Goal: Task Accomplishment & Management: Manage account settings

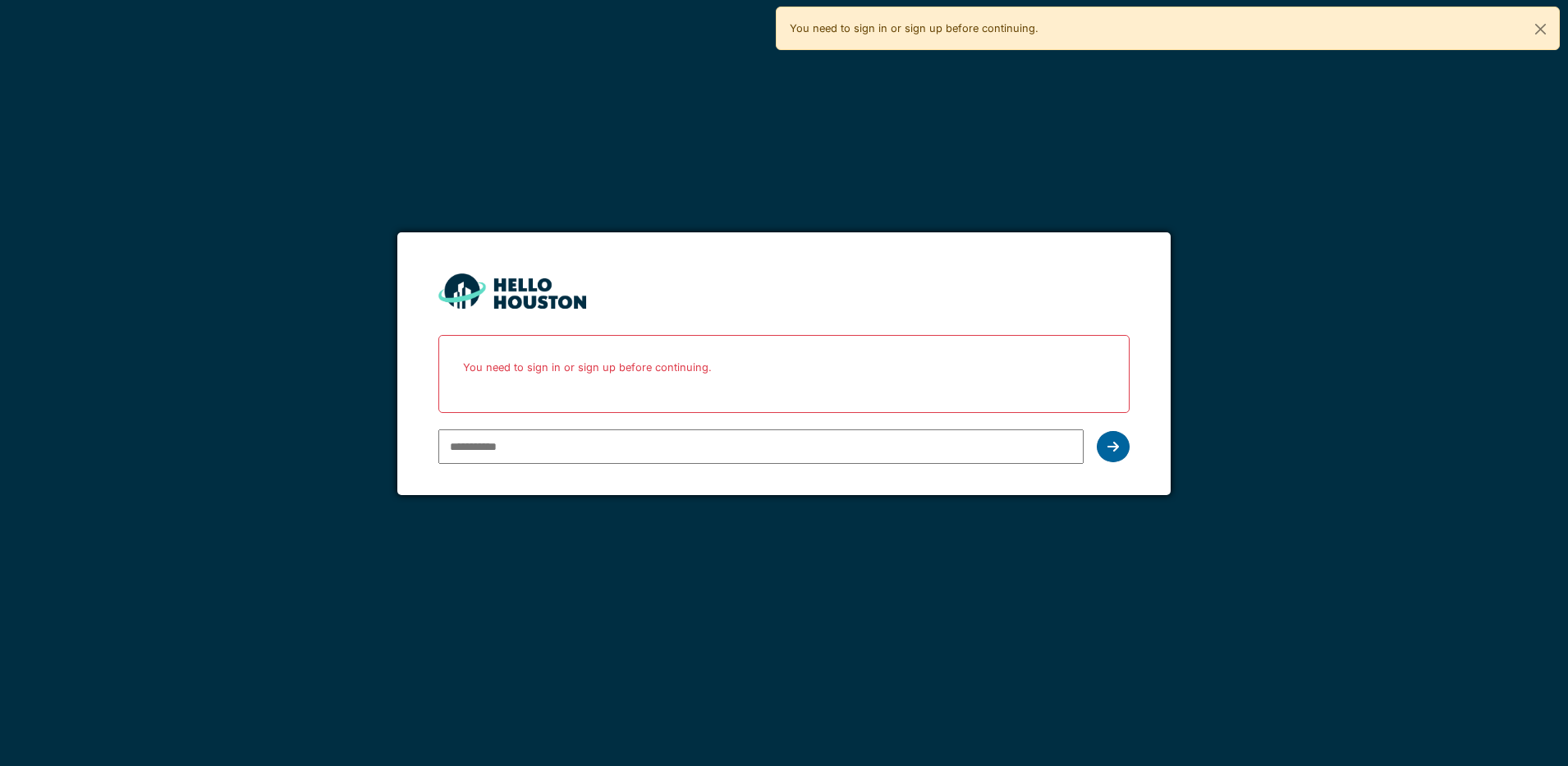
type input "**********"
click at [1117, 445] on icon at bounding box center [1112, 446] width 11 height 13
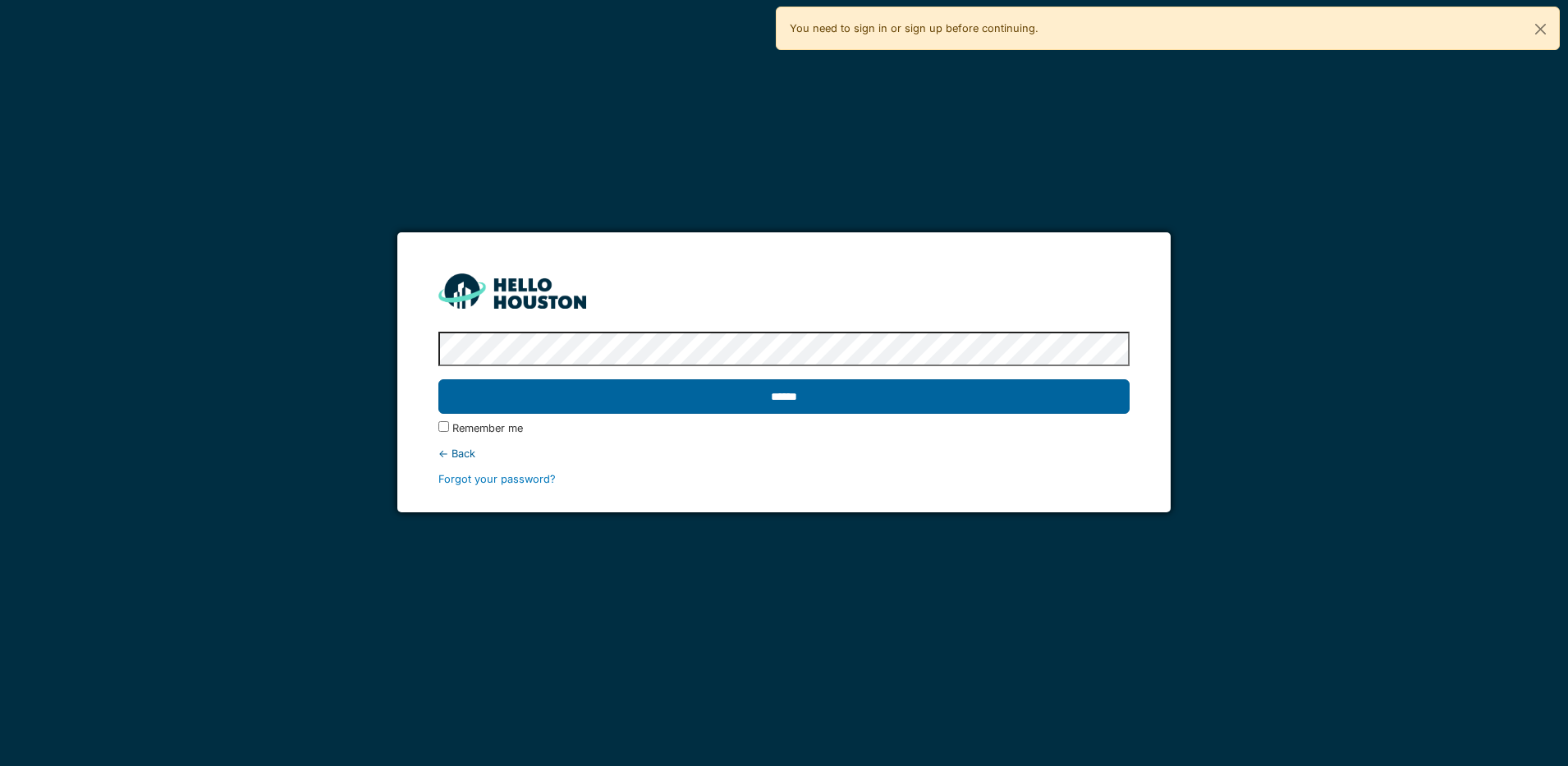
click at [994, 393] on input "******" at bounding box center [783, 396] width 691 height 34
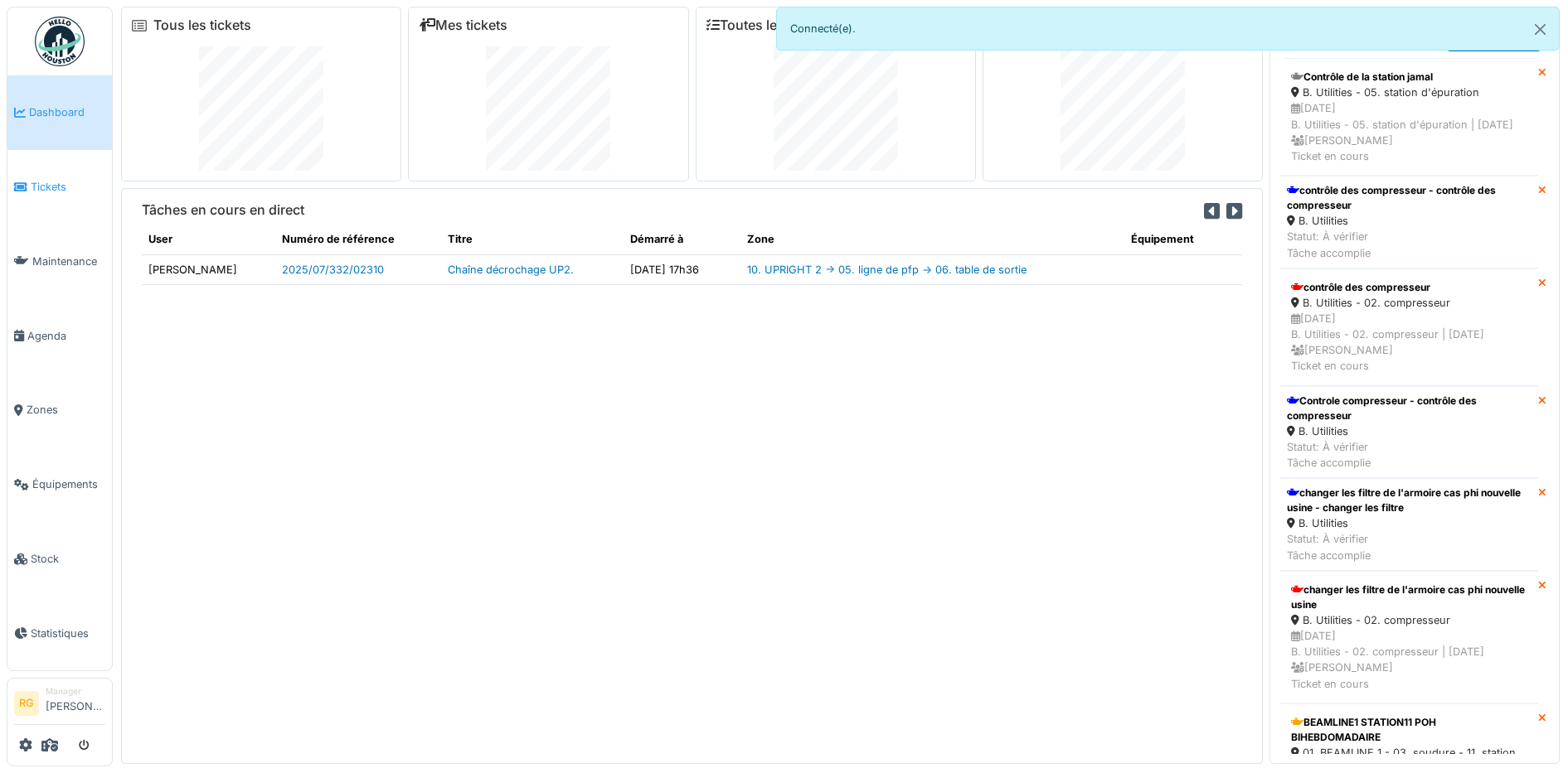
click at [66, 189] on span "Tickets" at bounding box center [68, 187] width 74 height 16
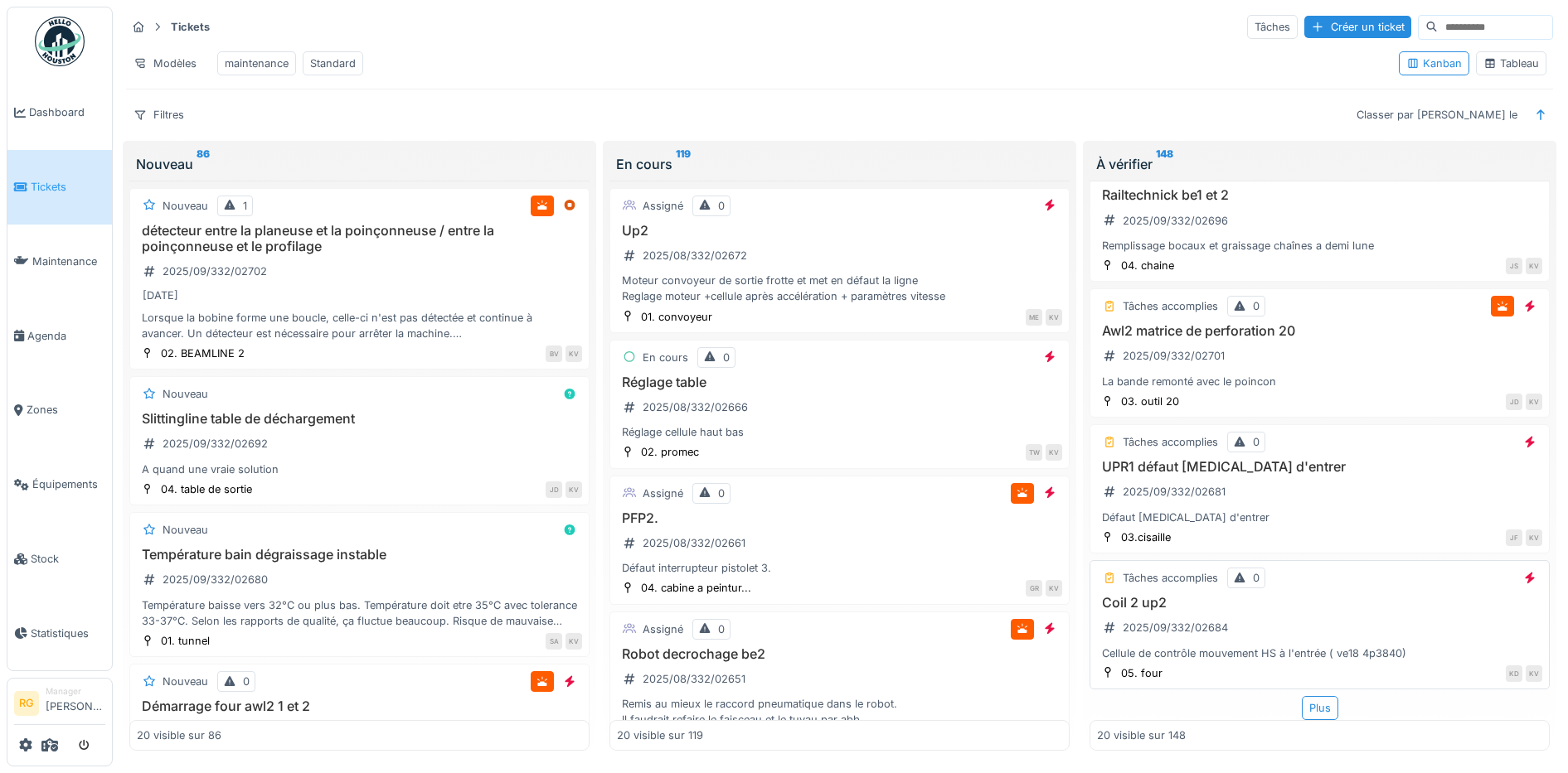
scroll to position [13, 0]
click at [1303, 696] on div "Plus" at bounding box center [1320, 707] width 36 height 24
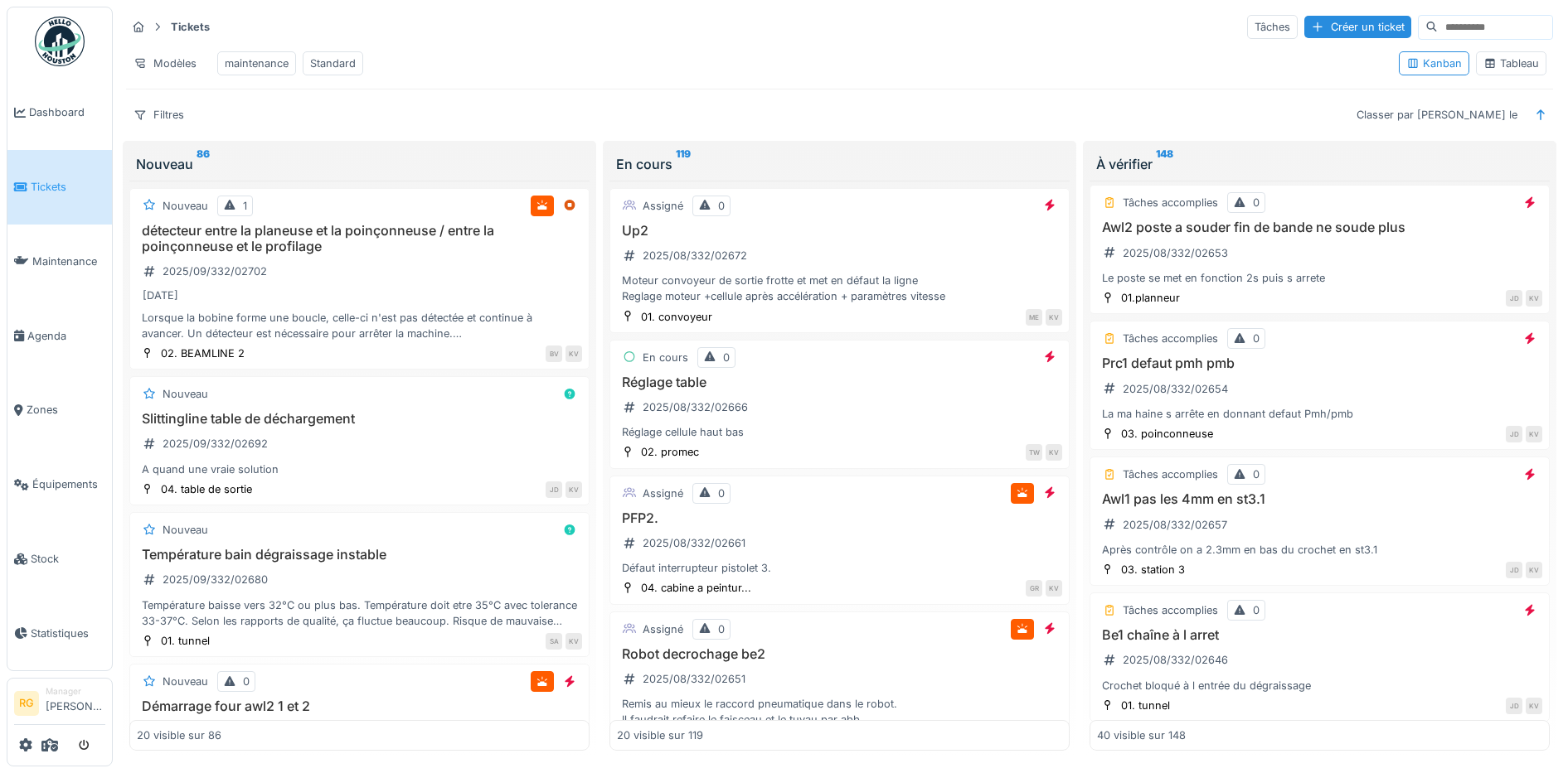
scroll to position [5022, 0]
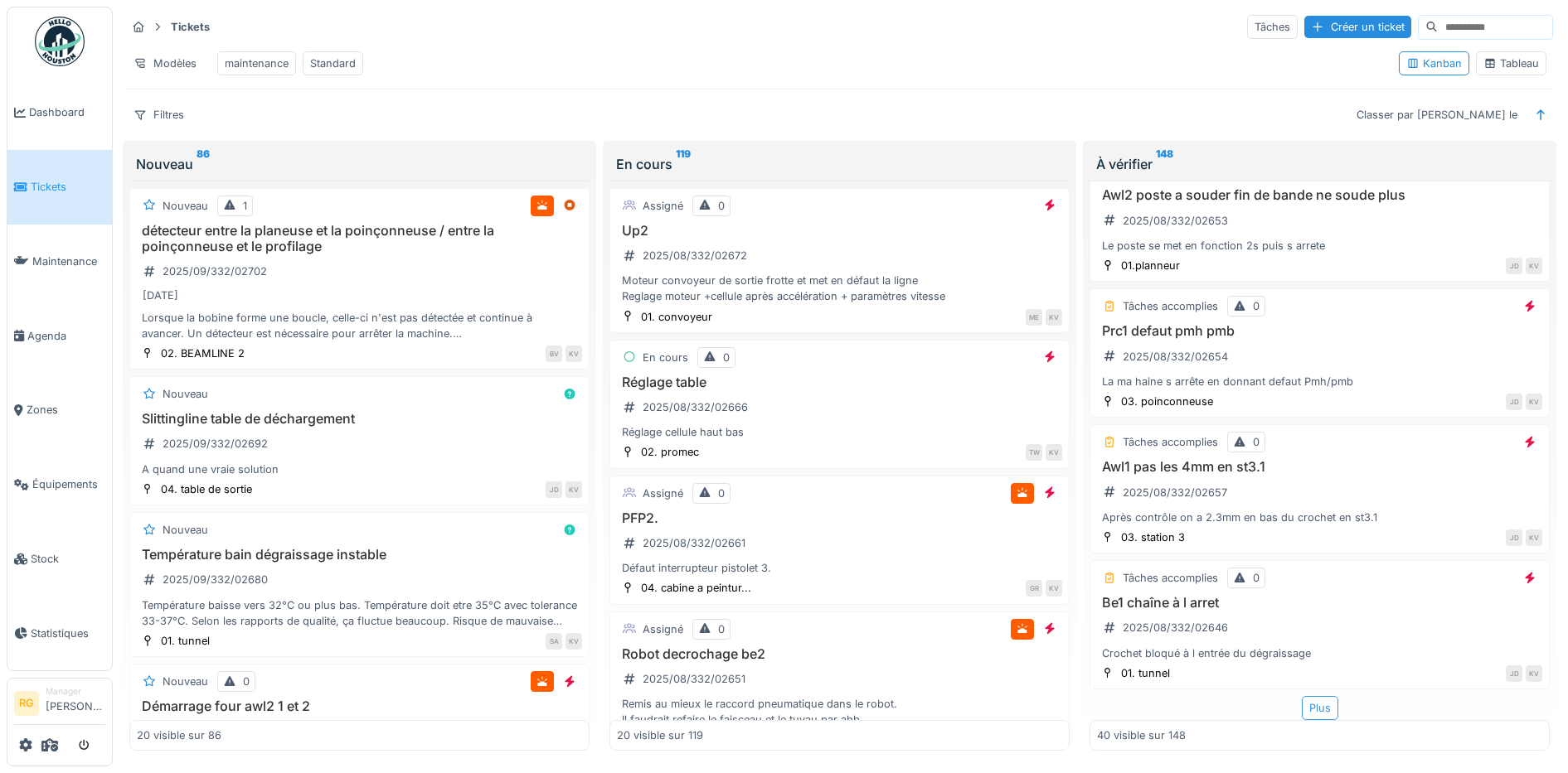
click at [1306, 696] on div "Plus" at bounding box center [1320, 707] width 36 height 24
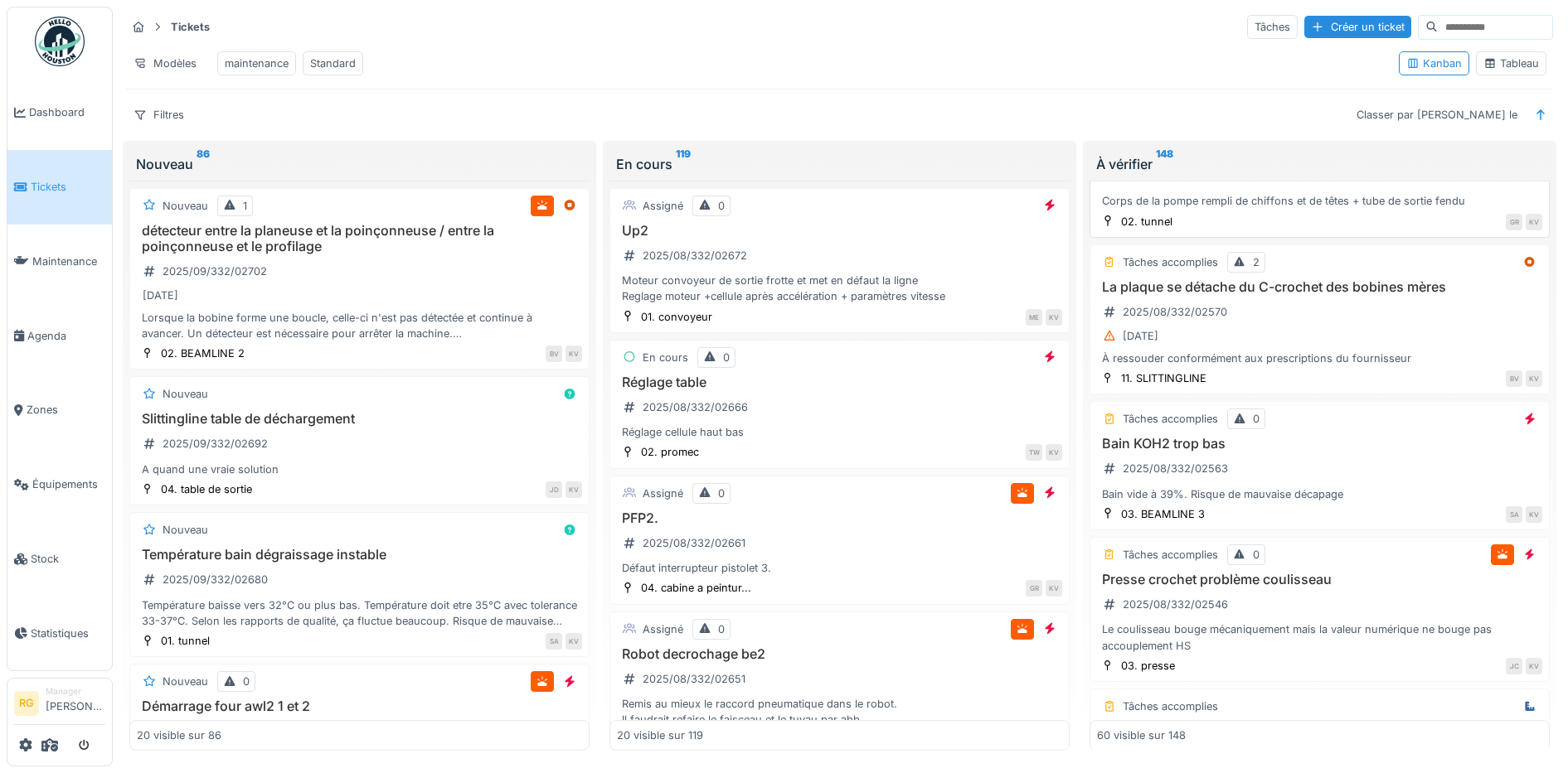
scroll to position [7940, 0]
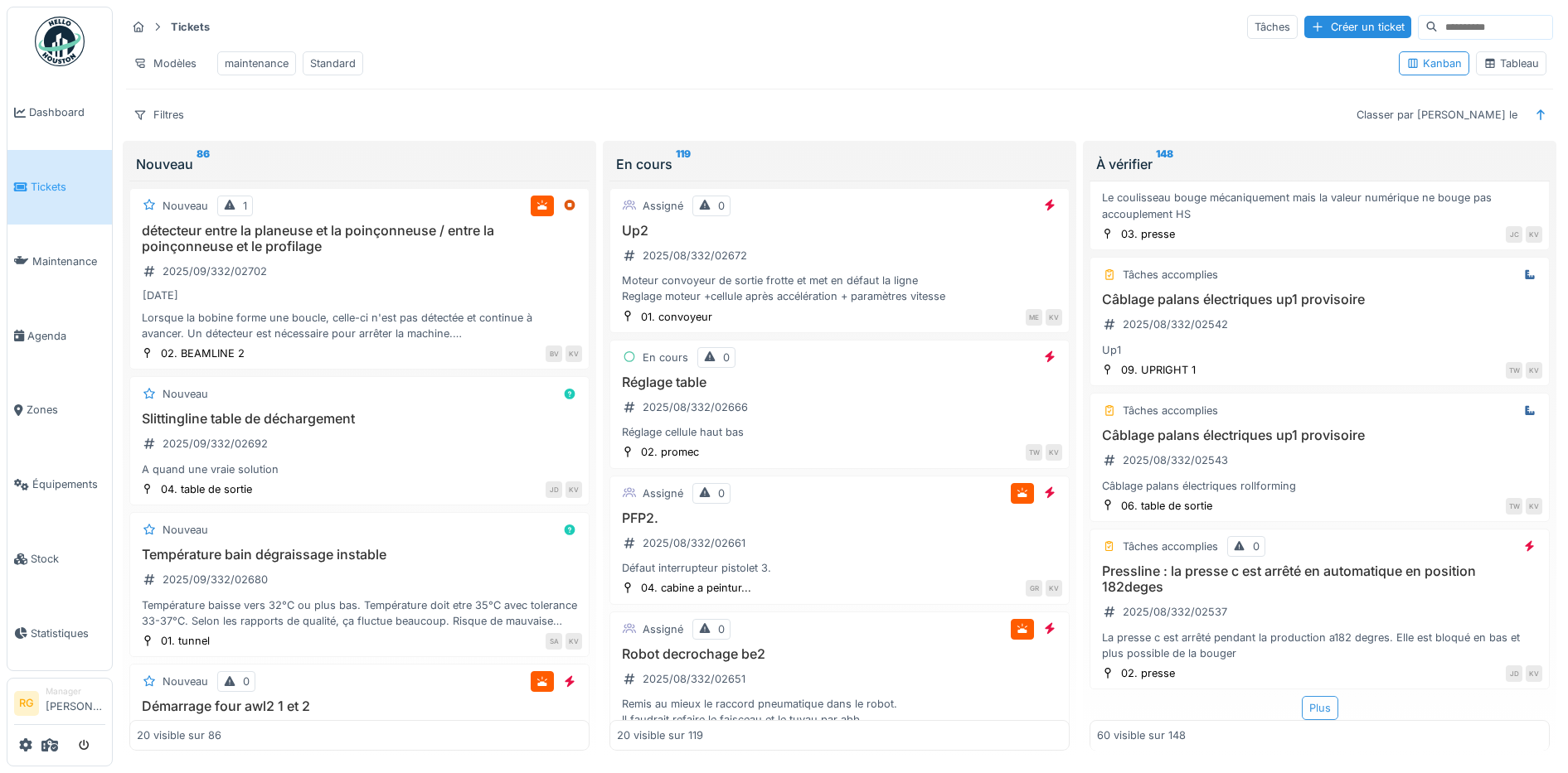
click at [1302, 703] on div "Plus" at bounding box center [1320, 707] width 36 height 24
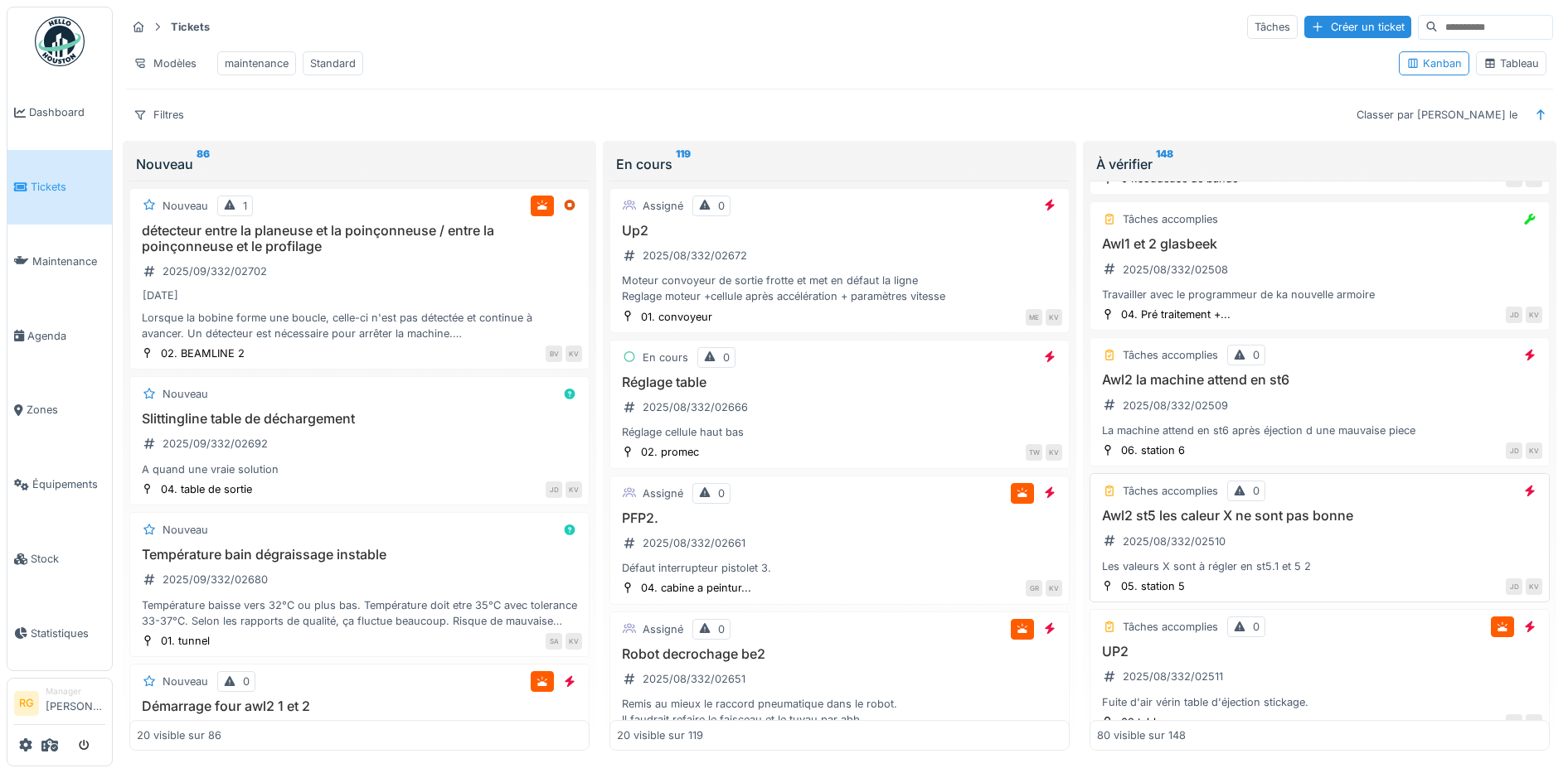
scroll to position [10763, 0]
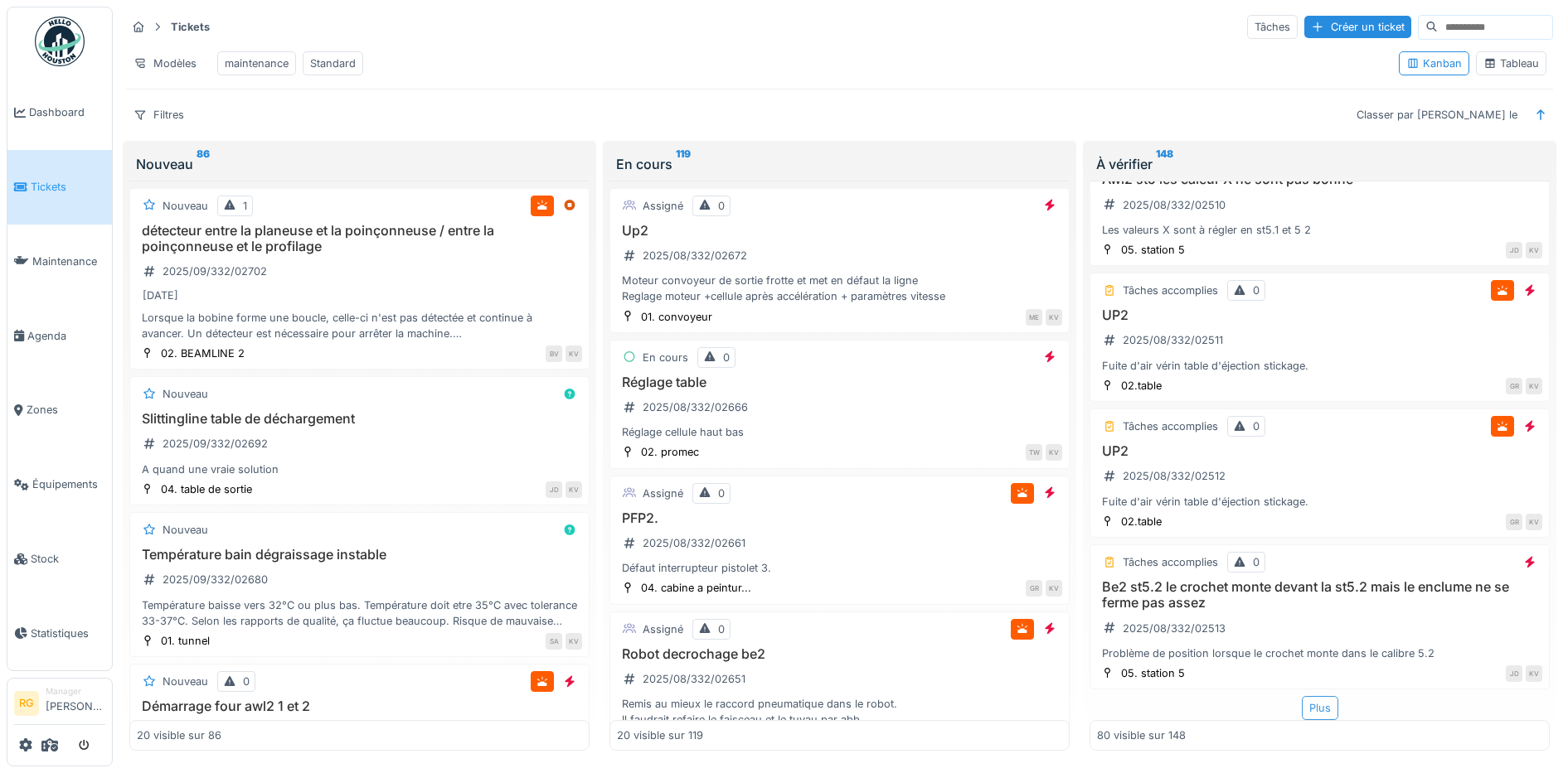
click at [1306, 696] on div "Plus" at bounding box center [1320, 707] width 36 height 24
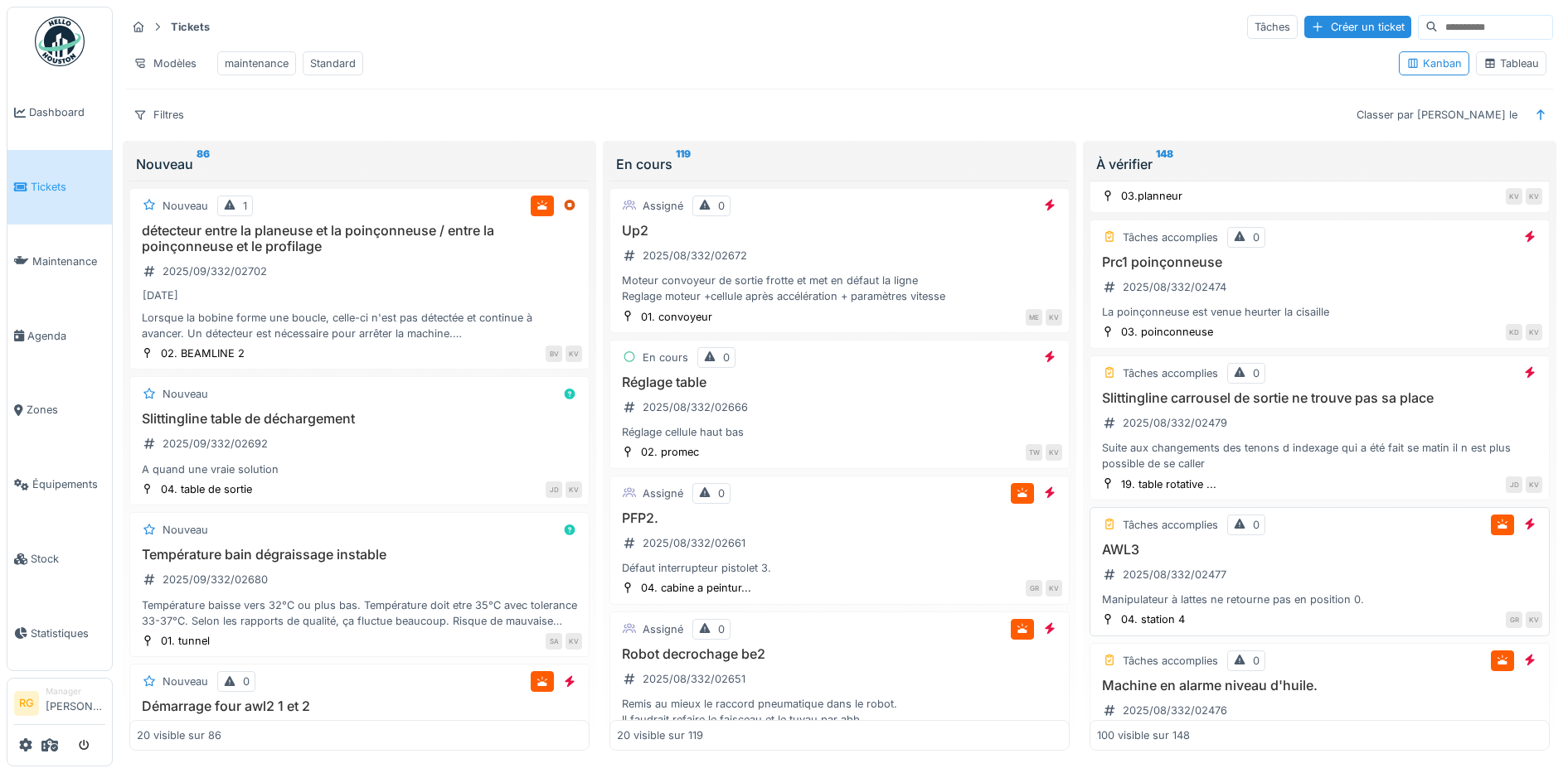
scroll to position [13564, 0]
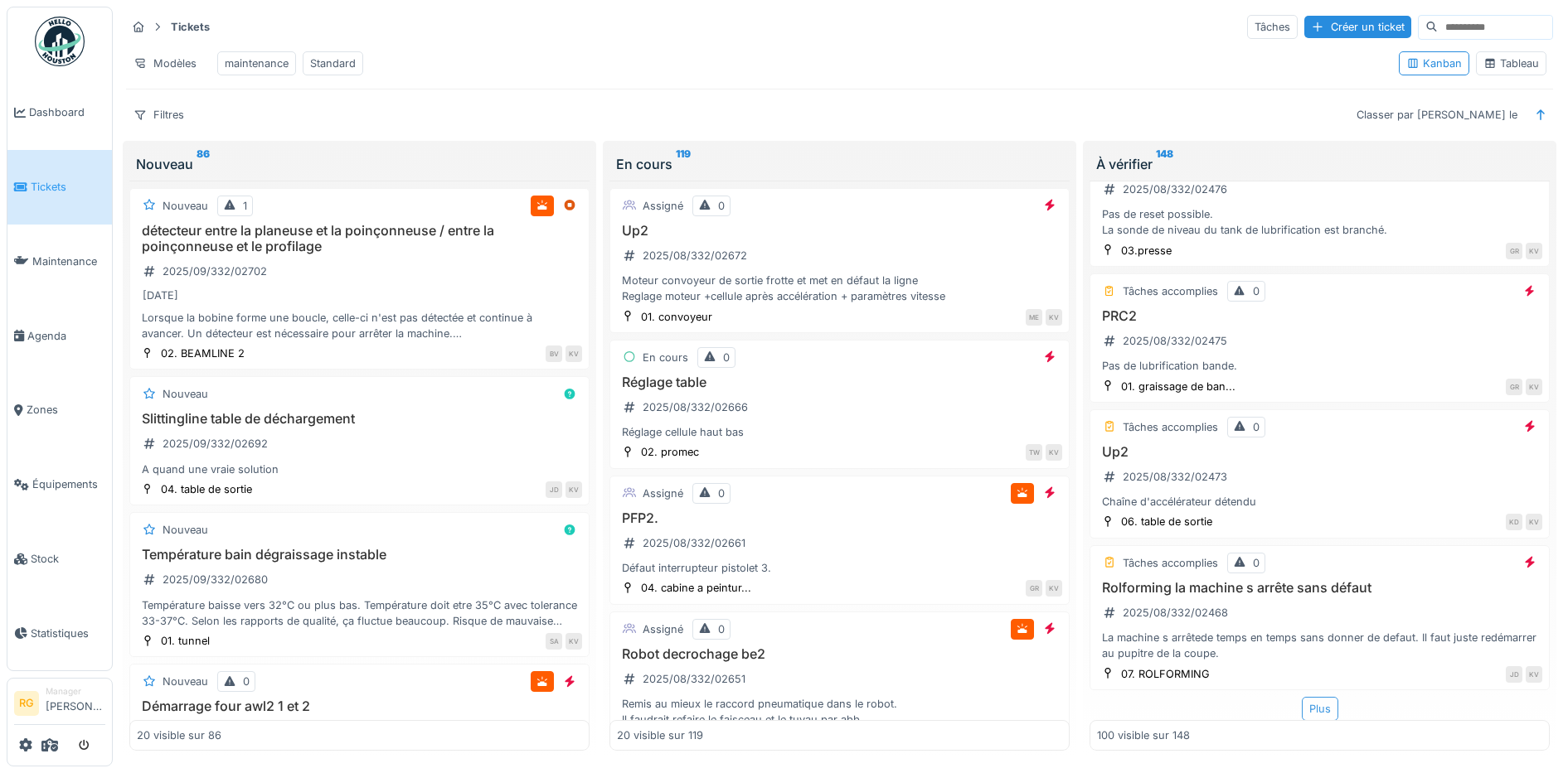
click at [1302, 701] on div "Plus" at bounding box center [1320, 708] width 36 height 24
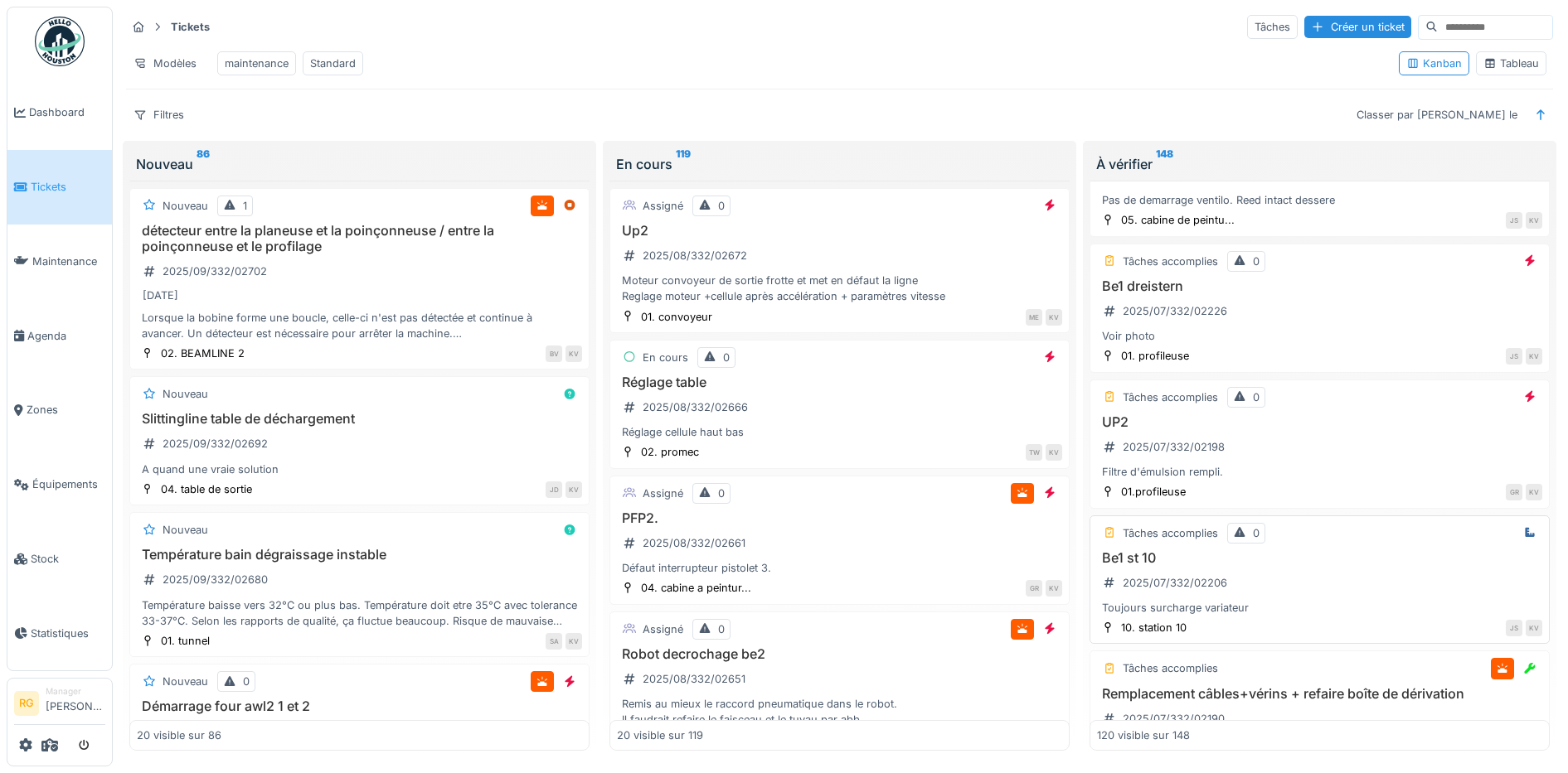
scroll to position [16492, 0]
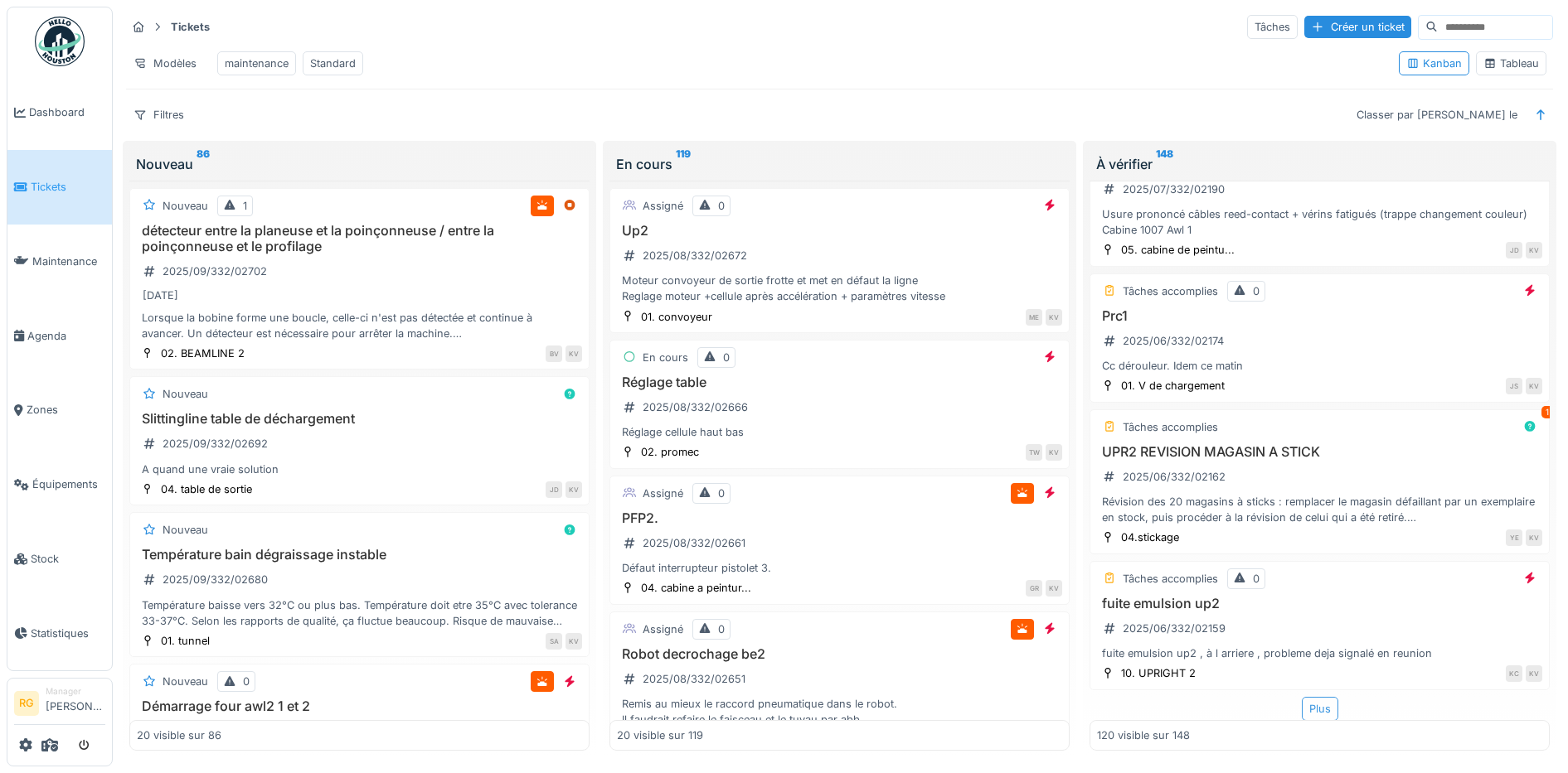
click at [1302, 697] on div "Plus" at bounding box center [1320, 708] width 36 height 24
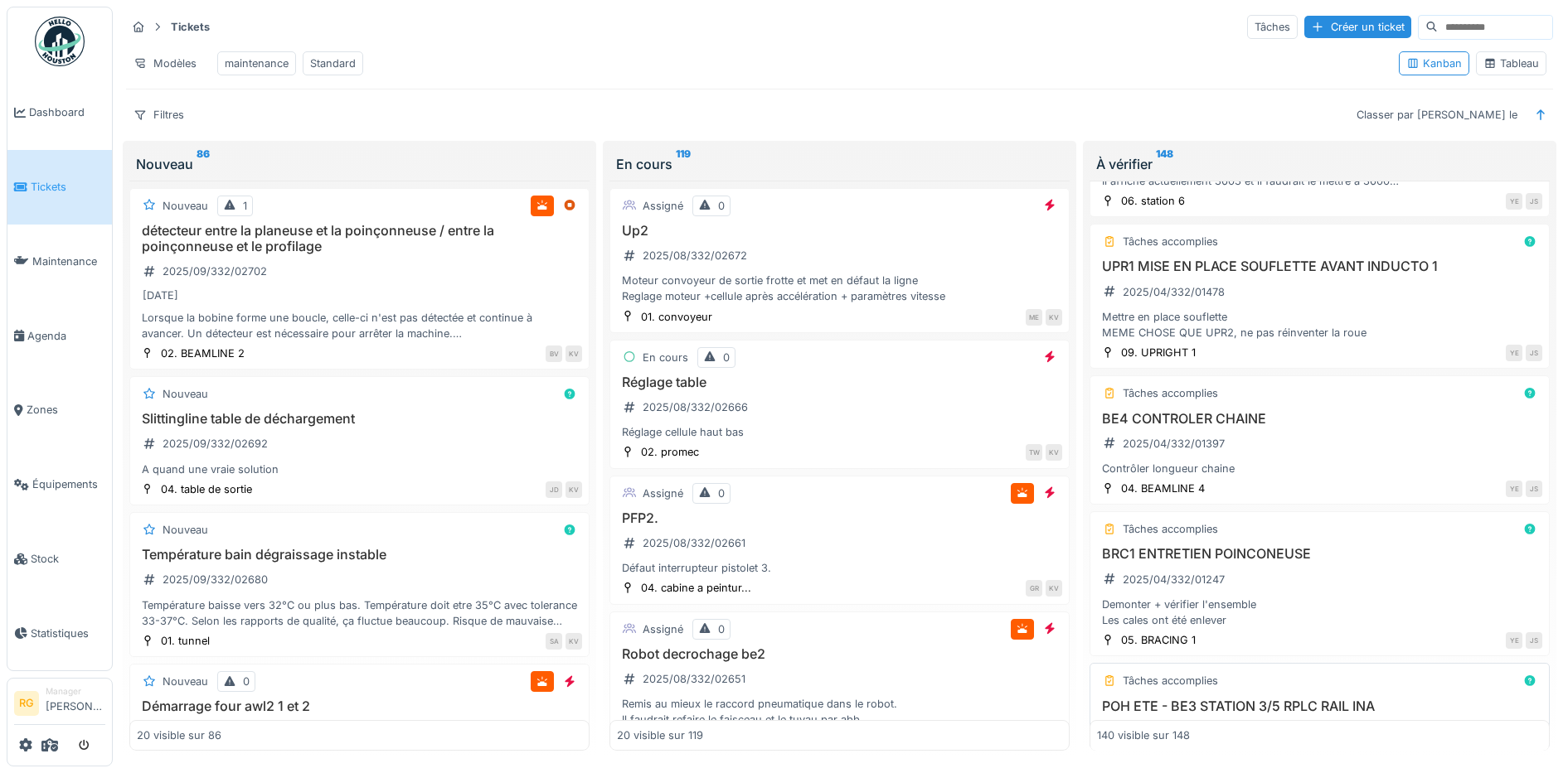
scroll to position [19368, 0]
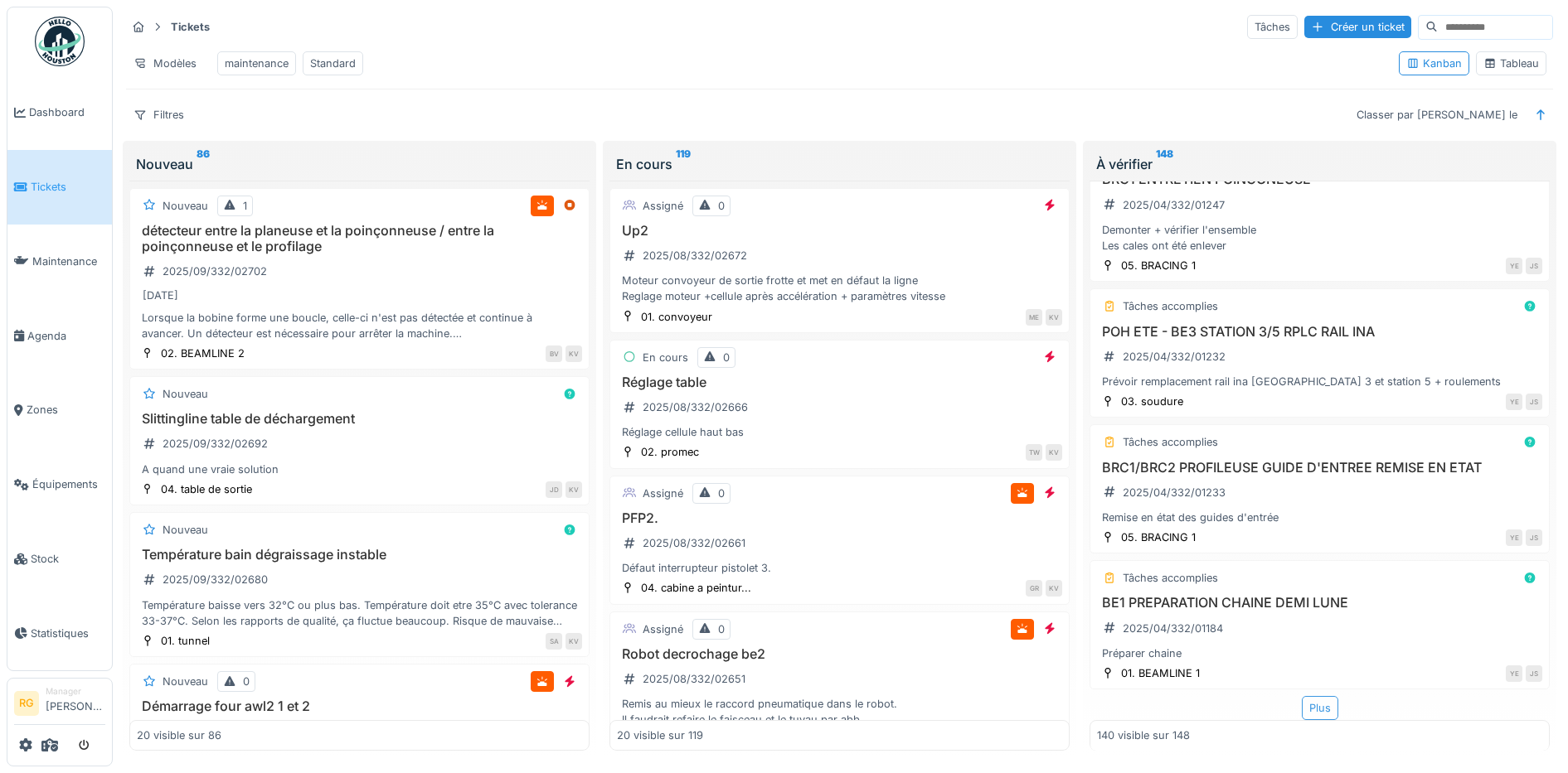
click at [1302, 696] on div "Plus" at bounding box center [1320, 707] width 36 height 24
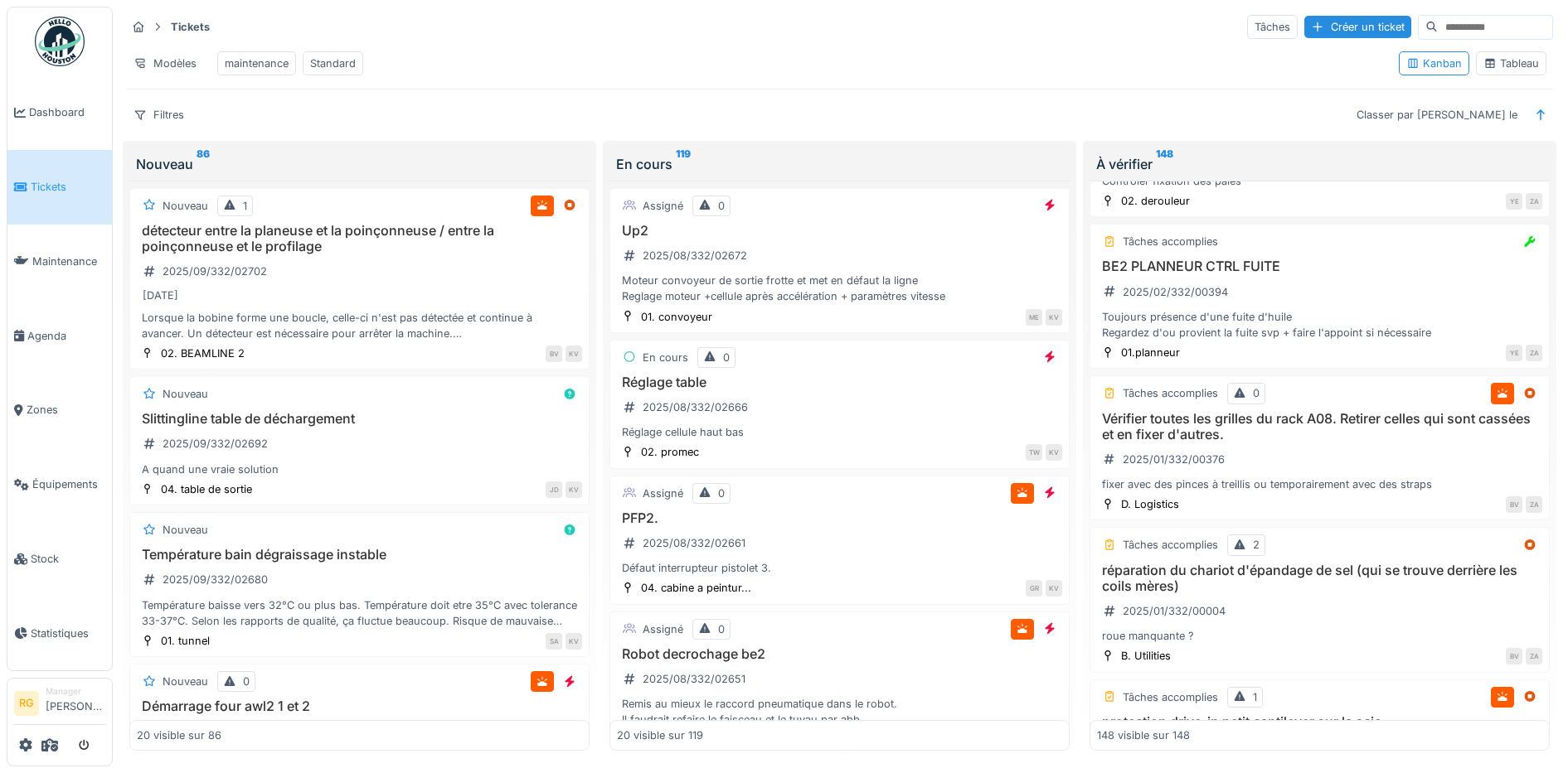
scroll to position [20526, 0]
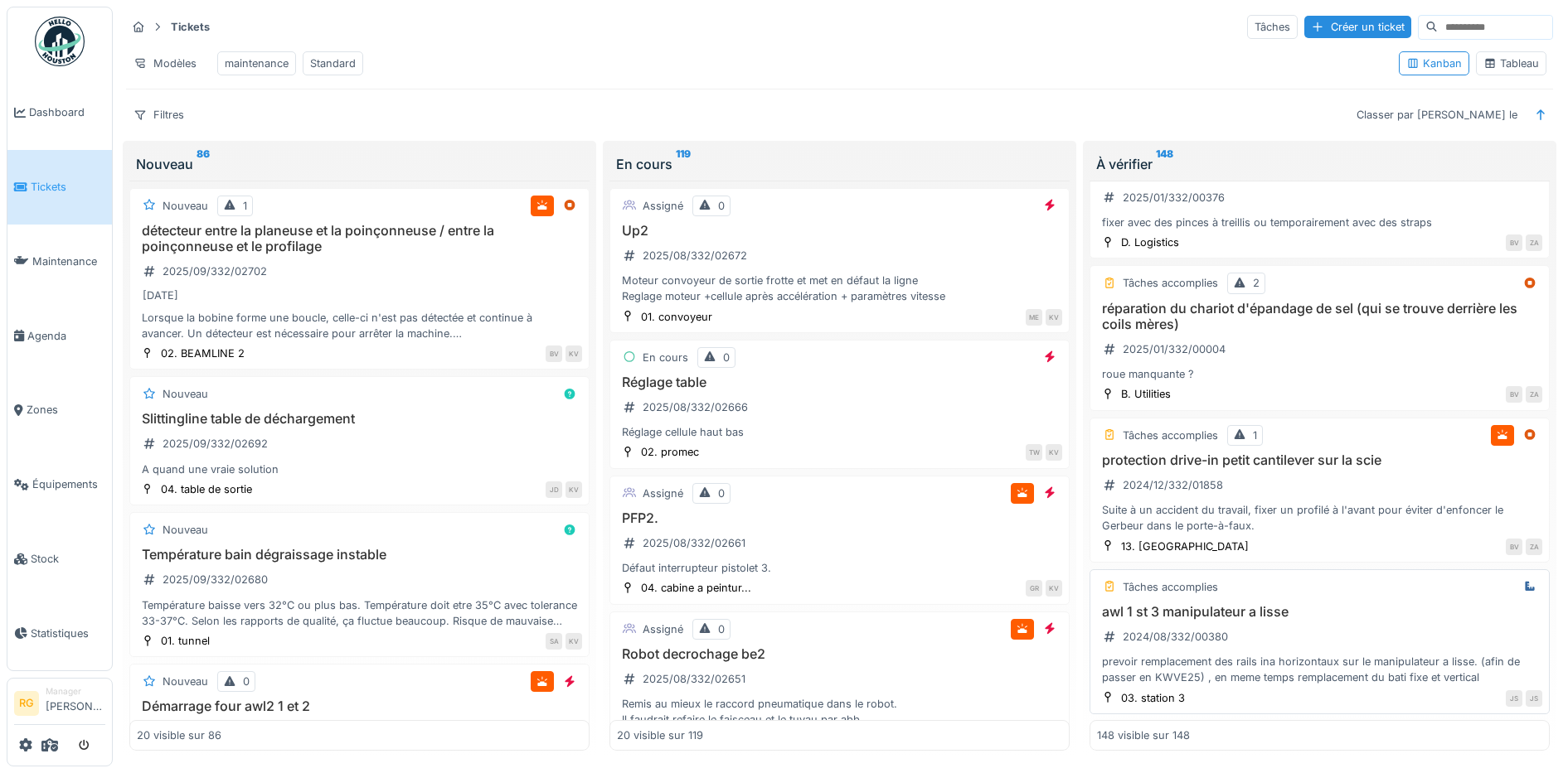
click at [1261, 616] on div "awl 1 st 3 manipulateur a lisse 2024/08/332/00380 prevoir remplacement des rail…" at bounding box center [1320, 645] width 445 height 82
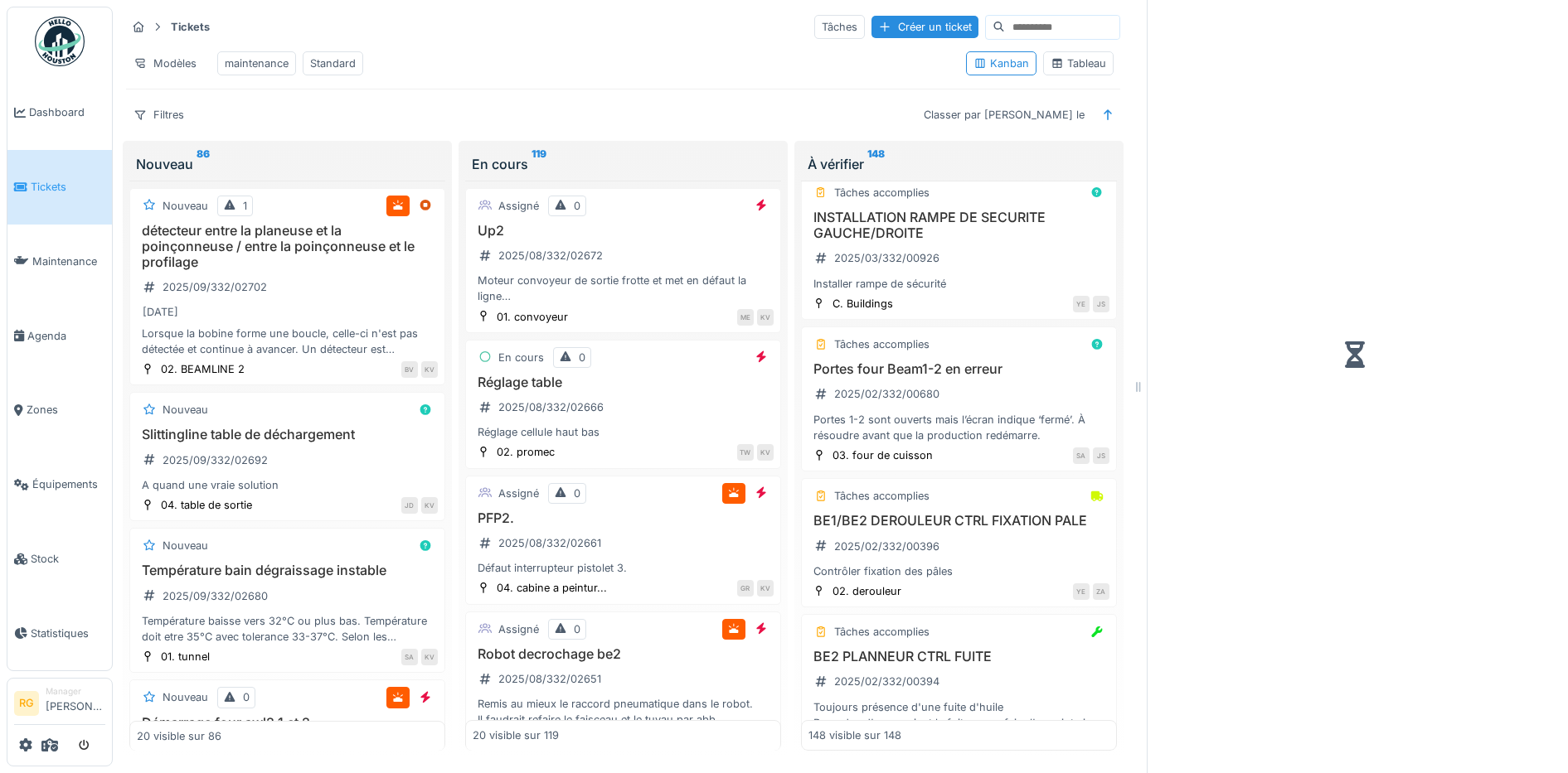
scroll to position [21449, 0]
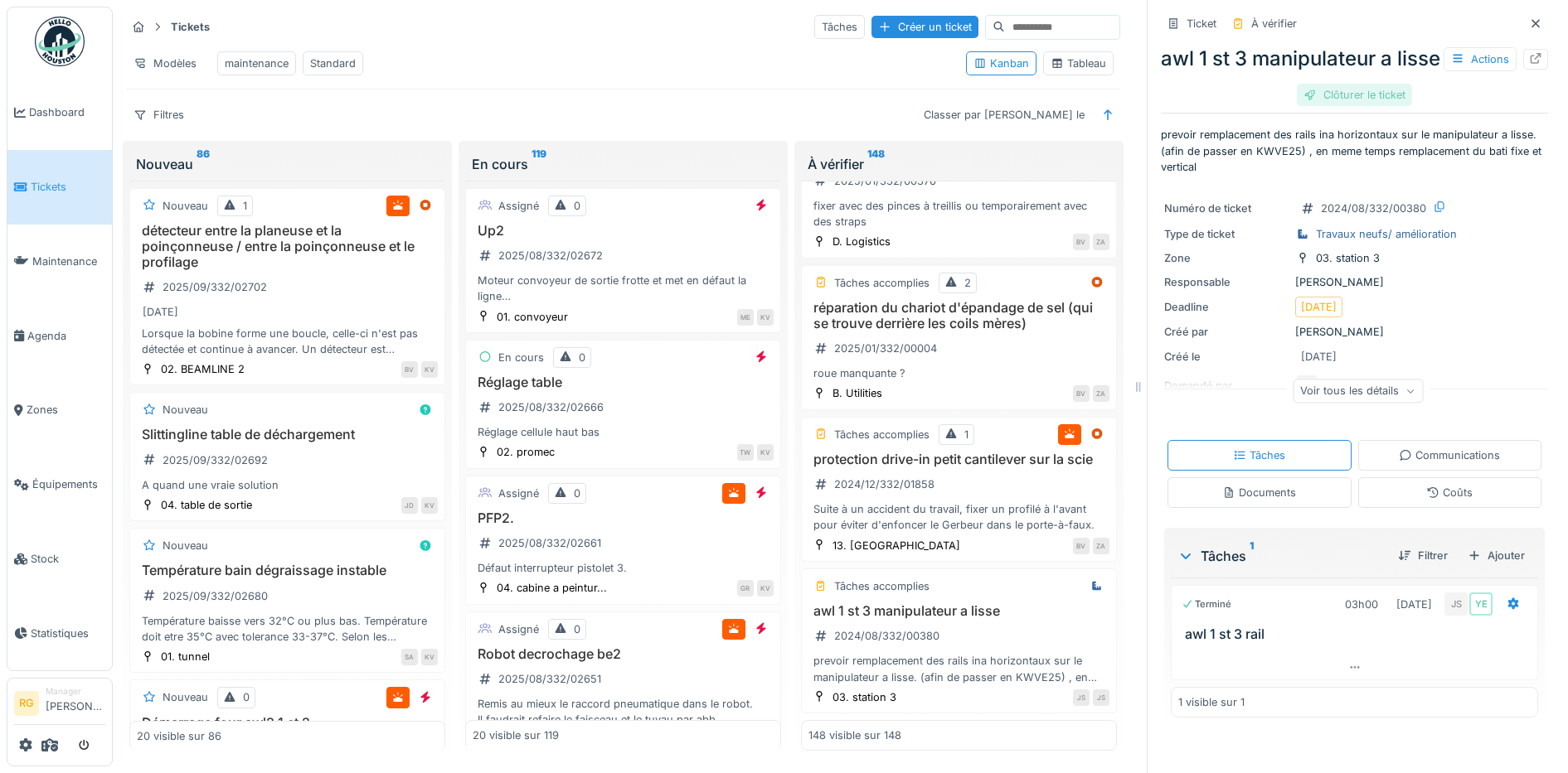
click at [1338, 106] on div "Clôturer le ticket" at bounding box center [1354, 94] width 115 height 22
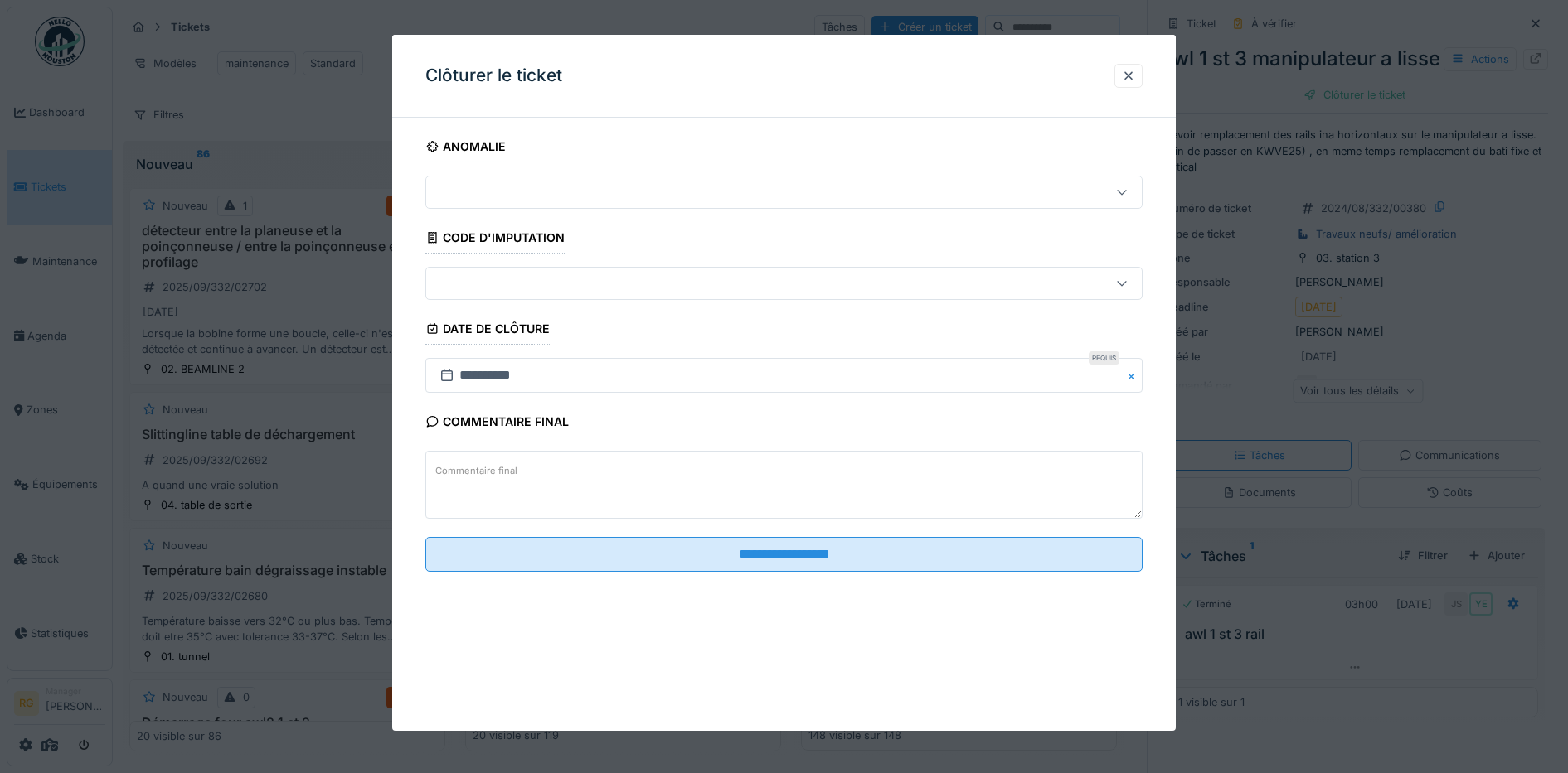
click at [693, 473] on textarea "Commentaire final" at bounding box center [785, 485] width 718 height 68
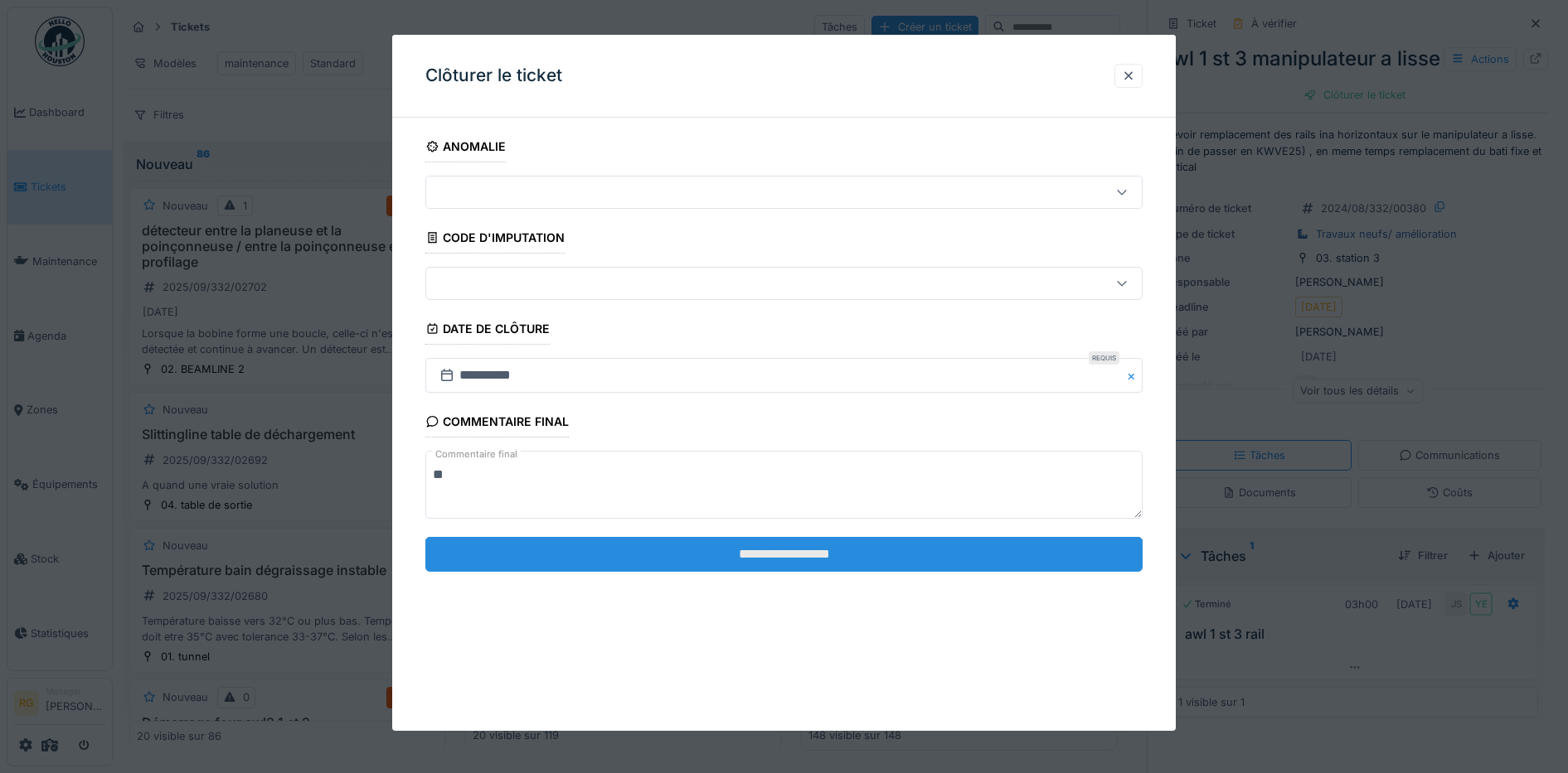
type textarea "**"
click at [745, 554] on input "**********" at bounding box center [785, 554] width 718 height 35
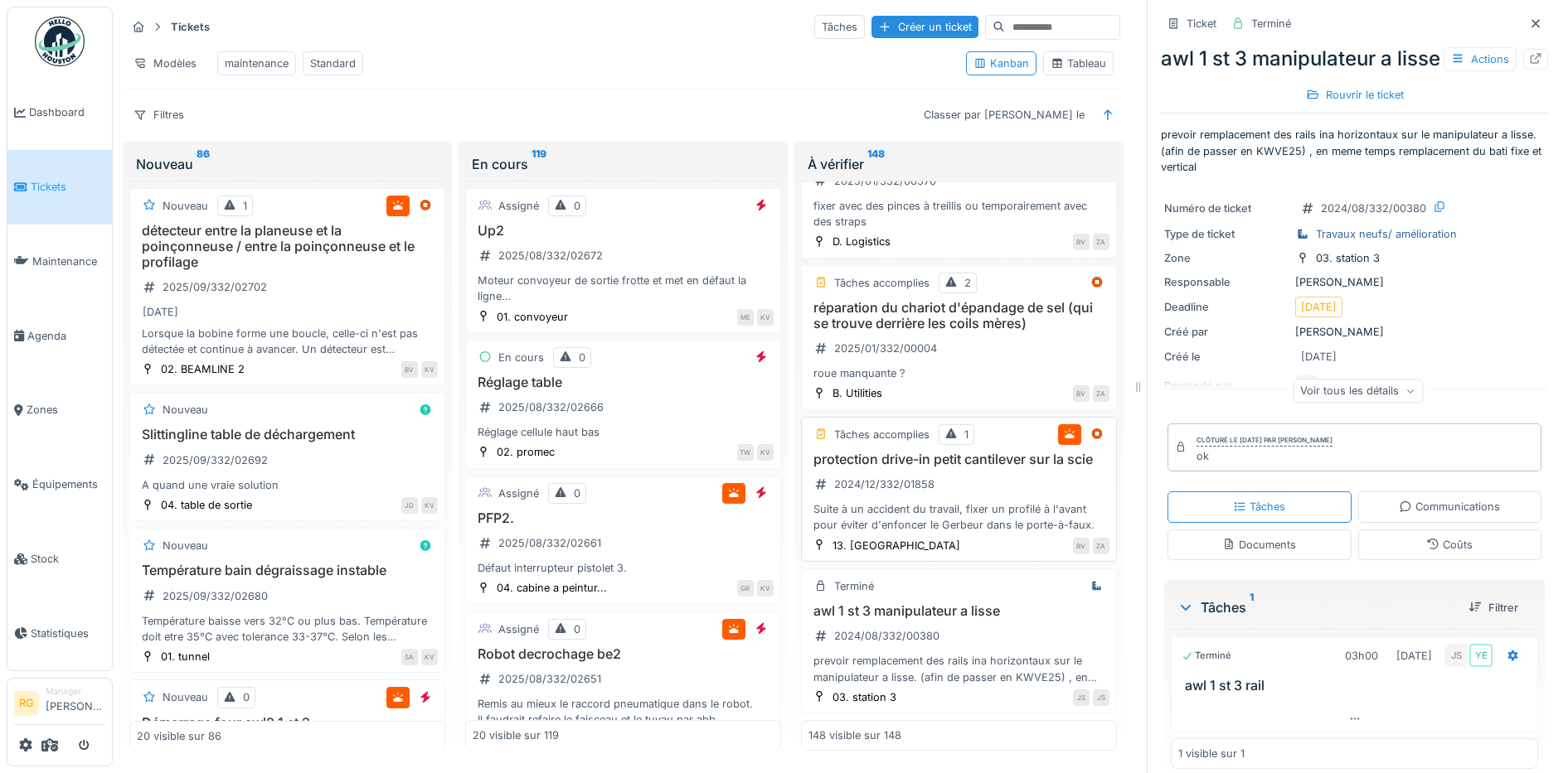
click at [936, 473] on div "protection drive-in petit cantilever sur la scie 2024/12/332/01858 Suite à un a…" at bounding box center [959, 493] width 301 height 82
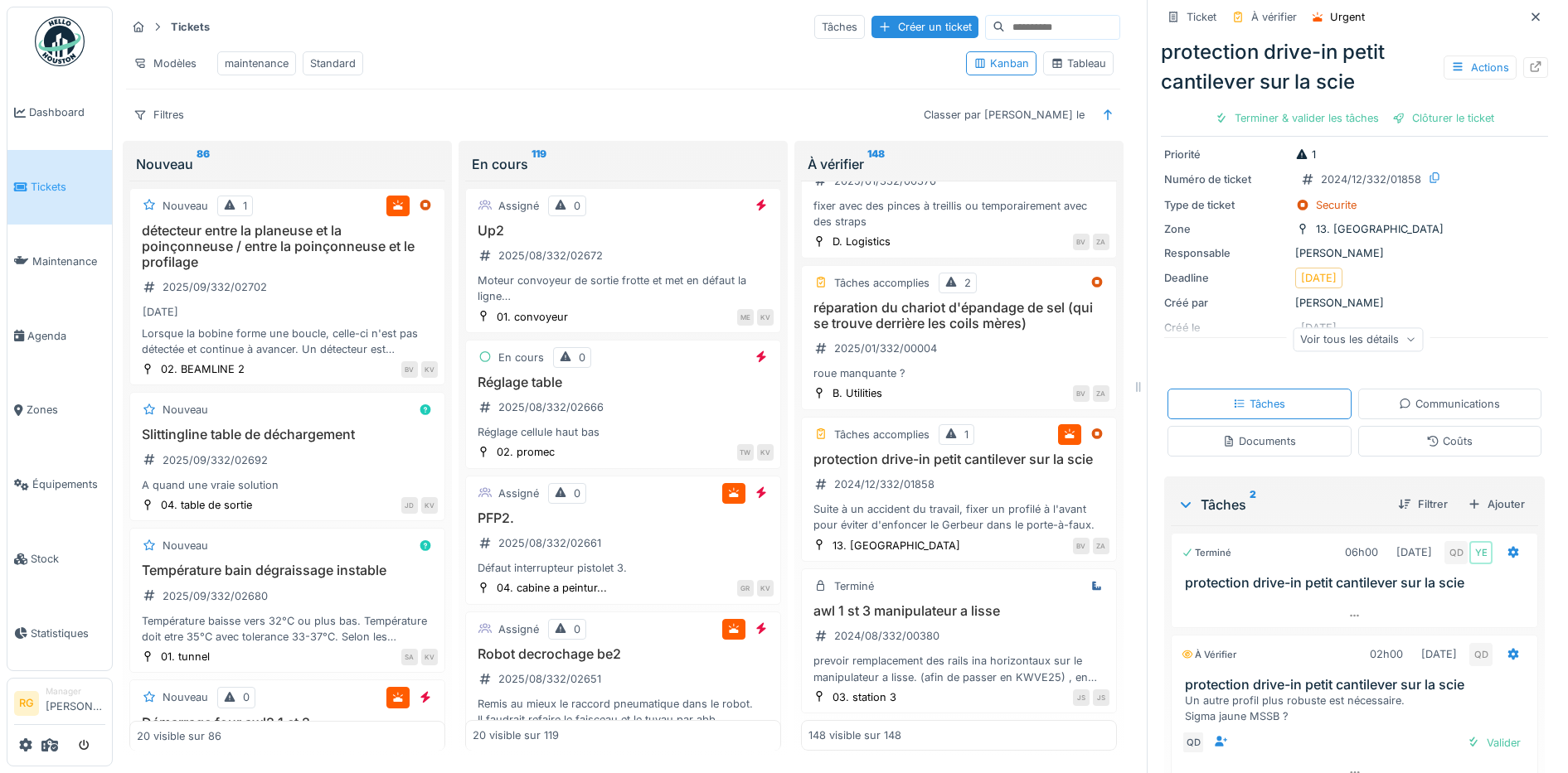
scroll to position [137, 0]
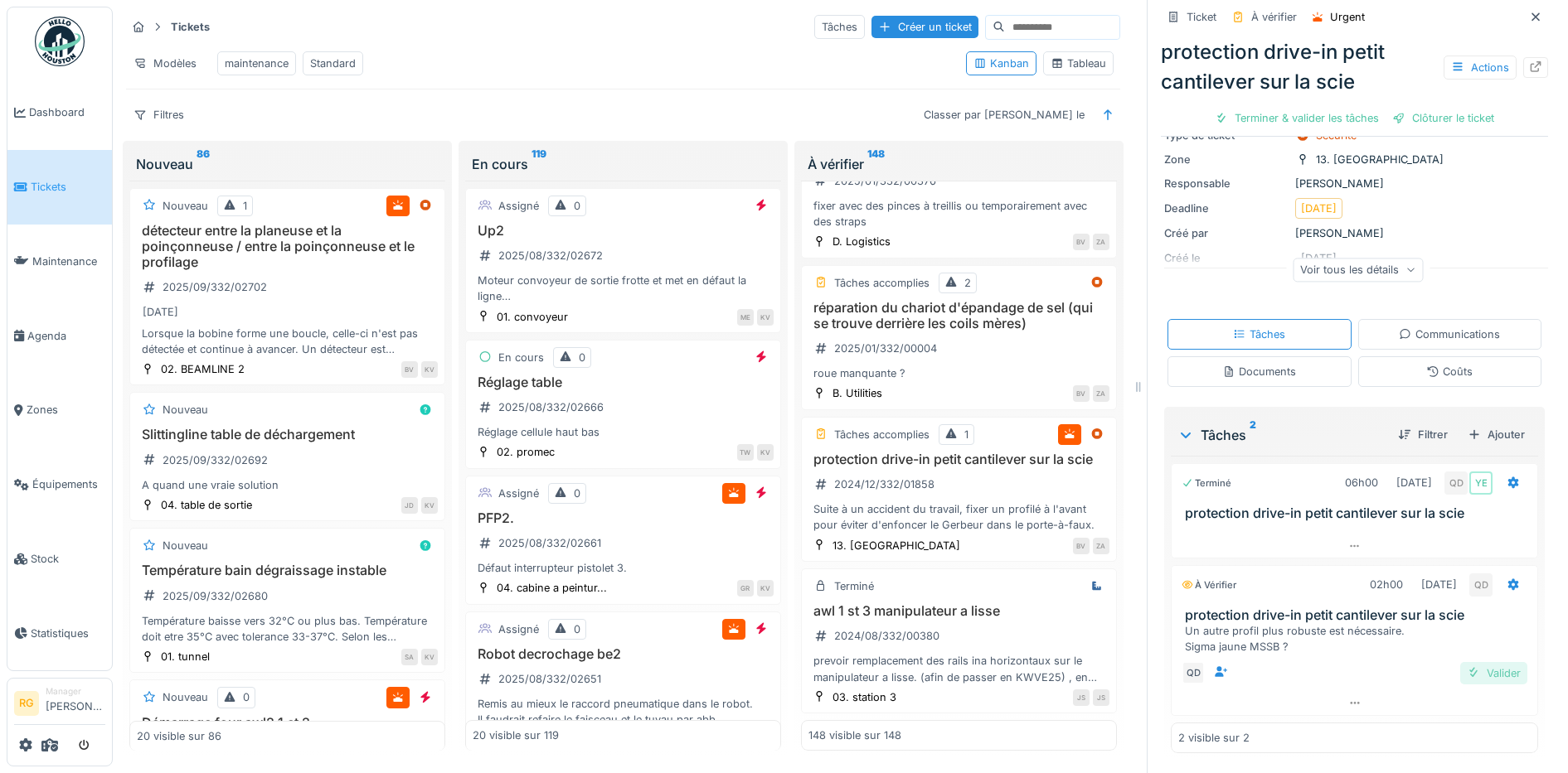
click at [1460, 662] on div "Valider" at bounding box center [1494, 673] width 67 height 22
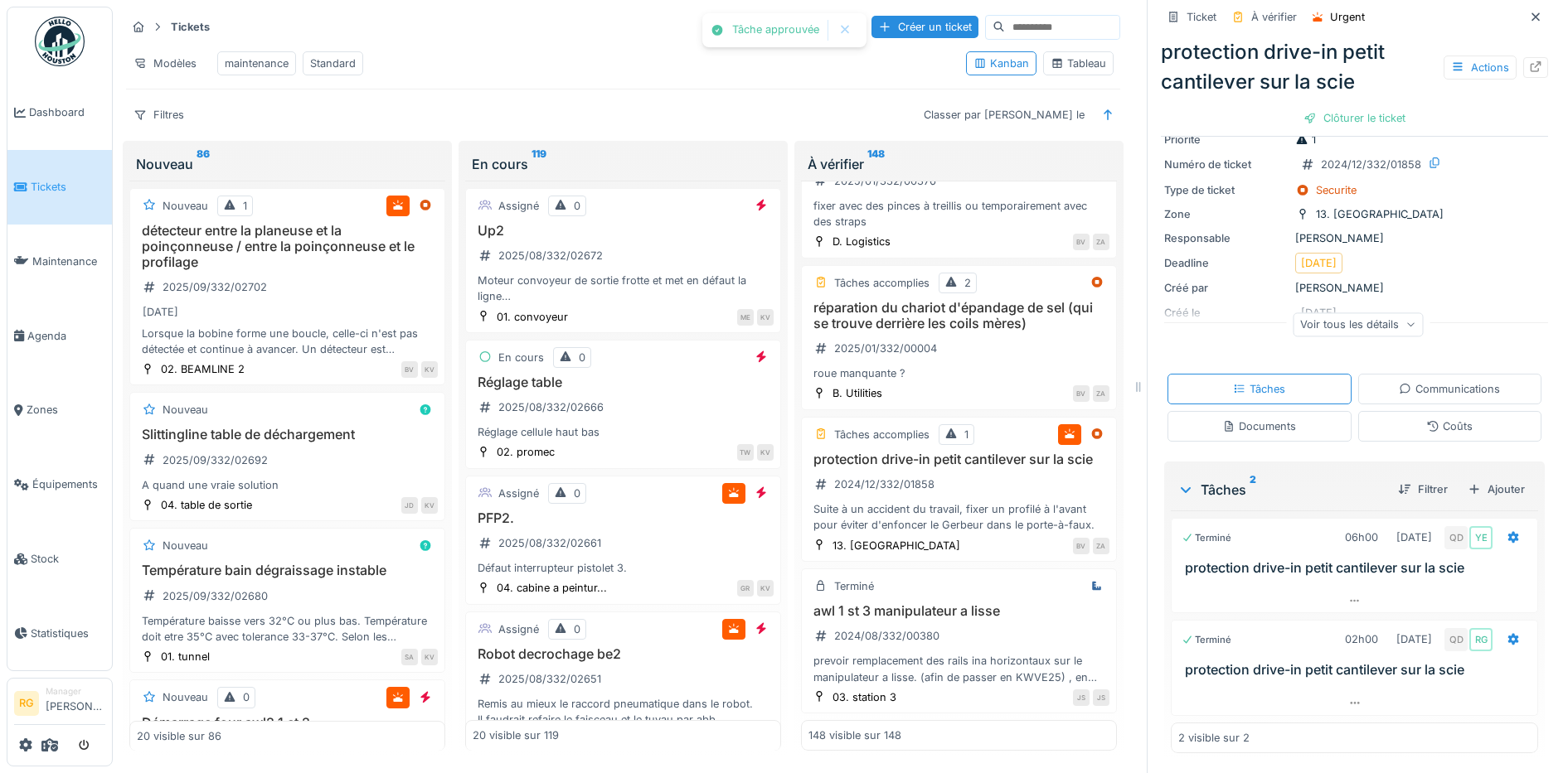
scroll to position [16, 0]
click at [1344, 107] on div "Clôturer le ticket" at bounding box center [1354, 118] width 115 height 22
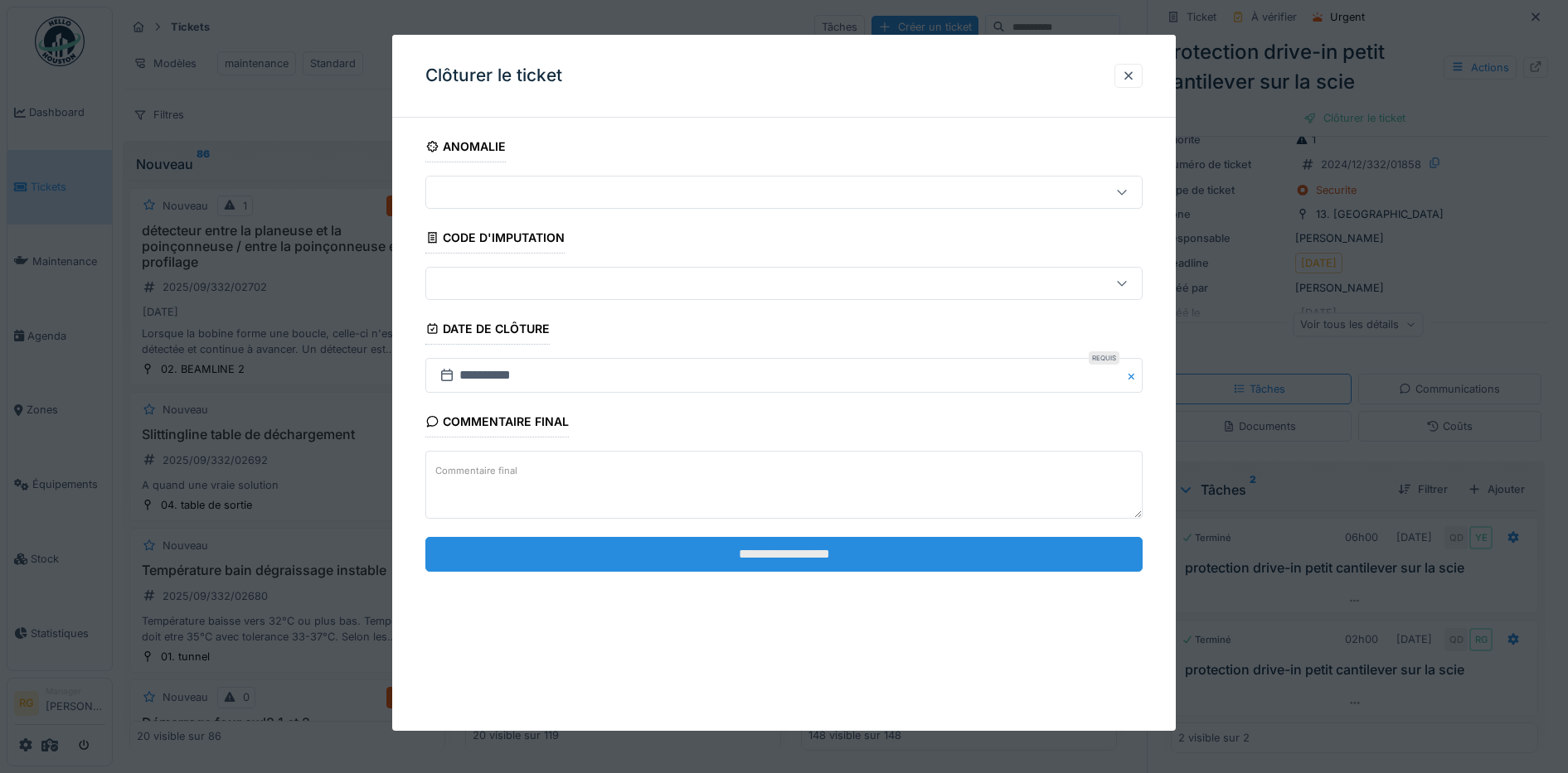
click at [898, 558] on input "**********" at bounding box center [785, 554] width 718 height 35
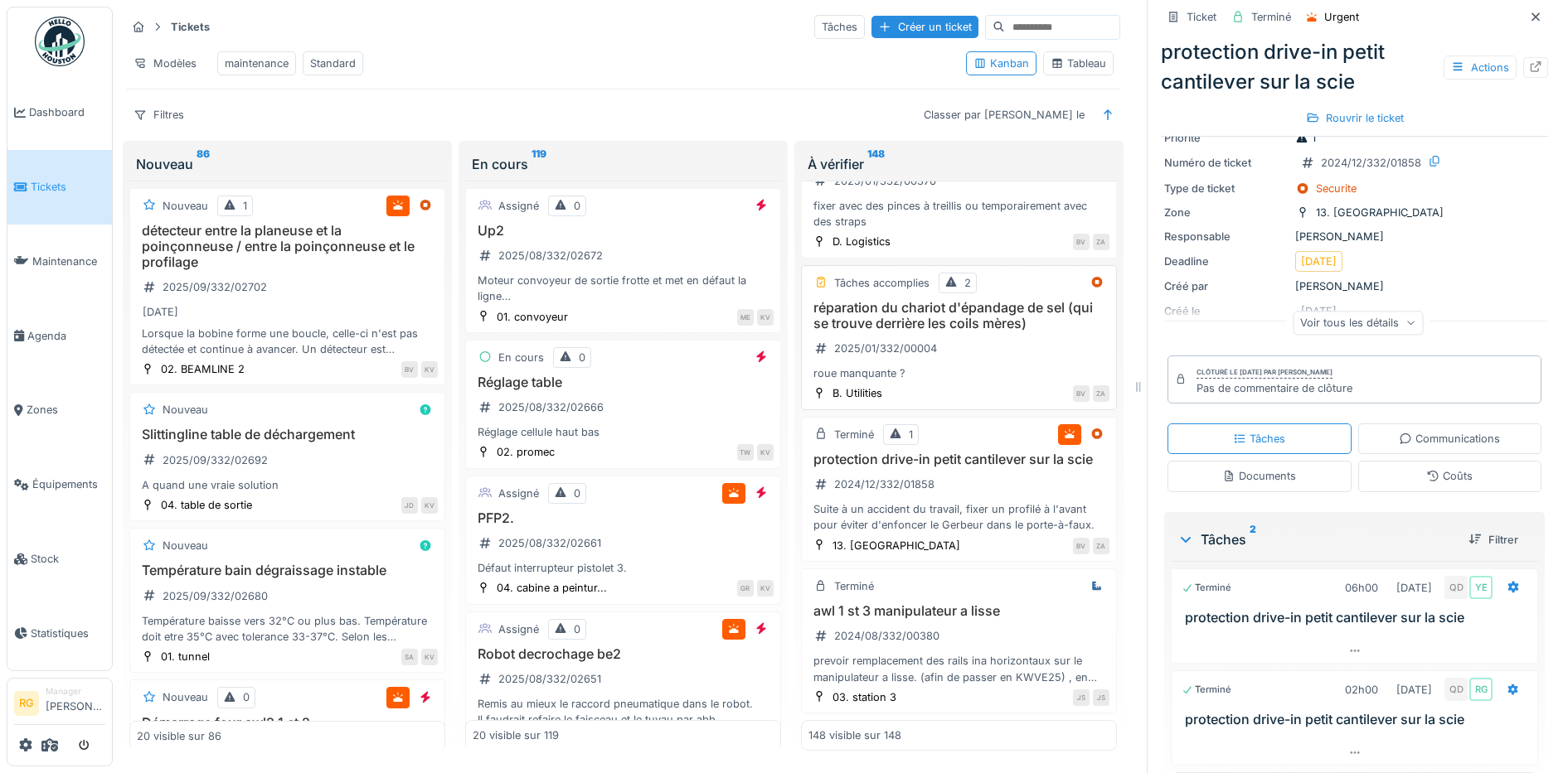
click at [986, 335] on div "réparation du chariot d'épandage de sel (qui se trouve derrière les coils mères…" at bounding box center [959, 340] width 301 height 82
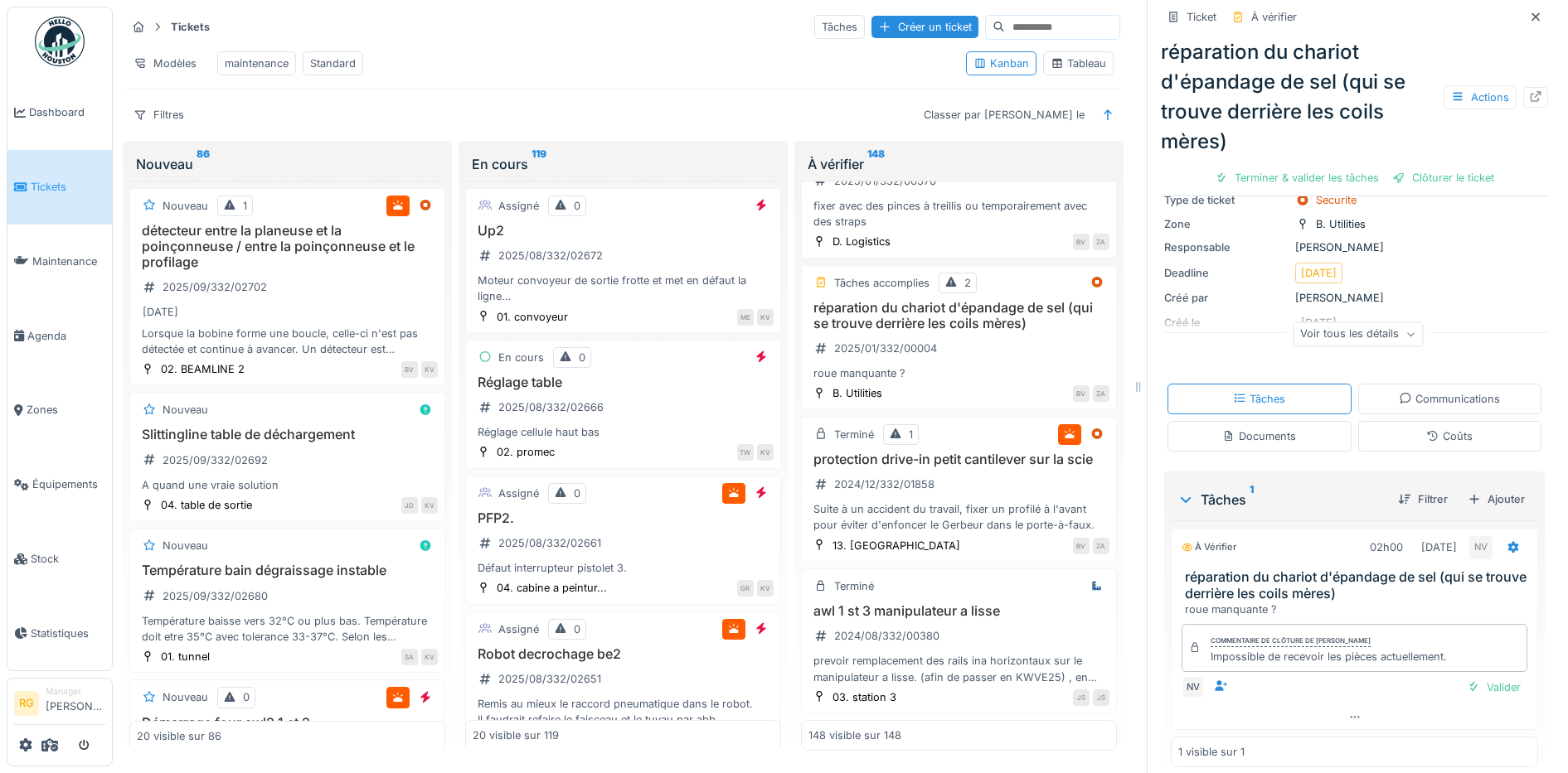
scroll to position [131, 0]
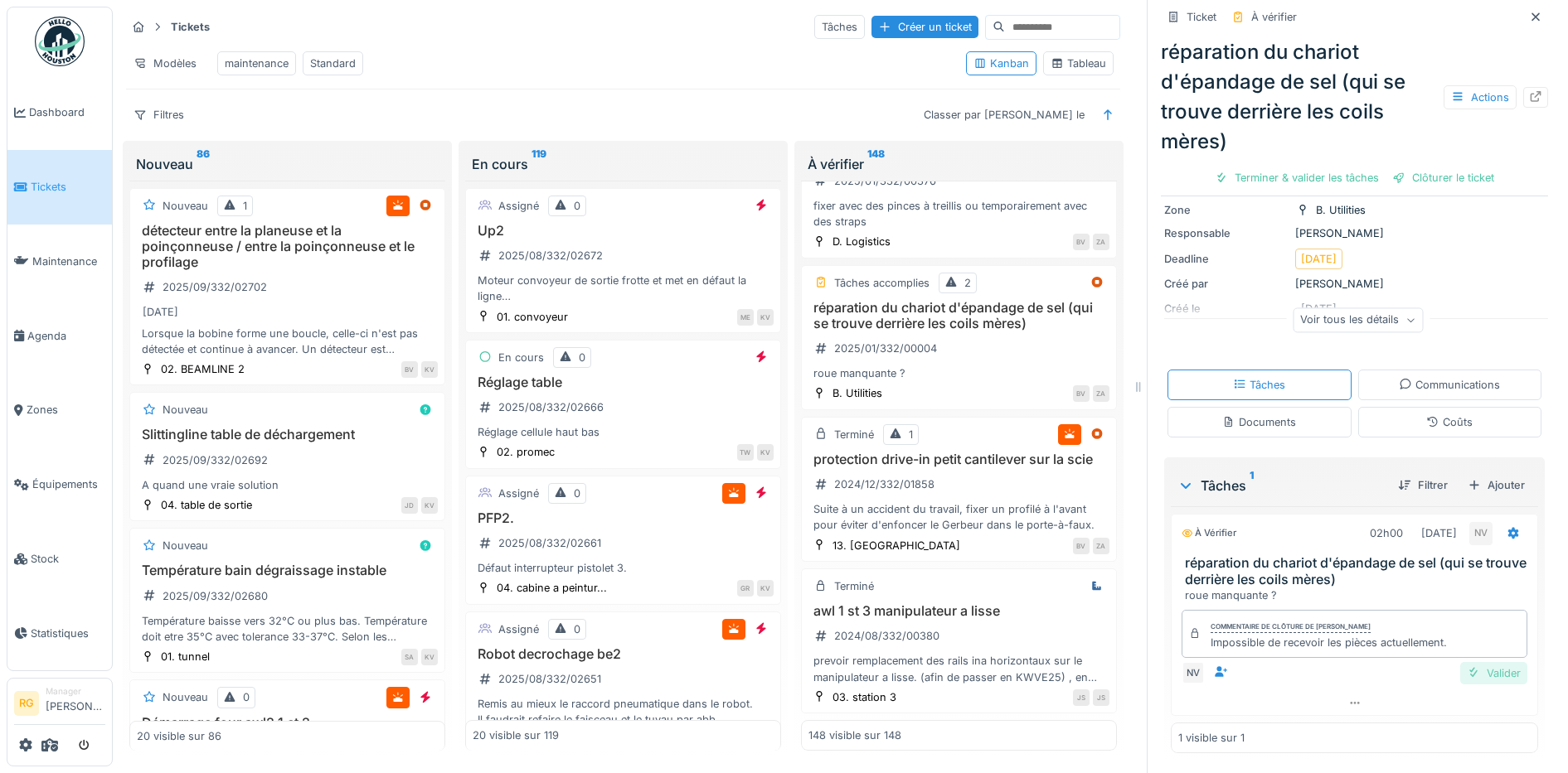
click at [1473, 662] on div "Valider" at bounding box center [1494, 673] width 67 height 22
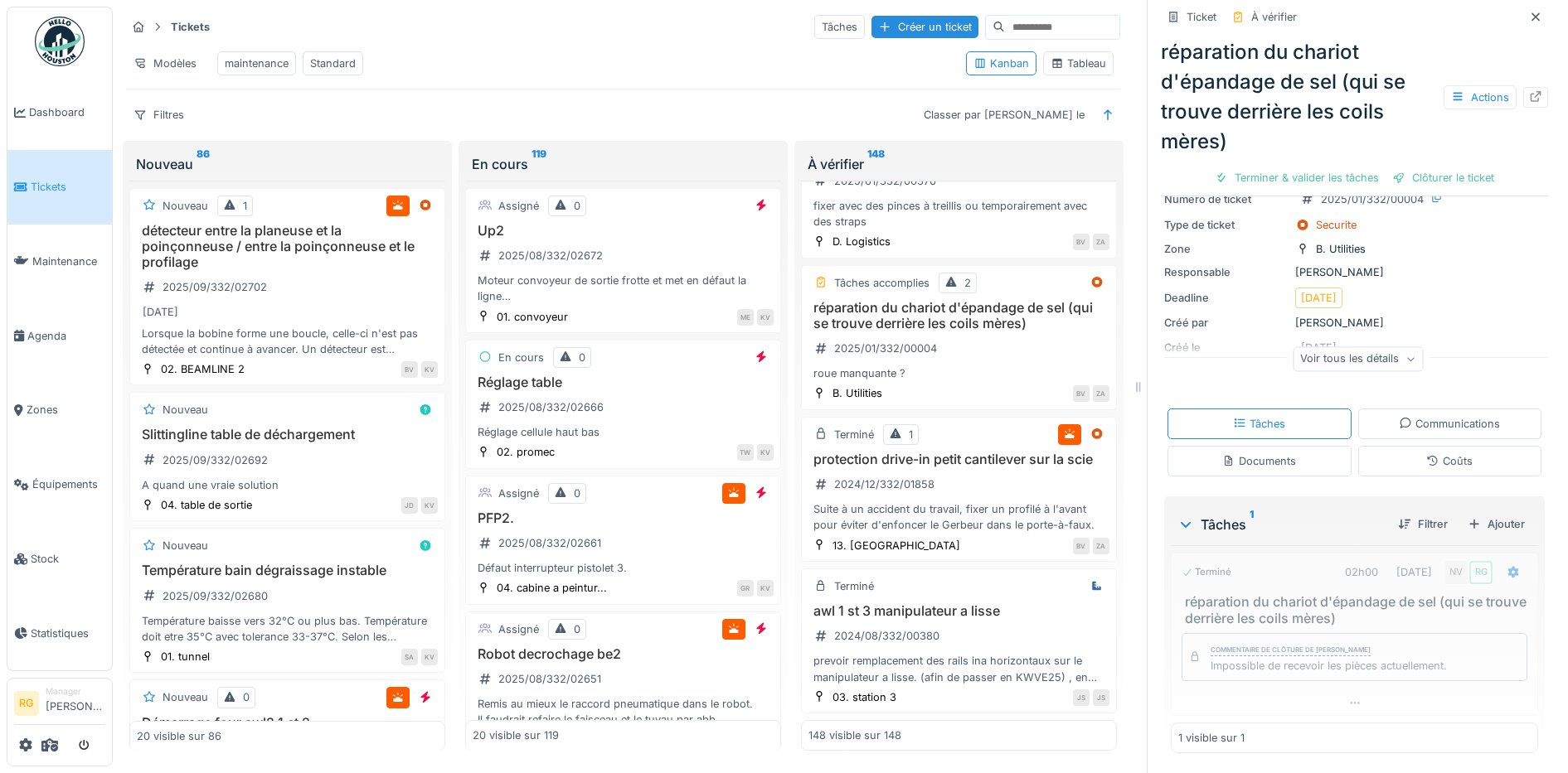
scroll to position [92, 0]
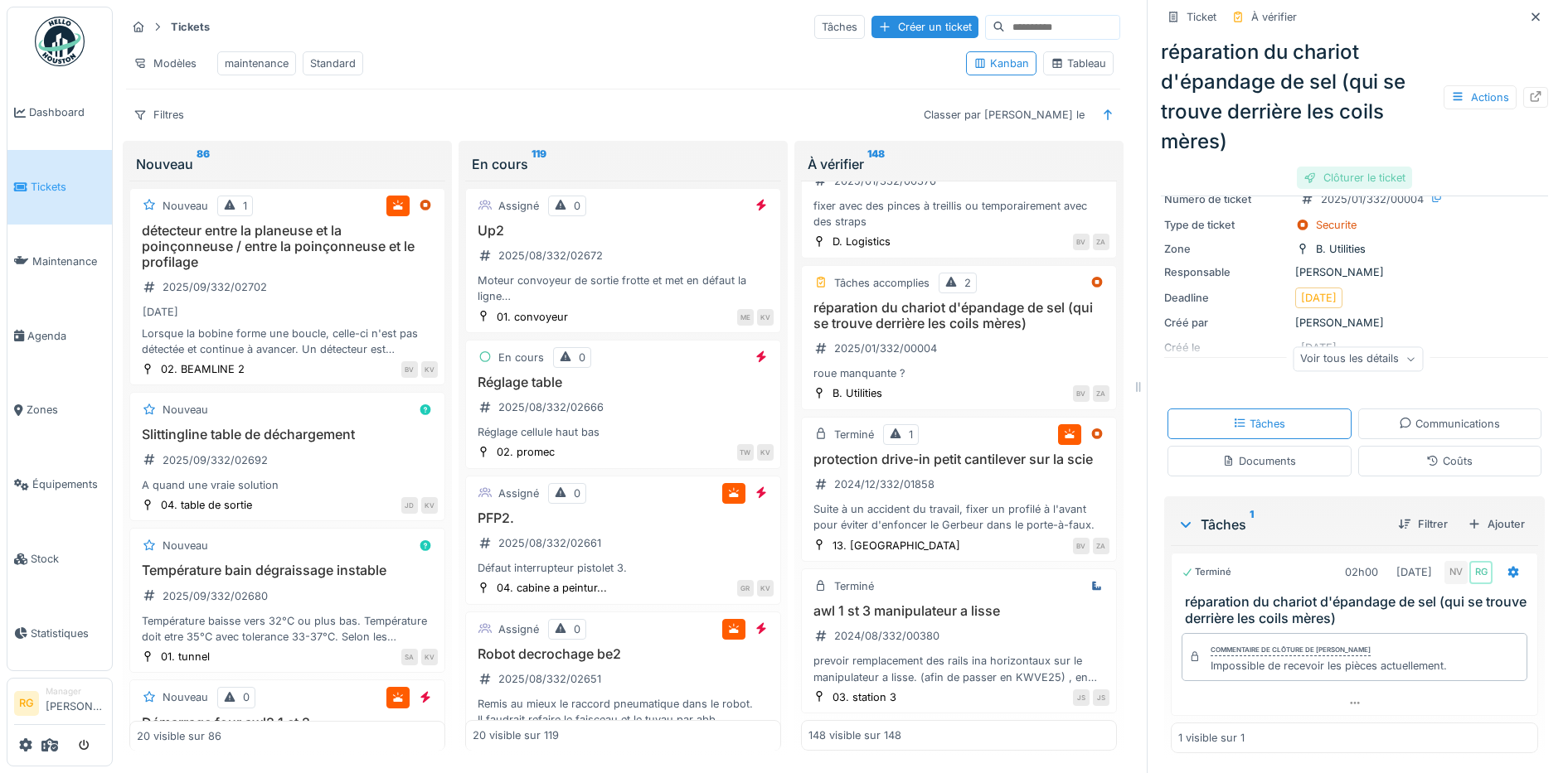
drag, startPoint x: 1335, startPoint y: 164, endPoint x: 1328, endPoint y: 158, distance: 9.2
click at [1336, 171] on div "Clôturer le ticket" at bounding box center [1354, 177] width 115 height 22
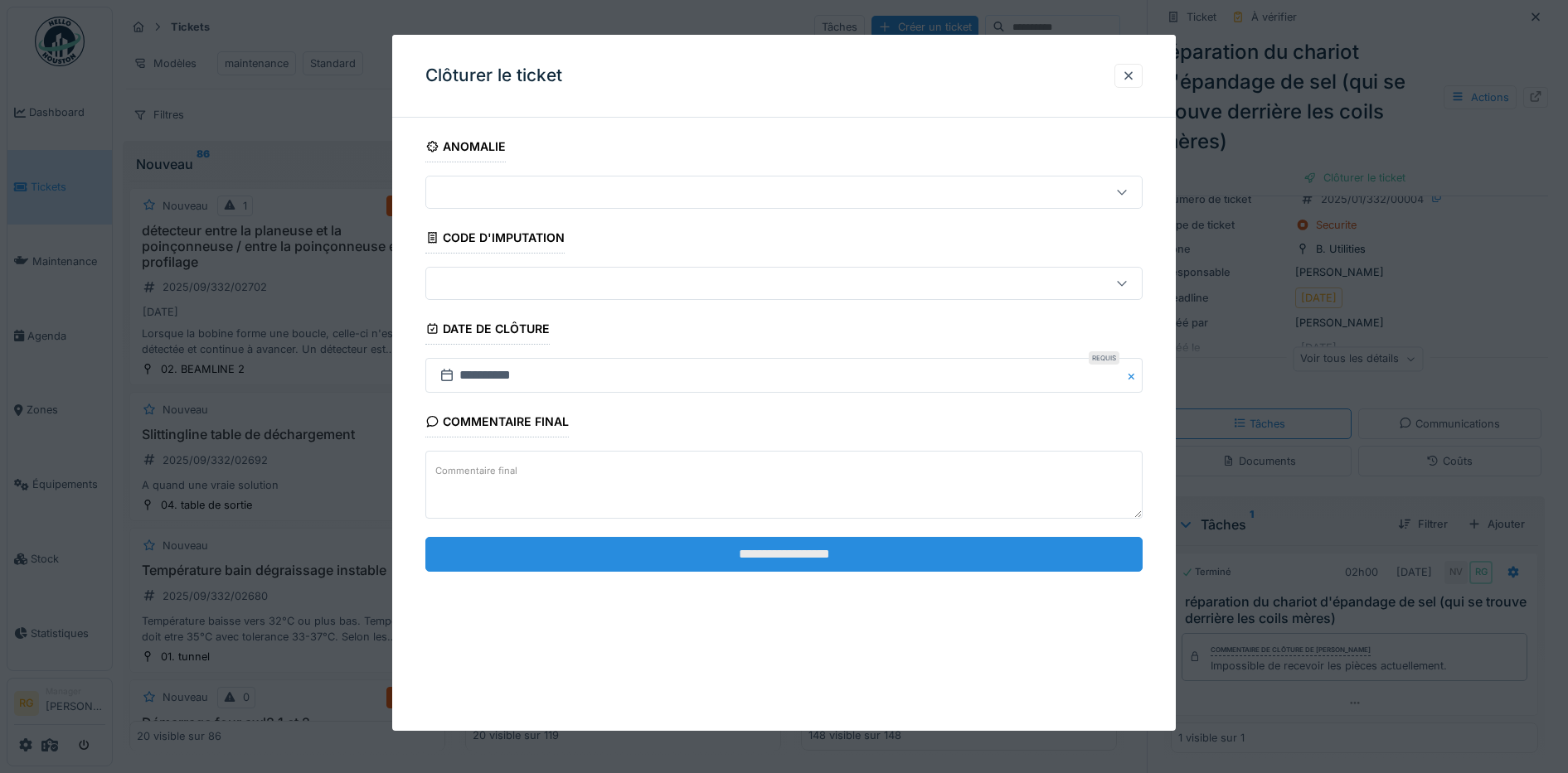
click at [861, 549] on input "**********" at bounding box center [785, 554] width 718 height 35
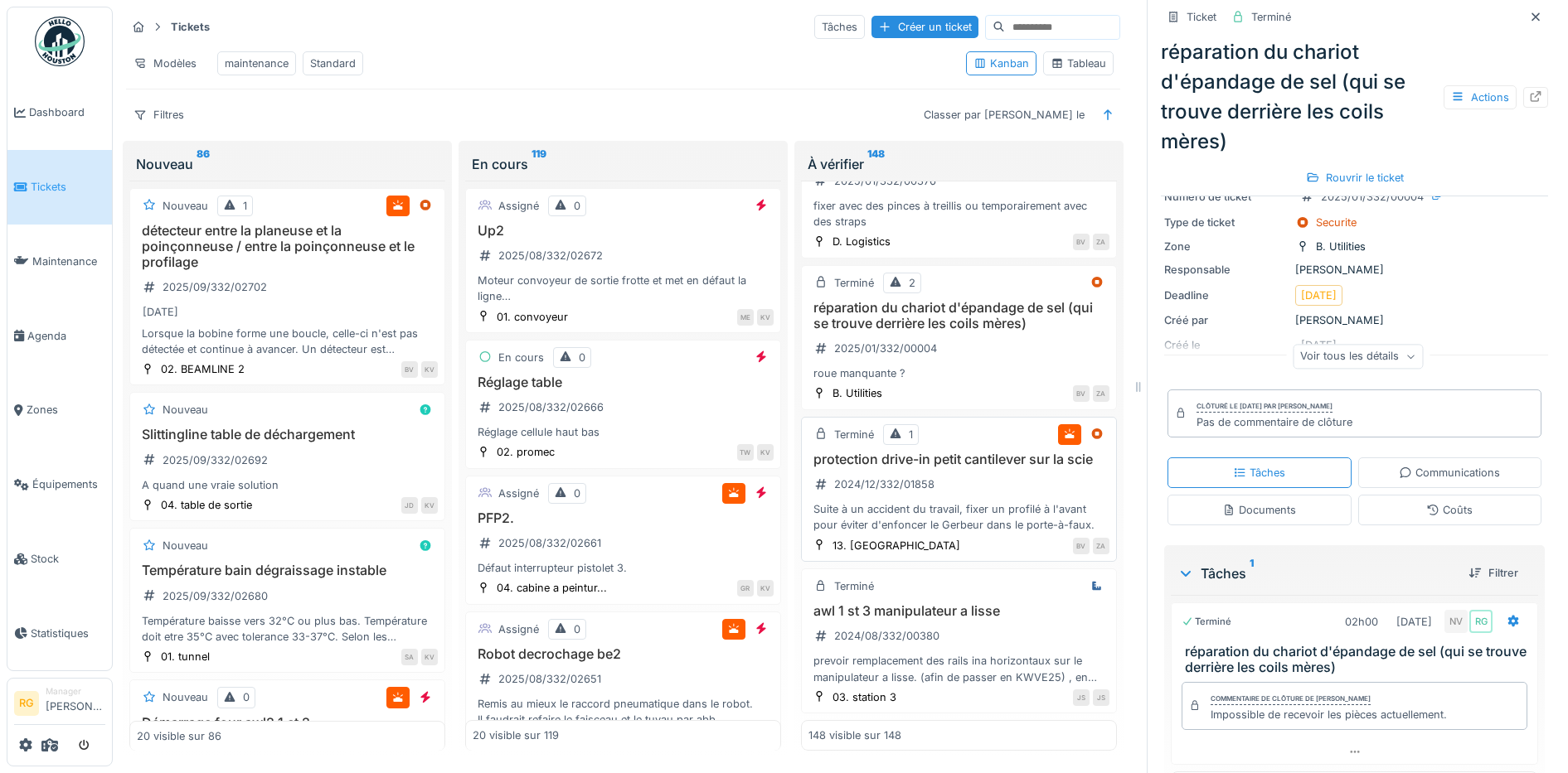
scroll to position [21138, 0]
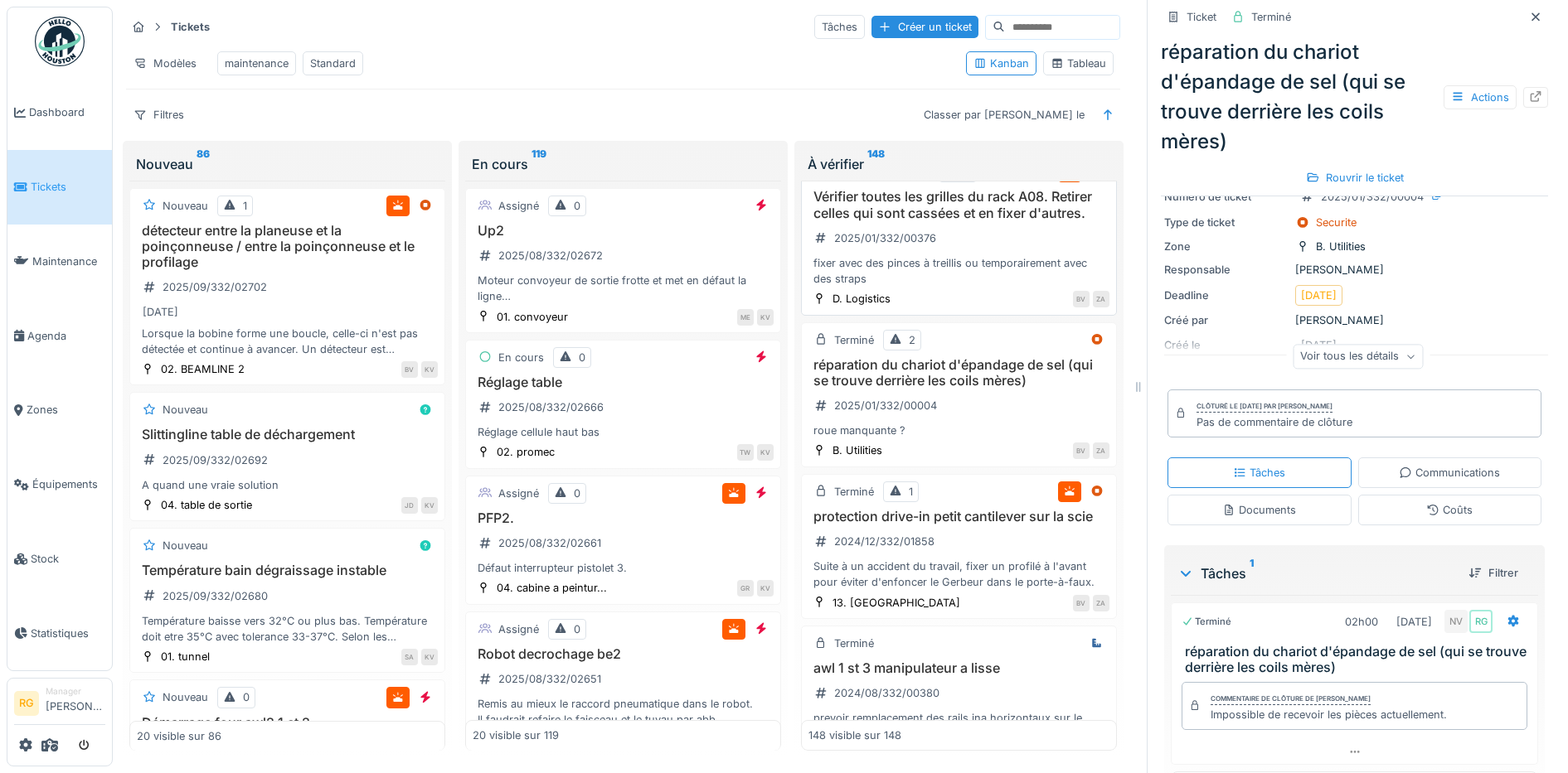
click at [942, 221] on h3 "Vérifier toutes les grilles du rack A08. Retirer celles qui sont cassées et en …" at bounding box center [959, 205] width 301 height 32
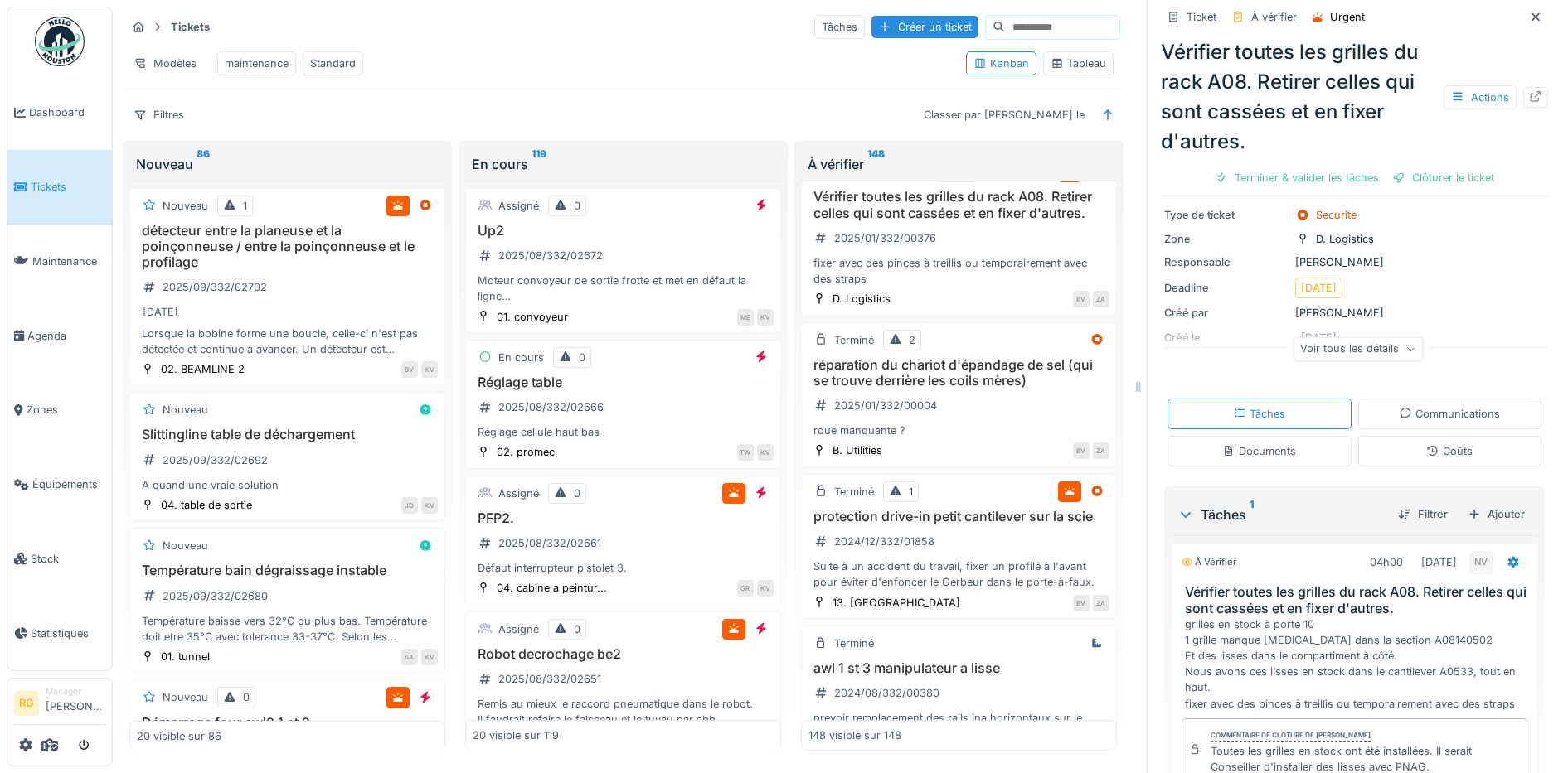
scroll to position [226, 0]
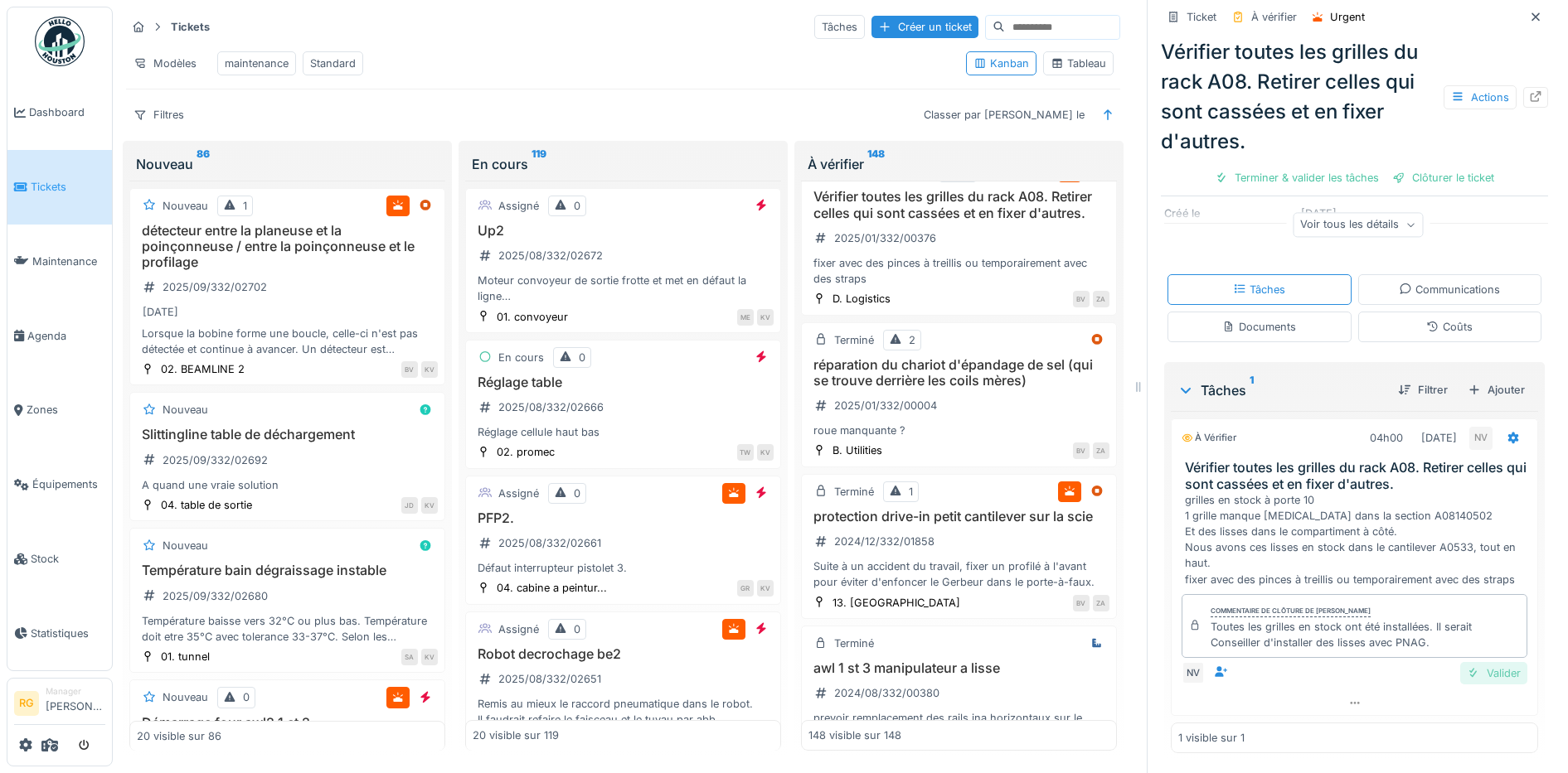
click at [1472, 662] on div "Valider" at bounding box center [1494, 673] width 67 height 22
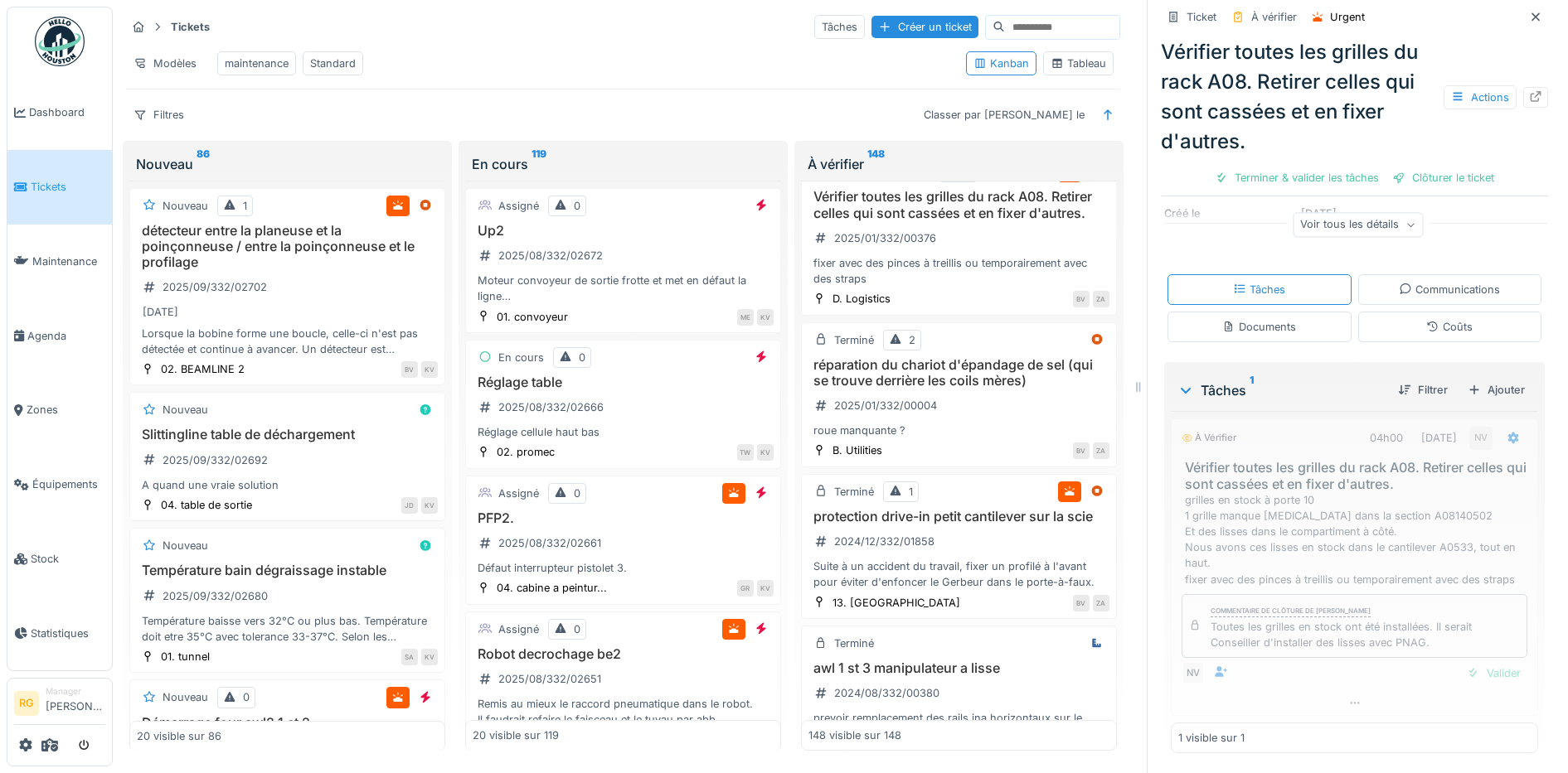
scroll to position [108, 0]
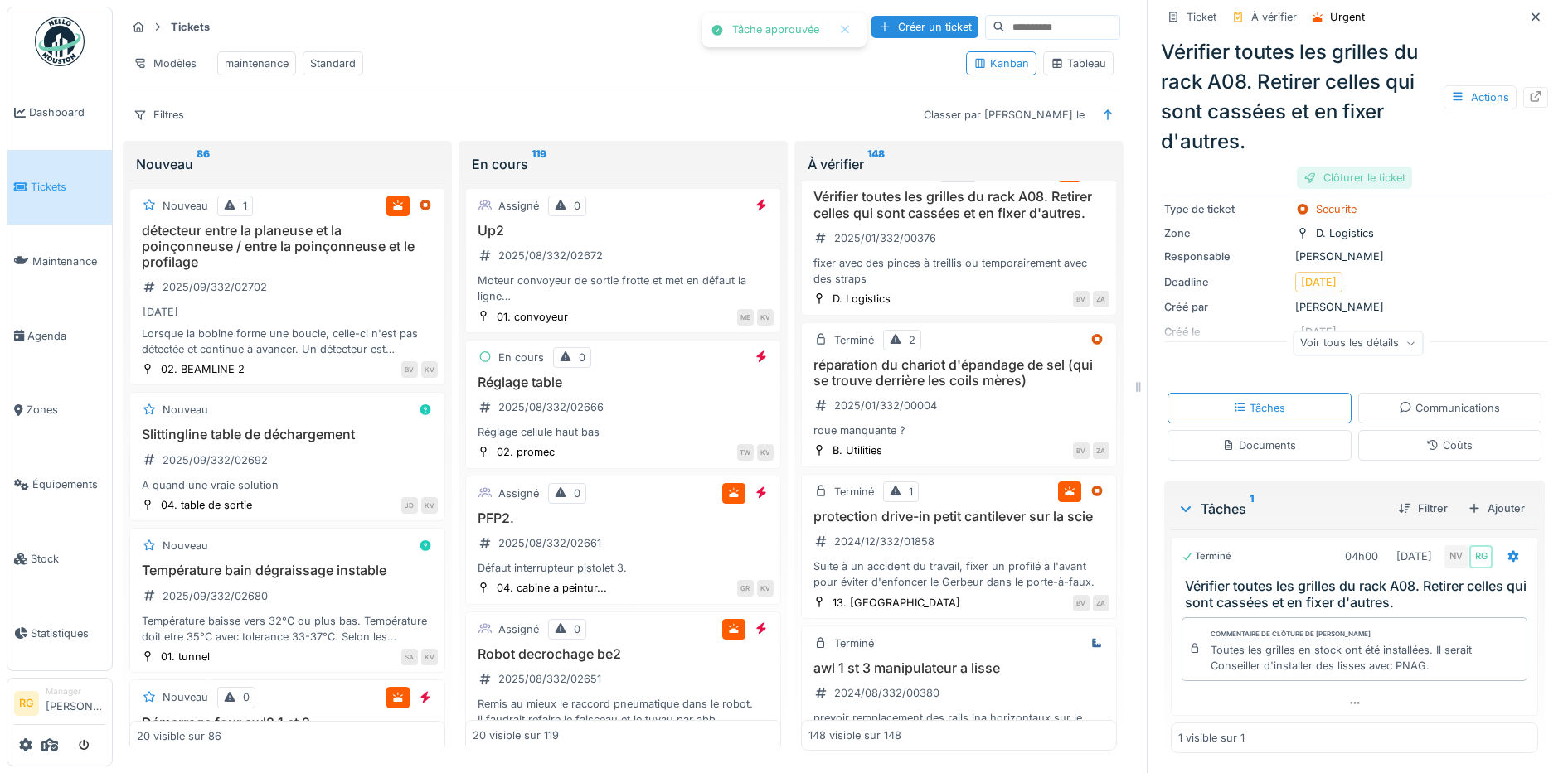
click at [1342, 167] on div "Clôturer le ticket" at bounding box center [1354, 177] width 115 height 22
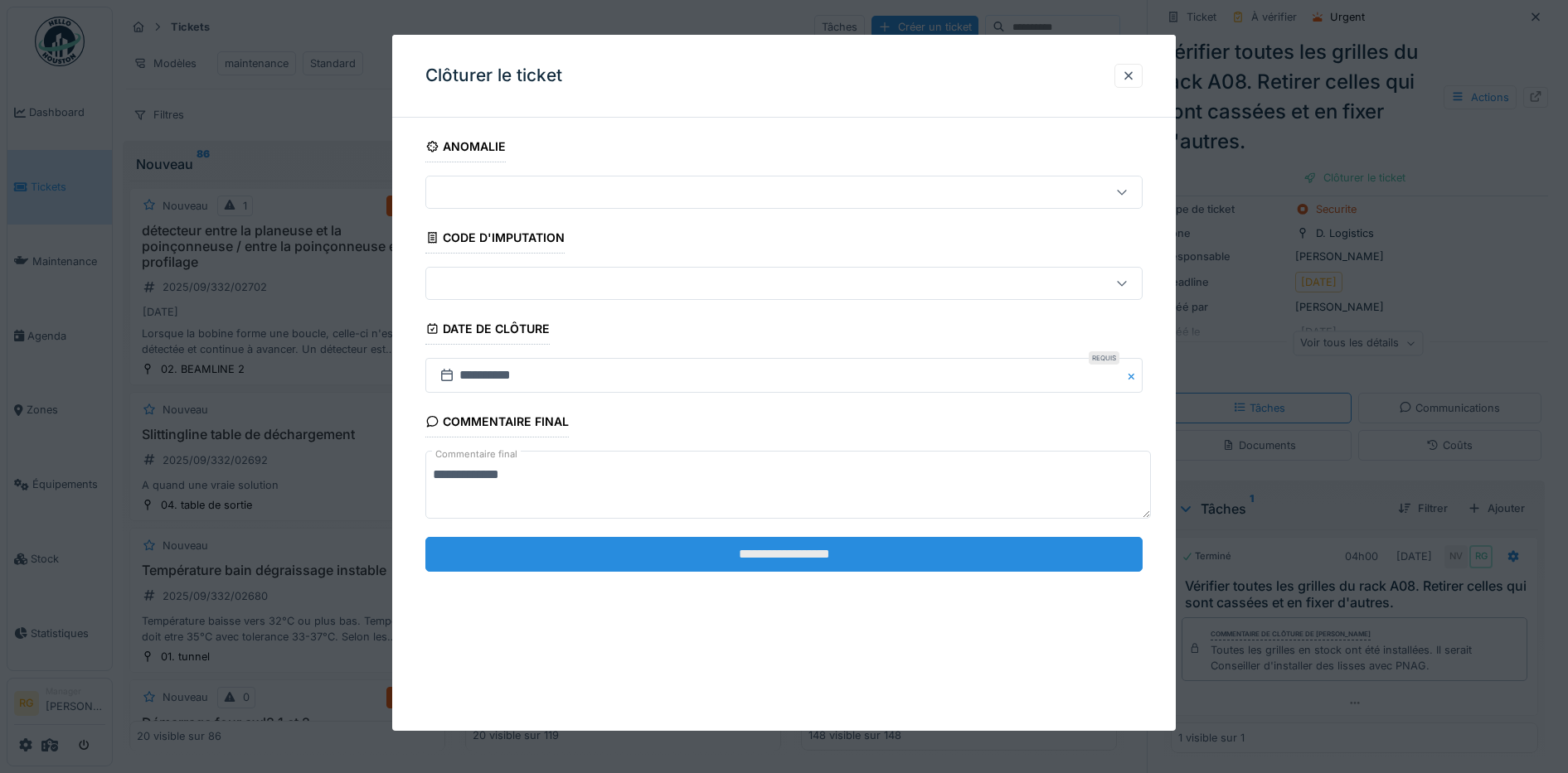
click at [943, 544] on input "**********" at bounding box center [785, 554] width 718 height 35
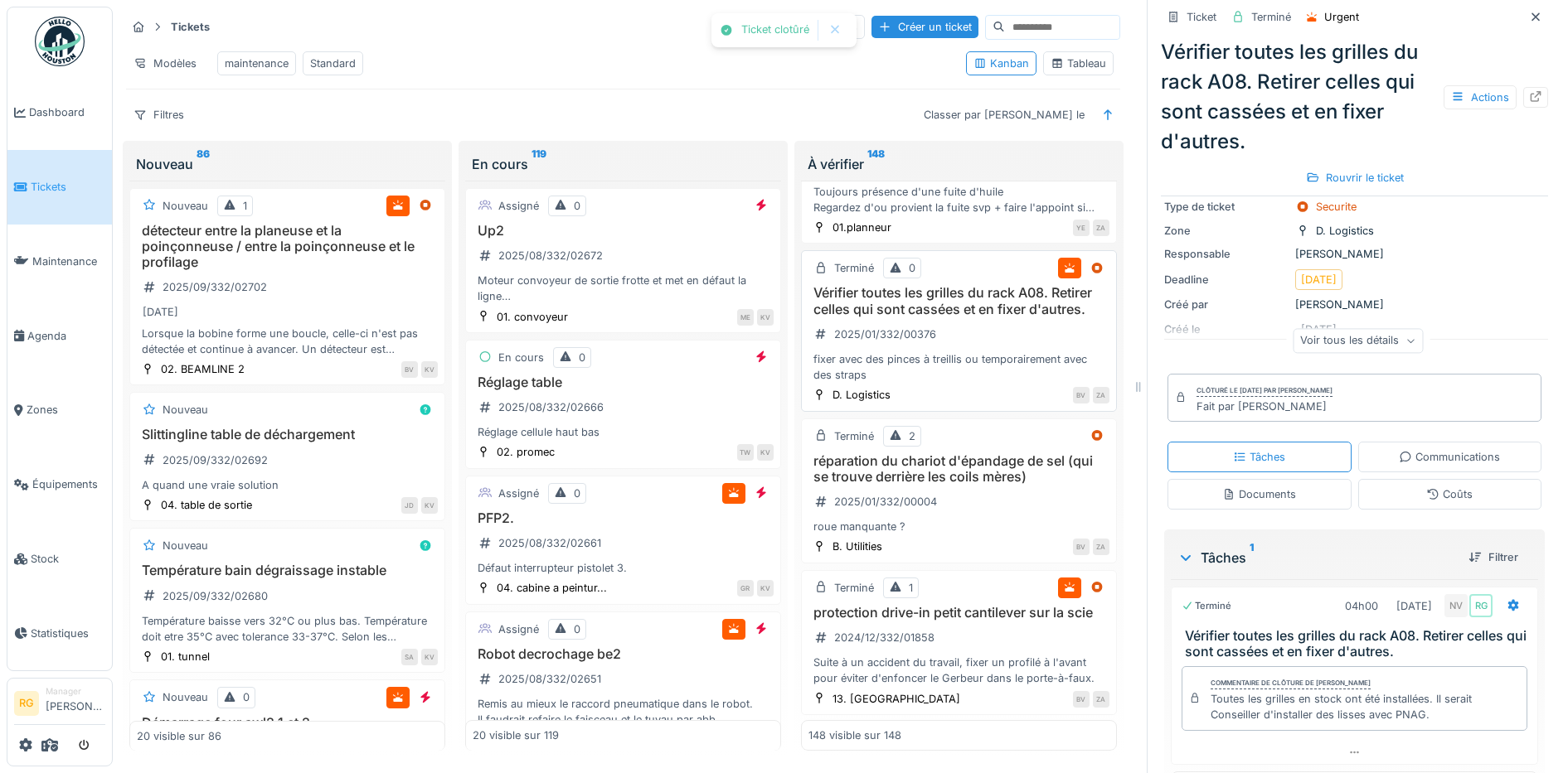
scroll to position [20931, 0]
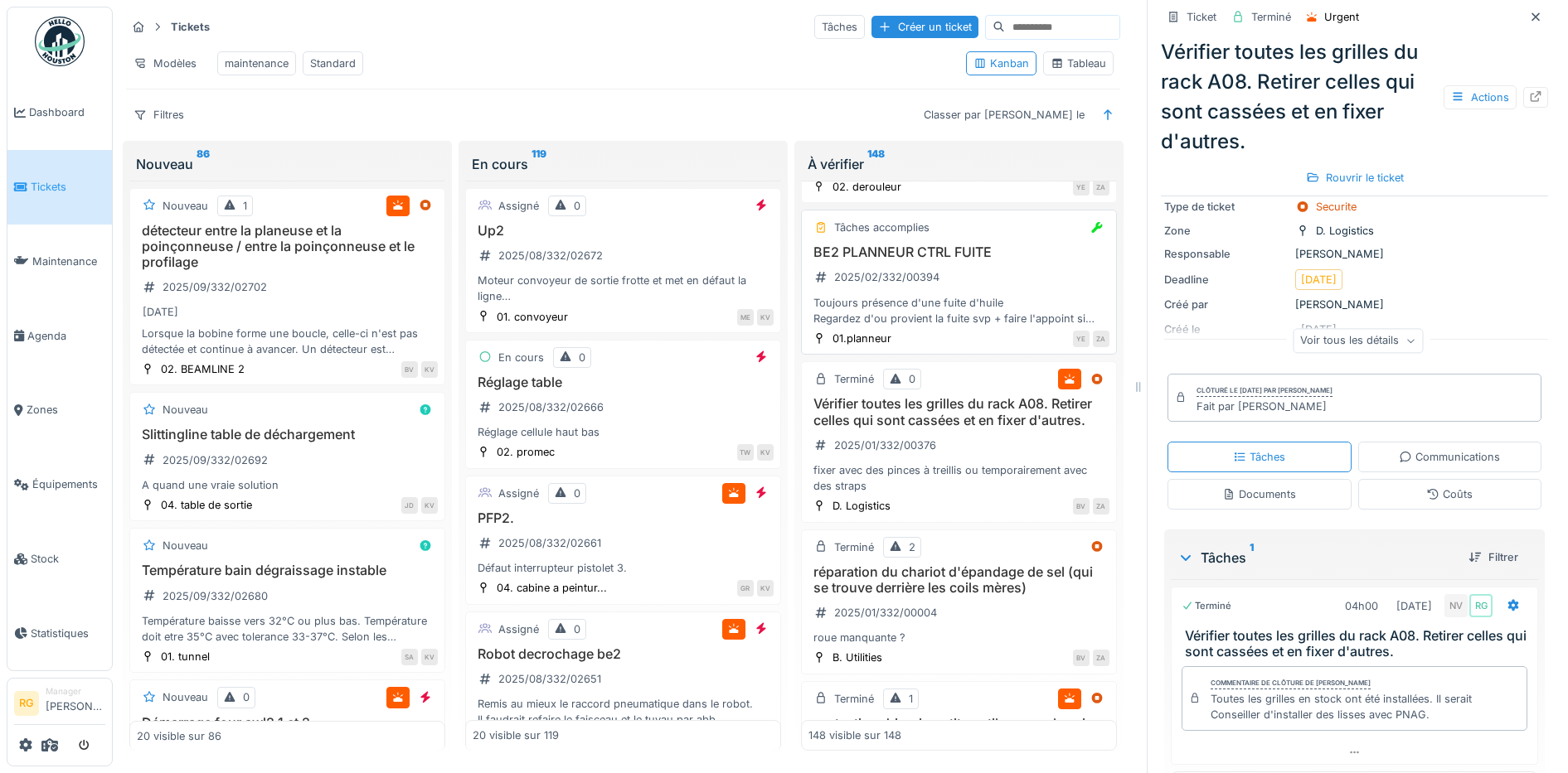
click at [985, 326] on div "BE2 PLANNEUR CTRL FUITE 2025/02/332/00394 Toujours présence d'une fuite d'huile…" at bounding box center [959, 285] width 301 height 82
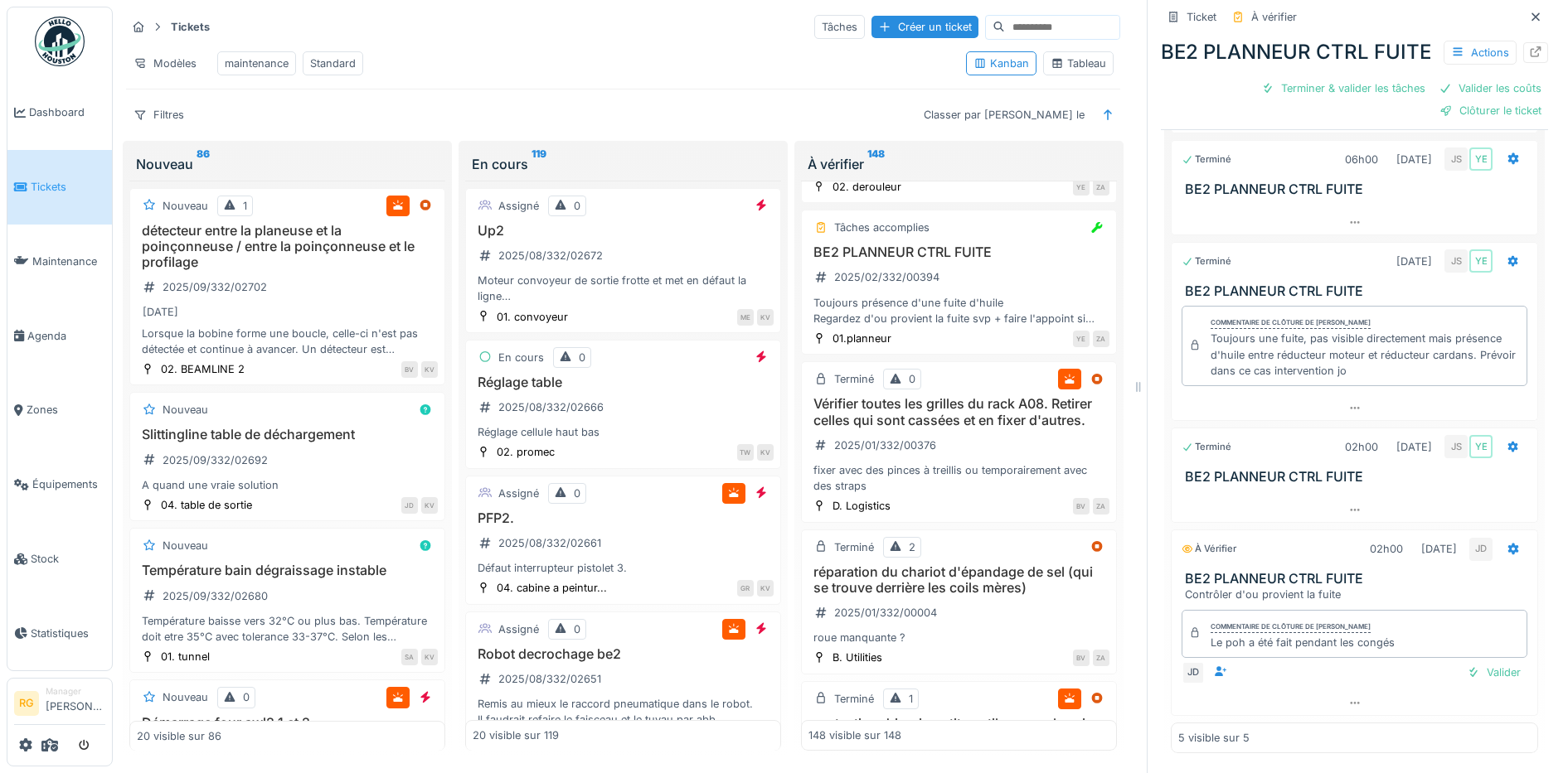
scroll to position [585, 0]
click at [1473, 661] on div "Valider" at bounding box center [1494, 672] width 67 height 22
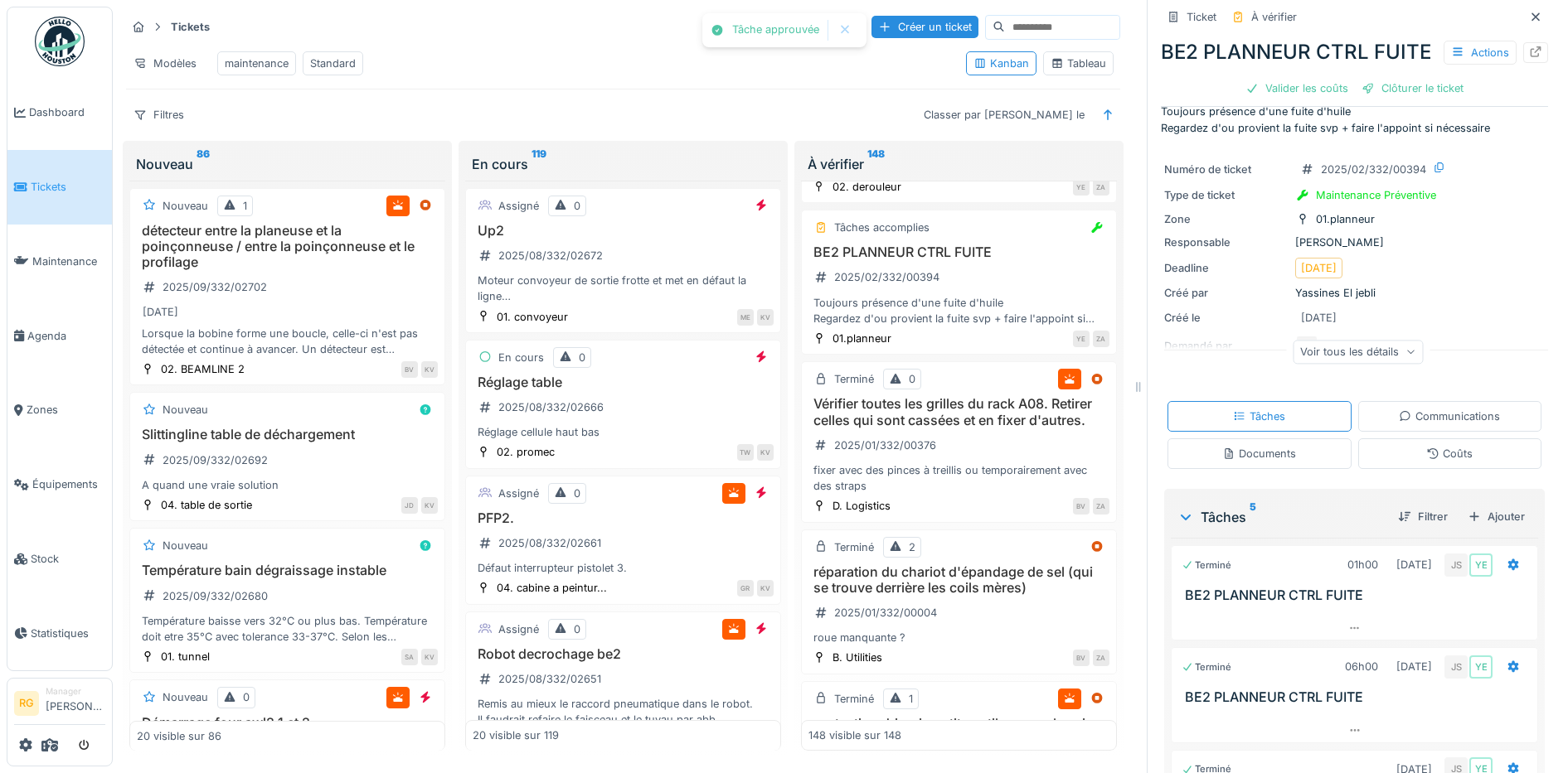
scroll to position [0, 0]
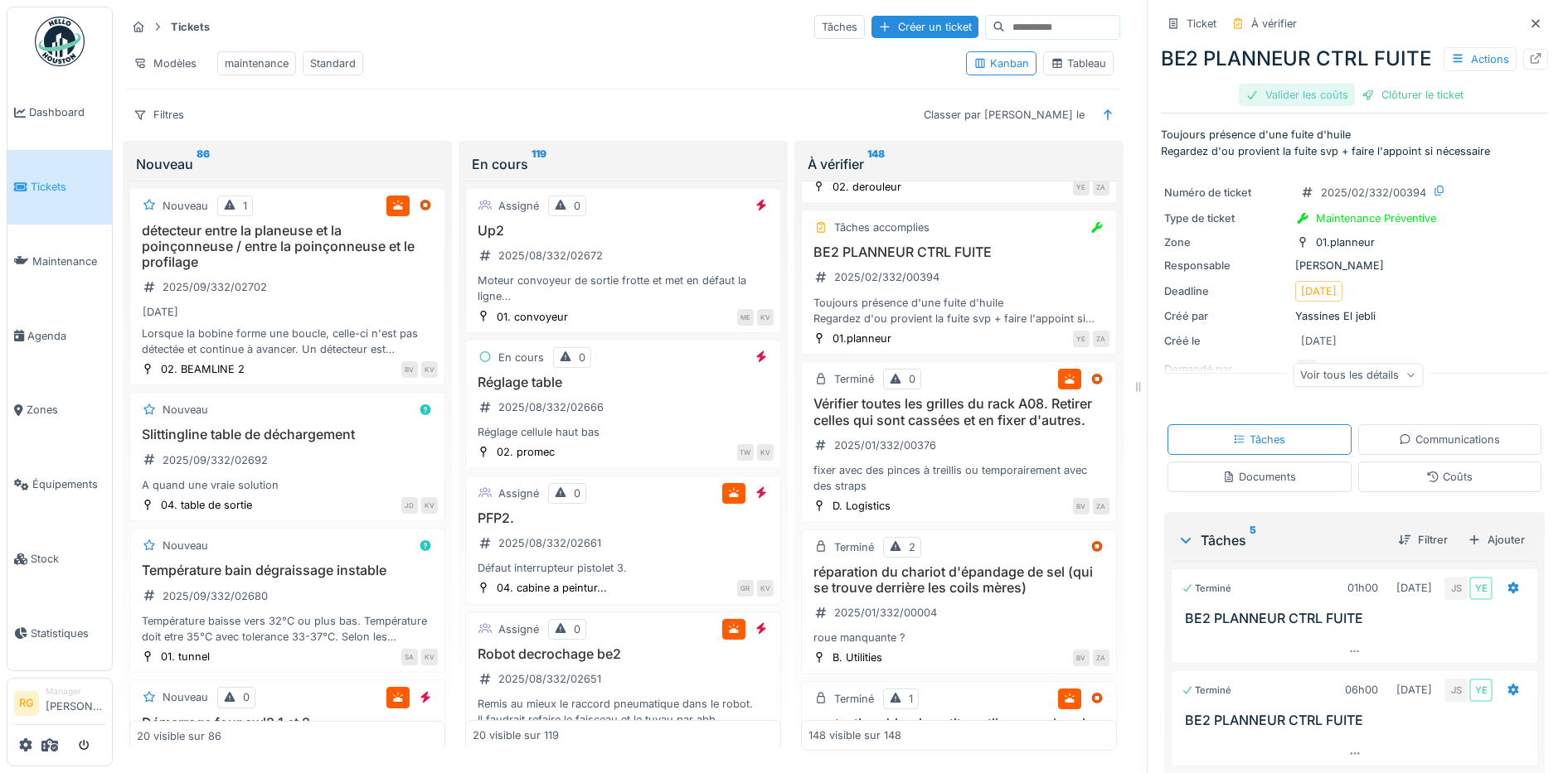
click at [1290, 106] on div "Valider les coûts" at bounding box center [1297, 94] width 116 height 22
click at [1349, 106] on div "Clôturer le ticket" at bounding box center [1354, 94] width 115 height 22
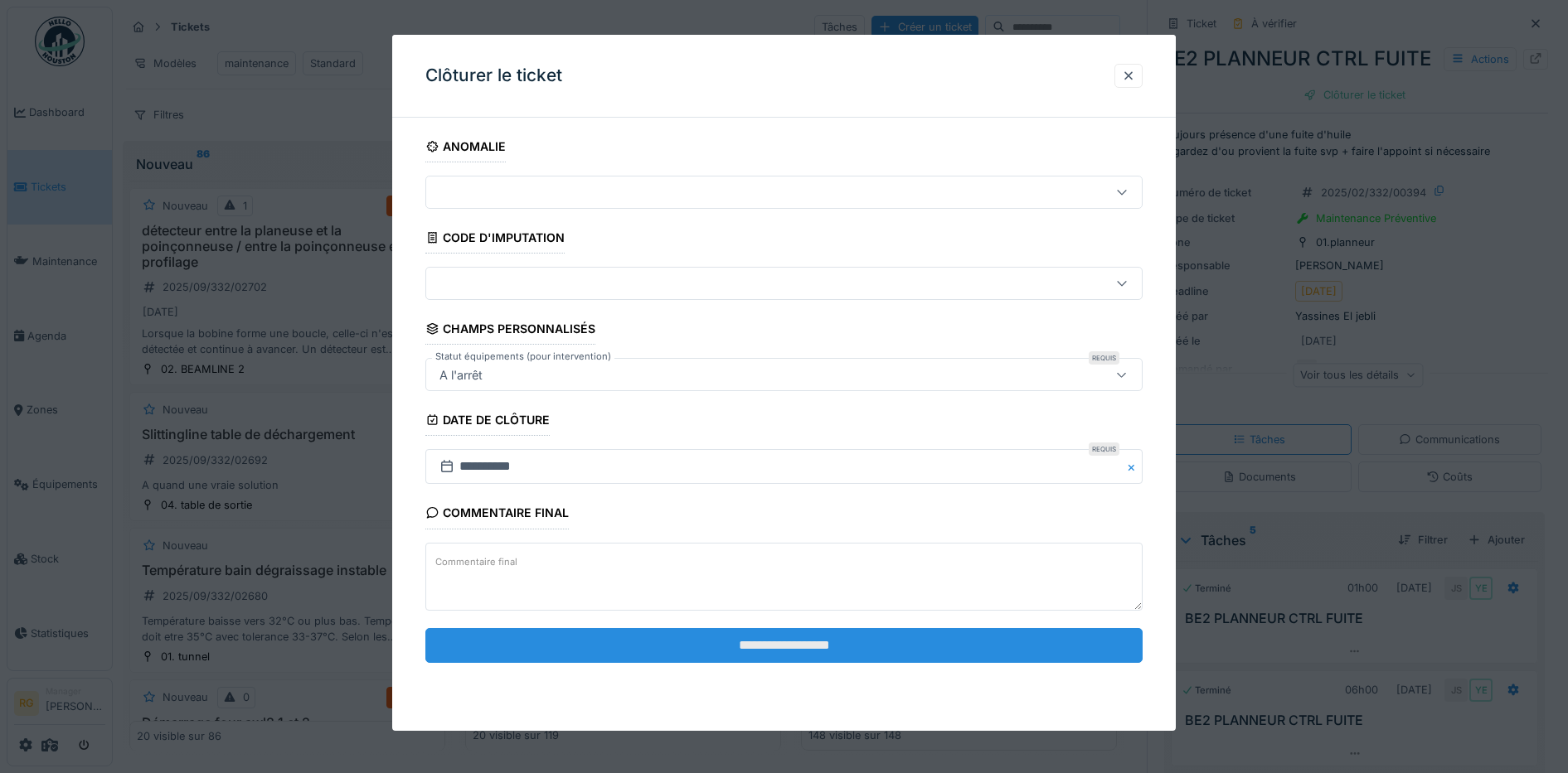
click at [929, 649] on input "**********" at bounding box center [785, 645] width 718 height 35
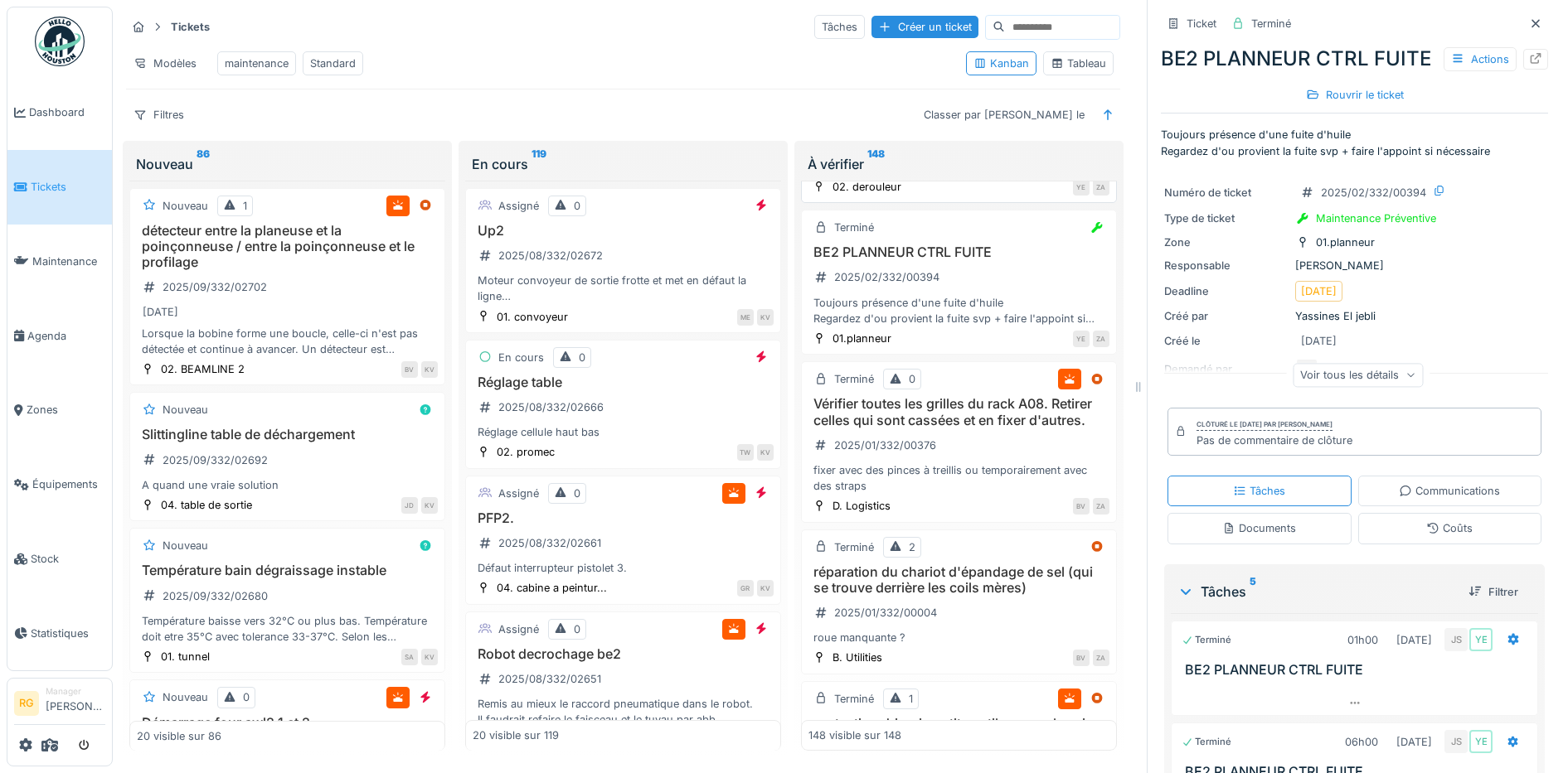
click at [982, 175] on div "BE1/BE2 DEROULEUR CTRL FIXATION PALE 2025/02/332/00396 Contrôler fixation des p…" at bounding box center [959, 141] width 301 height 66
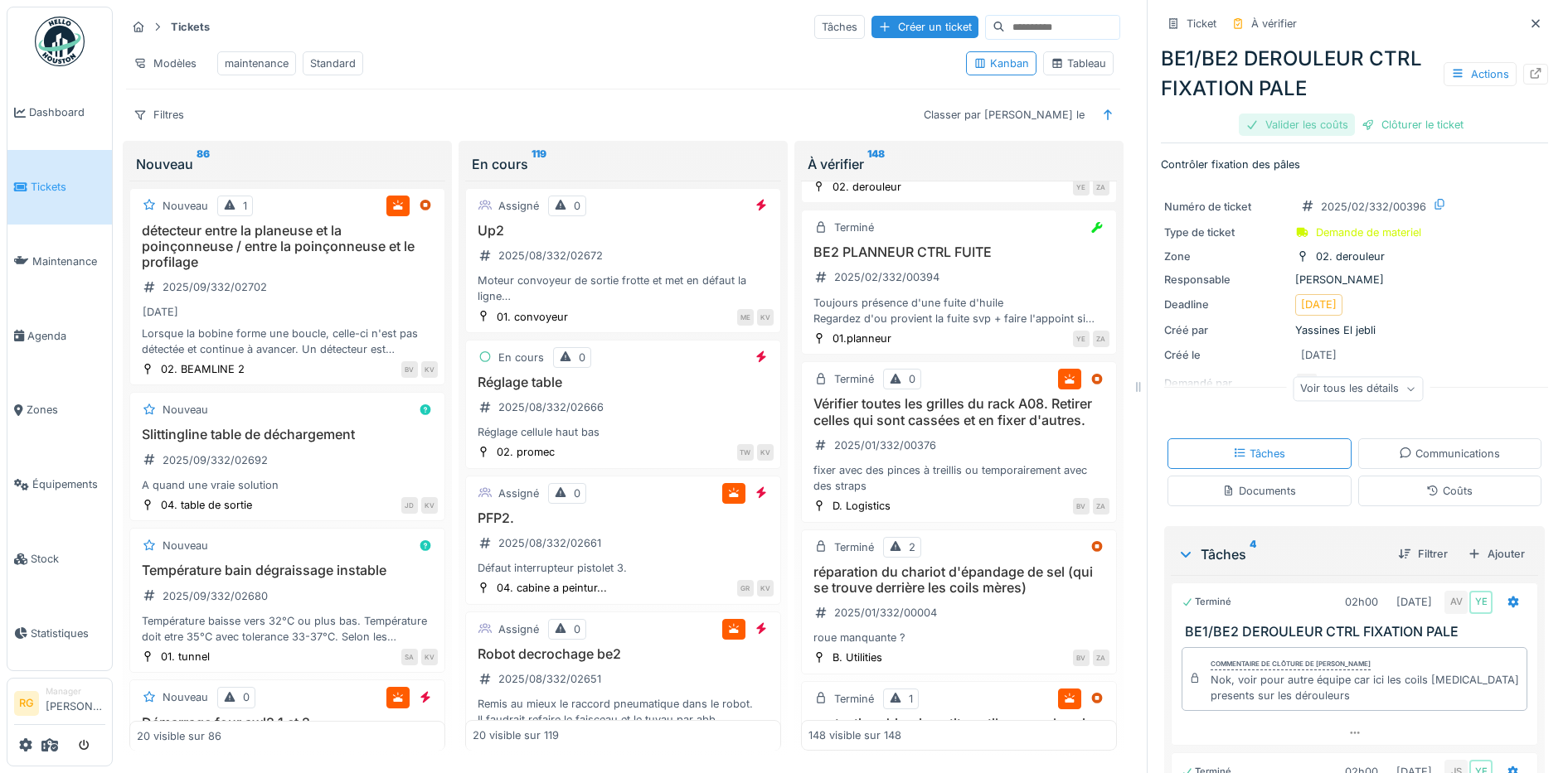
click at [1289, 113] on div "Valider les coûts" at bounding box center [1297, 124] width 116 height 22
click at [1357, 113] on div "Clôturer le ticket" at bounding box center [1354, 124] width 115 height 22
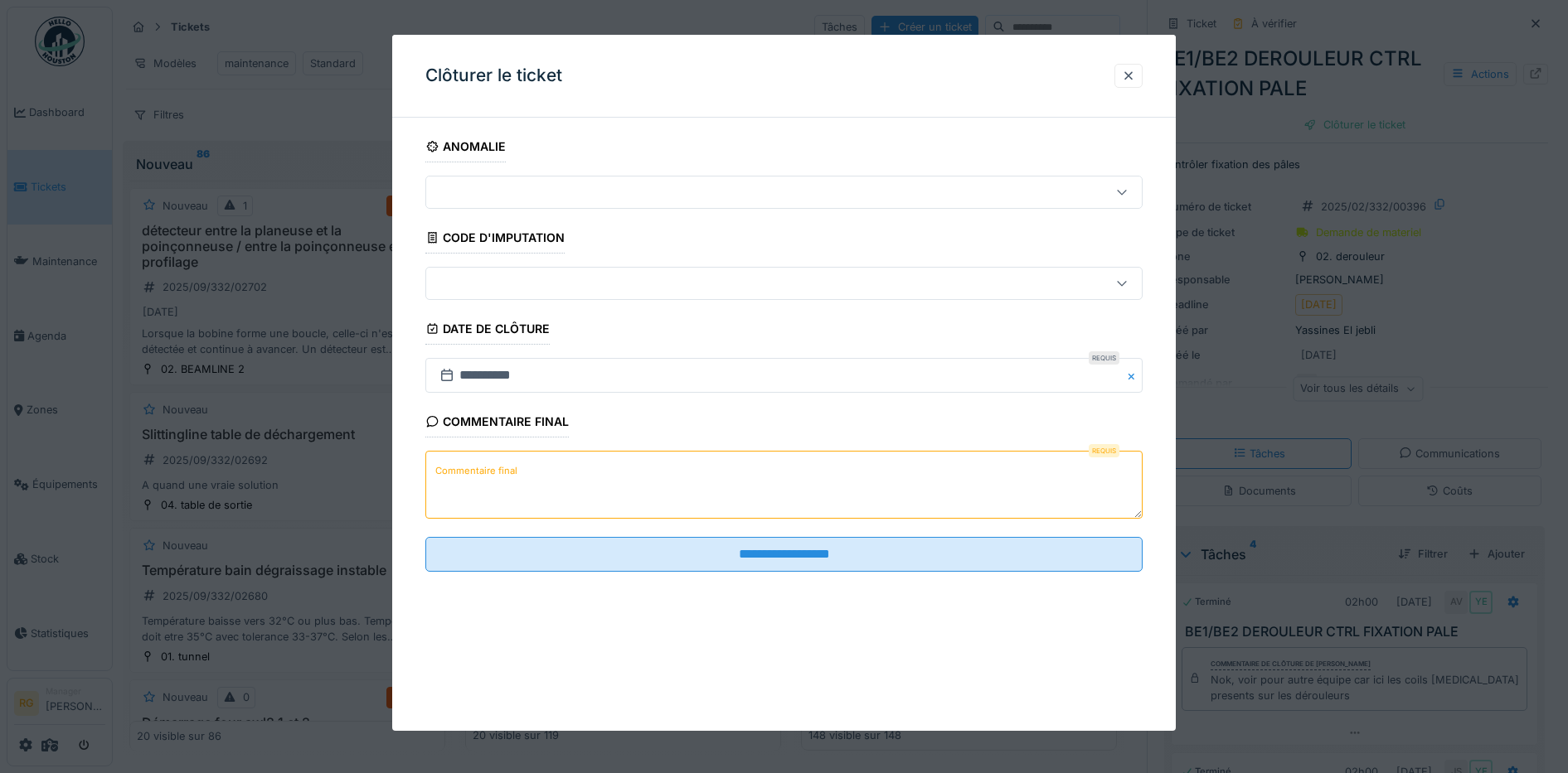
click at [670, 465] on textarea "Commentaire final" at bounding box center [785, 485] width 718 height 68
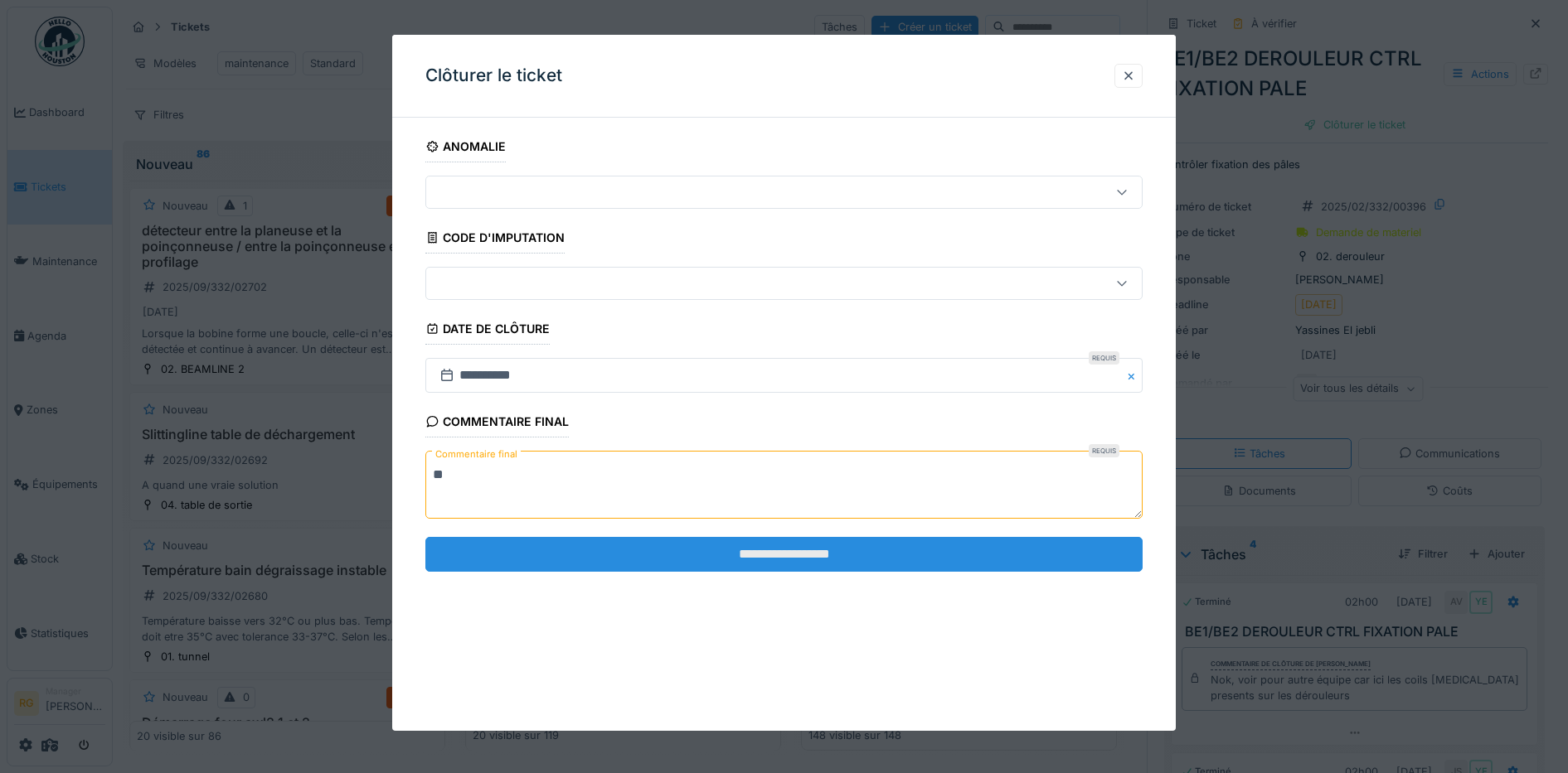
type textarea "**"
click at [782, 566] on input "**********" at bounding box center [785, 554] width 718 height 35
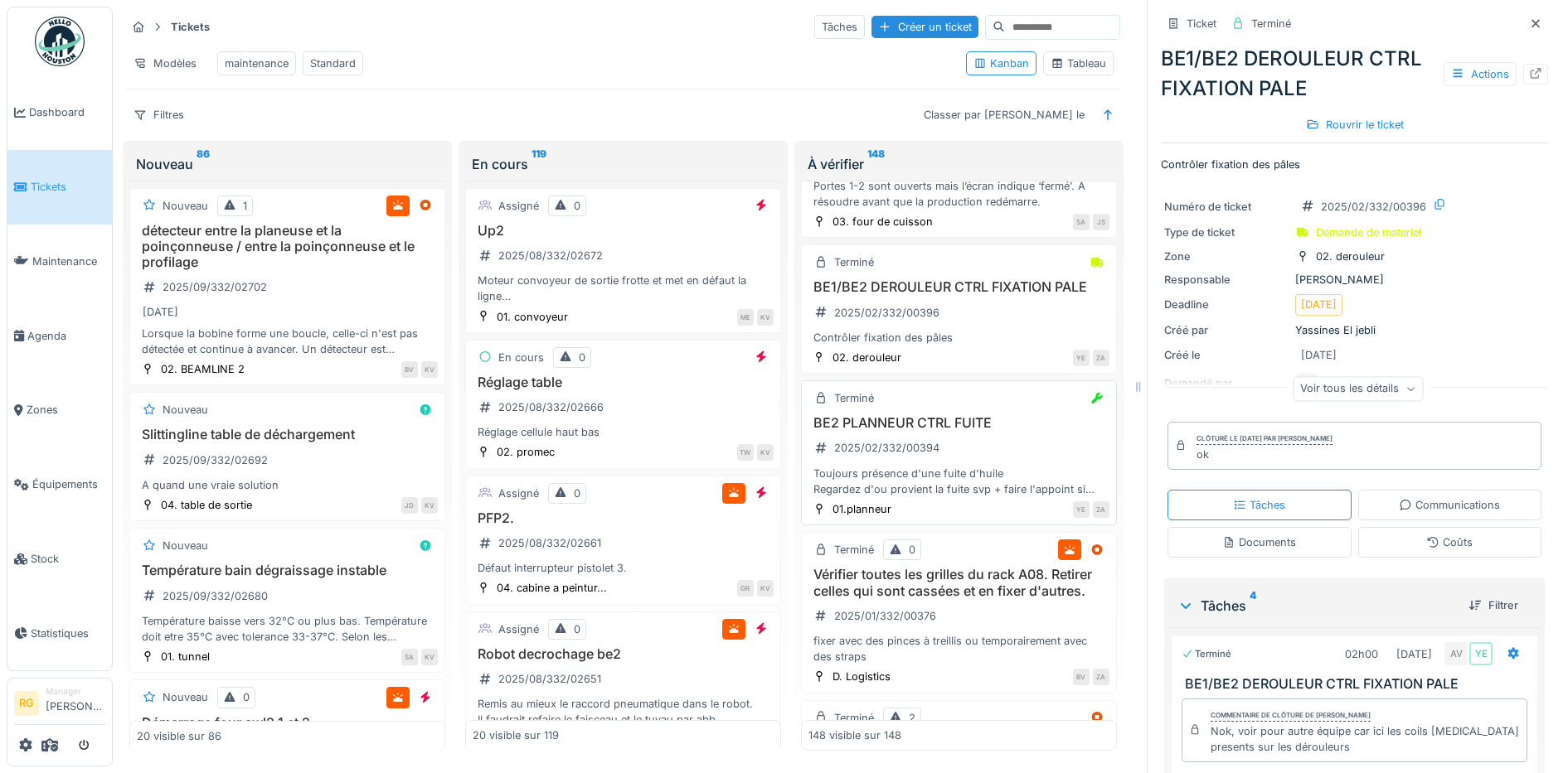
scroll to position [20724, 0]
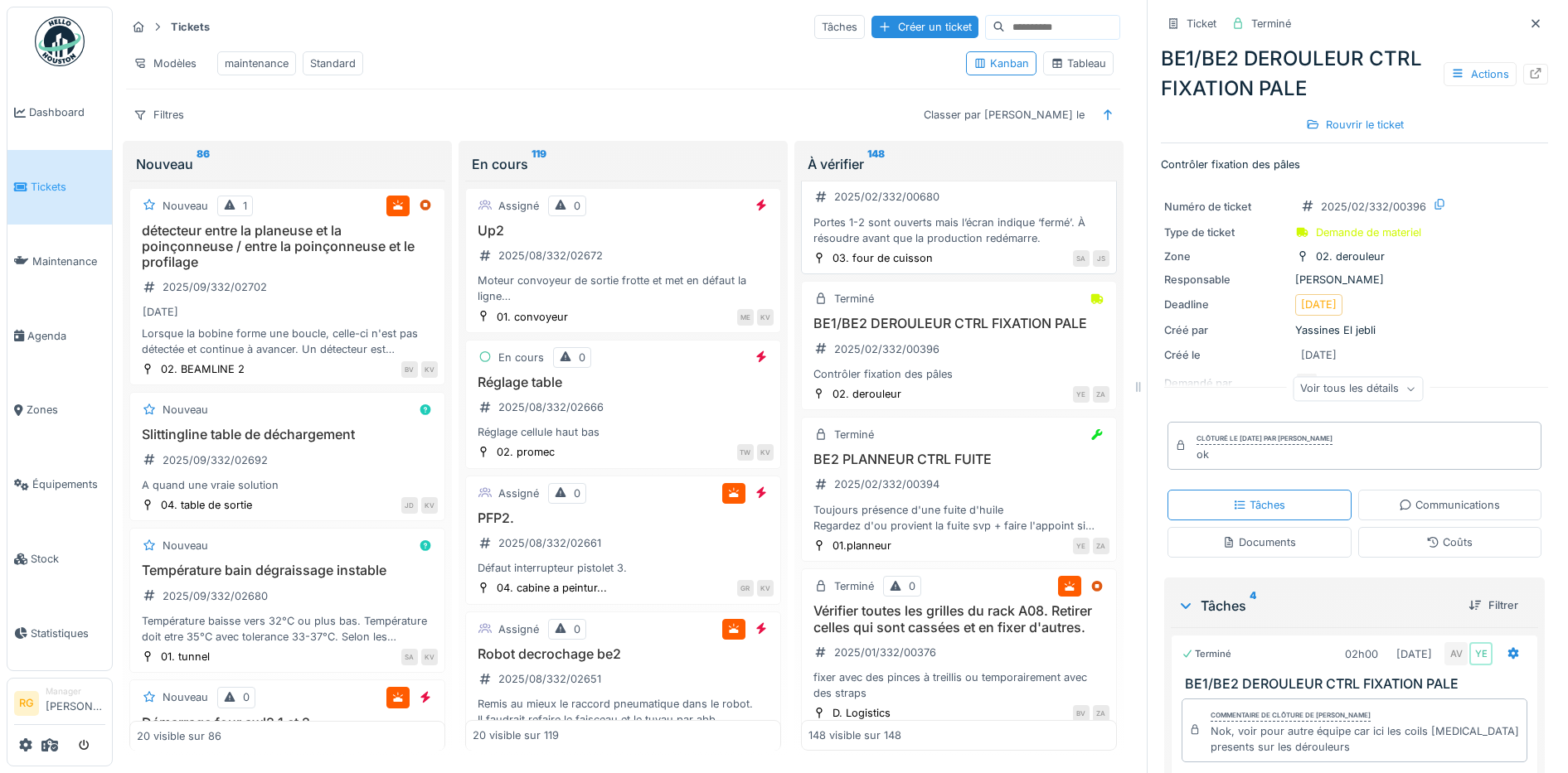
click at [983, 246] on div "Portes four Beam1-2 en erreur 2025/02/332/00680 Portes 1-2 sont ouverts mais l’…" at bounding box center [959, 205] width 301 height 82
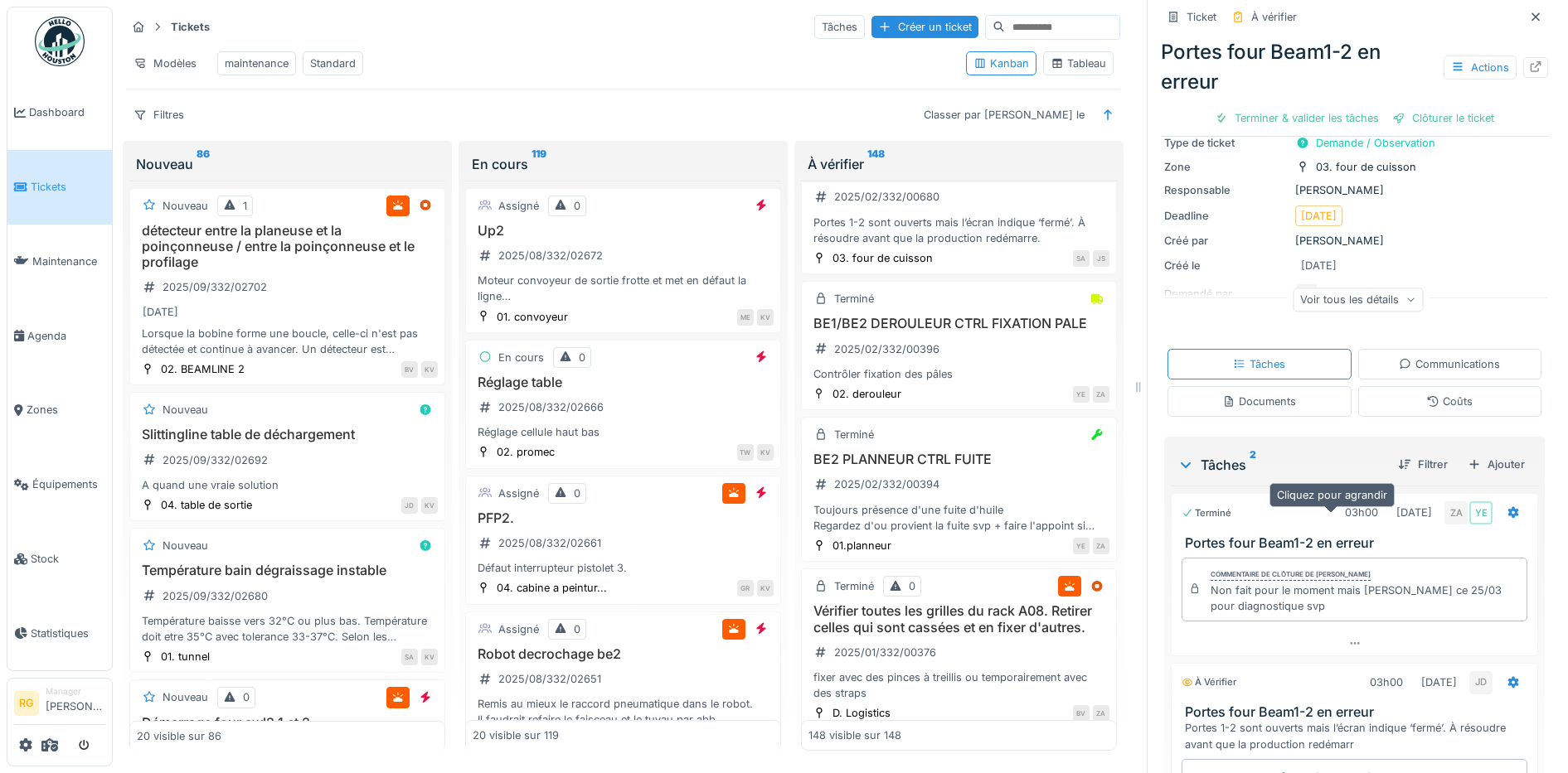
scroll to position [257, 0]
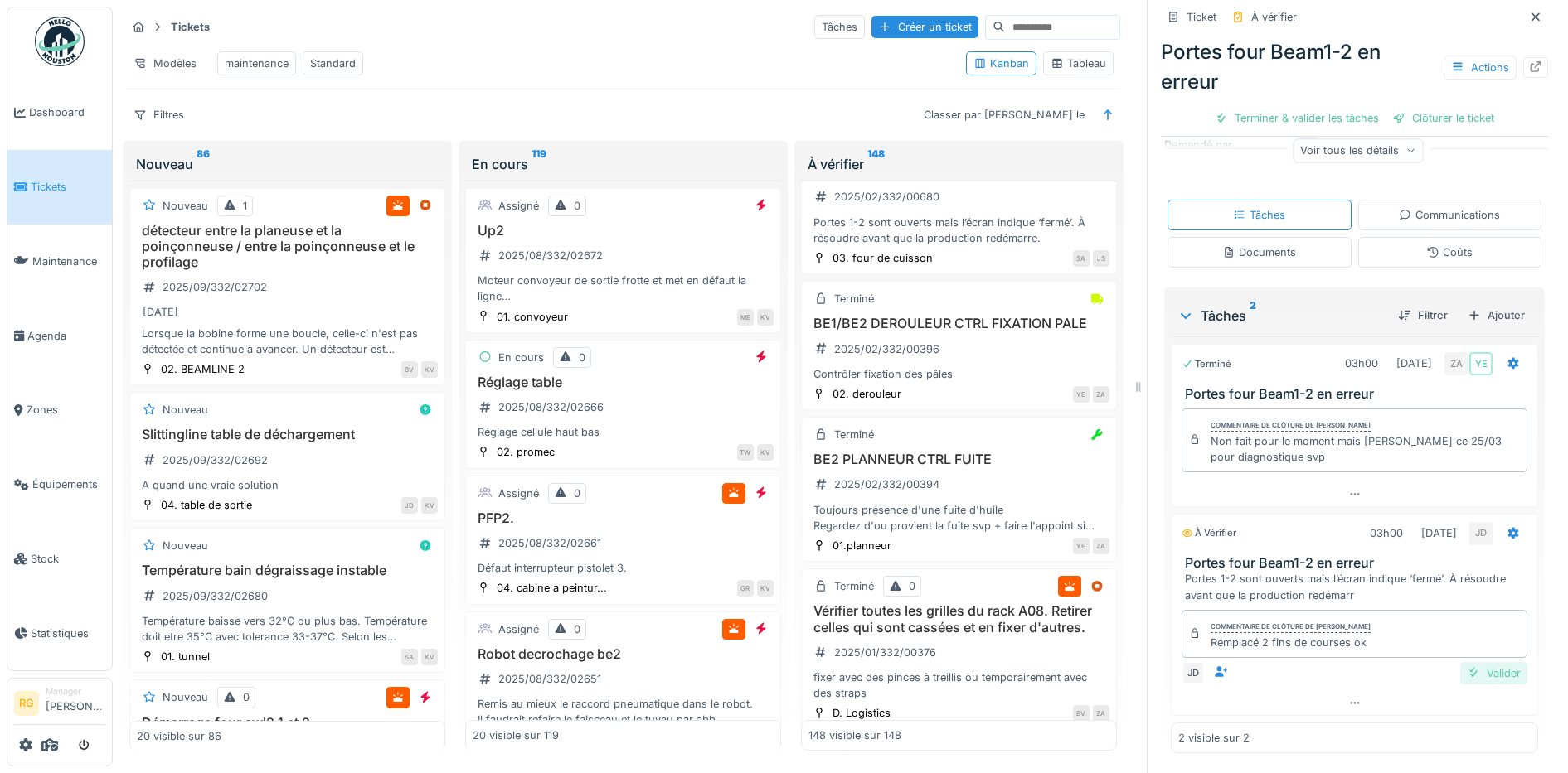
click at [1475, 662] on div "Valider" at bounding box center [1494, 673] width 67 height 22
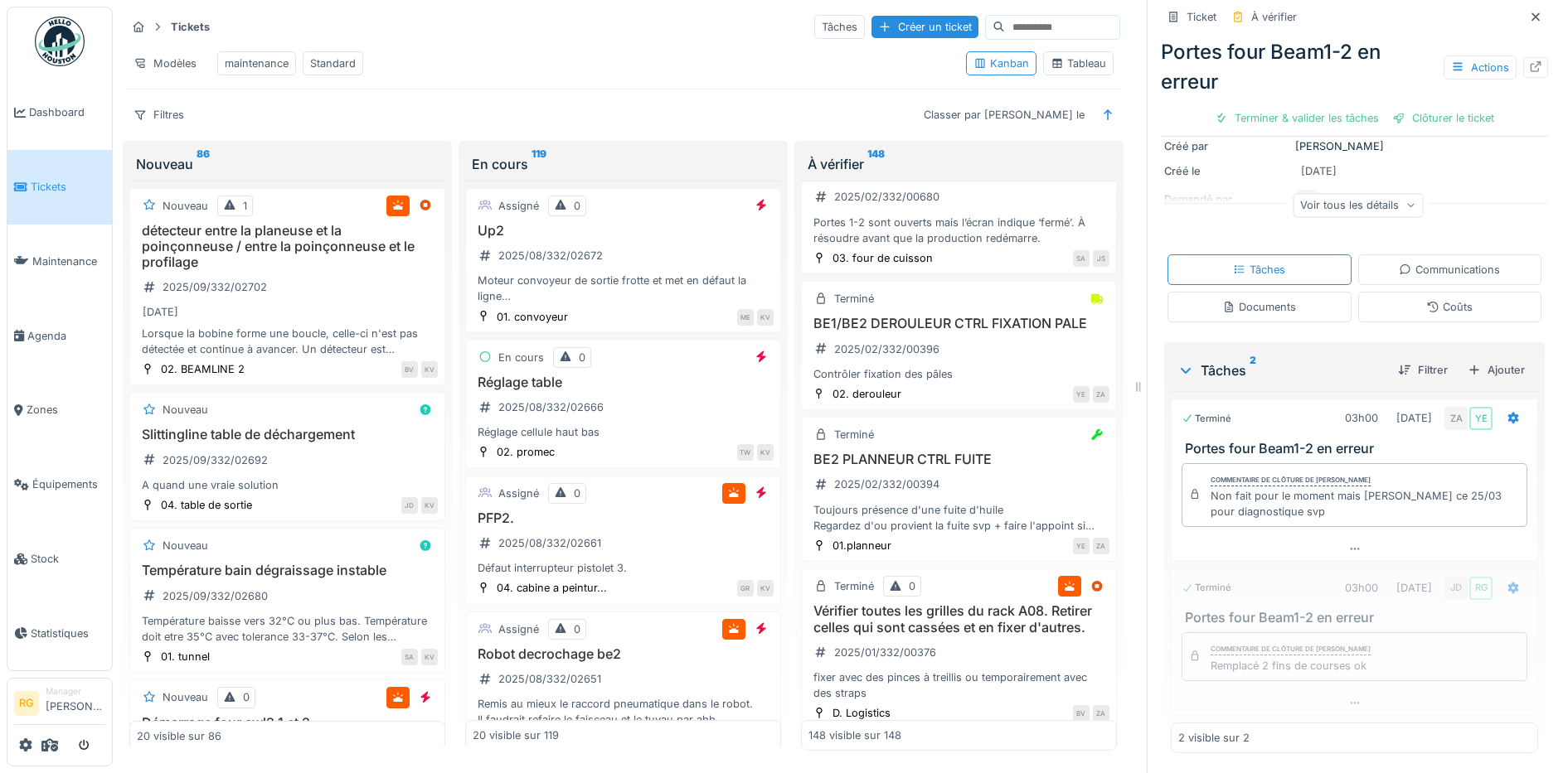
scroll to position [201, 0]
click at [1345, 108] on div "Clôturer le ticket" at bounding box center [1354, 118] width 115 height 22
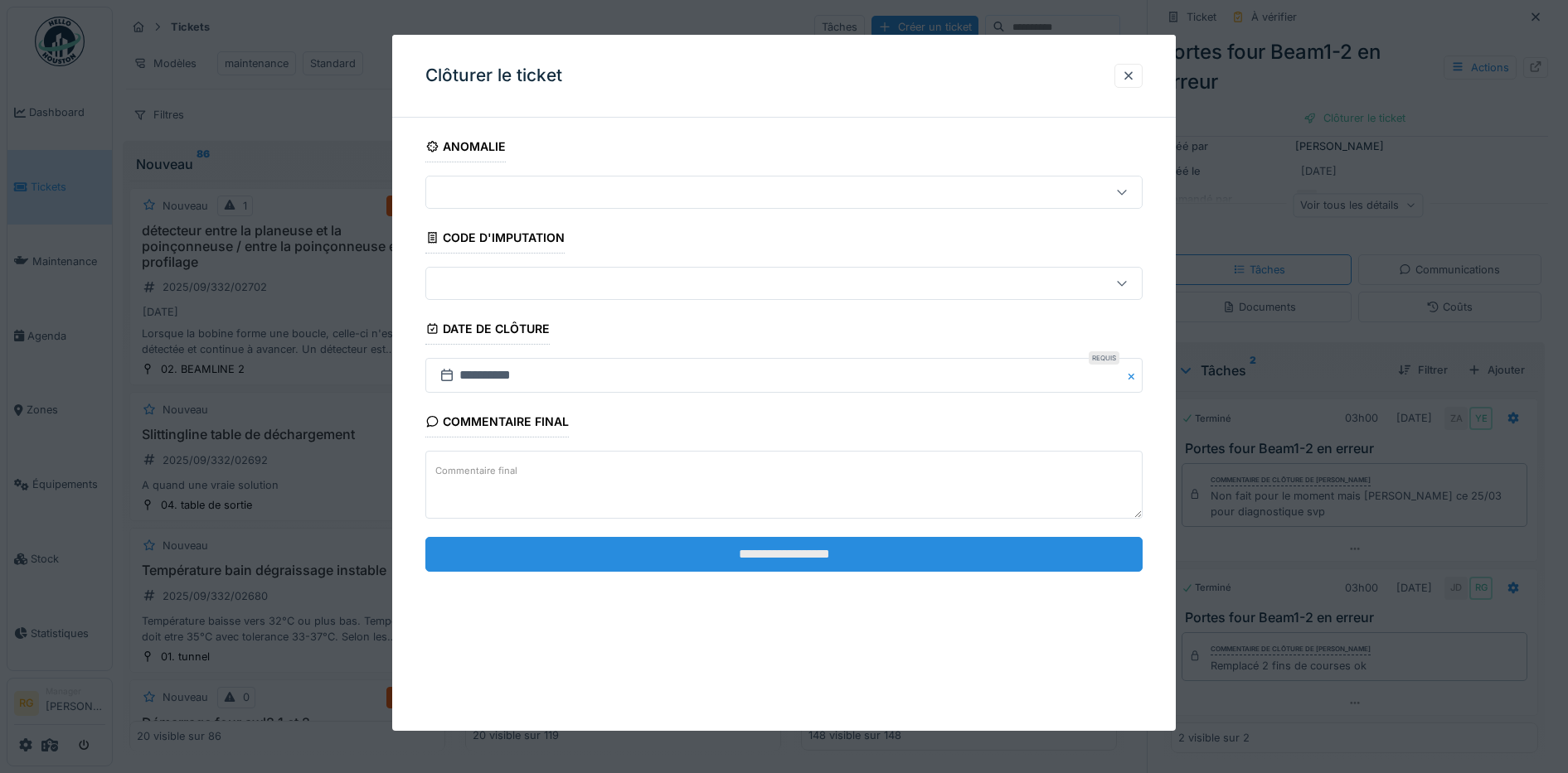
click at [966, 554] on input "**********" at bounding box center [785, 554] width 718 height 35
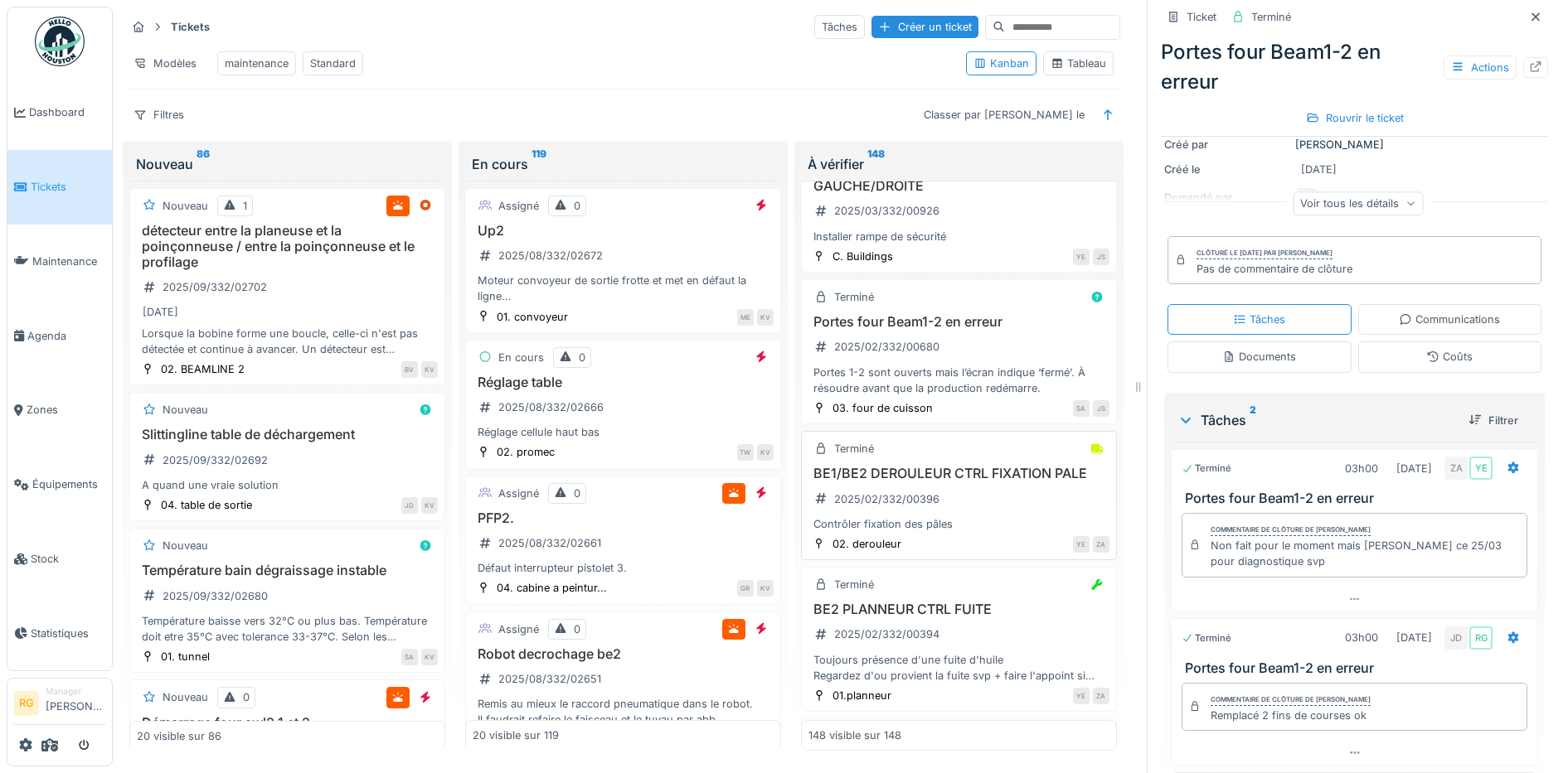
scroll to position [20516, 0]
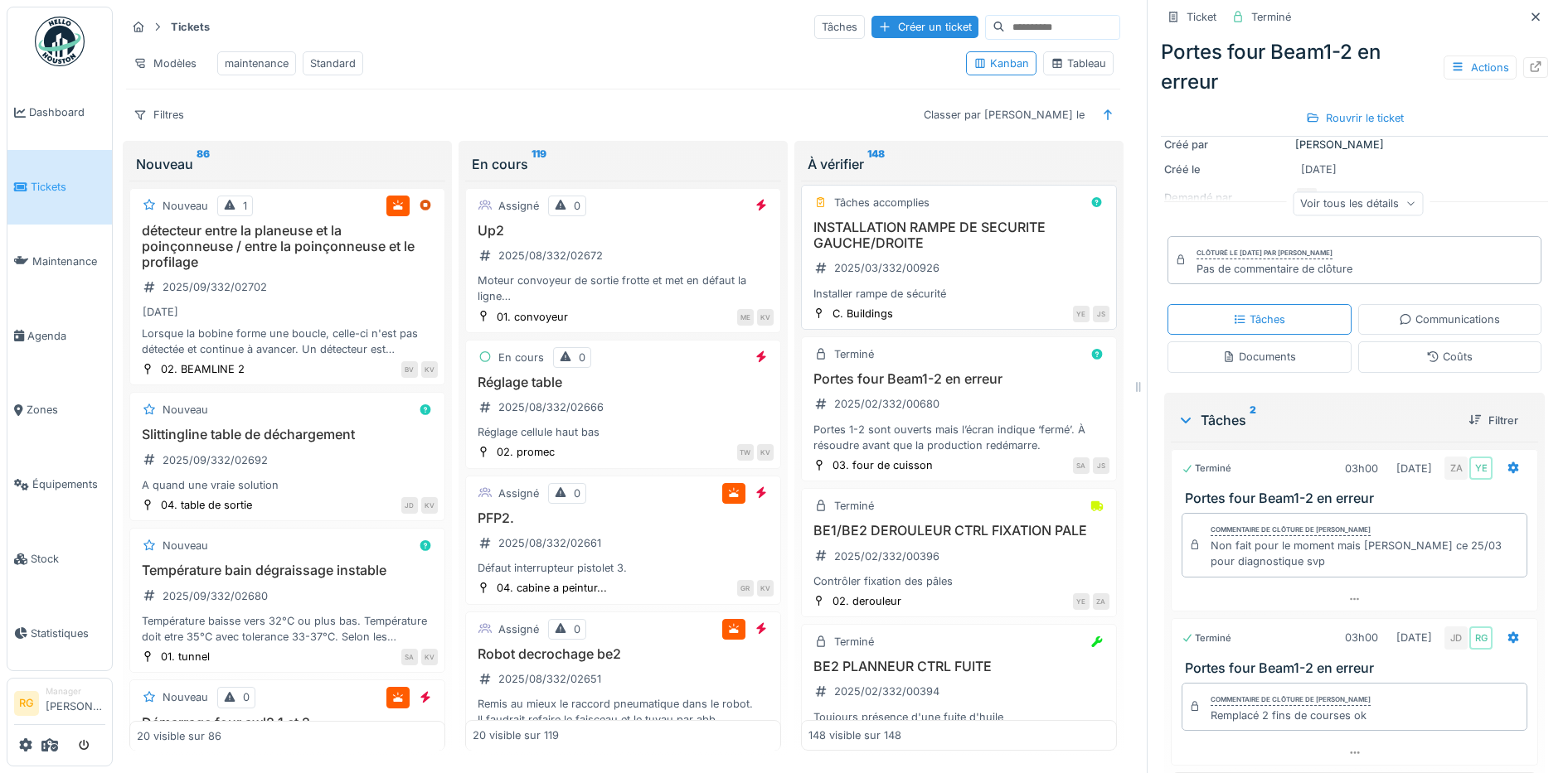
click at [962, 301] on div "INSTALLATION RAMPE DE SECURITE GAUCHE/DROITE 2025/03/332/00926 Installer rampe …" at bounding box center [959, 261] width 301 height 82
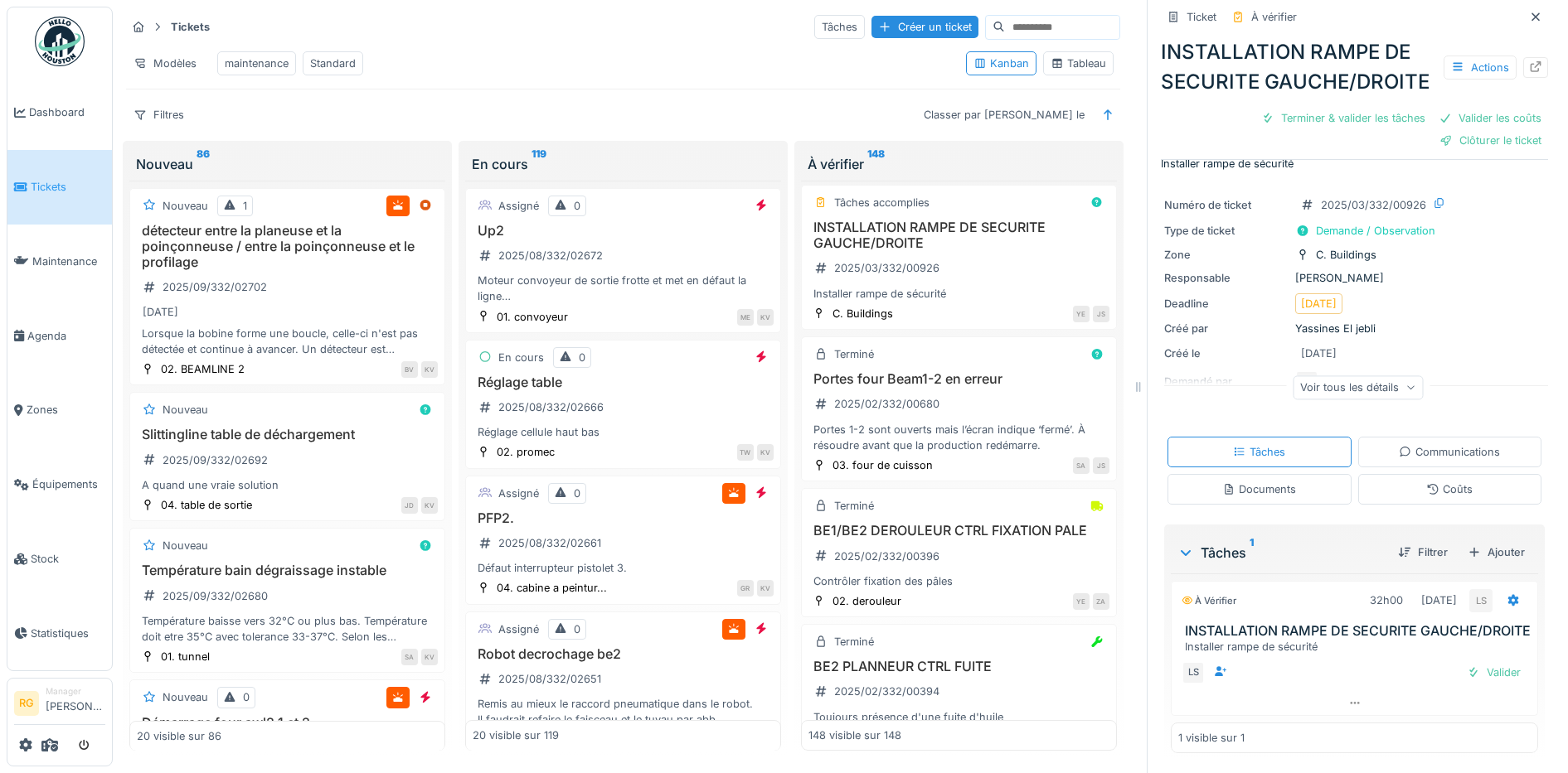
scroll to position [72, 0]
click at [1468, 662] on div "Valider" at bounding box center [1494, 672] width 67 height 22
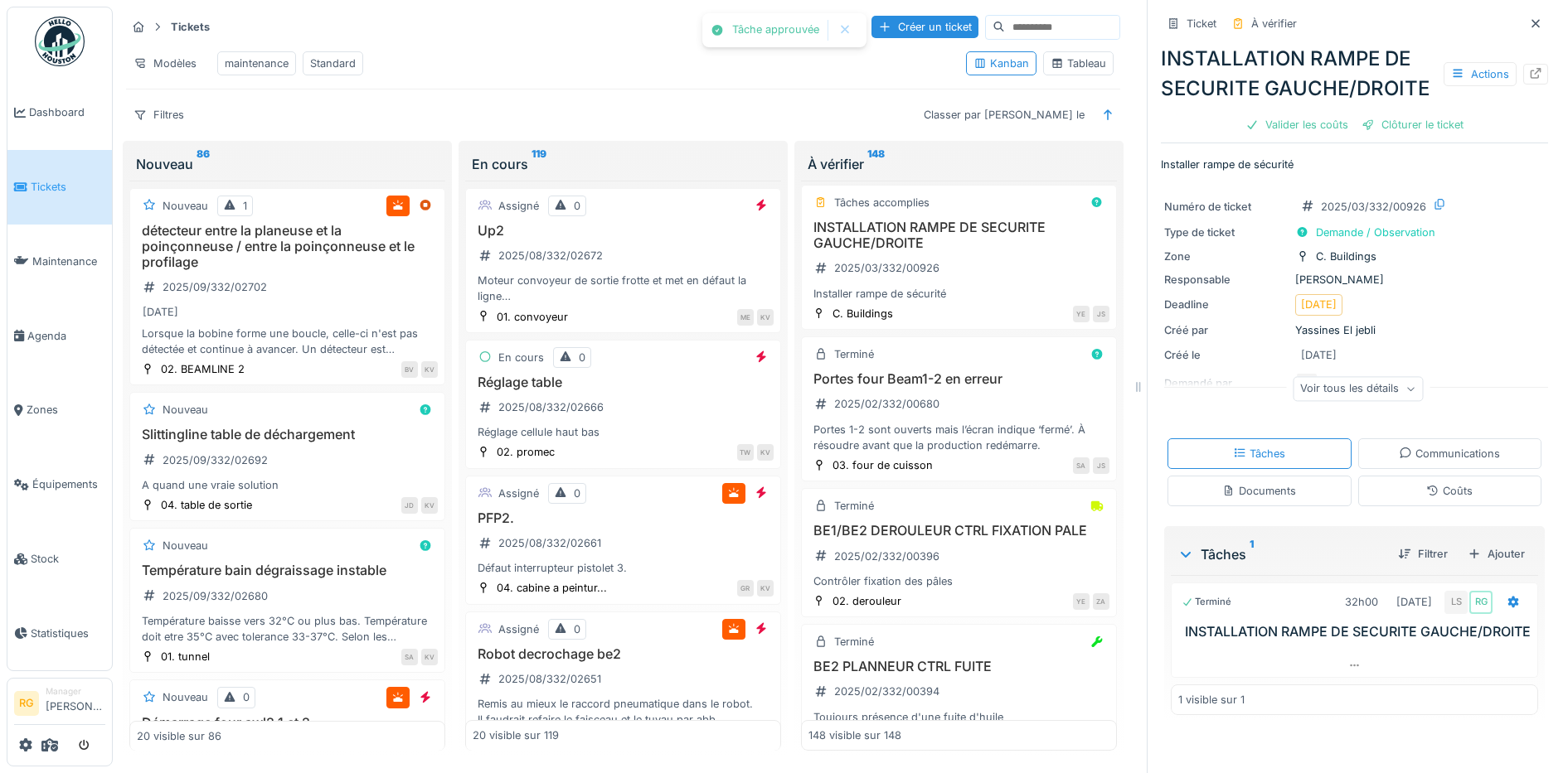
scroll to position [10, 0]
click at [1300, 132] on div "Valider les coûts" at bounding box center [1297, 124] width 116 height 22
click at [1339, 135] on div "Clôturer le ticket" at bounding box center [1354, 124] width 115 height 22
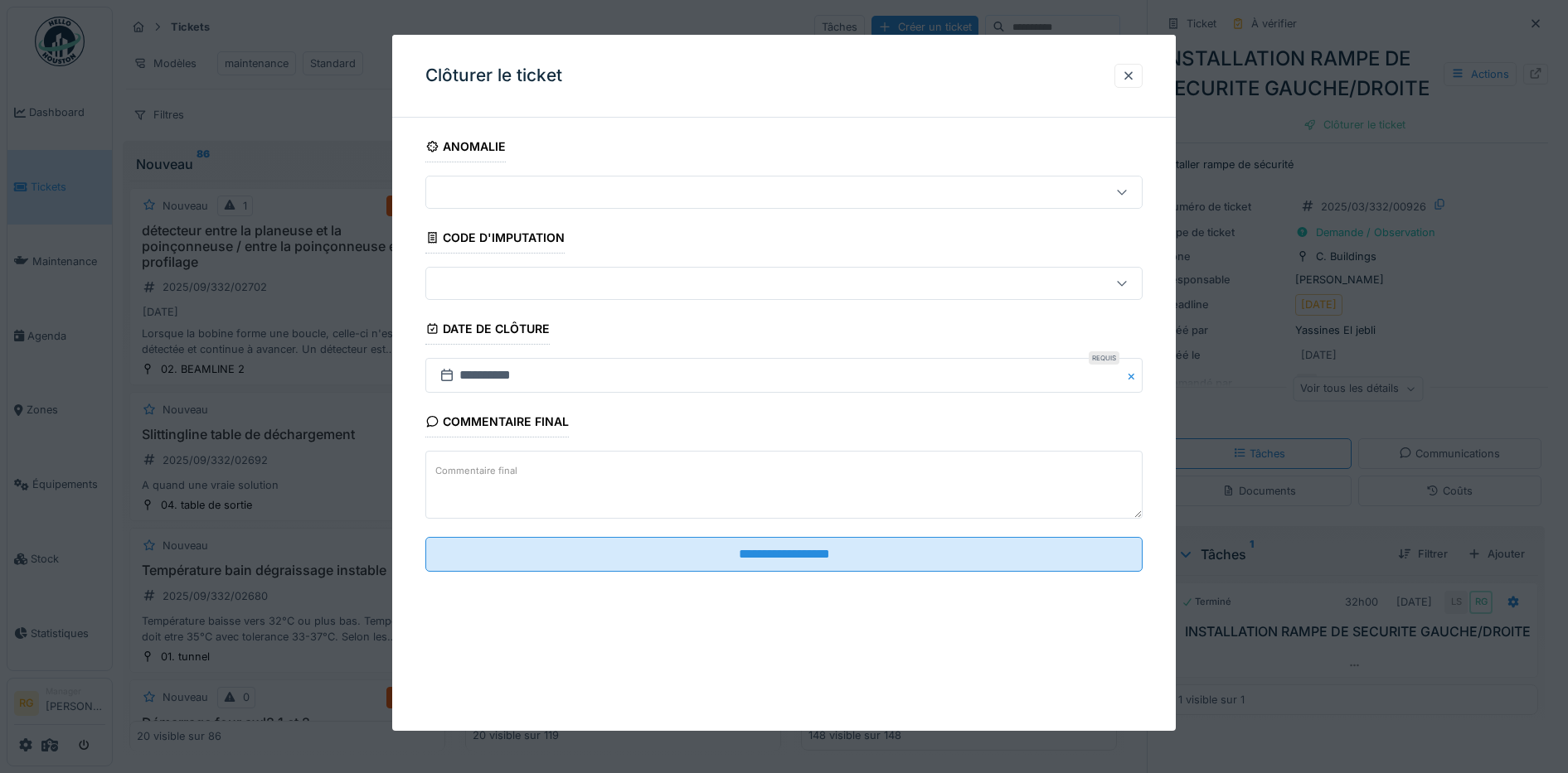
click at [736, 468] on textarea "Commentaire final" at bounding box center [785, 485] width 718 height 68
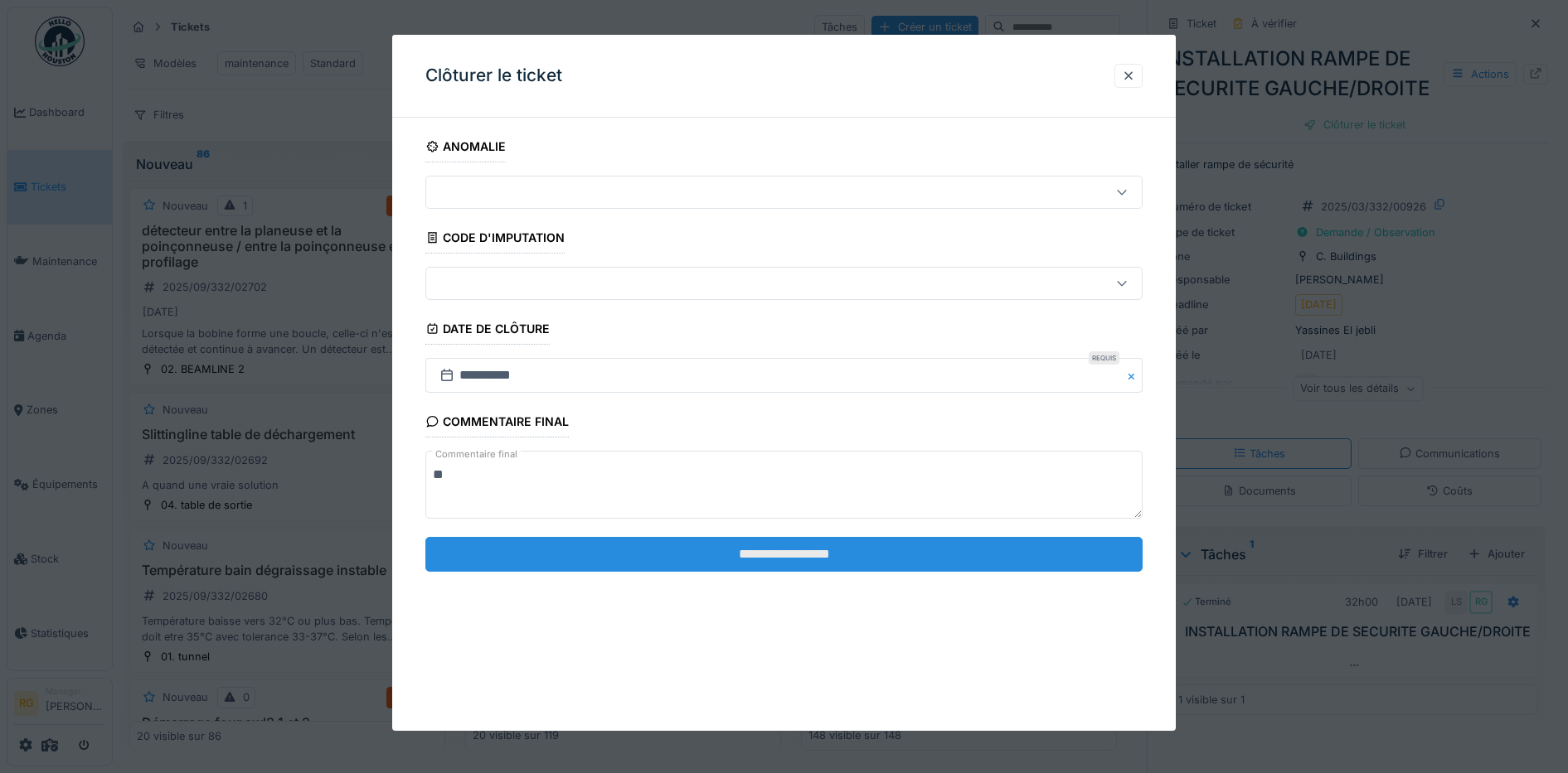
type textarea "**"
click at [787, 554] on input "**********" at bounding box center [785, 554] width 718 height 35
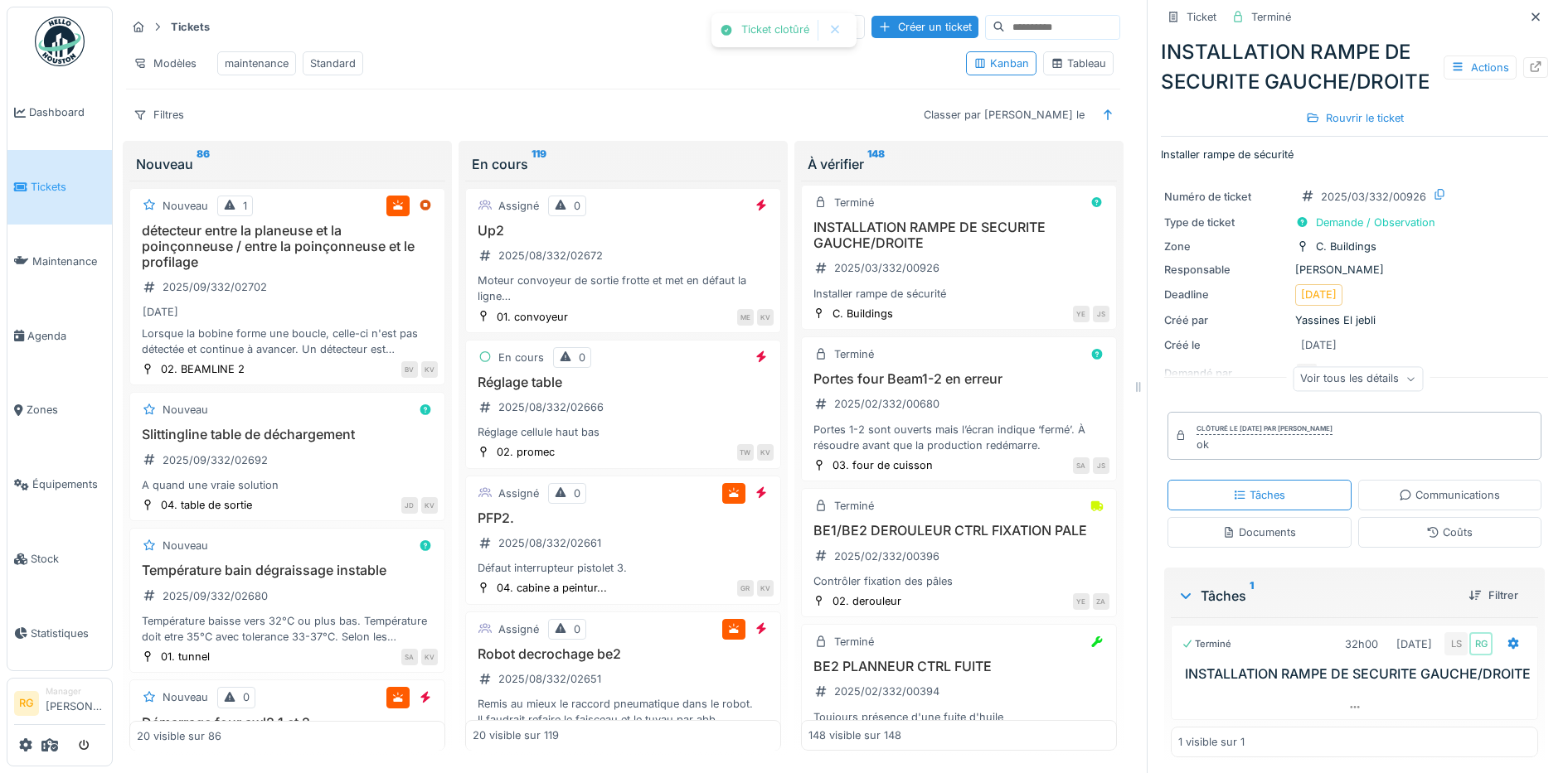
click at [948, 150] on div "BE1 PREPARATION CHAINE DEMI LUNE 2025/04/332/01184 Préparer chaine" at bounding box center [959, 116] width 301 height 66
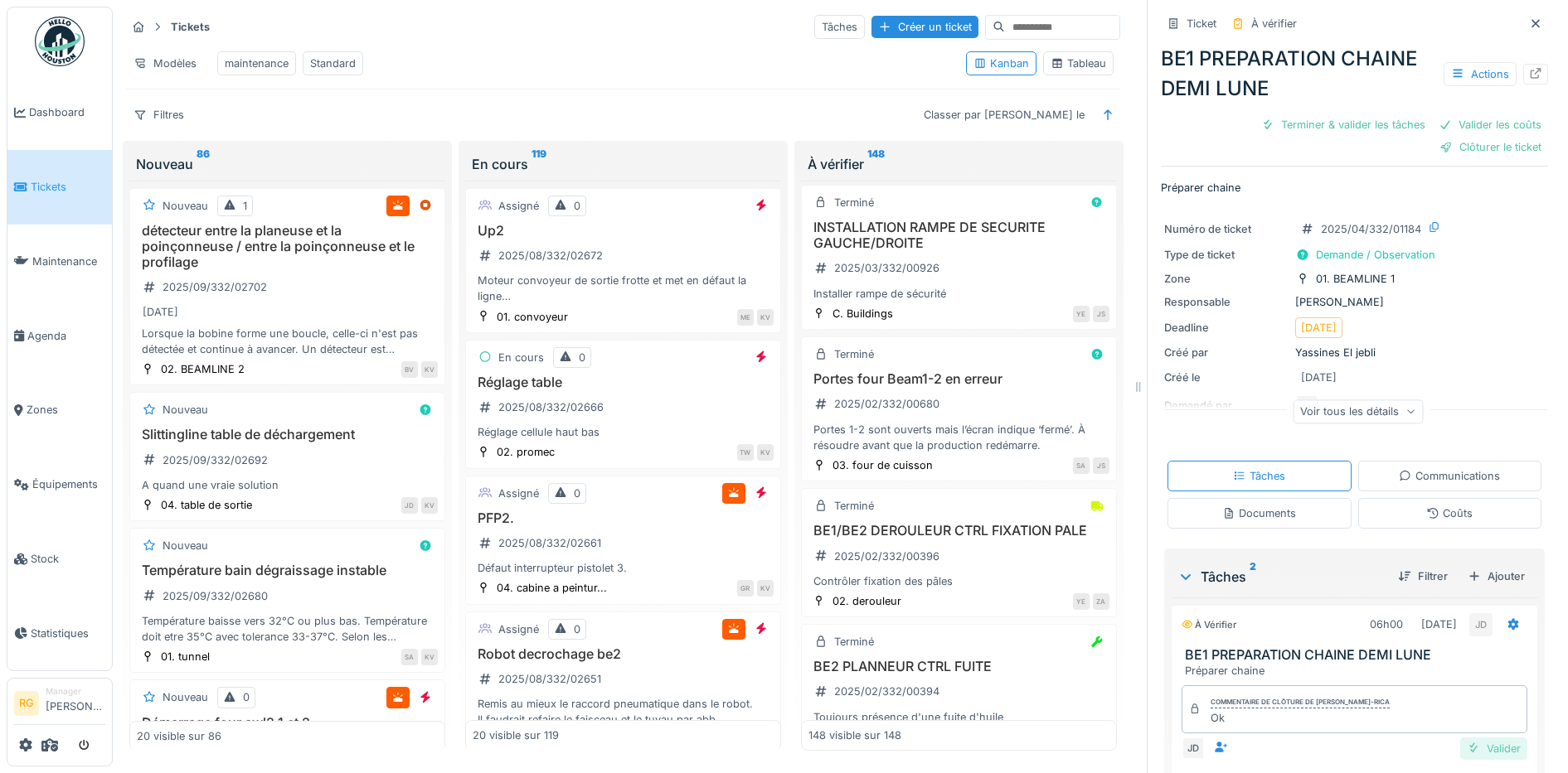
click at [1461, 738] on div "Valider" at bounding box center [1494, 748] width 67 height 22
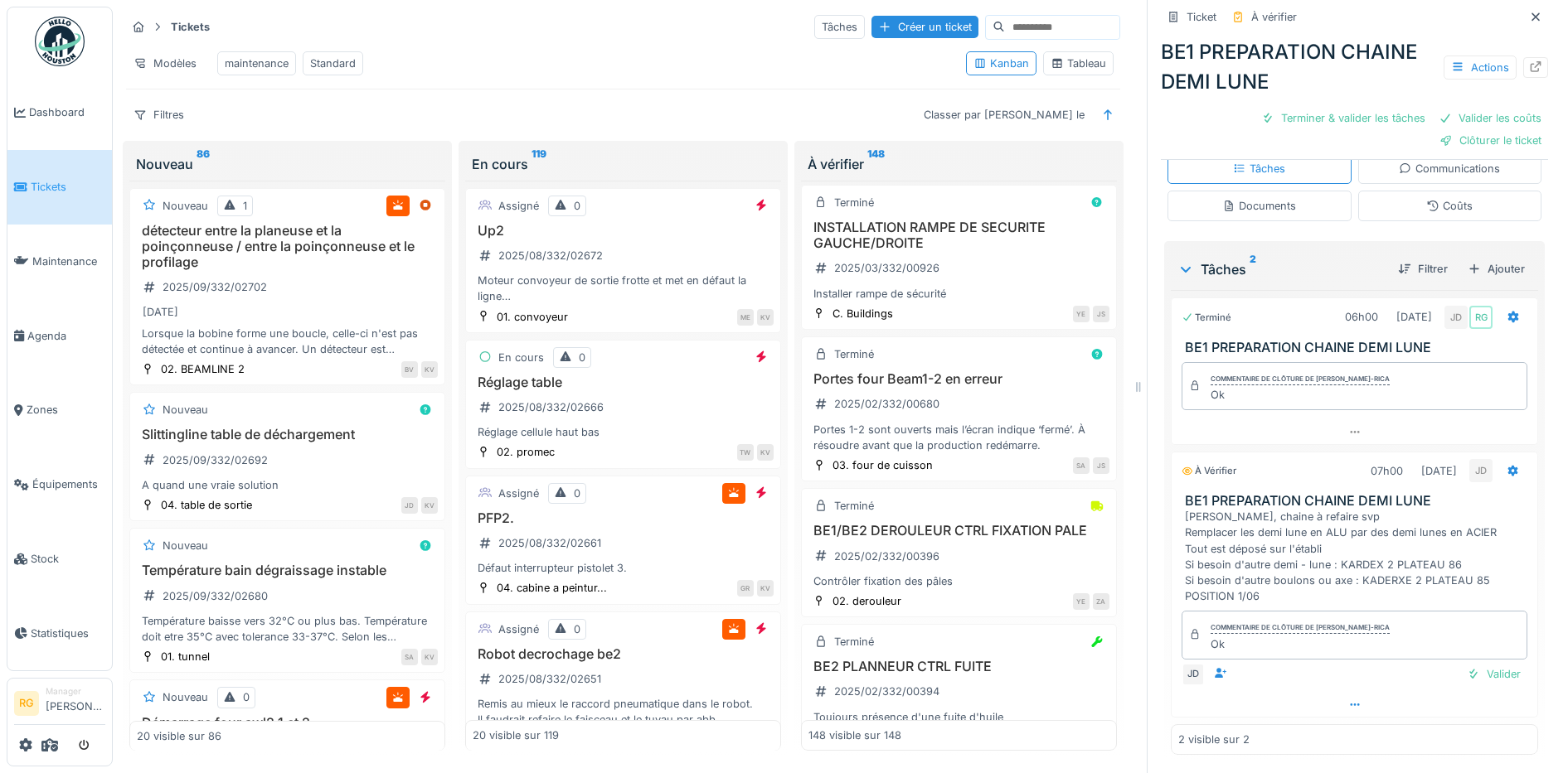
scroll to position [311, 0]
click at [1472, 661] on div "Valider" at bounding box center [1494, 672] width 67 height 22
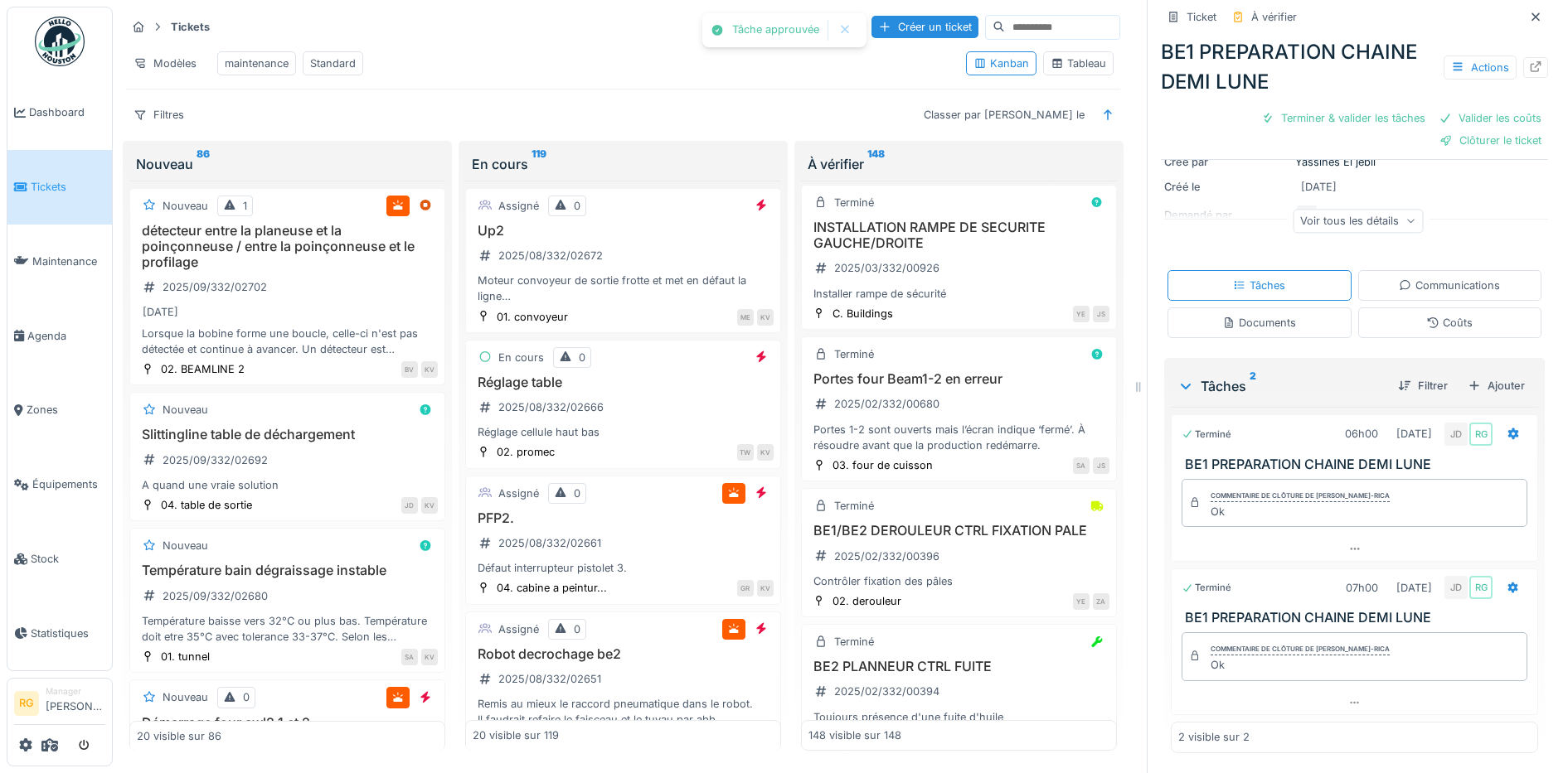
scroll to position [170, 0]
click at [1433, 316] on div "Coûts" at bounding box center [1449, 324] width 46 height 16
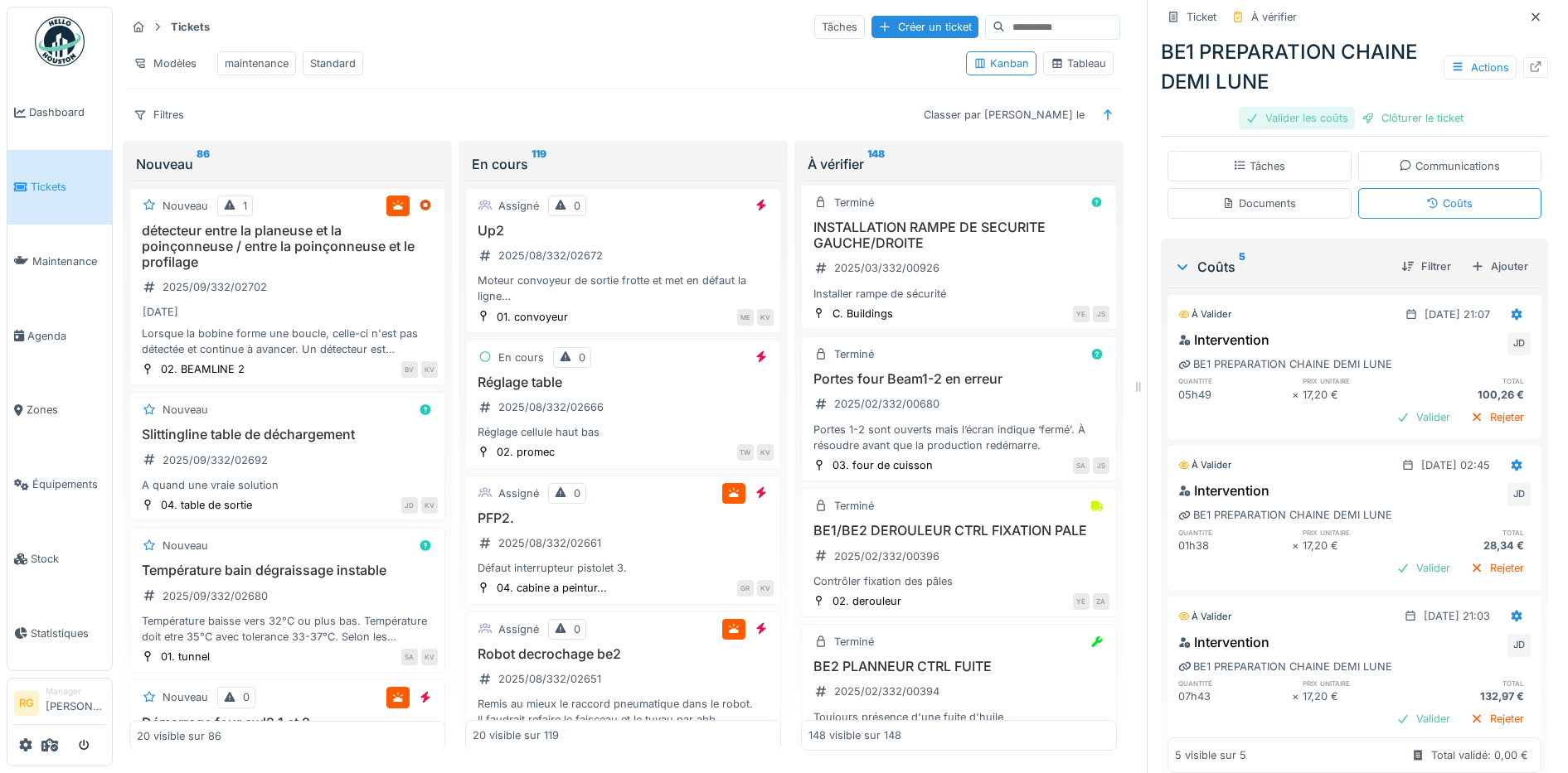
click at [1295, 108] on div "Valider les coûts" at bounding box center [1297, 118] width 116 height 22
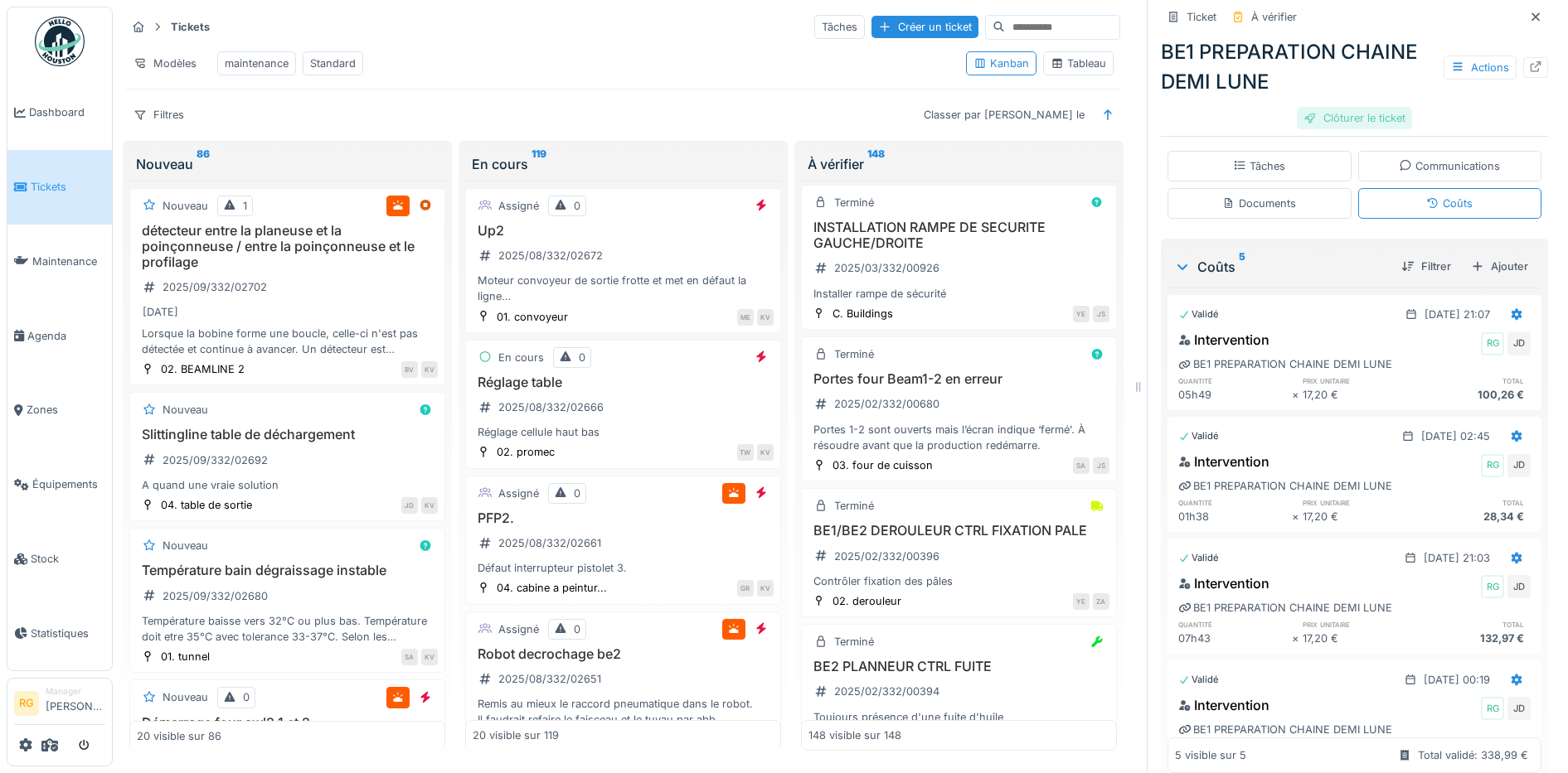
click at [1354, 107] on div "Clôturer le ticket" at bounding box center [1354, 118] width 115 height 22
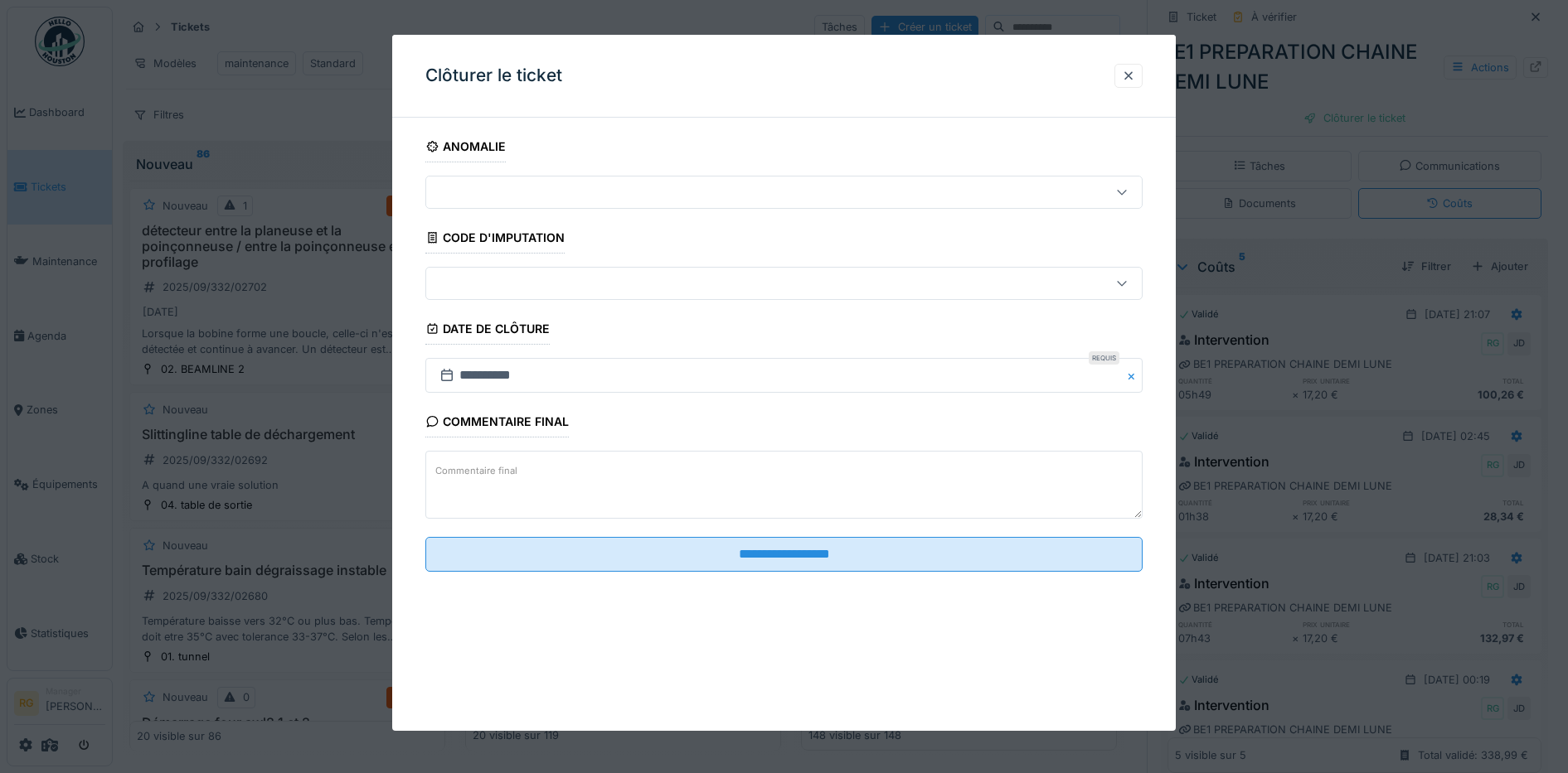
click at [857, 475] on textarea "Commentaire final" at bounding box center [785, 485] width 718 height 68
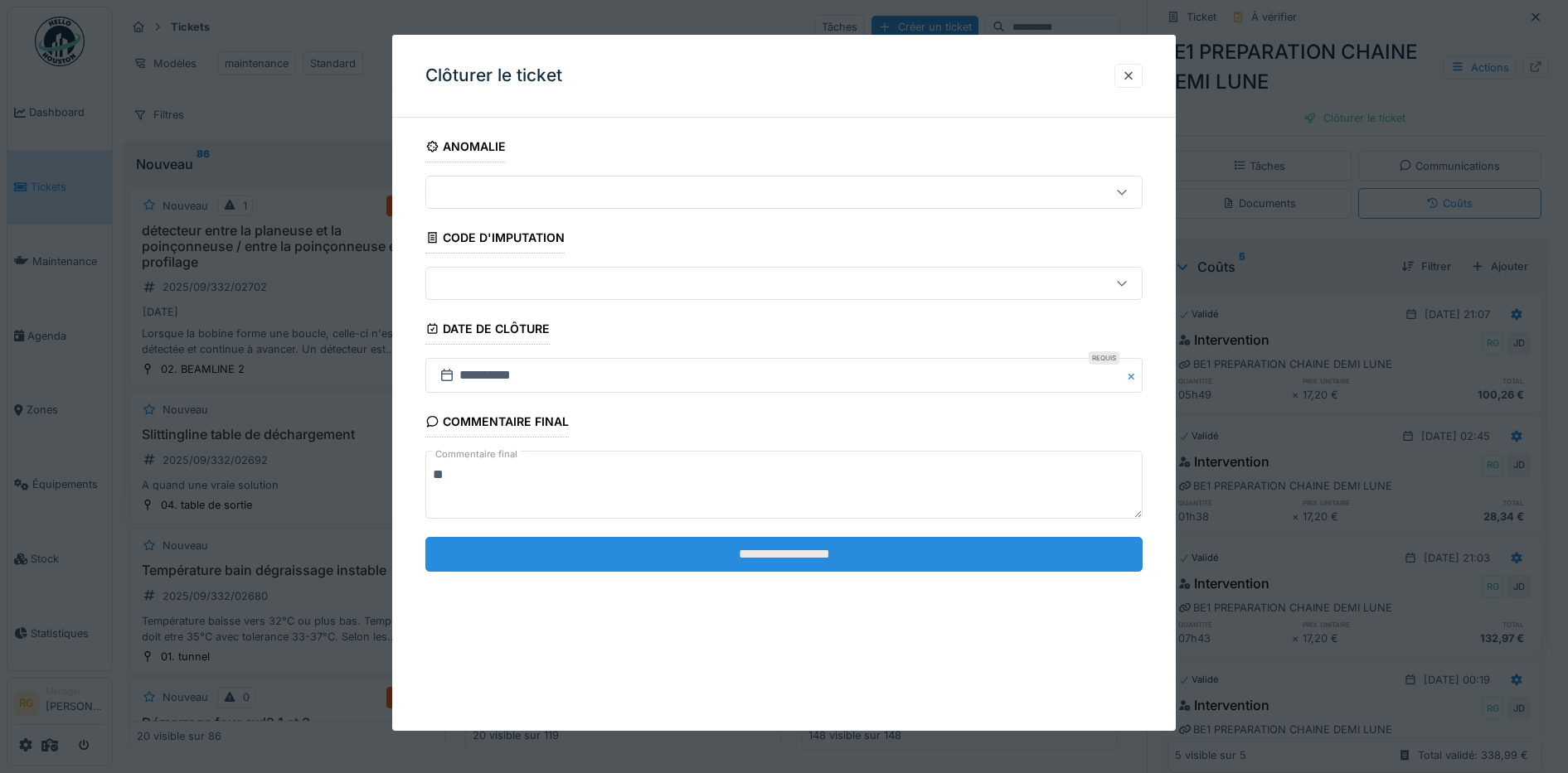
type textarea "**"
click at [865, 552] on input "**********" at bounding box center [785, 554] width 718 height 35
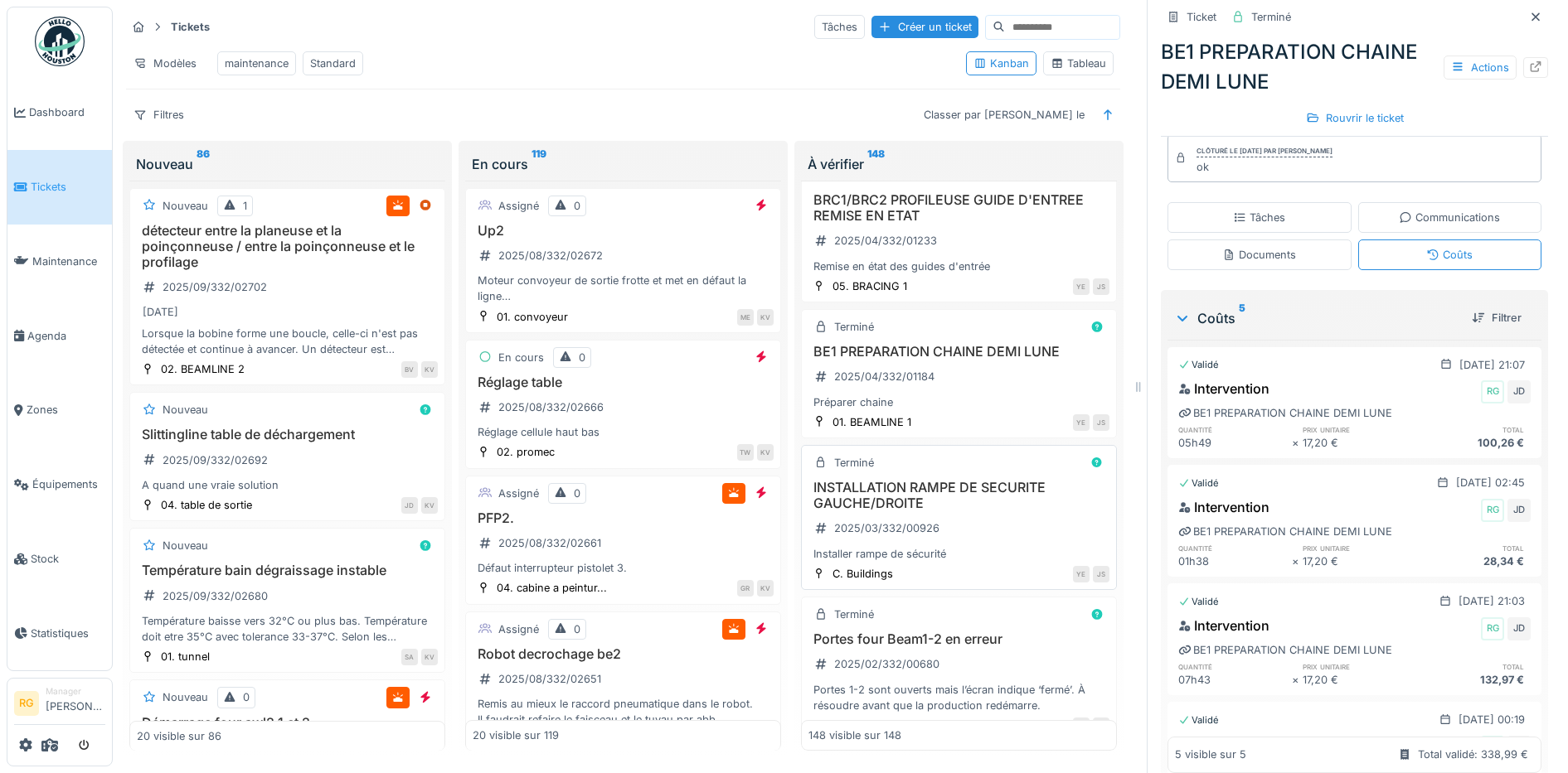
scroll to position [20206, 0]
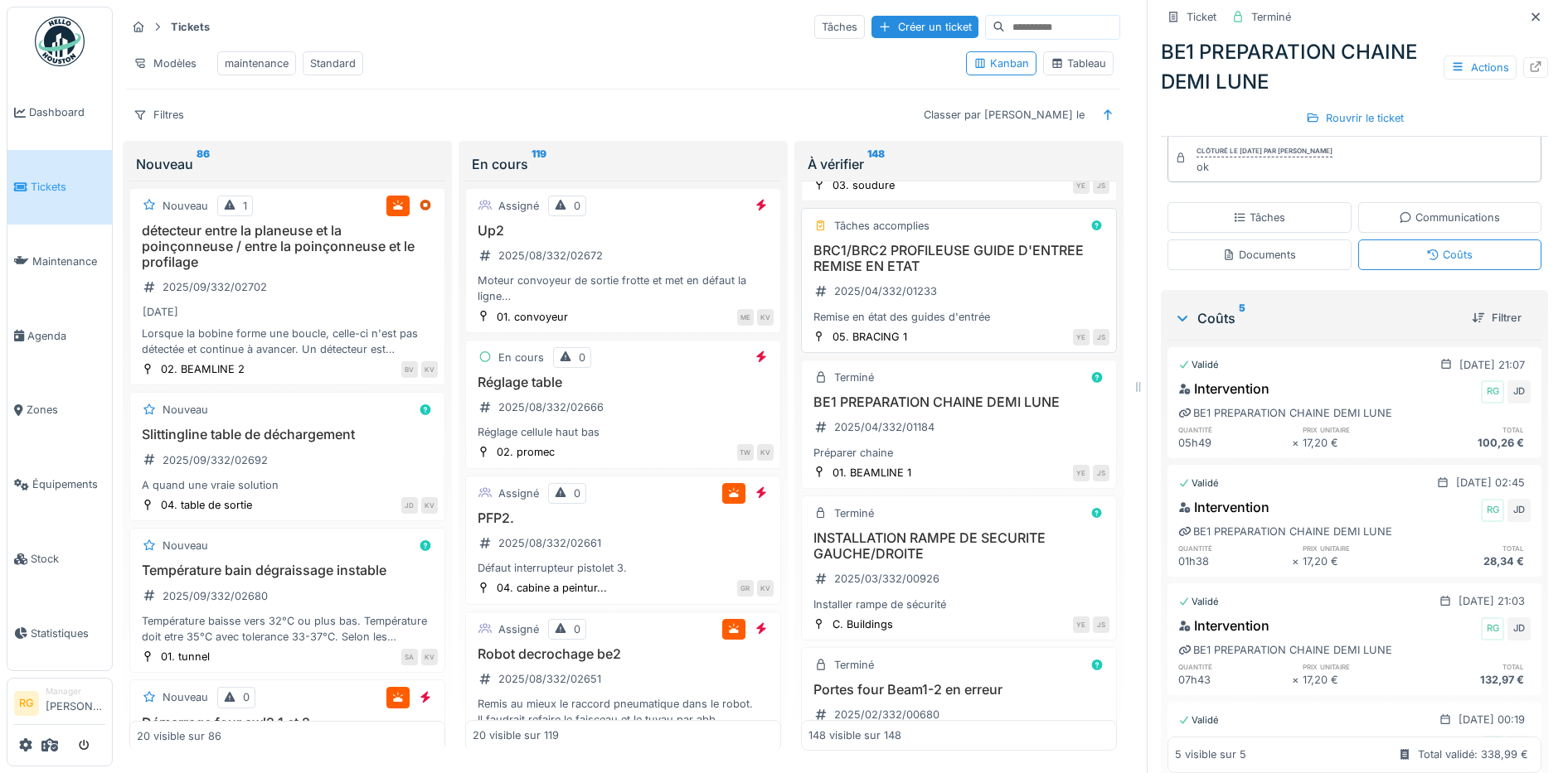
click at [985, 324] on div "BRC1/BRC2 PROFILEUSE GUIDE D'ENTREE REMISE EN ETAT 2025/04/332/01233 Remise en …" at bounding box center [959, 284] width 301 height 82
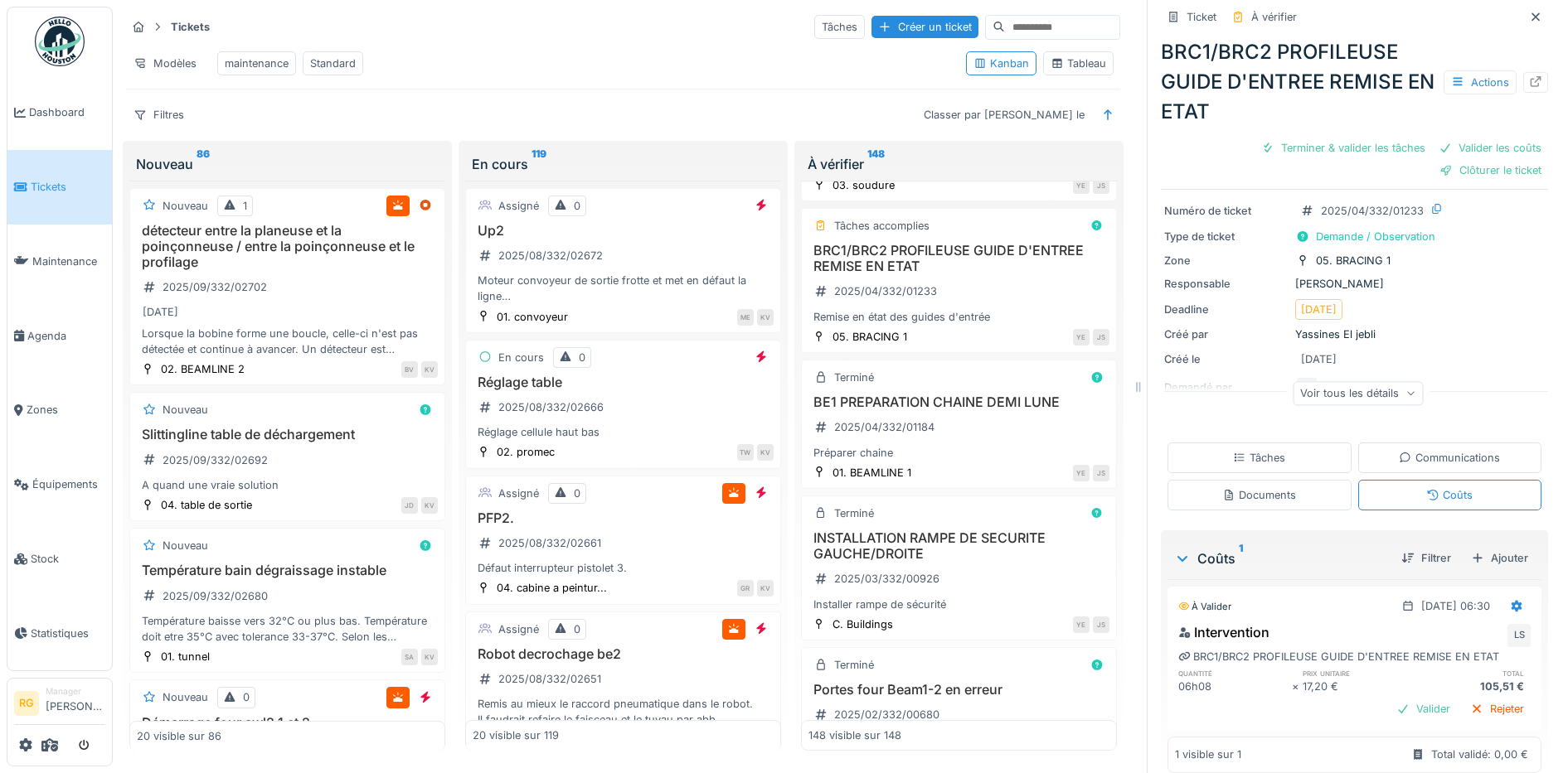
scroll to position [70, 0]
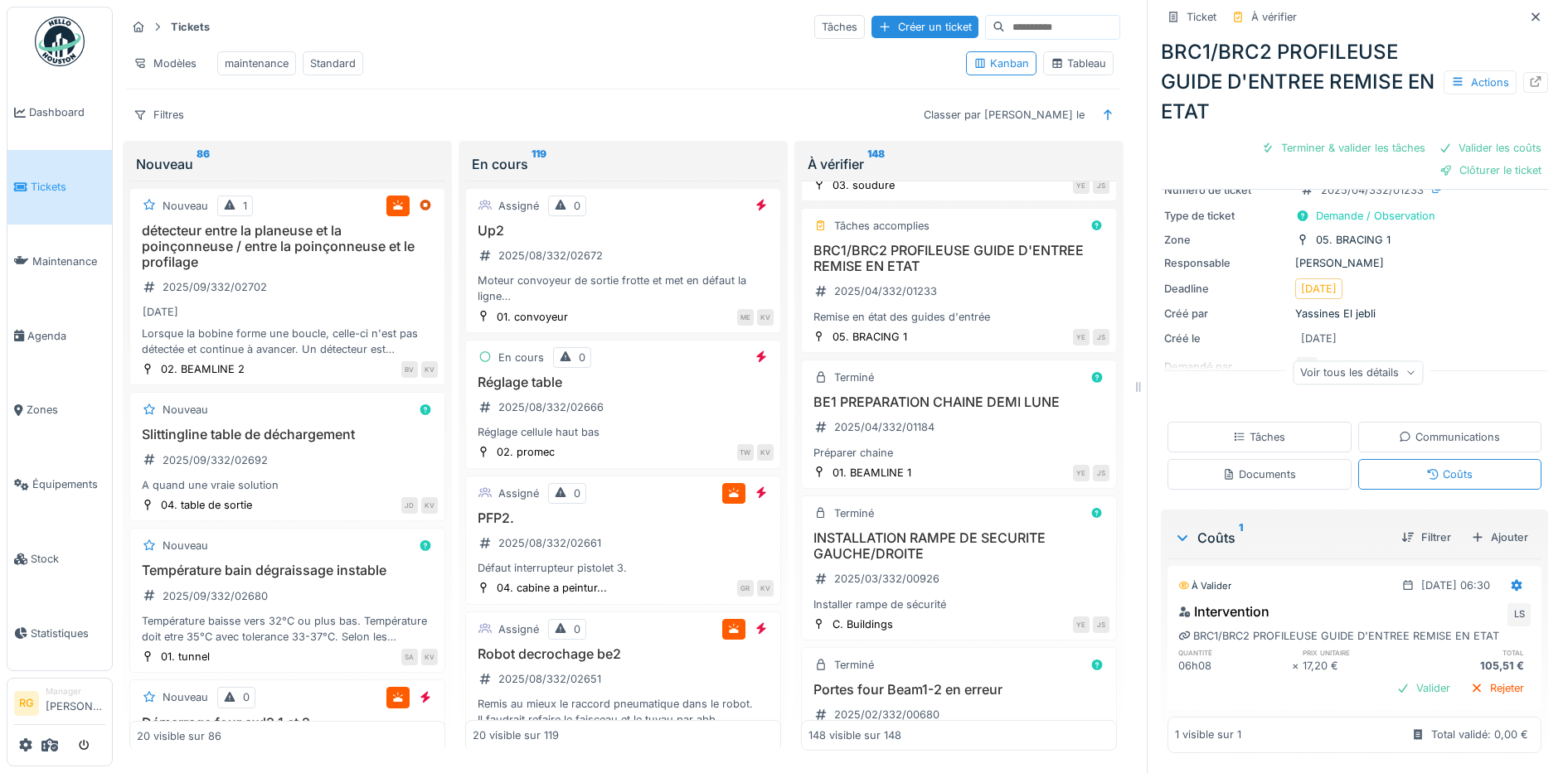
click at [1250, 429] on div "Tâches" at bounding box center [1258, 437] width 52 height 16
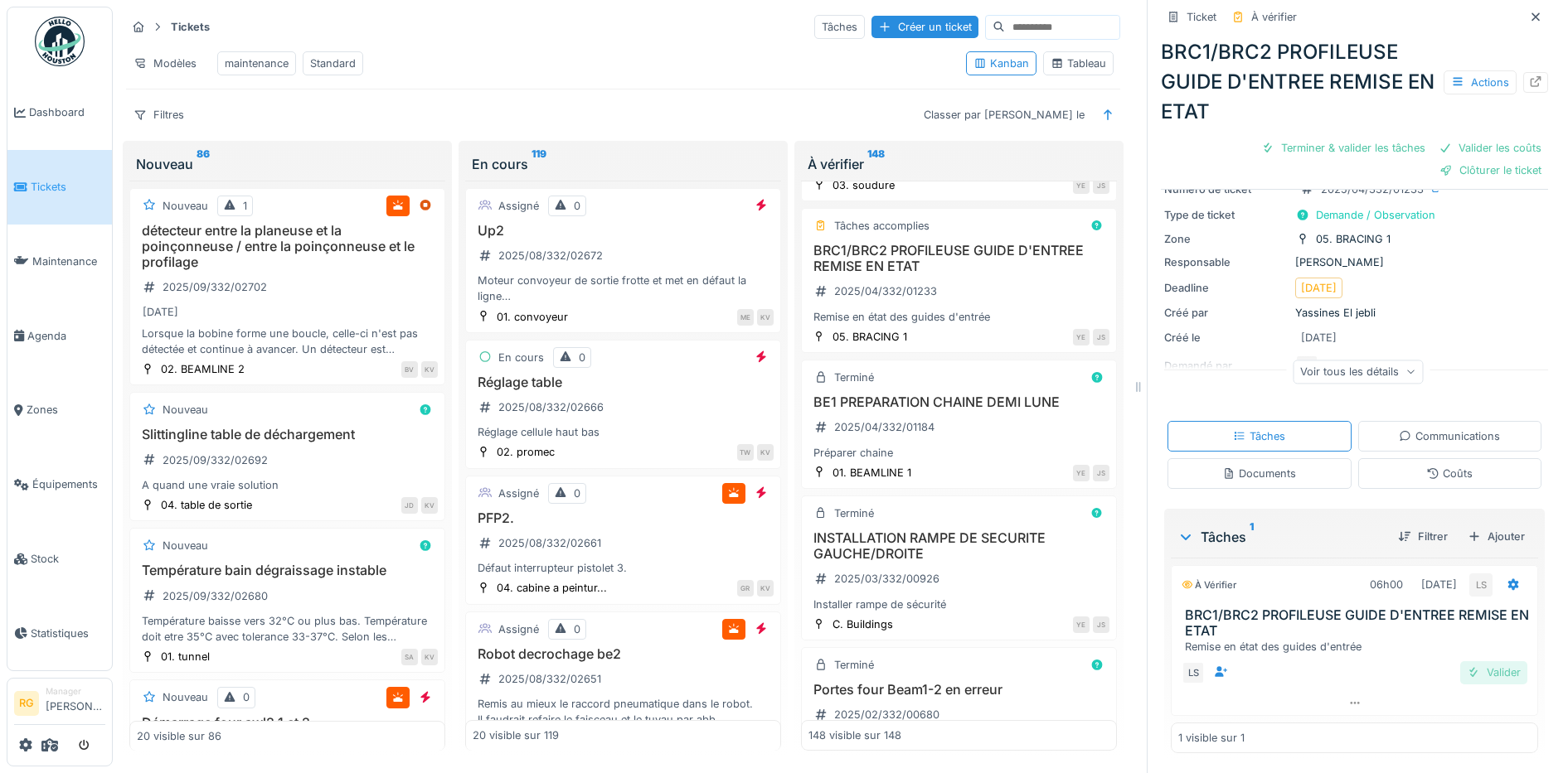
click at [1474, 661] on div "Valider" at bounding box center [1494, 672] width 67 height 22
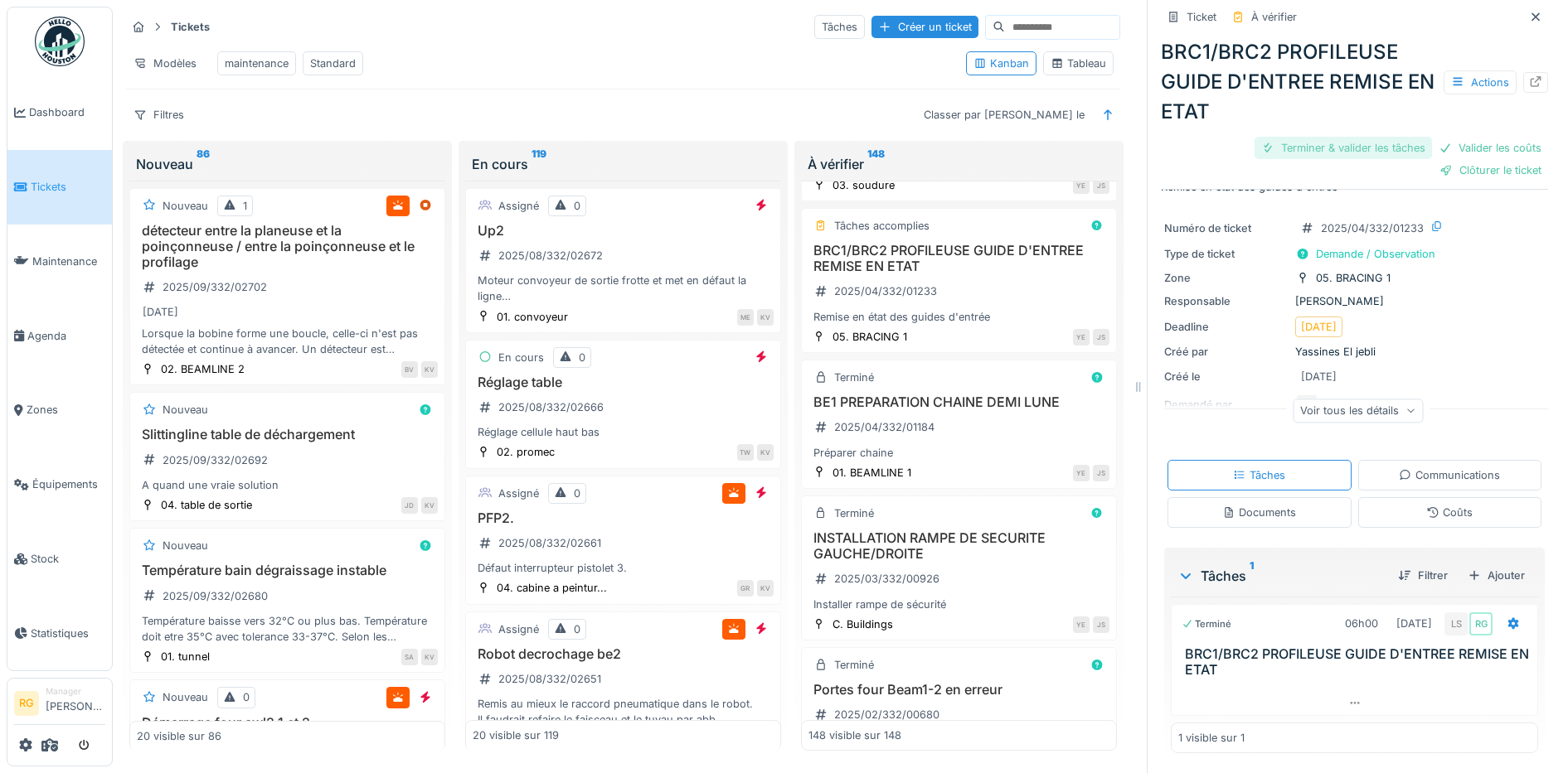
click at [1319, 137] on div "Terminer & valider les tâches" at bounding box center [1344, 147] width 177 height 22
click at [1426, 504] on div "Coûts" at bounding box center [1449, 512] width 46 height 16
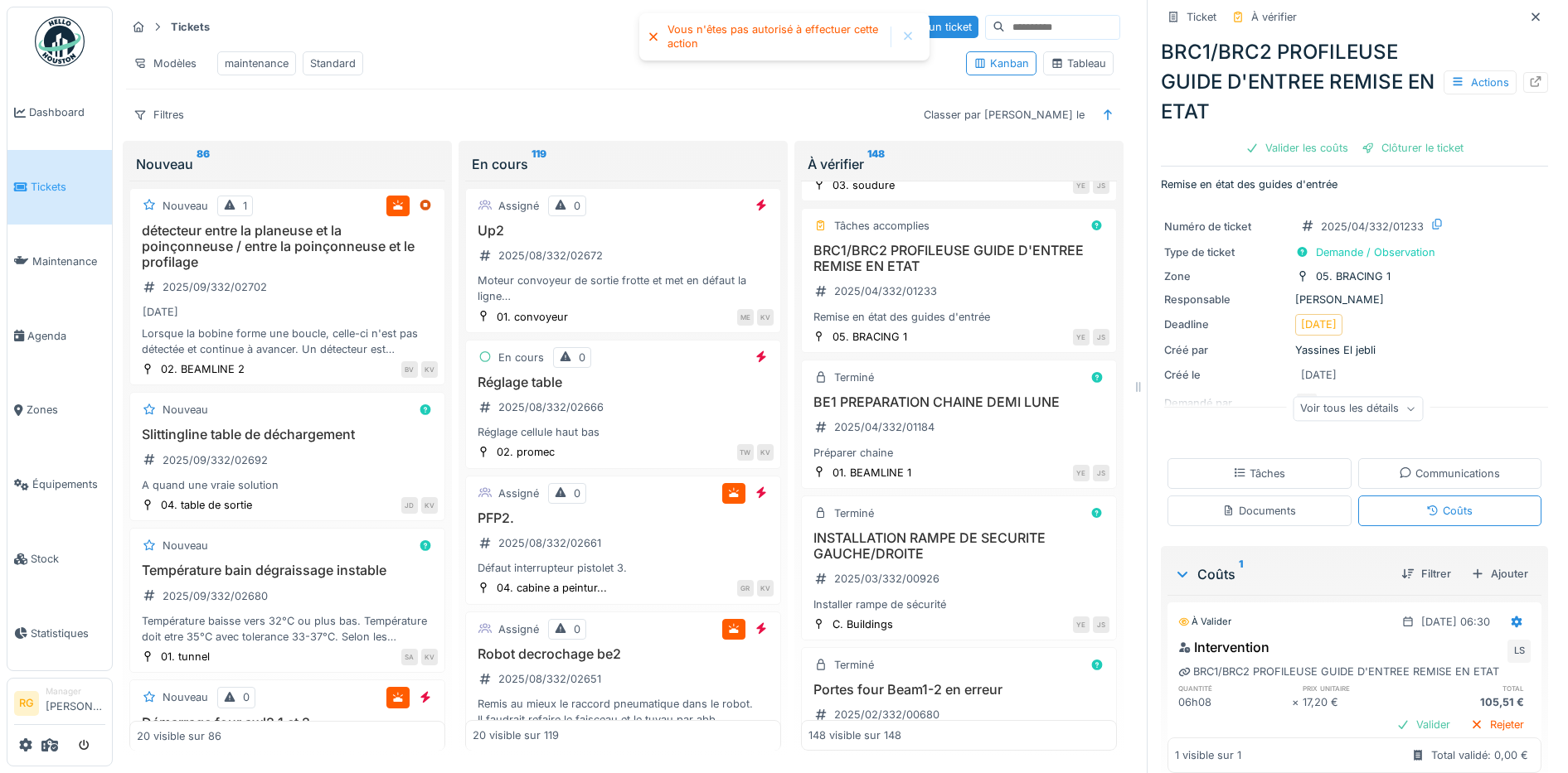
scroll to position [48, 0]
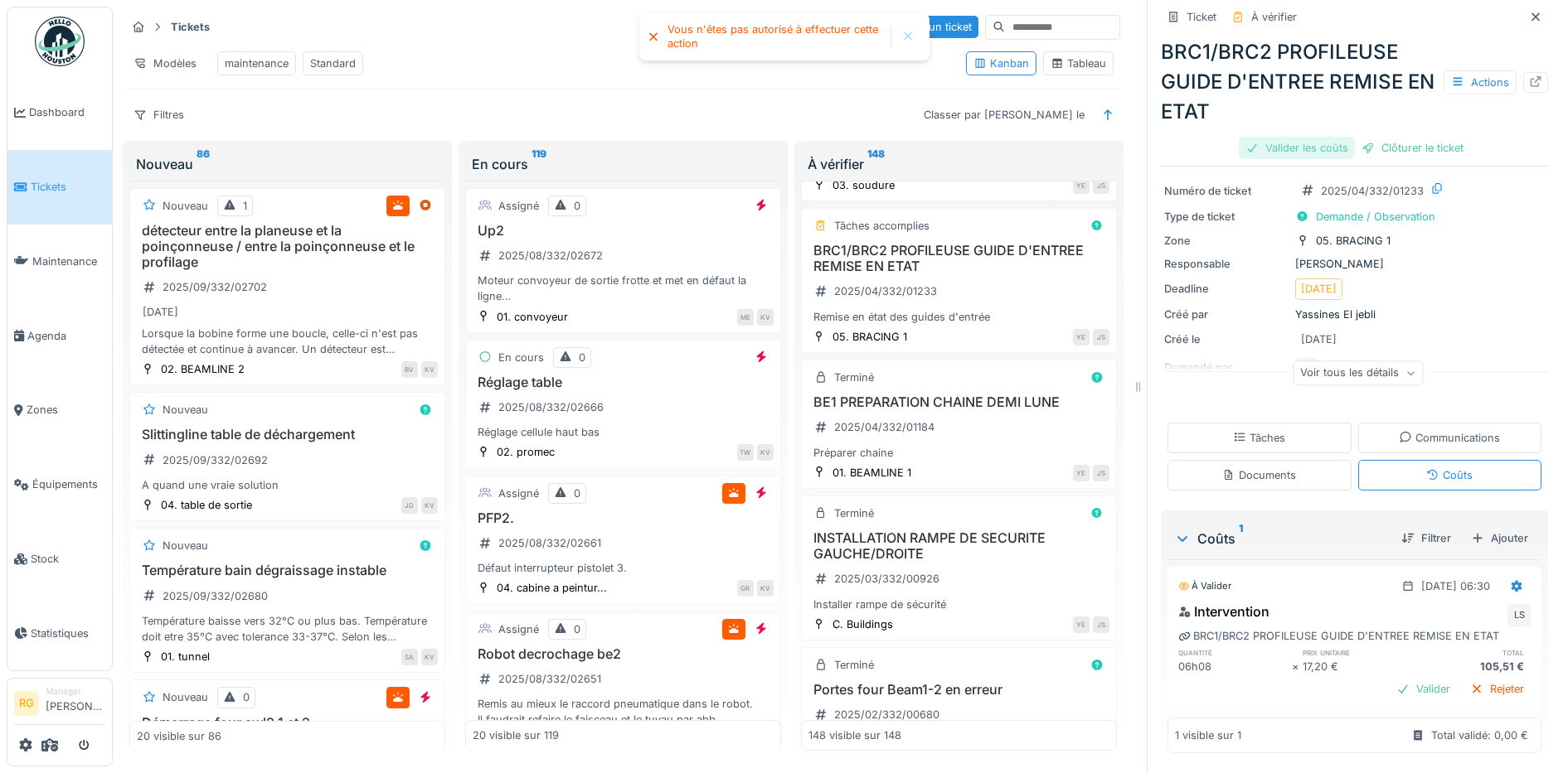
click at [1287, 137] on div "Valider les coûts" at bounding box center [1297, 147] width 116 height 22
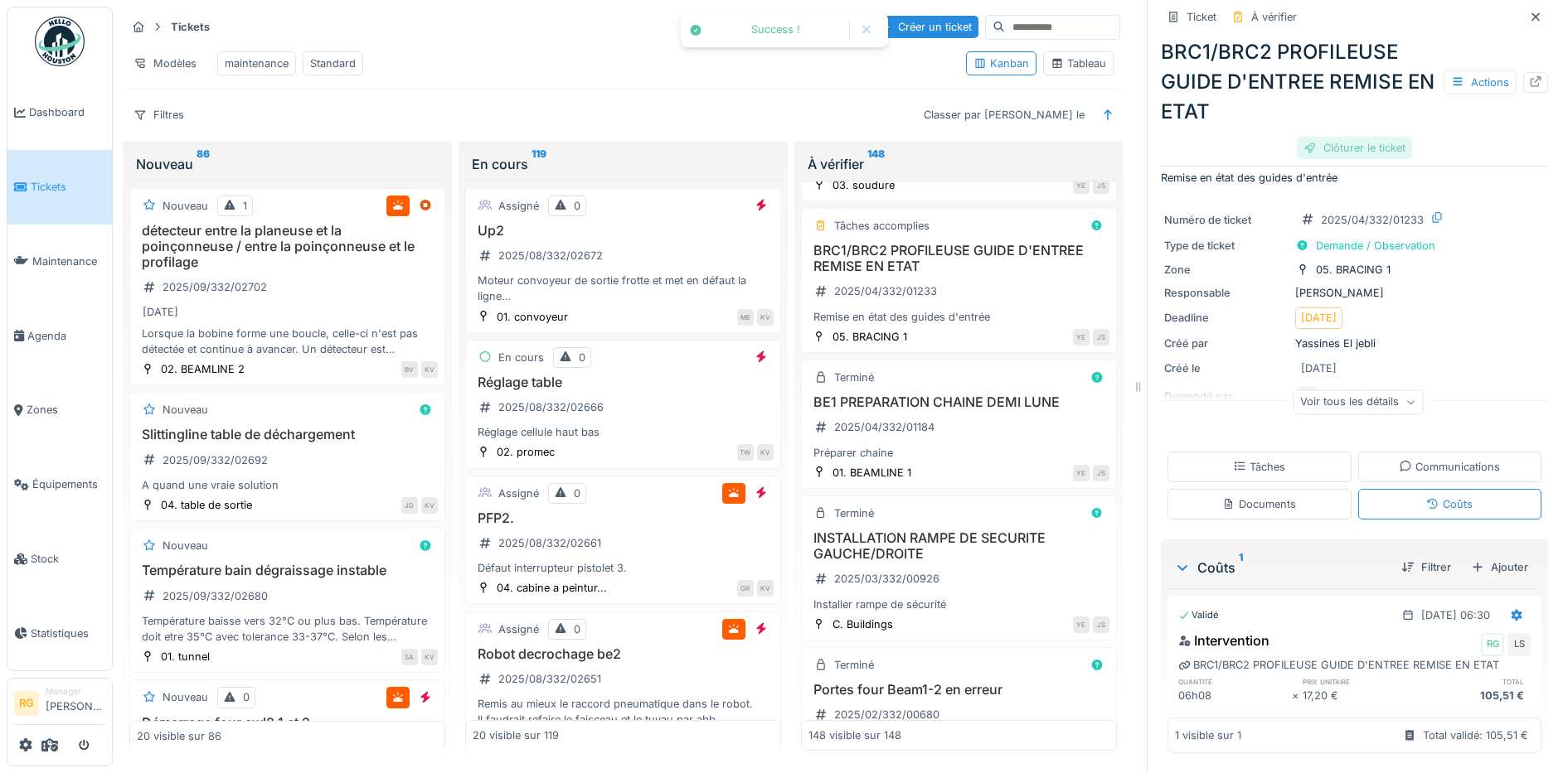
click at [1368, 137] on div "Clôturer le ticket" at bounding box center [1354, 147] width 115 height 22
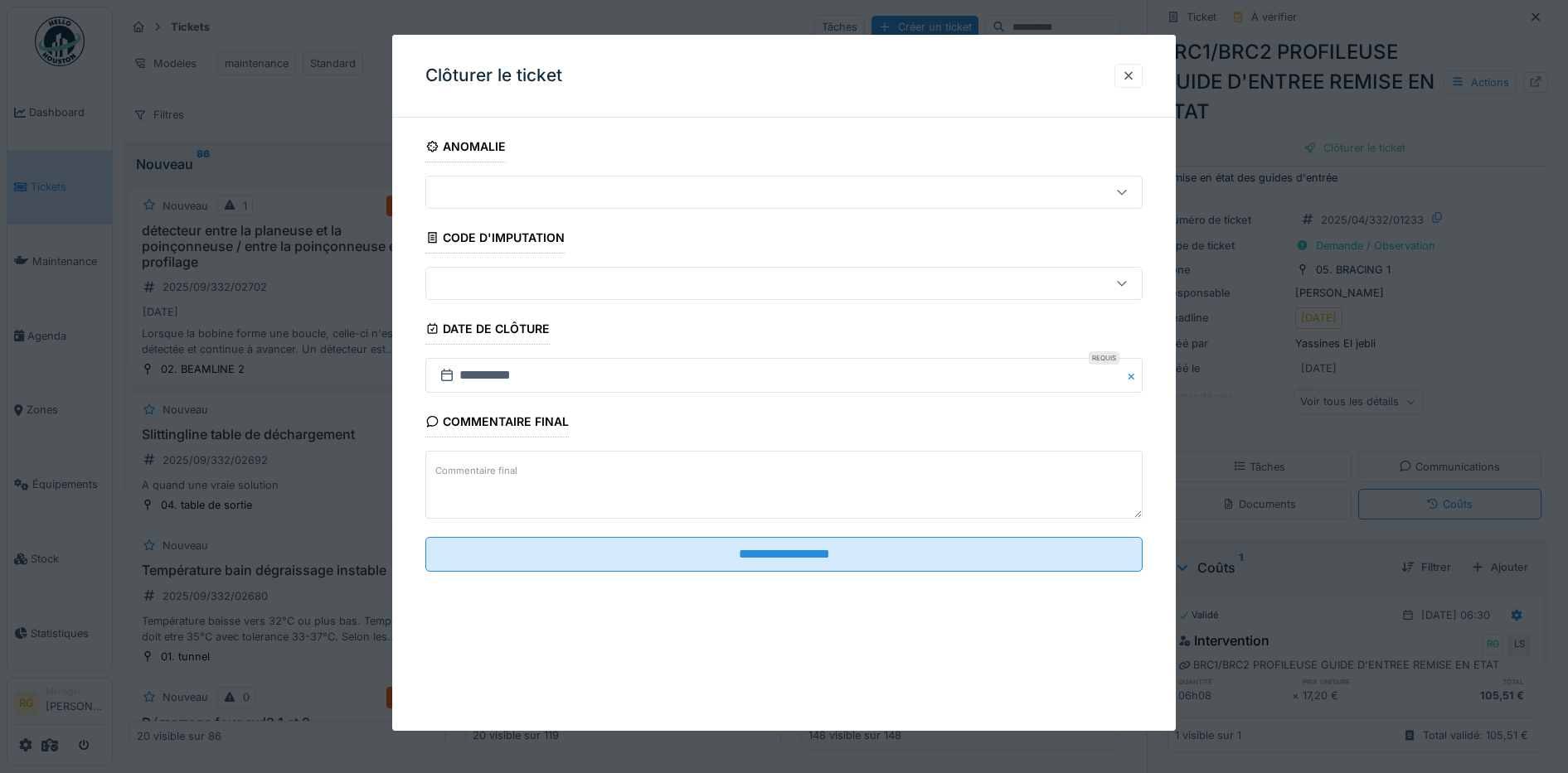
click at [528, 472] on textarea "Commentaire final" at bounding box center [785, 485] width 718 height 68
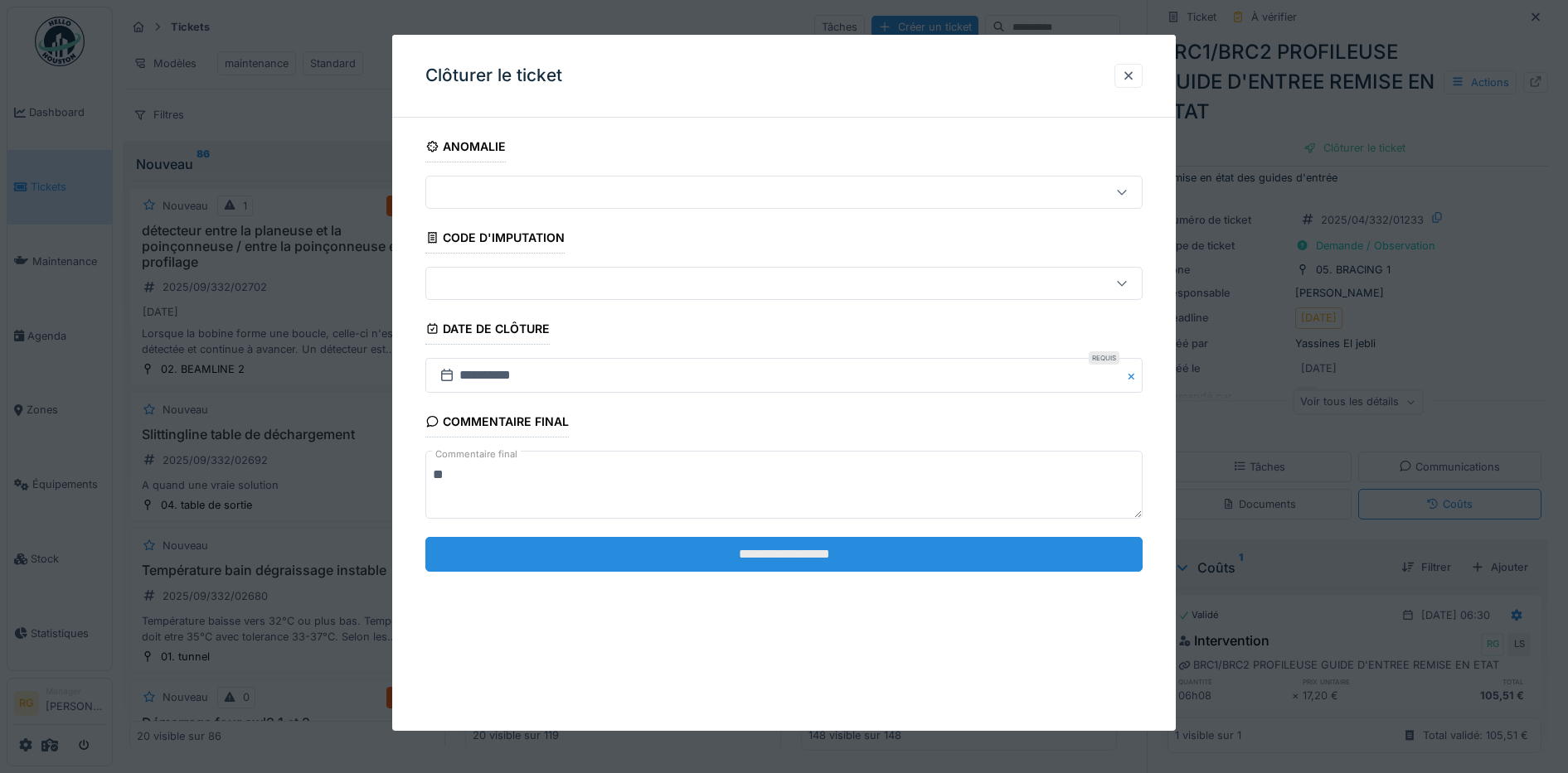
type textarea "**"
click at [822, 550] on input "**********" at bounding box center [785, 554] width 718 height 35
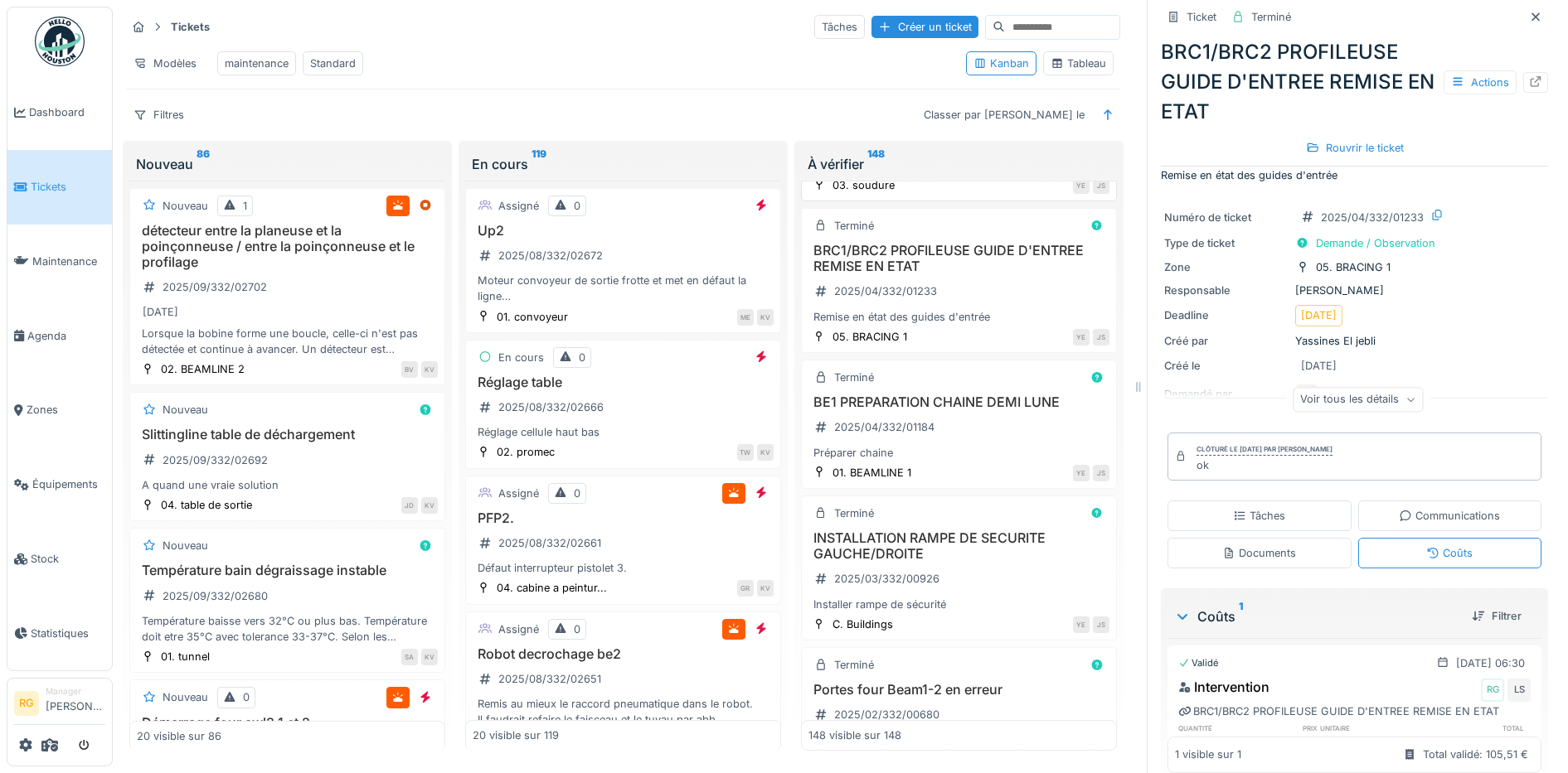
click at [984, 173] on div "POH ETE - BE3 STATION 3/5 RPLC RAIL INA 2025/04/332/01232 Prévoir remplacement …" at bounding box center [959, 132] width 301 height 82
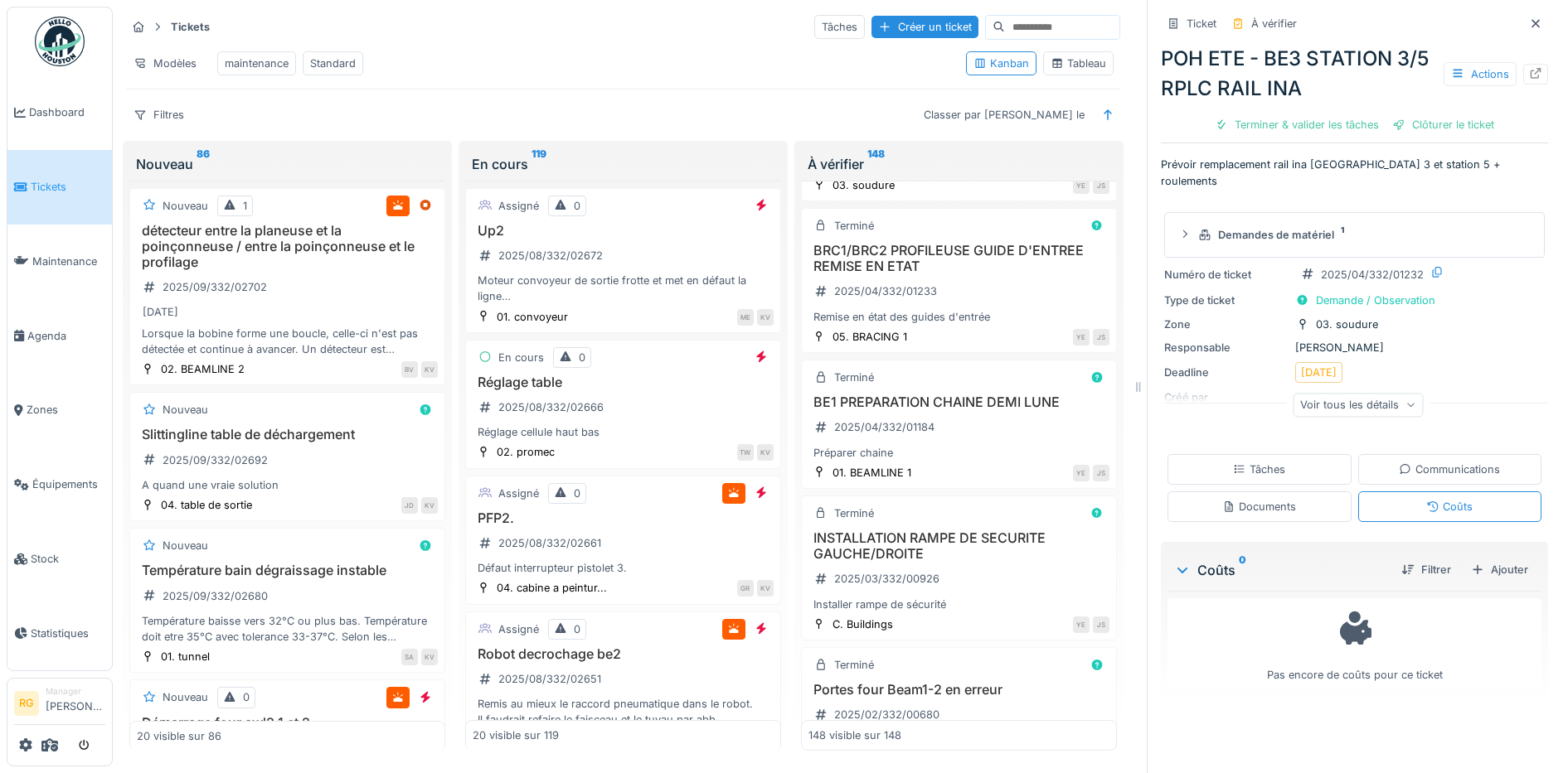
click at [1254, 462] on div "Tâches" at bounding box center [1258, 470] width 52 height 16
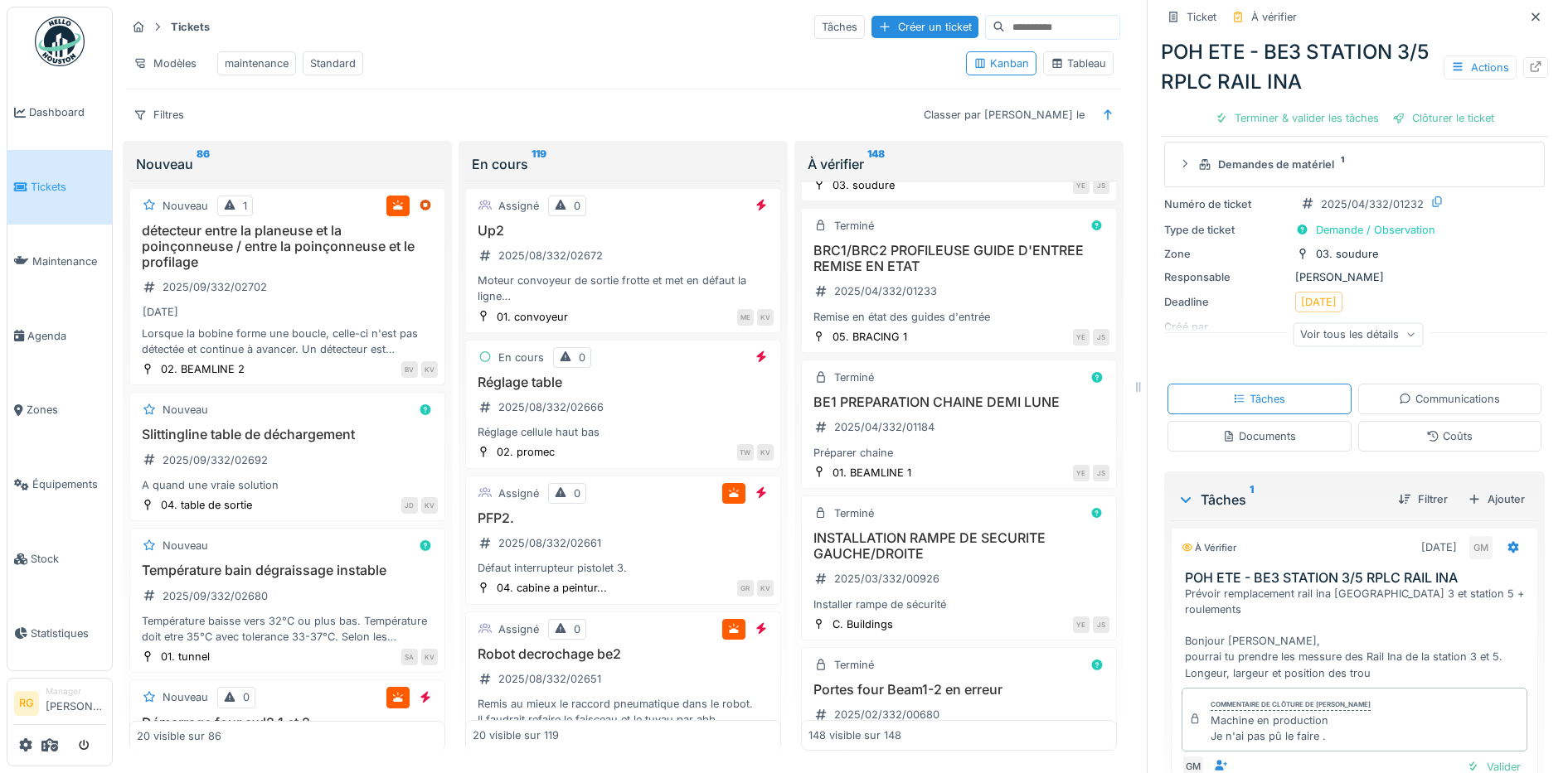
scroll to position [167, 0]
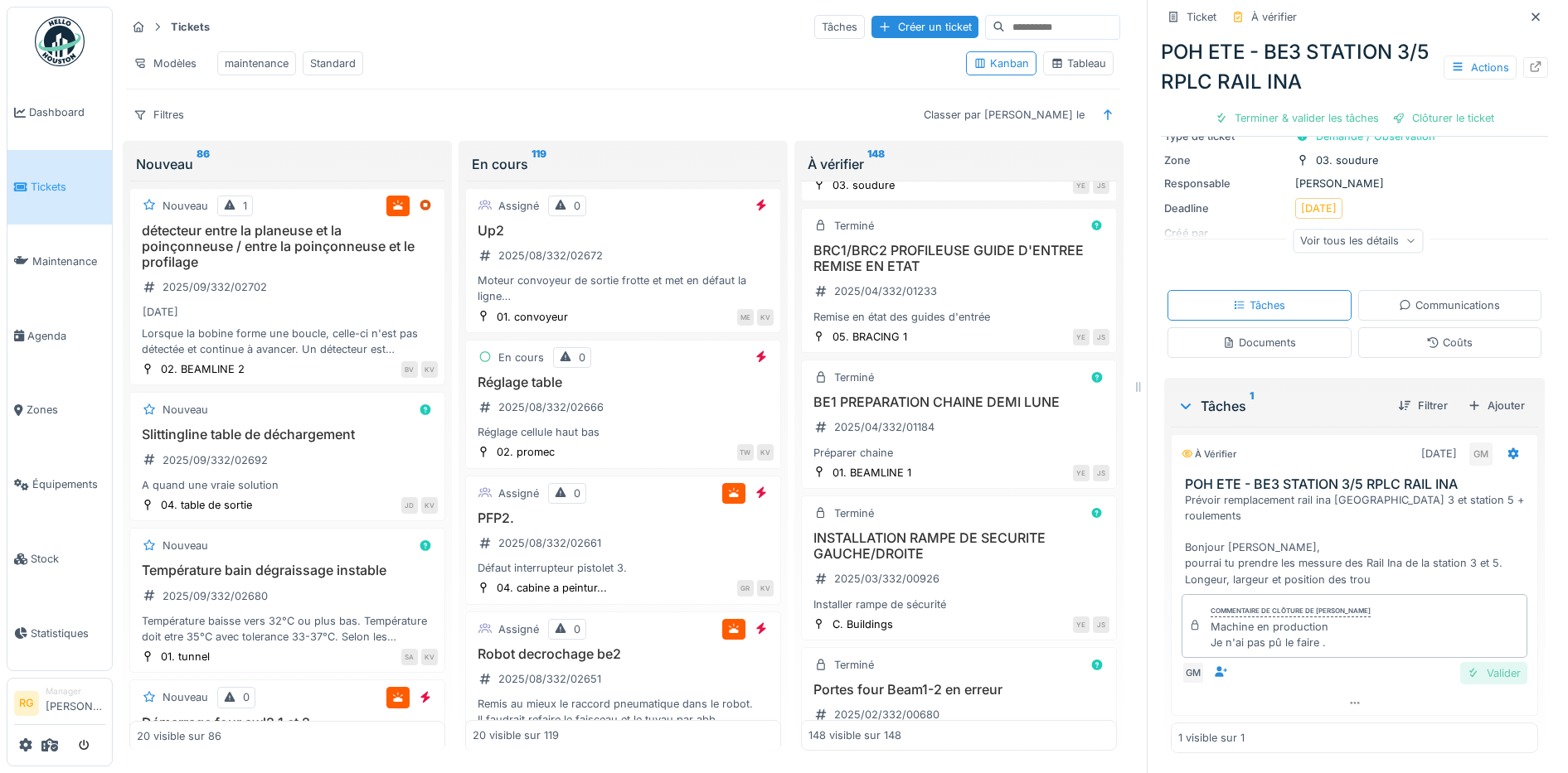
click at [1466, 662] on div "Valider" at bounding box center [1494, 673] width 67 height 22
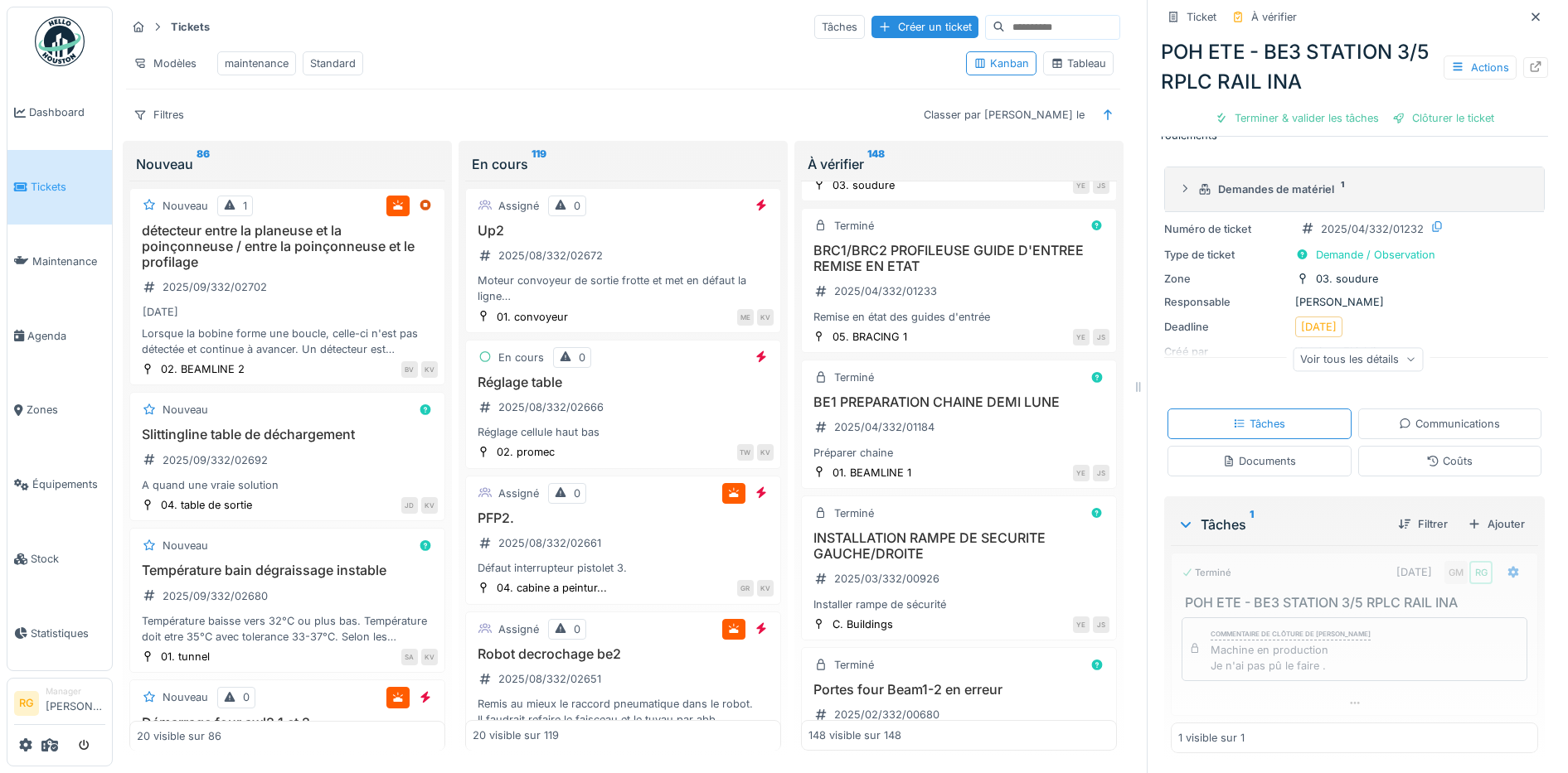
scroll to position [48, 0]
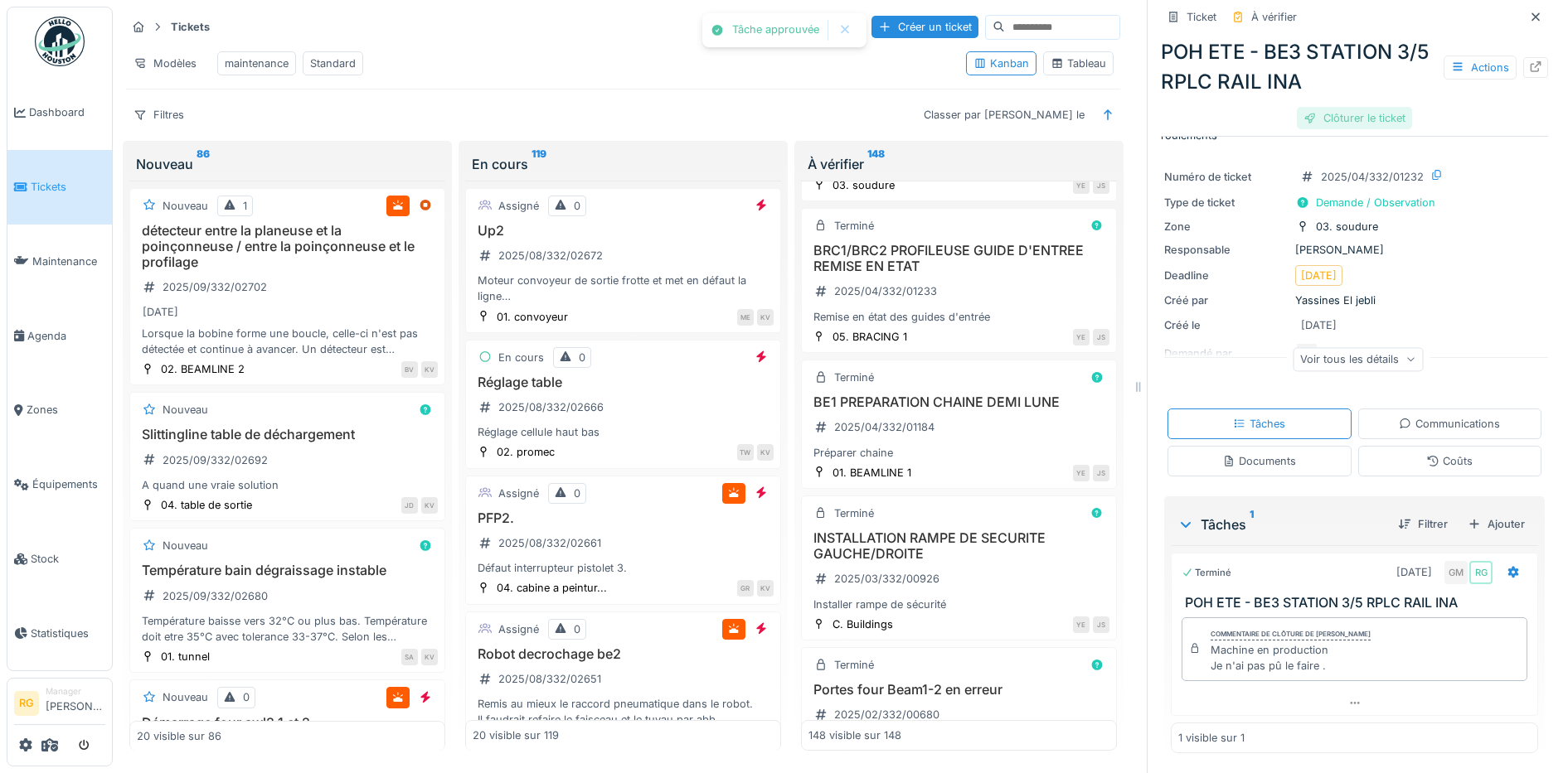
click at [1327, 107] on div "Clôturer le ticket" at bounding box center [1354, 118] width 115 height 22
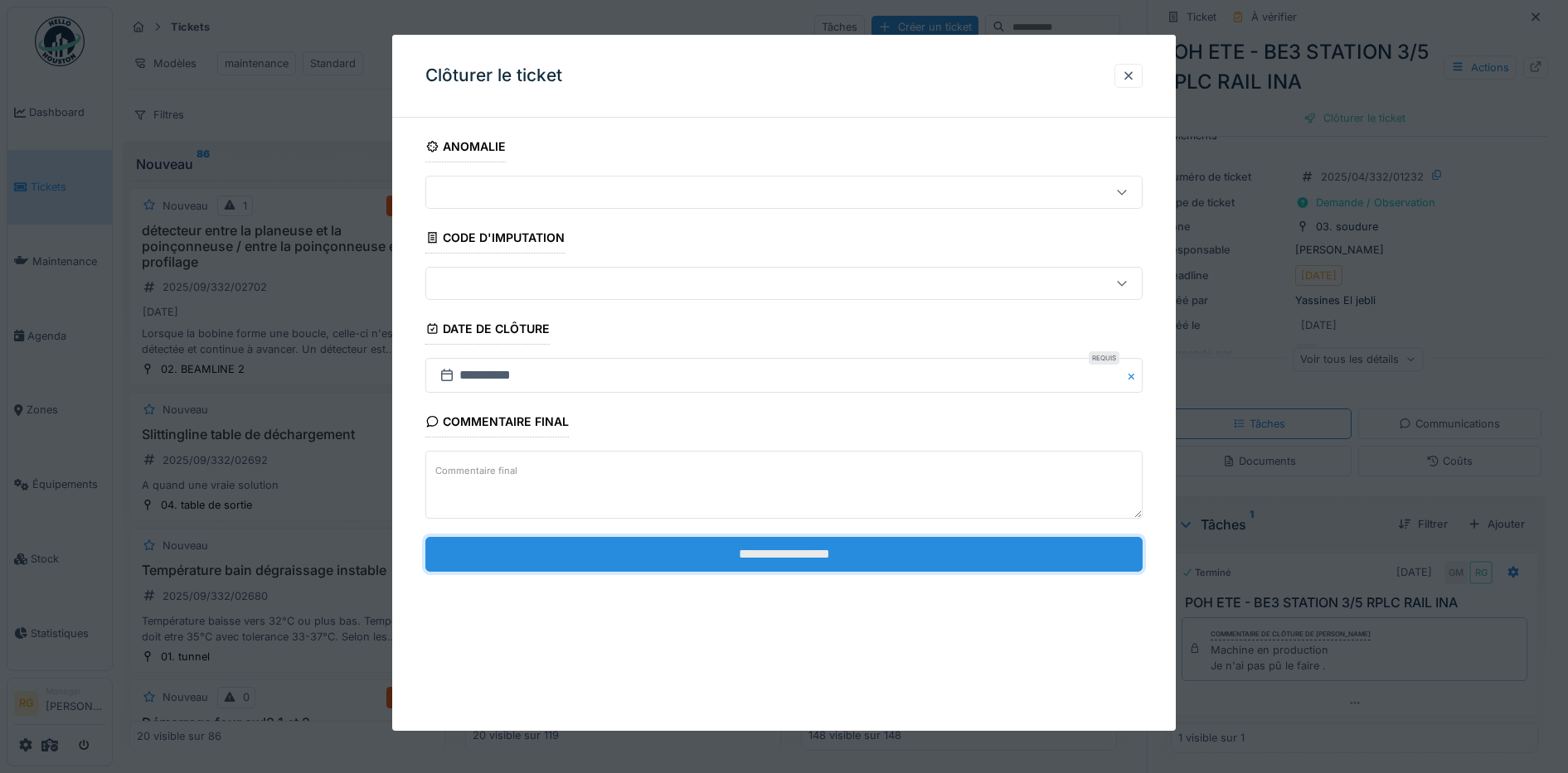
click at [776, 555] on input "**********" at bounding box center [785, 554] width 718 height 35
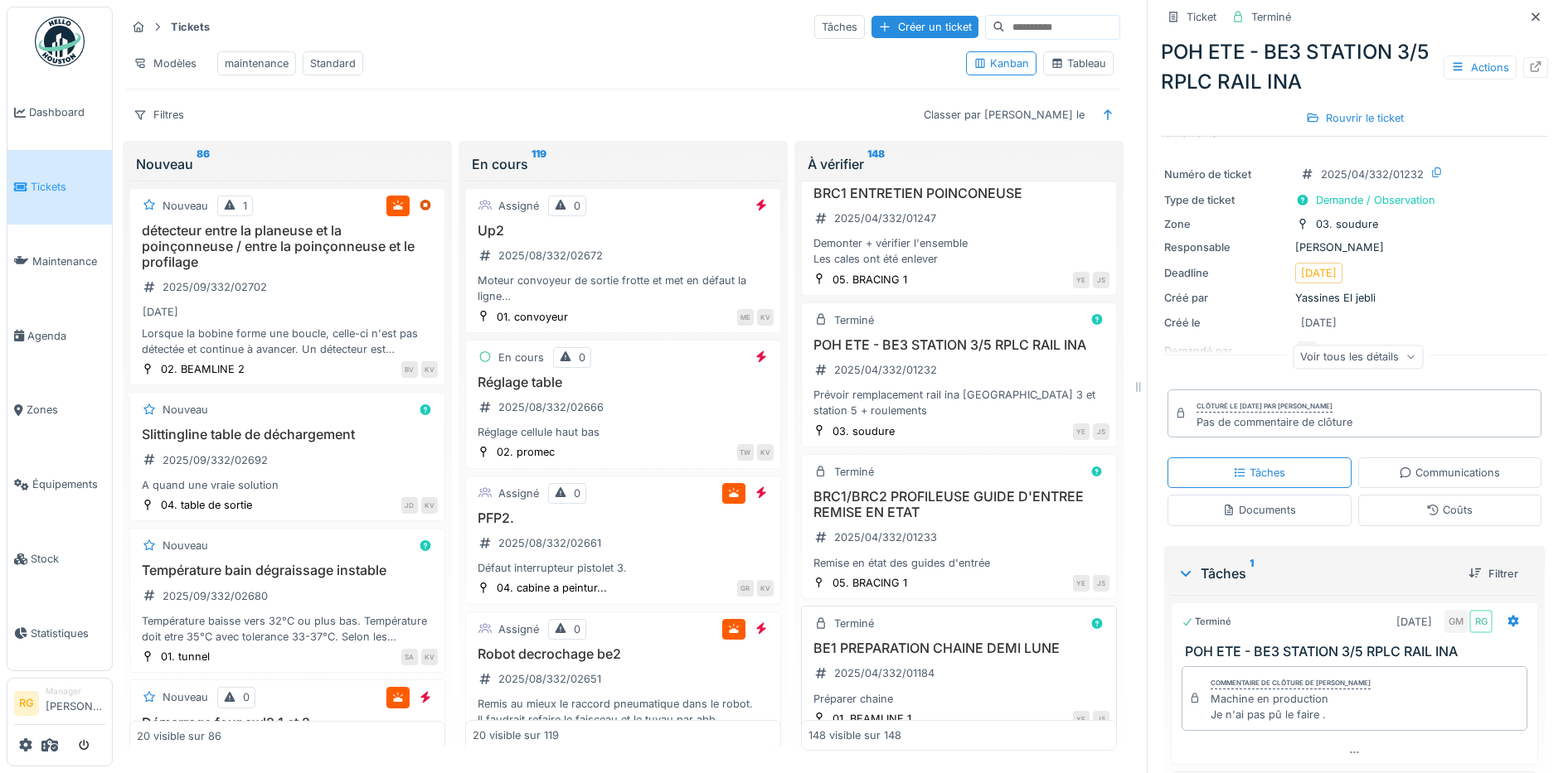
scroll to position [19895, 0]
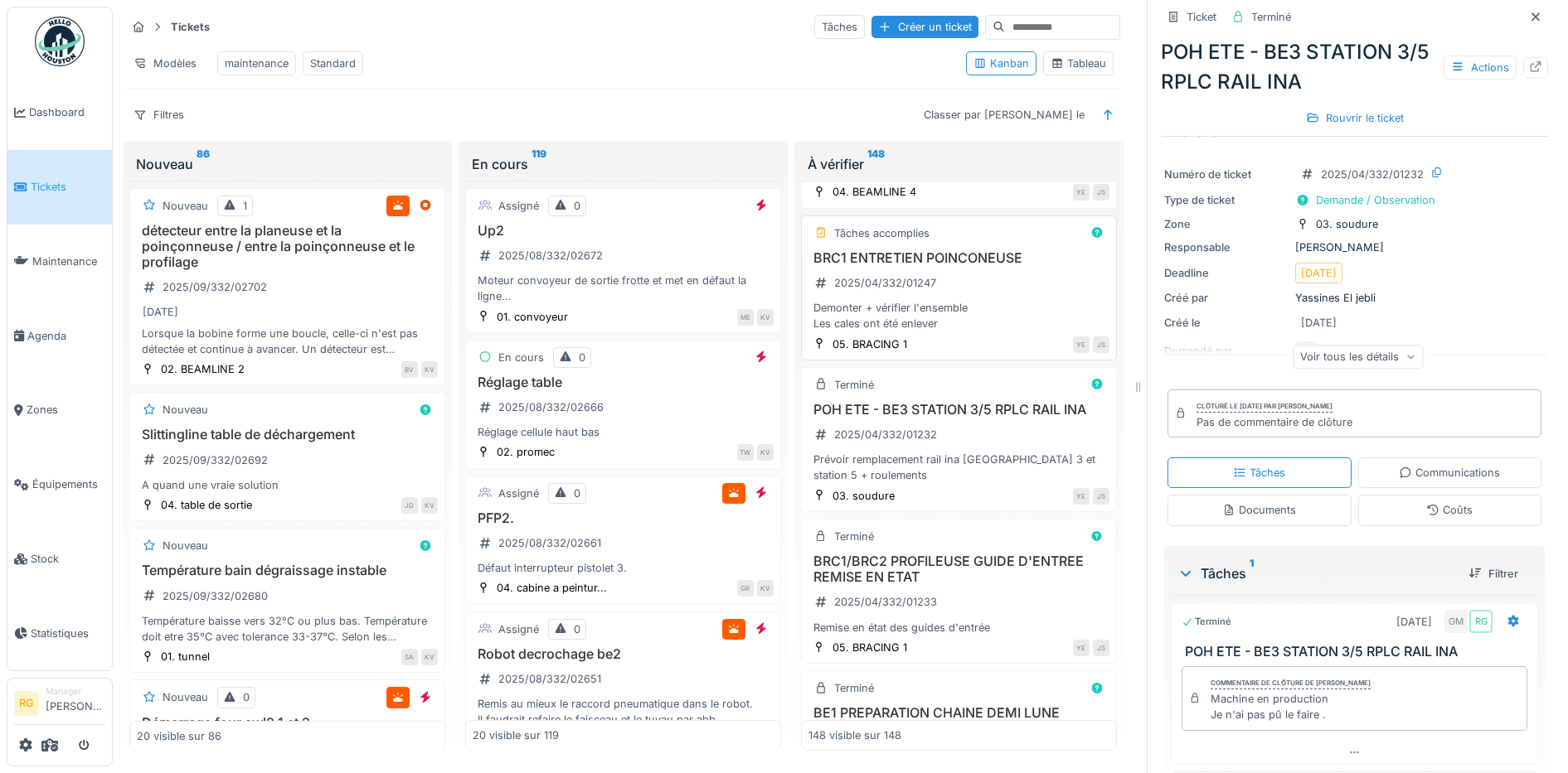
click at [959, 332] on div "Demonter + vérifier l'ensemble Les cales ont été enlever" at bounding box center [959, 316] width 301 height 32
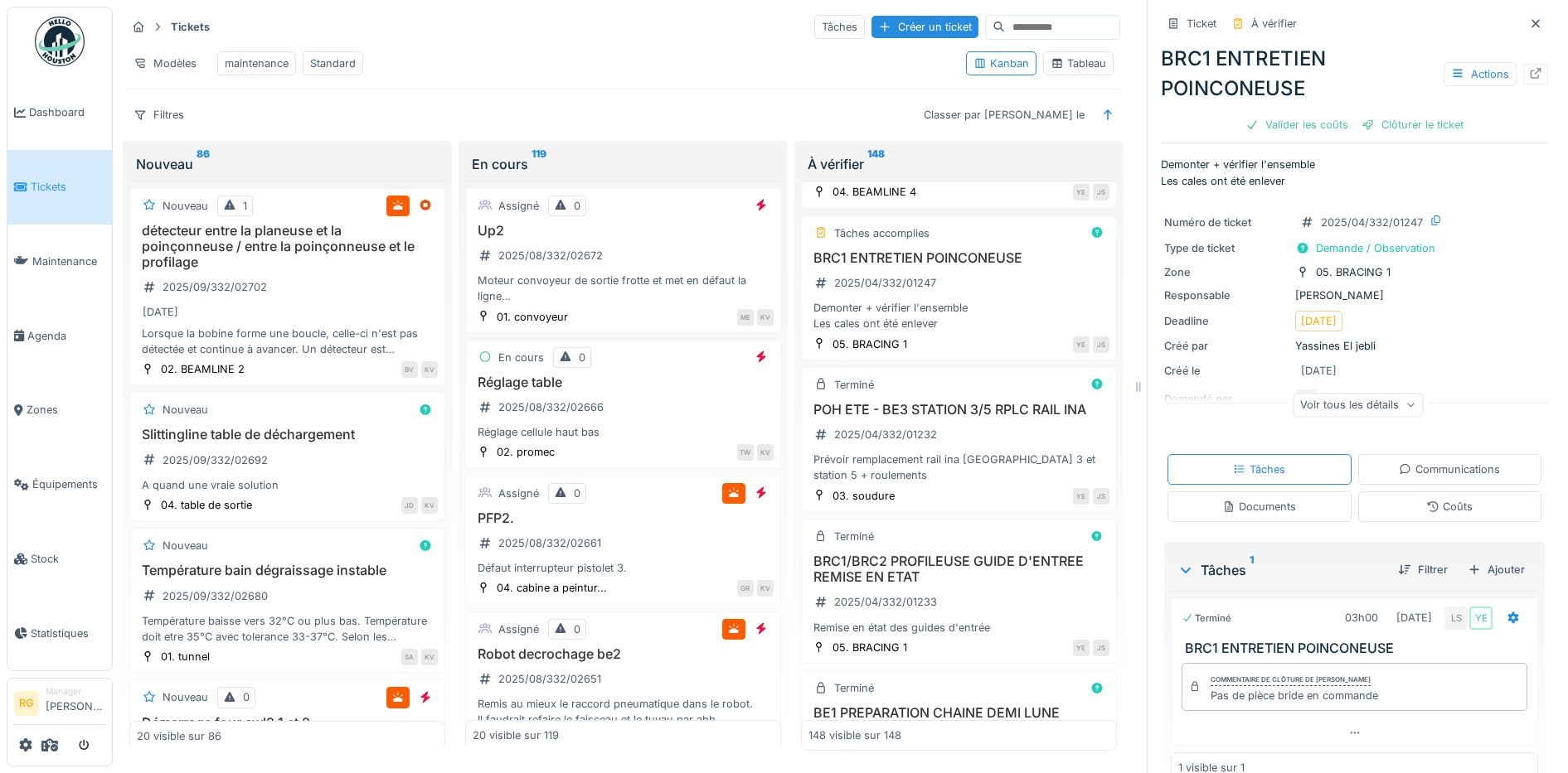
scroll to position [32, 0]
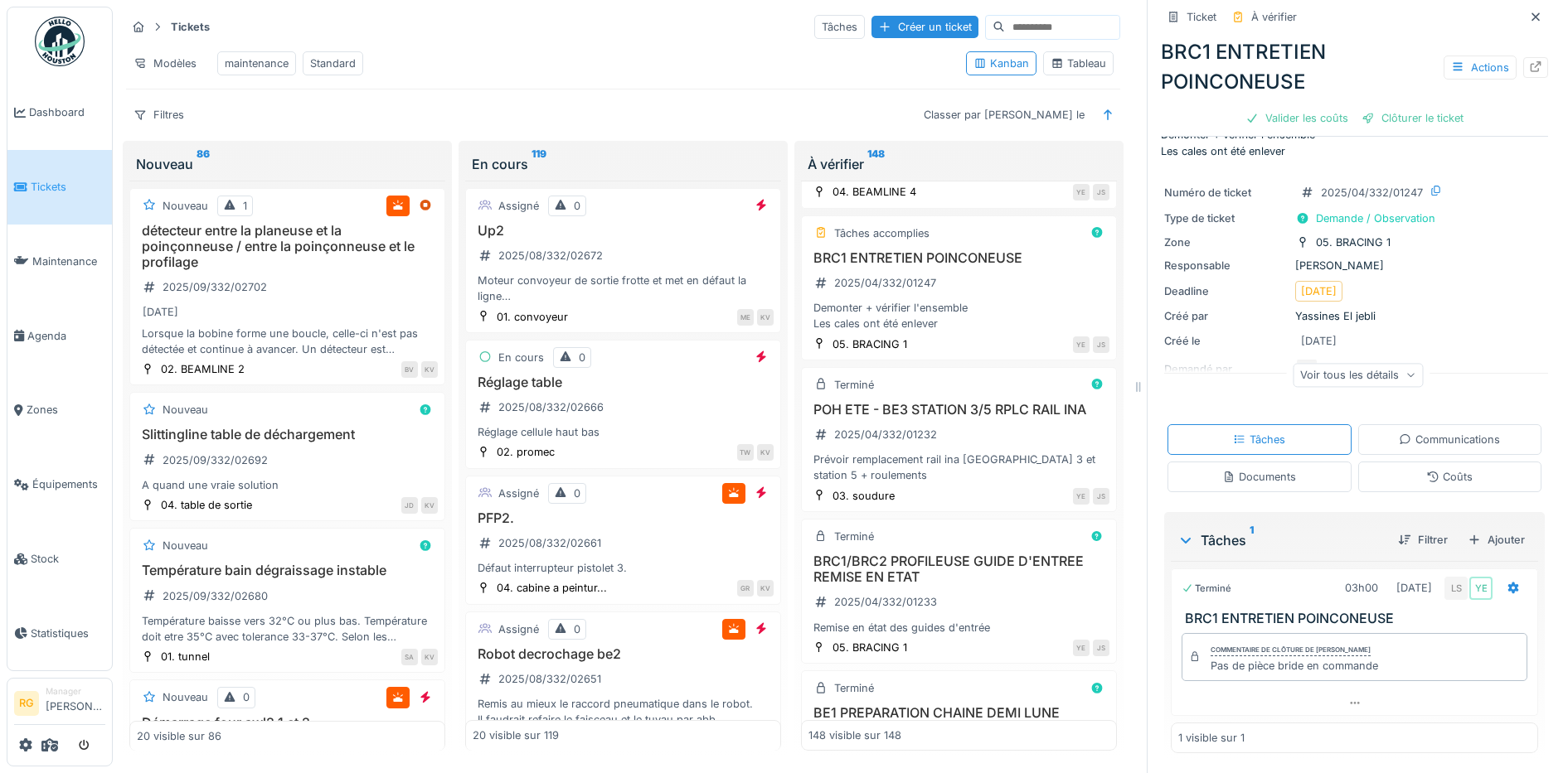
click at [1438, 469] on div "Coûts" at bounding box center [1449, 477] width 46 height 16
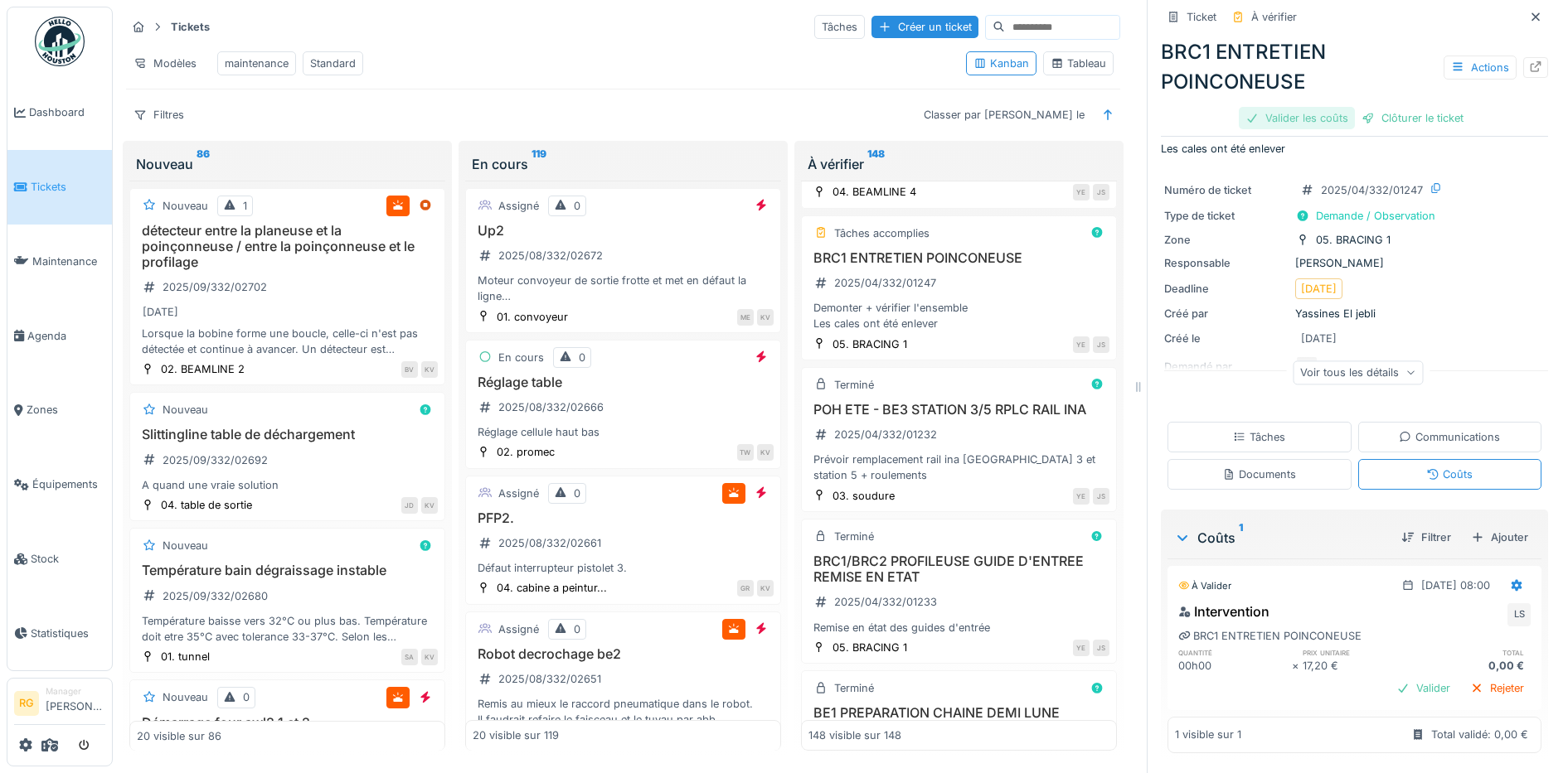
drag, startPoint x: 1292, startPoint y: 96, endPoint x: 1314, endPoint y: 101, distance: 22.6
click at [1293, 107] on div "Valider les coûts" at bounding box center [1297, 118] width 116 height 22
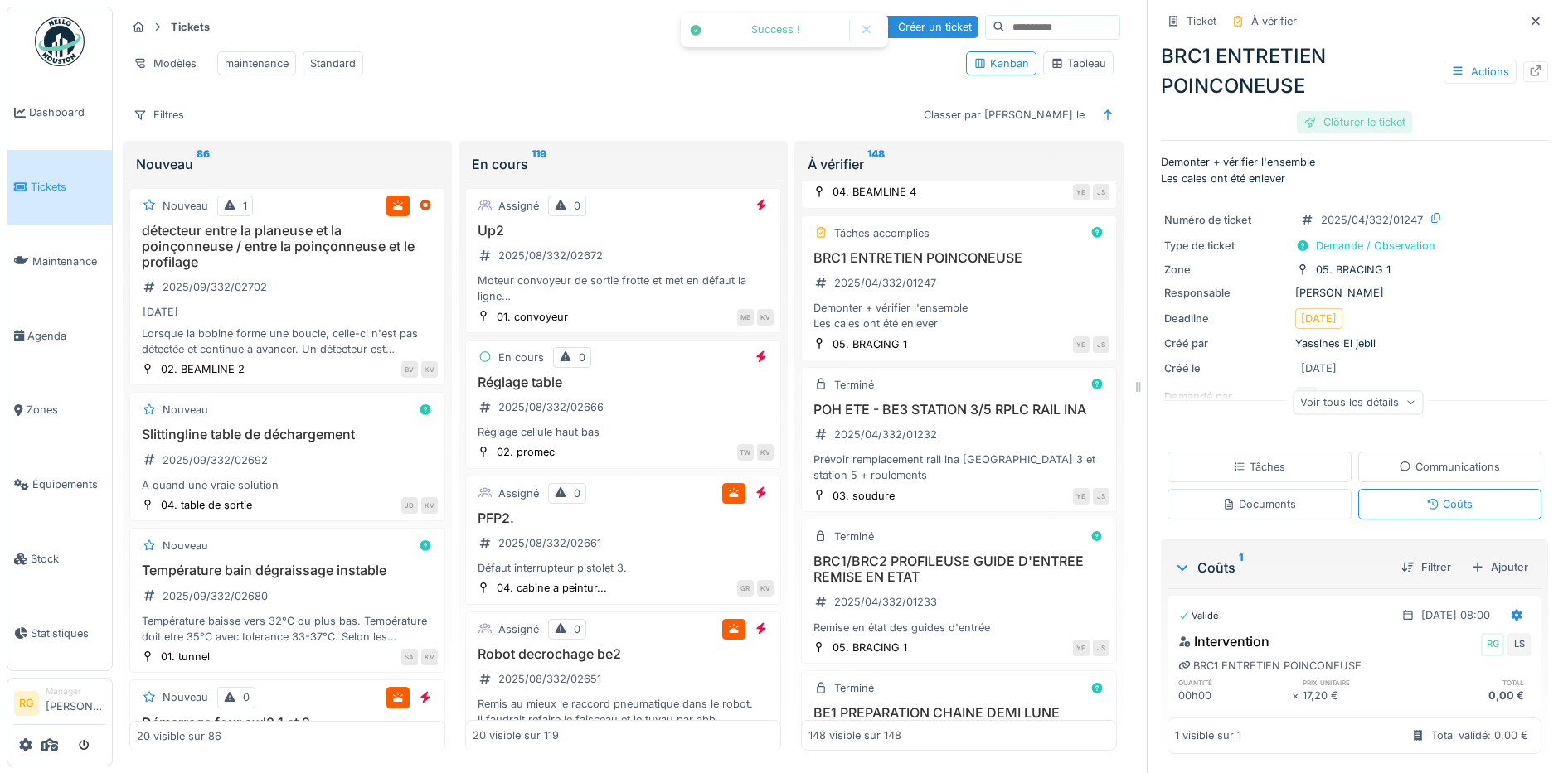
scroll to position [5, 0]
drag, startPoint x: 1357, startPoint y: 101, endPoint x: 1041, endPoint y: 300, distance: 373.4
click at [1356, 111] on div "Clôturer le ticket" at bounding box center [1354, 121] width 115 height 22
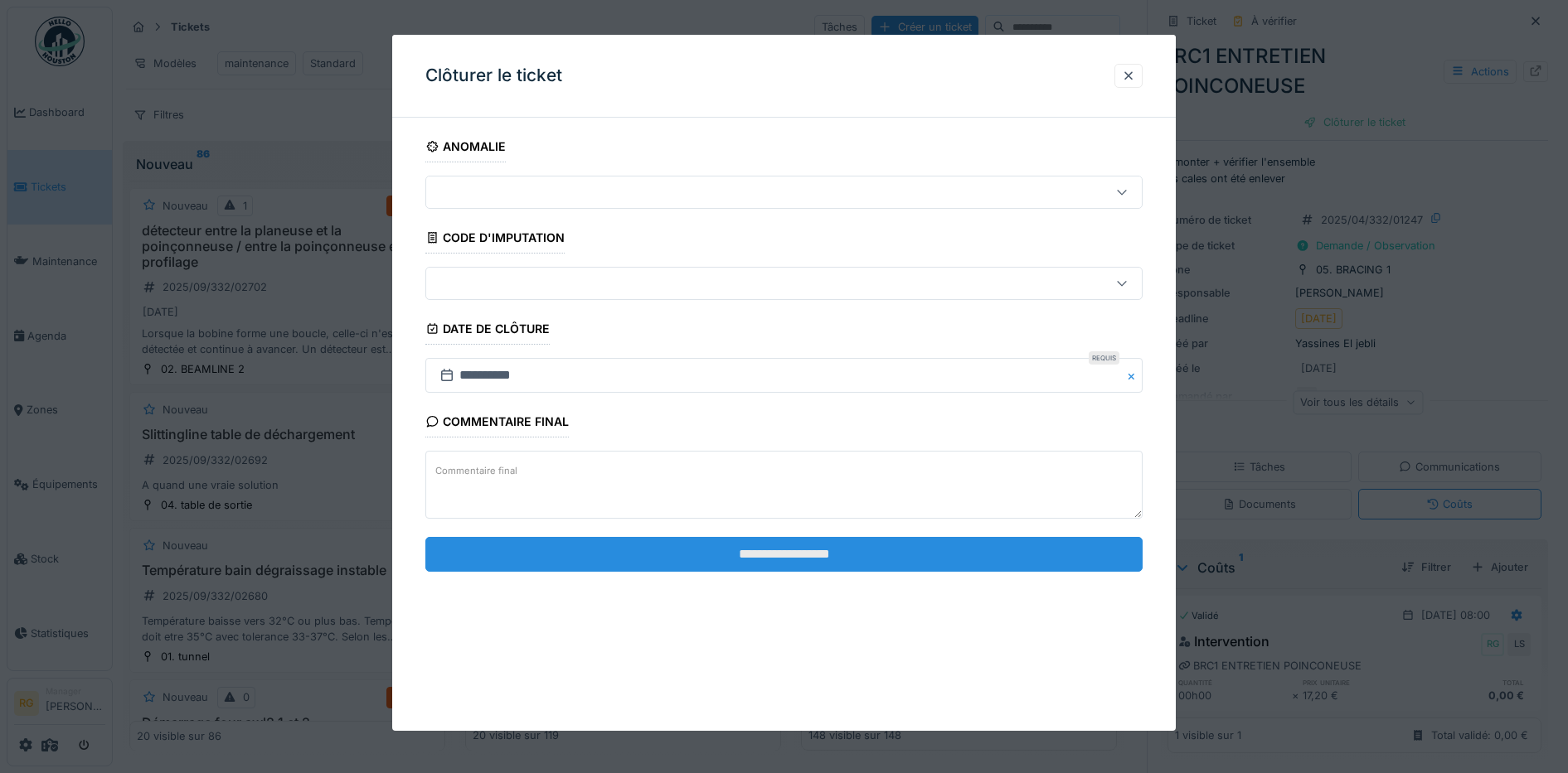
click at [858, 558] on input "**********" at bounding box center [785, 554] width 718 height 35
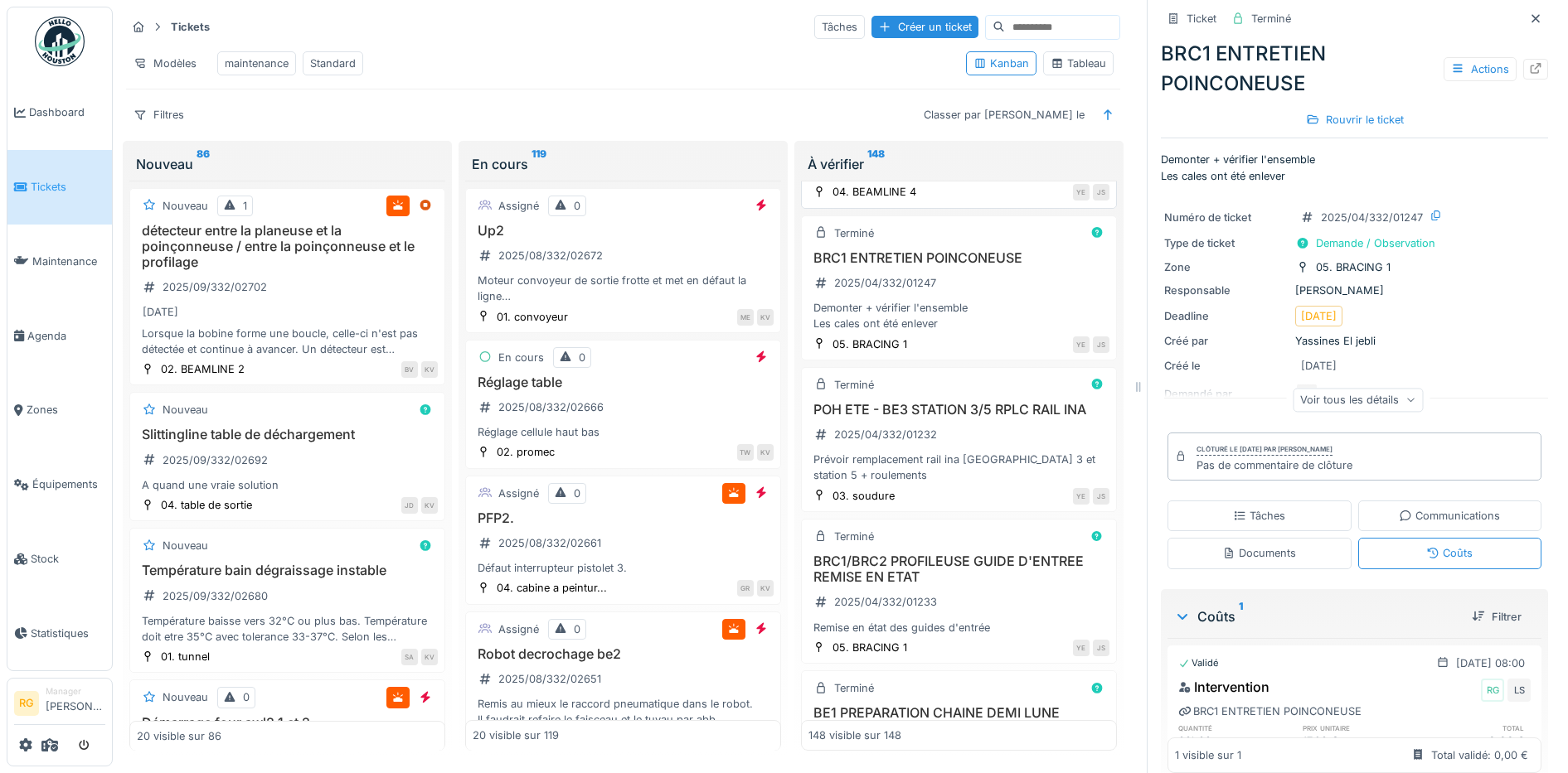
click at [952, 181] on div "BE4 CONTROLER CHAINE 2025/04/332/01397 Contrôler longueur chaine" at bounding box center [959, 147] width 301 height 66
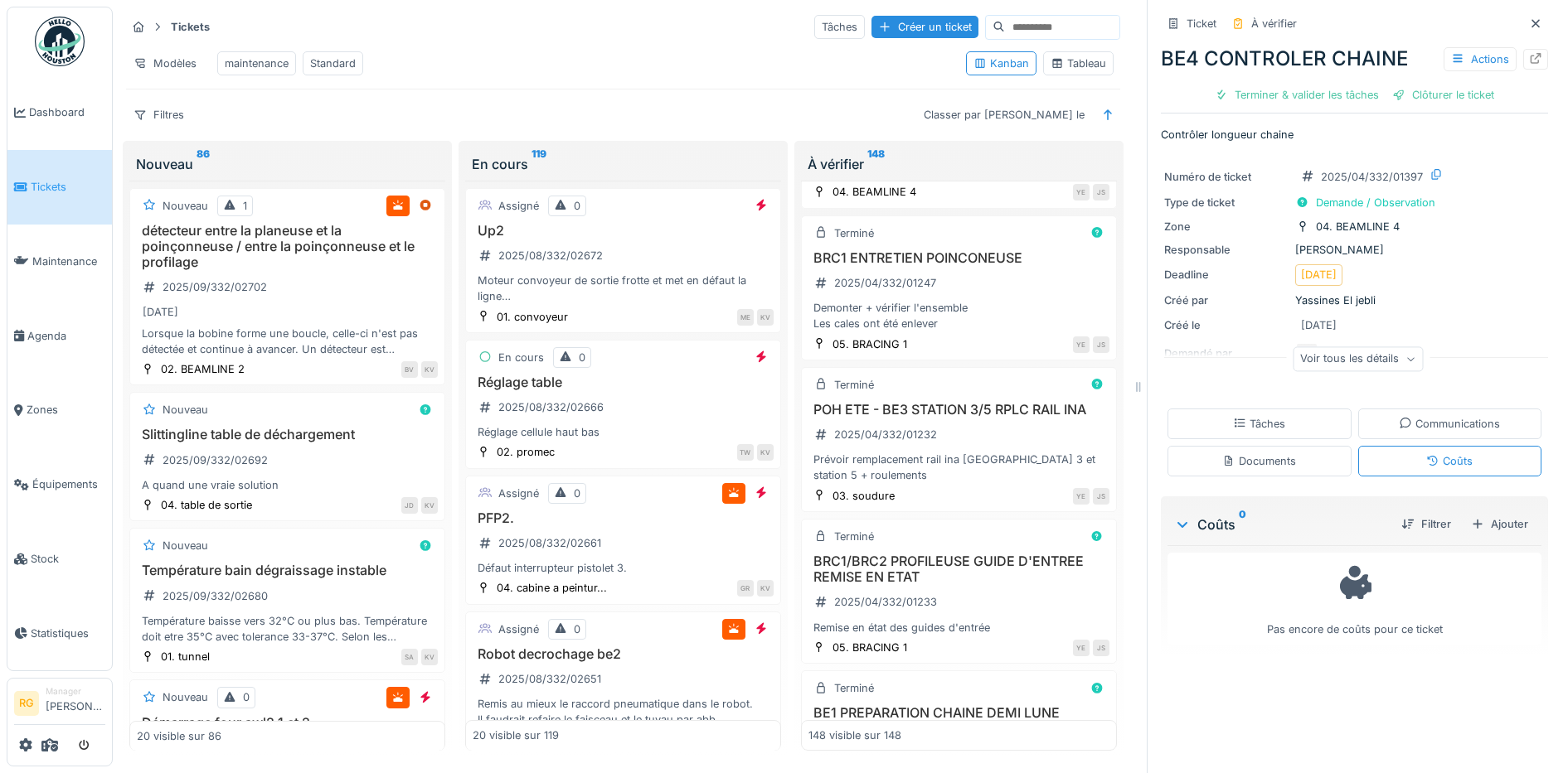
click at [1251, 416] on div "Tâches" at bounding box center [1258, 424] width 52 height 16
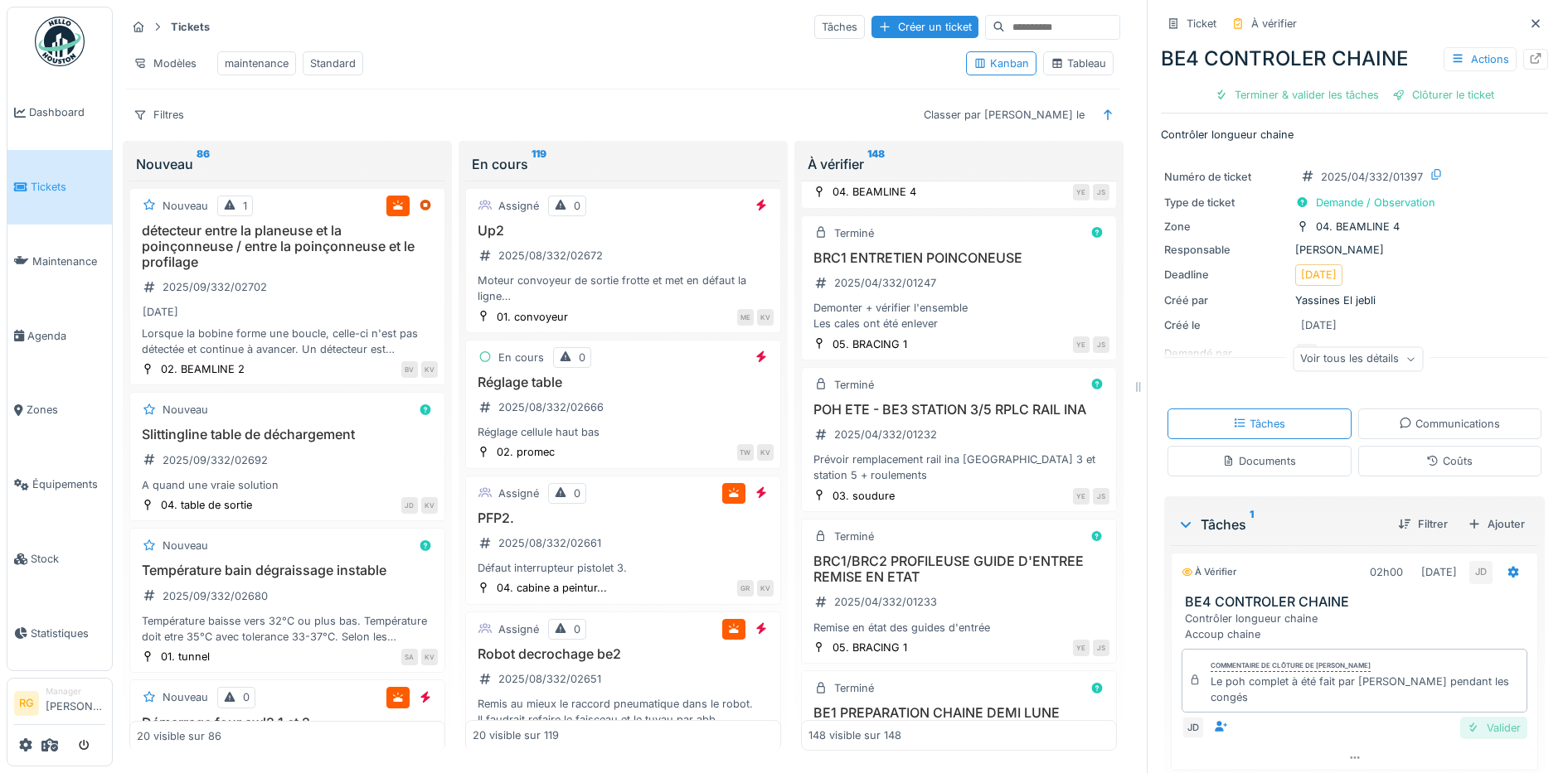
click at [1467, 717] on div "Valider" at bounding box center [1494, 728] width 67 height 22
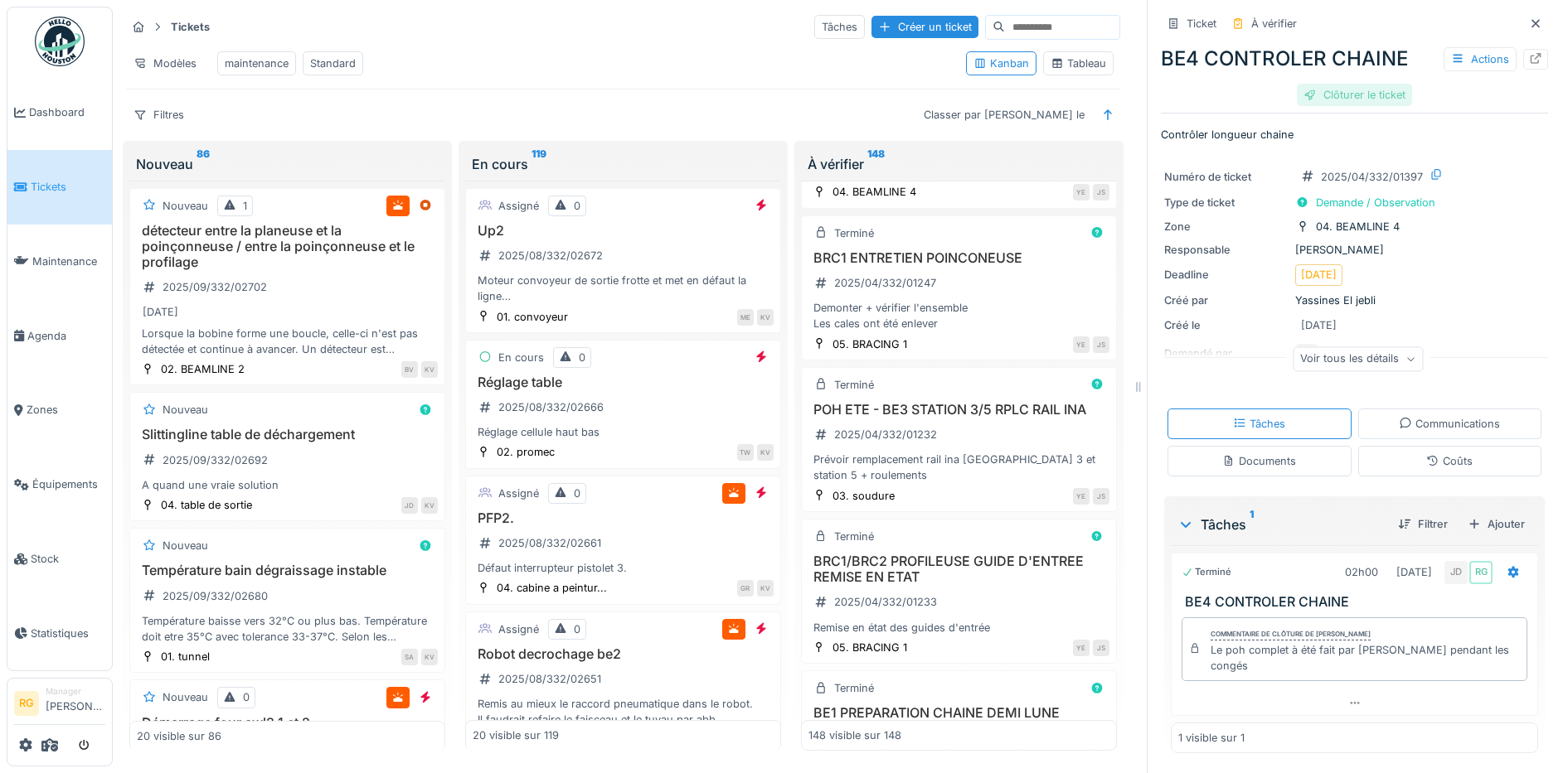
click at [1344, 83] on div "Clôturer le ticket" at bounding box center [1354, 94] width 115 height 22
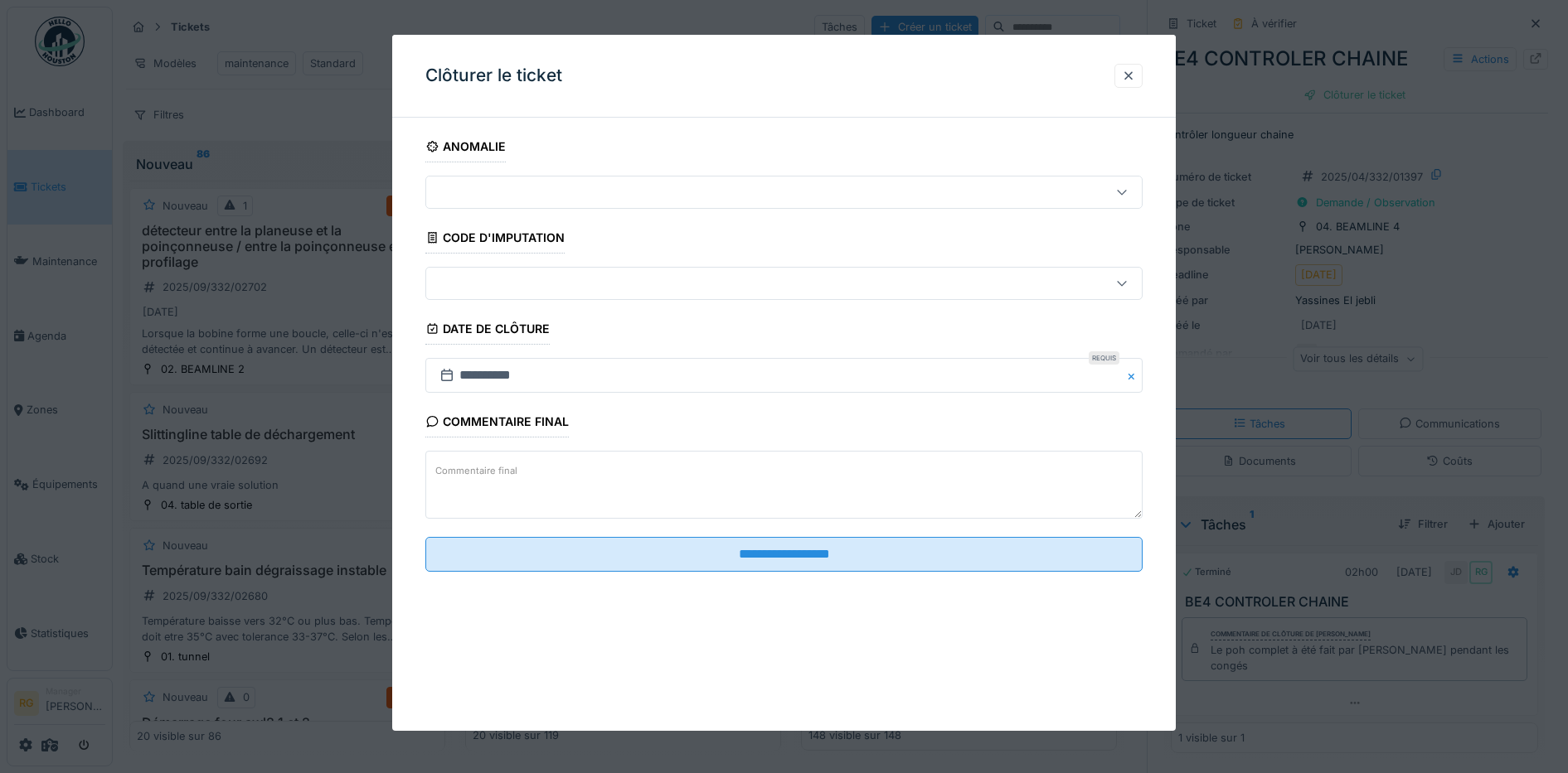
click at [655, 467] on textarea "Commentaire final" at bounding box center [785, 485] width 718 height 68
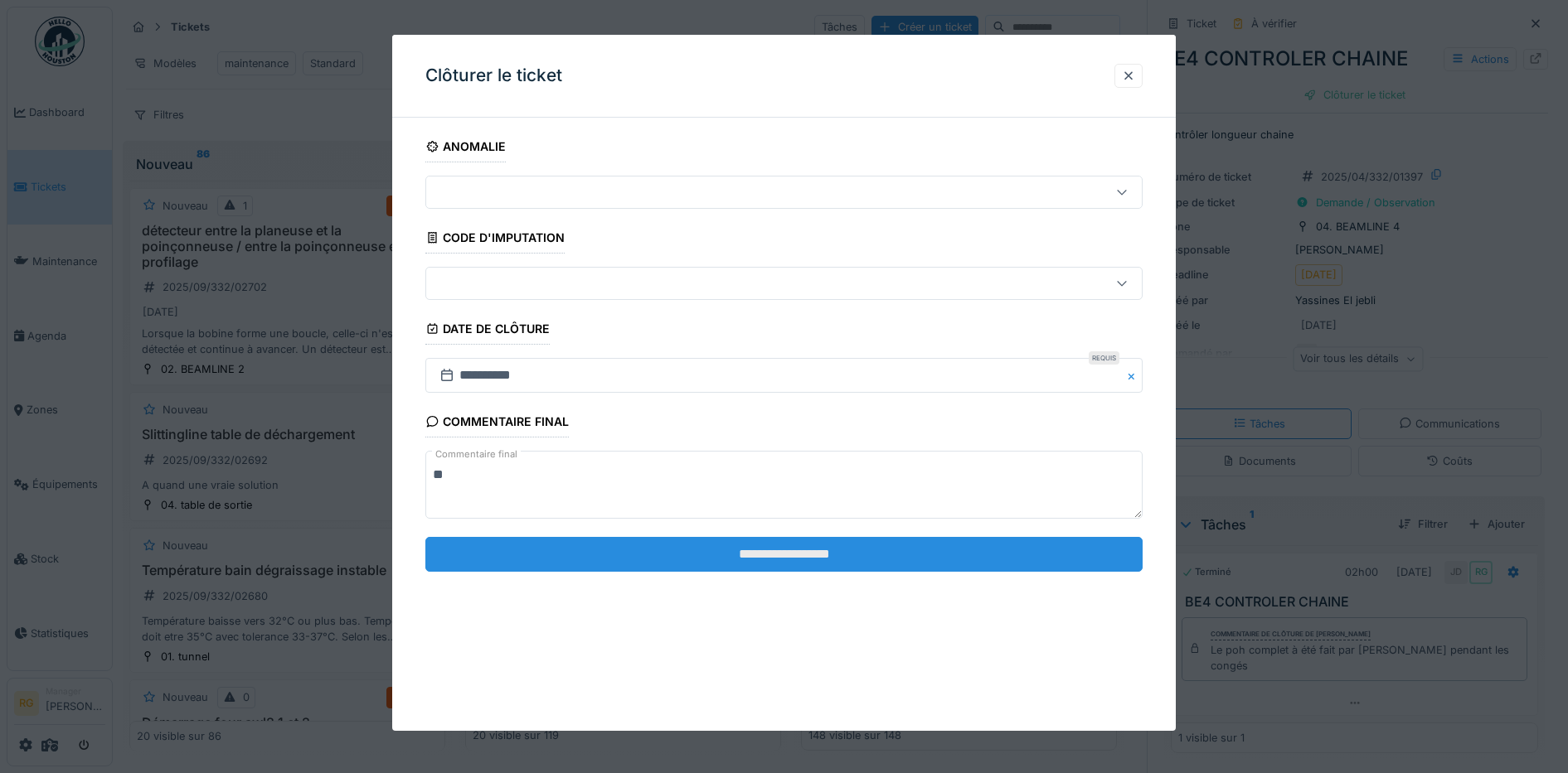
type textarea "**"
click at [809, 558] on input "**********" at bounding box center [785, 554] width 718 height 35
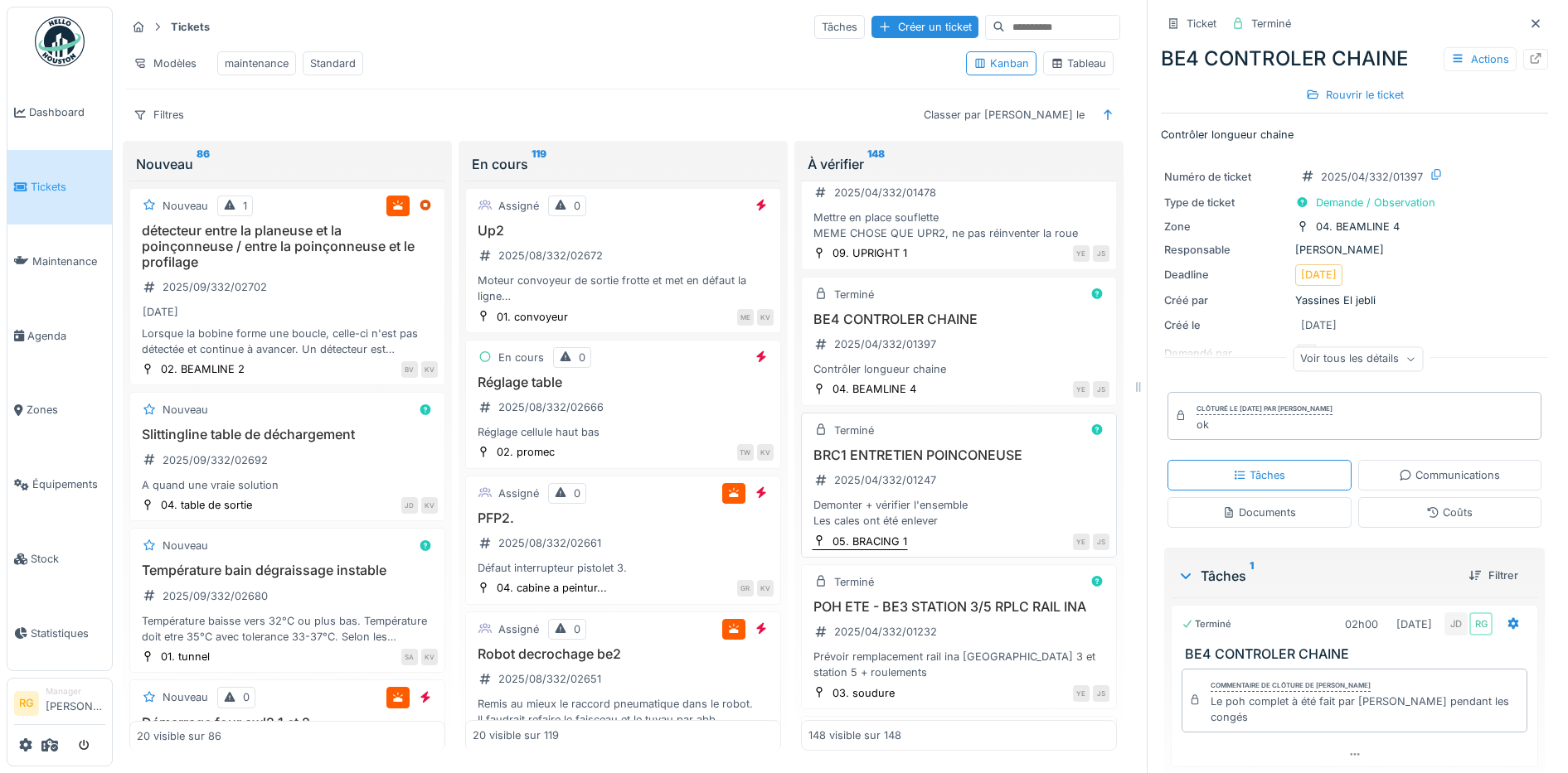
scroll to position [19688, 0]
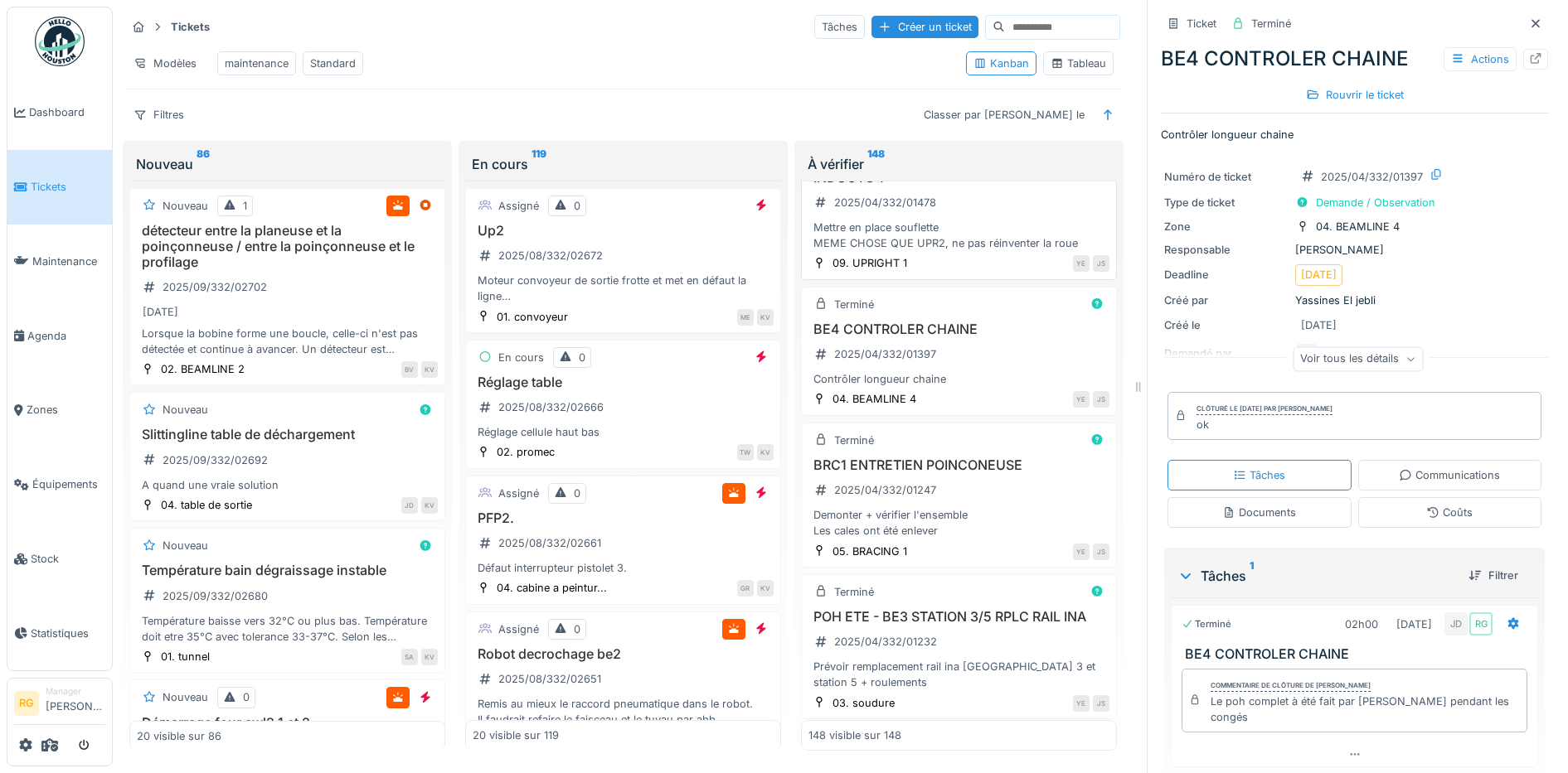
click at [983, 185] on h3 "UPR1 MISE EN PLACE SOUFLETTE AVANT INDUCTO 1" at bounding box center [959, 170] width 301 height 32
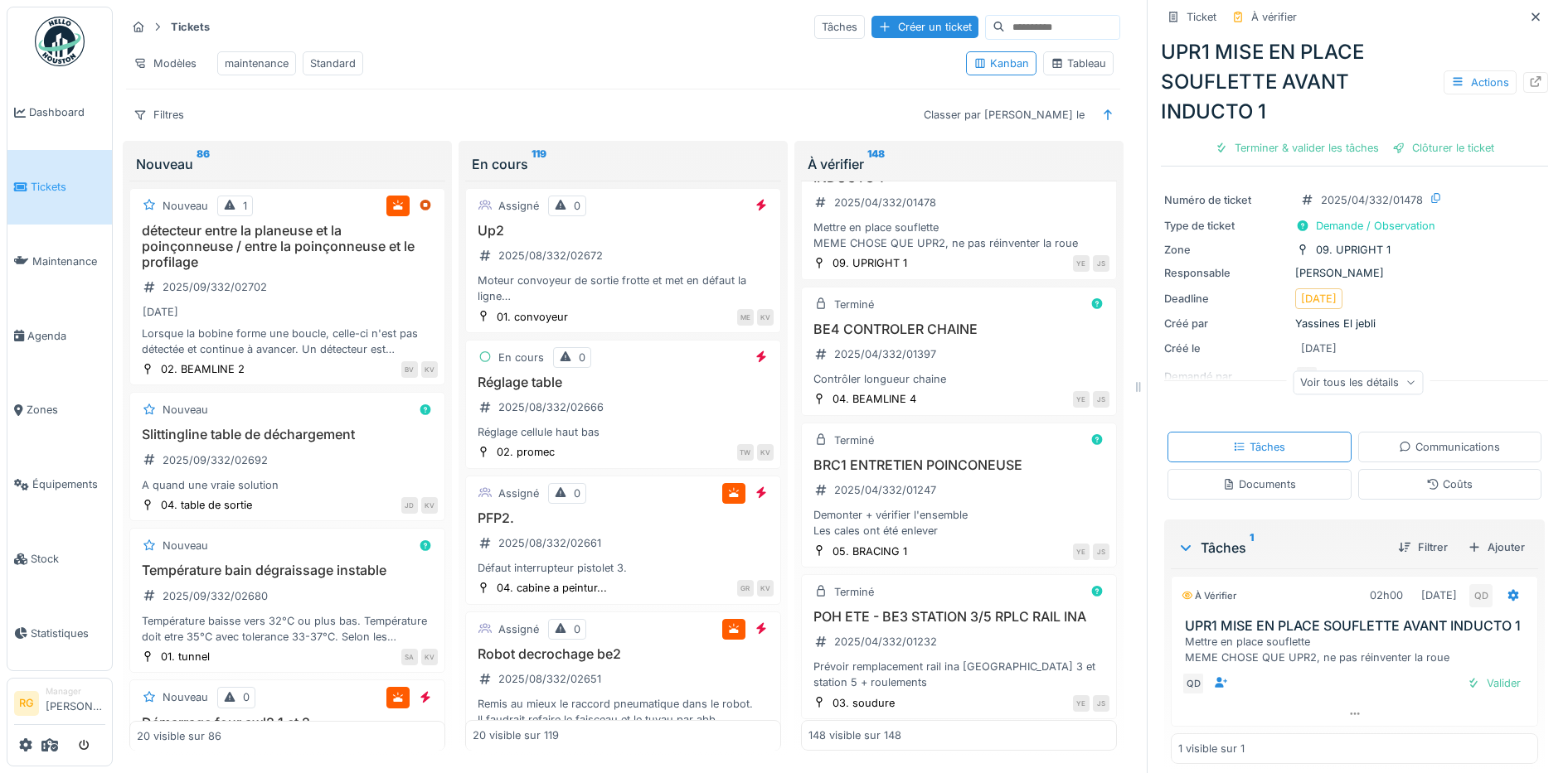
scroll to position [82, 0]
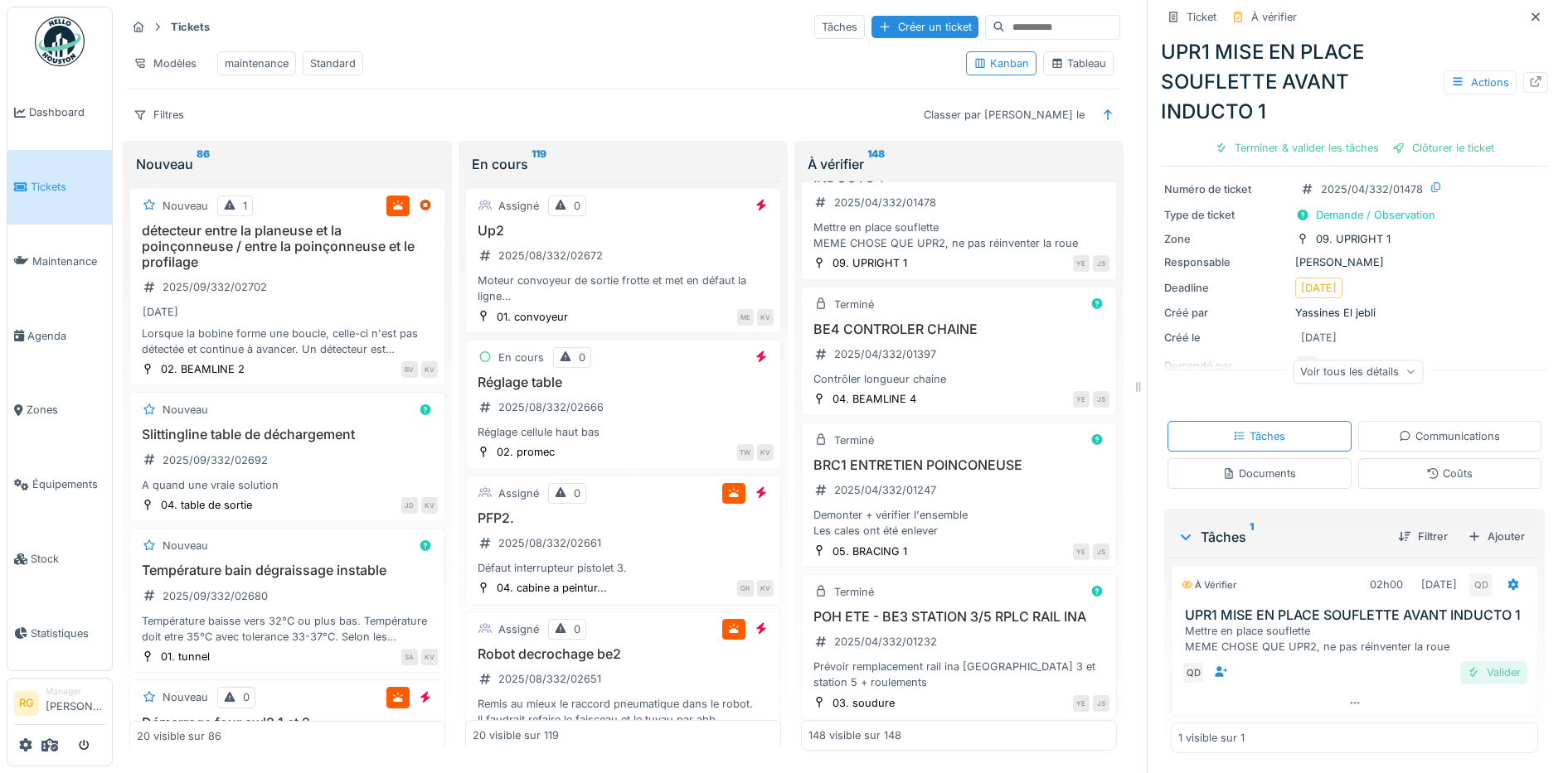
click at [1464, 661] on div "Valider" at bounding box center [1494, 672] width 67 height 22
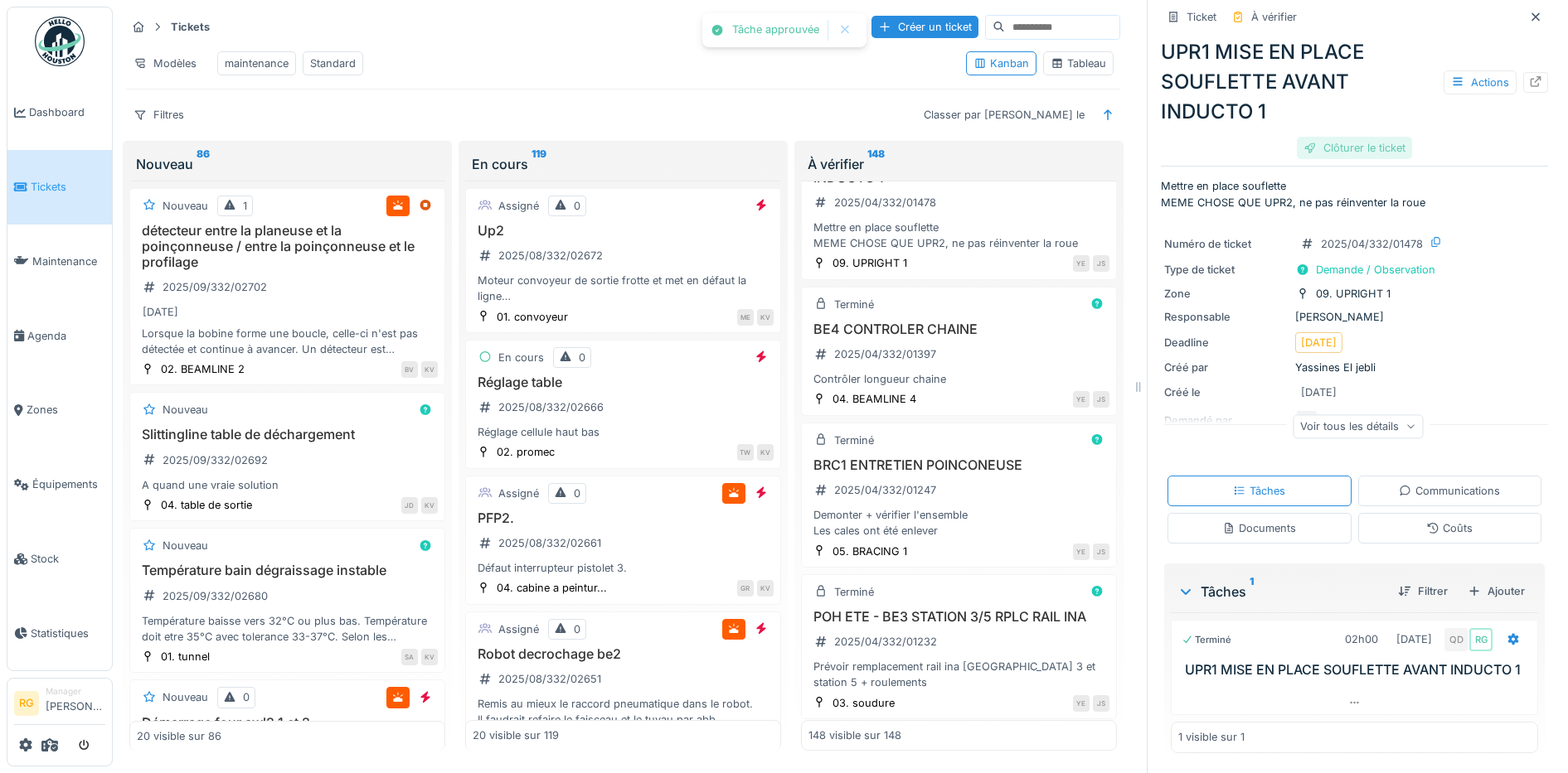
click at [1321, 137] on div "Clôturer le ticket" at bounding box center [1354, 147] width 115 height 22
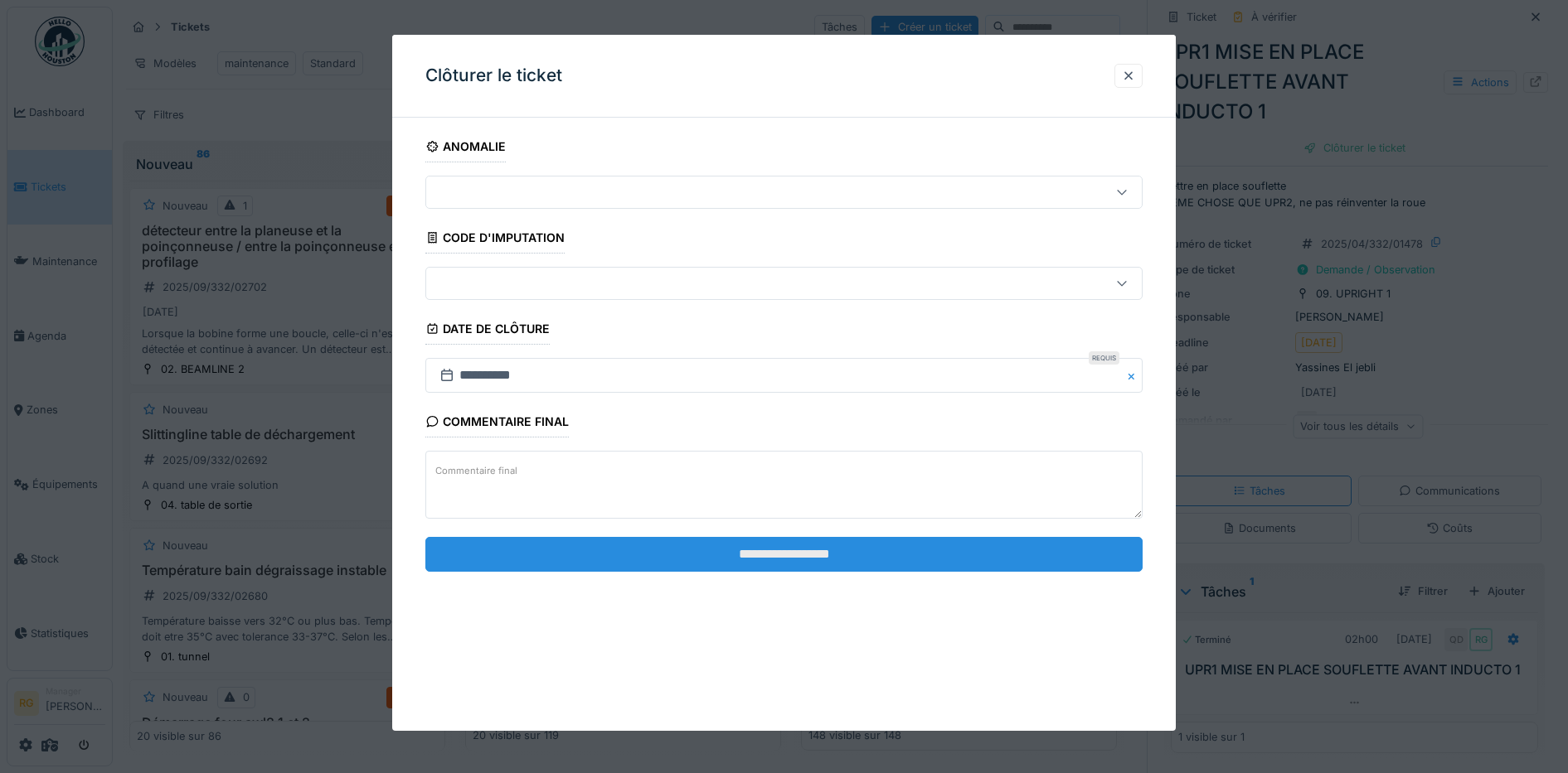
click at [774, 561] on input "**********" at bounding box center [785, 554] width 718 height 35
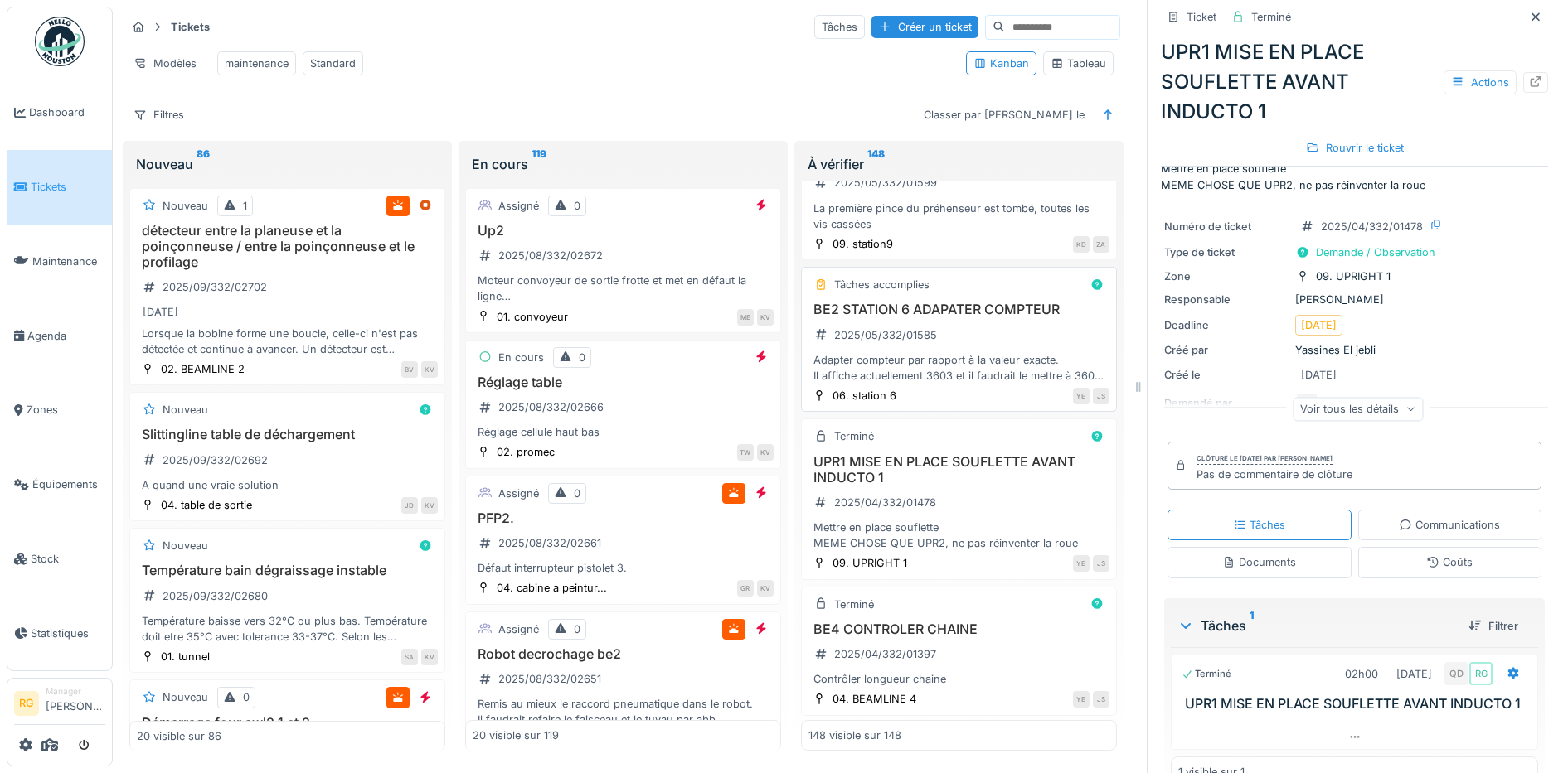
scroll to position [19377, 0]
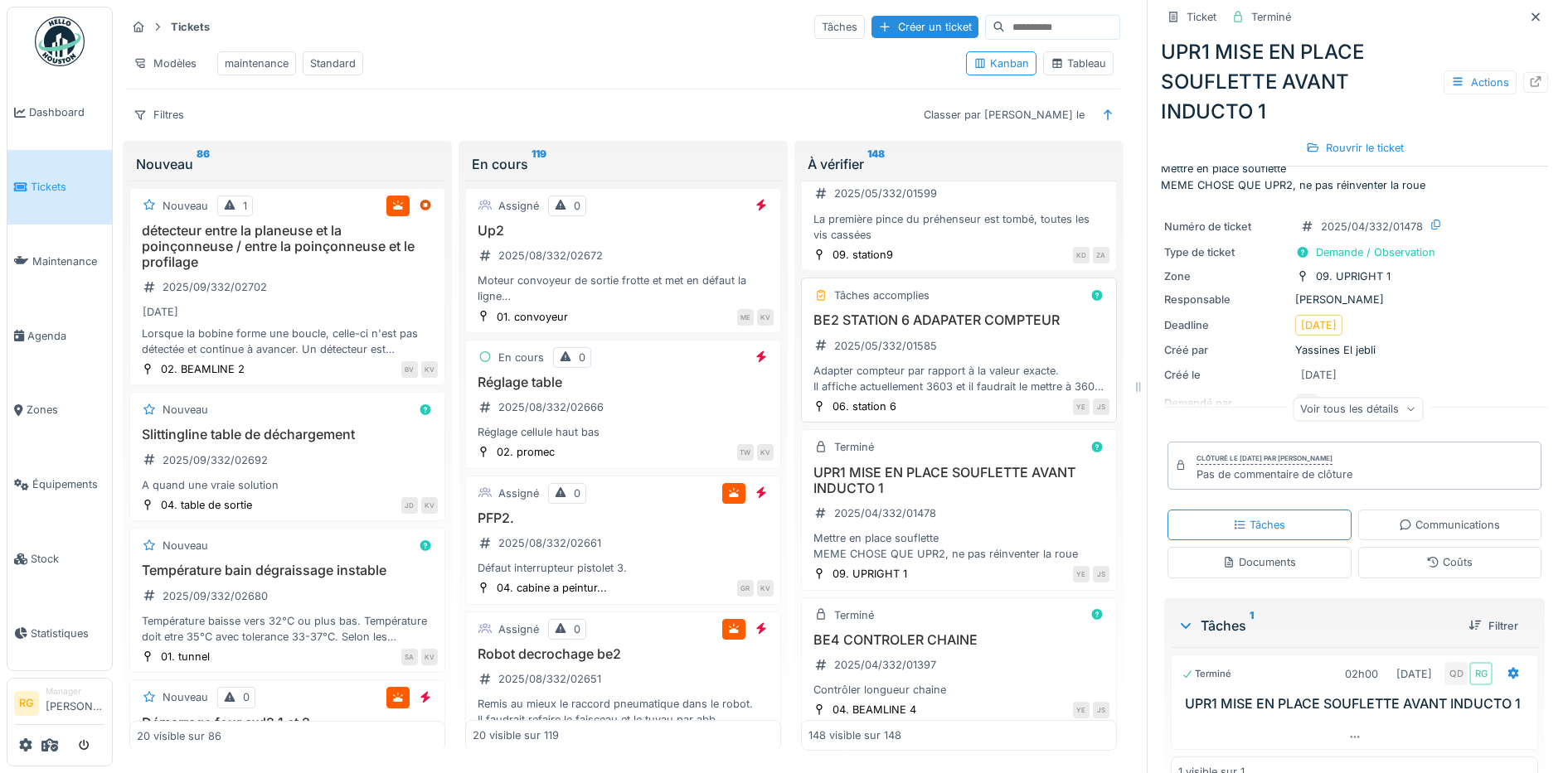
click at [976, 394] on div "BE2 STATION 6 ADAPATER COMPTEUR 2025/05/332/01585 Adapter compteur par rapport …" at bounding box center [959, 353] width 301 height 82
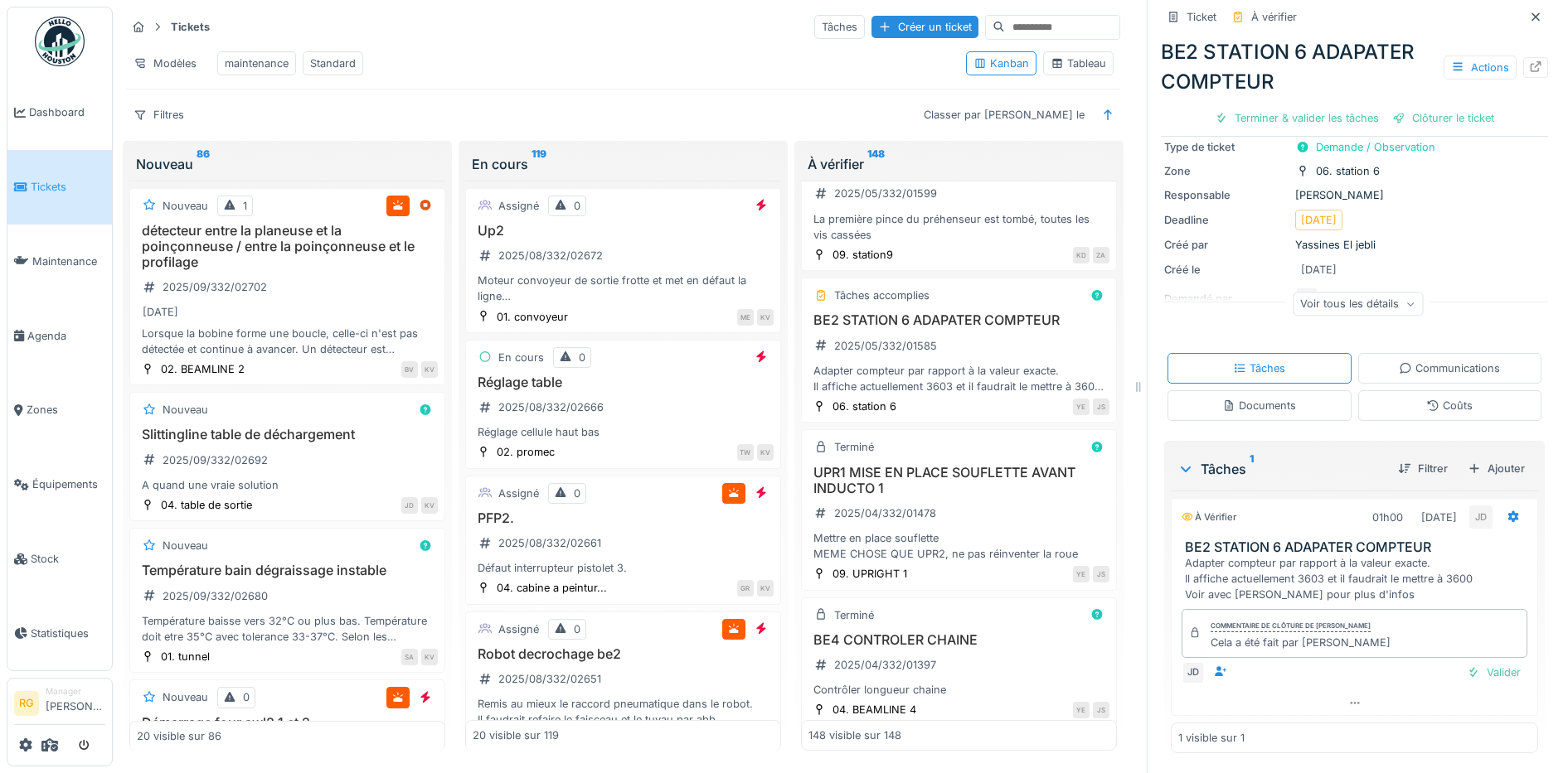
scroll to position [119, 0]
click at [1466, 666] on div "Valider" at bounding box center [1494, 672] width 67 height 22
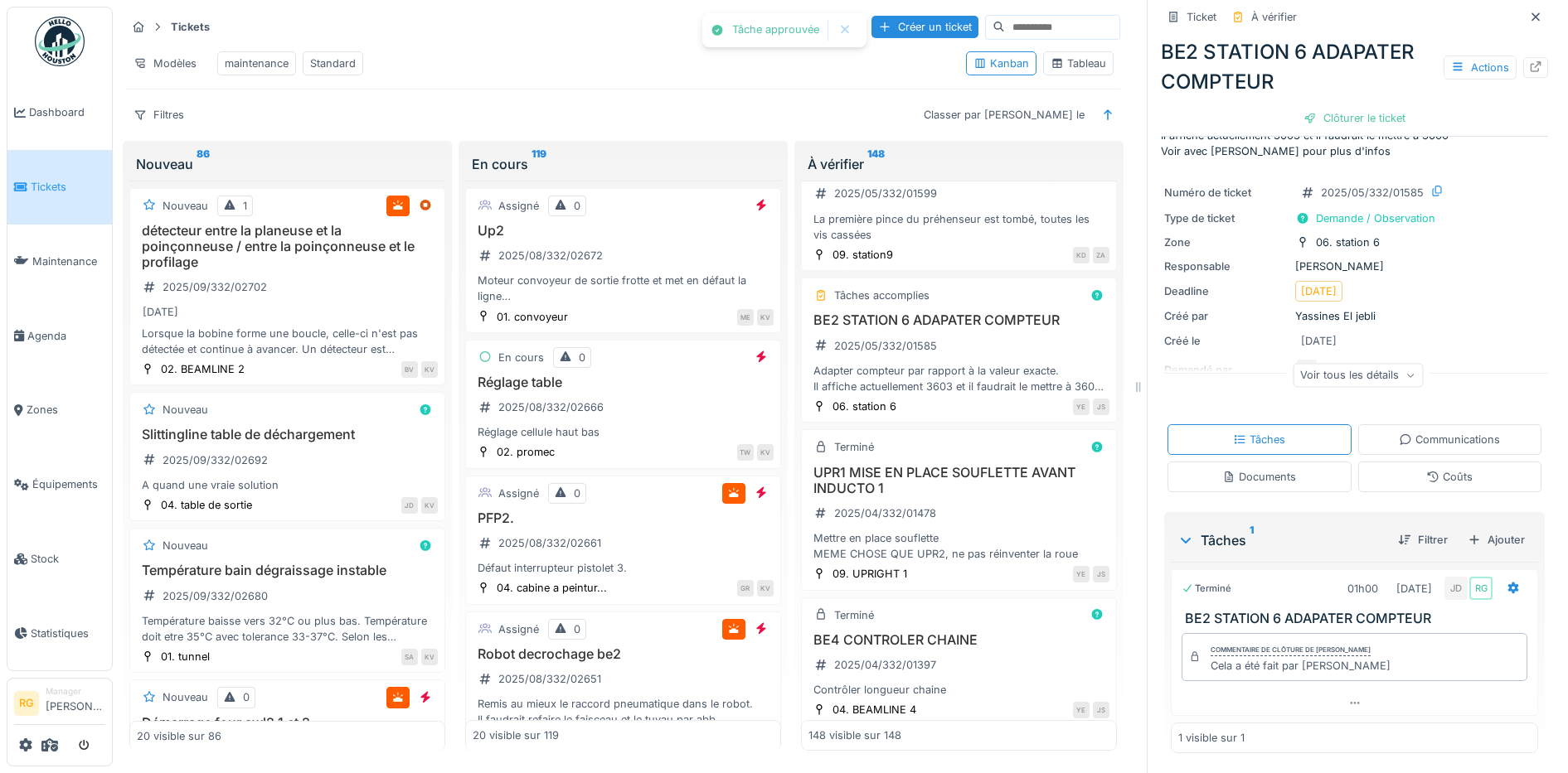
drag, startPoint x: 1336, startPoint y: 99, endPoint x: 1237, endPoint y: 171, distance: 122.4
click at [1337, 107] on div "Clôturer le ticket" at bounding box center [1354, 118] width 115 height 22
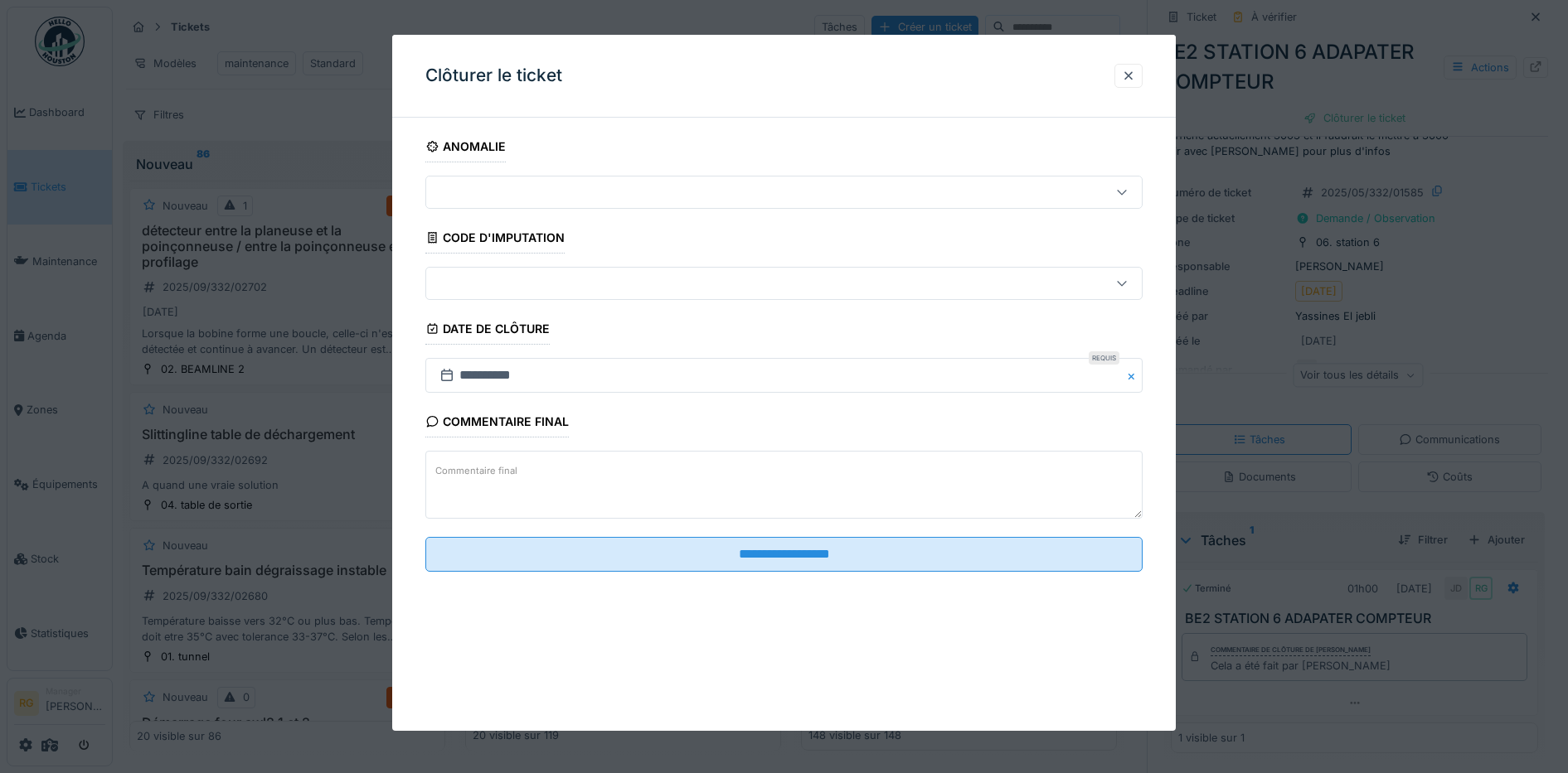
drag, startPoint x: 789, startPoint y: 456, endPoint x: 788, endPoint y: 465, distance: 9.1
click at [789, 457] on textarea "Commentaire final" at bounding box center [785, 485] width 718 height 68
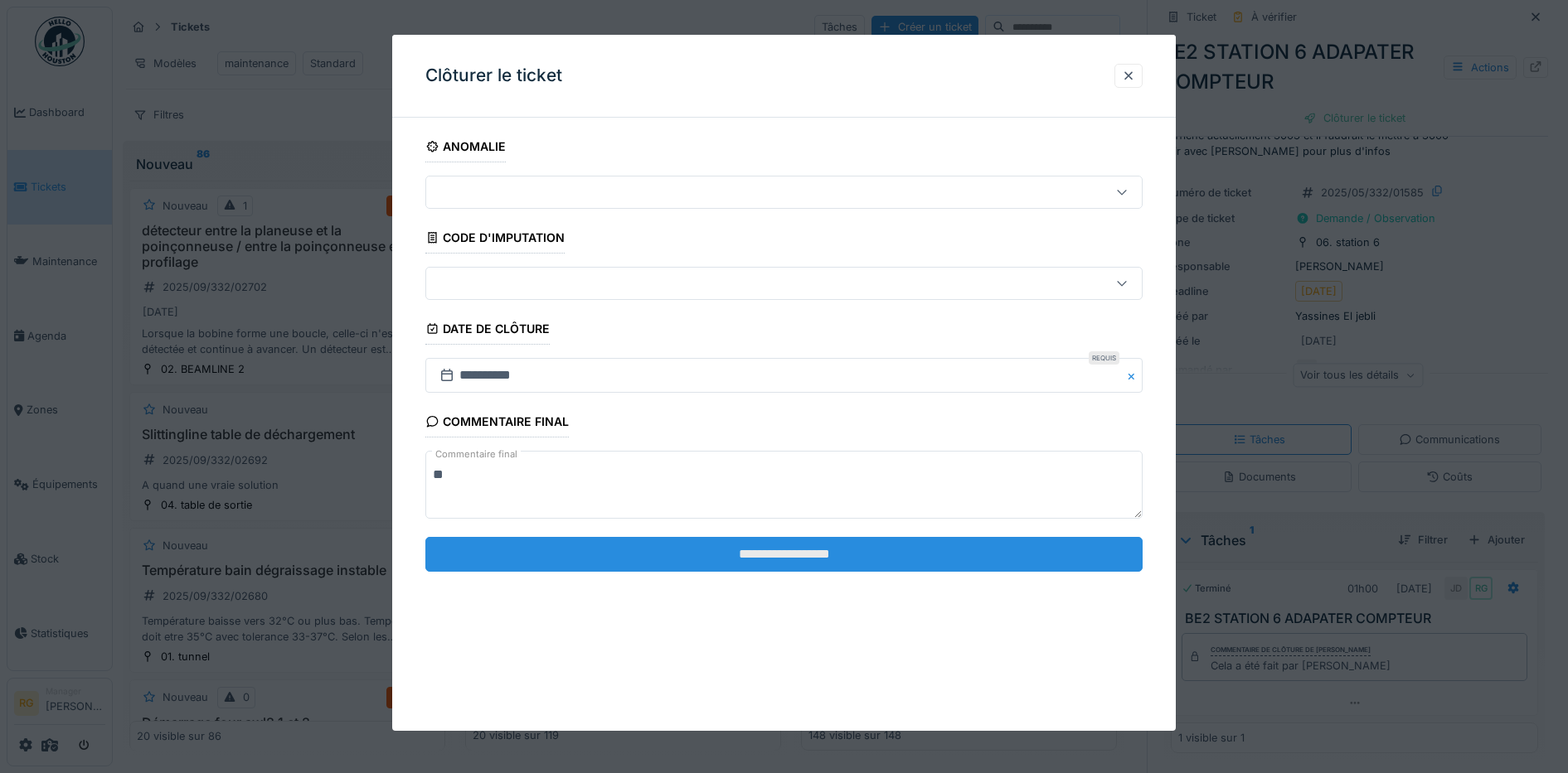
type textarea "**"
click at [843, 556] on input "**********" at bounding box center [785, 554] width 718 height 35
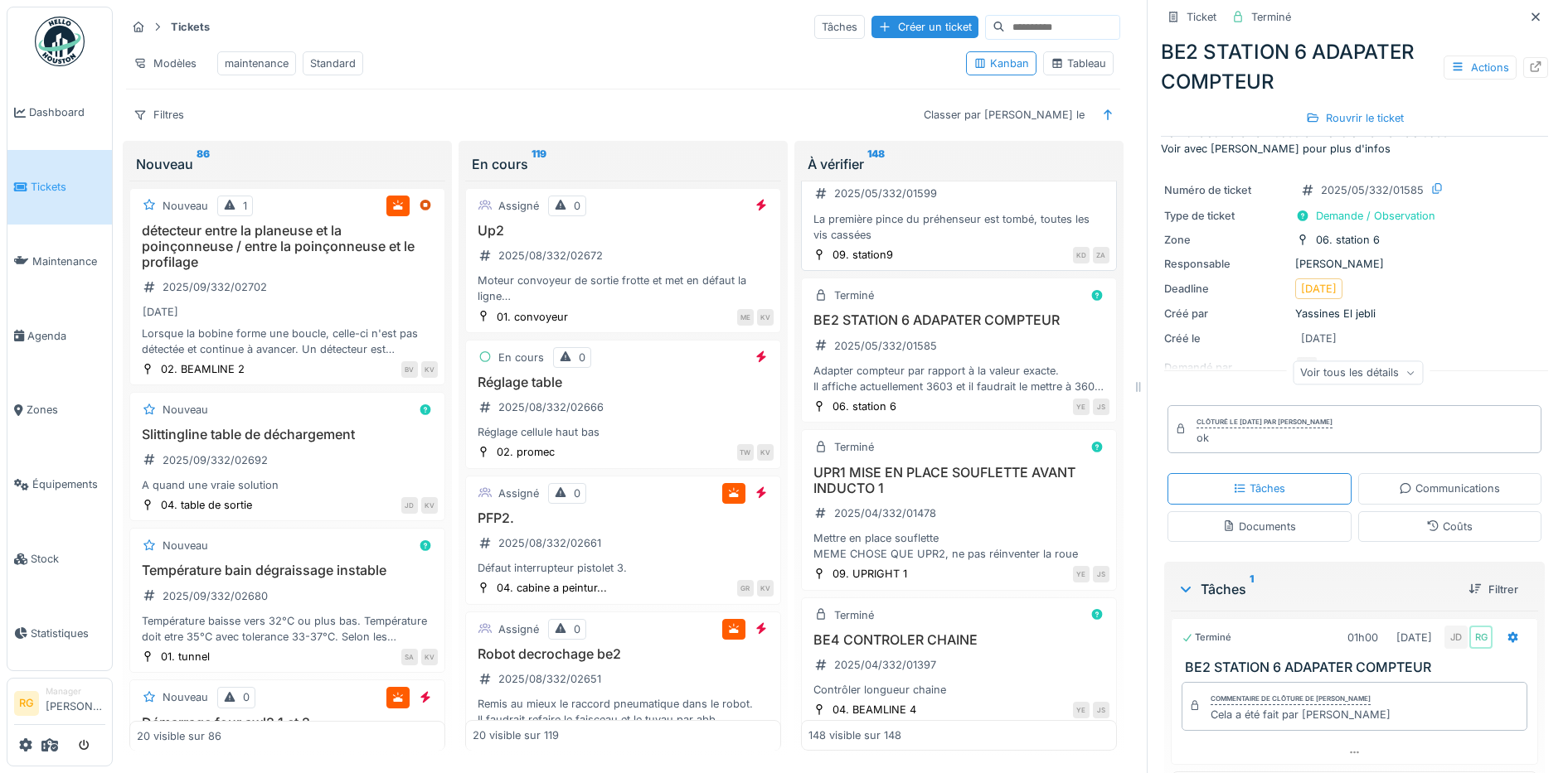
click at [950, 243] on div "Awl3 st9 2025/05/332/01599 La première pince du préhenseur est tombé, toutes le…" at bounding box center [959, 201] width 301 height 82
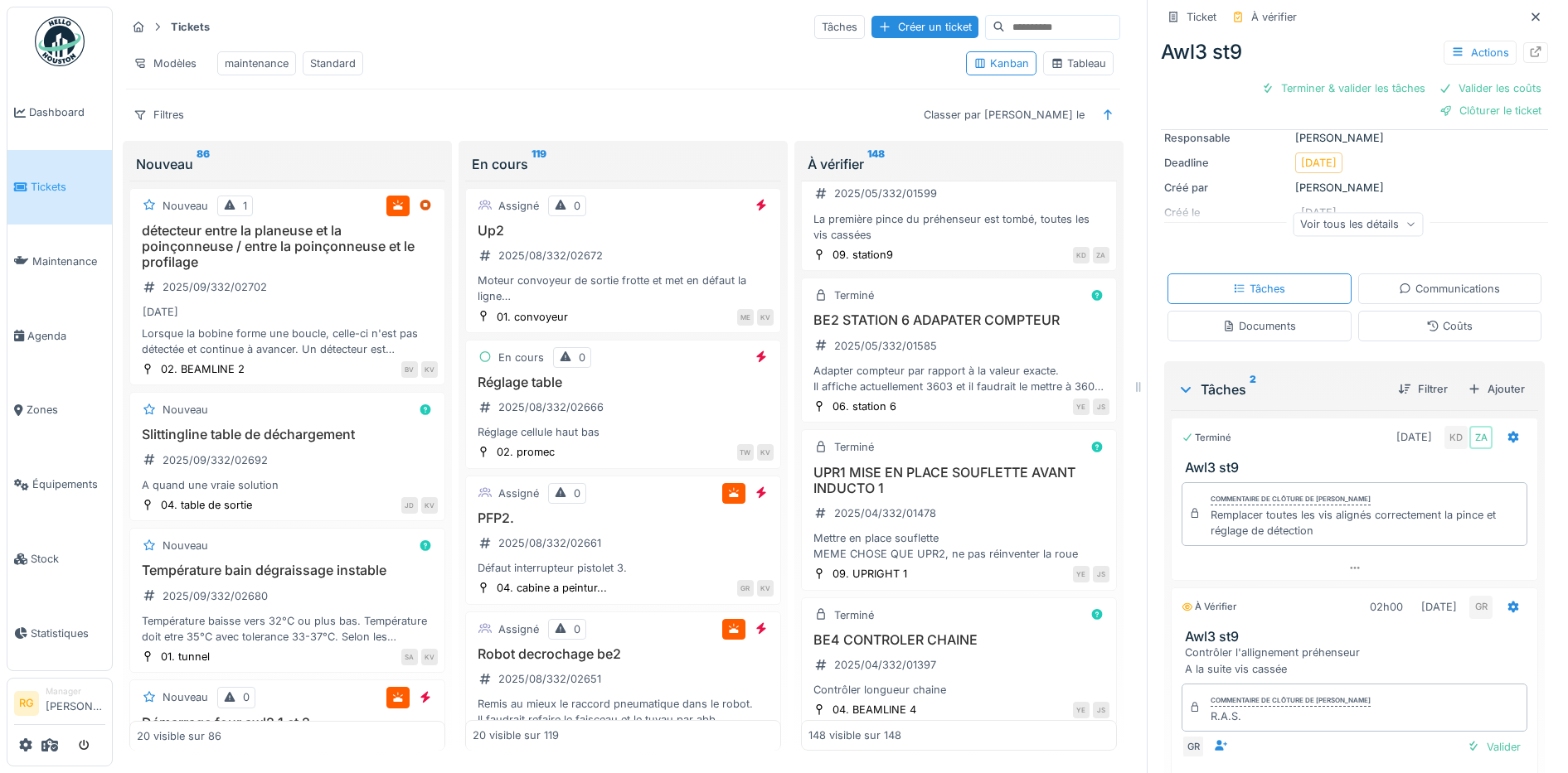
scroll to position [207, 0]
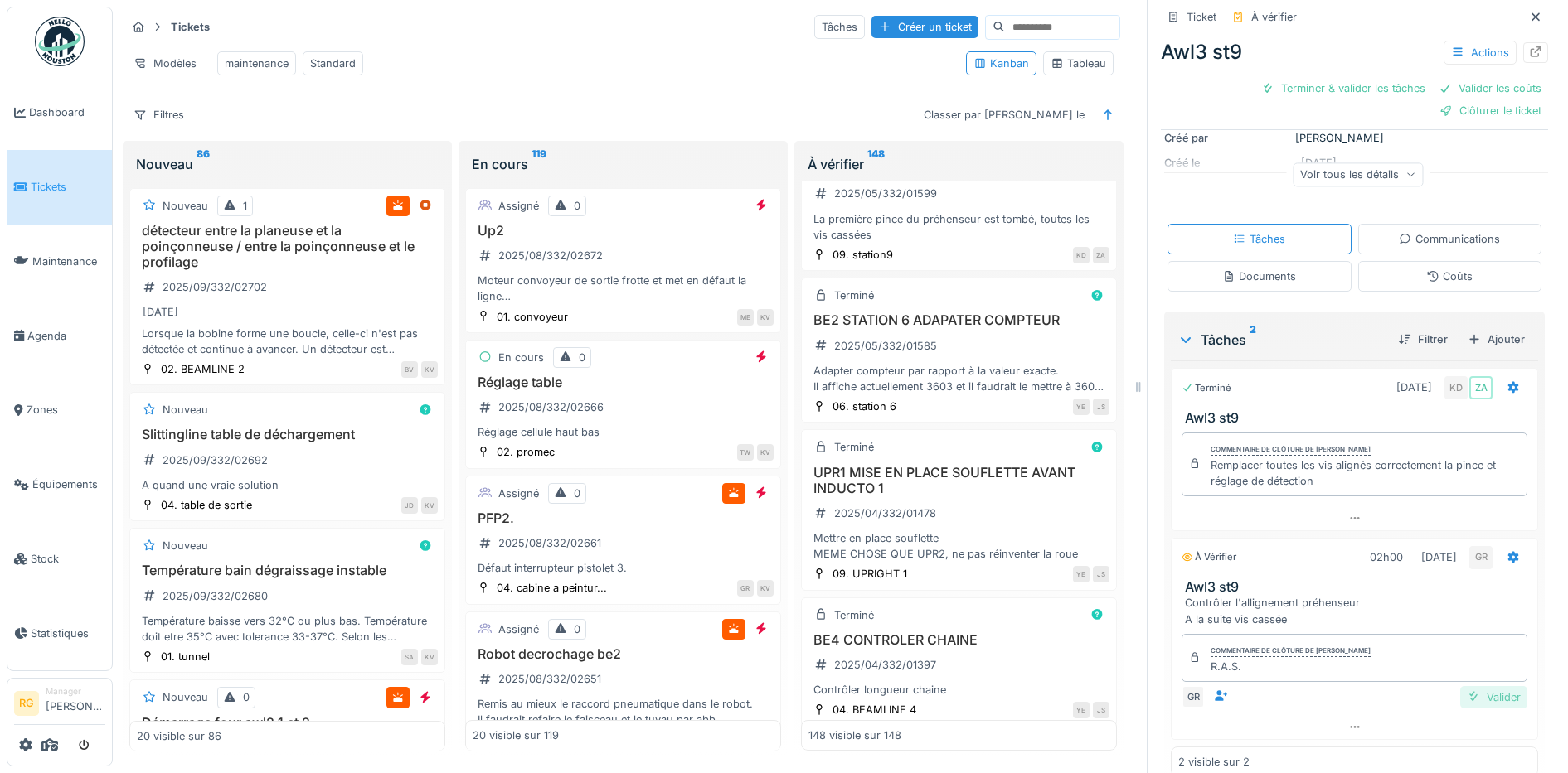
click at [1466, 686] on div "Valider" at bounding box center [1494, 697] width 67 height 22
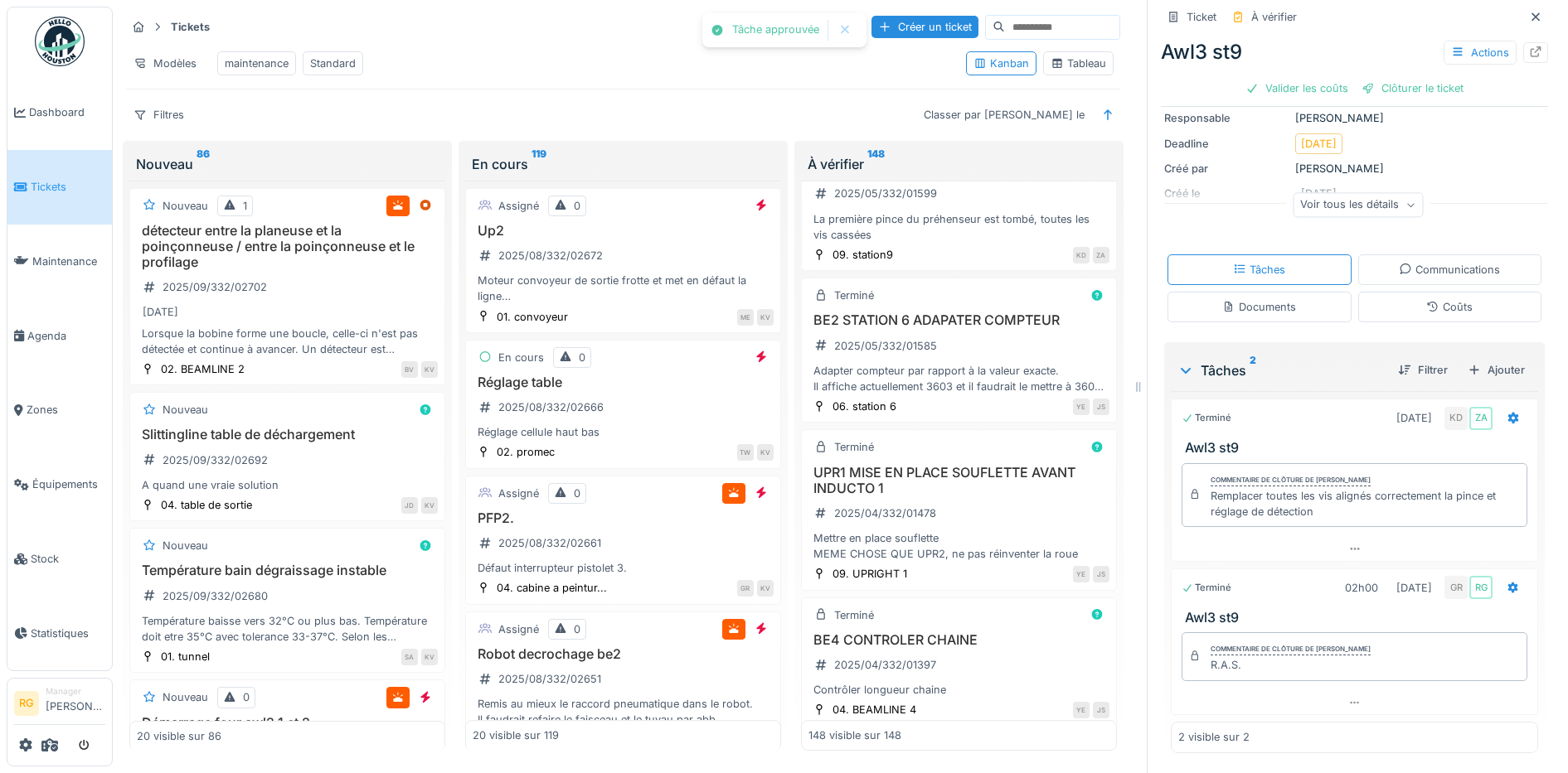
scroll to position [156, 0]
click at [1275, 77] on div "Valider les coûts" at bounding box center [1297, 88] width 116 height 22
click at [1362, 77] on div "Clôturer le ticket" at bounding box center [1354, 88] width 115 height 22
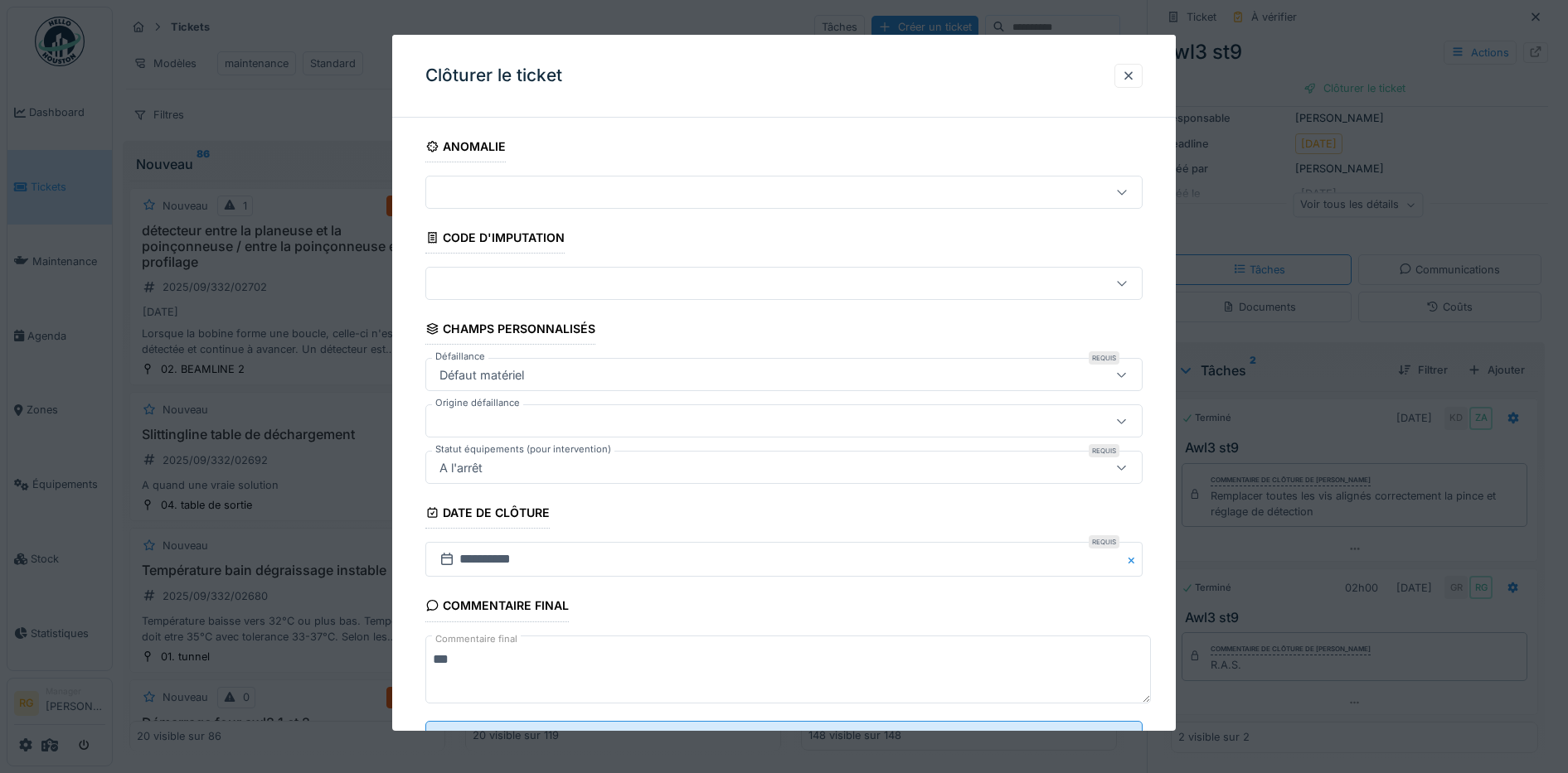
scroll to position [71, 0]
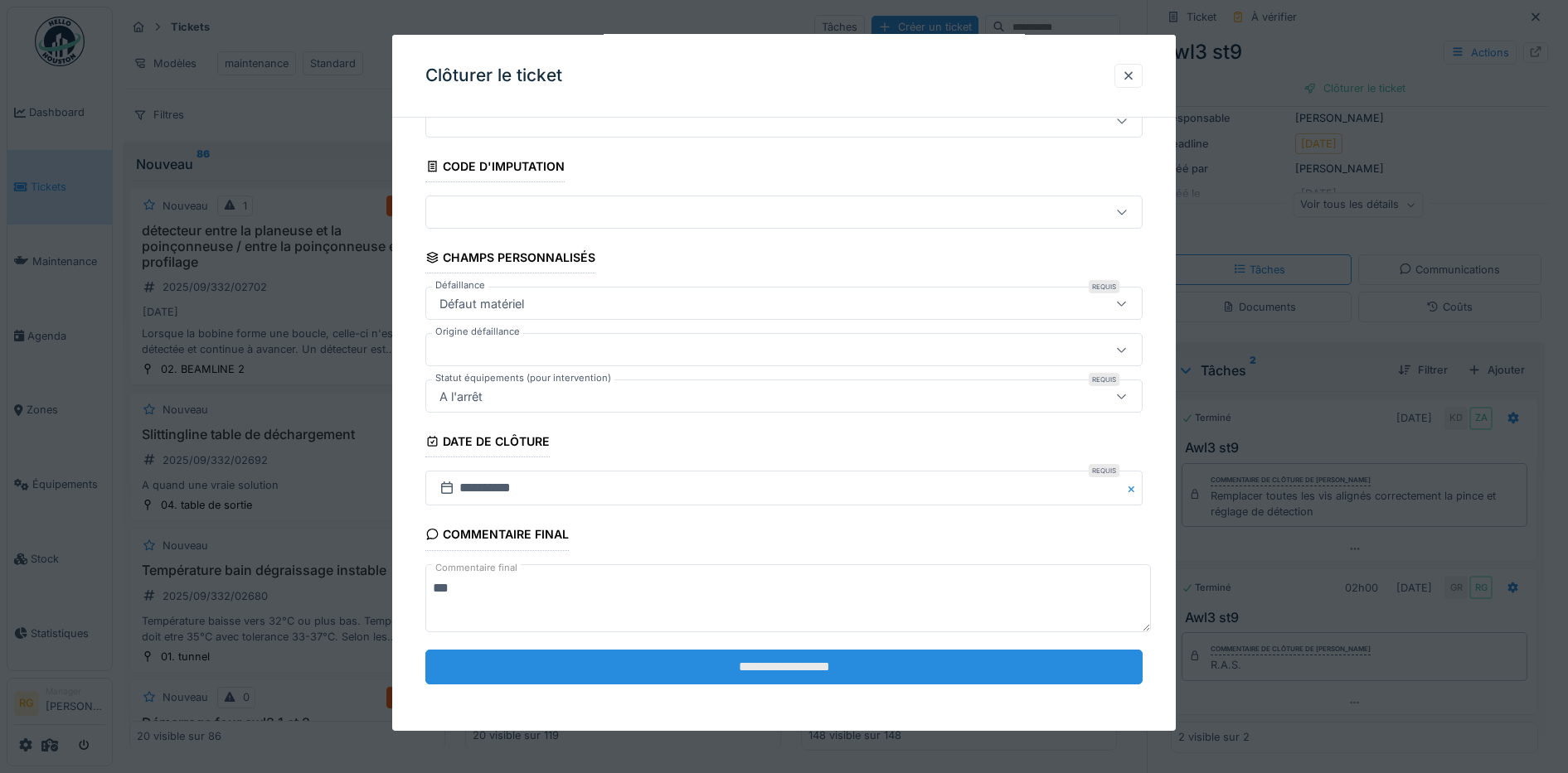
click at [835, 667] on input "**********" at bounding box center [785, 667] width 718 height 35
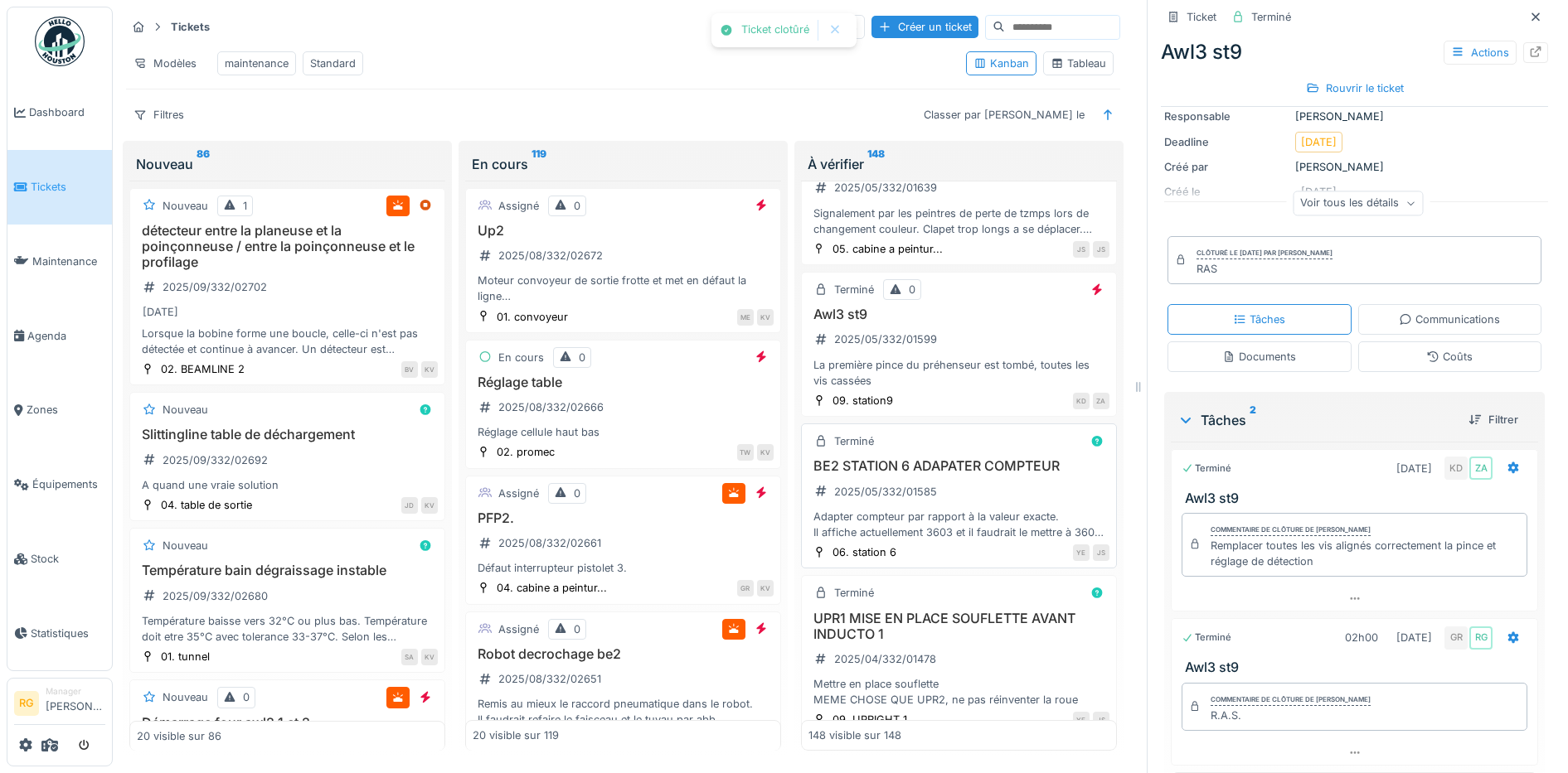
scroll to position [19170, 0]
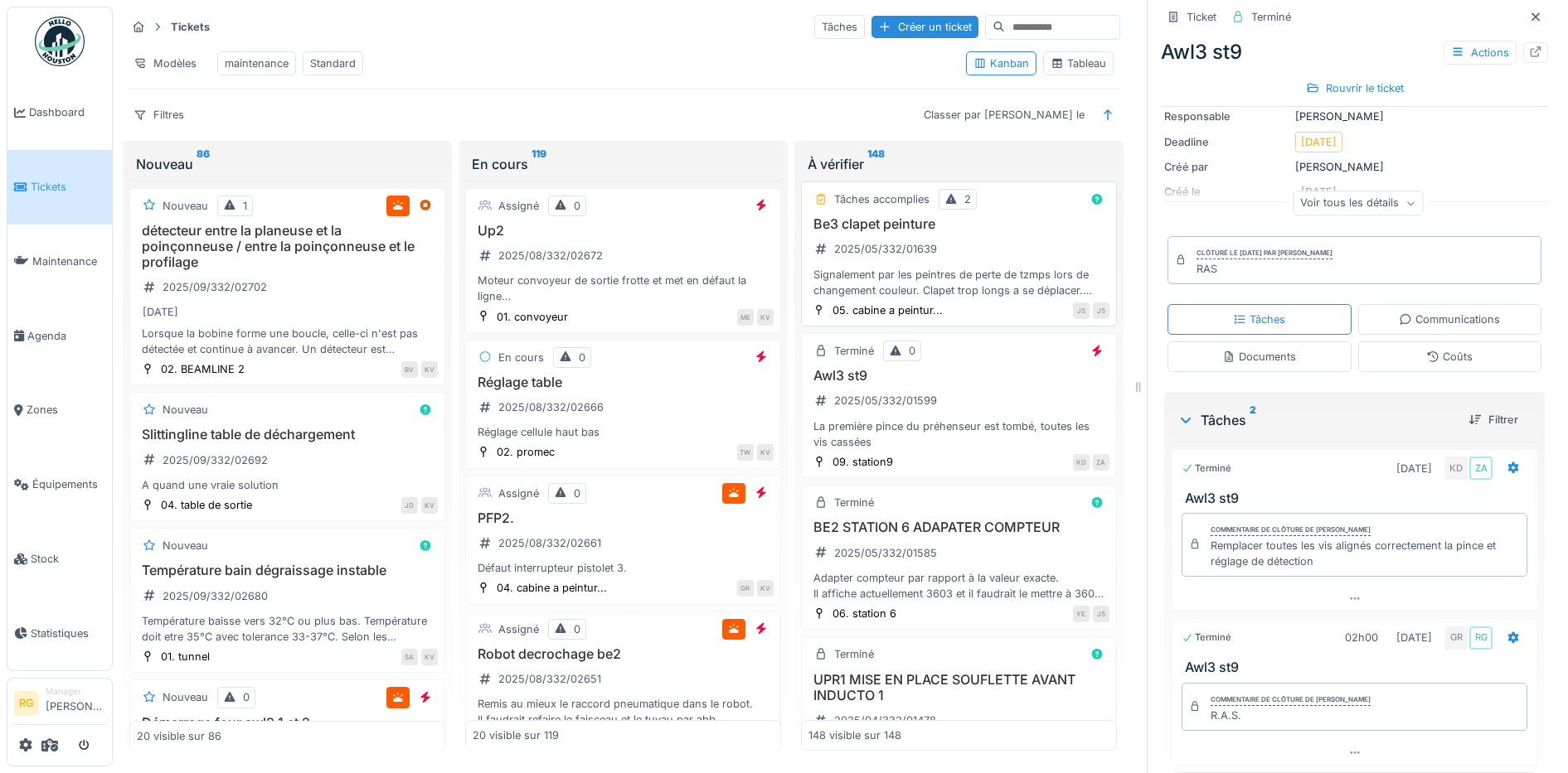
click at [1004, 299] on div "Be3 clapet peinture 2025/05/332/01639 Signalement par les peintres de perte de …" at bounding box center [959, 257] width 301 height 82
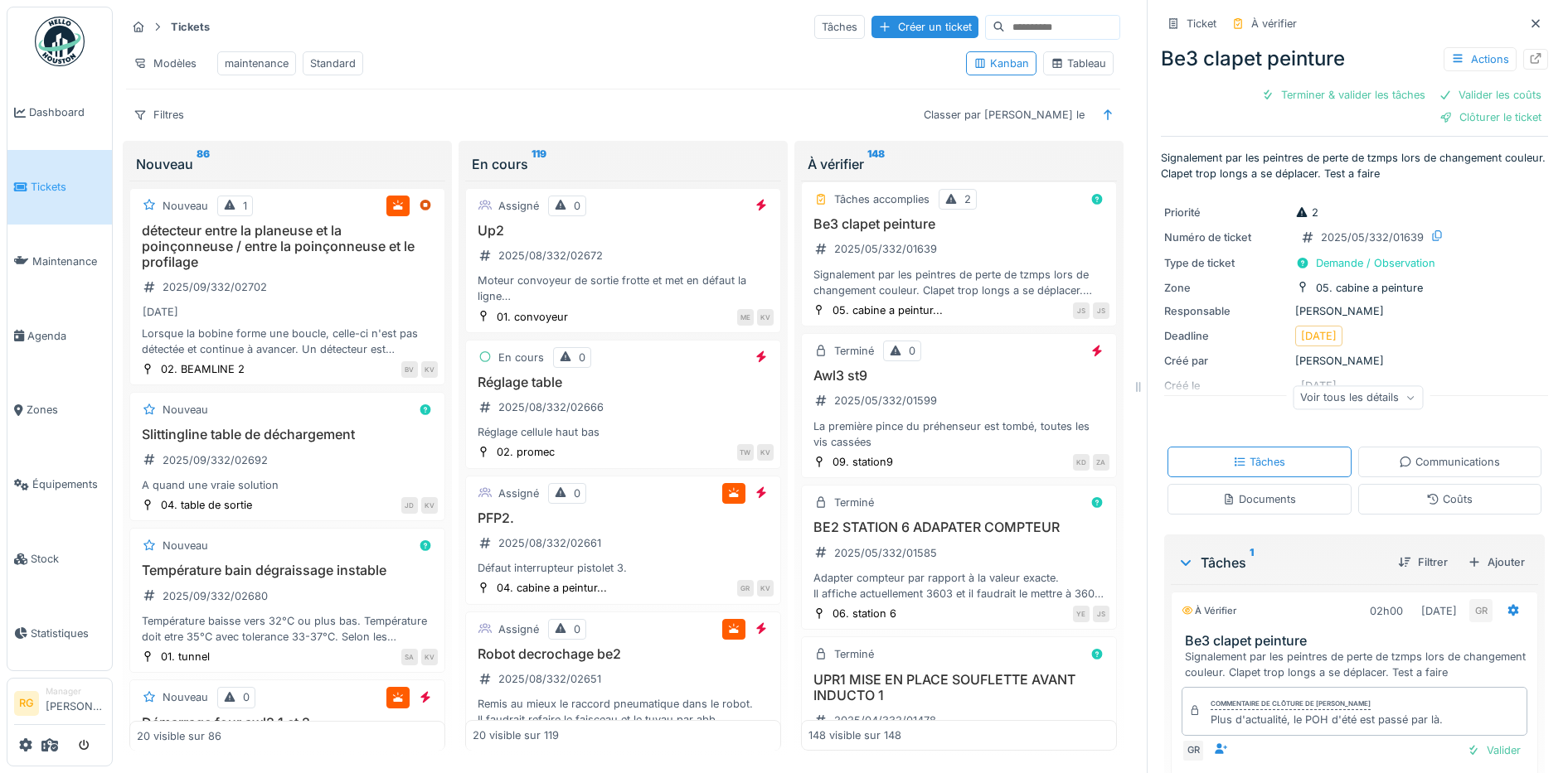
scroll to position [80, 0]
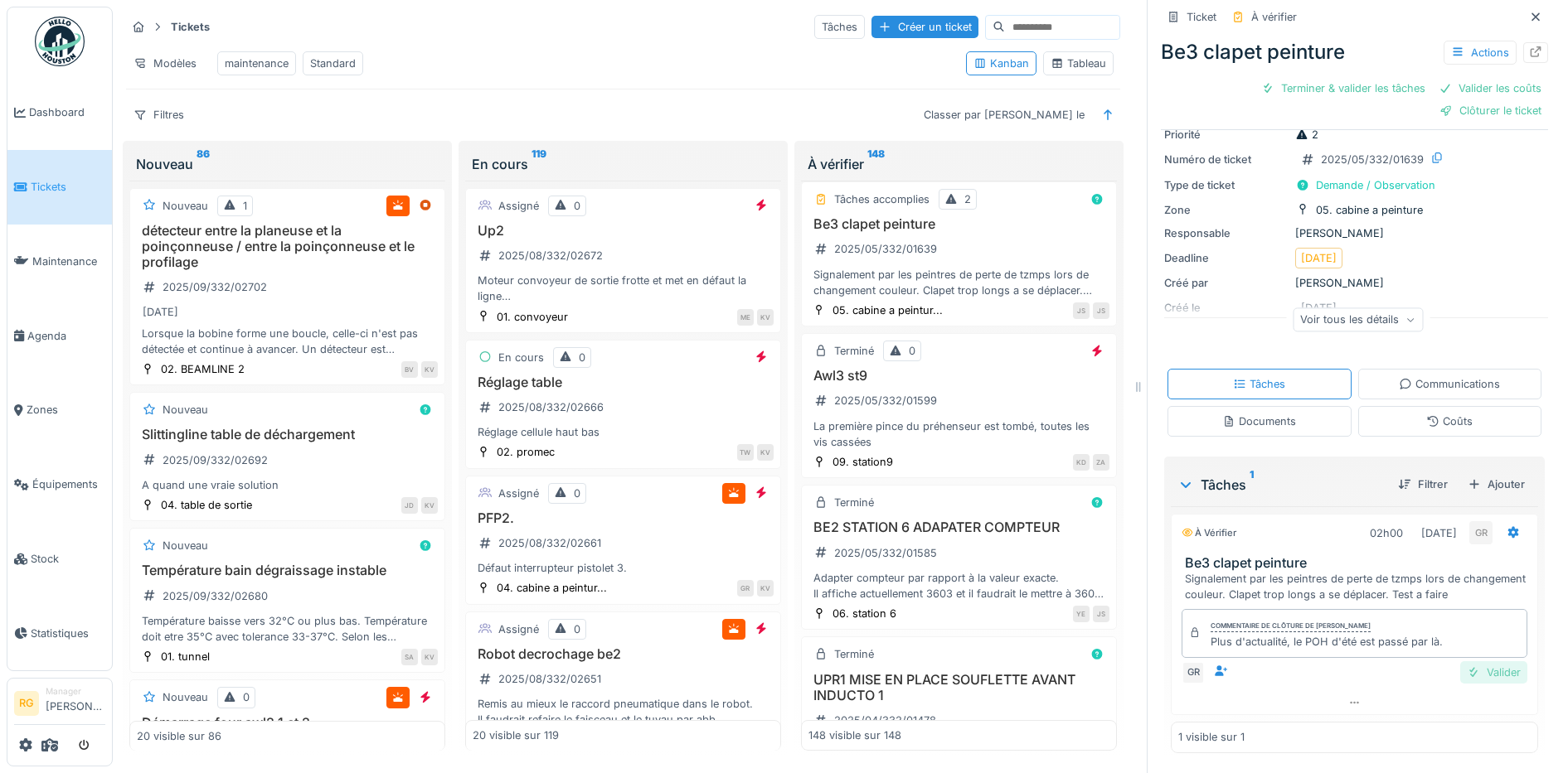
click at [1465, 661] on div "Valider" at bounding box center [1494, 672] width 67 height 22
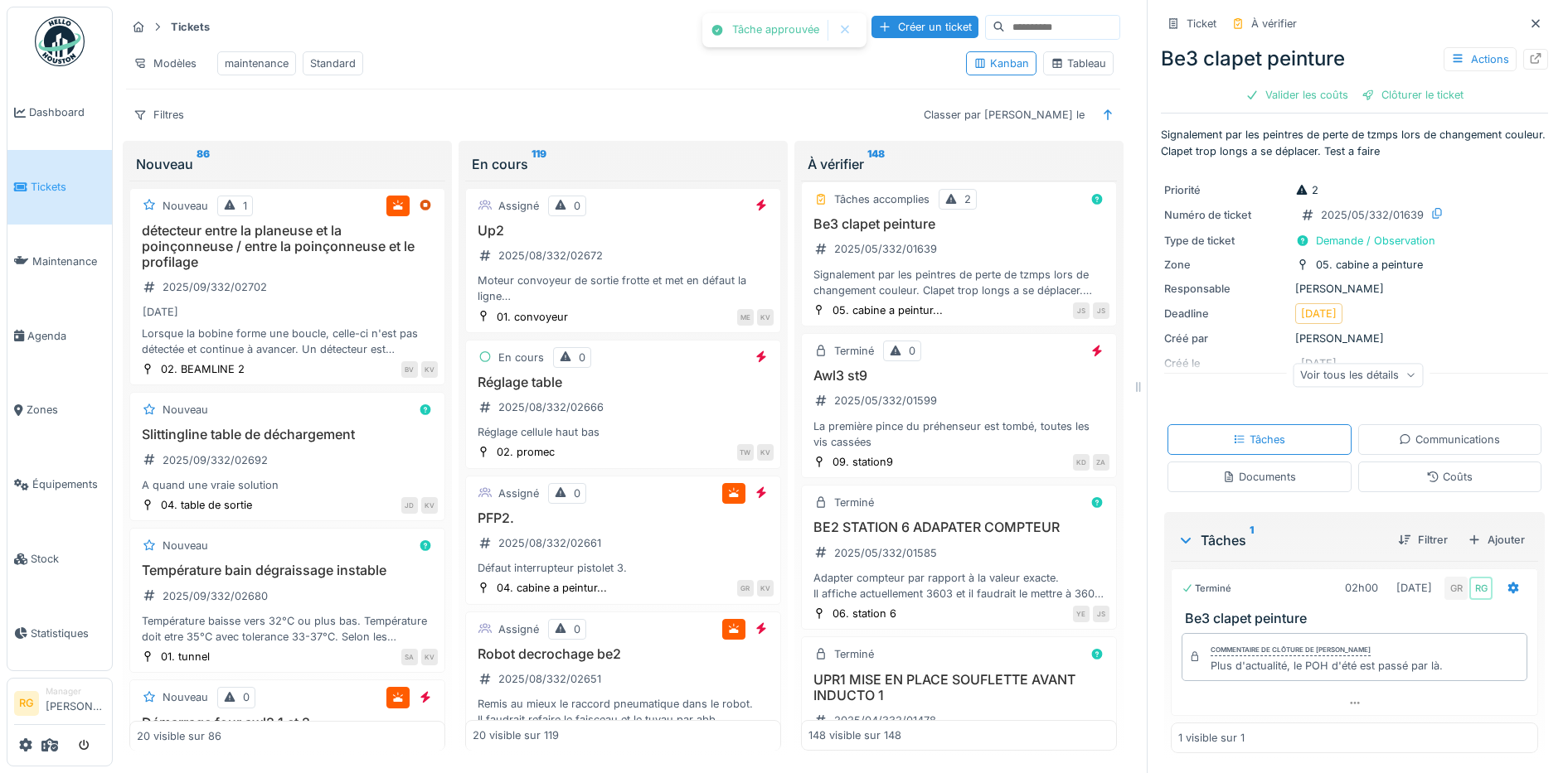
scroll to position [3, 0]
click at [1312, 83] on div "Valider les coûts" at bounding box center [1297, 94] width 116 height 22
click at [1355, 83] on div "Clôturer le ticket" at bounding box center [1354, 94] width 115 height 22
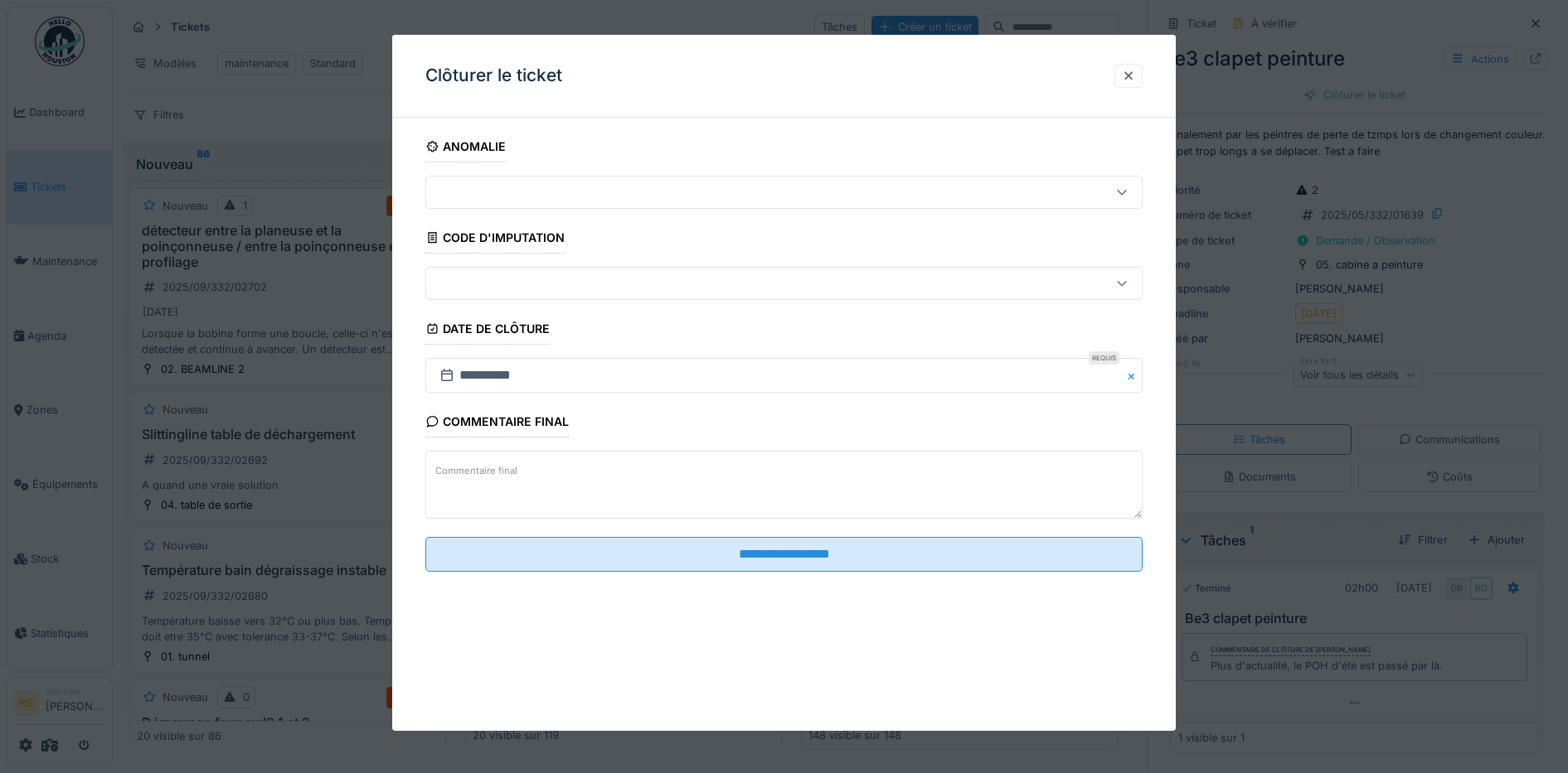
click at [721, 469] on textarea "Commentaire final" at bounding box center [785, 485] width 718 height 68
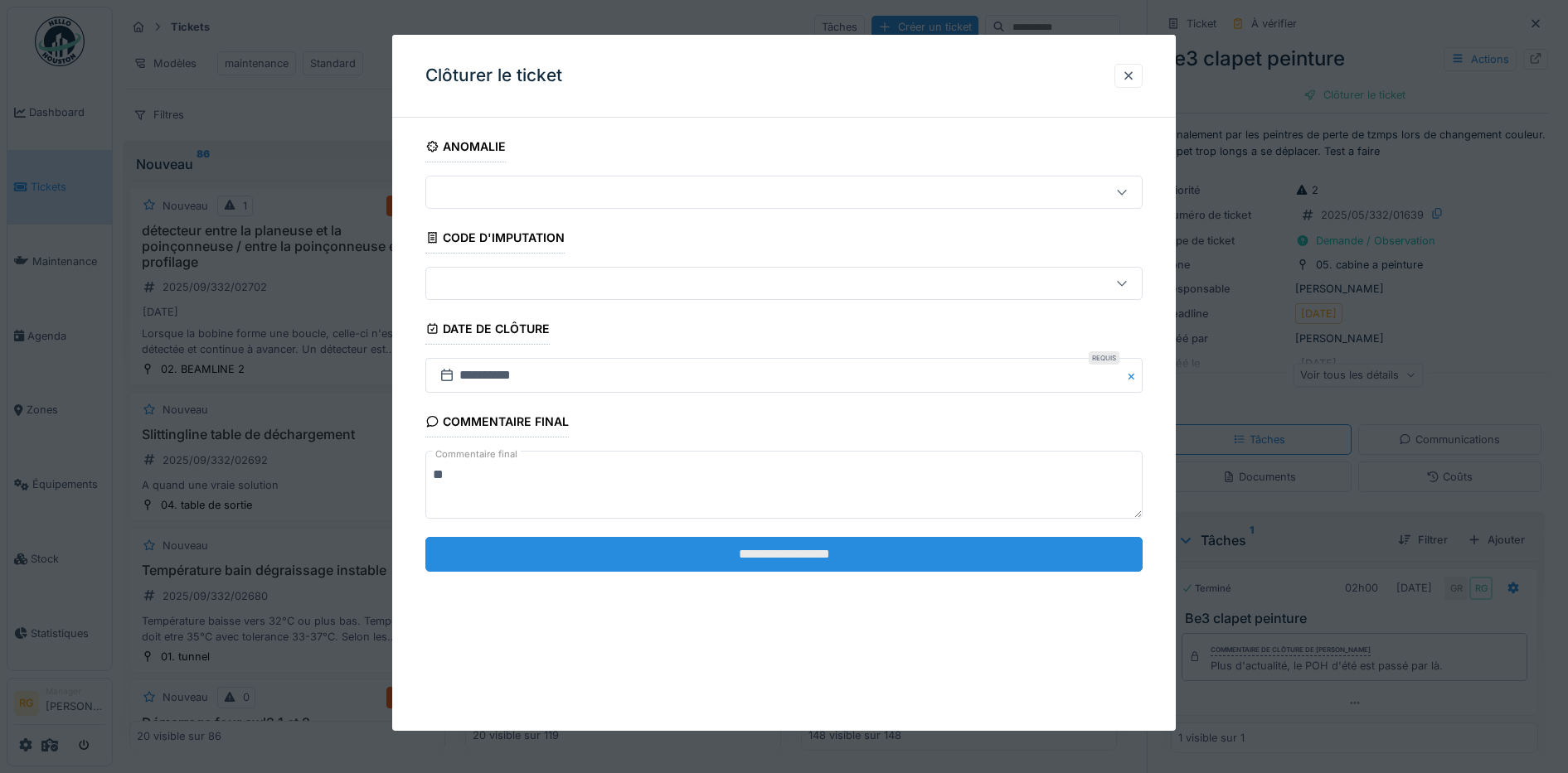
type textarea "**"
click at [849, 551] on input "**********" at bounding box center [785, 554] width 718 height 35
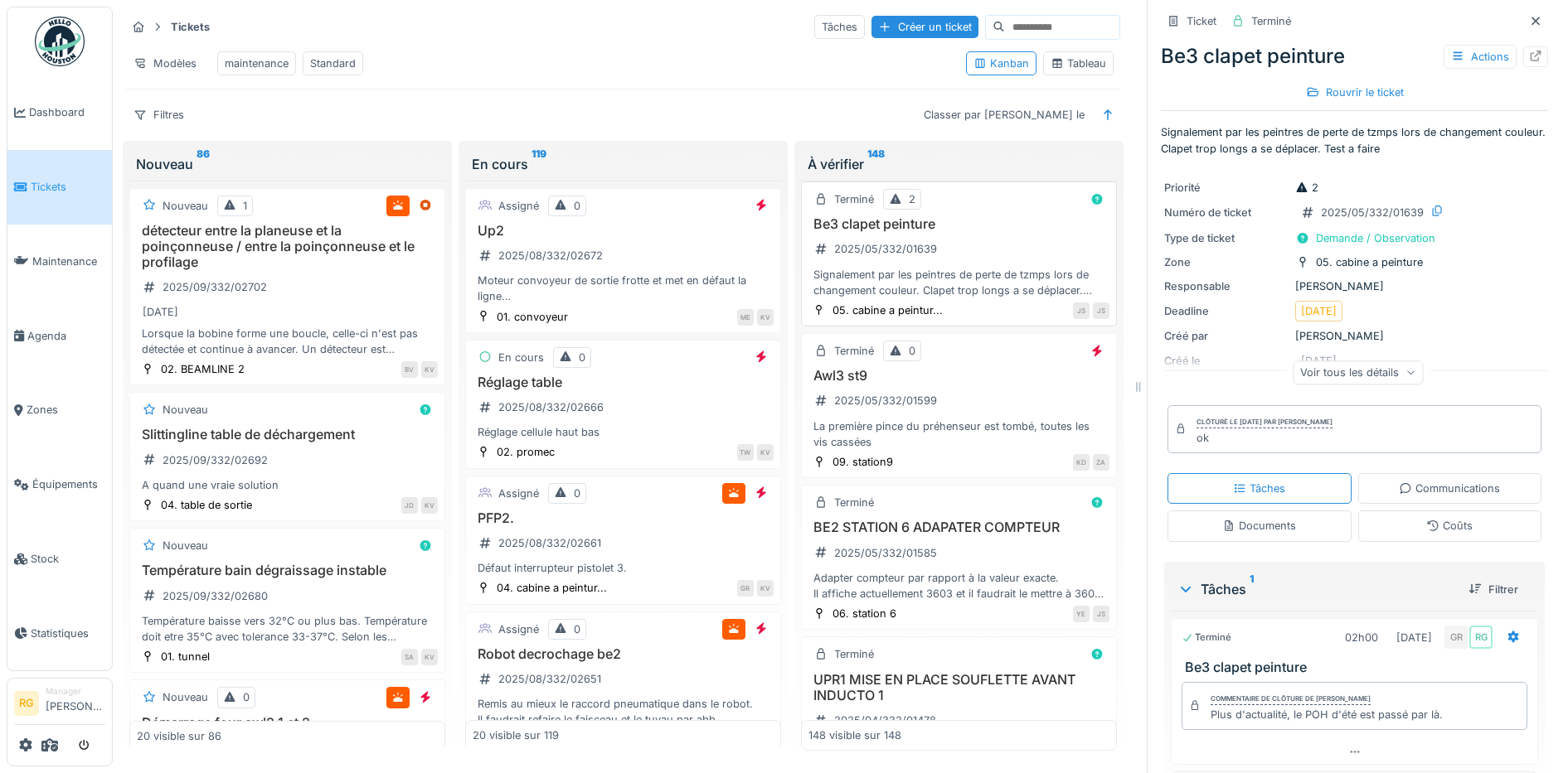
scroll to position [19066, 0]
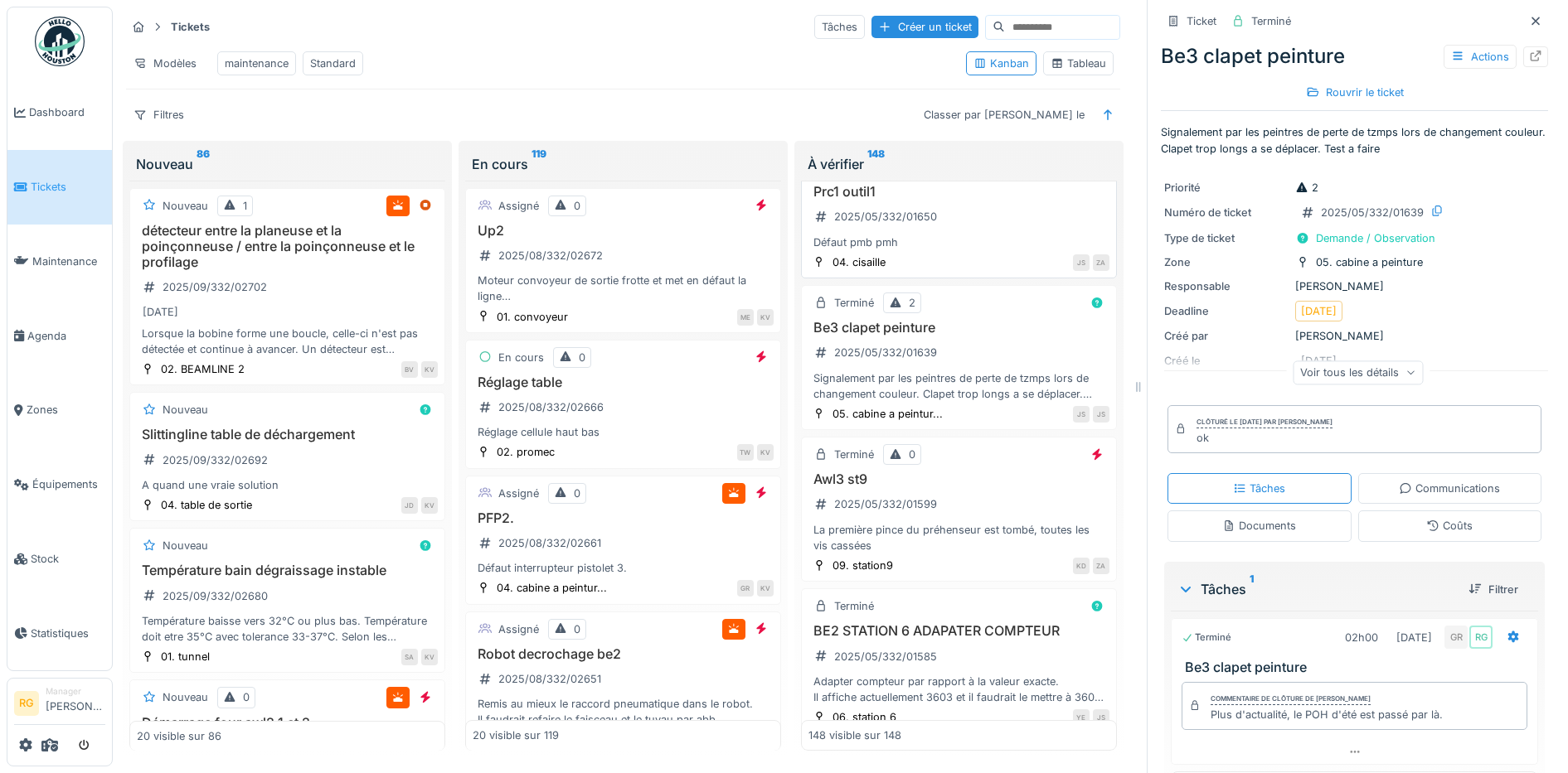
click at [969, 199] on h3 "Prc1 outil1" at bounding box center [959, 192] width 301 height 16
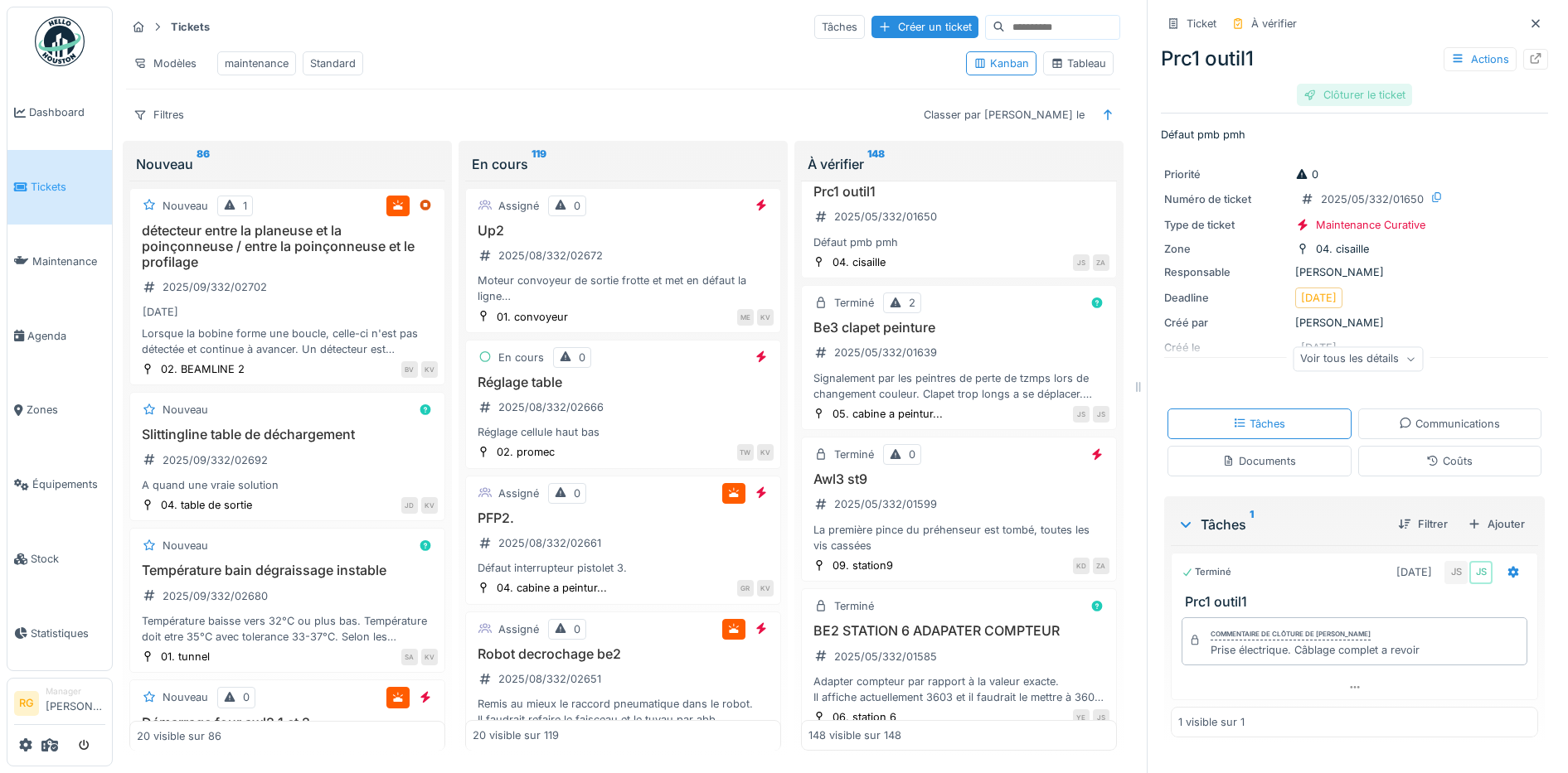
click at [1345, 83] on div "Clôturer le ticket" at bounding box center [1354, 94] width 115 height 22
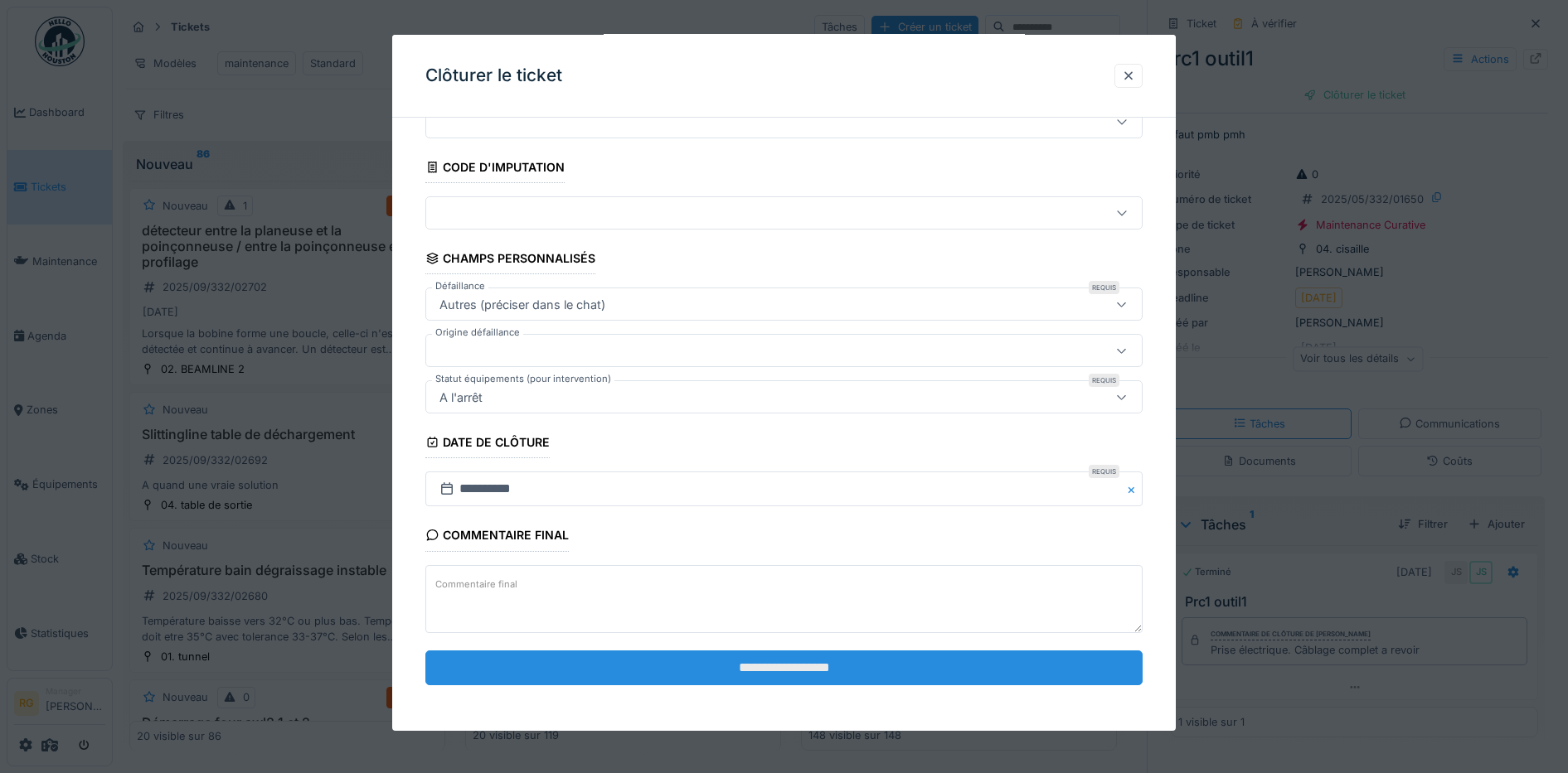
scroll to position [71, 0]
click at [784, 675] on input "**********" at bounding box center [785, 667] width 718 height 35
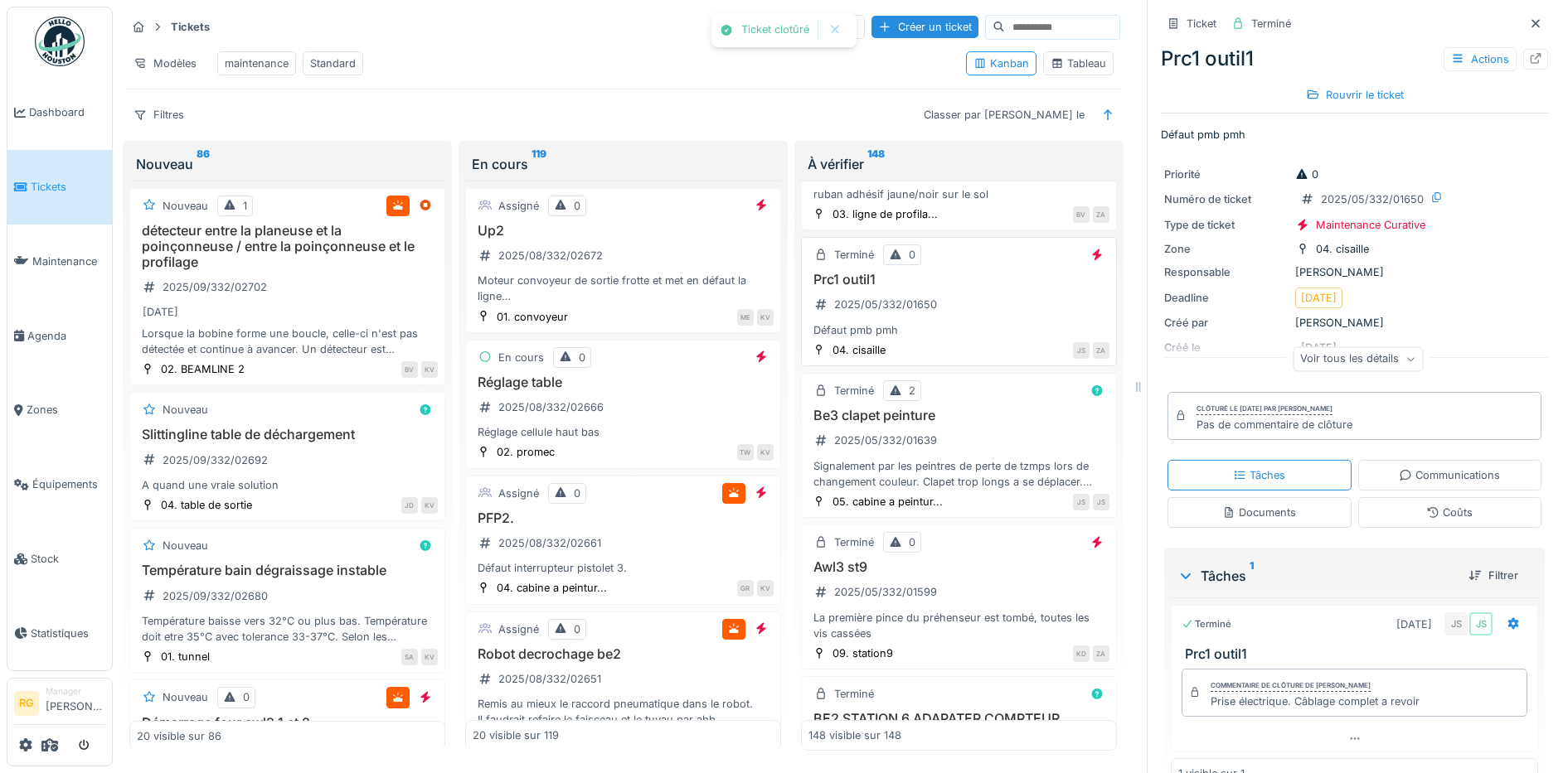
scroll to position [18962, 0]
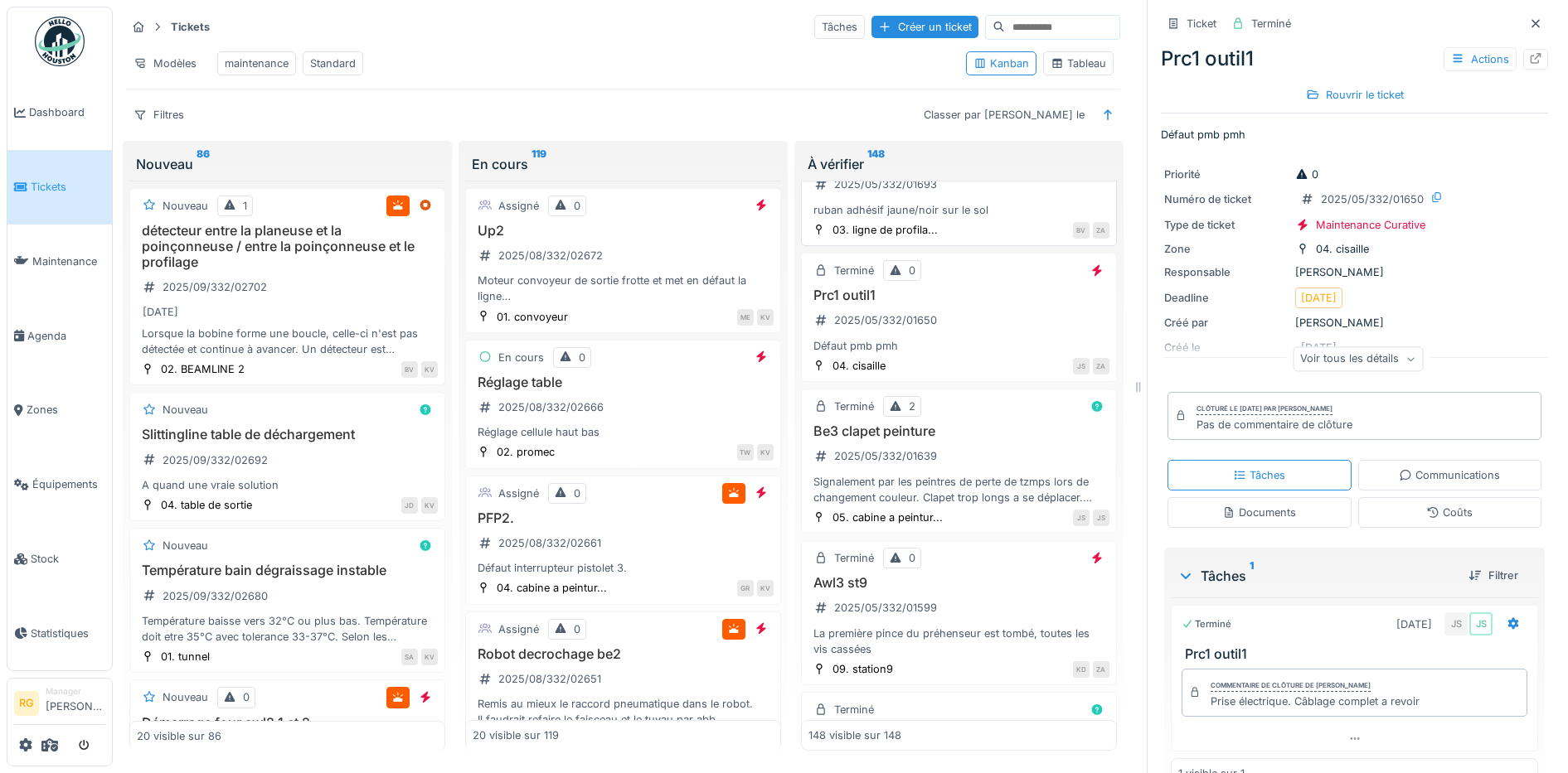
click at [976, 168] on h3 "marquage au sol au niveau de la barrière lumineuse au niveau du profilage de Up…" at bounding box center [959, 152] width 301 height 32
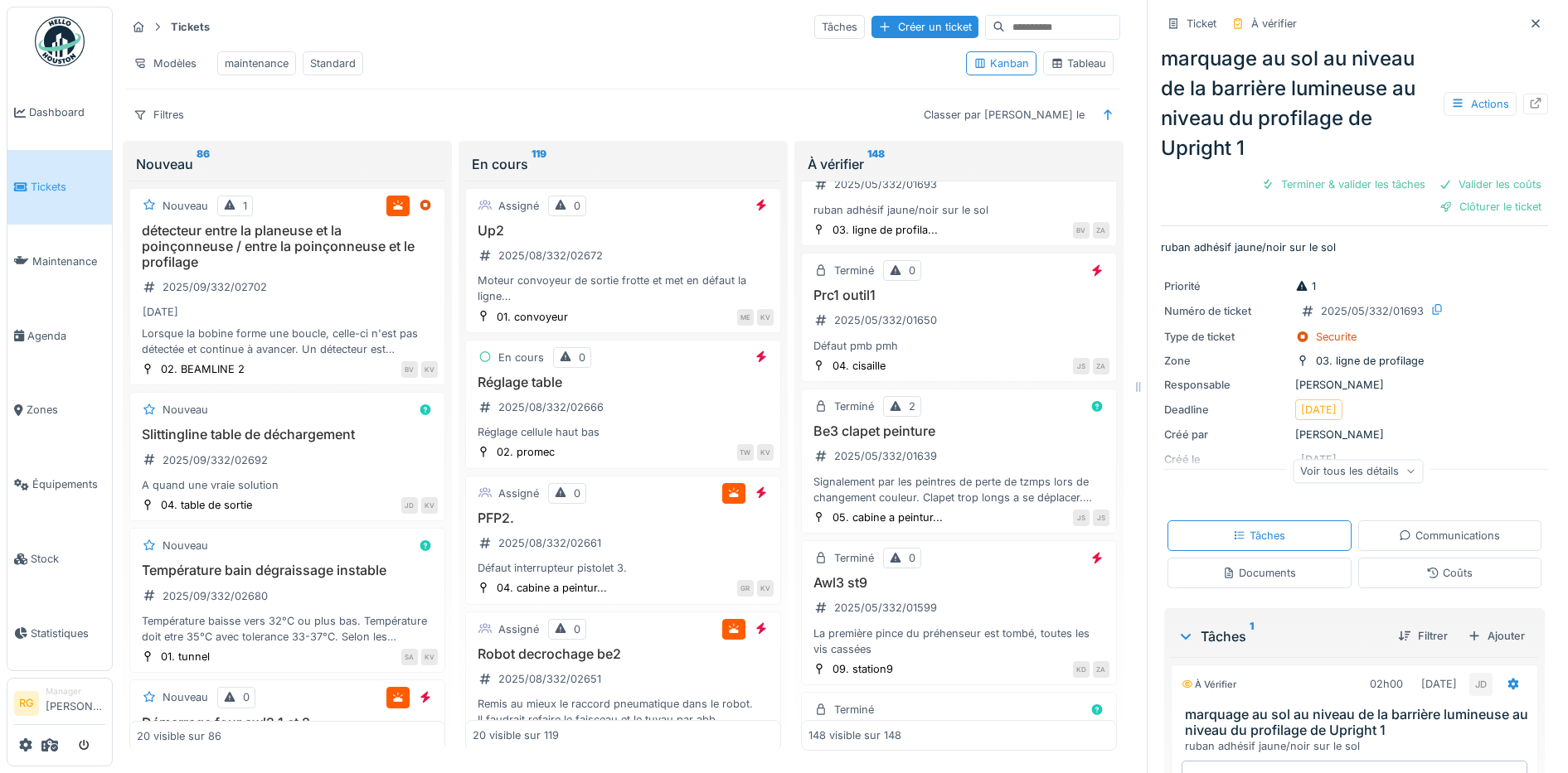
scroll to position [153, 0]
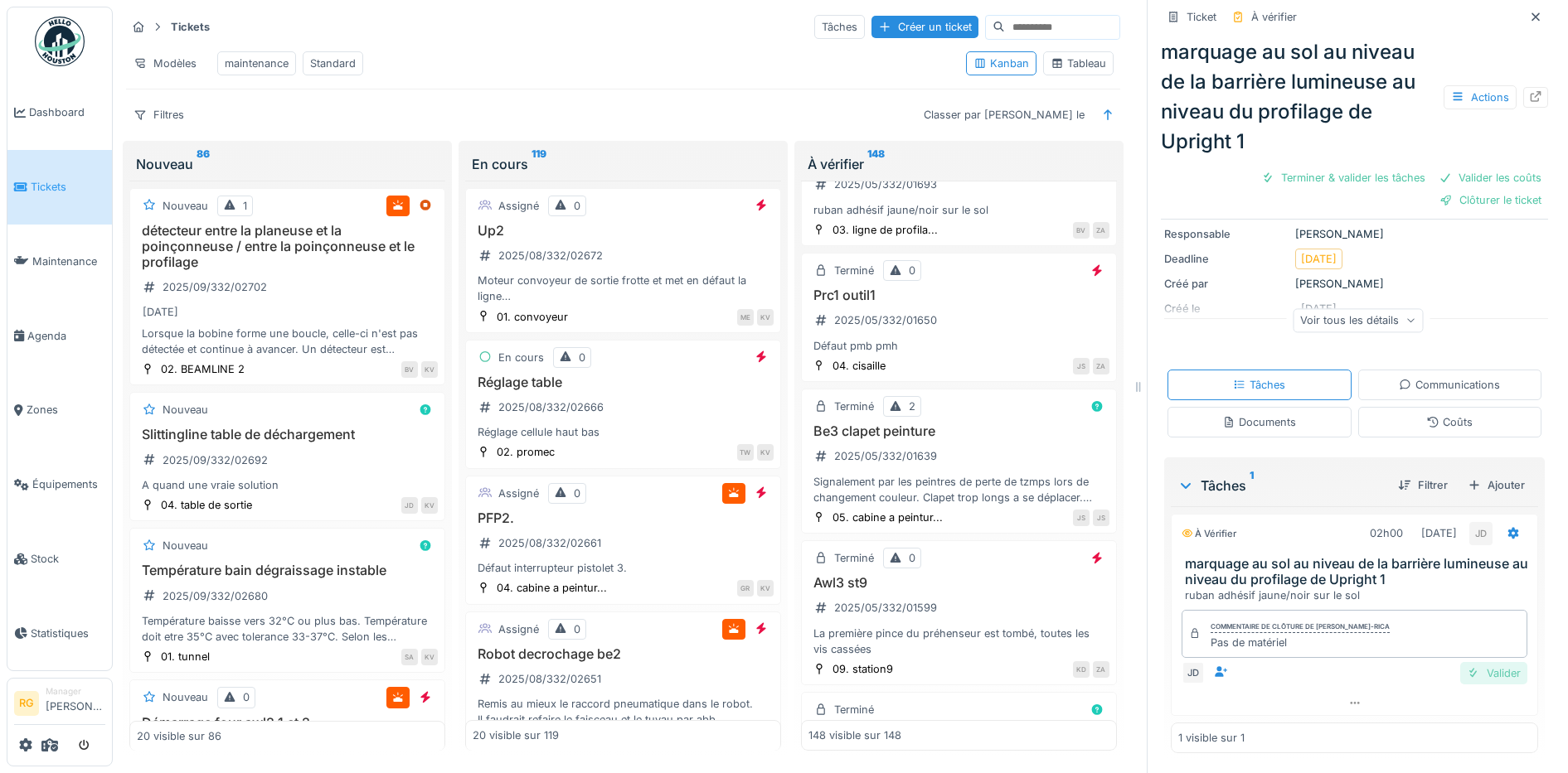
click at [1464, 662] on div "Valider" at bounding box center [1494, 673] width 67 height 22
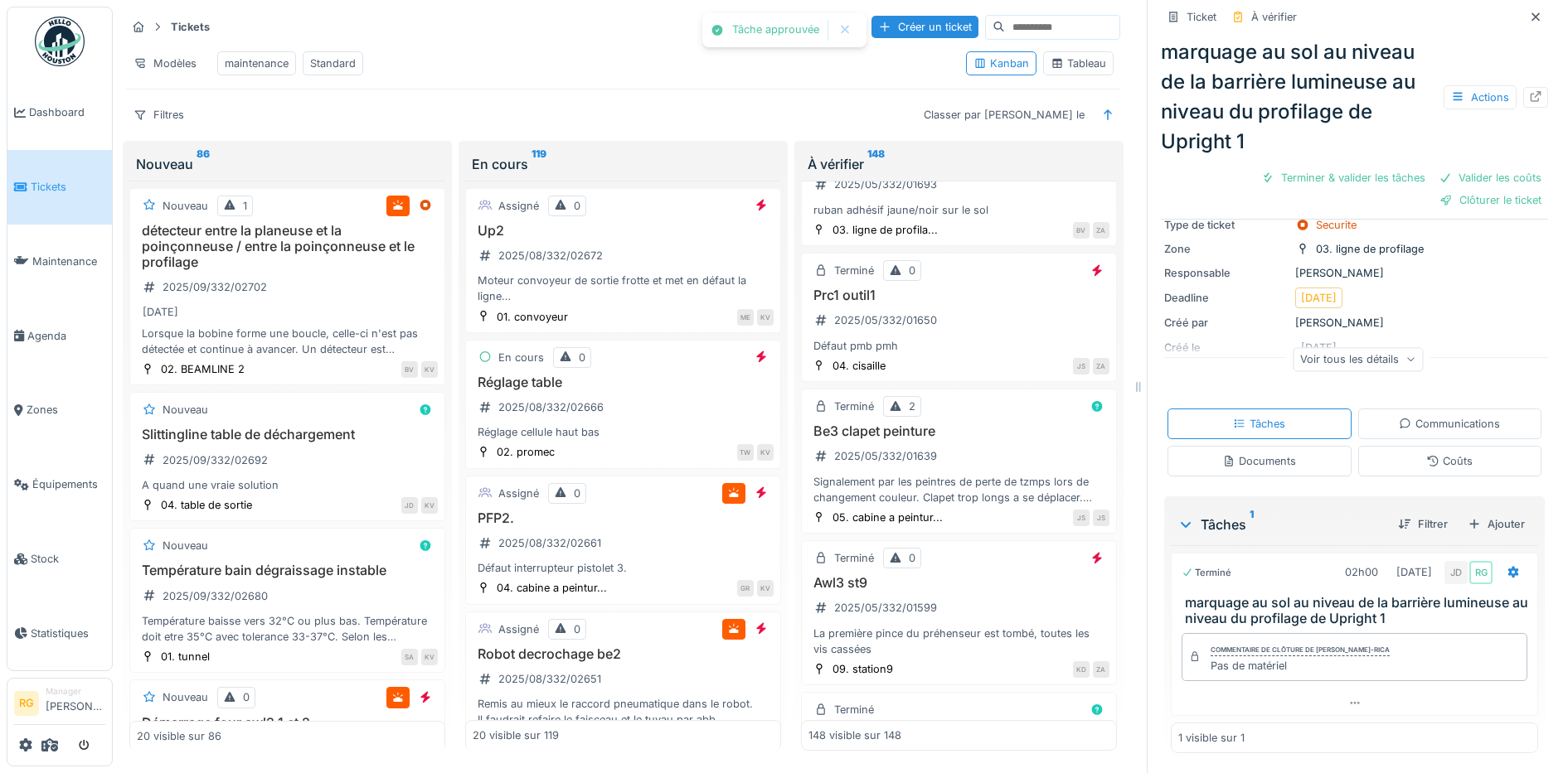
scroll to position [92, 0]
click at [1270, 167] on div "Valider les coûts" at bounding box center [1297, 177] width 116 height 22
click at [1357, 167] on div "Clôturer le ticket" at bounding box center [1354, 177] width 115 height 22
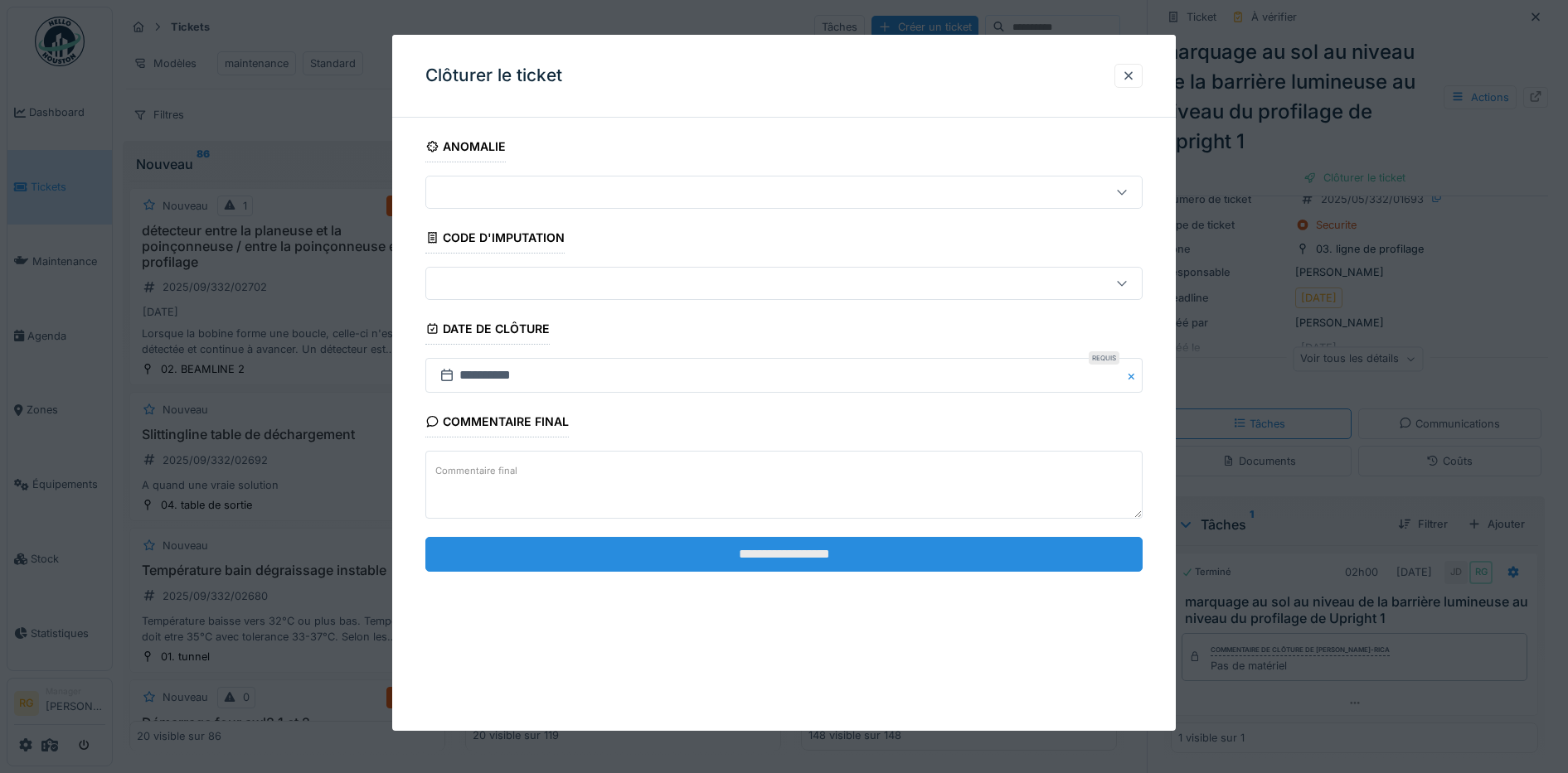
click at [914, 552] on input "**********" at bounding box center [785, 554] width 718 height 35
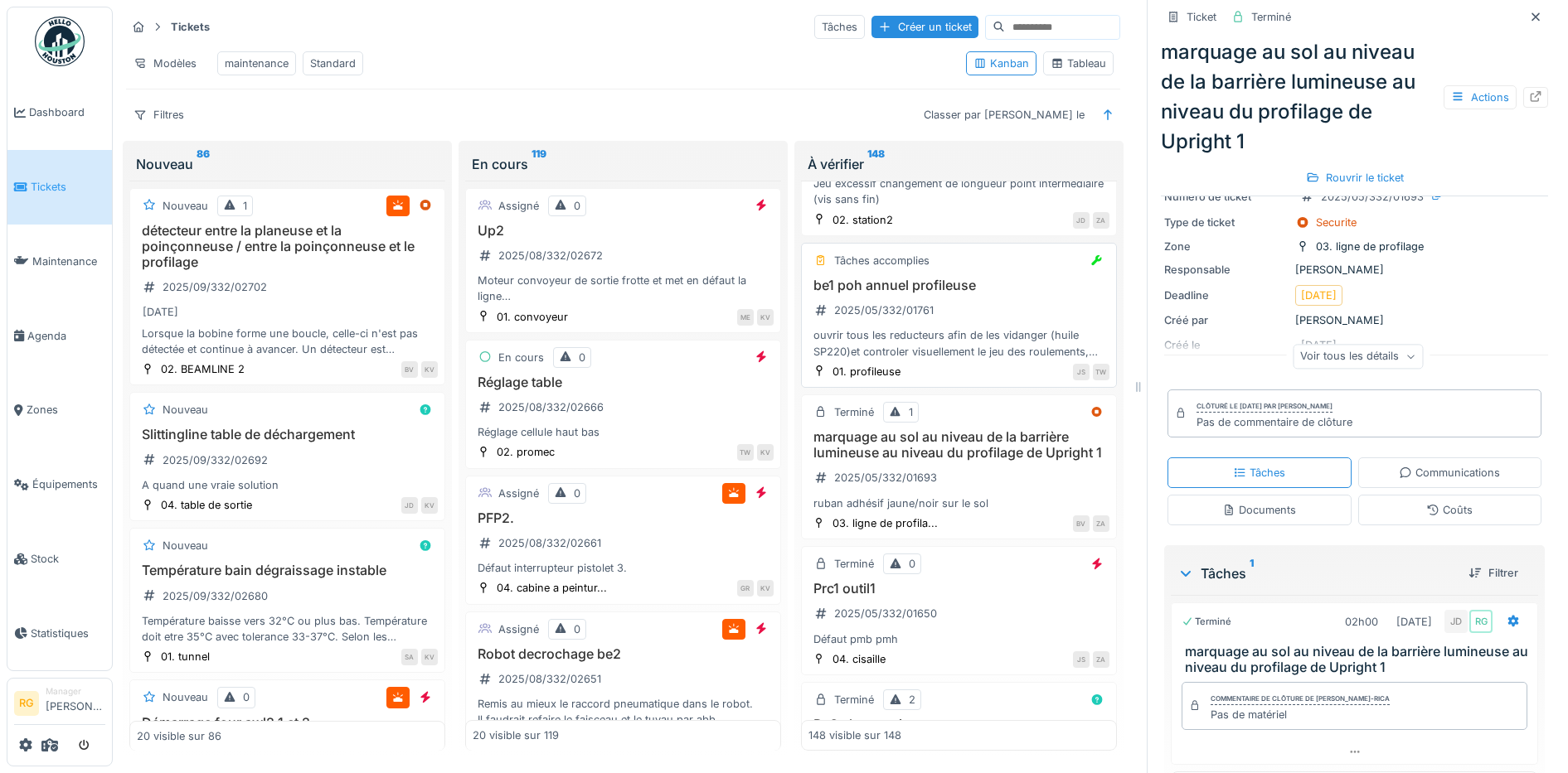
scroll to position [18652, 0]
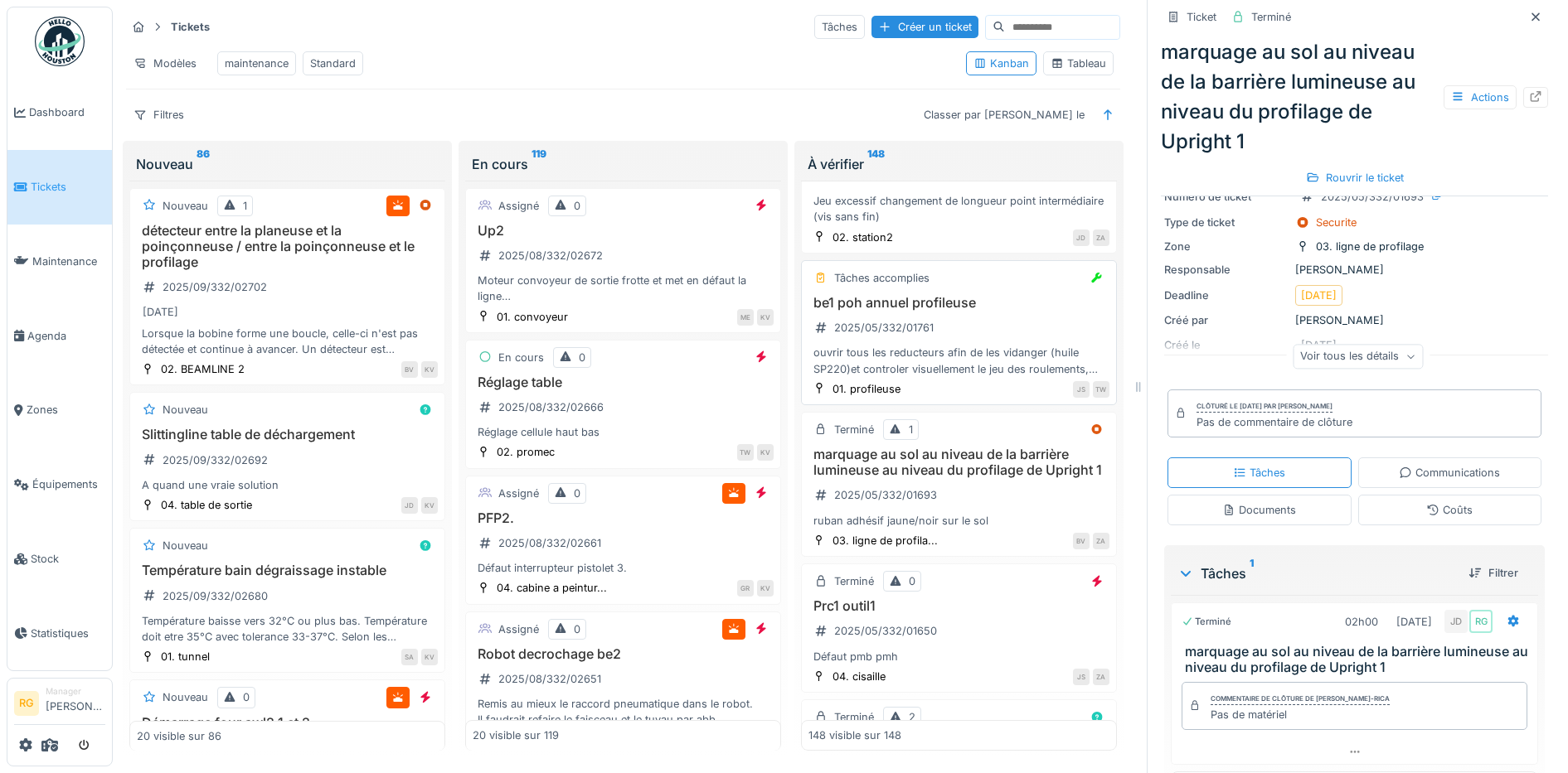
click at [973, 377] on div "be1 poh annuel profileuse 2025/05/332/01761 ouvrir tous les reducteurs afin de …" at bounding box center [959, 336] width 301 height 82
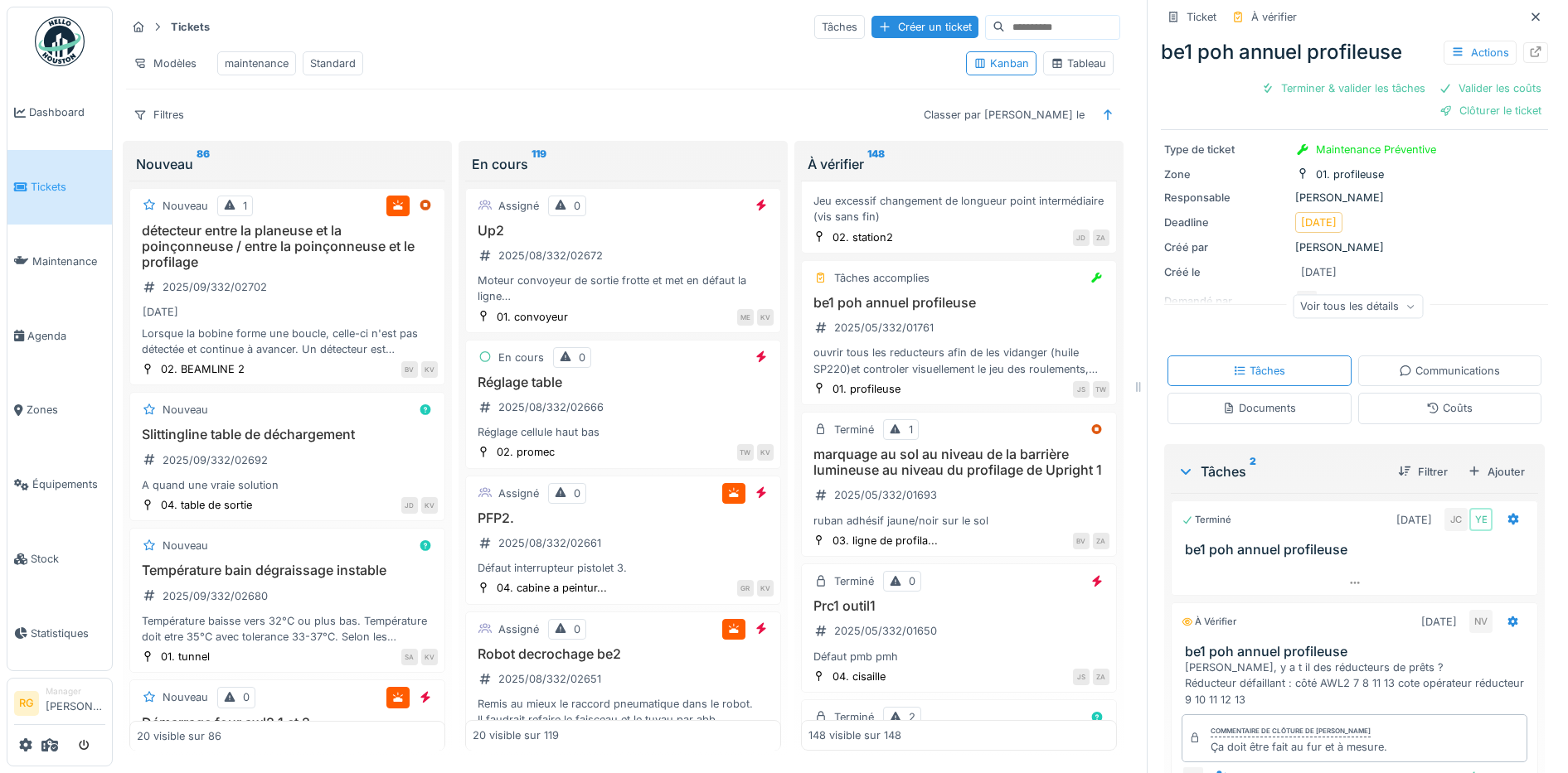
scroll to position [214, 0]
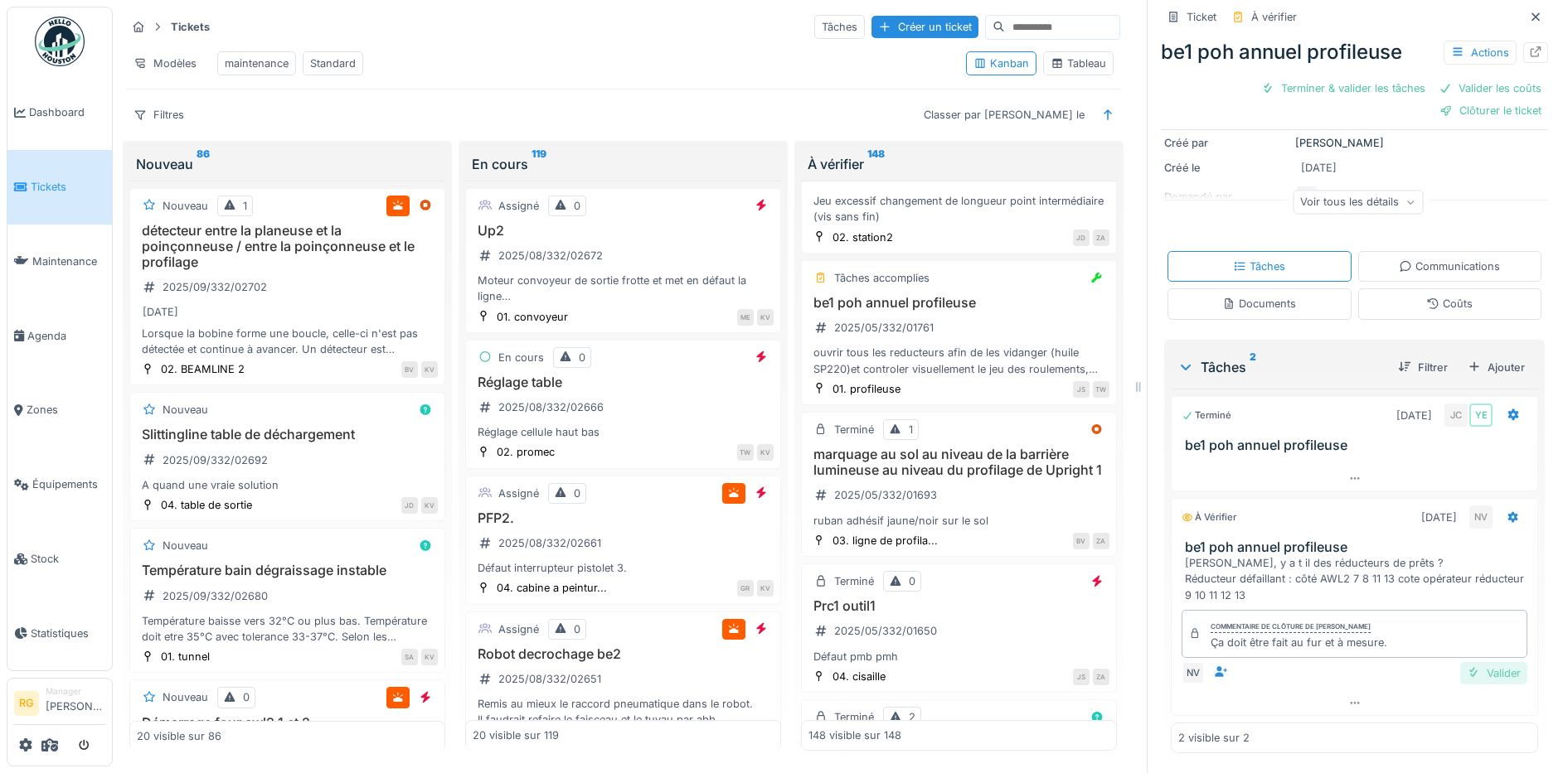
click at [1481, 662] on div "Valider" at bounding box center [1494, 673] width 67 height 22
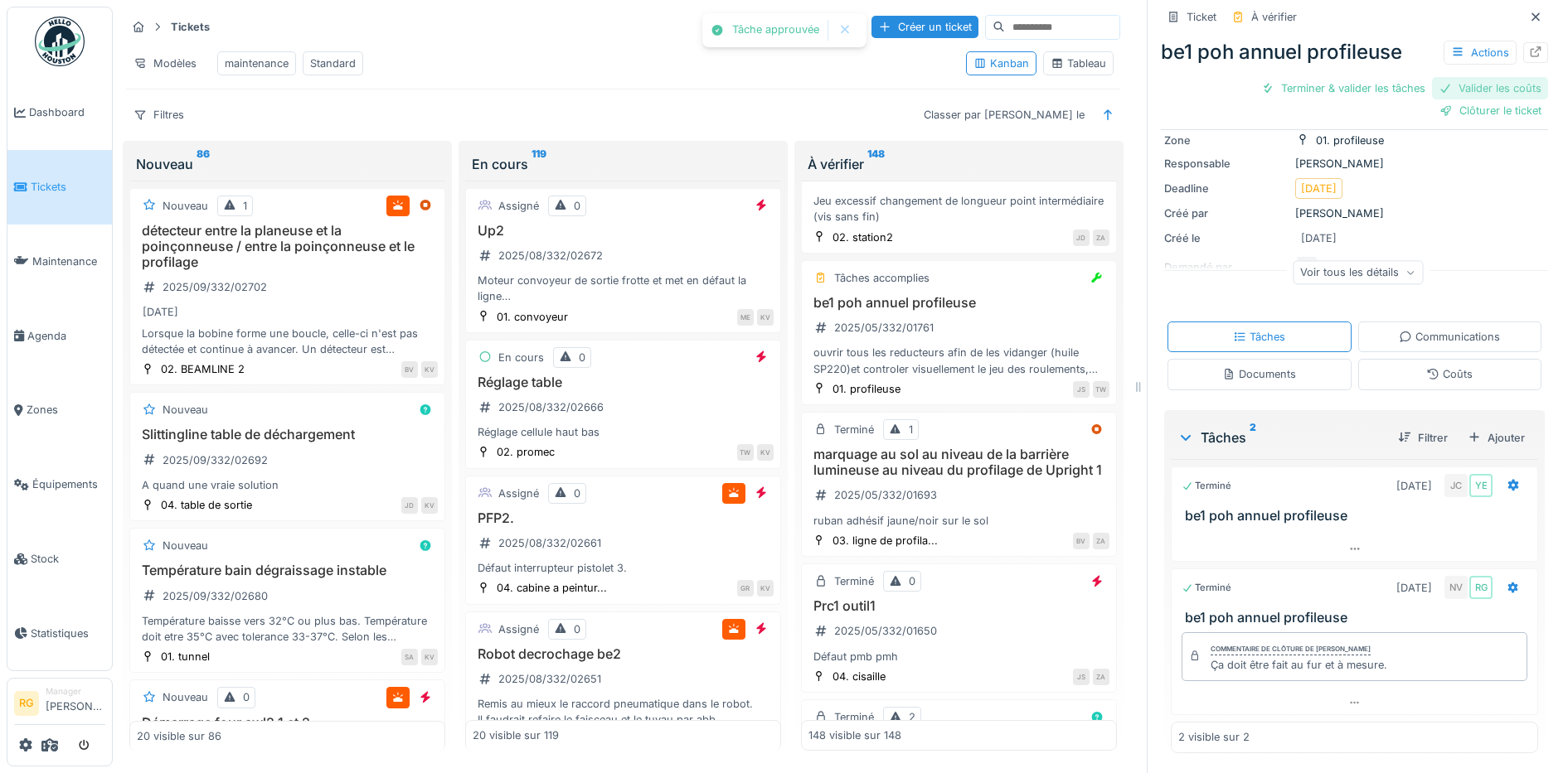
scroll to position [121, 0]
click at [1305, 77] on div "Valider les coûts" at bounding box center [1297, 88] width 116 height 22
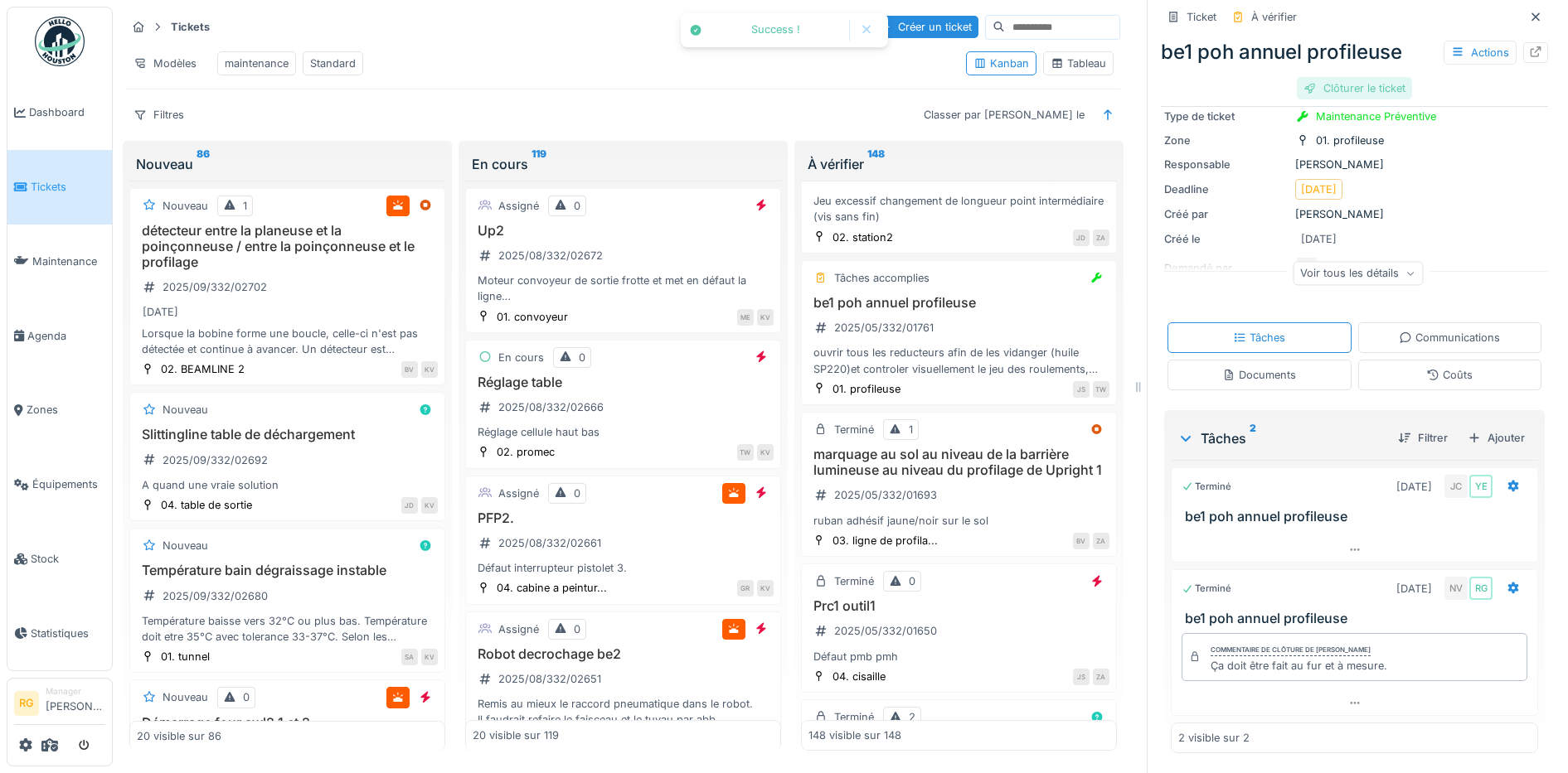
click at [1362, 77] on div "Clôturer le ticket" at bounding box center [1354, 88] width 115 height 22
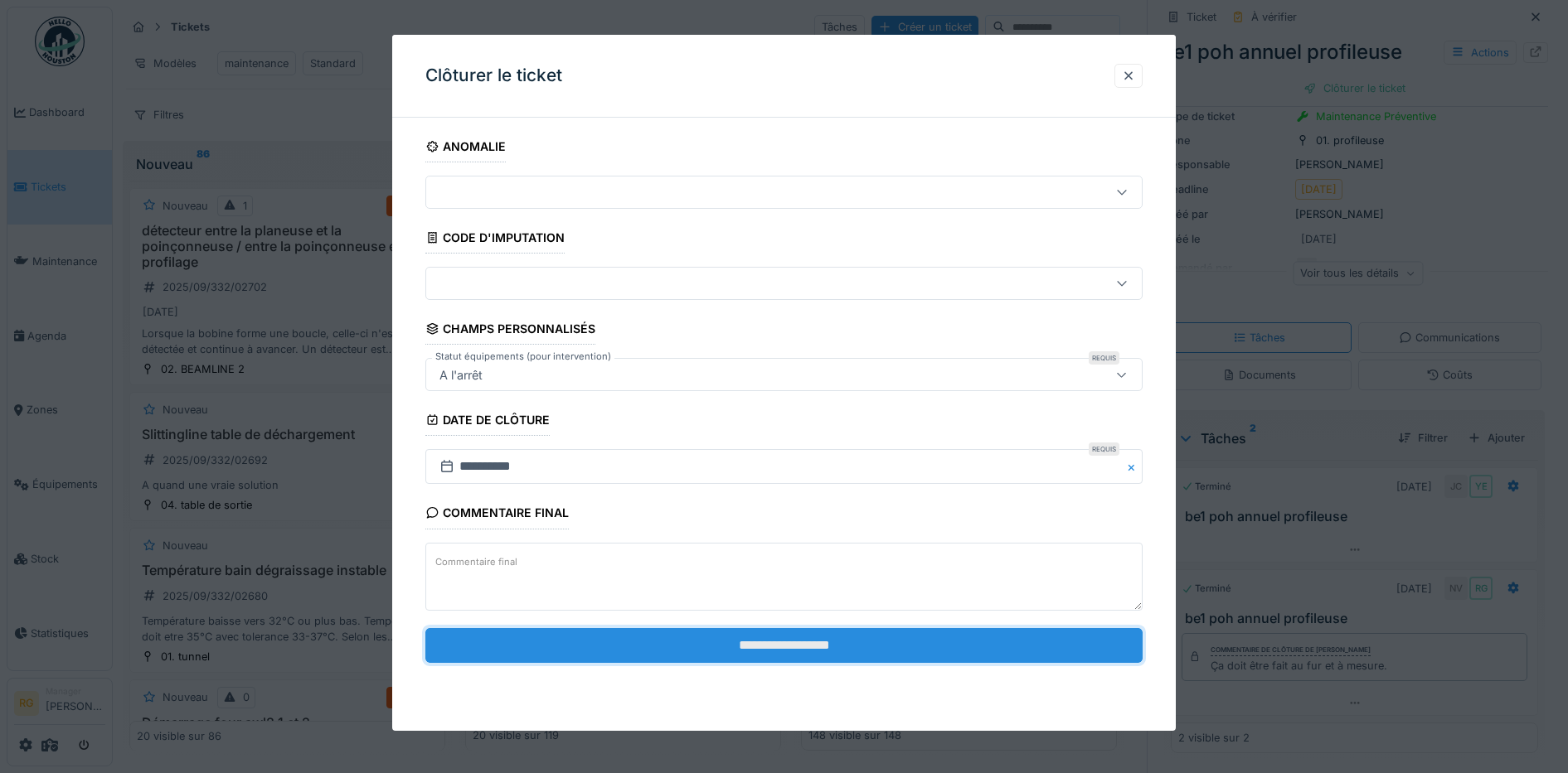
click at [875, 645] on input "**********" at bounding box center [785, 645] width 718 height 35
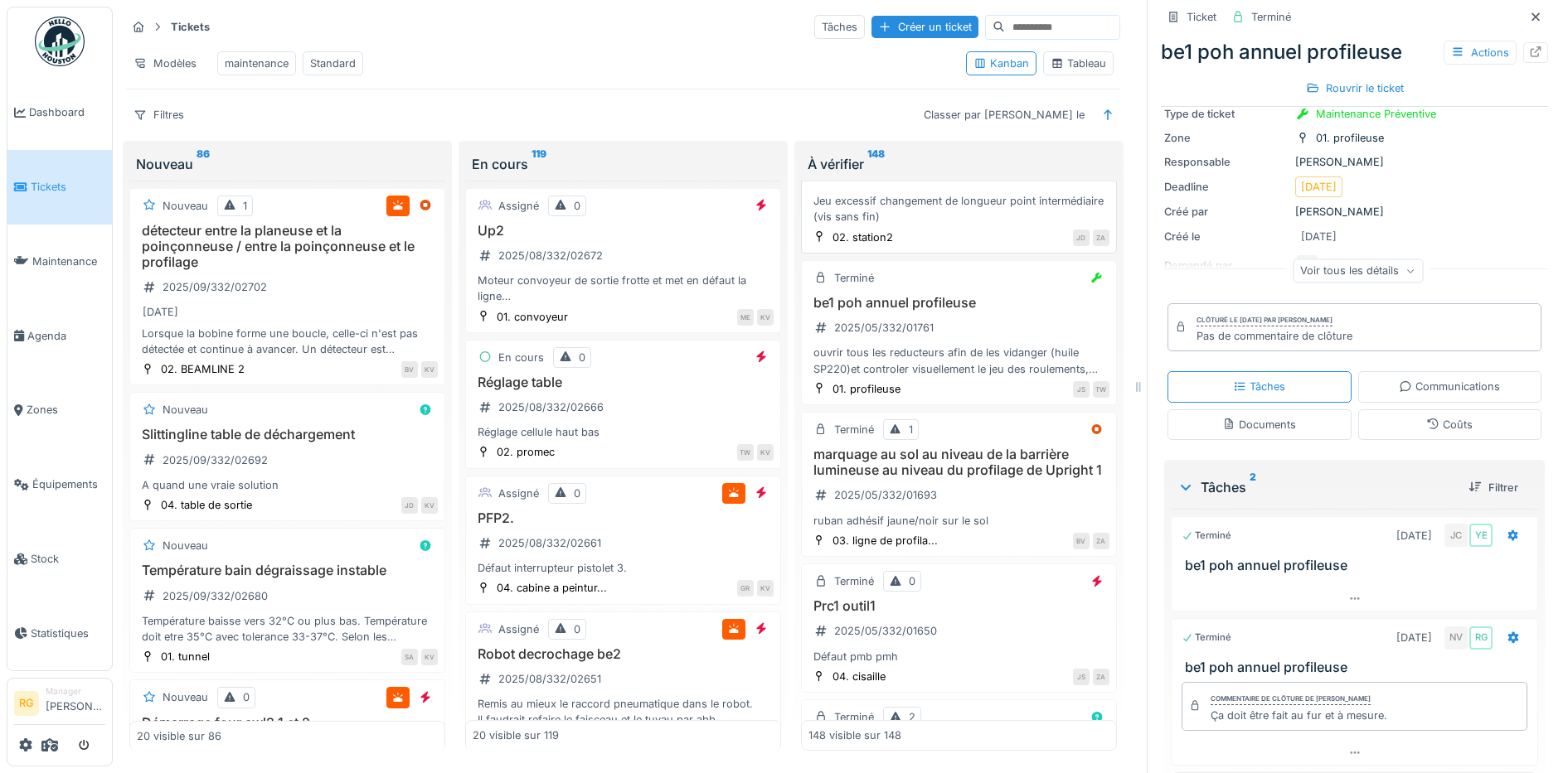
click at [969, 160] on h3 "Awl3 st2" at bounding box center [959, 152] width 301 height 16
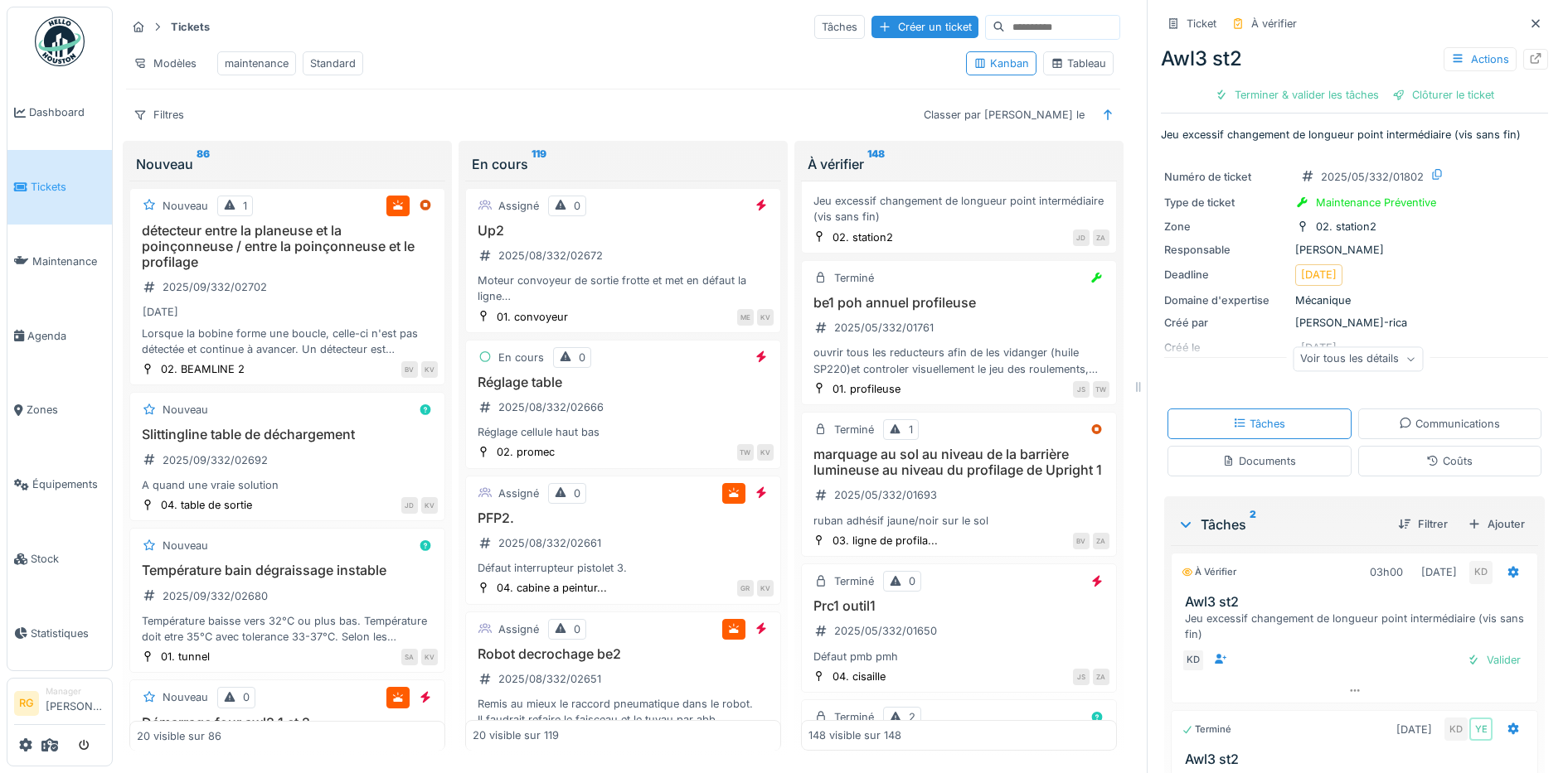
scroll to position [92, 0]
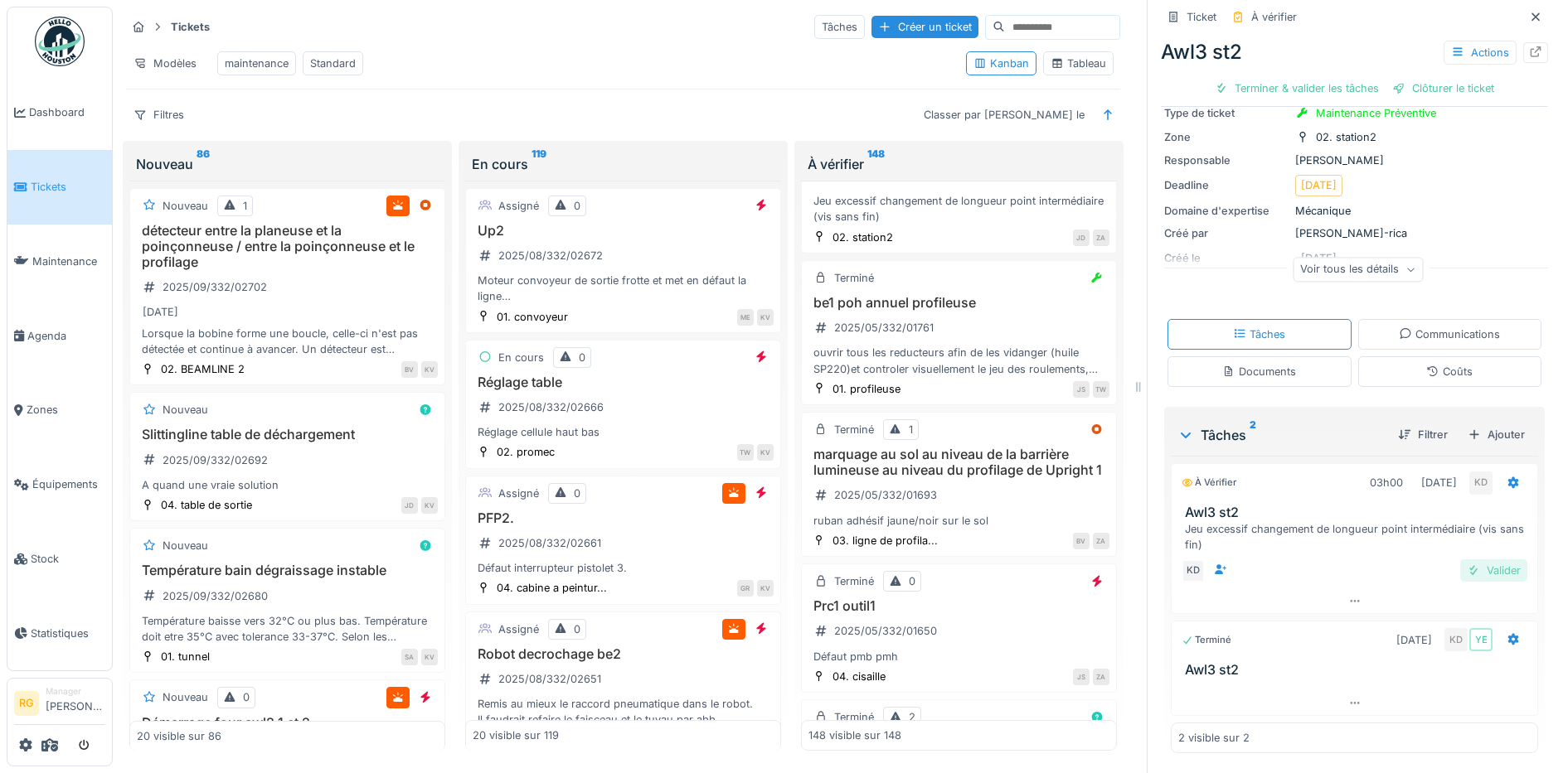
click at [1472, 559] on div "Valider" at bounding box center [1494, 570] width 67 height 22
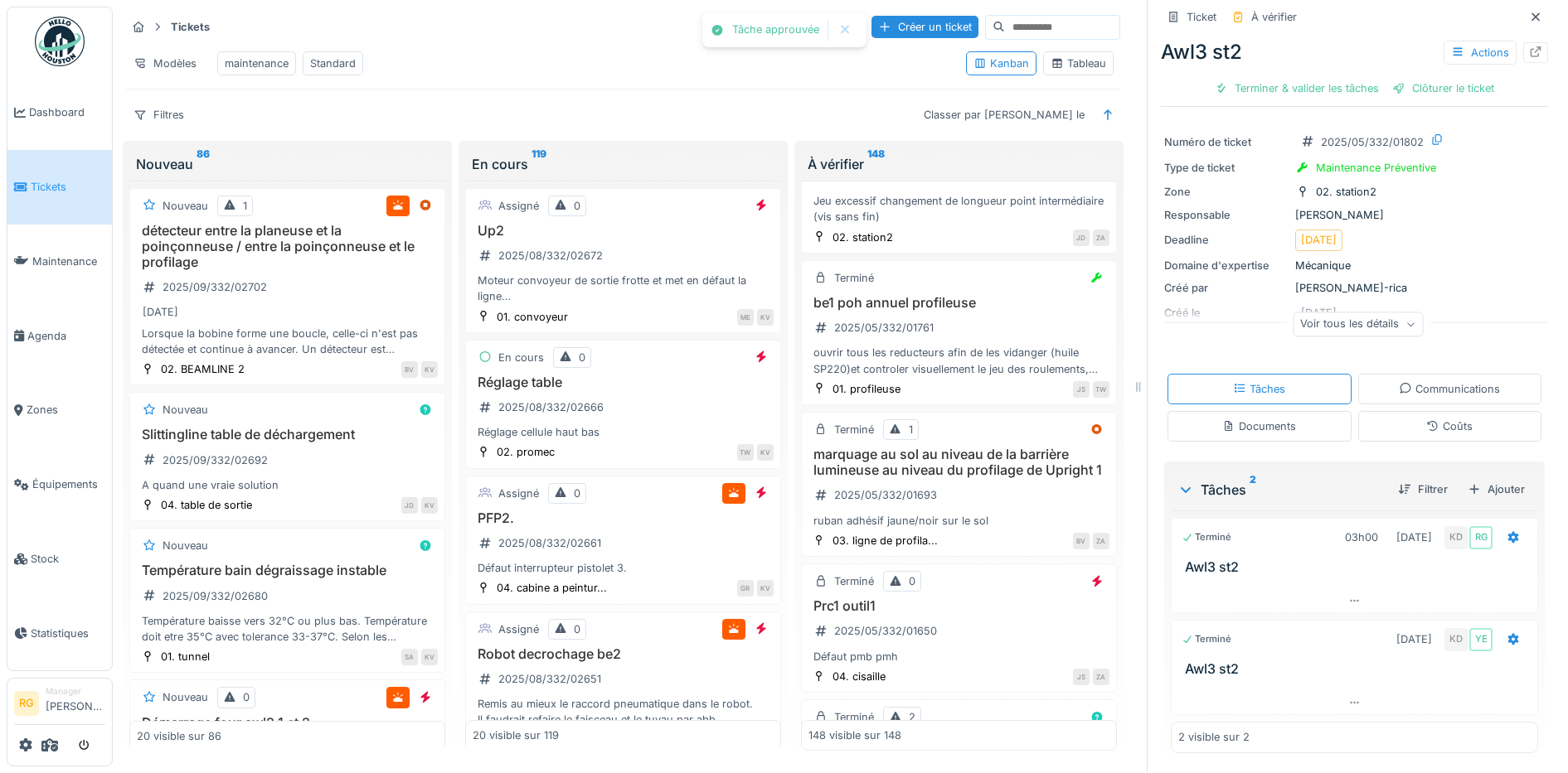
scroll to position [36, 0]
click at [1248, 418] on div "Documents" at bounding box center [1258, 426] width 74 height 16
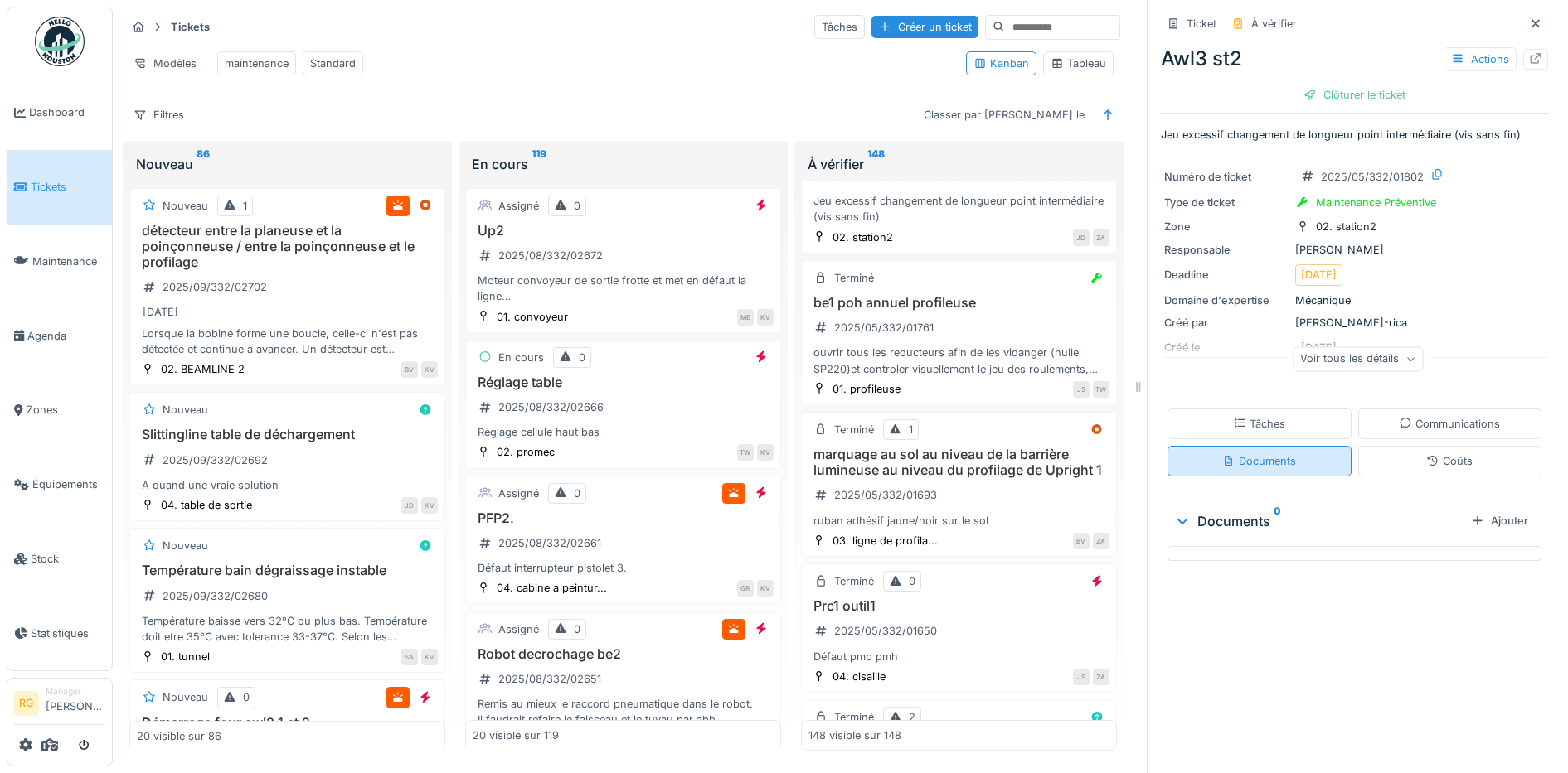
scroll to position [0, 0]
click at [1250, 416] on div "Tâches" at bounding box center [1258, 424] width 52 height 16
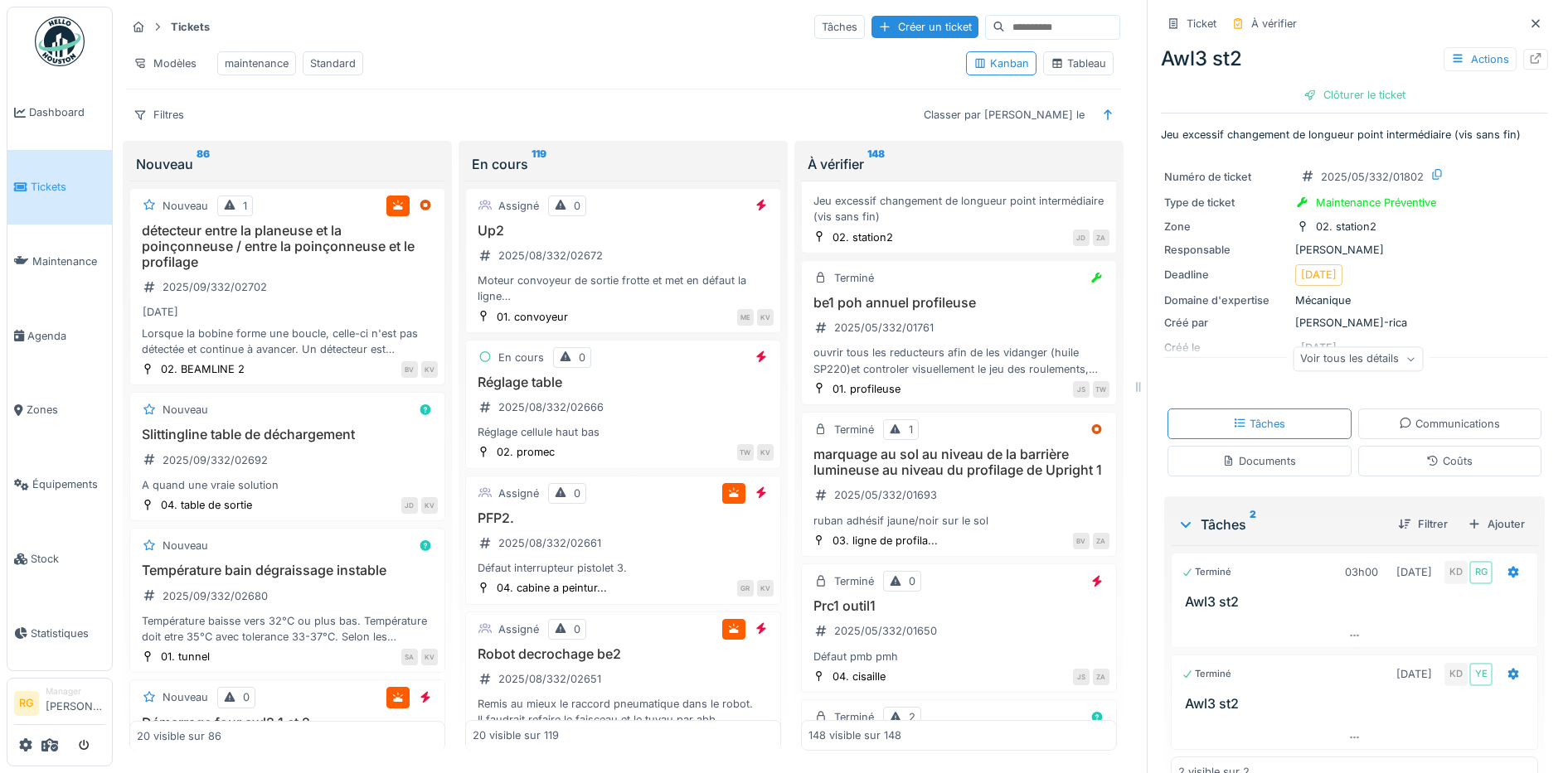
click at [1452, 446] on div "Coûts" at bounding box center [1450, 461] width 184 height 31
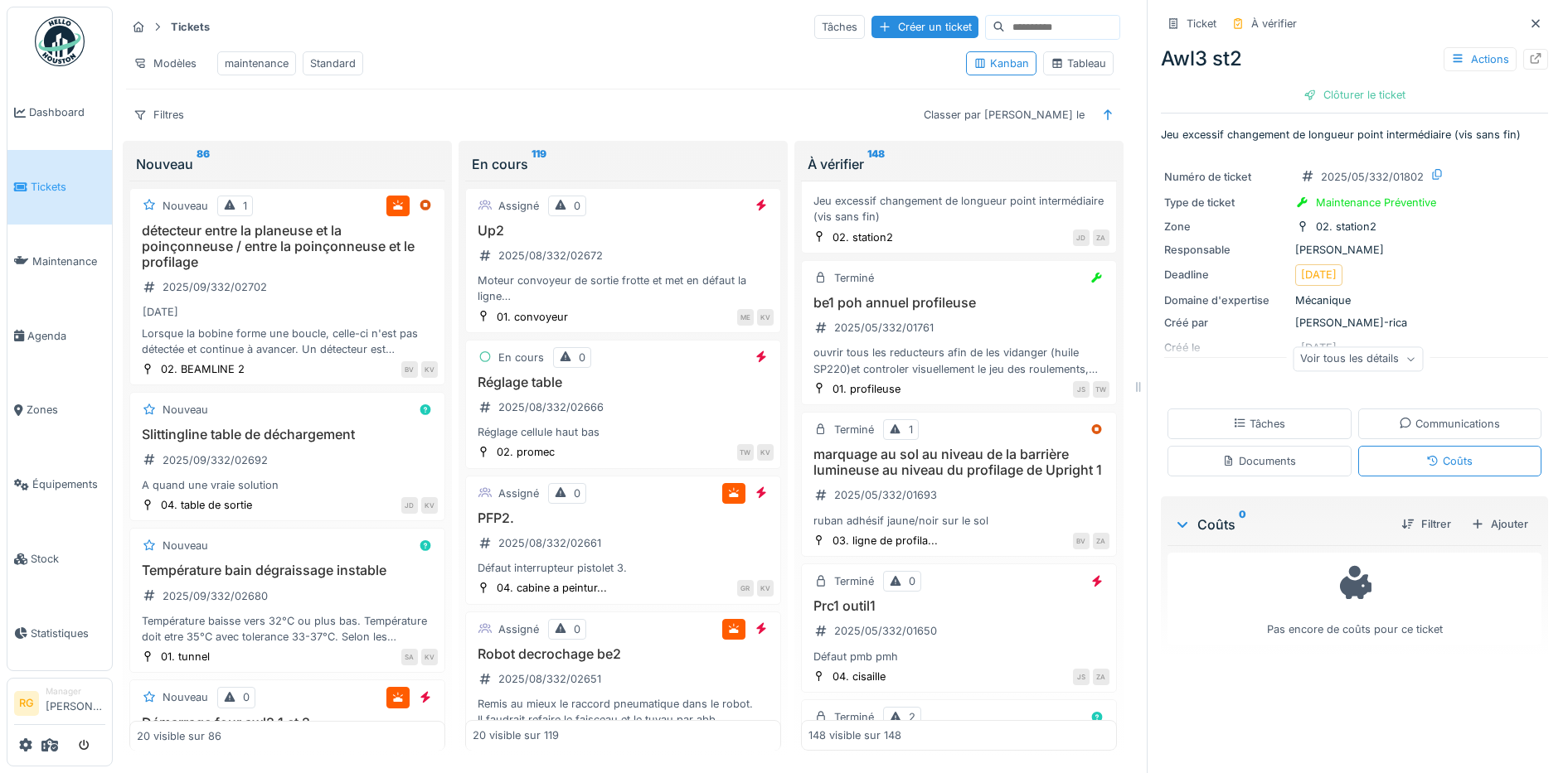
click at [1248, 416] on div "Tâches" at bounding box center [1258, 424] width 52 height 16
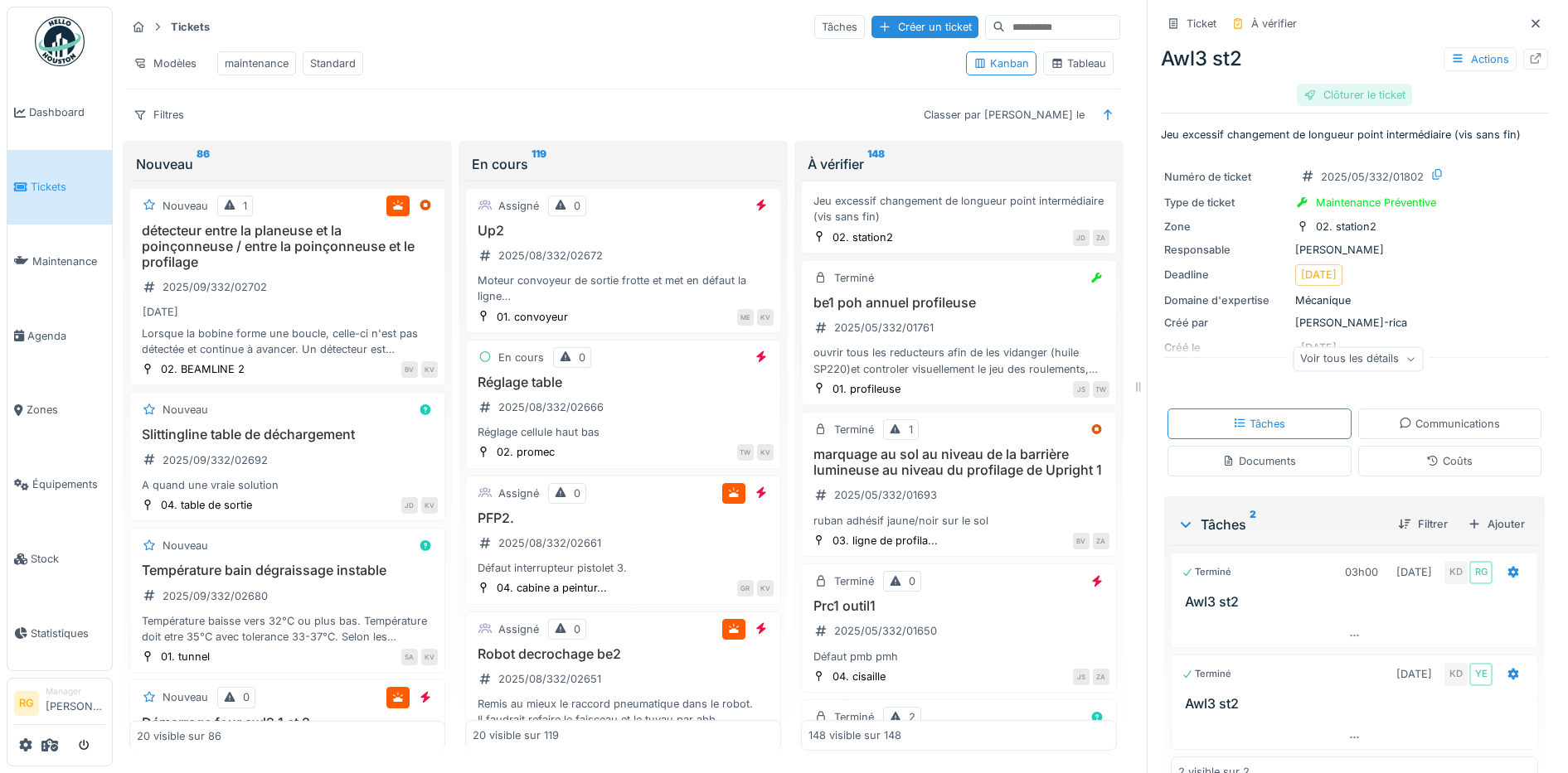
click at [1343, 83] on div "Clôturer le ticket" at bounding box center [1354, 94] width 115 height 22
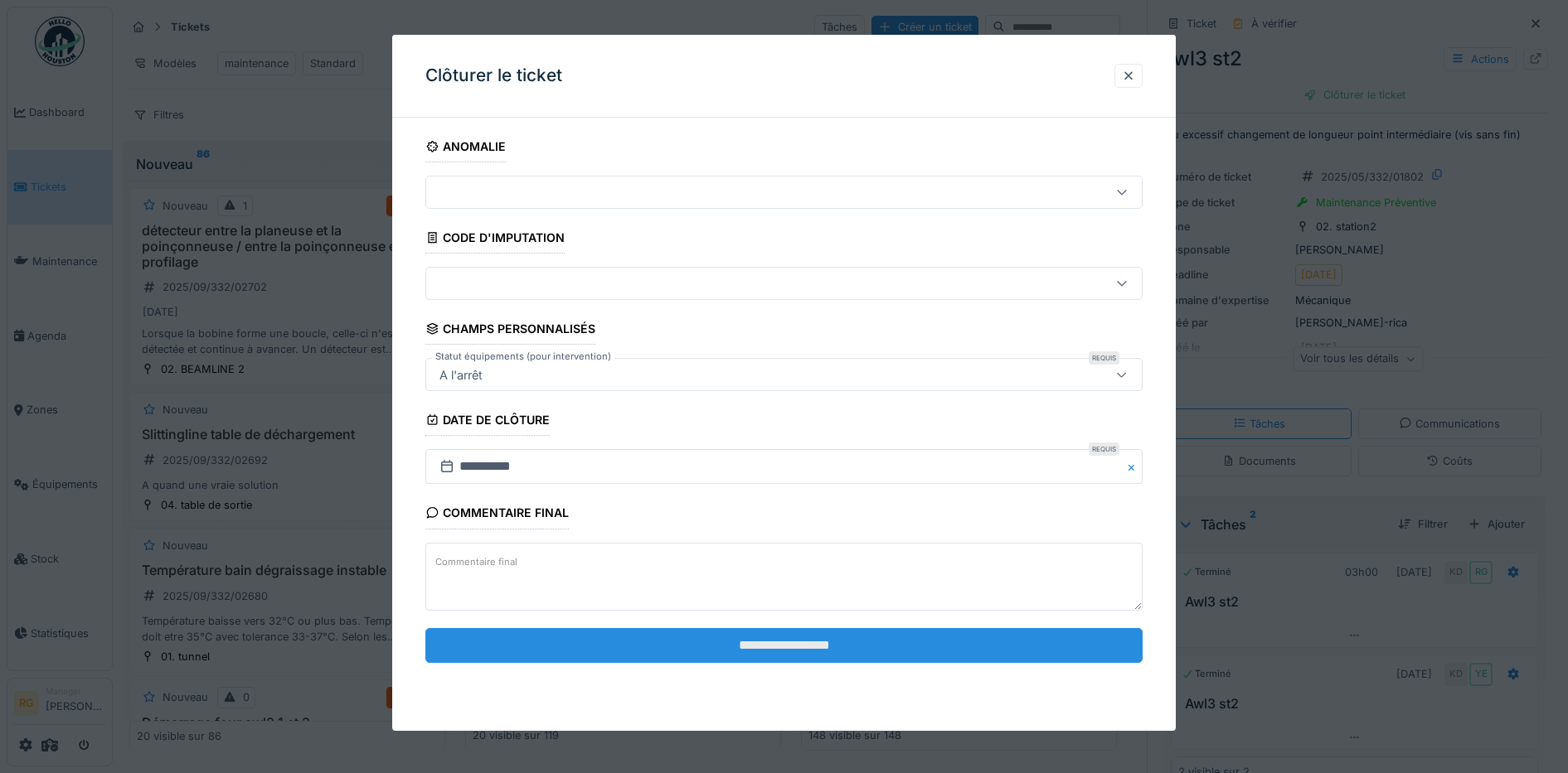
click at [773, 644] on input "**********" at bounding box center [785, 645] width 718 height 35
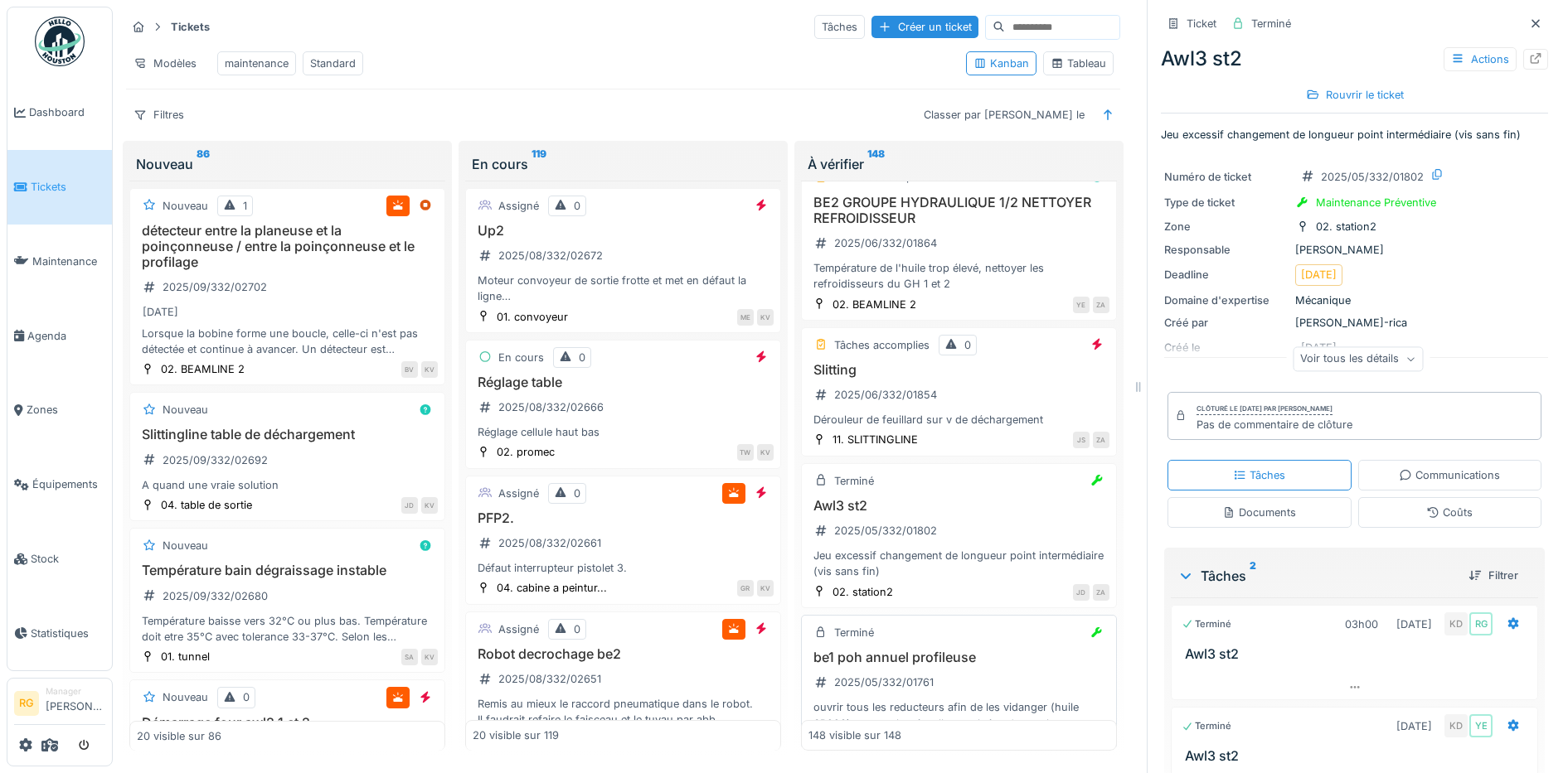
scroll to position [18237, 0]
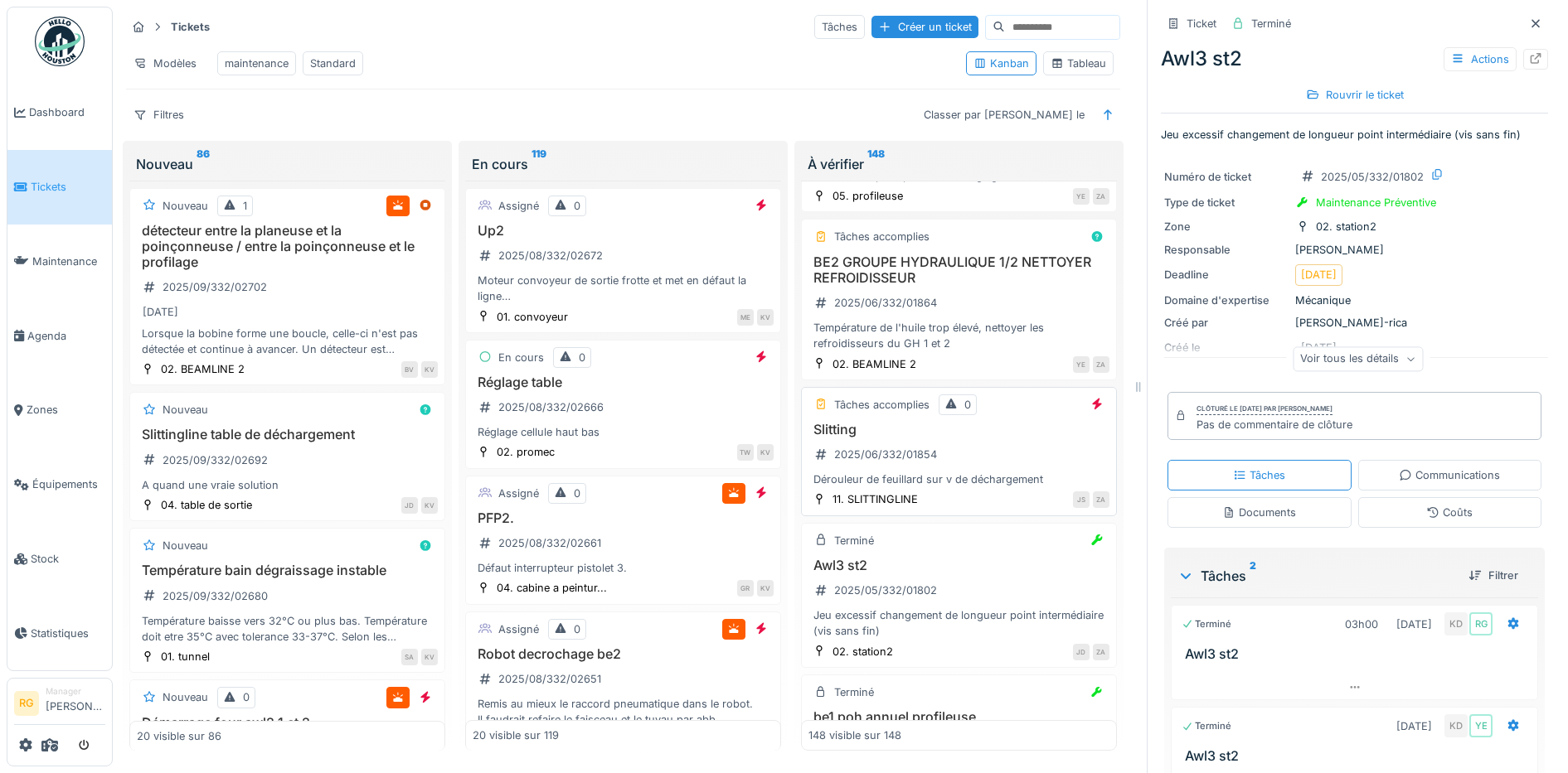
click at [969, 488] on div "Slitting 2025/06/332/01854 Dérouleur de feuillard sur v de déchargement" at bounding box center [959, 455] width 301 height 66
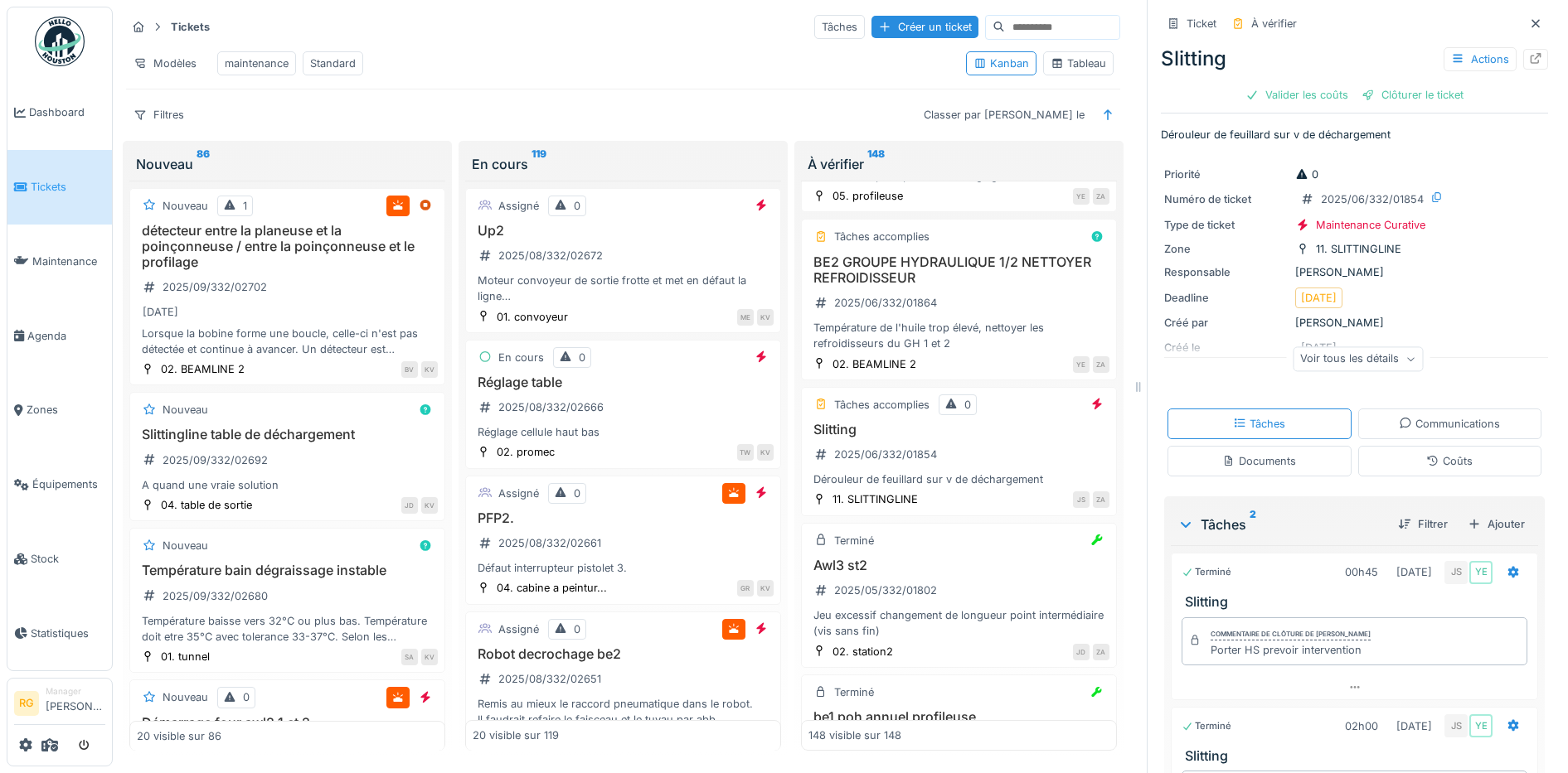
scroll to position [104, 0]
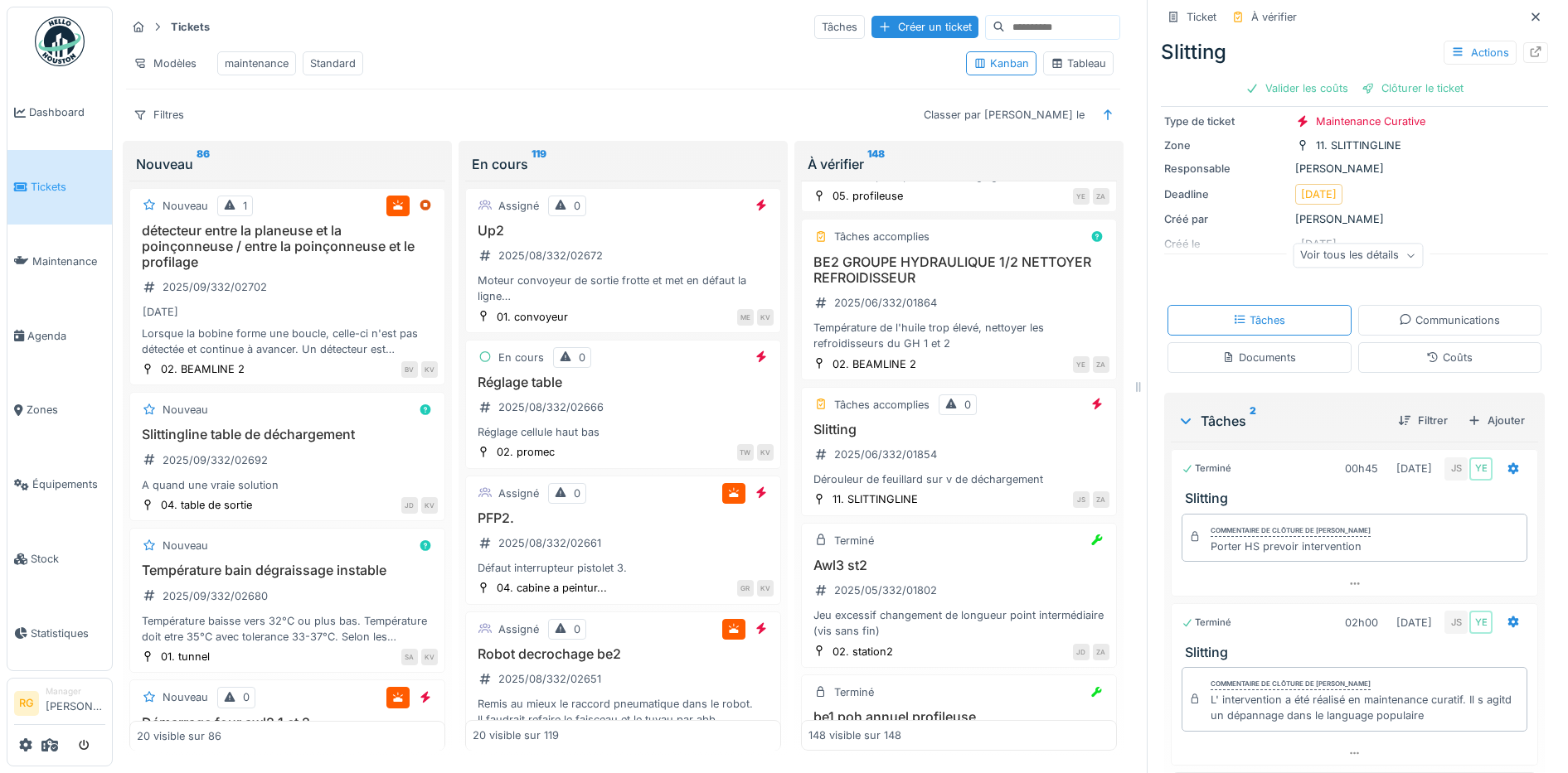
click at [1431, 350] on div "Coûts" at bounding box center [1449, 358] width 46 height 16
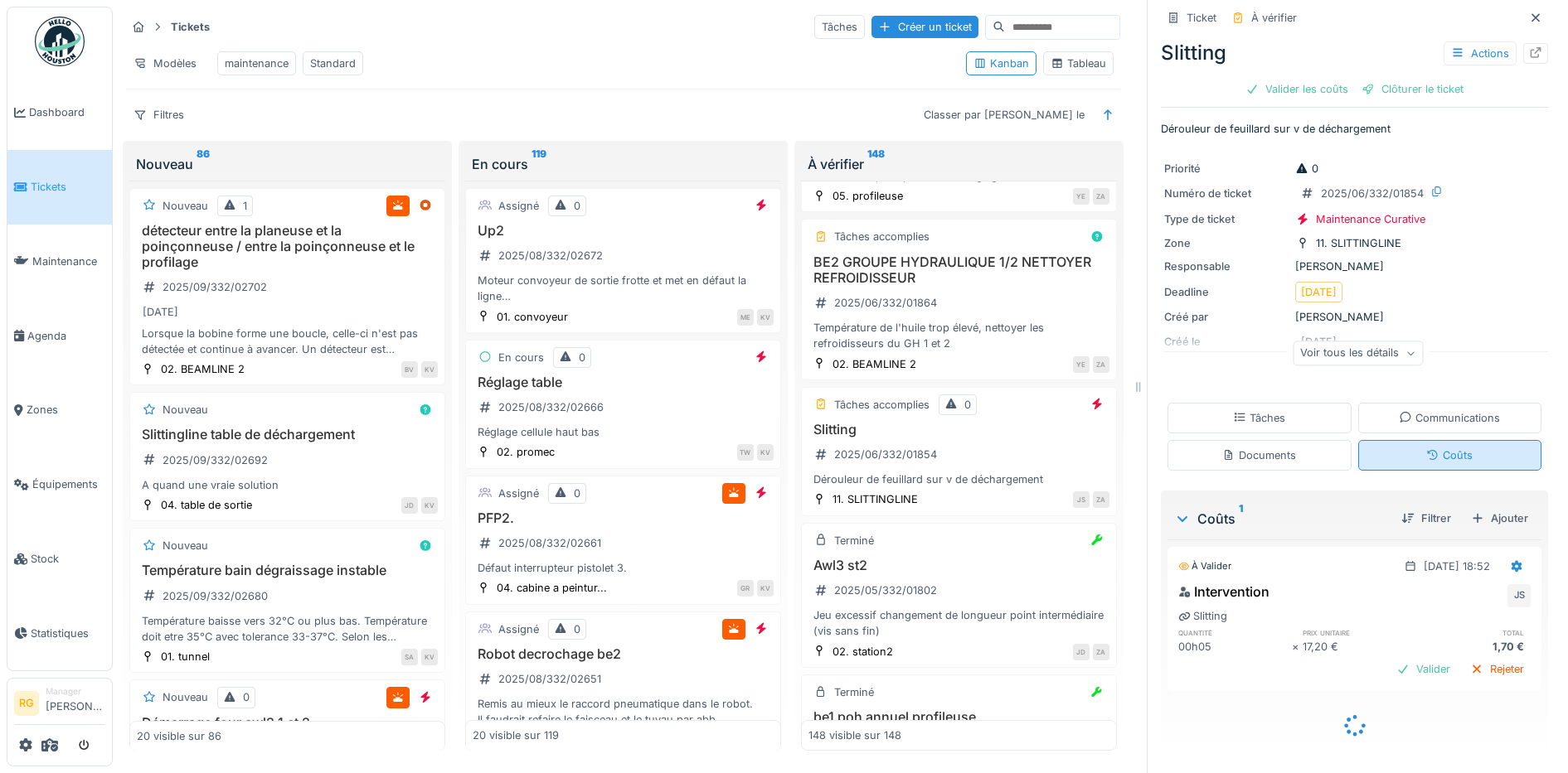
scroll to position [0, 0]
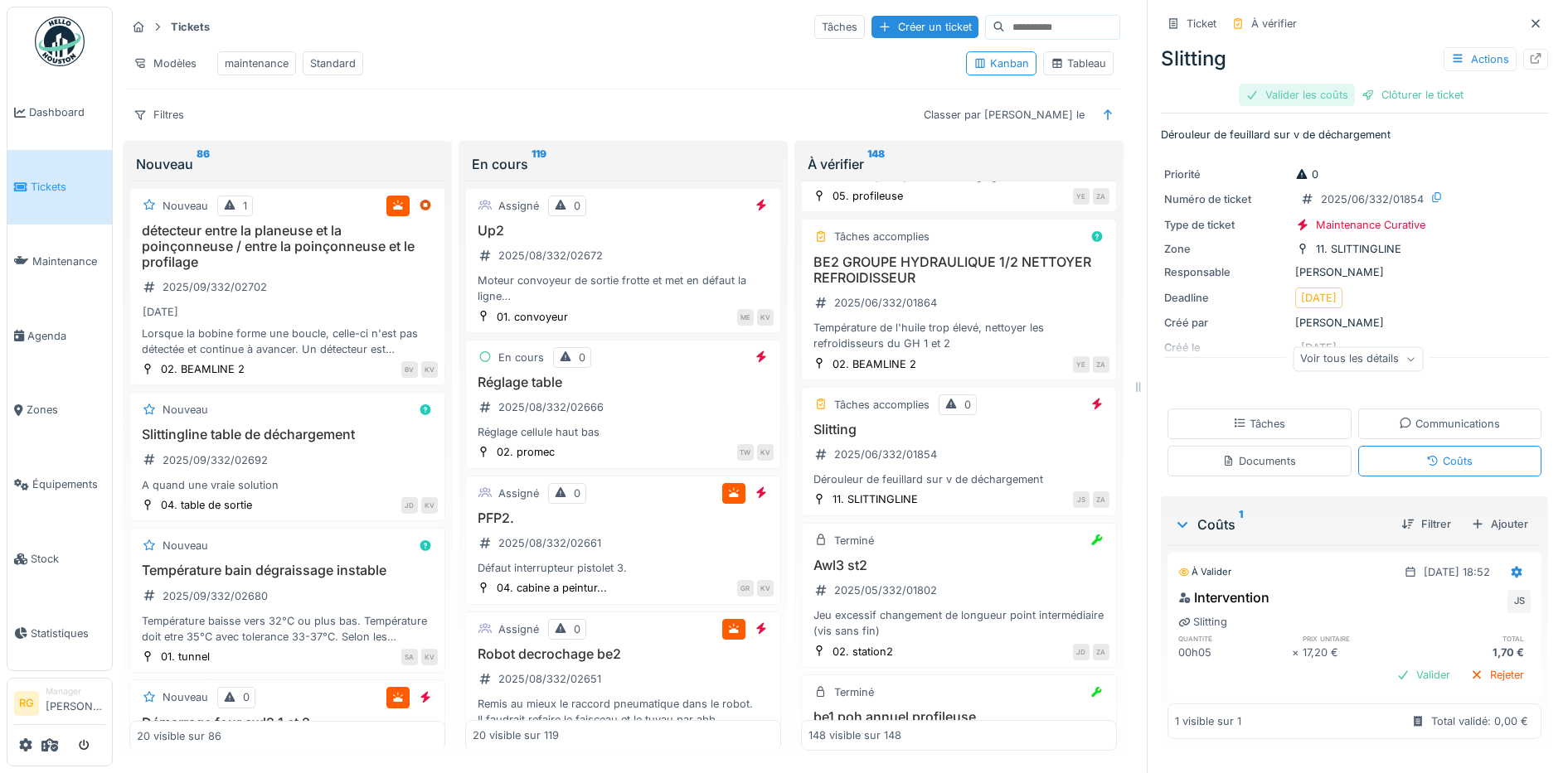
click at [1298, 83] on div "Valider les coûts" at bounding box center [1297, 94] width 116 height 22
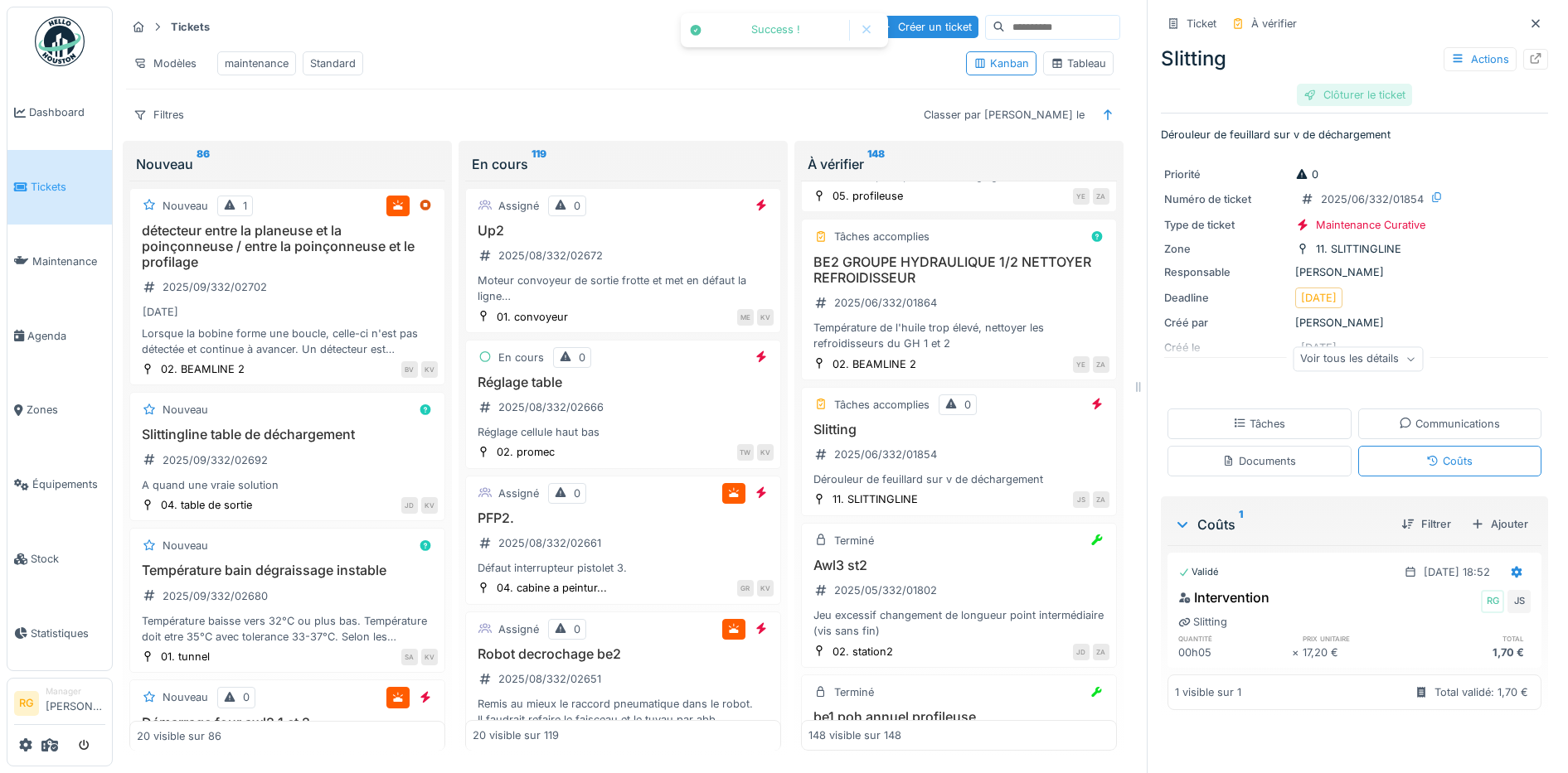
click at [1337, 83] on div "Clôturer le ticket" at bounding box center [1354, 94] width 115 height 22
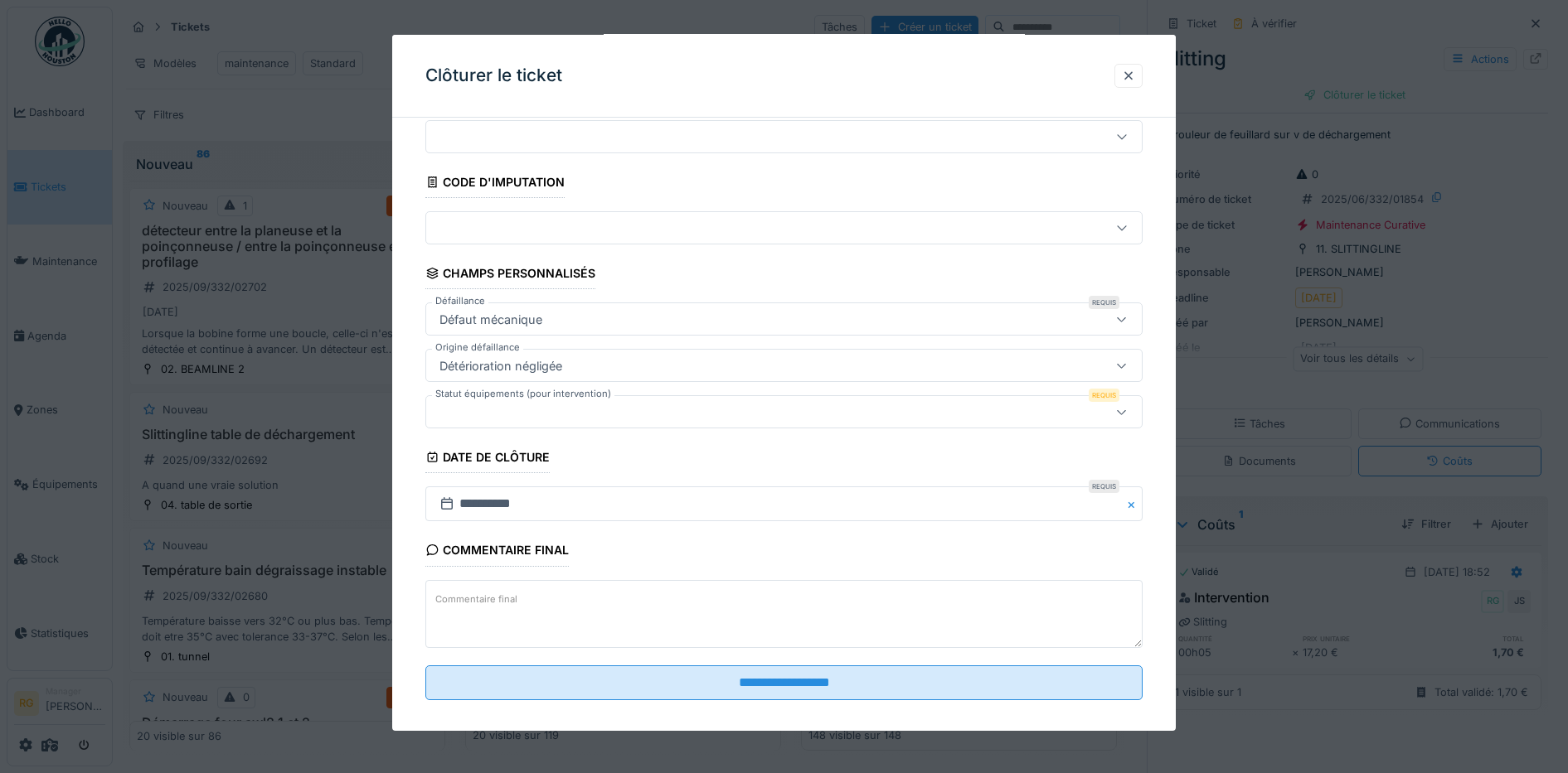
scroll to position [71, 0]
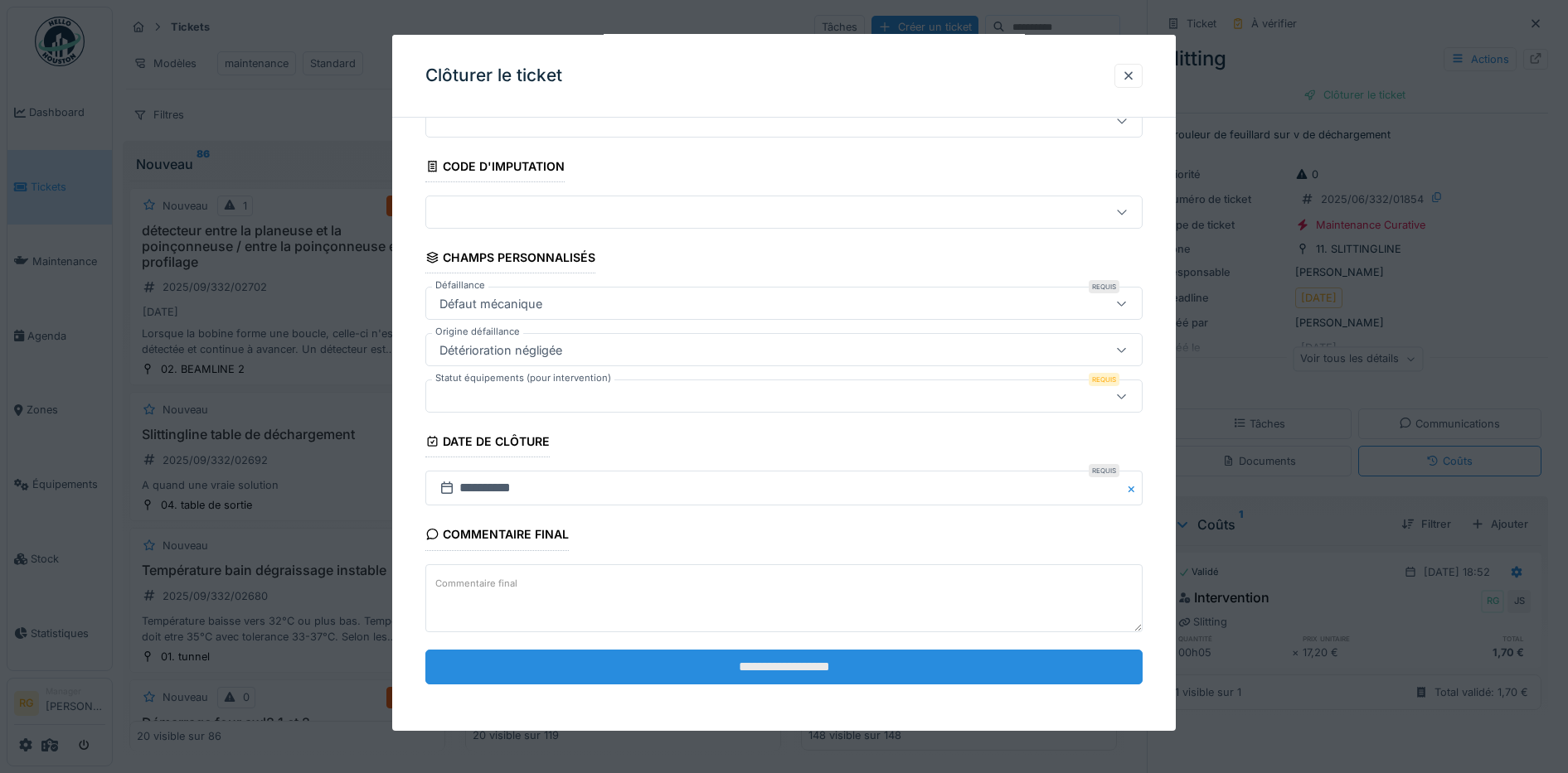
click at [912, 663] on input "**********" at bounding box center [785, 667] width 718 height 35
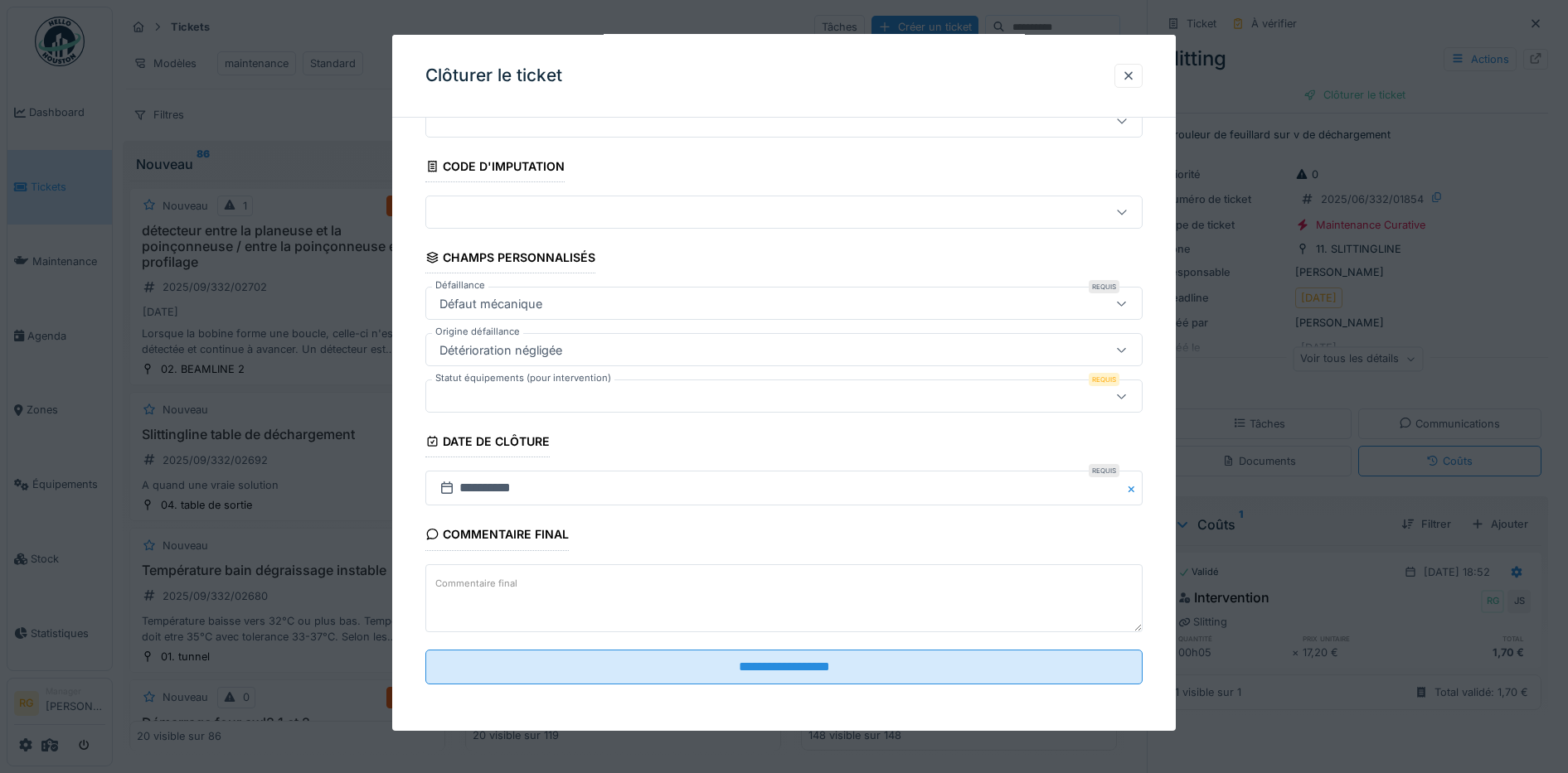
click at [495, 393] on div at bounding box center [742, 396] width 619 height 19
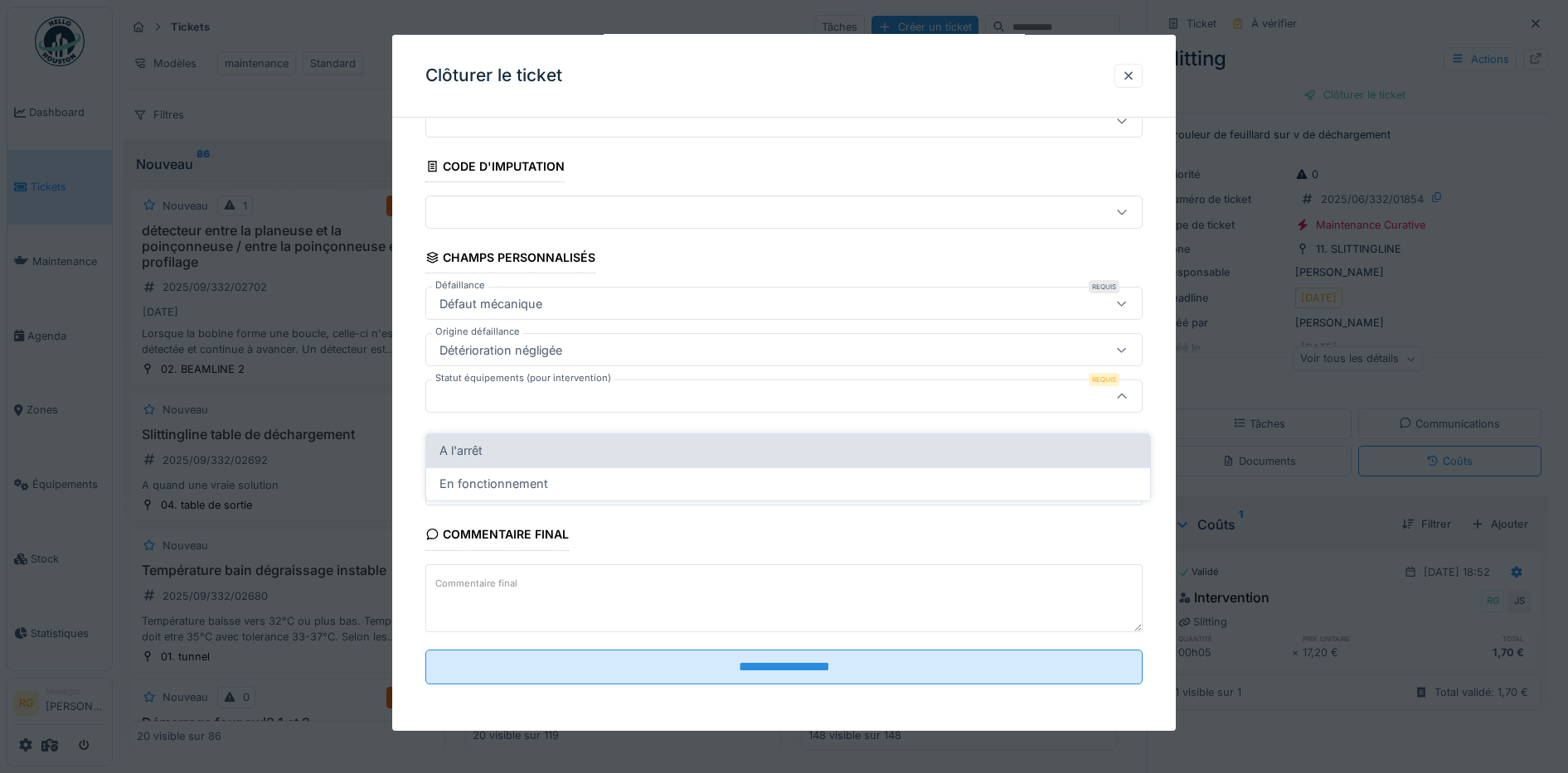
click at [491, 441] on div "A l'arrêt" at bounding box center [788, 450] width 697 height 19
type input "*********"
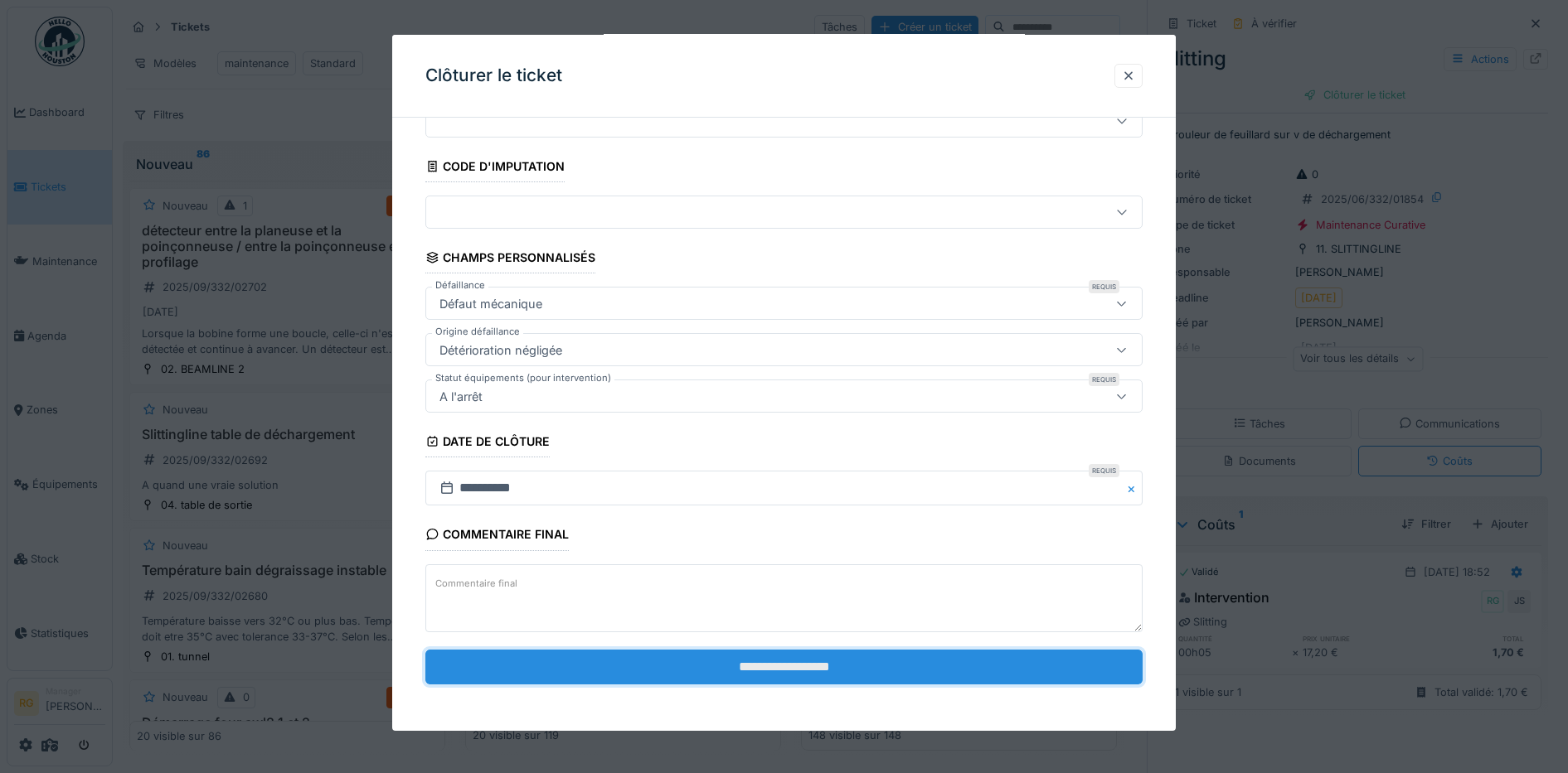
click at [869, 668] on input "**********" at bounding box center [785, 667] width 718 height 35
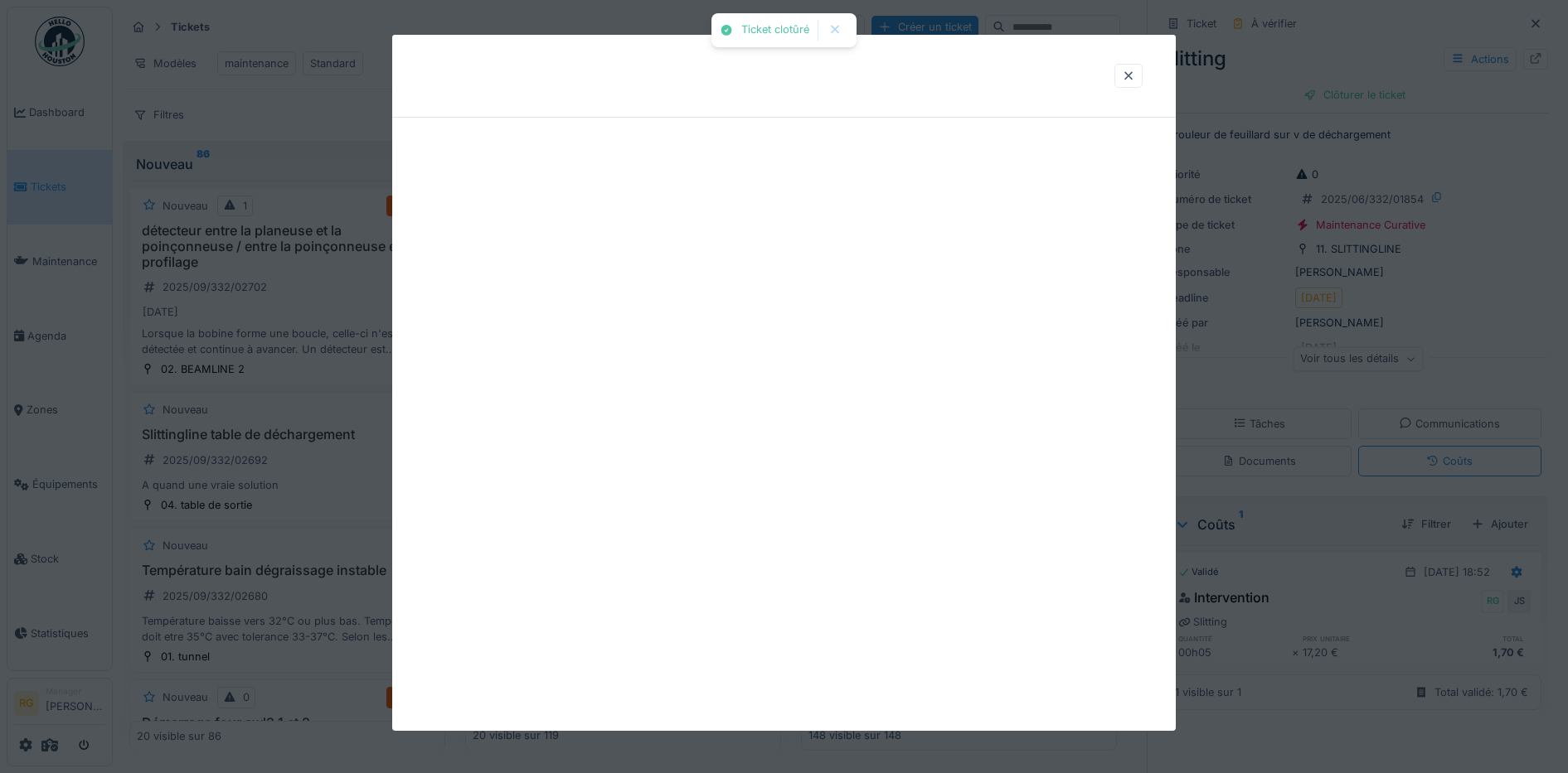
scroll to position [0, 0]
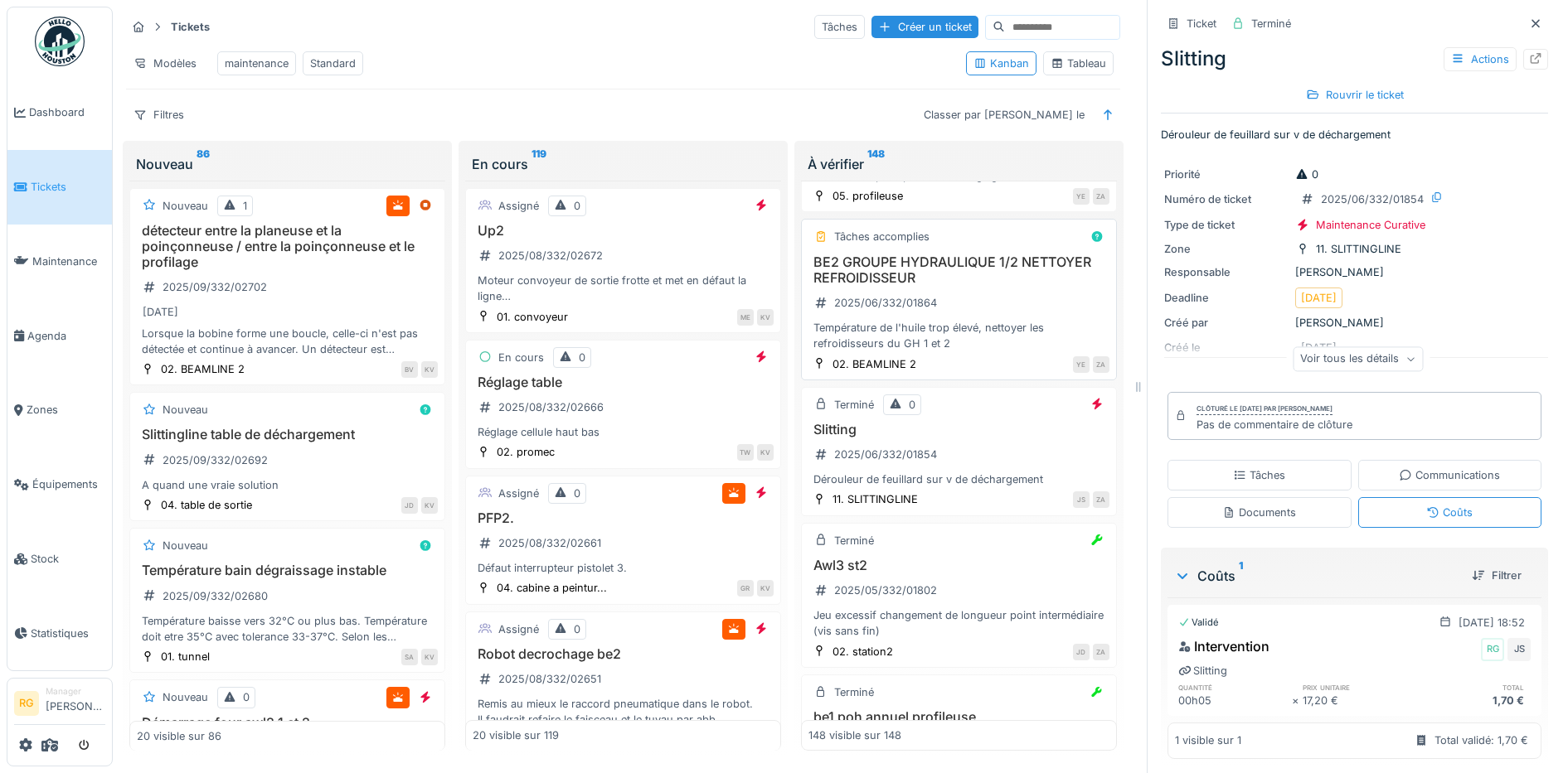
click at [968, 352] on div "BE2 GROUPE HYDRAULIQUE 1/2 NETTOYER REFROIDISSEUR 2025/06/332/01864 Température…" at bounding box center [959, 303] width 301 height 98
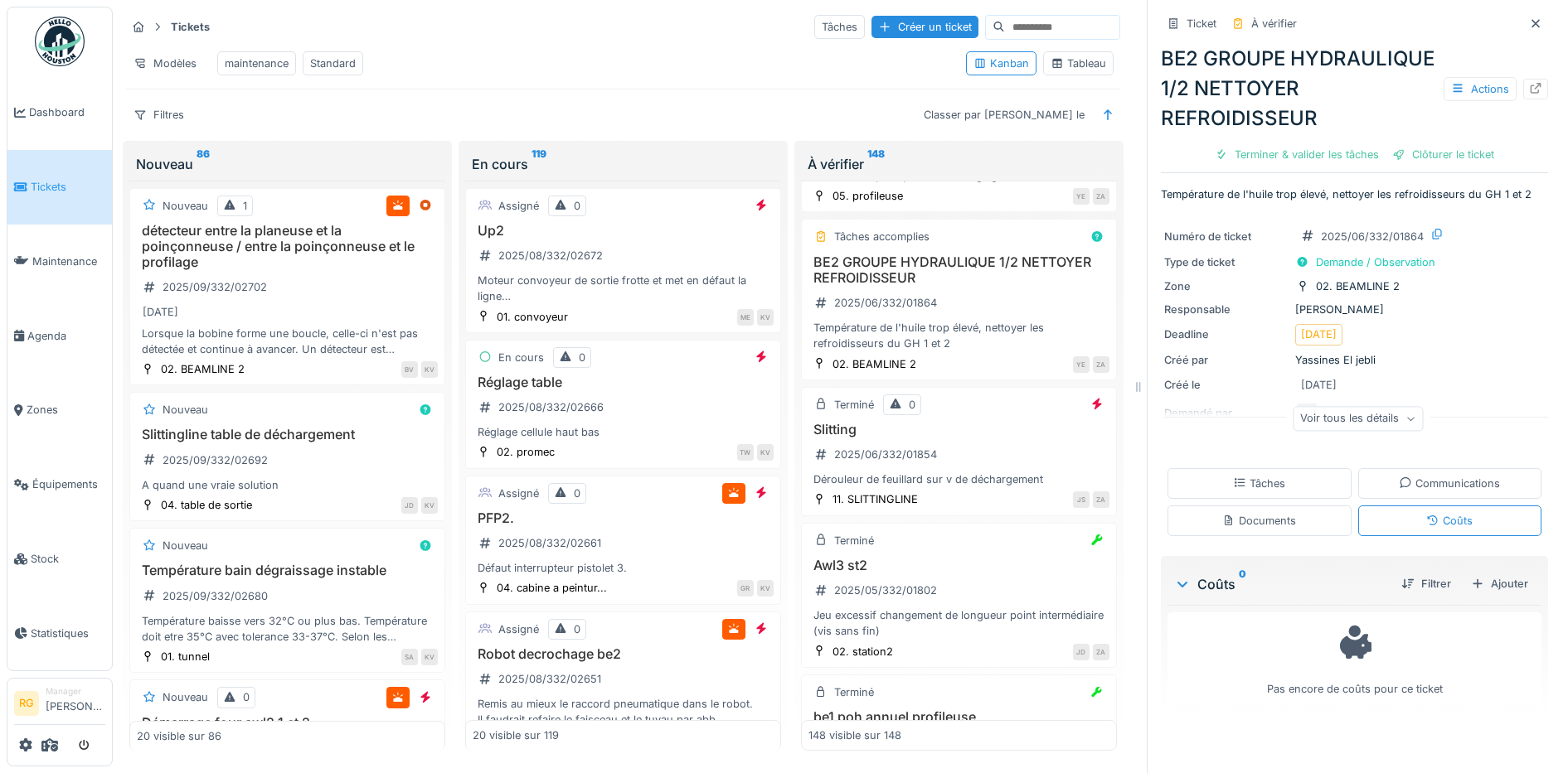
click at [1271, 499] on div "Tâches" at bounding box center [1259, 483] width 184 height 31
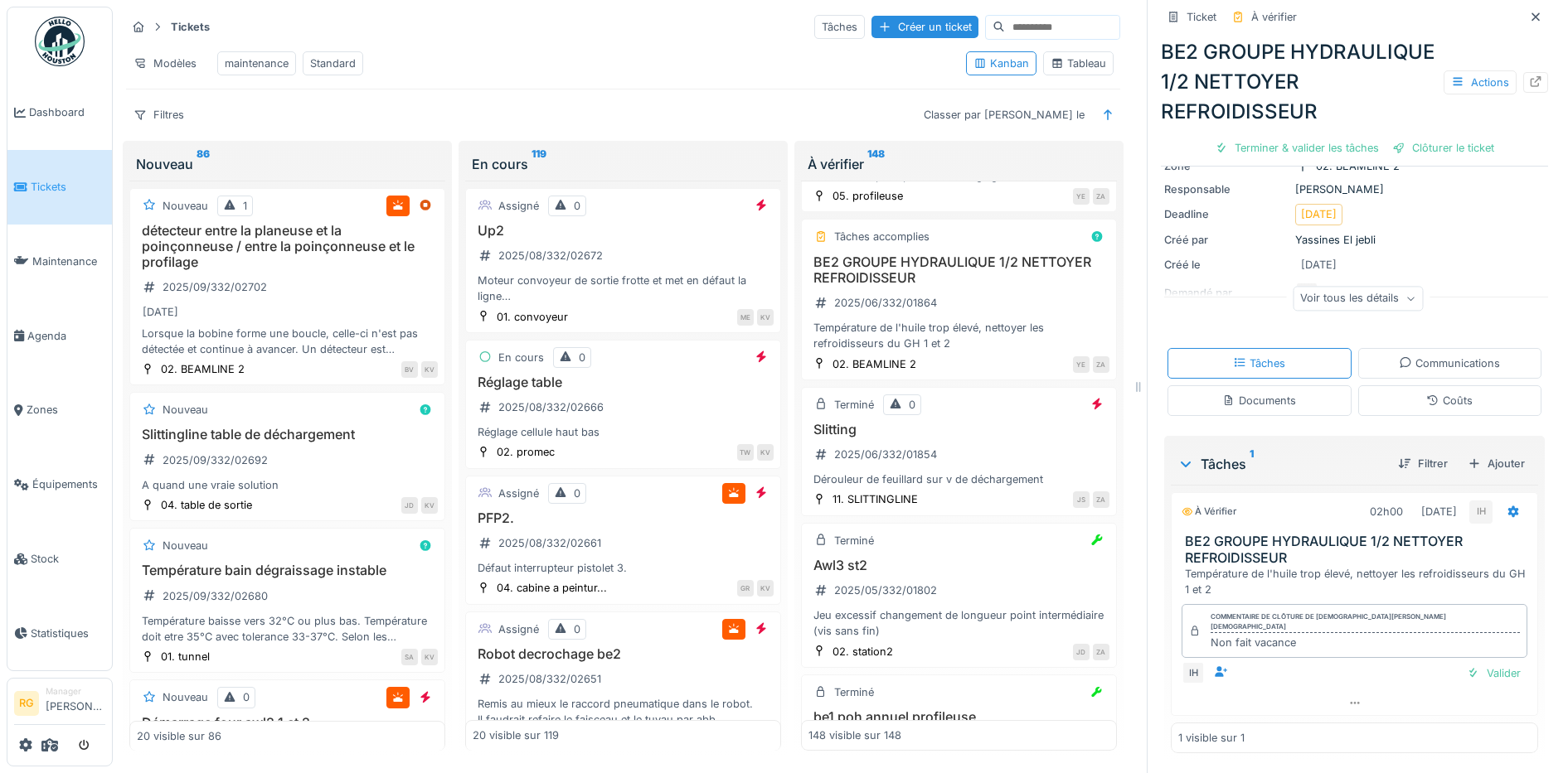
scroll to position [146, 0]
click at [1473, 662] on div "Valider" at bounding box center [1494, 673] width 67 height 22
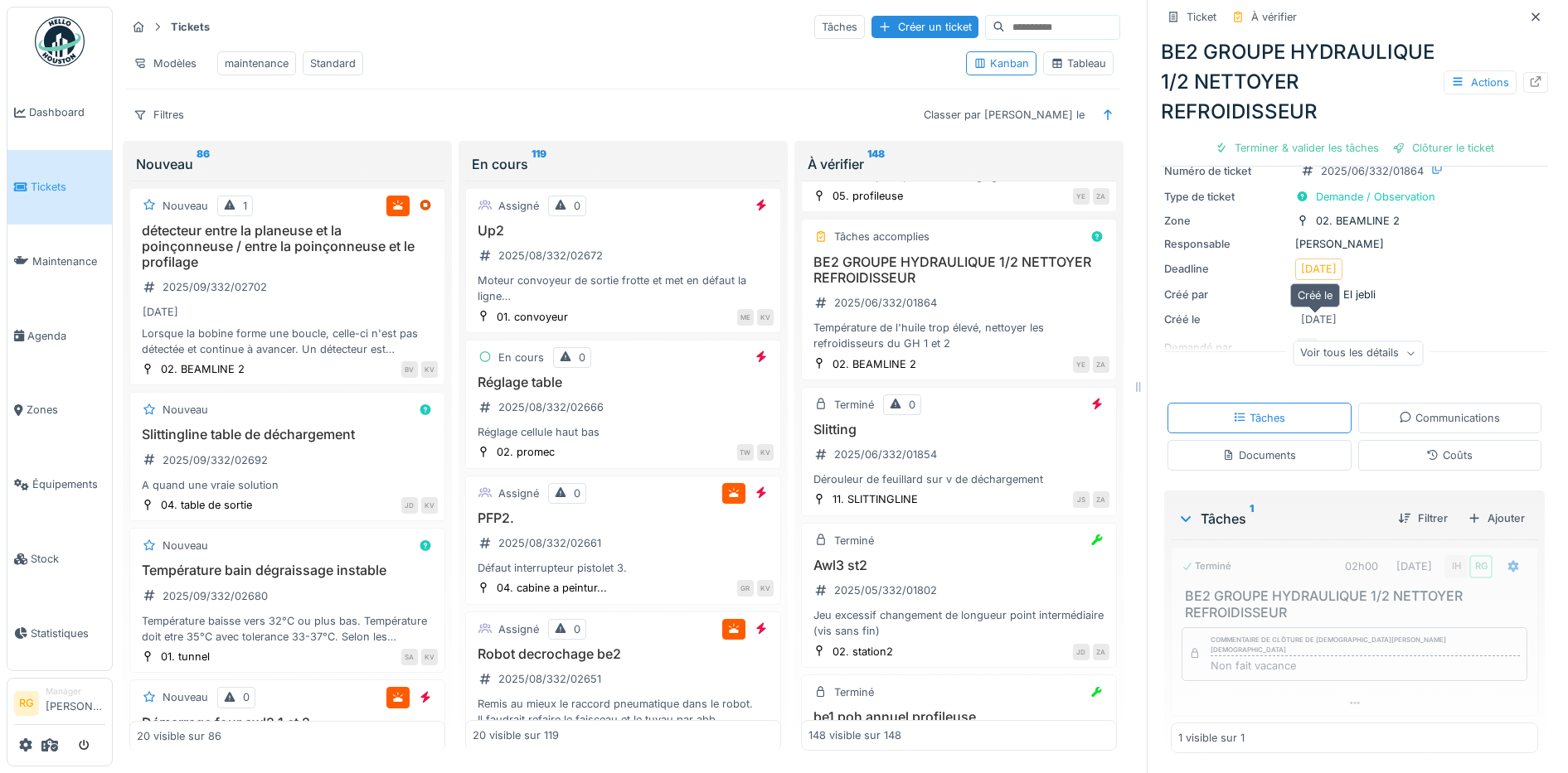
scroll to position [92, 0]
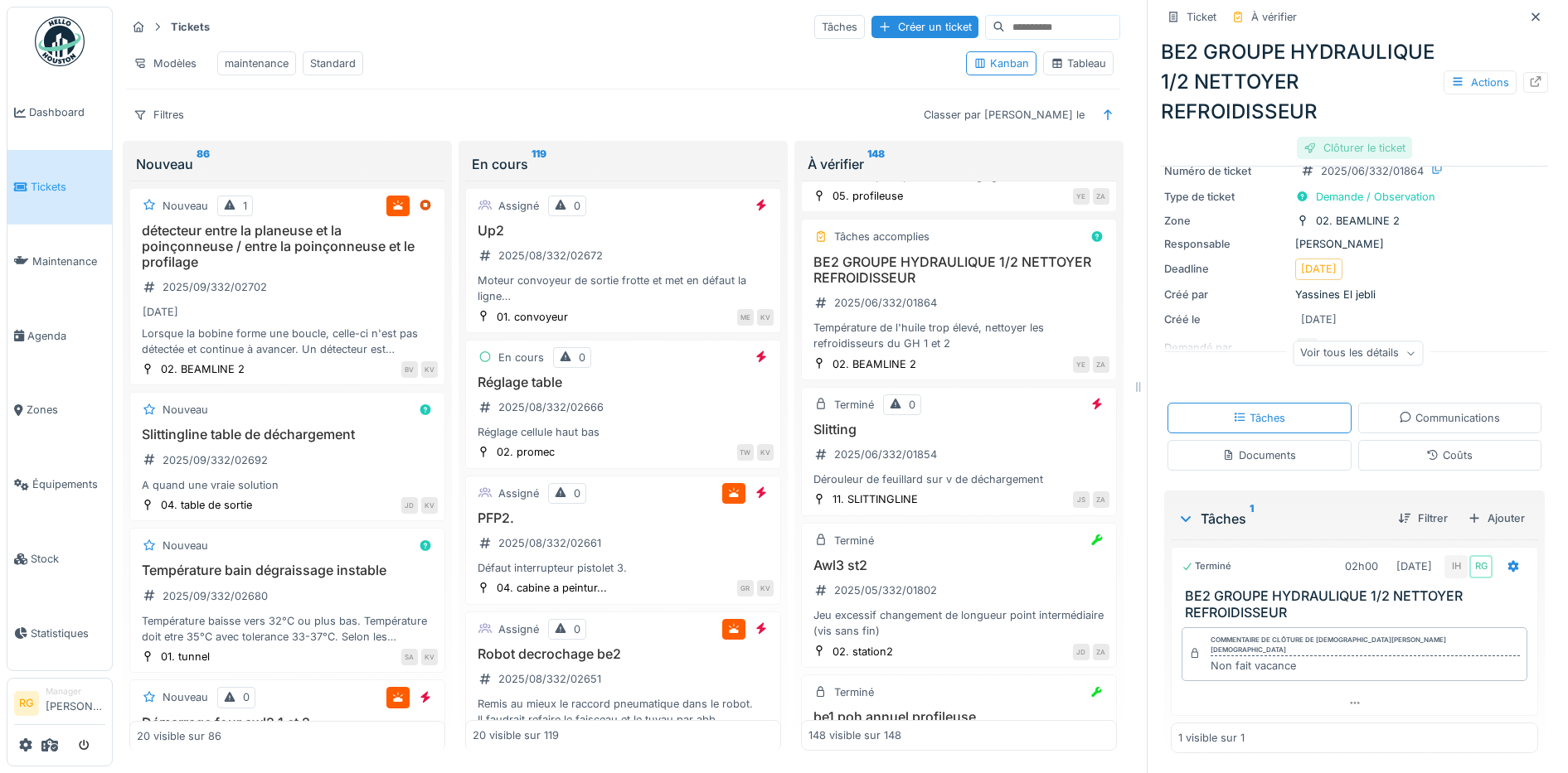
click at [1345, 160] on div "Clôturer le ticket" at bounding box center [1354, 147] width 115 height 22
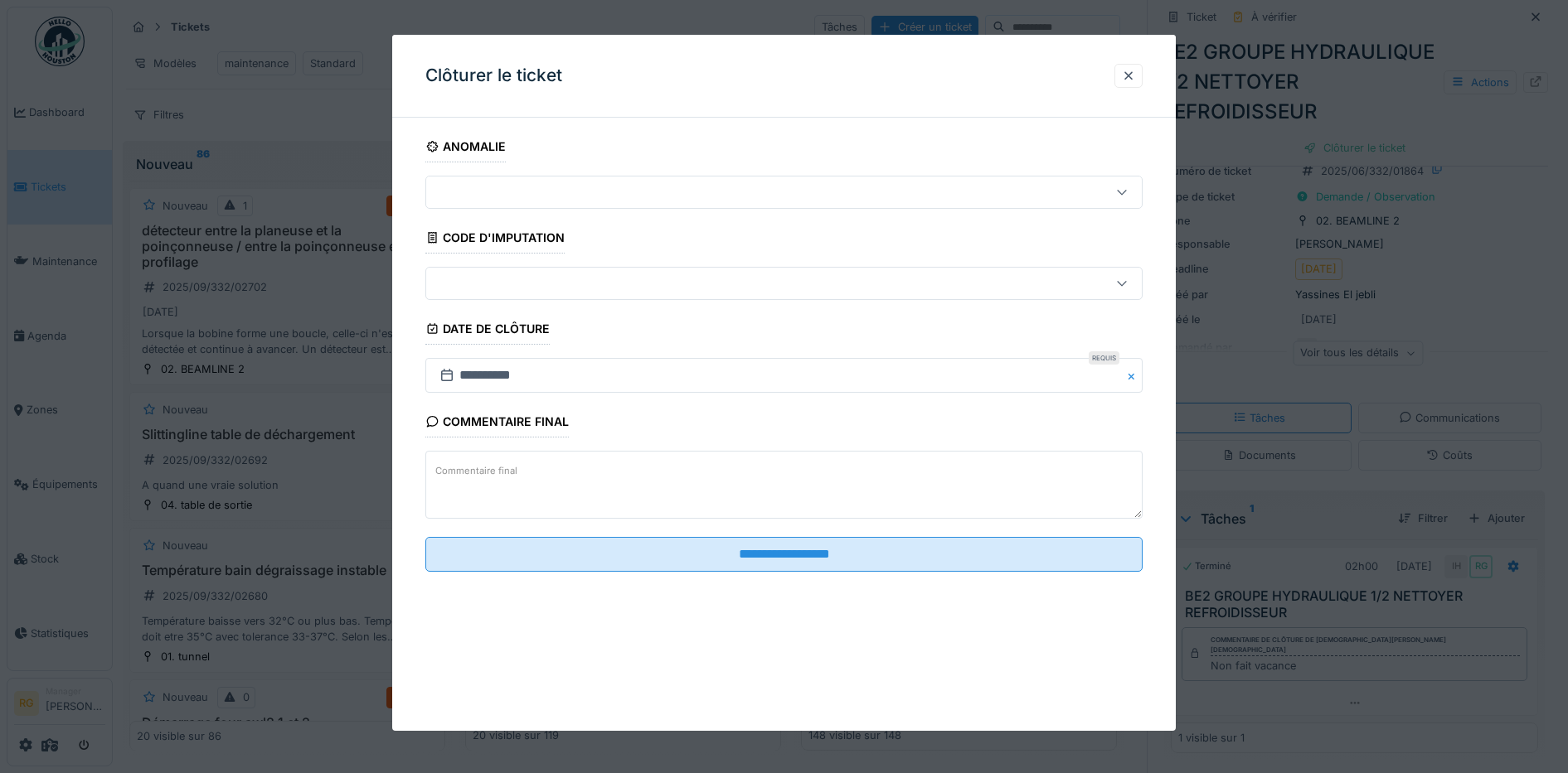
click at [642, 477] on textarea "Commentaire final" at bounding box center [785, 485] width 718 height 68
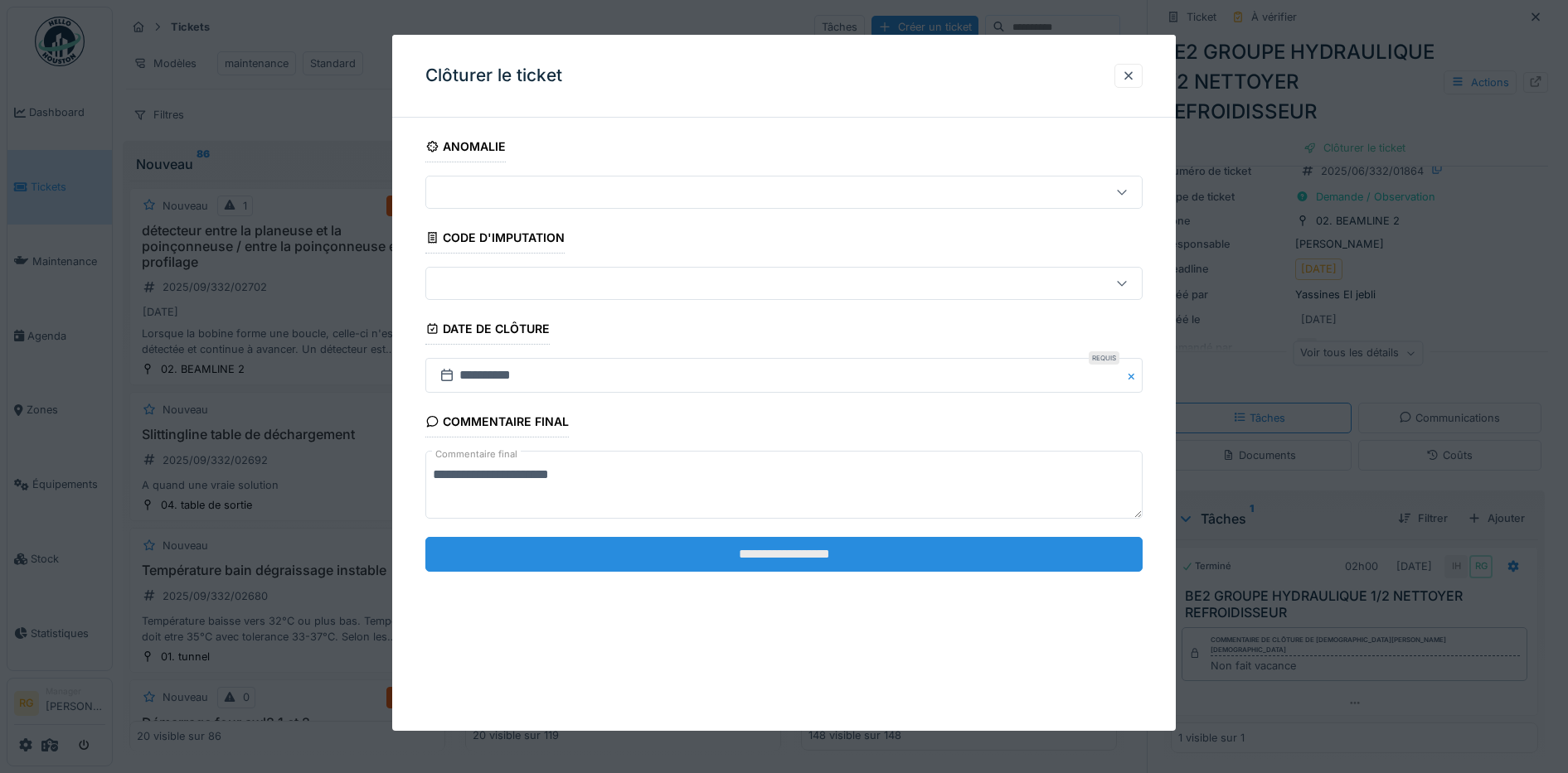
type textarea "**********"
click at [727, 551] on input "**********" at bounding box center [785, 554] width 718 height 35
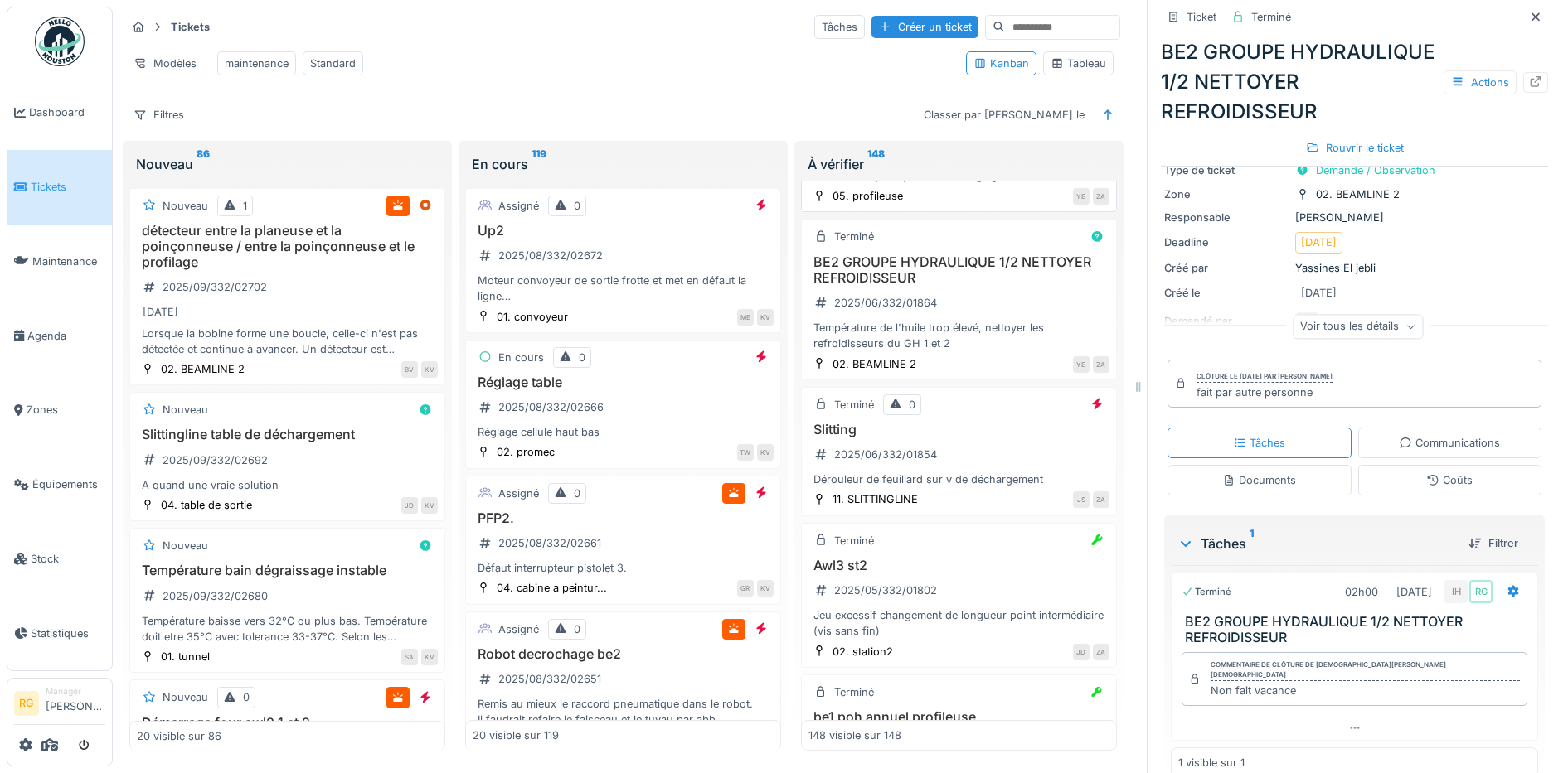
click at [963, 184] on div "BE4 PROFILEUSE [PERSON_NAME] EN U DEMONTABLE 2025/06/332/01877 Modification : a…" at bounding box center [959, 135] width 301 height 98
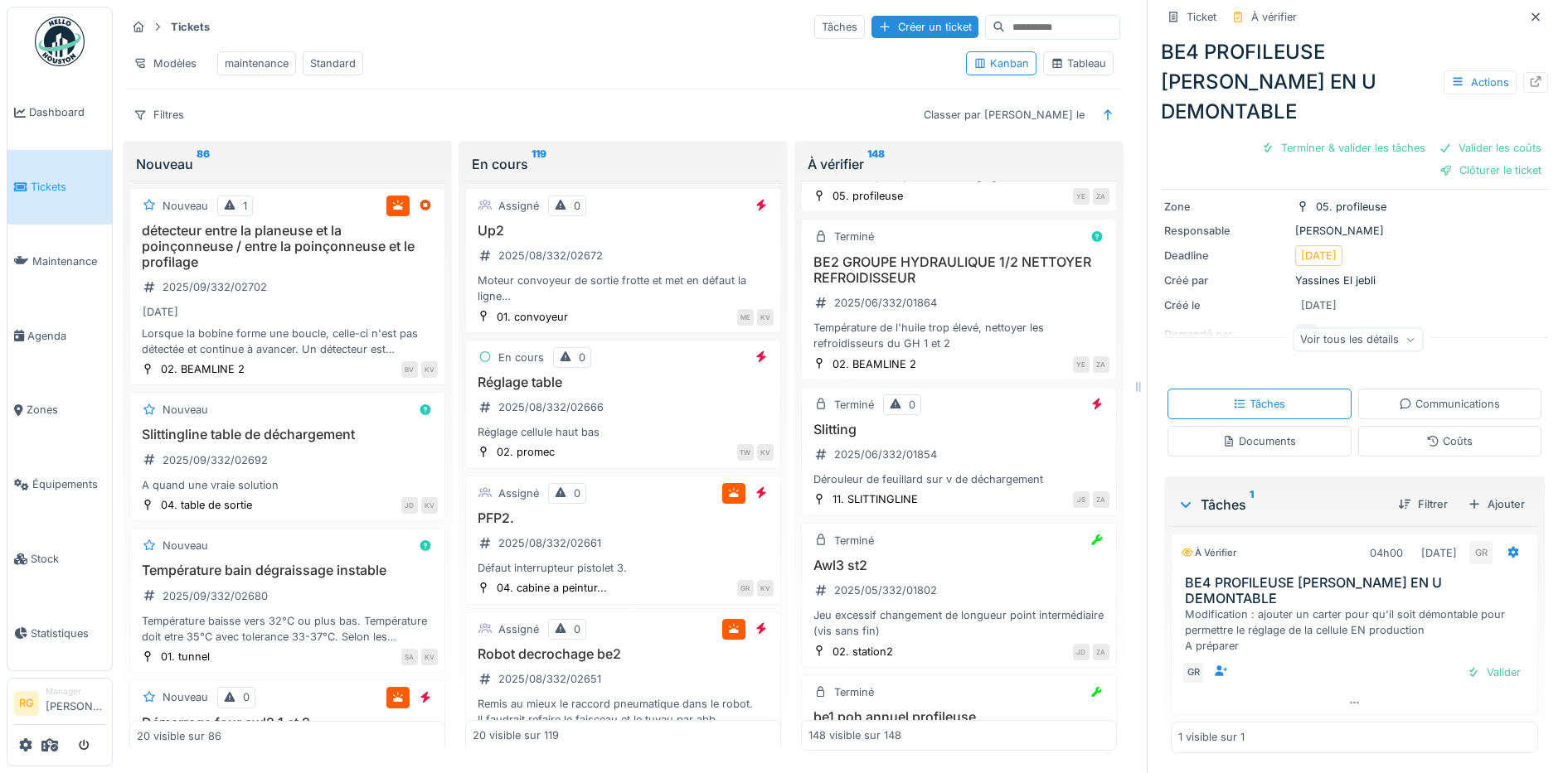
scroll to position [120, 0]
click at [1252, 433] on div "Documents" at bounding box center [1258, 441] width 74 height 16
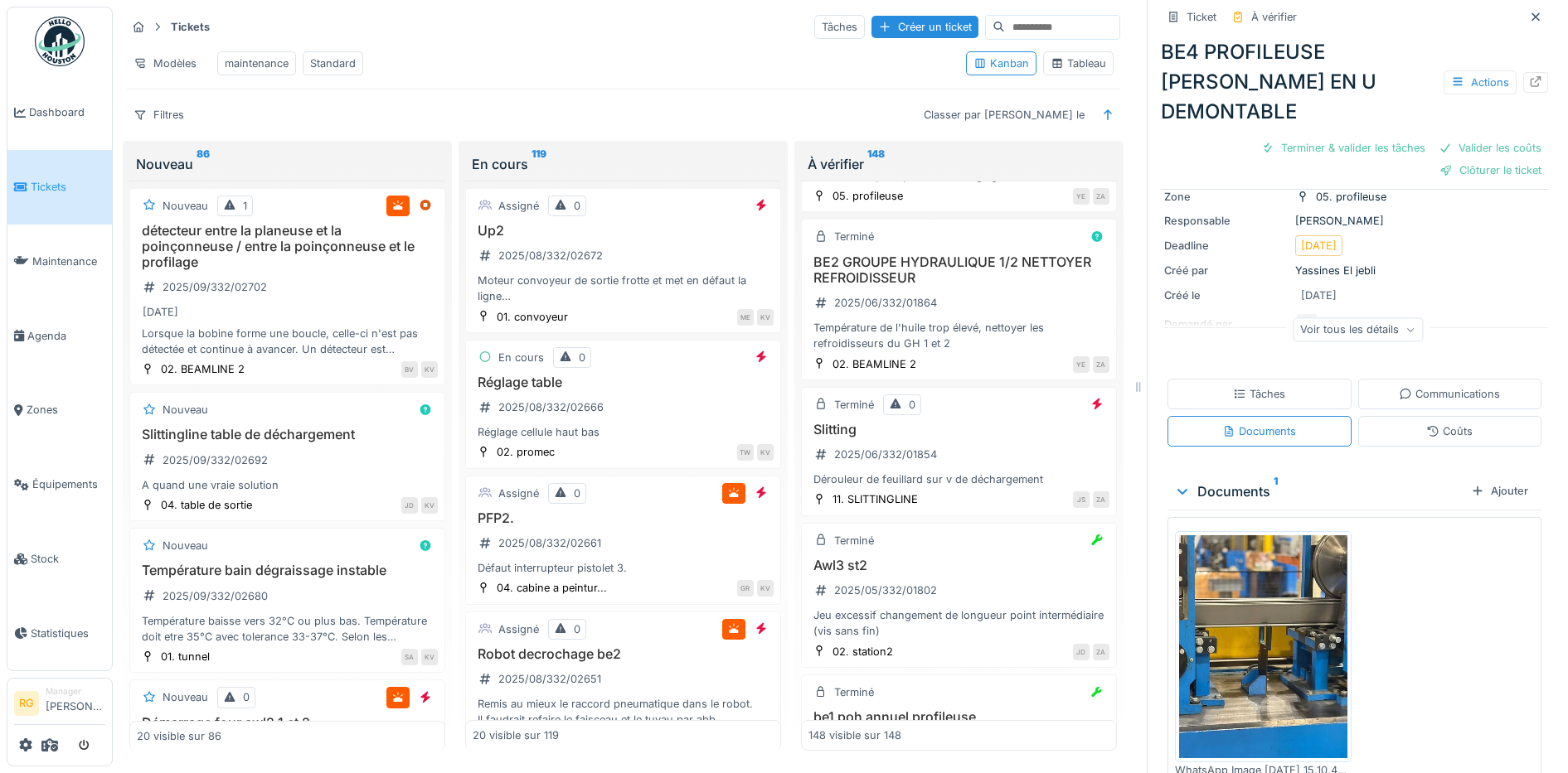
scroll to position [190, 0]
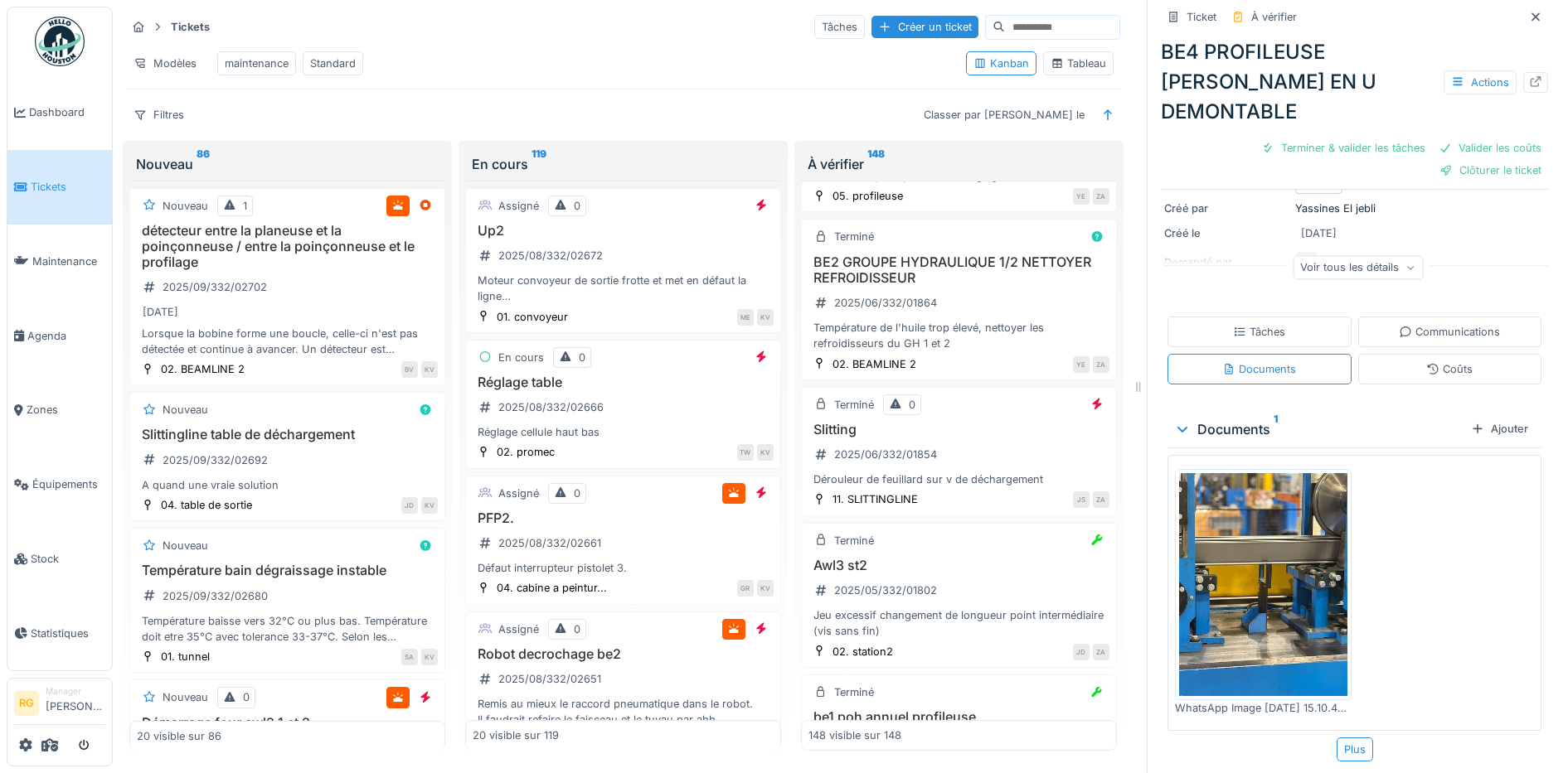
click at [1251, 581] on img at bounding box center [1263, 585] width 169 height 223
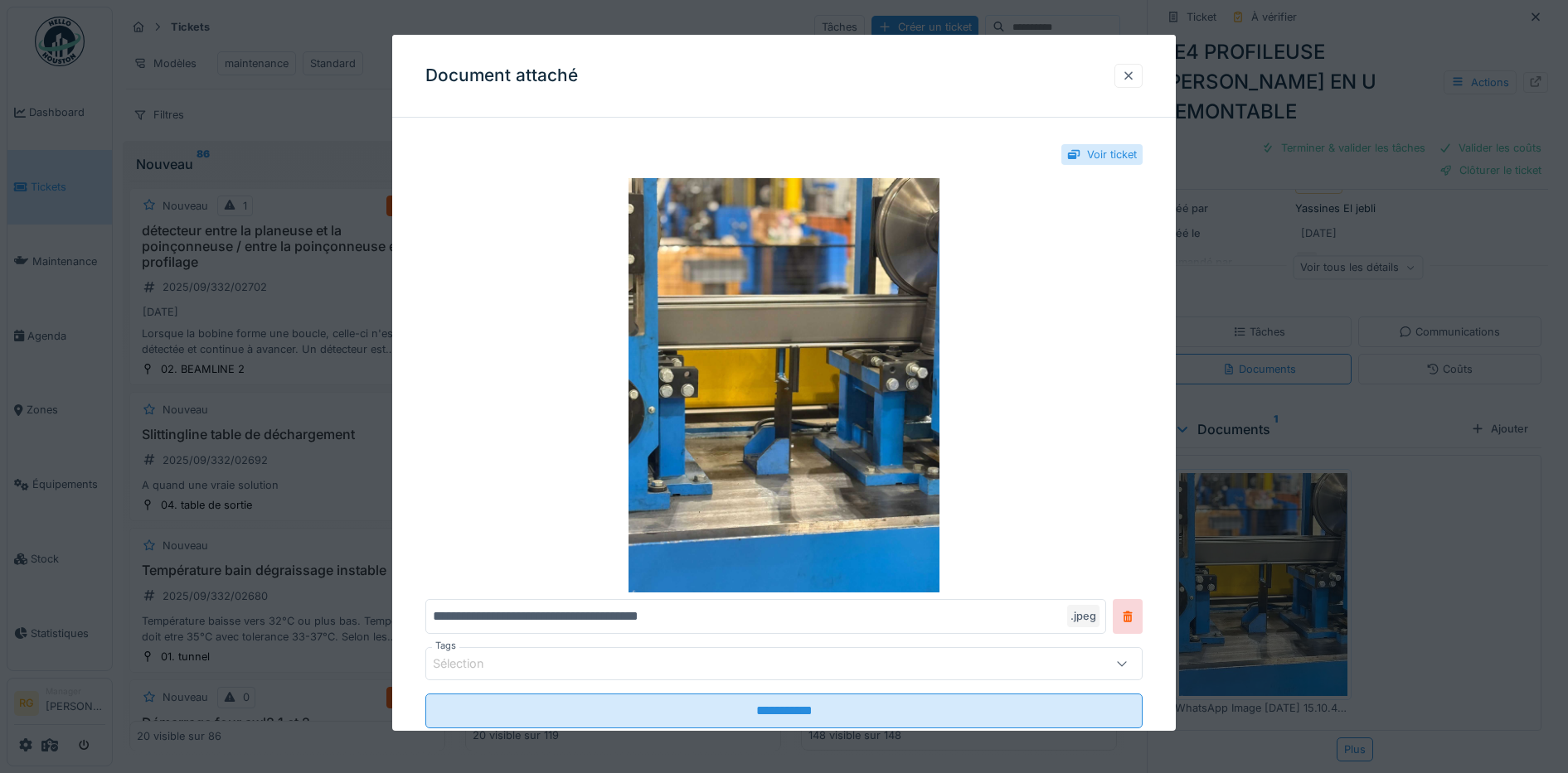
click at [1135, 82] on div at bounding box center [1128, 76] width 13 height 16
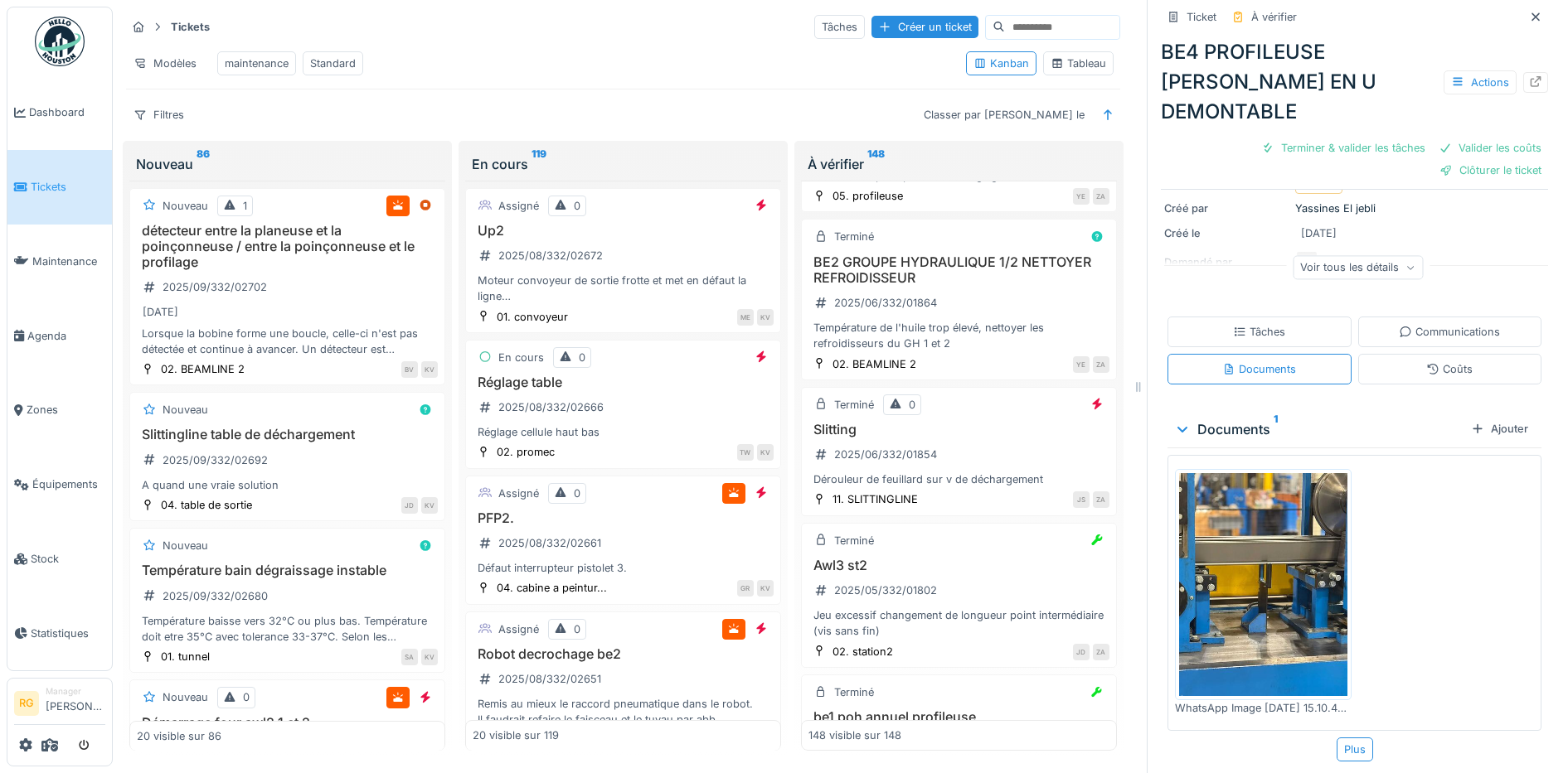
click at [1387, 259] on div "Voir tous les détails" at bounding box center [1358, 267] width 130 height 24
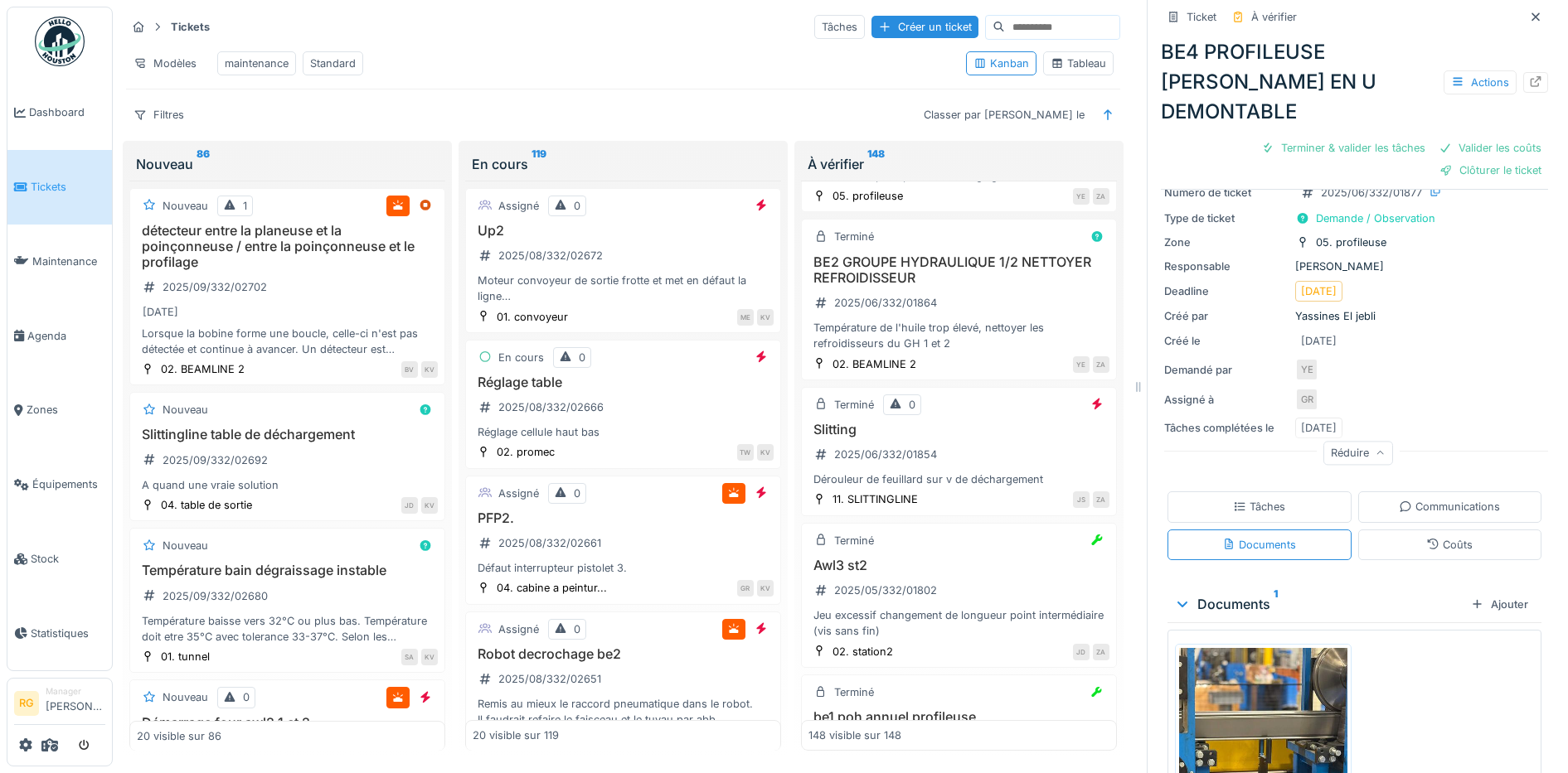
scroll to position [0, 0]
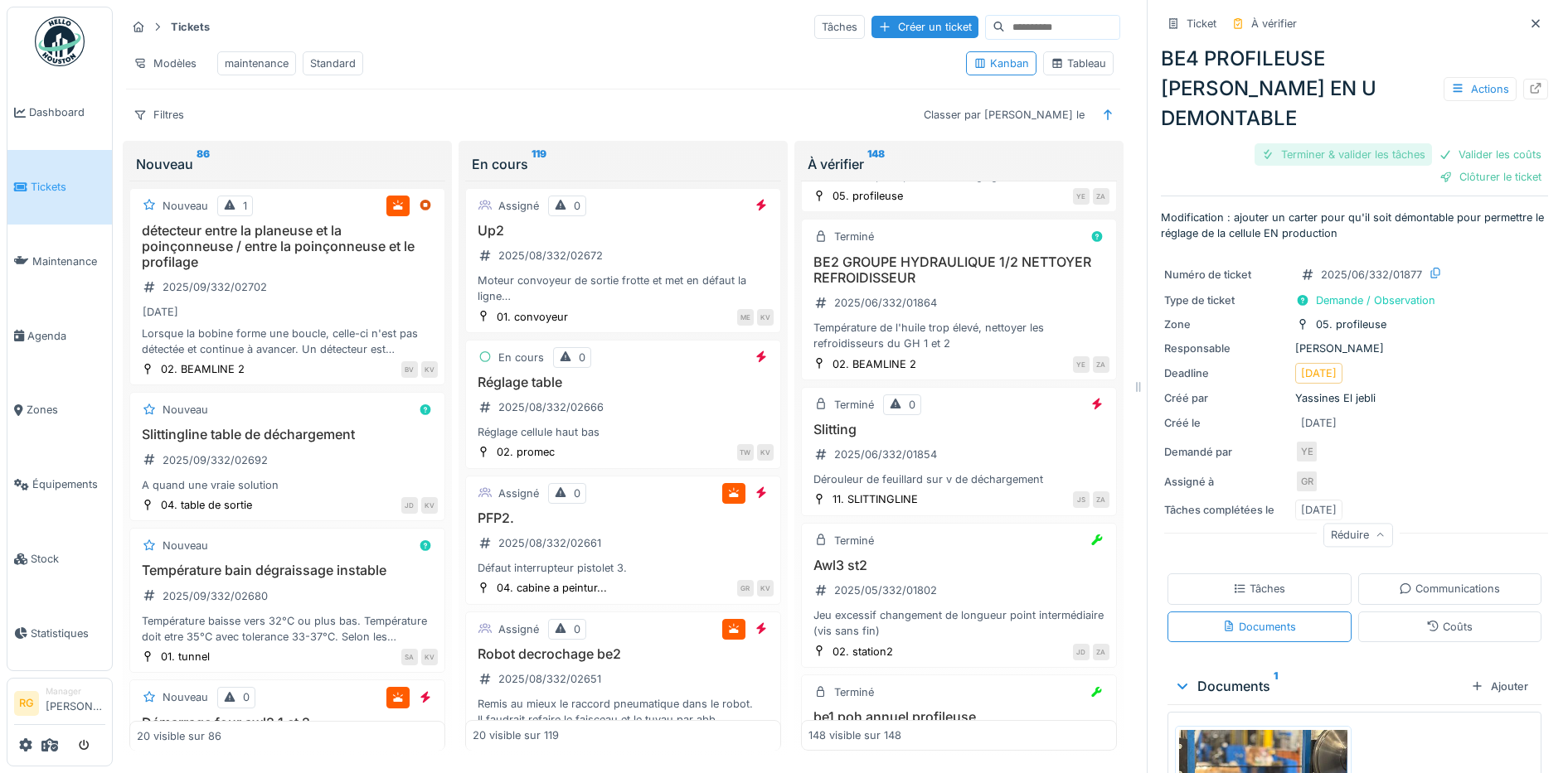
click at [1328, 144] on div "Terminer & valider les tâches" at bounding box center [1344, 154] width 177 height 22
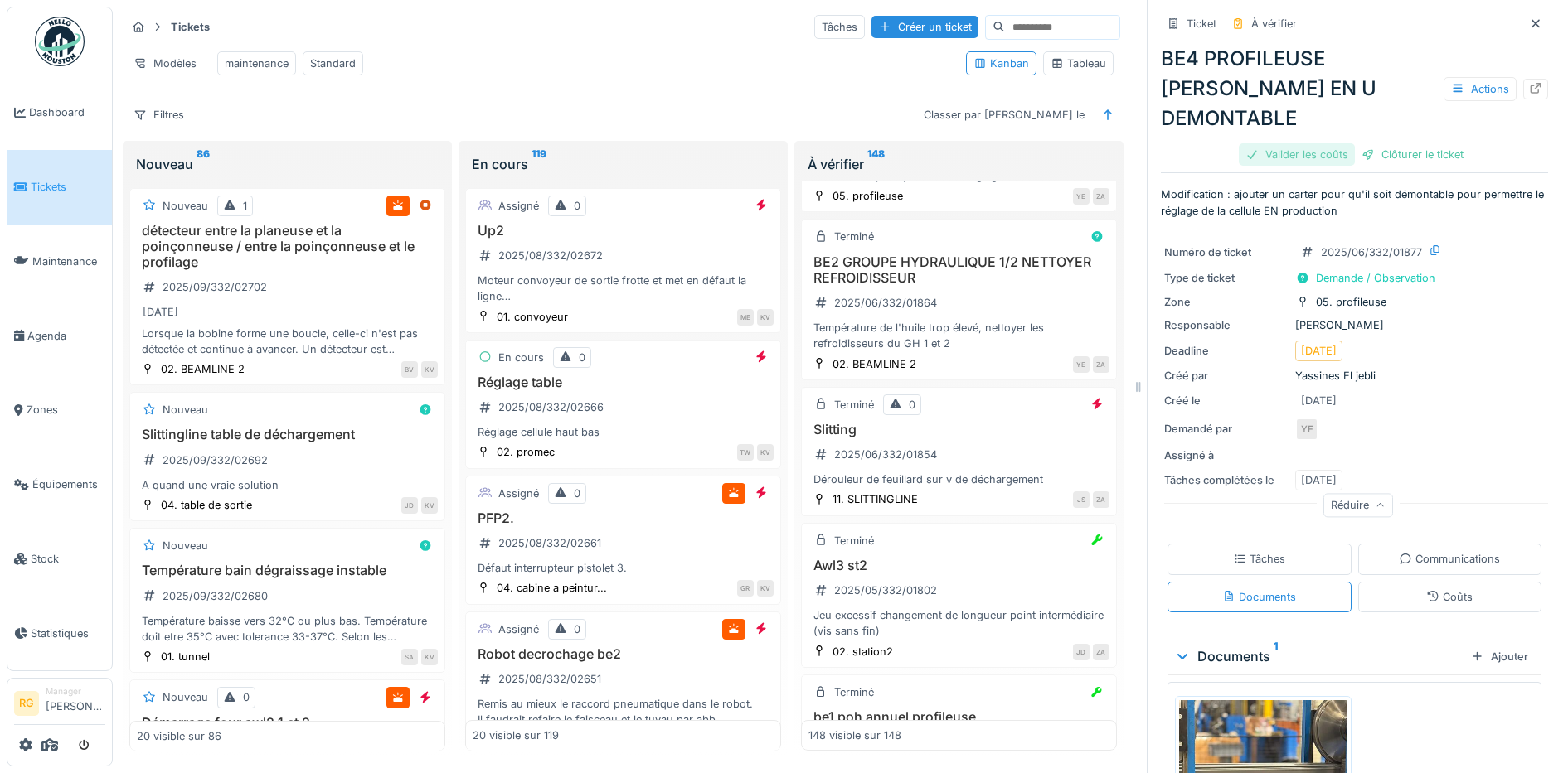
click at [1301, 144] on div "Valider les coûts" at bounding box center [1297, 154] width 116 height 22
click at [1333, 144] on div "Clôturer le ticket" at bounding box center [1354, 154] width 115 height 22
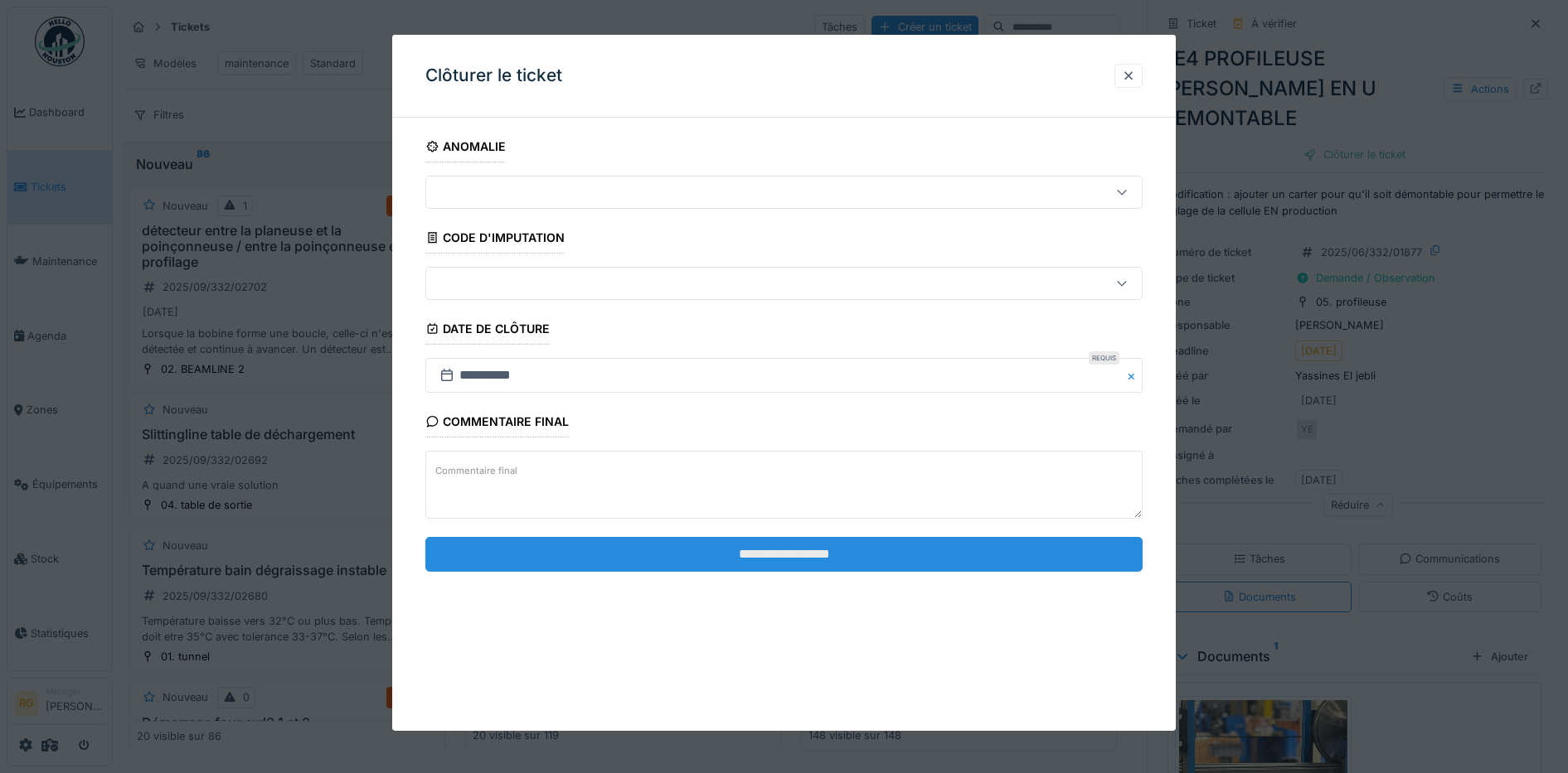
click at [878, 553] on input "**********" at bounding box center [785, 554] width 718 height 35
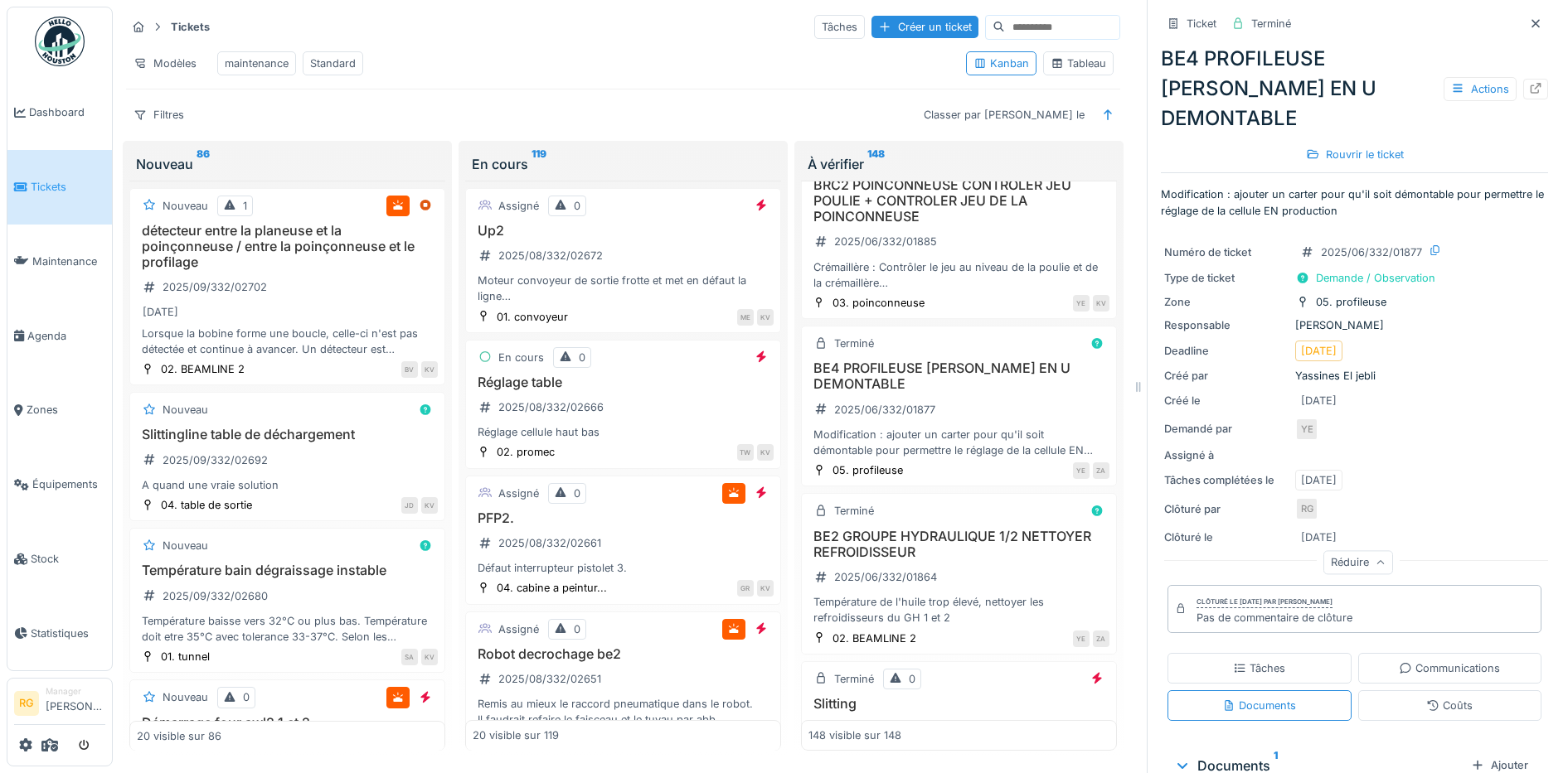
scroll to position [17927, 0]
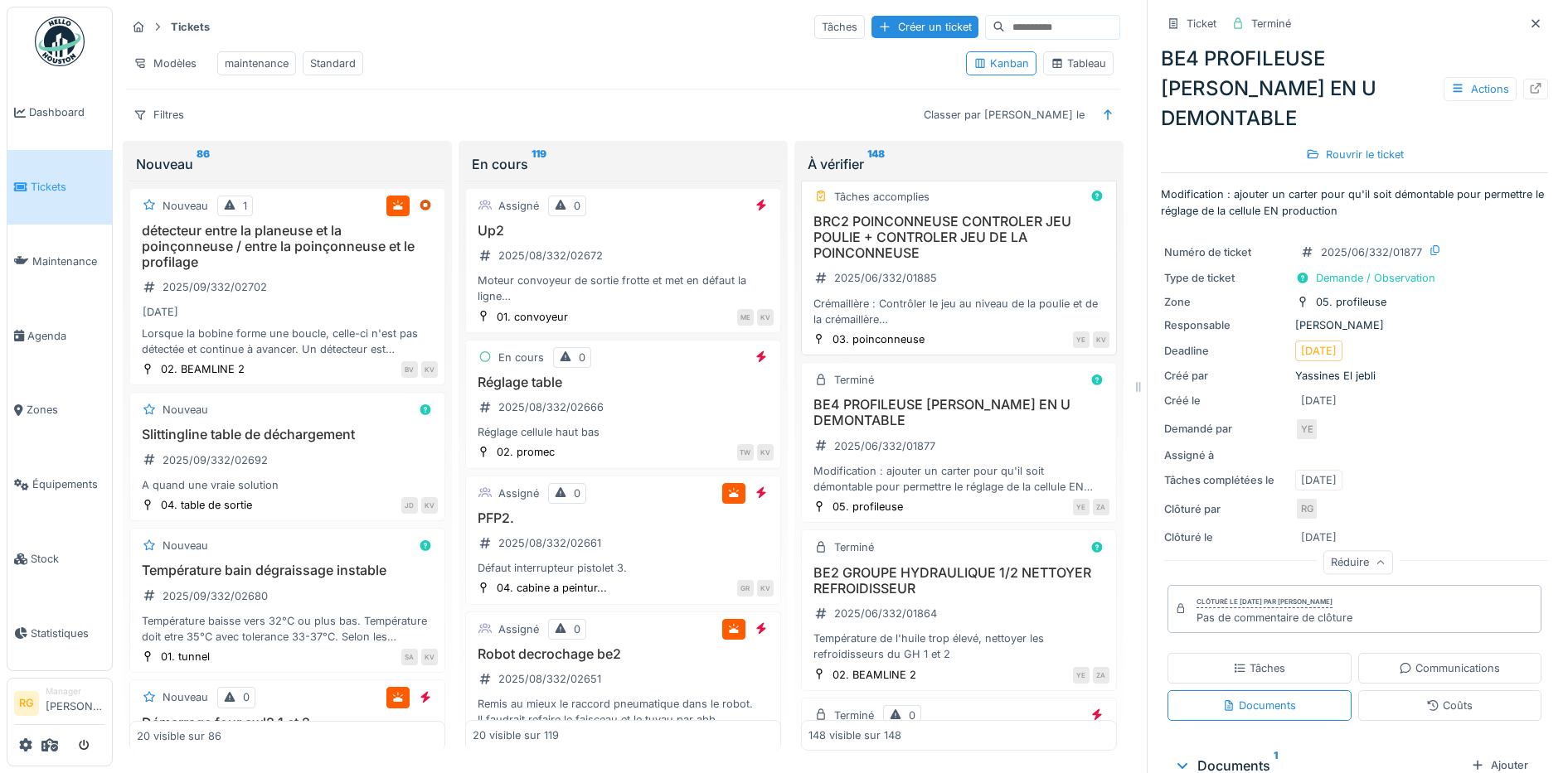
click at [975, 327] on div "BRC2 POINCONNEUSE CONTROLER JEU POULIE + CONTROLER JEU DE LA POINCONNEUSE 2025/…" at bounding box center [959, 270] width 301 height 113
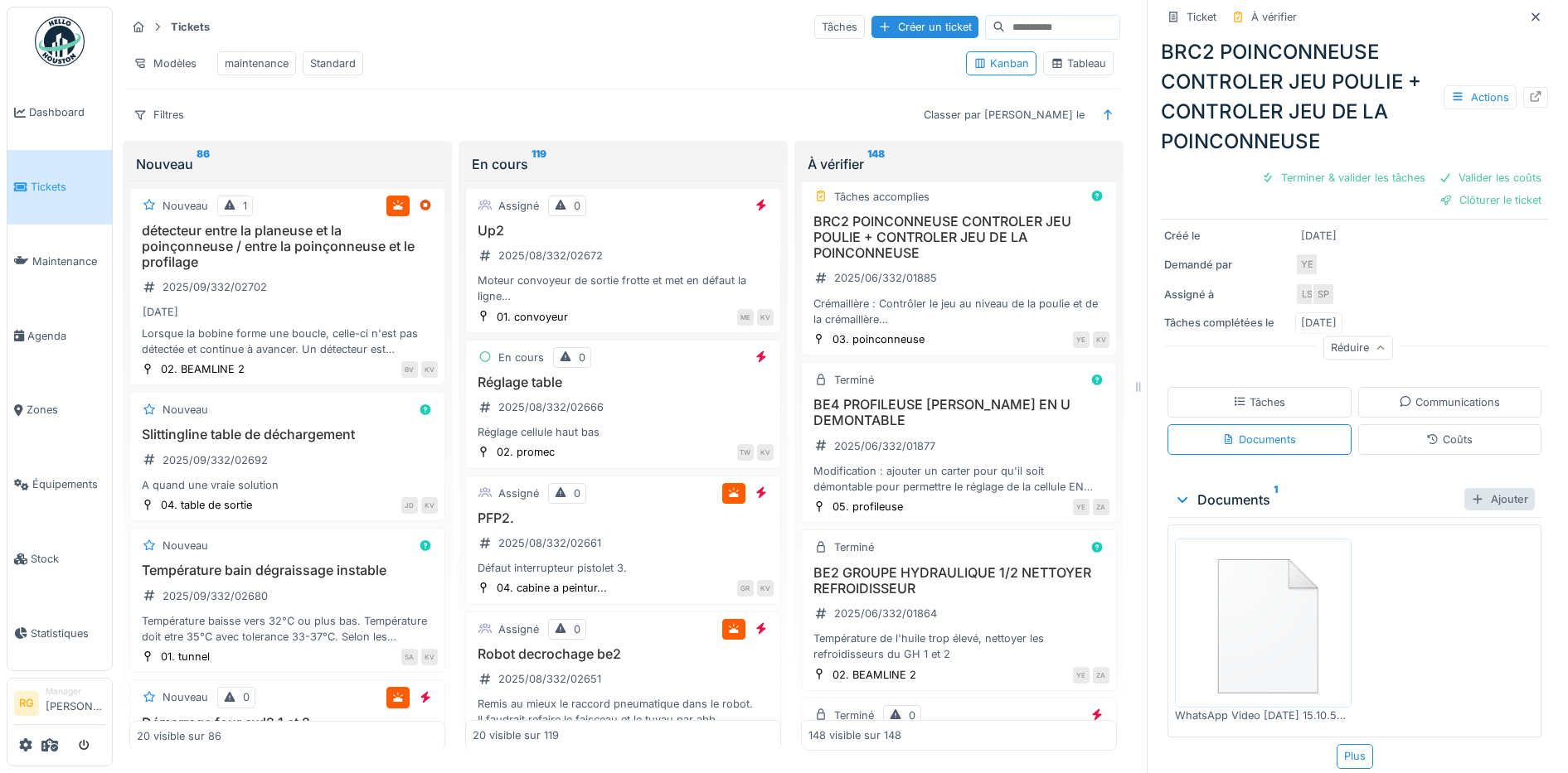
scroll to position [240, 0]
click at [1254, 387] on div "Tâches" at bounding box center [1258, 395] width 52 height 16
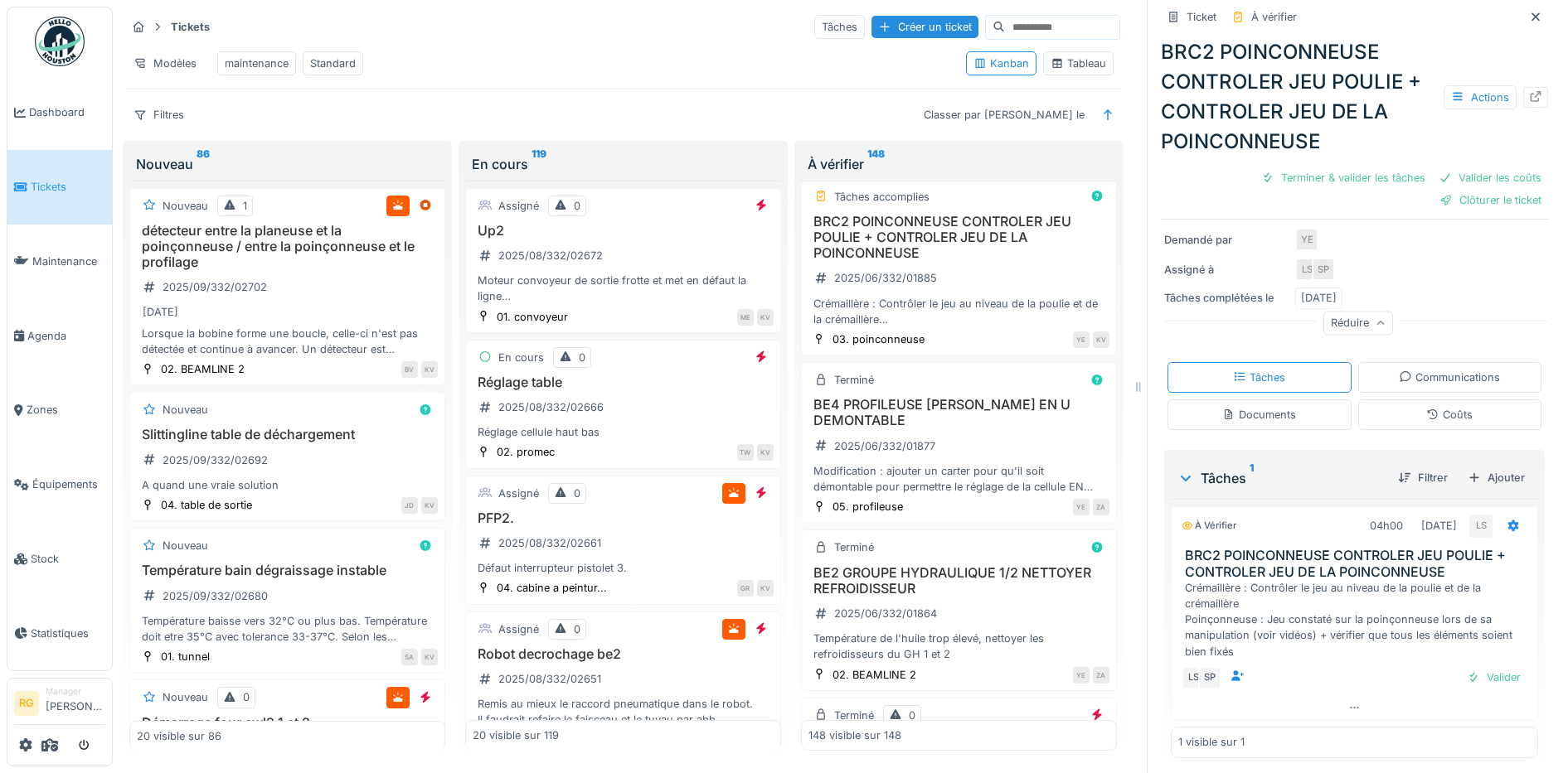
scroll to position [262, 0]
click at [1449, 364] on div "Communications" at bounding box center [1449, 372] width 101 height 16
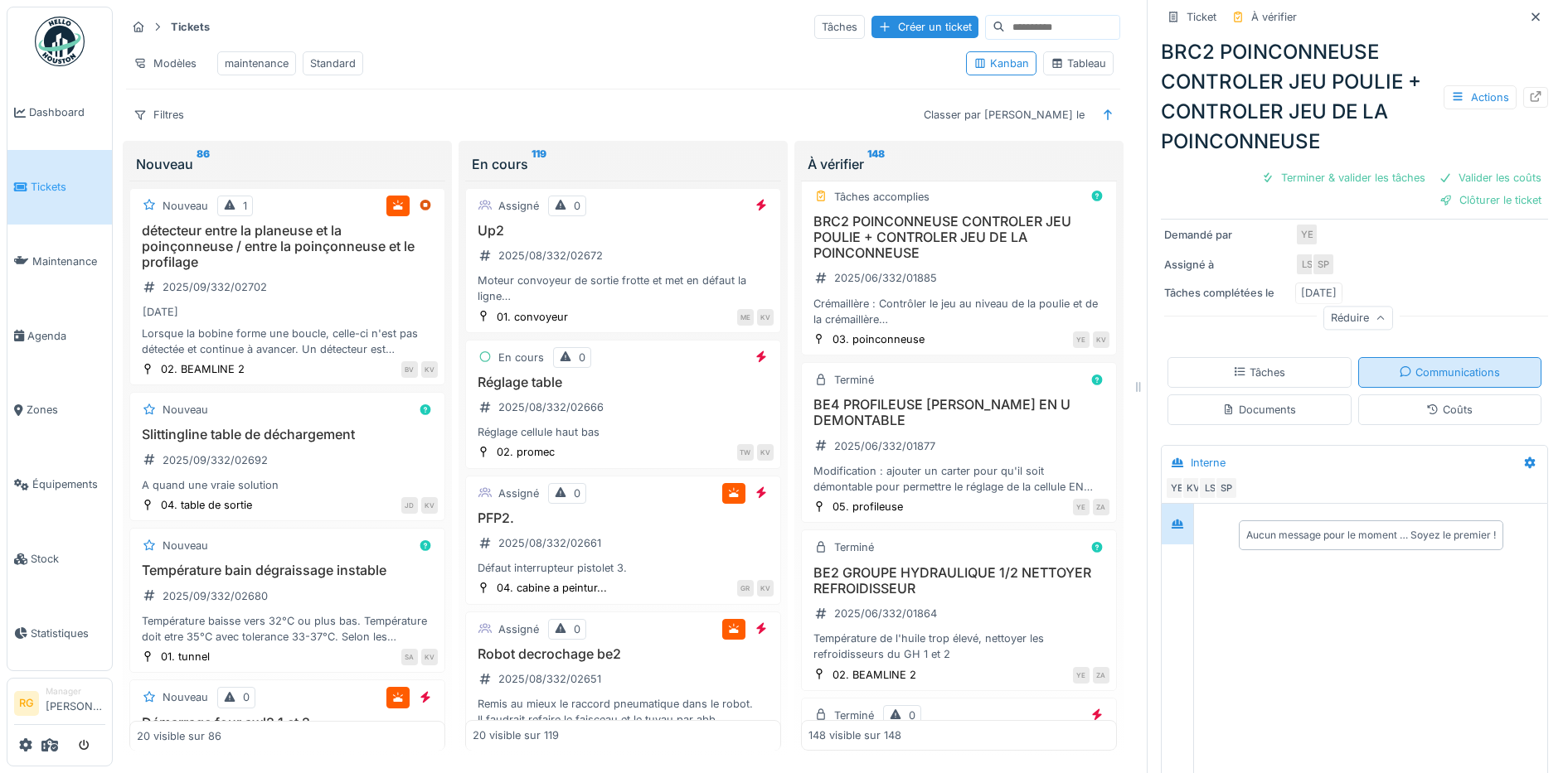
click at [1436, 402] on div "Coûts" at bounding box center [1449, 410] width 46 height 16
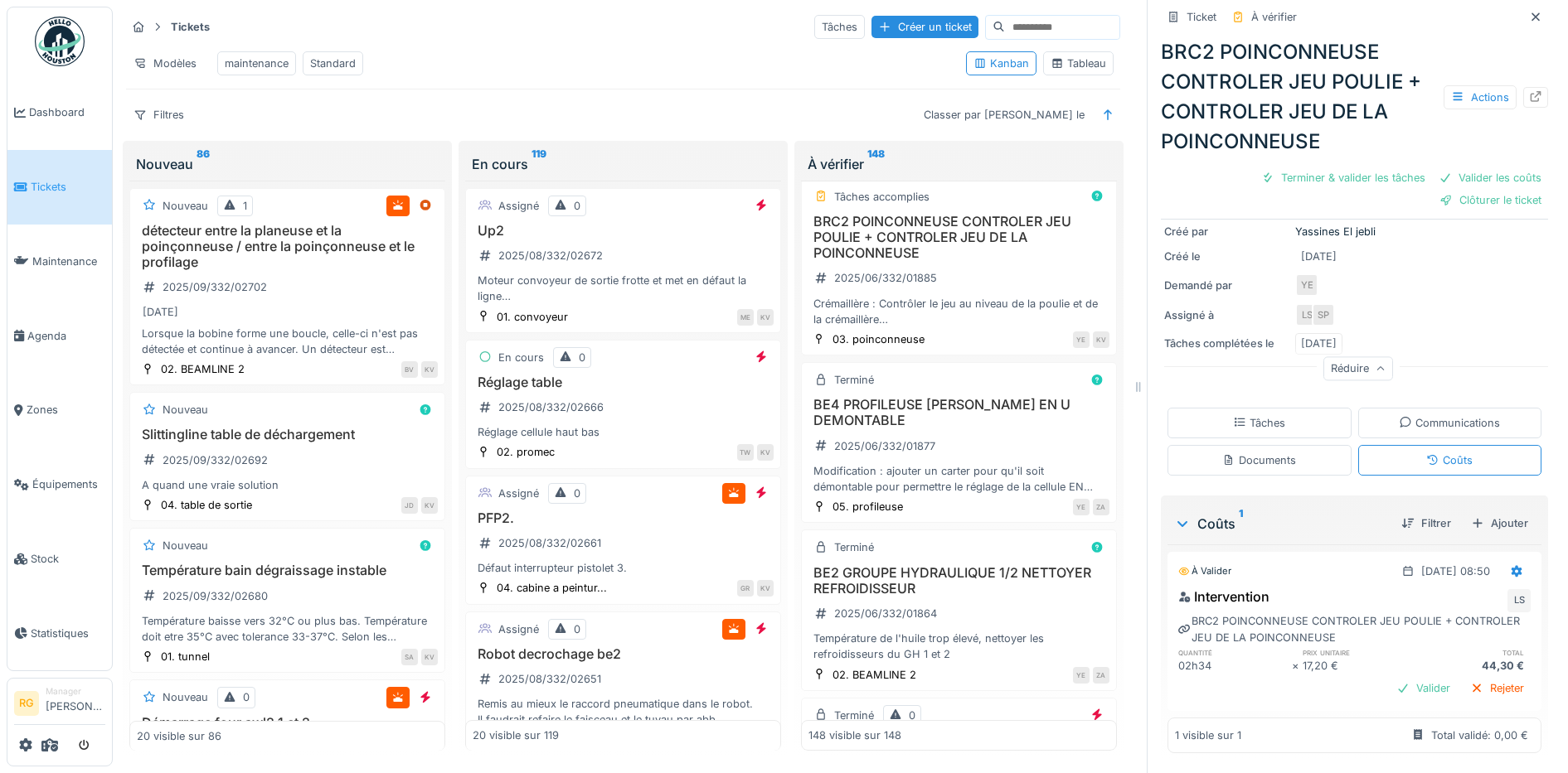
scroll to position [212, 0]
click at [1394, 677] on div "Valider" at bounding box center [1423, 688] width 67 height 22
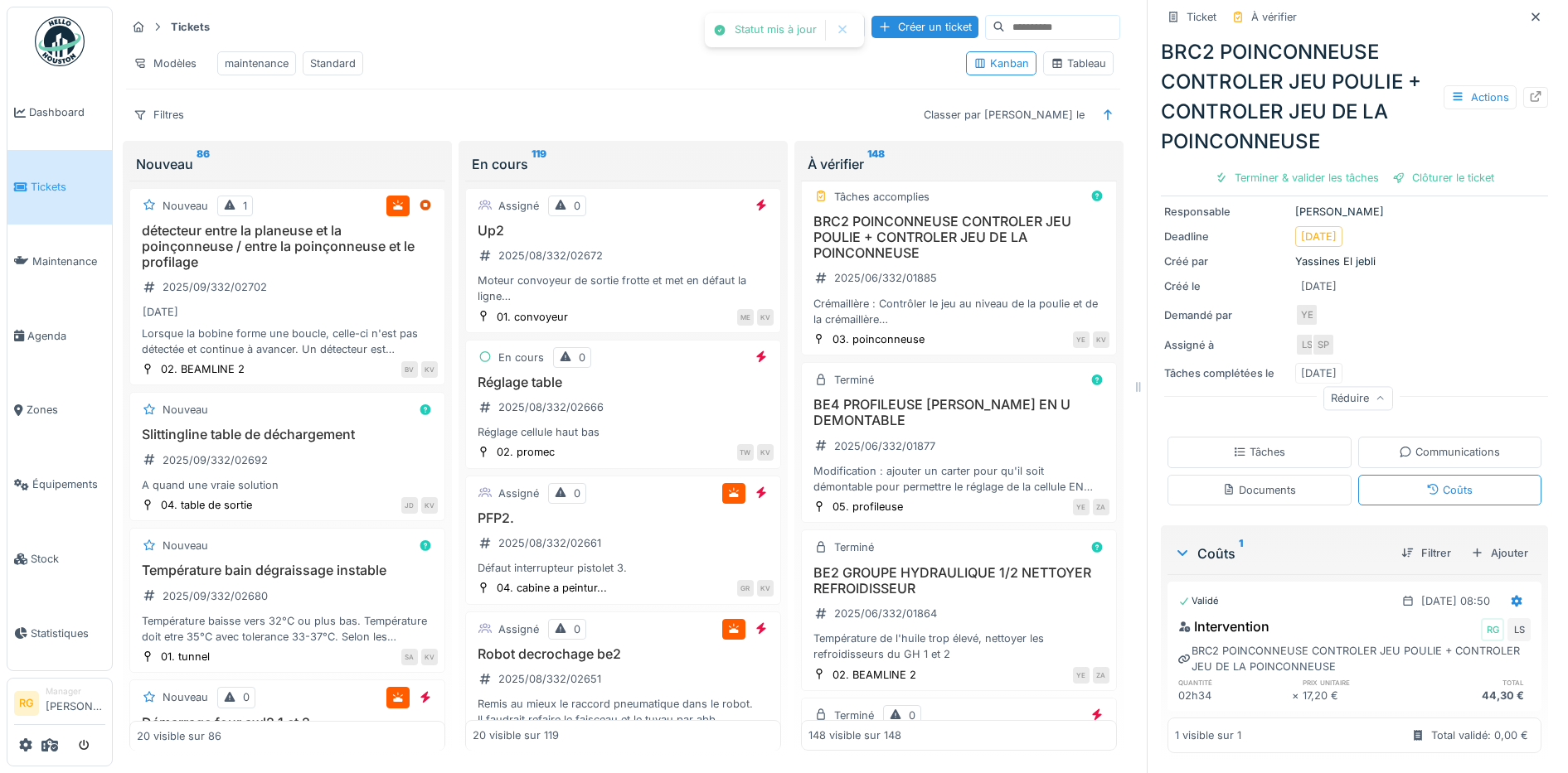
scroll to position [160, 0]
click at [1234, 444] on div "Tâches" at bounding box center [1258, 452] width 52 height 16
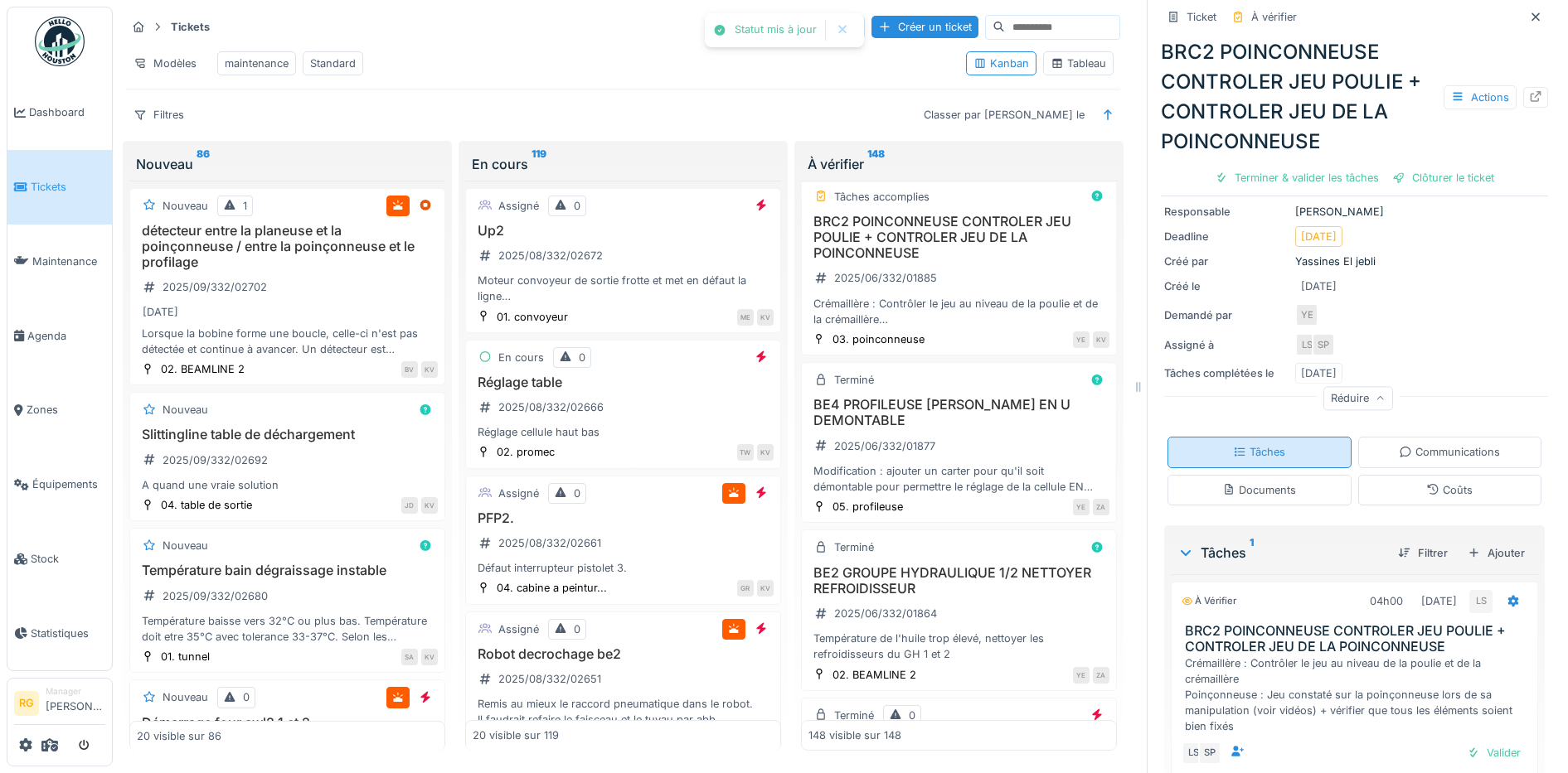
scroll to position [189, 0]
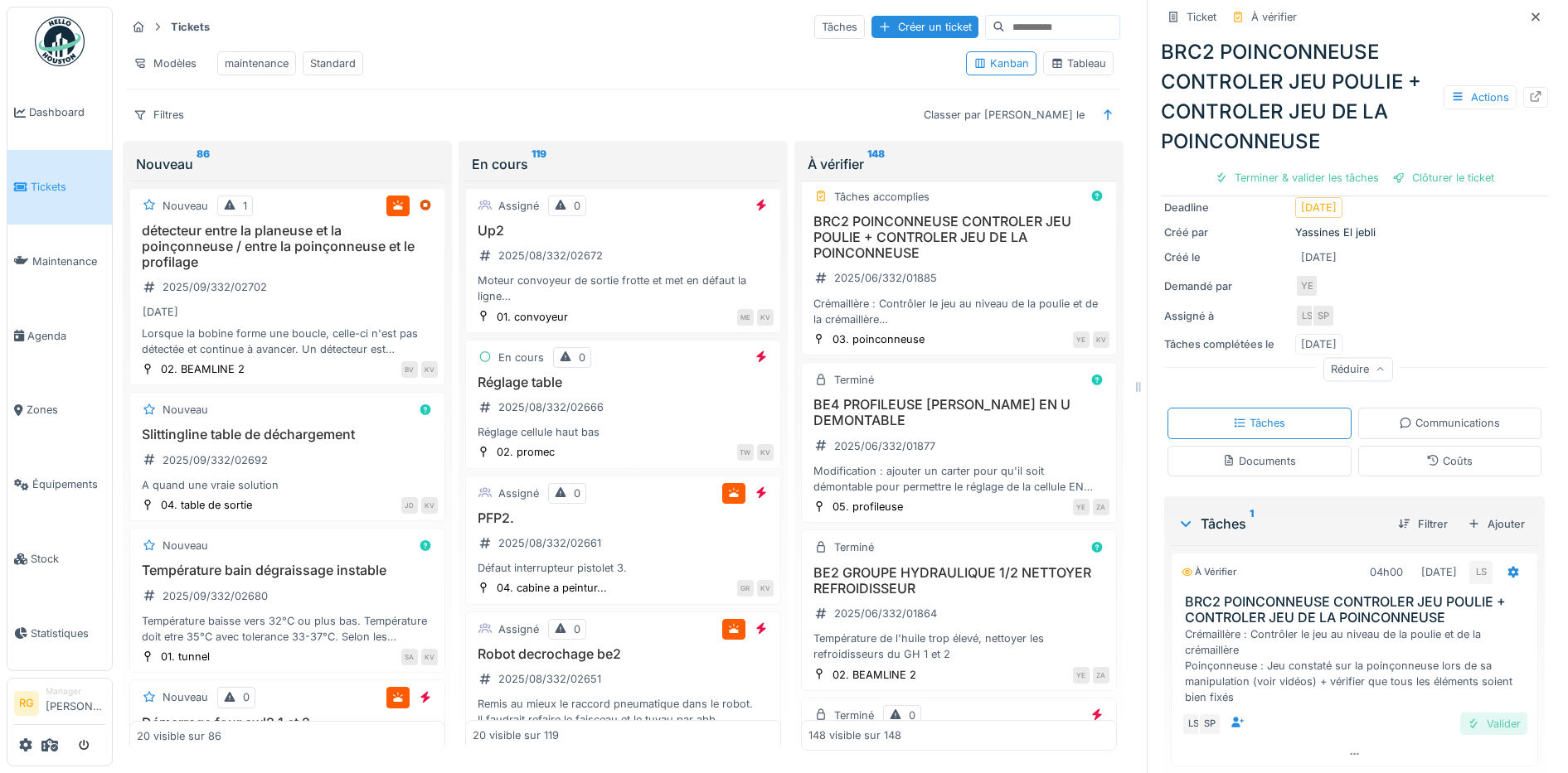
click at [1471, 713] on div "Valider" at bounding box center [1494, 723] width 67 height 22
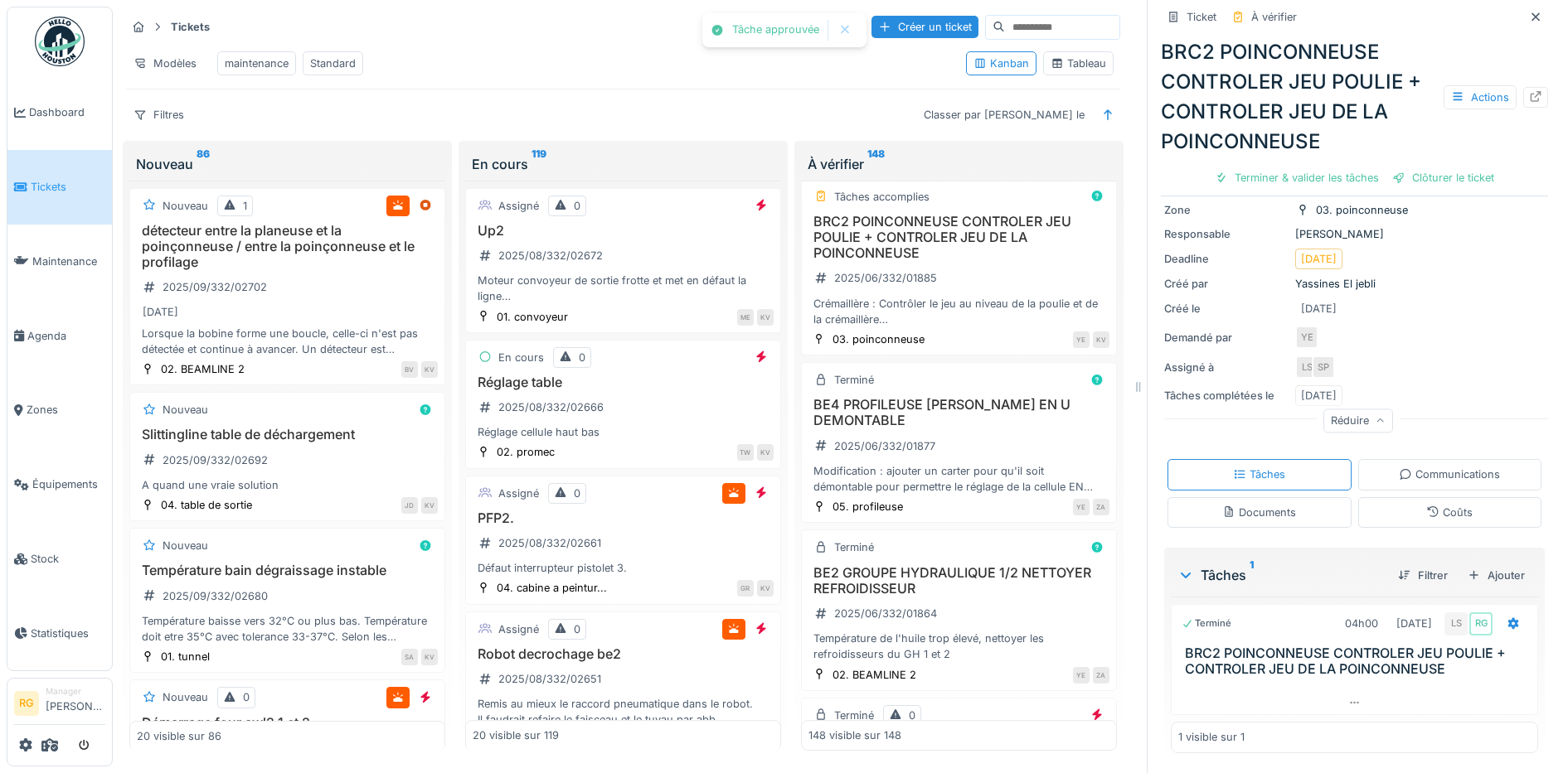
scroll to position [130, 0]
click at [1354, 167] on div "Clôturer le ticket" at bounding box center [1354, 177] width 115 height 22
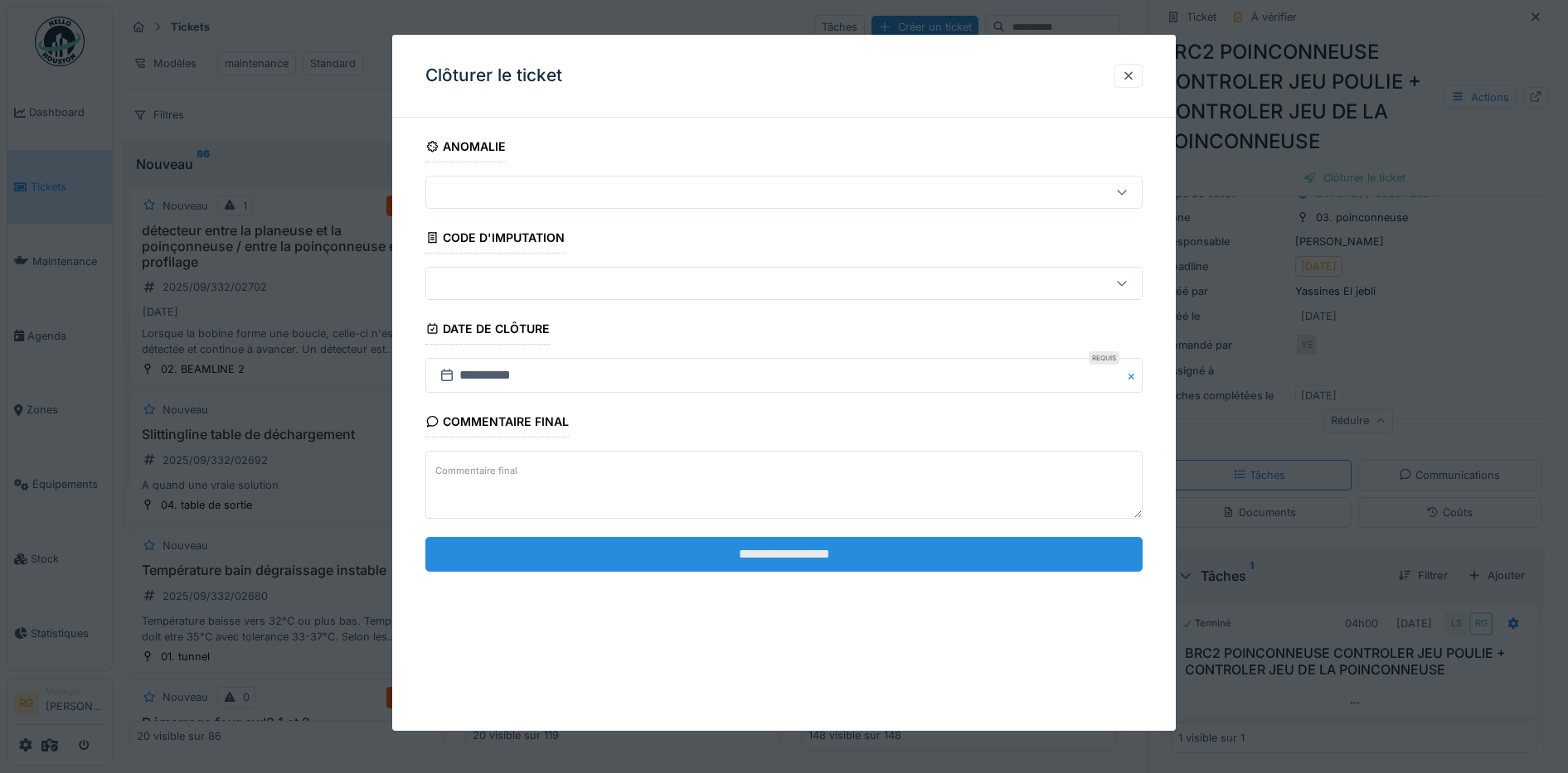
click at [922, 550] on input "**********" at bounding box center [785, 554] width 718 height 35
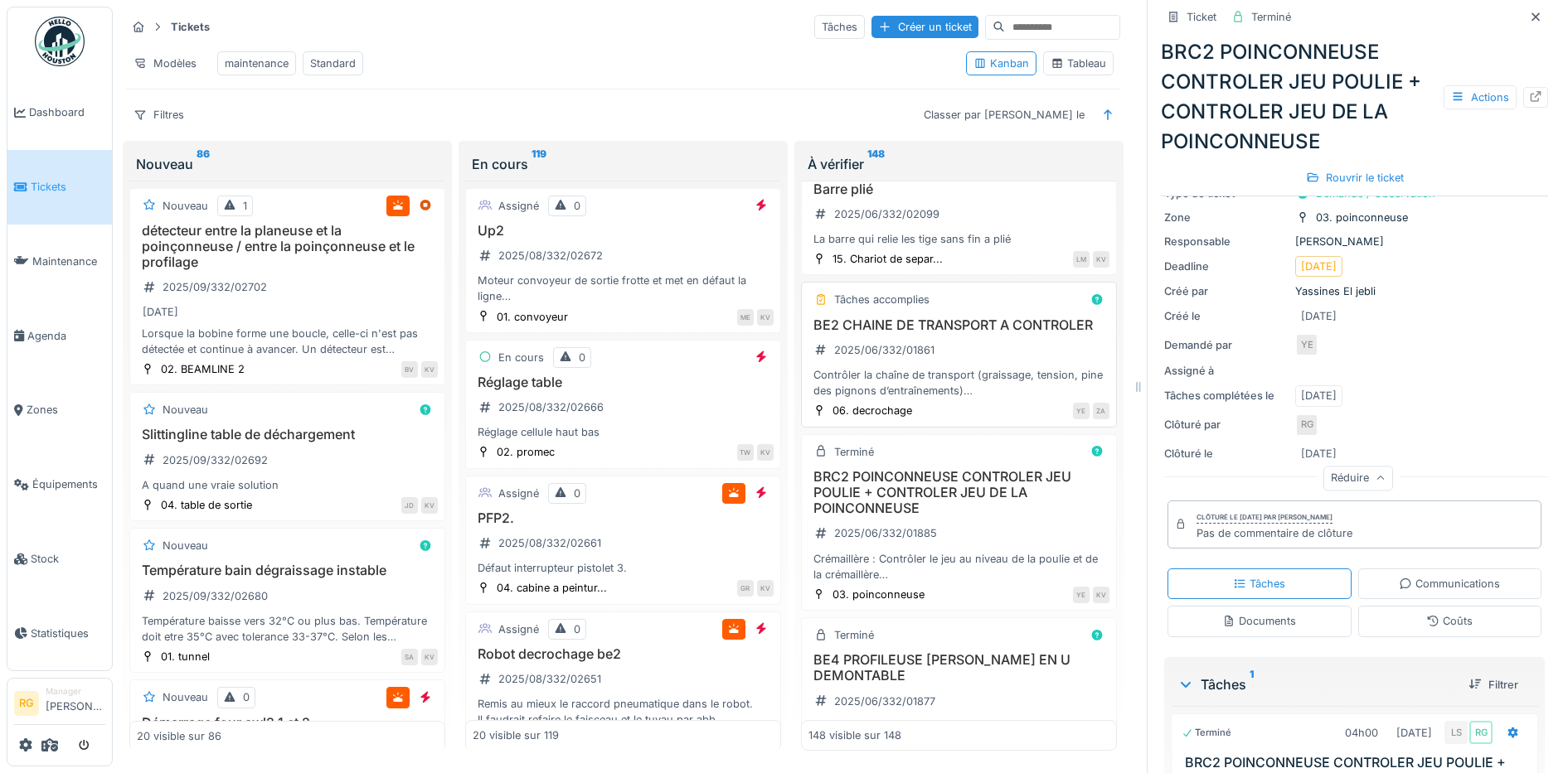
scroll to position [17616, 0]
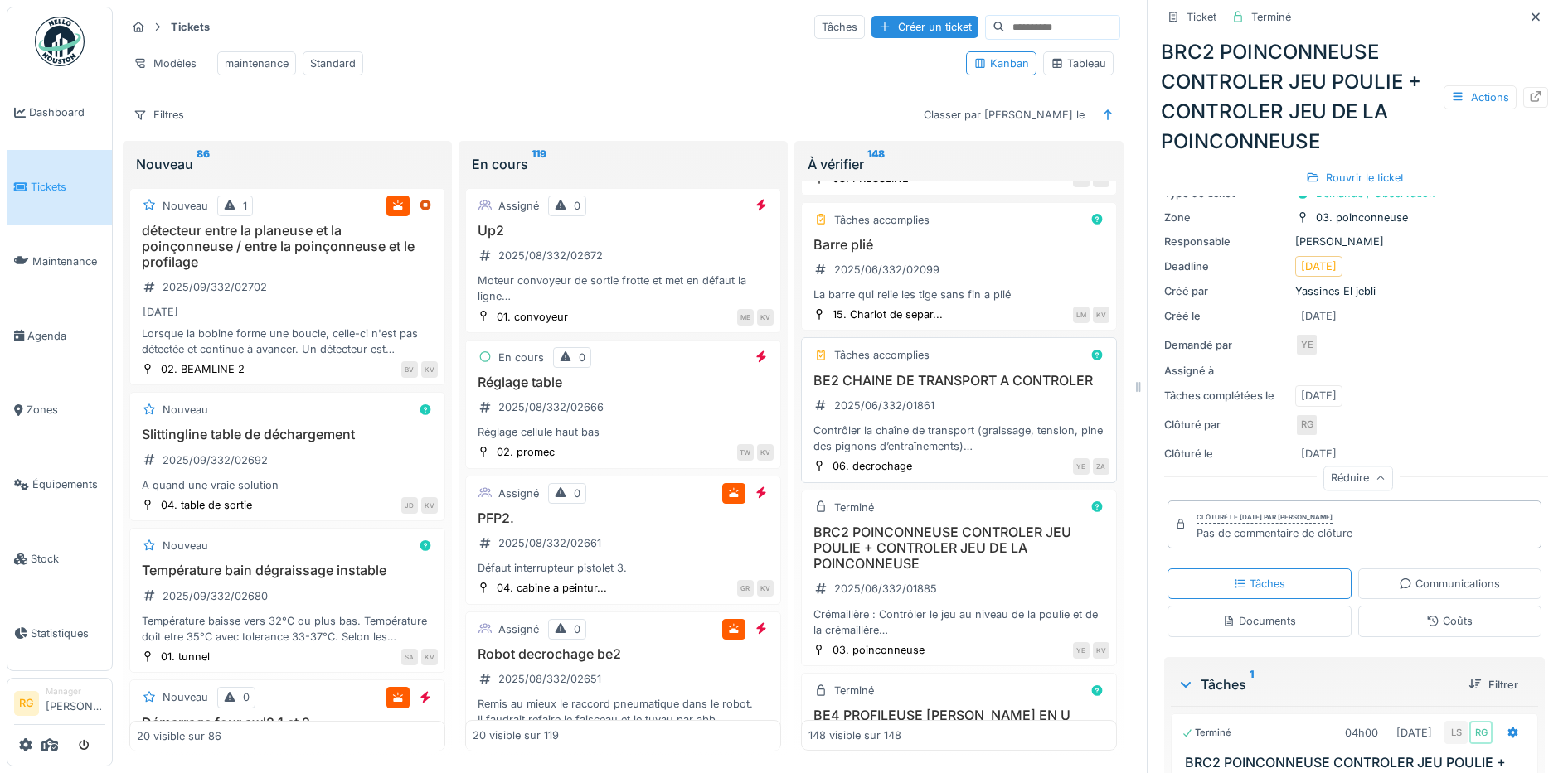
click at [962, 388] on h3 "BE2 CHAINE DE TRANSPORT A CONTROLER" at bounding box center [959, 381] width 301 height 16
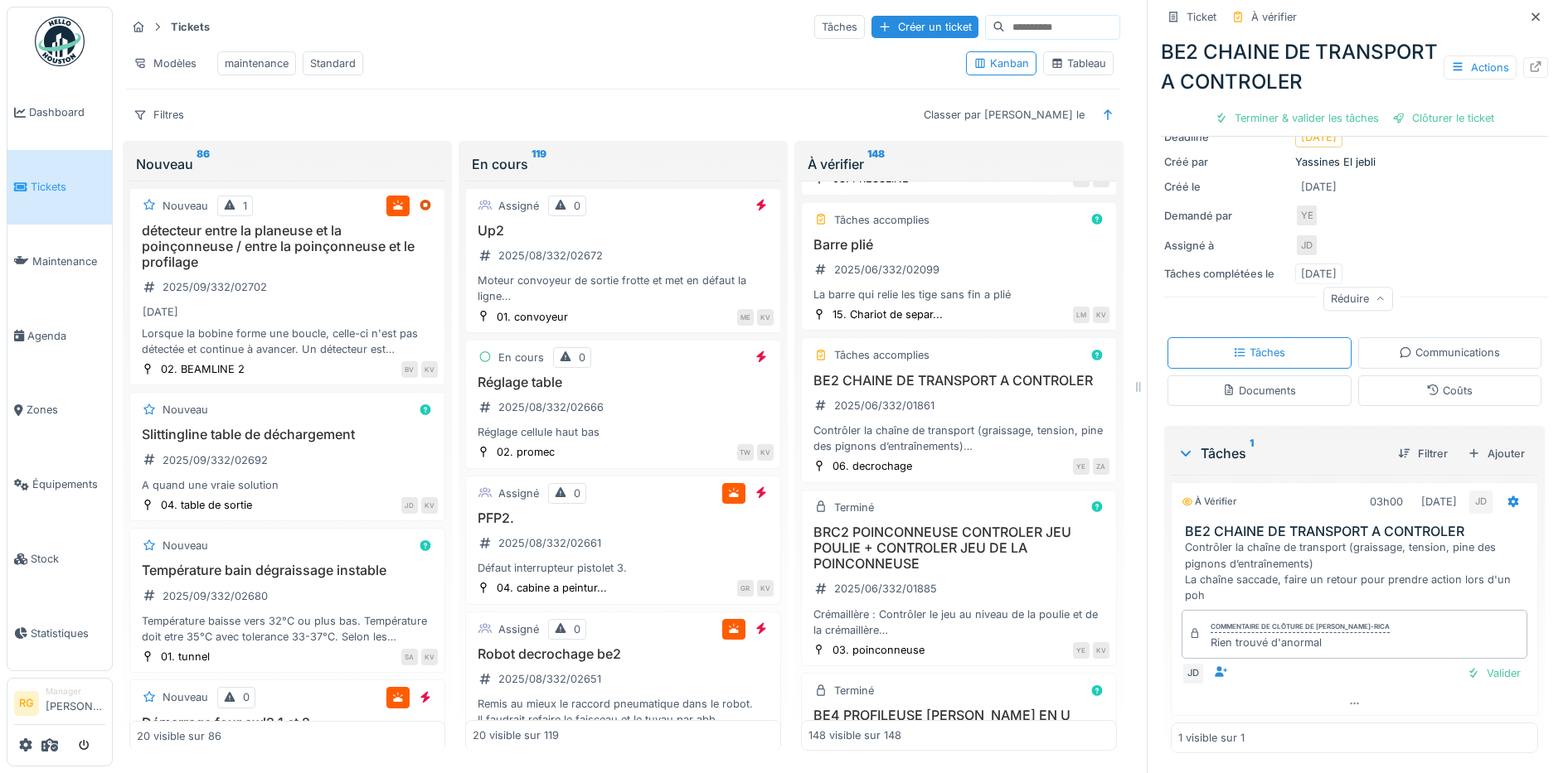
scroll to position [230, 0]
click at [1473, 662] on div "Valider" at bounding box center [1494, 673] width 67 height 22
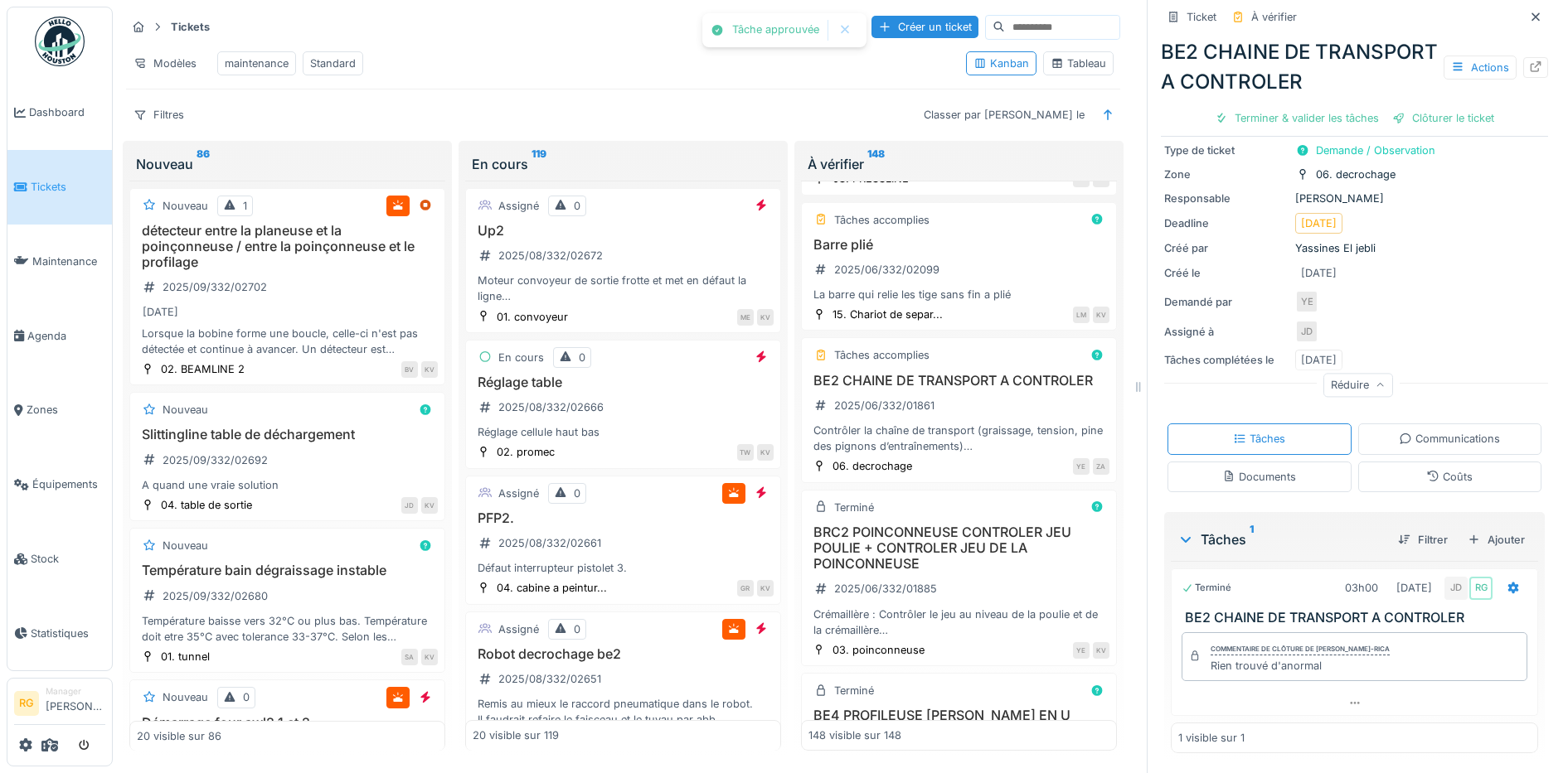
scroll to position [136, 0]
click at [1332, 129] on div "Clôturer le ticket" at bounding box center [1354, 118] width 115 height 22
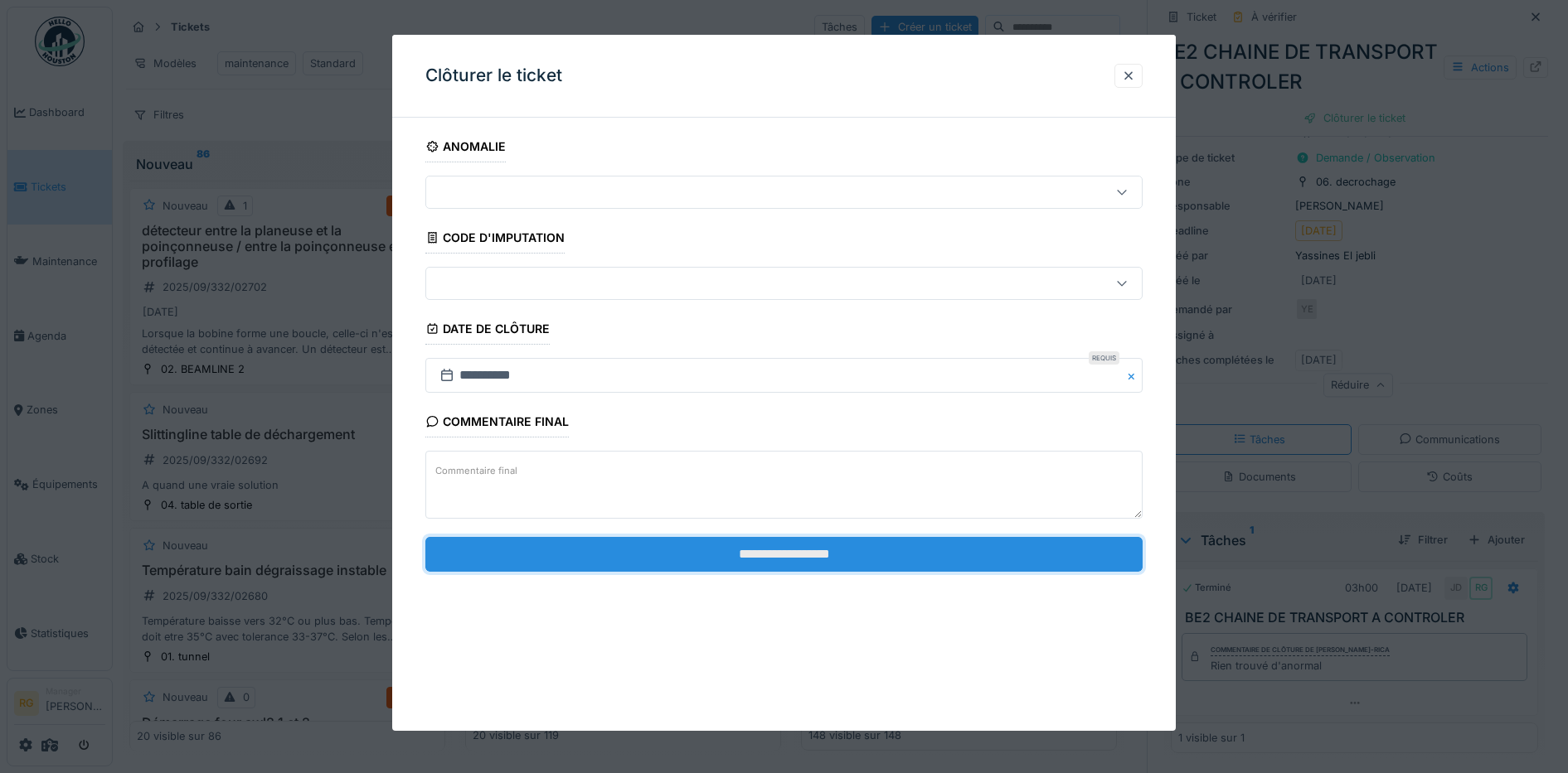
click at [932, 551] on input "**********" at bounding box center [785, 554] width 718 height 35
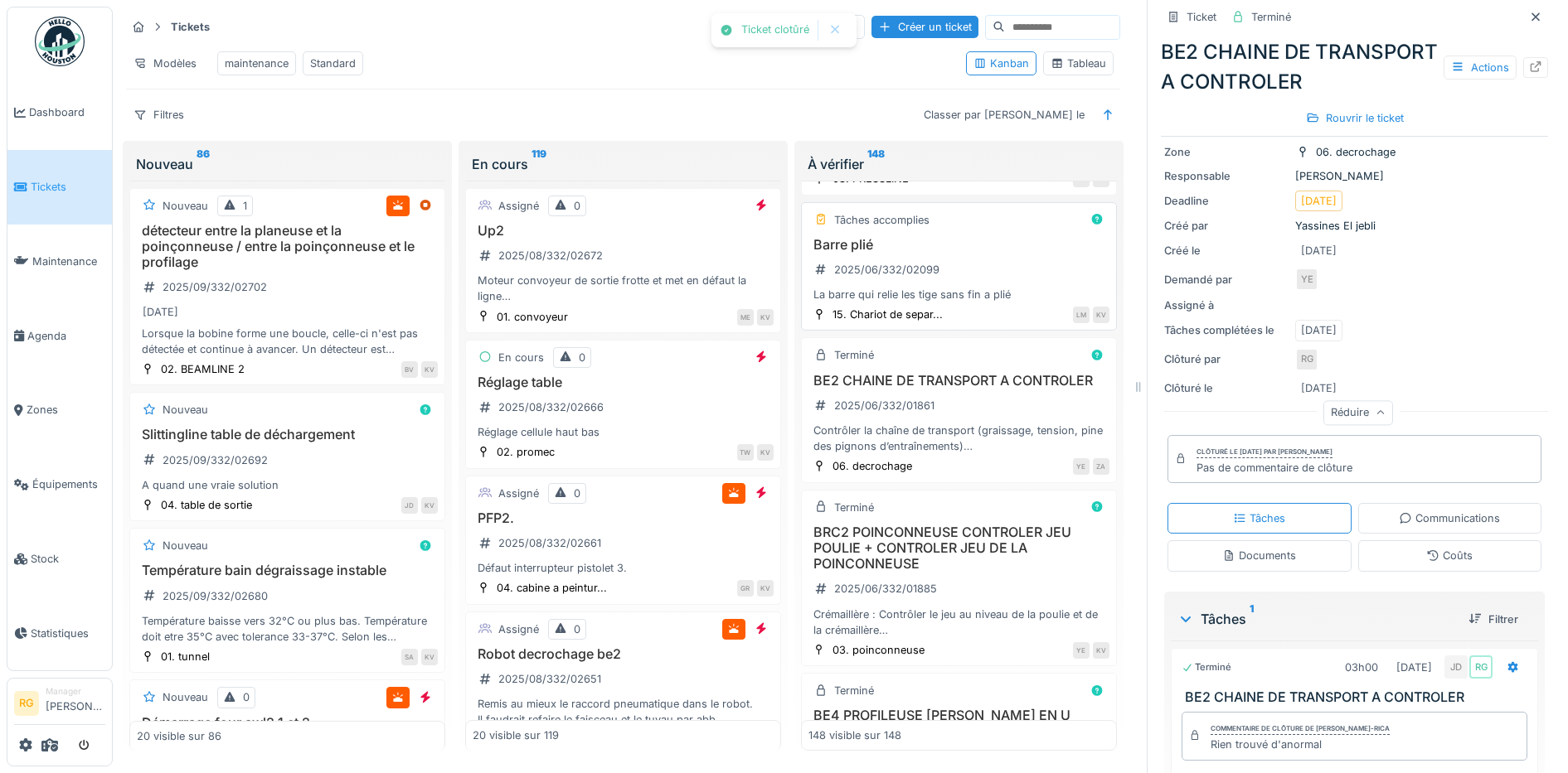
click at [971, 253] on h3 "Barre plié" at bounding box center [959, 245] width 301 height 16
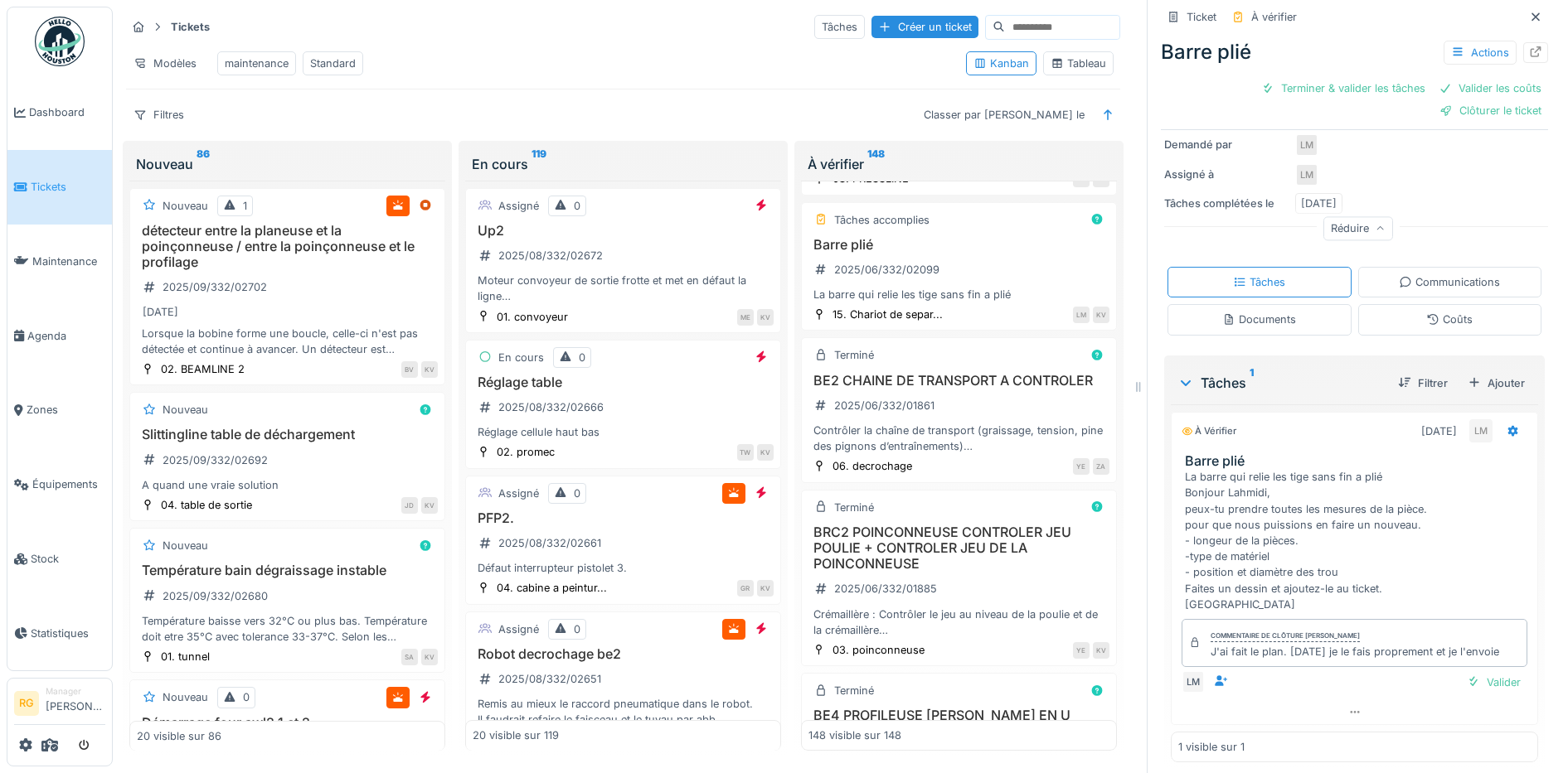
scroll to position [240, 0]
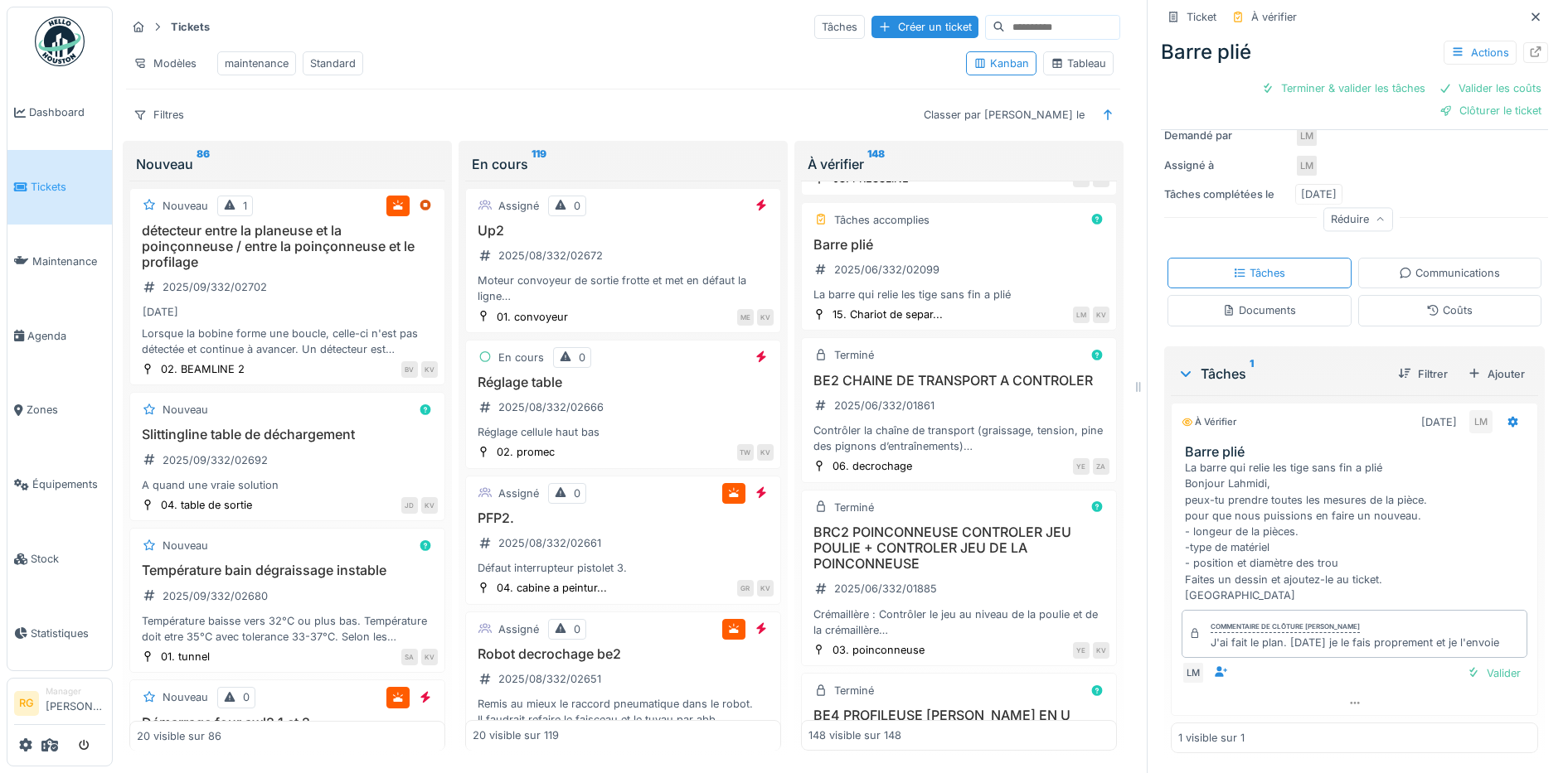
click at [1286, 299] on div "Documents" at bounding box center [1259, 310] width 184 height 31
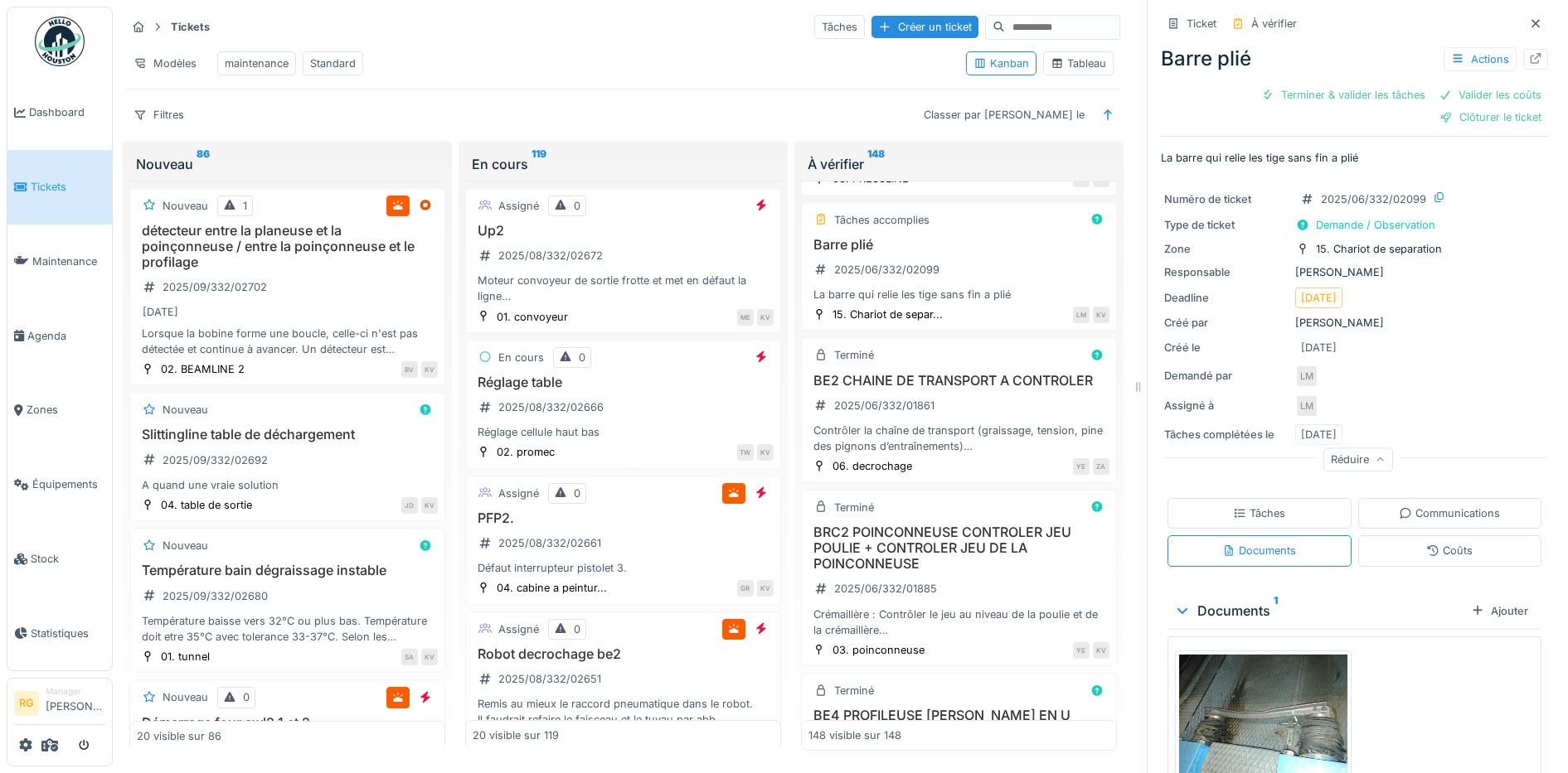
scroll to position [86, 0]
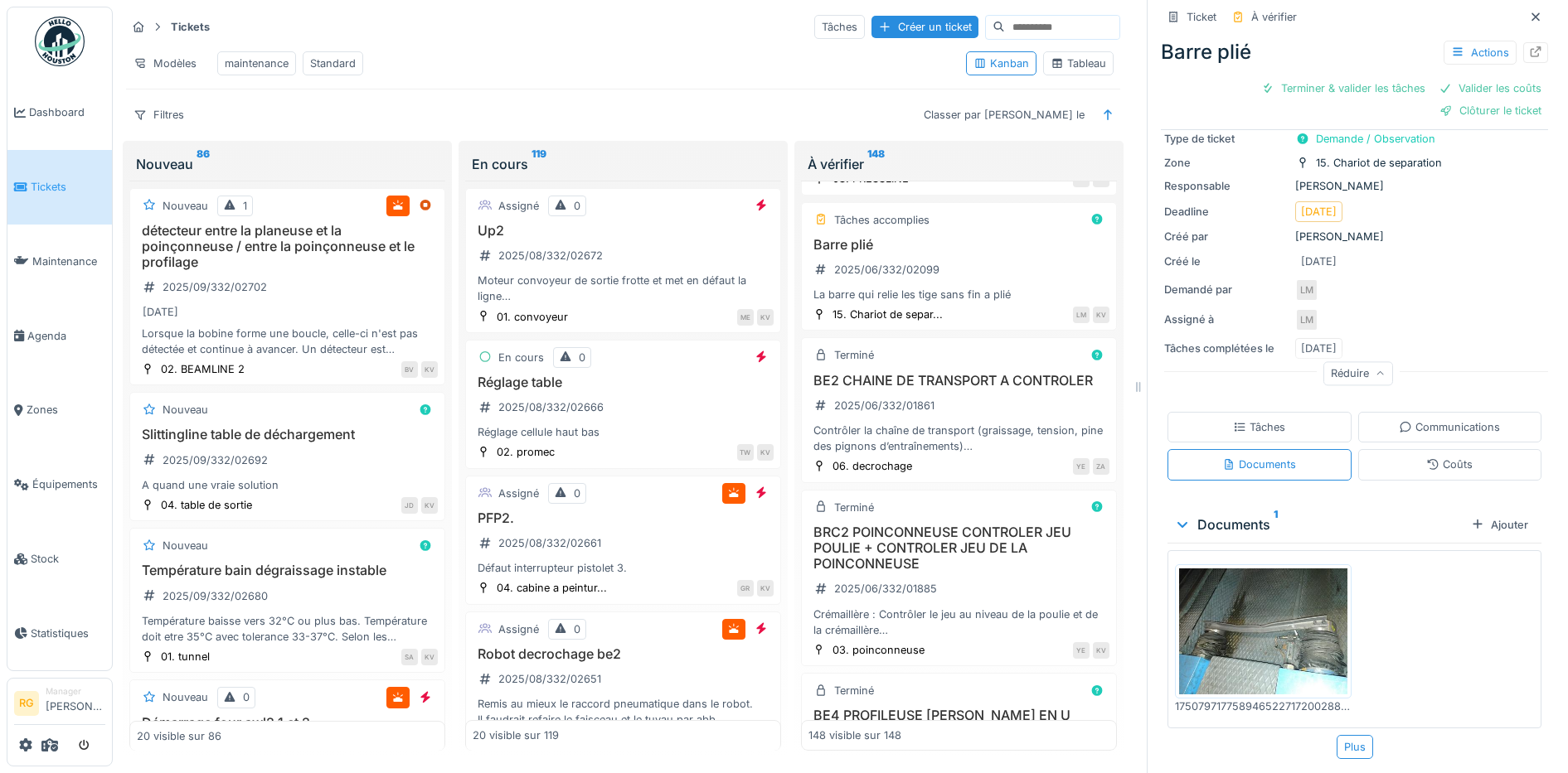
click at [1249, 419] on div "Tâches" at bounding box center [1258, 427] width 52 height 16
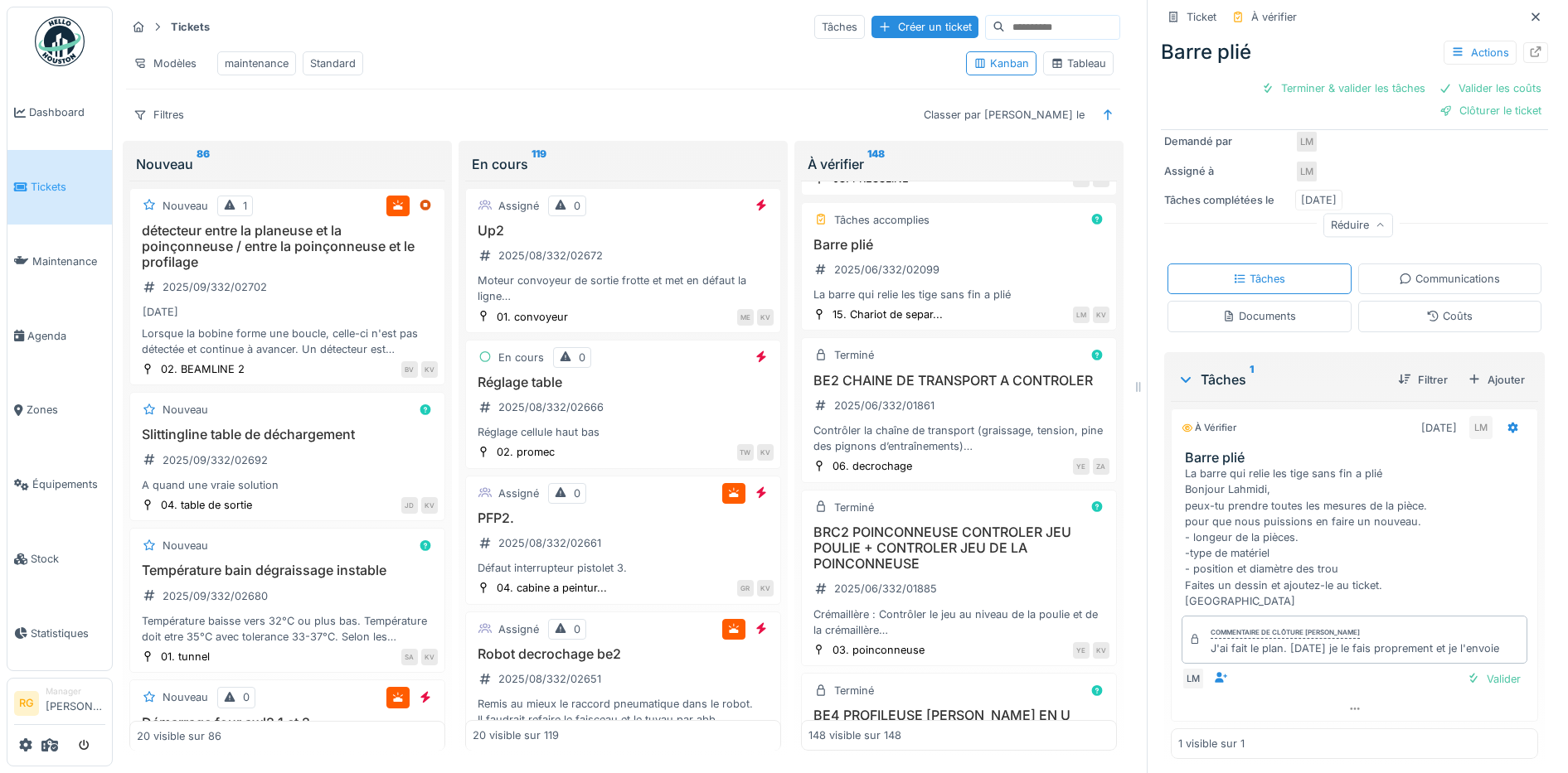
scroll to position [240, 0]
click at [1478, 662] on div "Valider" at bounding box center [1494, 673] width 67 height 22
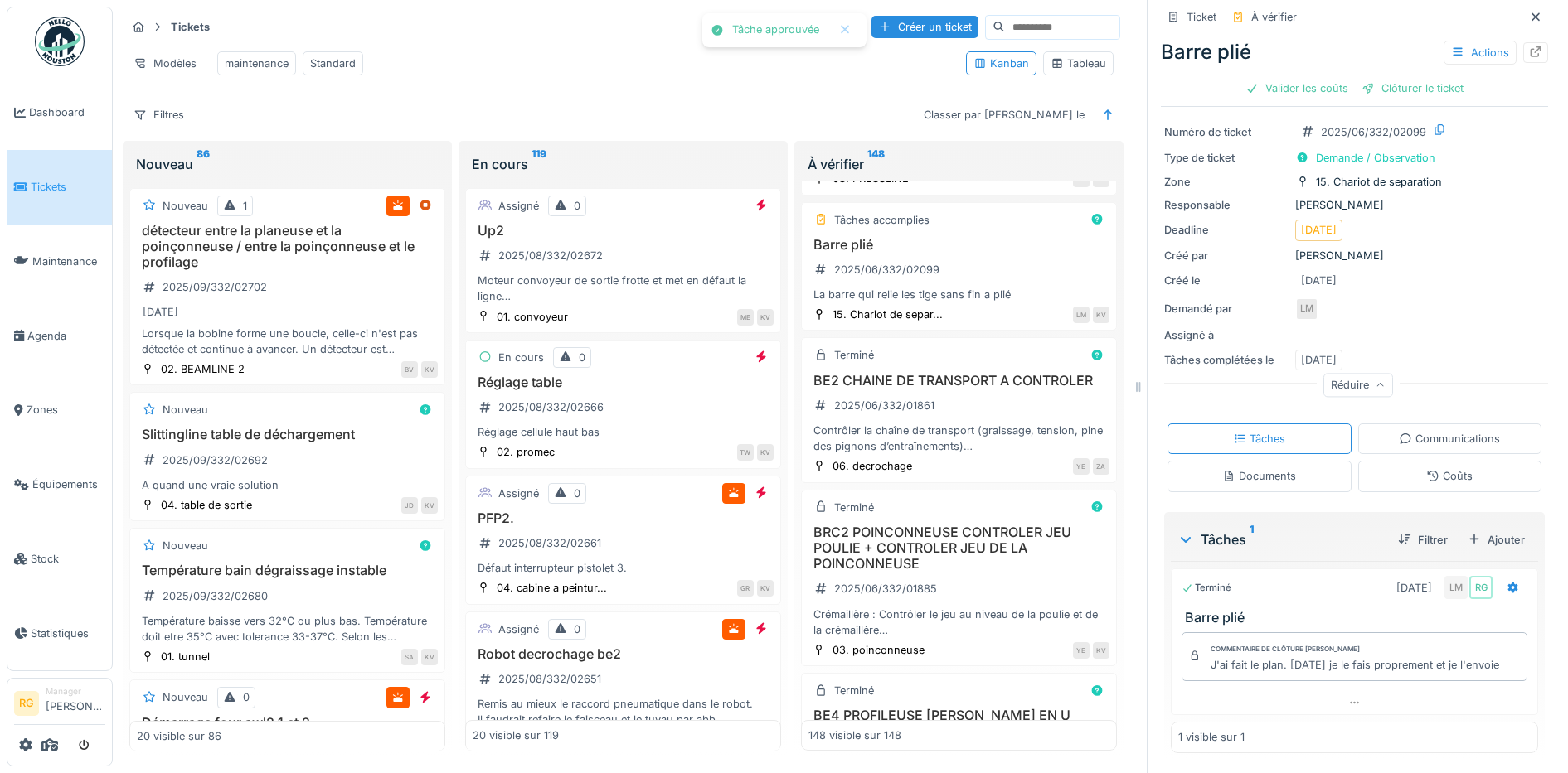
scroll to position [44, 0]
click at [1286, 77] on div "Valider les coûts" at bounding box center [1297, 88] width 116 height 22
click at [1349, 77] on div "Clôturer le ticket" at bounding box center [1354, 88] width 115 height 22
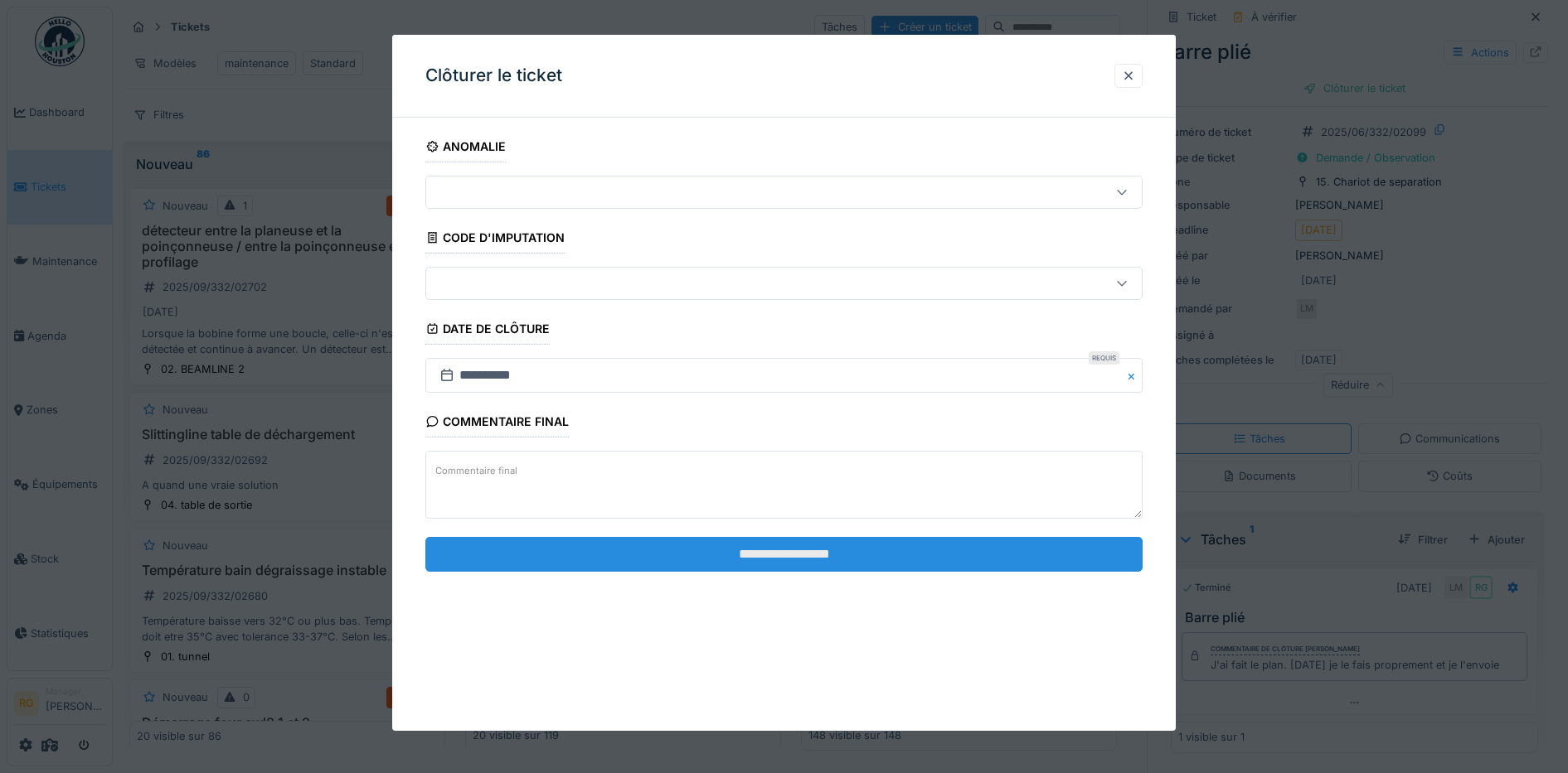
click at [925, 560] on input "**********" at bounding box center [785, 554] width 718 height 35
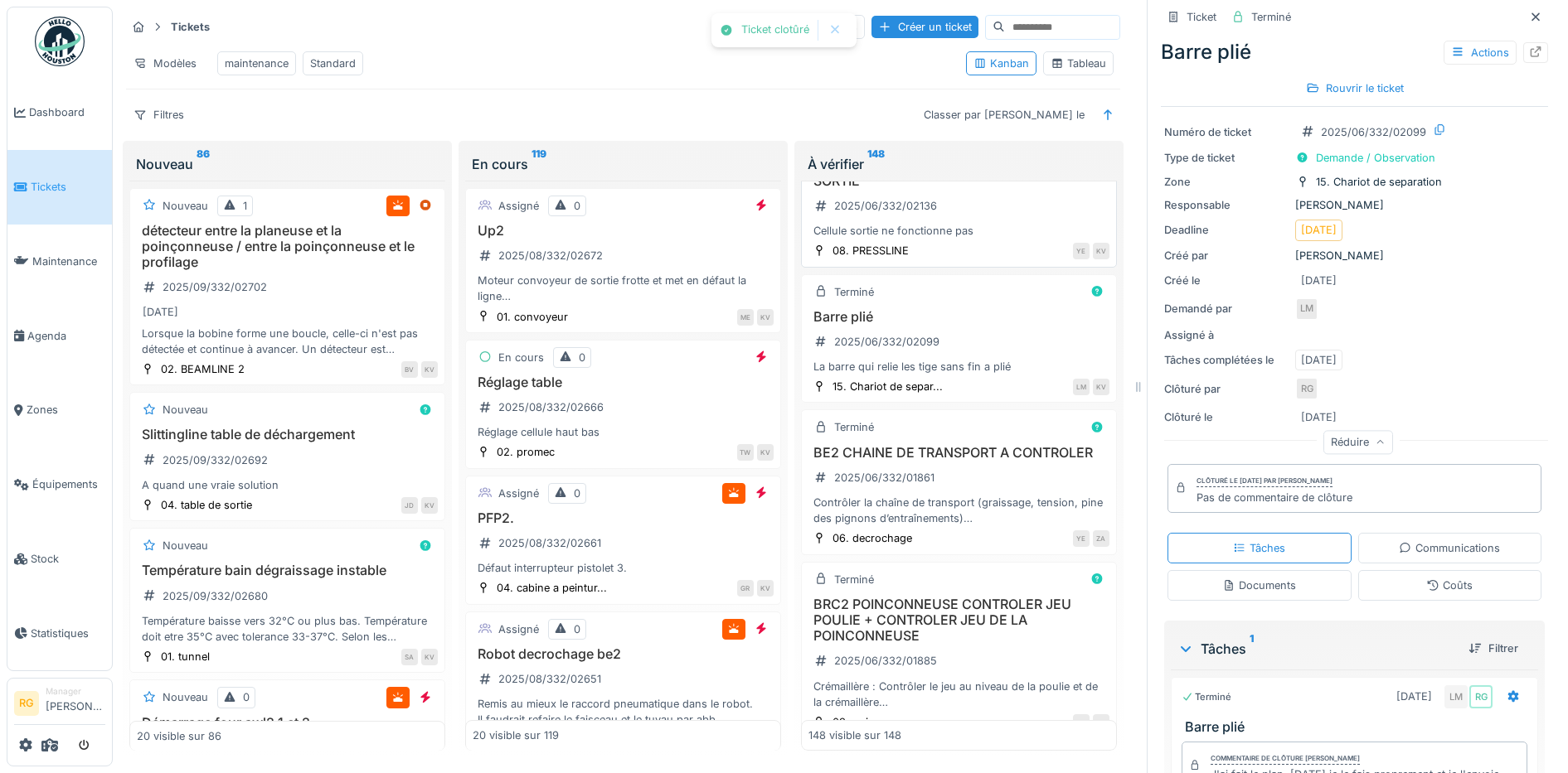
scroll to position [17408, 0]
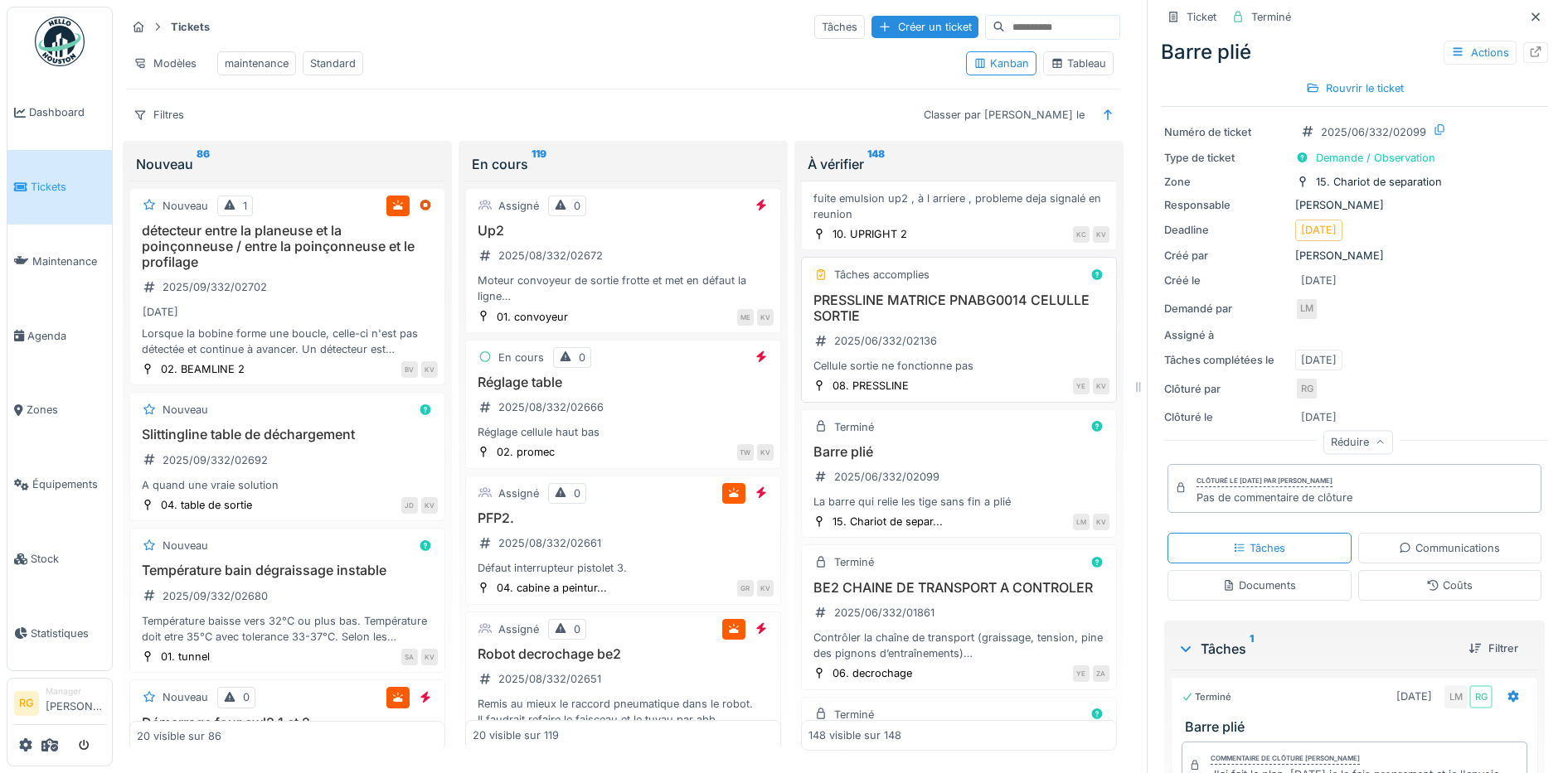
click at [981, 375] on div "PRESSLINE MATRICE PNABG0014 CELULLE SORTIE 2025/06/332/02136 Cellule sortie ne …" at bounding box center [959, 333] width 301 height 82
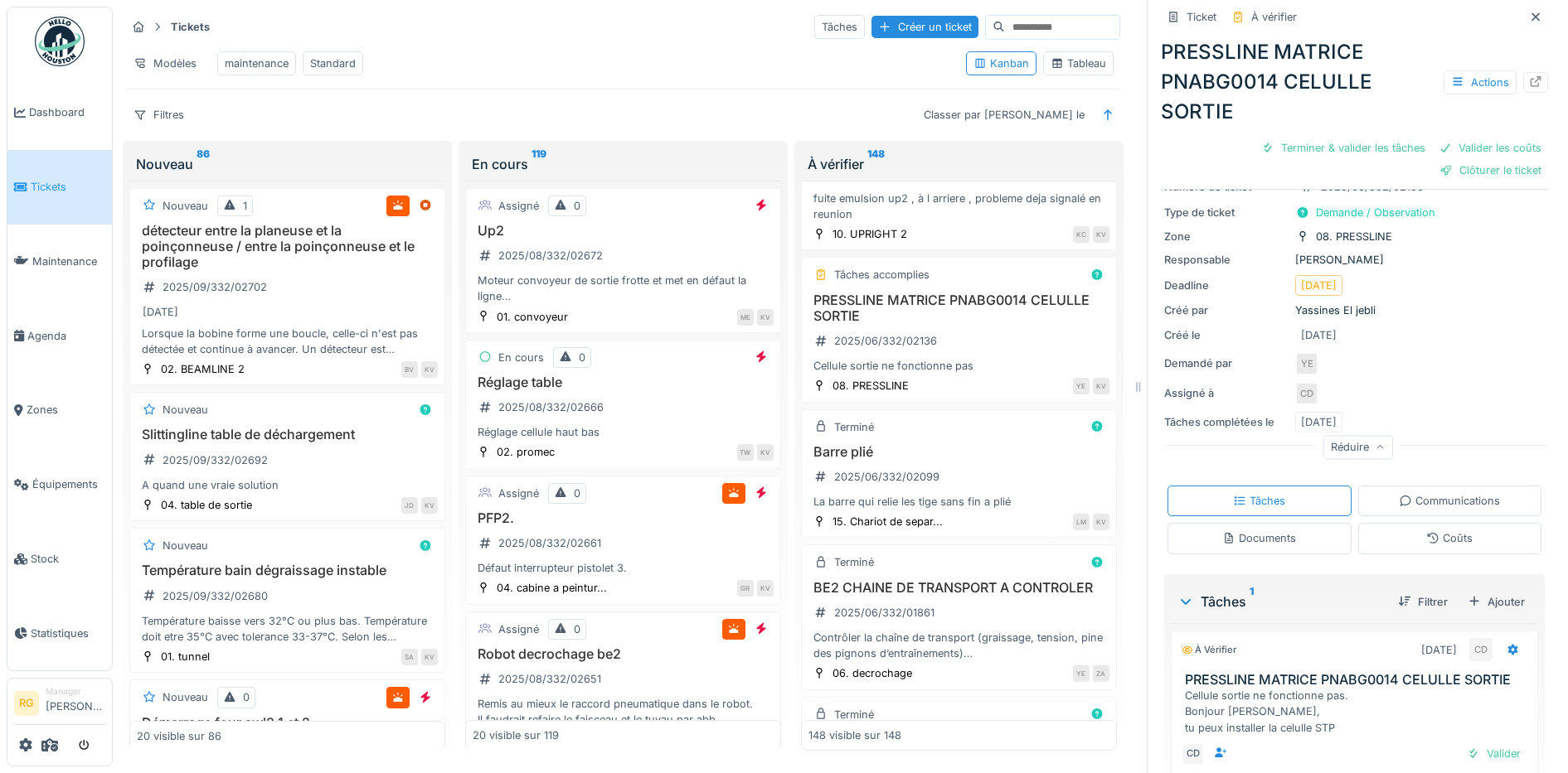
scroll to position [153, 0]
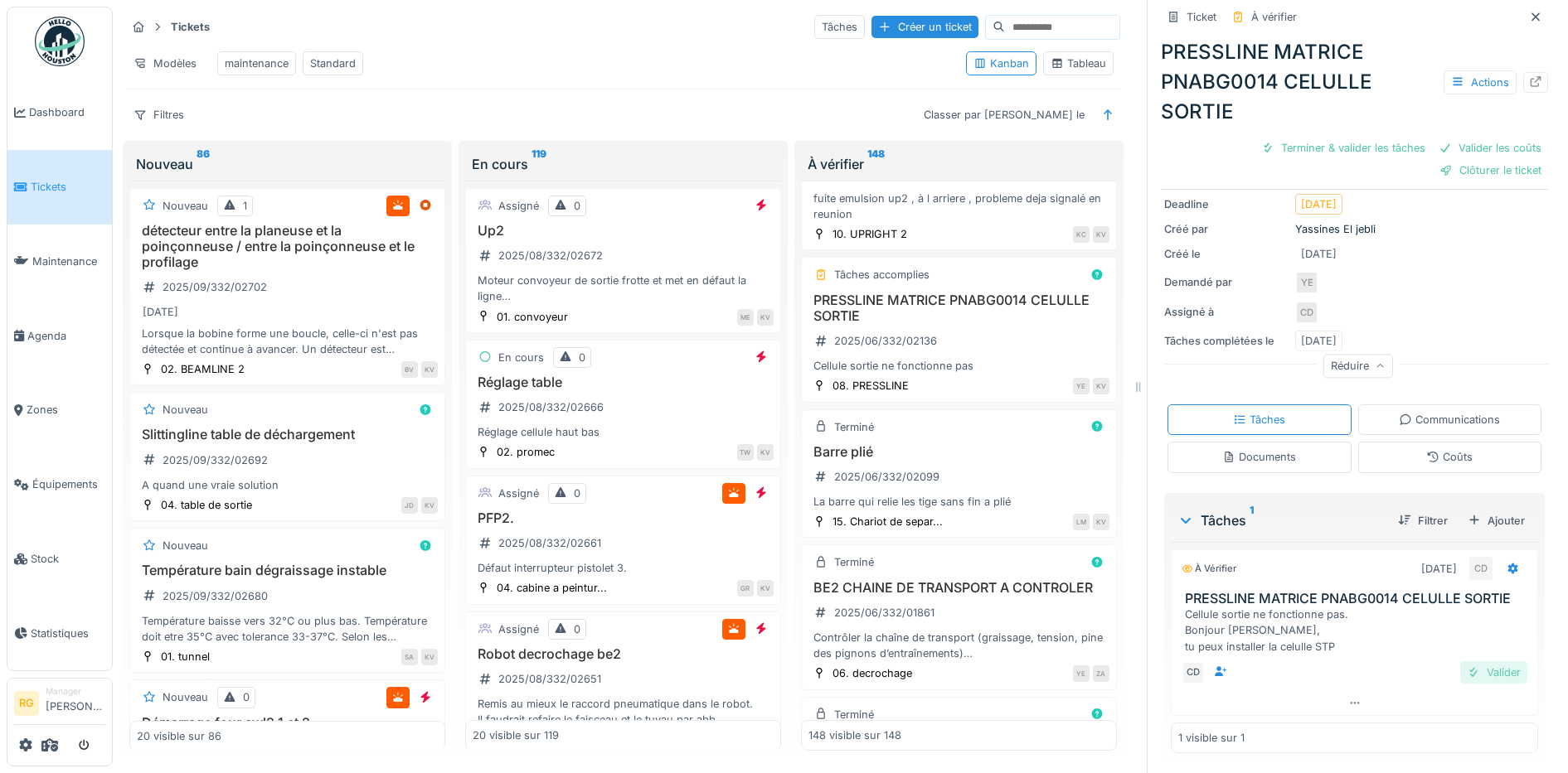
click at [1471, 661] on div "Valider" at bounding box center [1494, 672] width 67 height 22
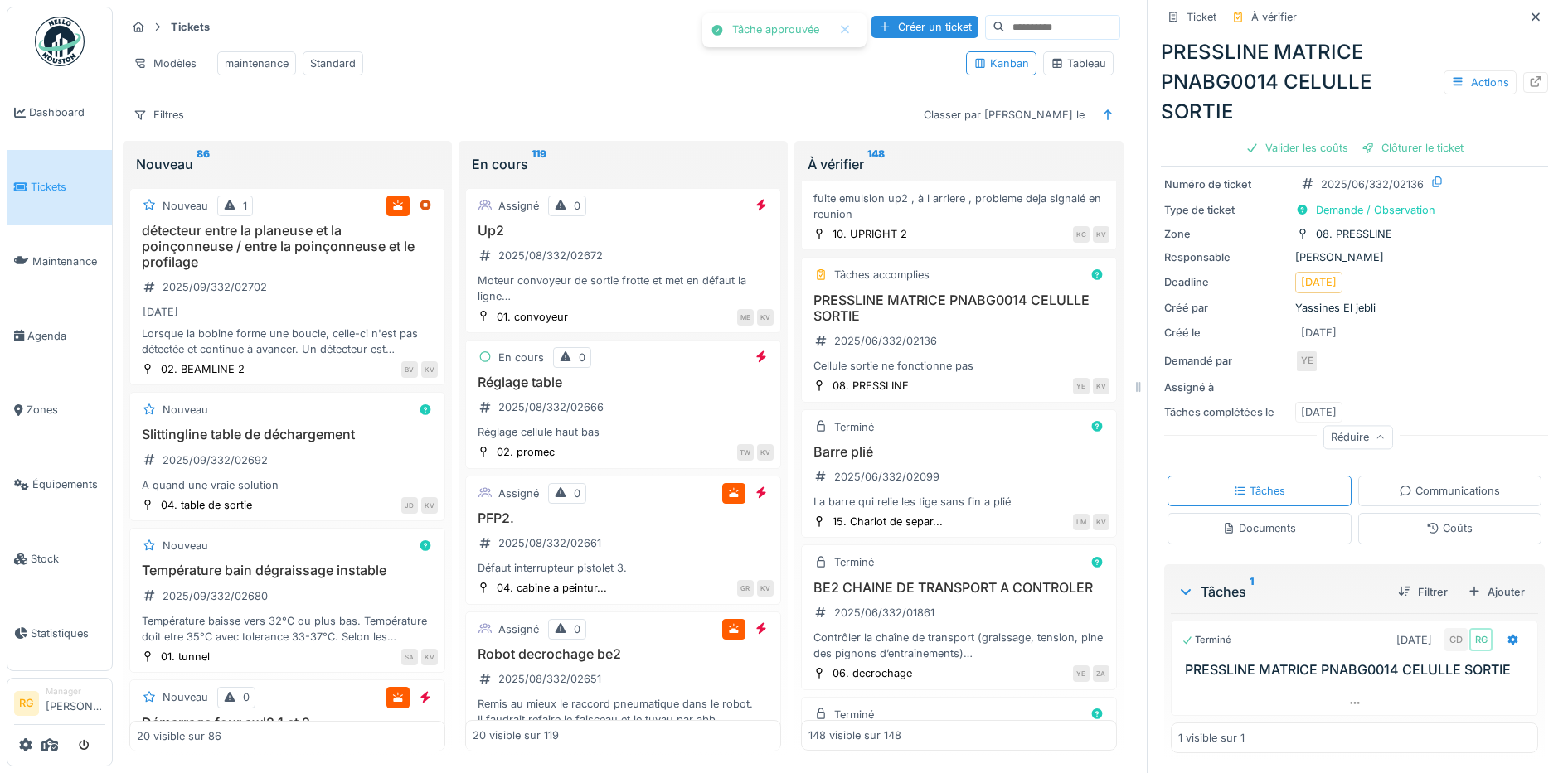
scroll to position [52, 0]
click at [1426, 520] on div "Coûts" at bounding box center [1449, 528] width 46 height 16
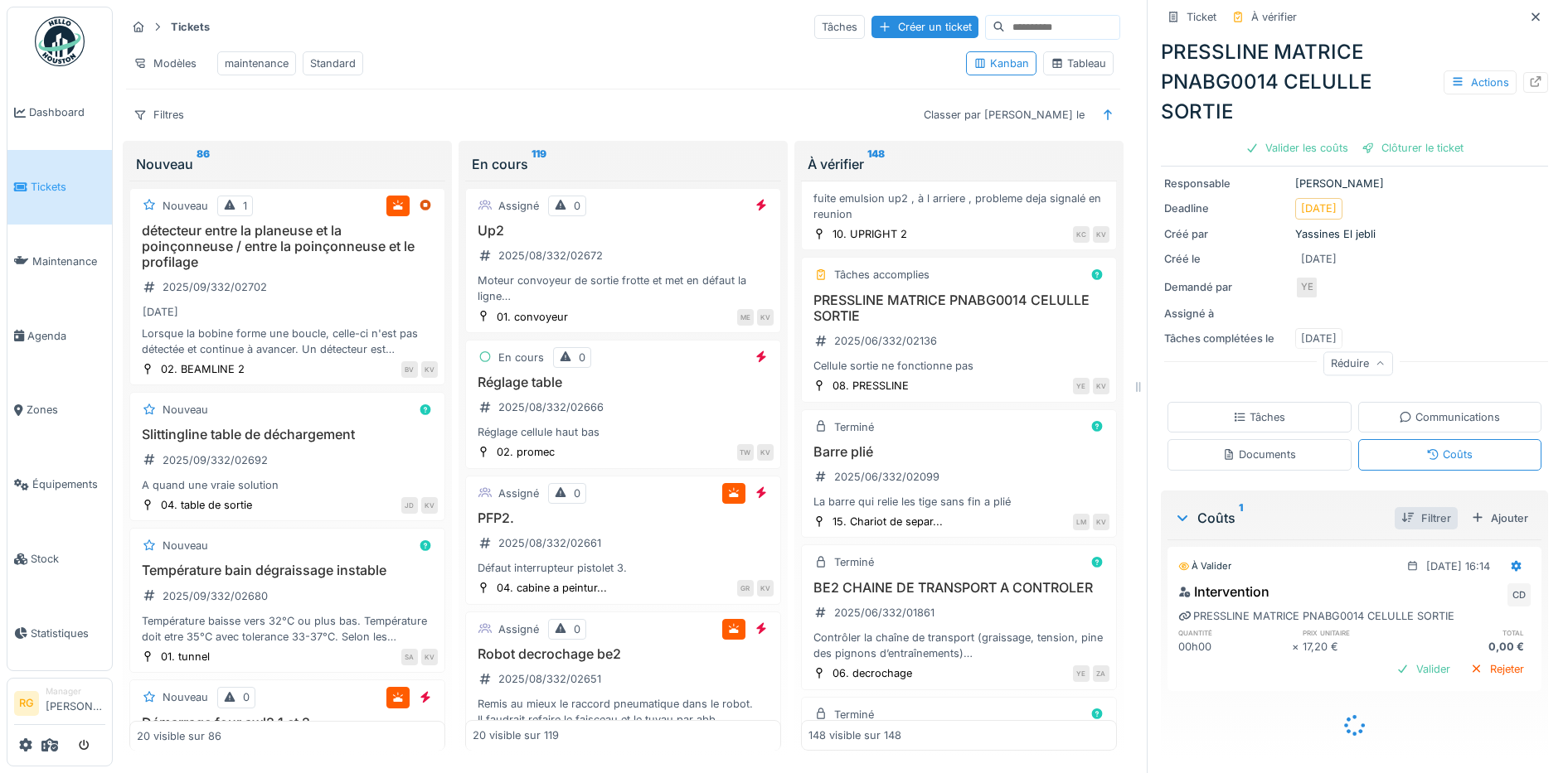
scroll to position [106, 0]
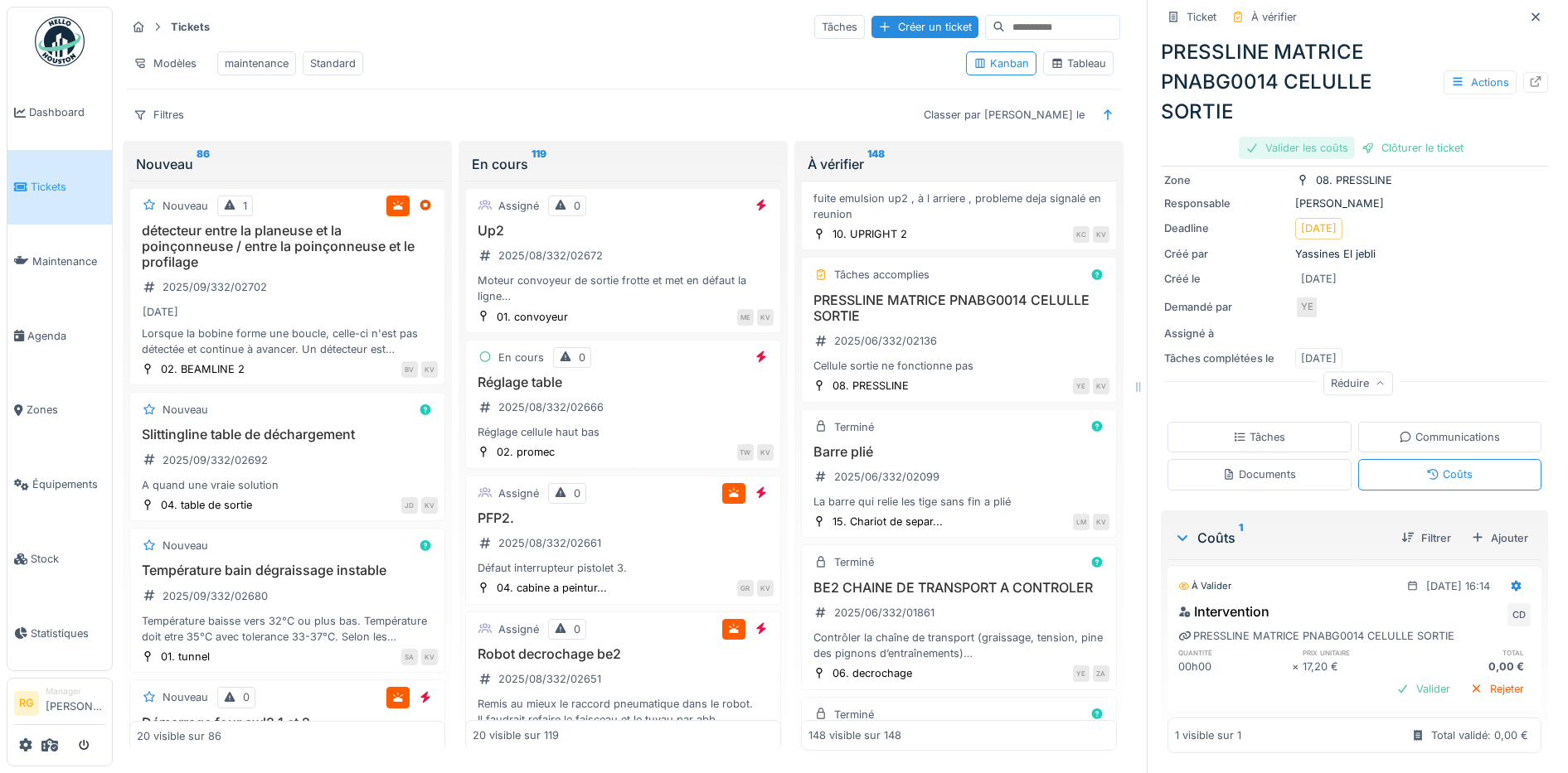
click at [1274, 137] on div "Valider les coûts" at bounding box center [1297, 147] width 116 height 22
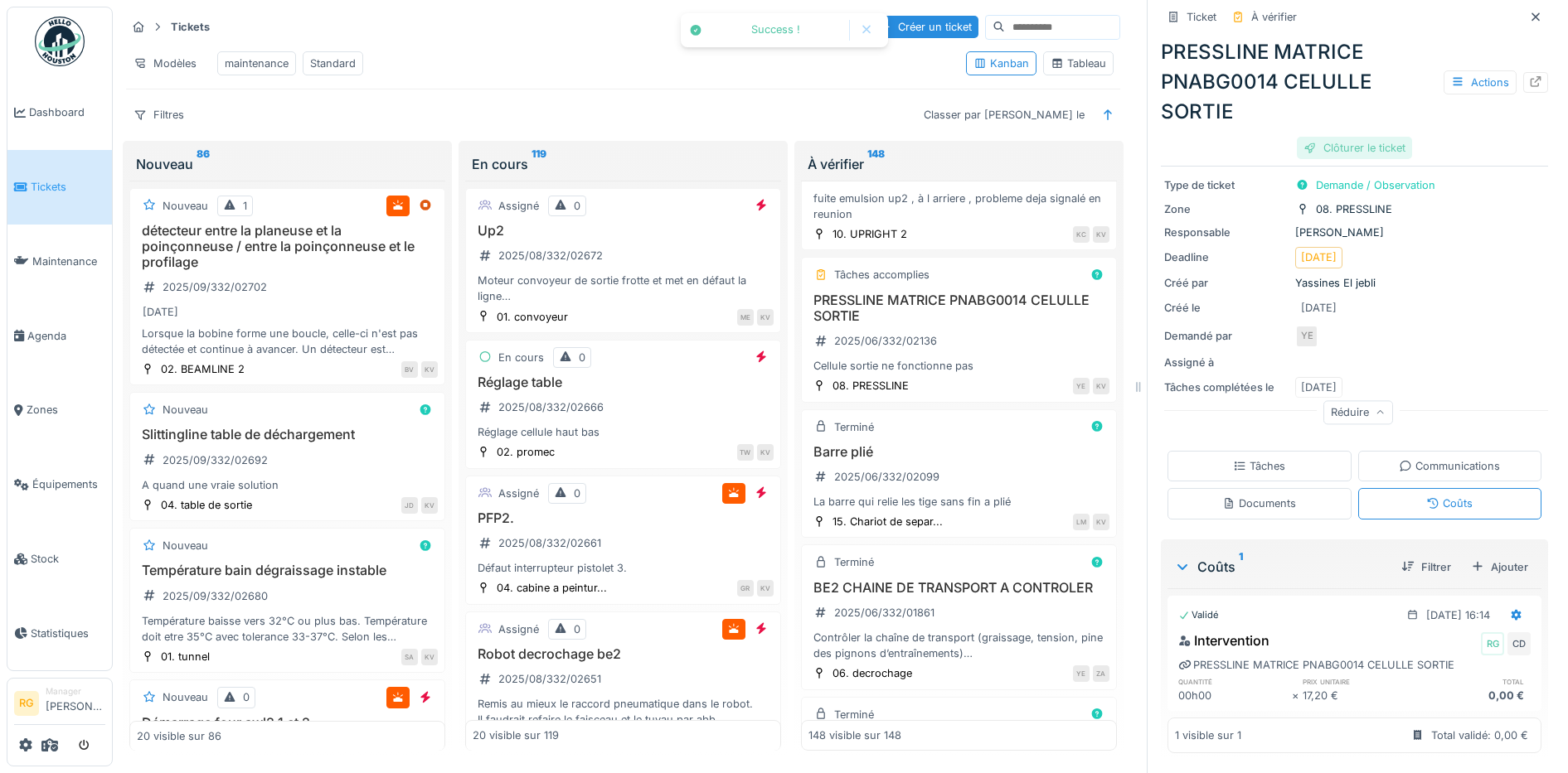
scroll to position [77, 0]
click at [1345, 137] on div "Clôturer le ticket" at bounding box center [1354, 147] width 115 height 22
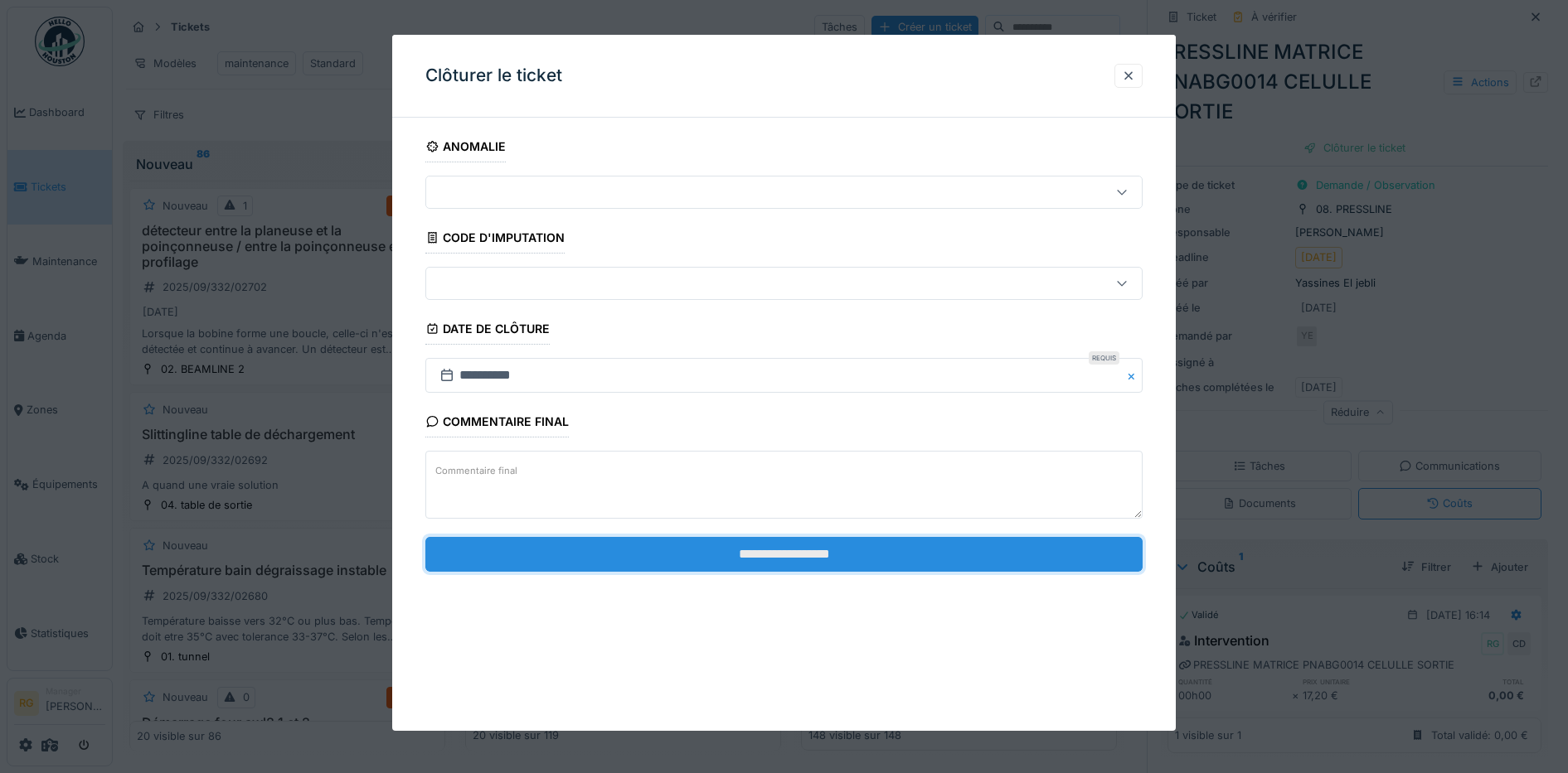
click at [858, 556] on input "**********" at bounding box center [785, 554] width 718 height 35
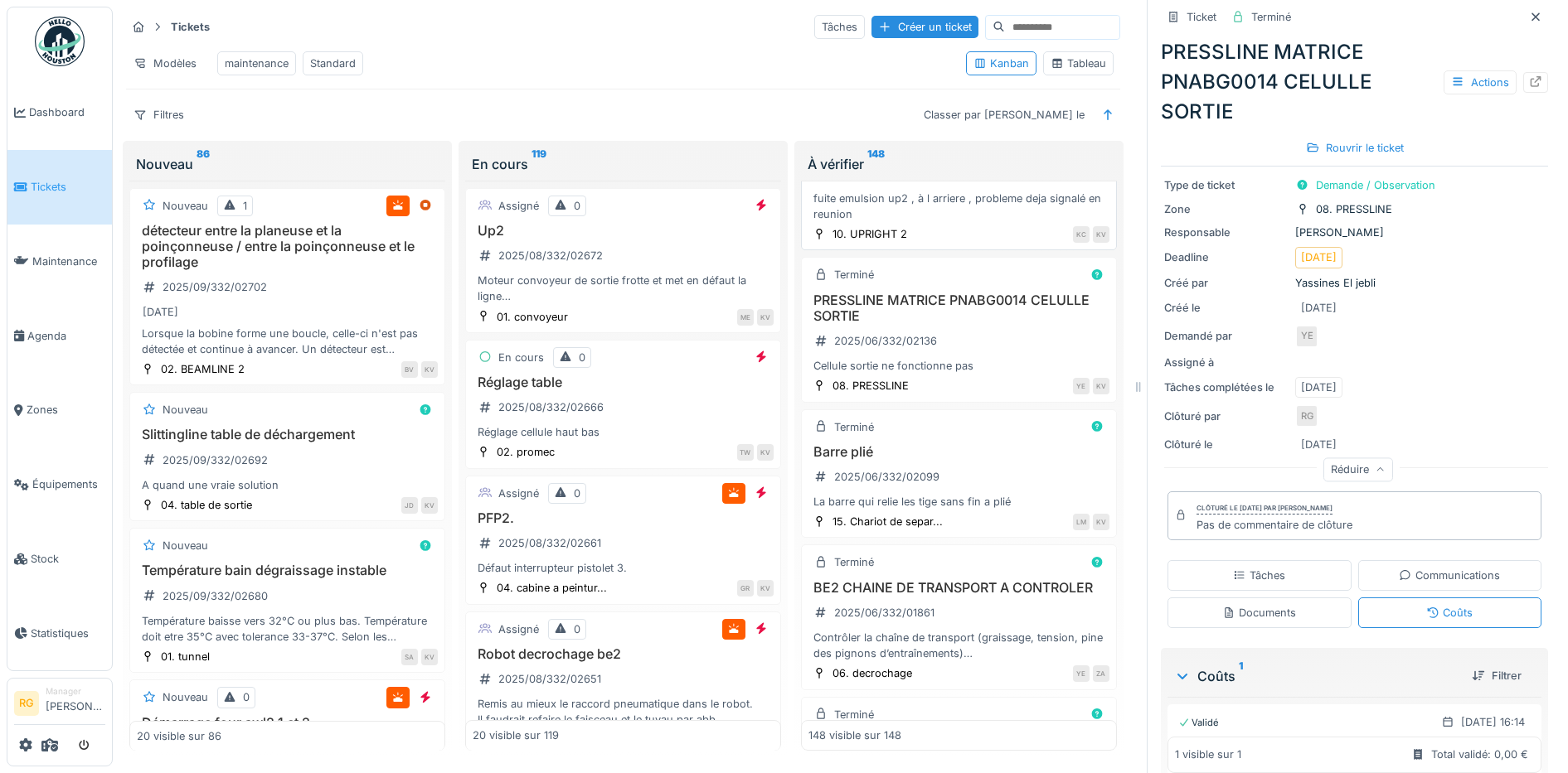
click at [969, 223] on div "fuite emulsion up2 2025/06/332/02159 fuite emulsion up2 , à l arriere , problem…" at bounding box center [959, 181] width 301 height 82
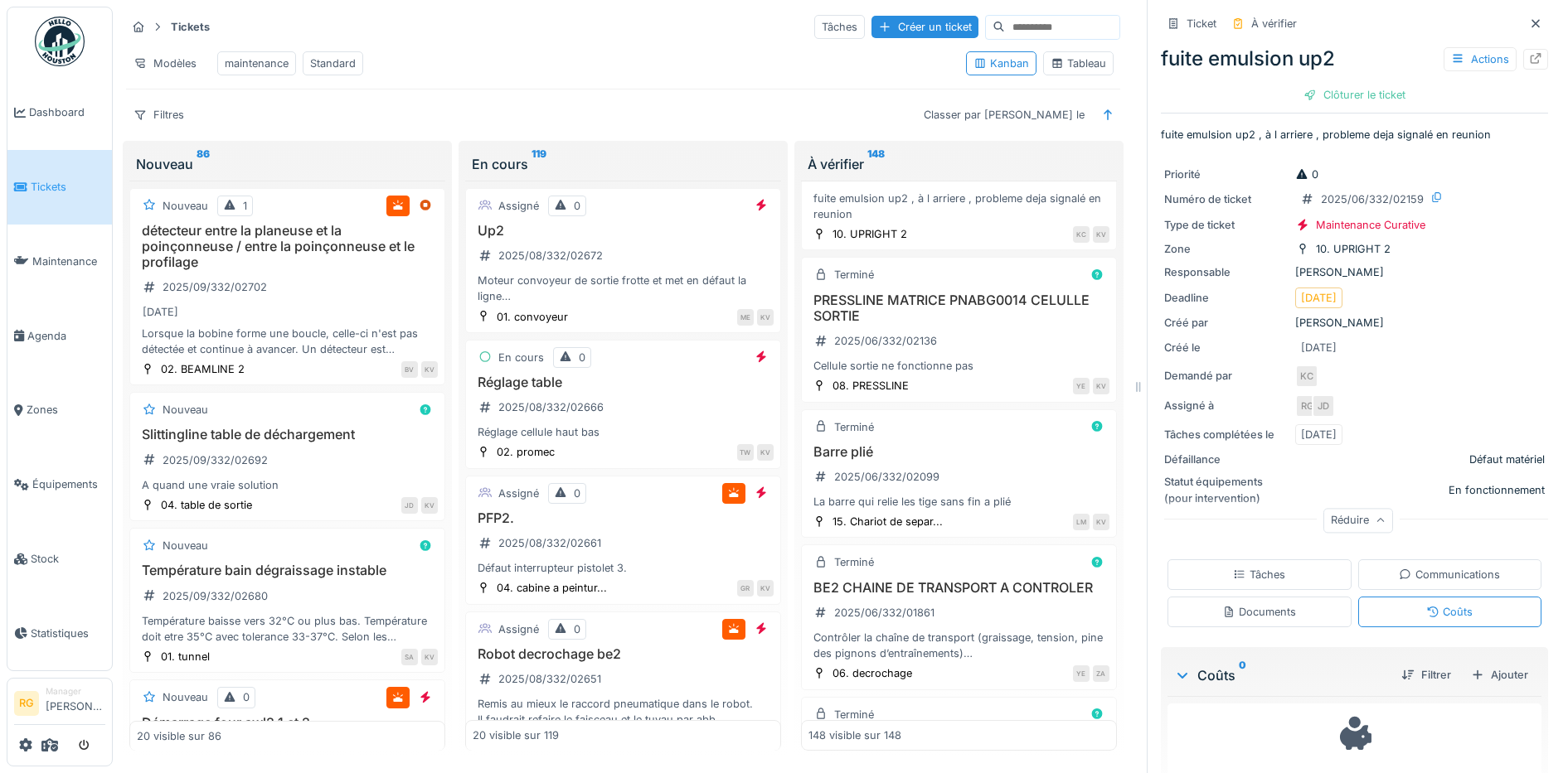
click at [1255, 566] on div "Tâches" at bounding box center [1258, 574] width 52 height 16
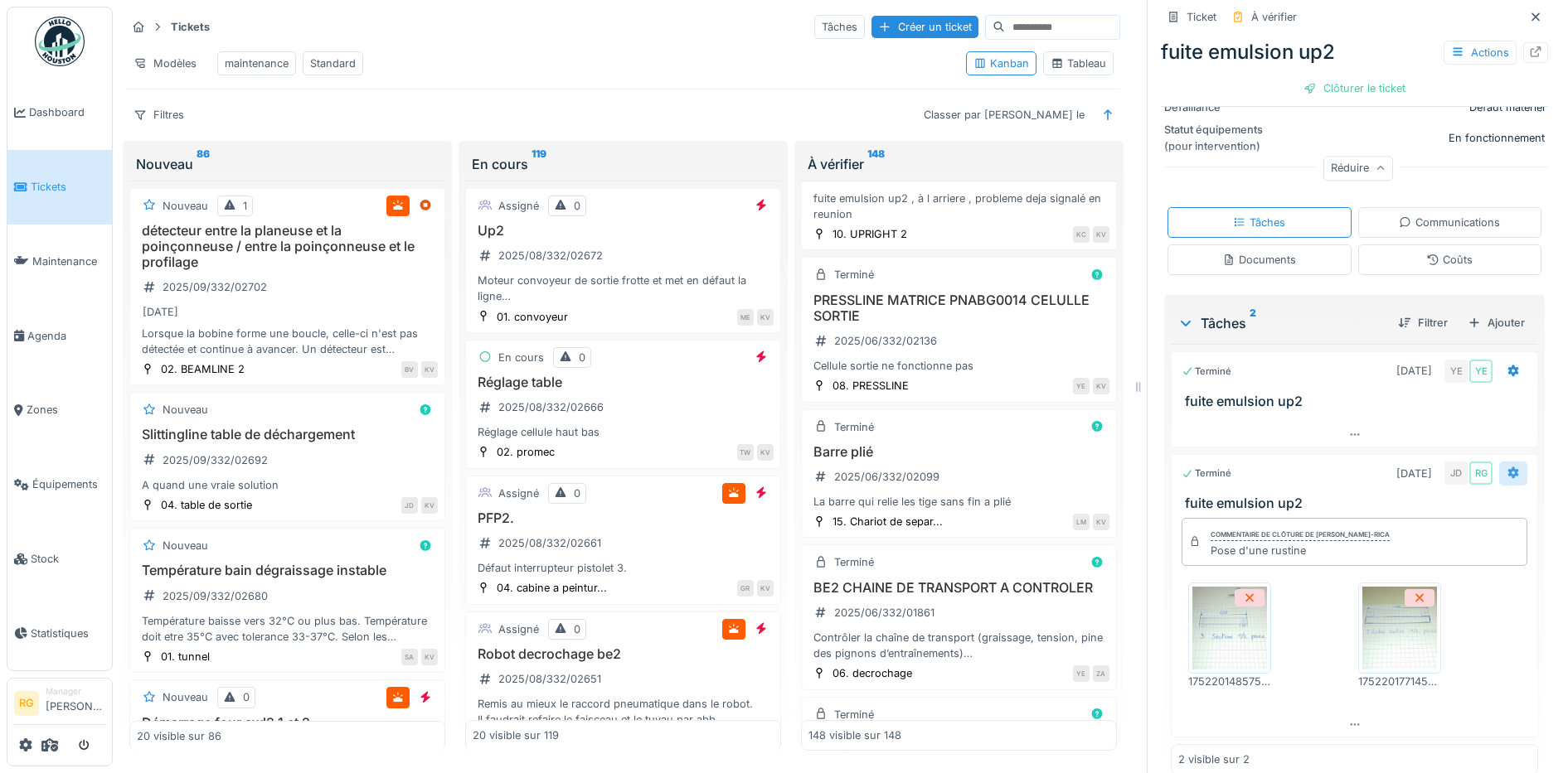
scroll to position [374, 0]
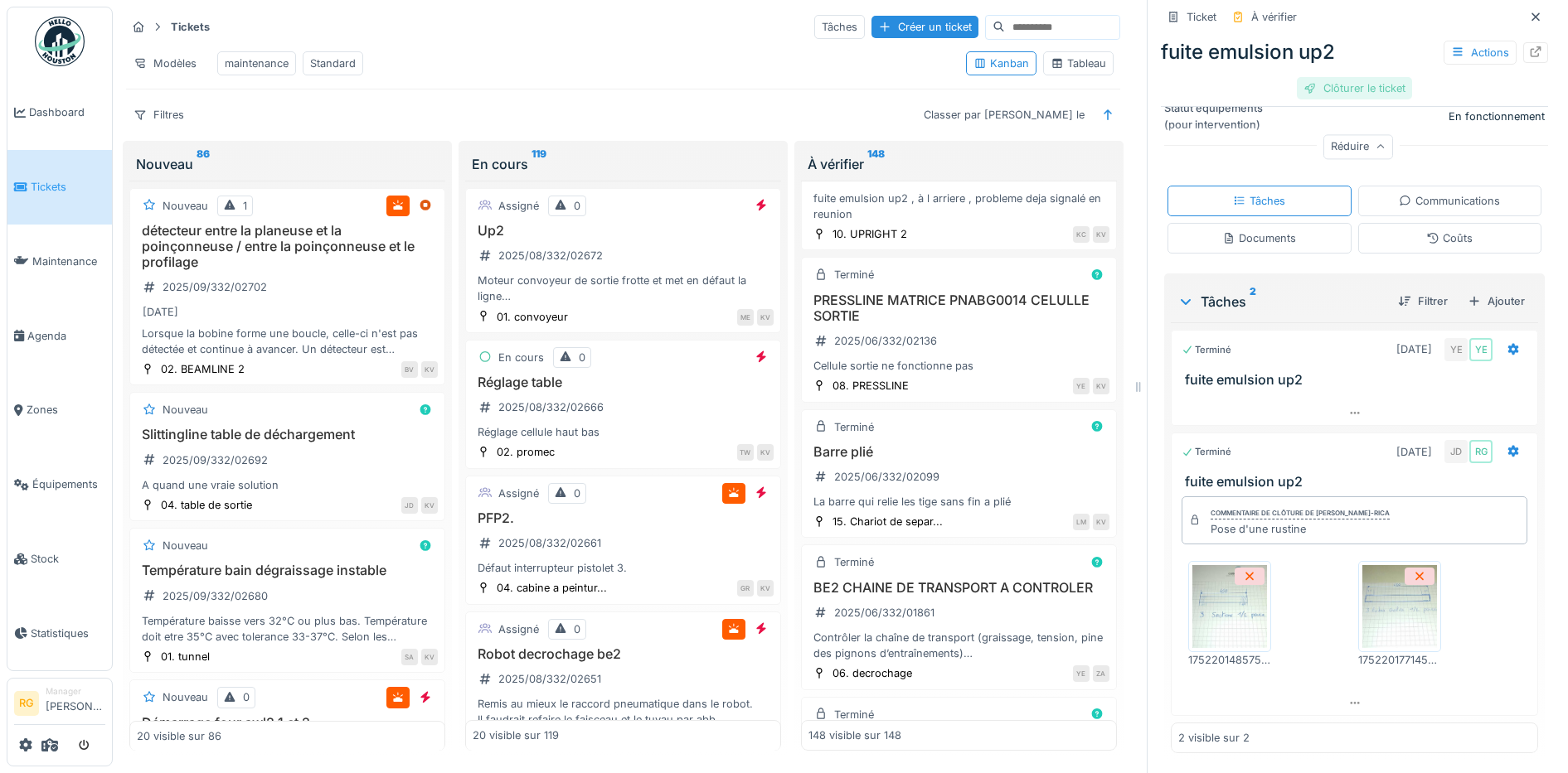
click at [1345, 77] on div "Clôturer le ticket" at bounding box center [1354, 88] width 115 height 22
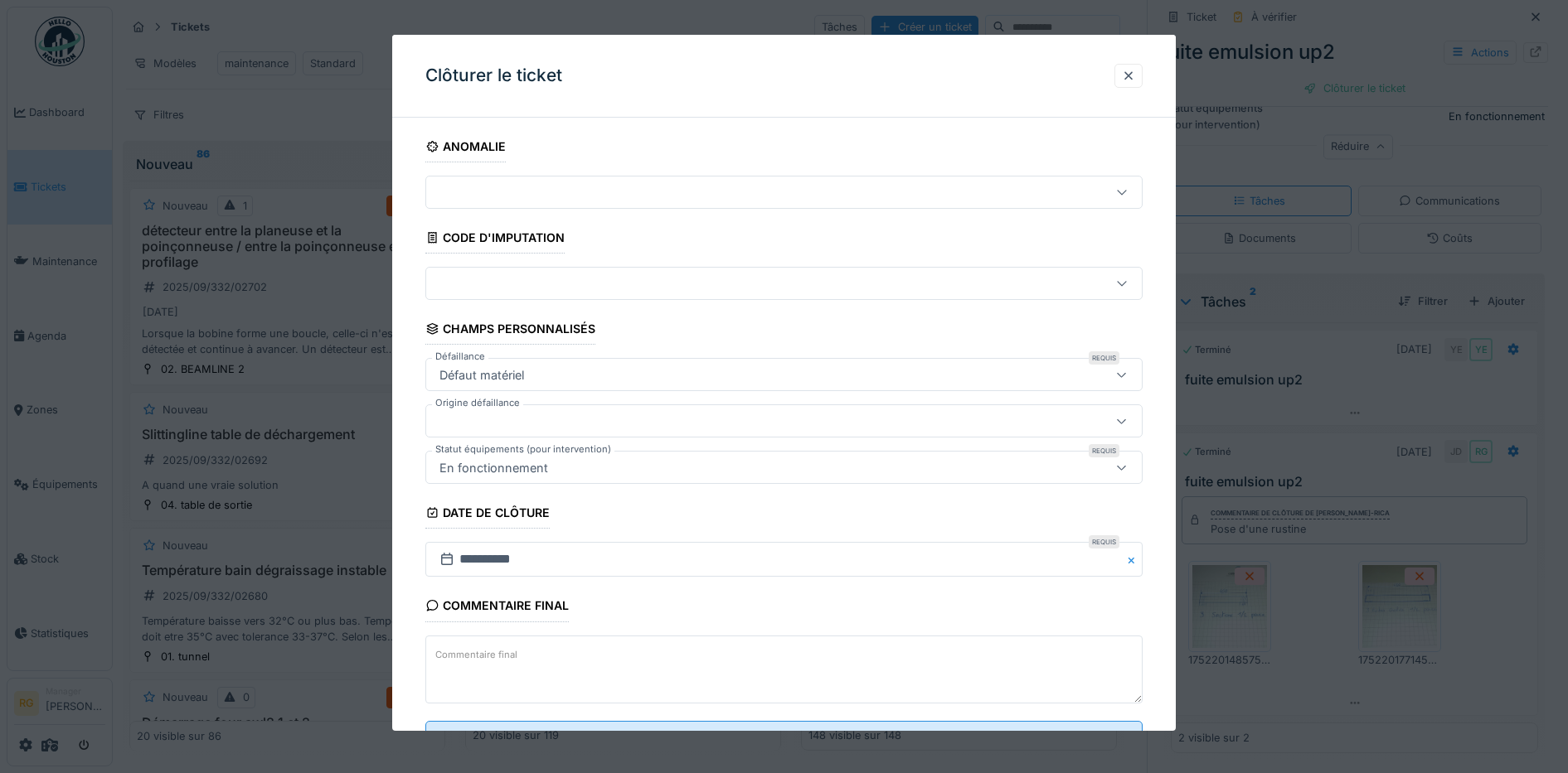
click at [520, 656] on textarea "Commentaire final" at bounding box center [785, 669] width 718 height 68
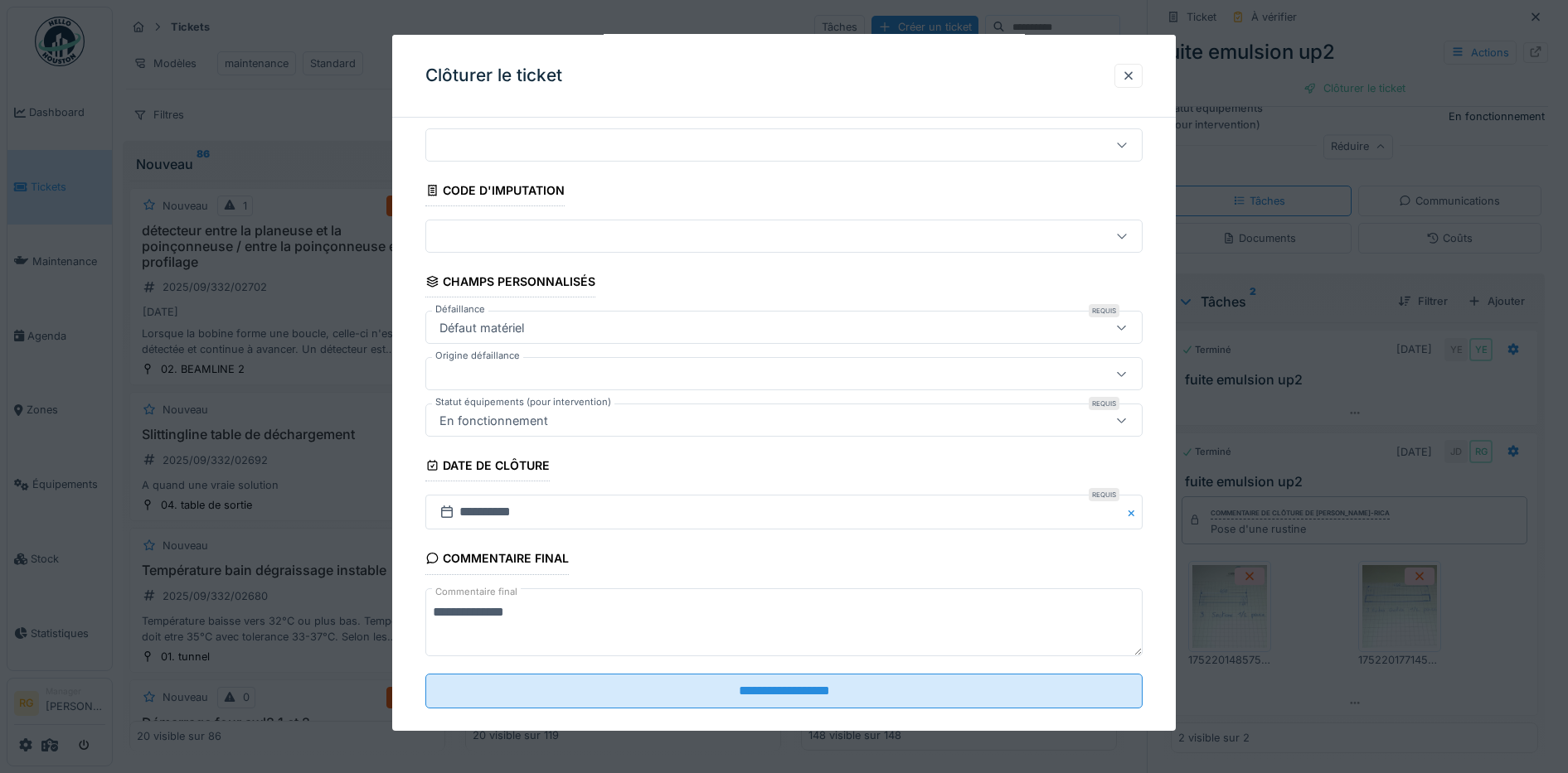
scroll to position [71, 0]
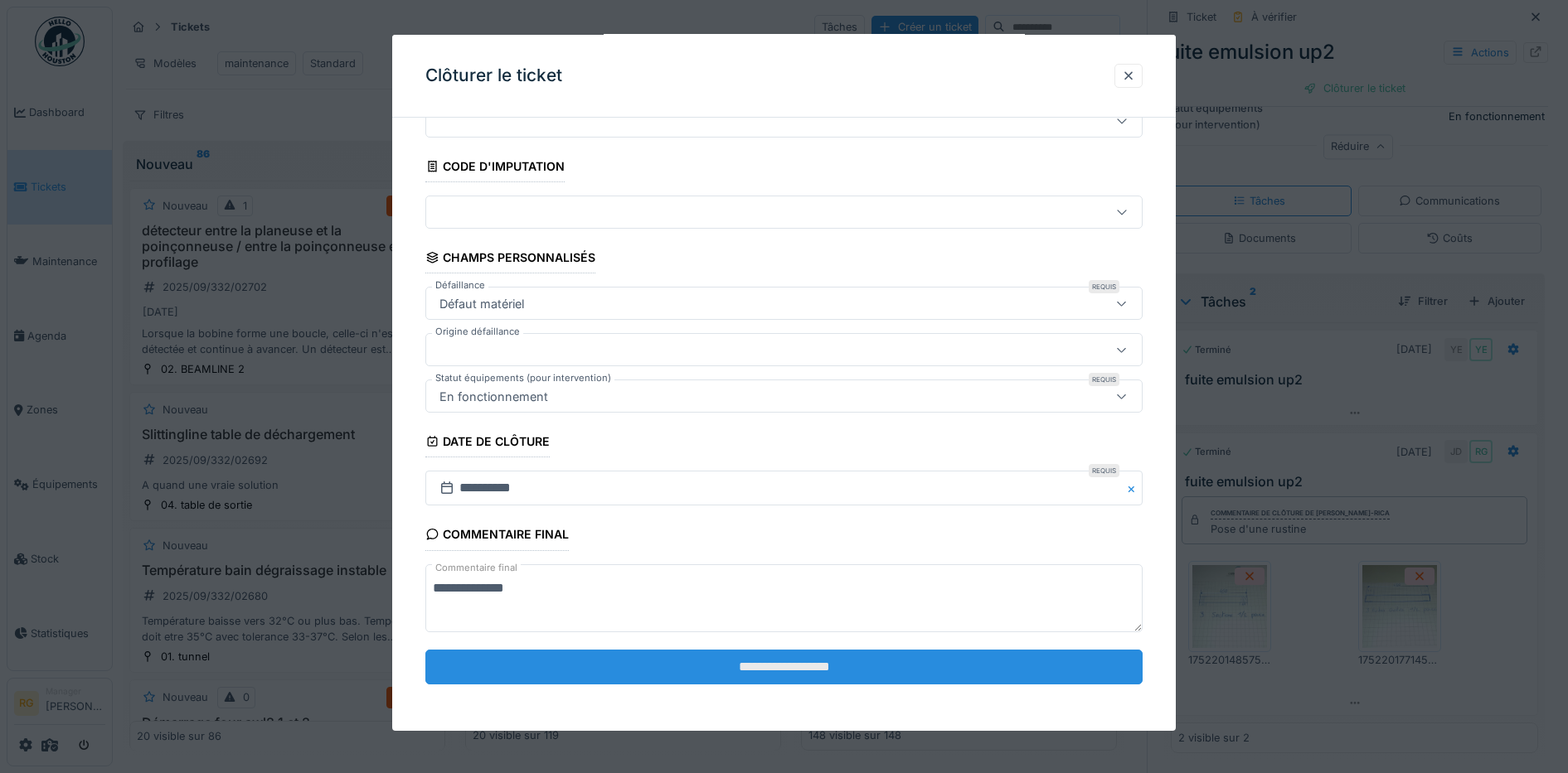
type textarea "**********"
click at [781, 662] on input "**********" at bounding box center [785, 667] width 718 height 35
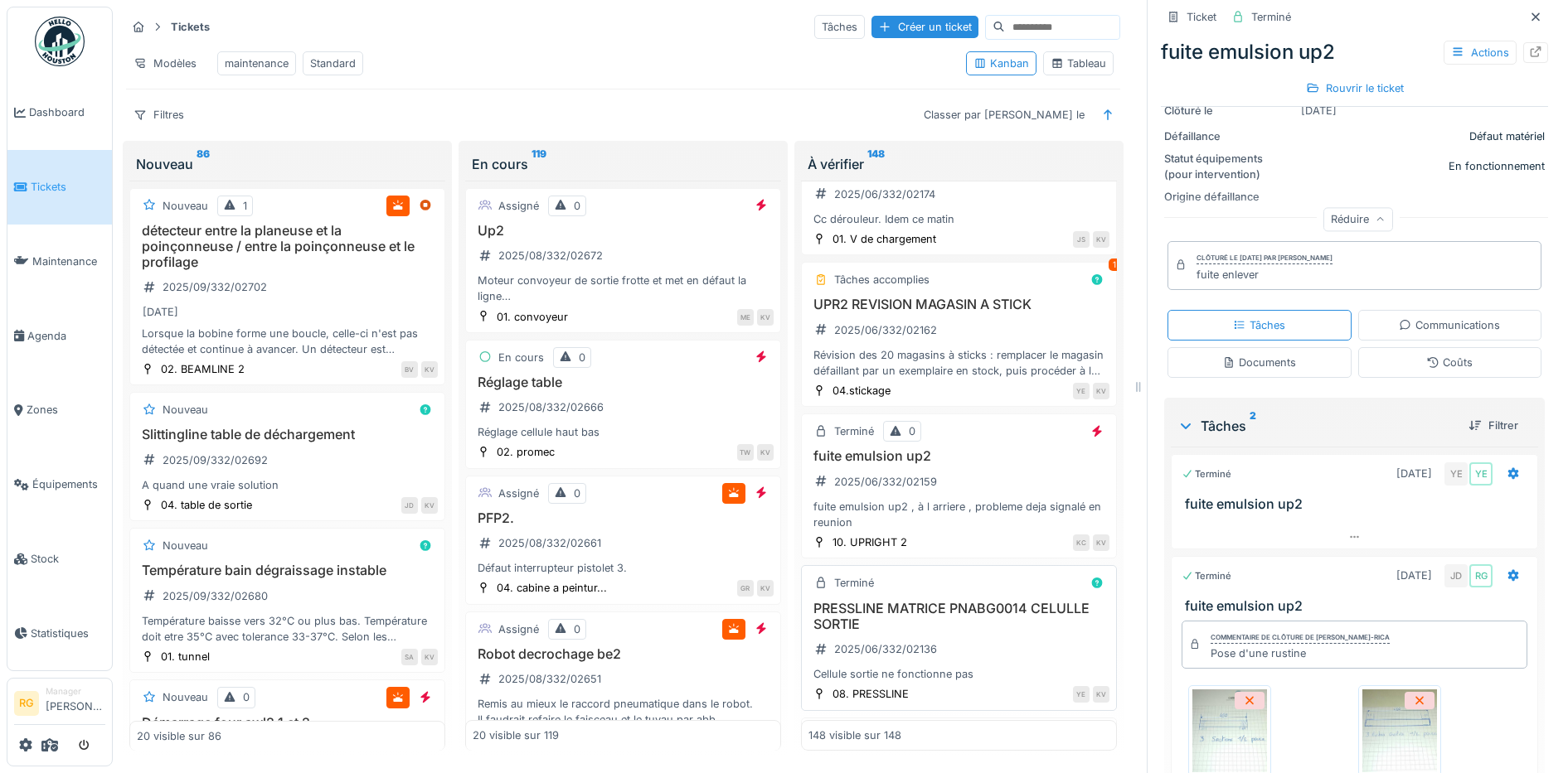
scroll to position [17098, 0]
click at [952, 381] on div "UPR2 REVISION MAGASIN A STICK 2025/06/332/02162 Révision des 20 magasins à stic…" at bounding box center [959, 340] width 301 height 82
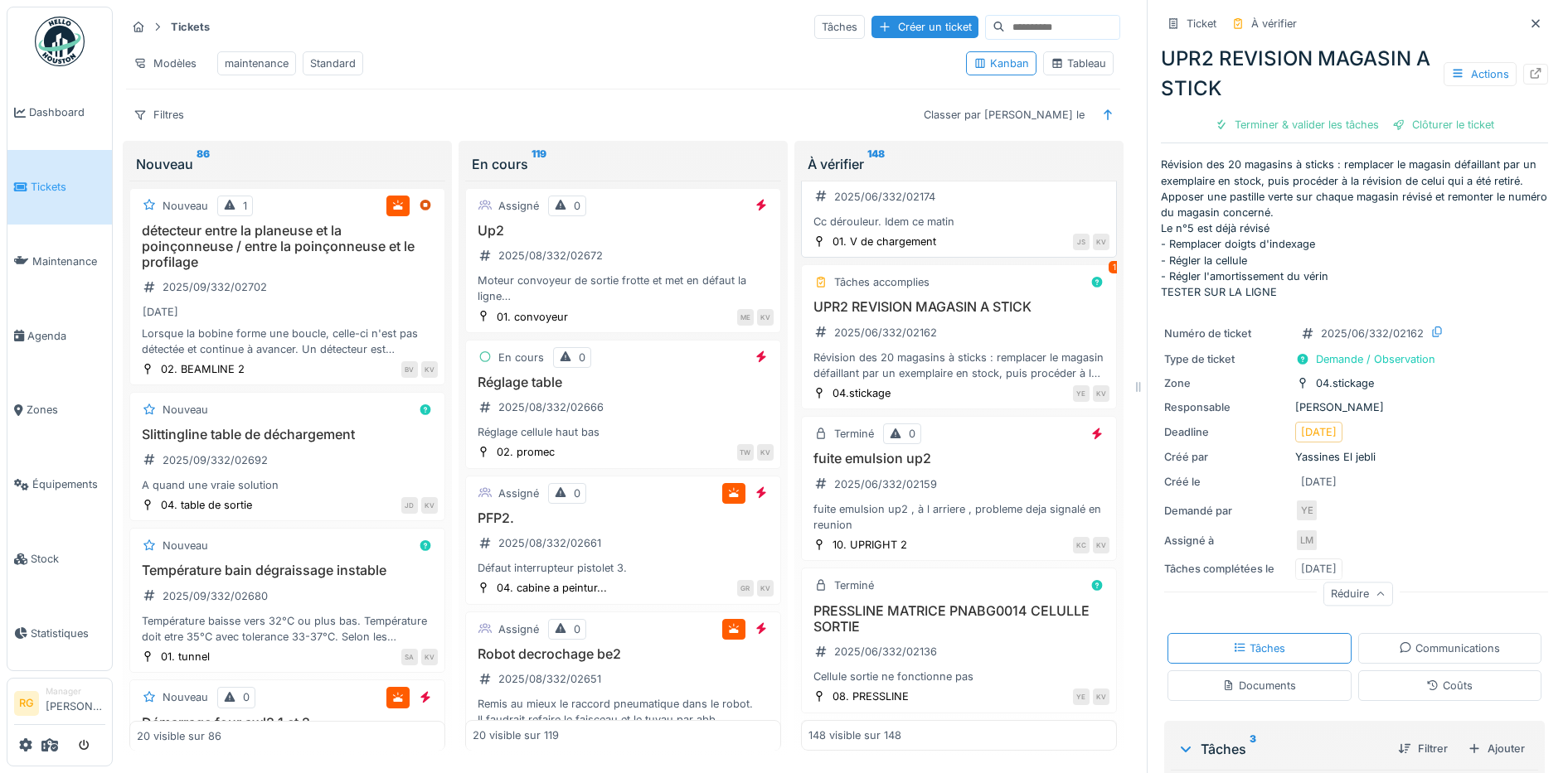
click at [956, 179] on h3 "Prc1" at bounding box center [959, 171] width 301 height 16
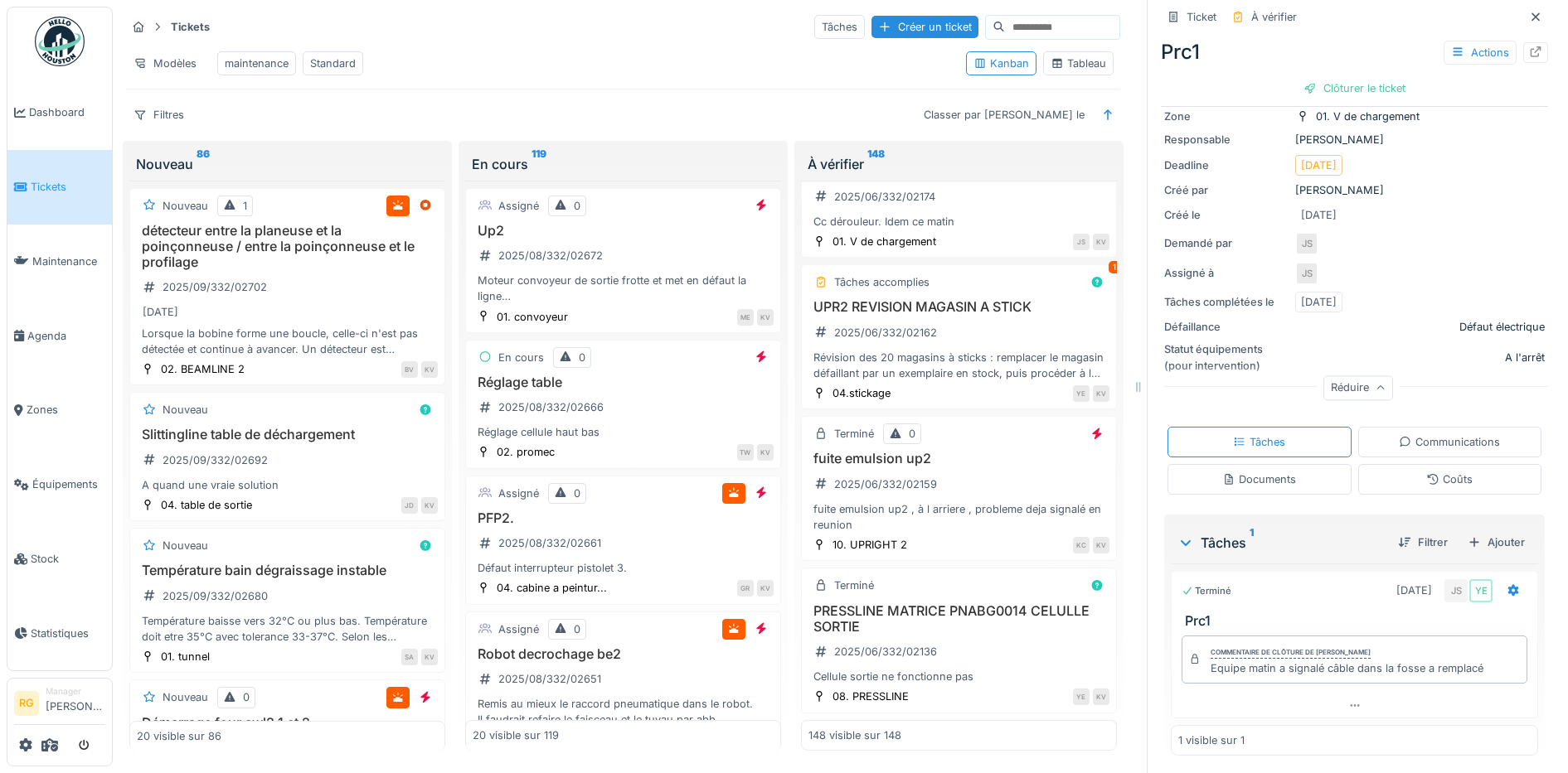
scroll to position [135, 0]
click at [1251, 469] on div "Documents" at bounding box center [1258, 477] width 74 height 16
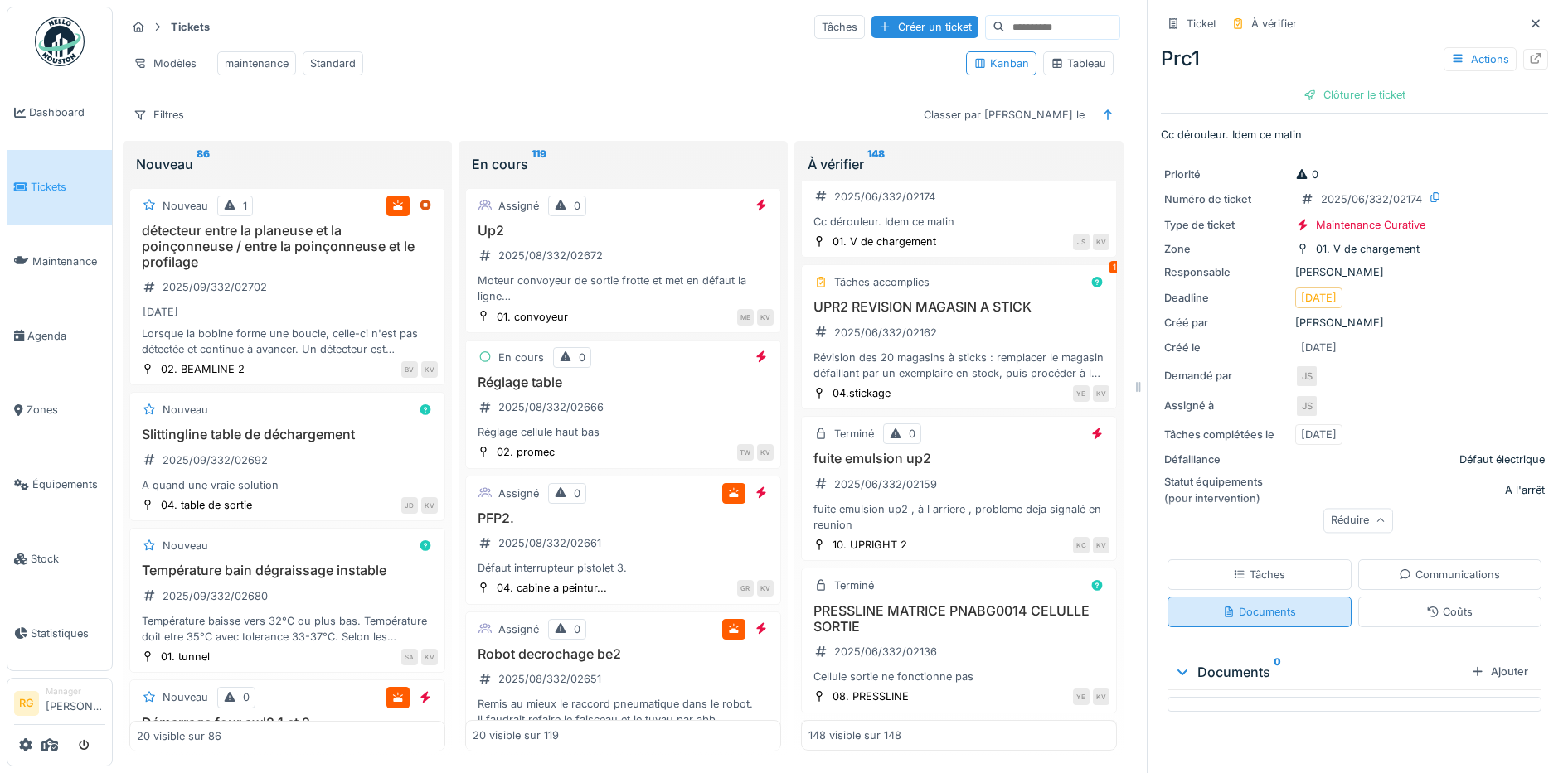
scroll to position [0, 0]
click at [1242, 566] on div "Tâches" at bounding box center [1258, 574] width 52 height 16
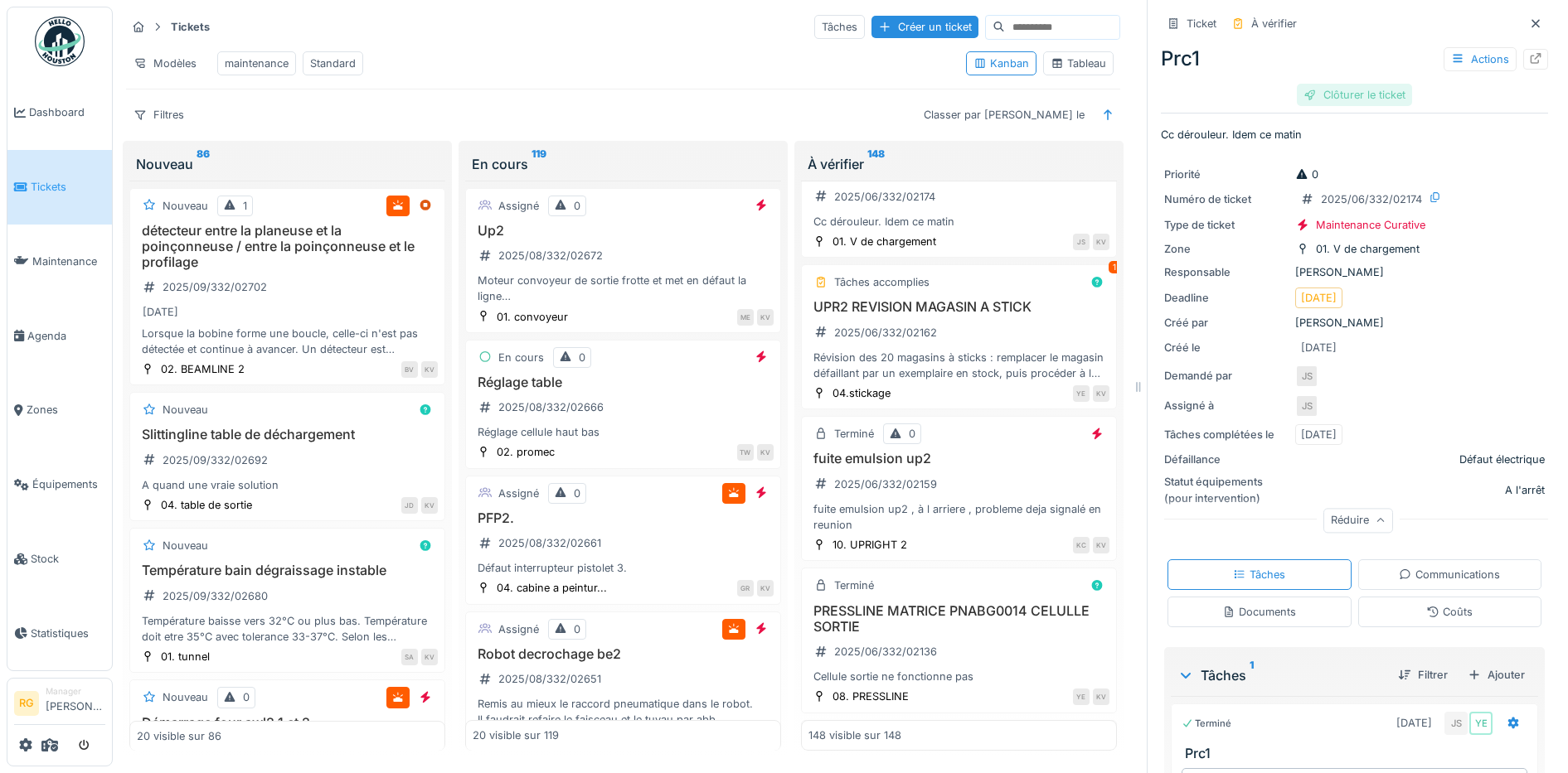
click at [1348, 97] on div "Clôturer le ticket" at bounding box center [1354, 94] width 115 height 22
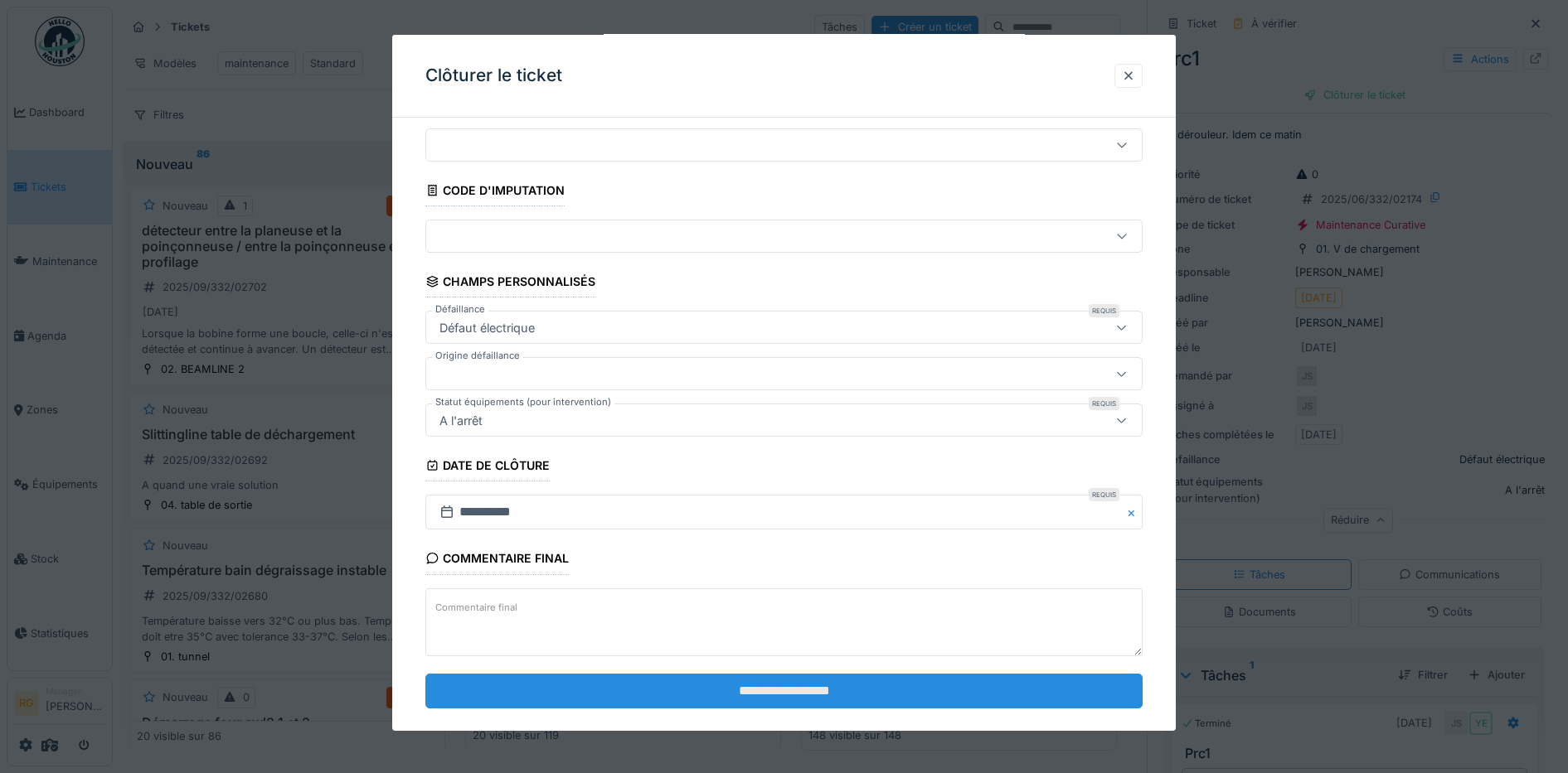
scroll to position [71, 0]
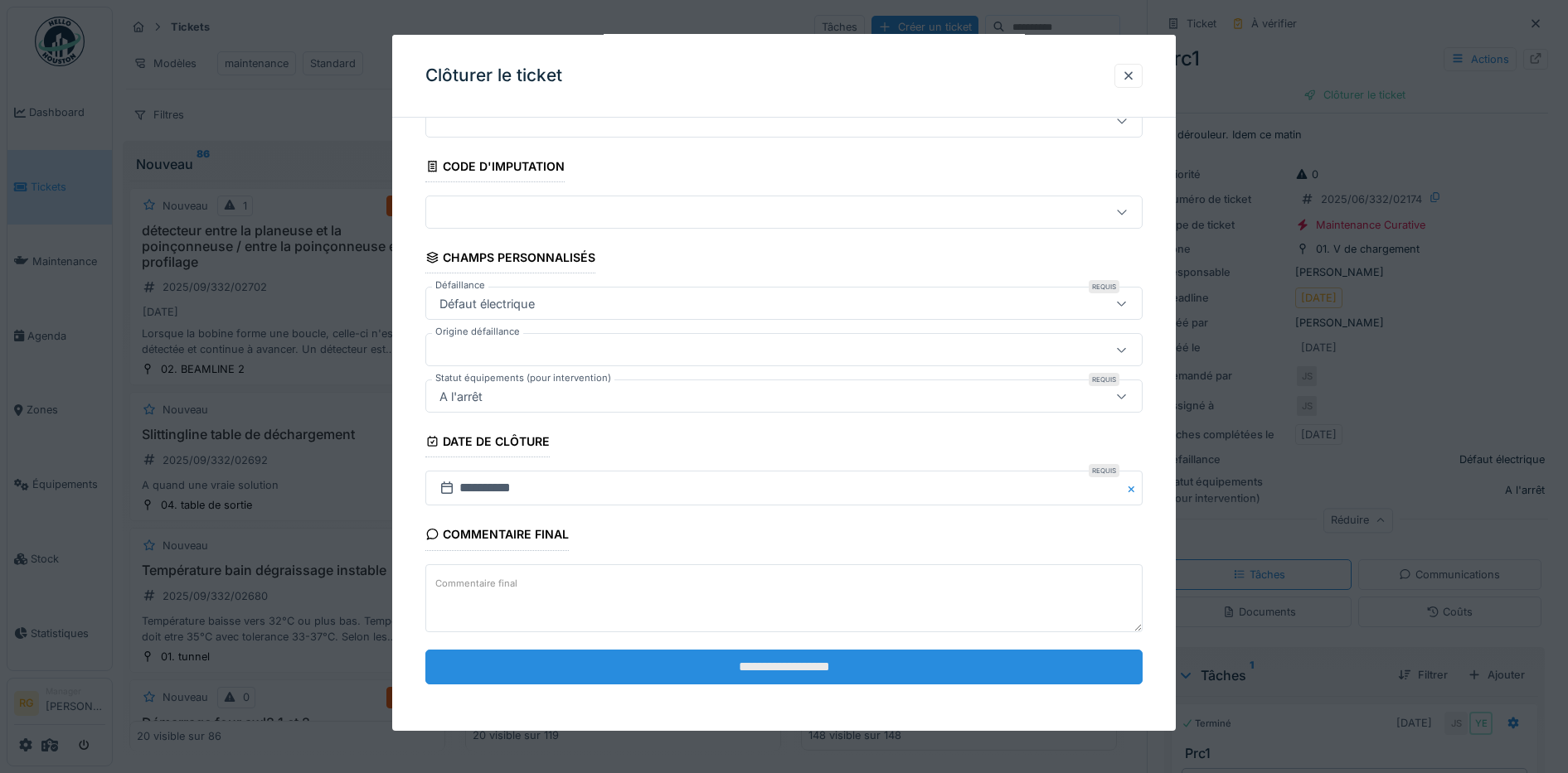
click at [797, 674] on input "**********" at bounding box center [785, 667] width 718 height 35
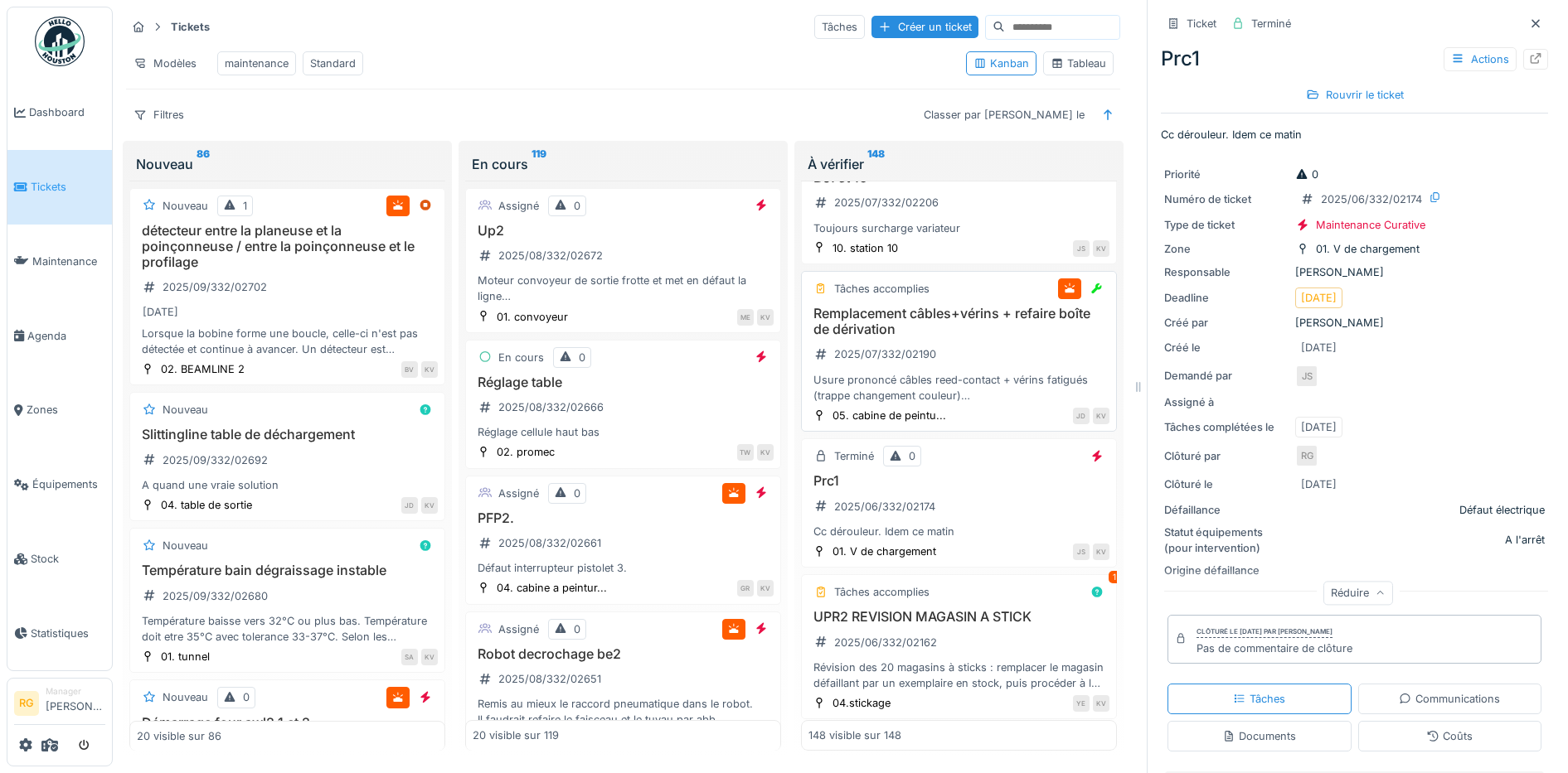
scroll to position [16787, 0]
click at [992, 404] on div "Remplacement câbles+vérins + refaire boîte de dérivation 2025/07/332/02190 Usur…" at bounding box center [959, 355] width 301 height 98
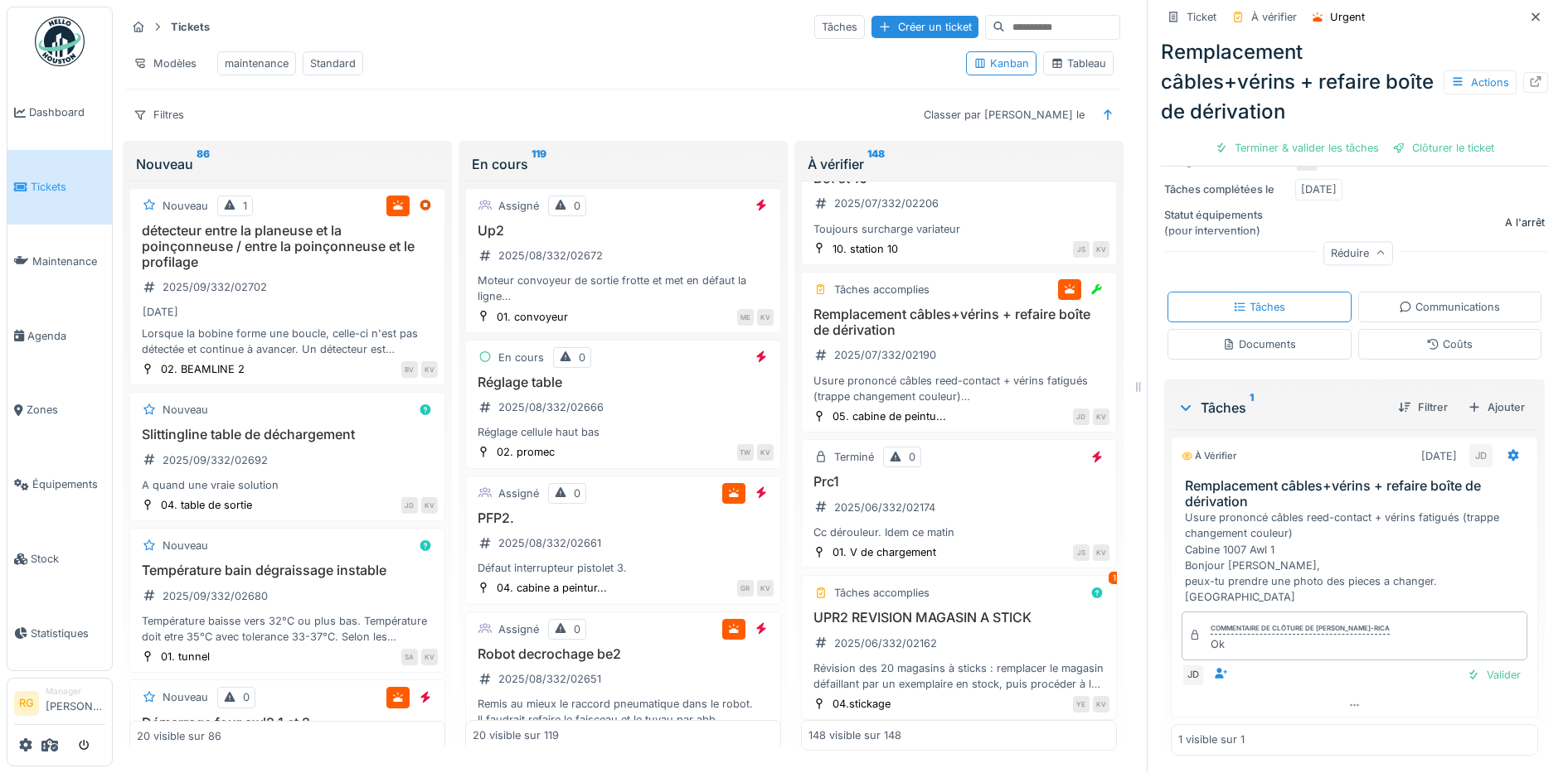
scroll to position [339, 0]
click at [1469, 675] on div "Valider" at bounding box center [1494, 672] width 67 height 22
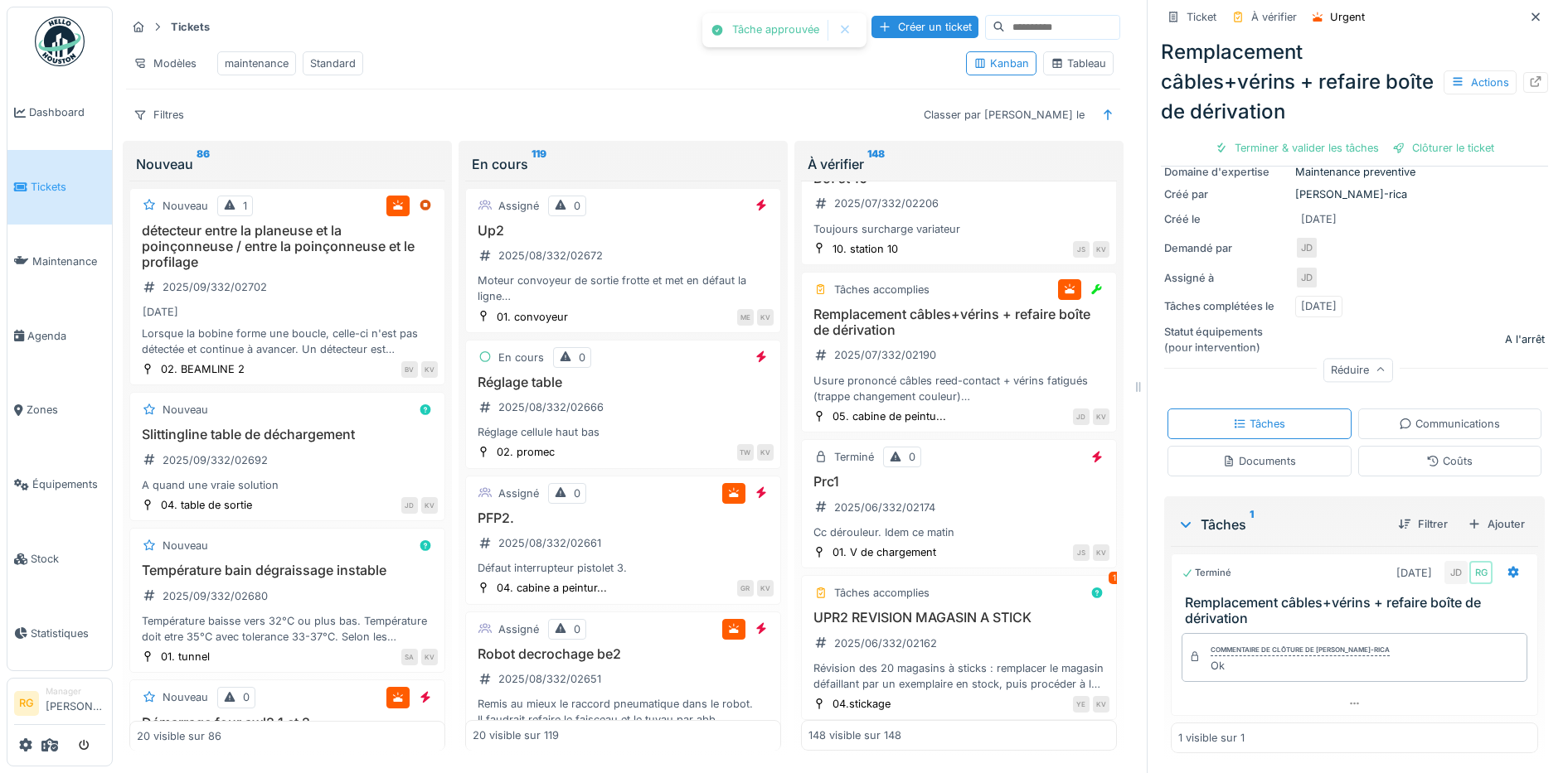
scroll to position [213, 0]
drag, startPoint x: 1339, startPoint y: 150, endPoint x: 1248, endPoint y: 228, distance: 119.9
click at [1342, 152] on div "Clôturer le ticket" at bounding box center [1354, 147] width 115 height 22
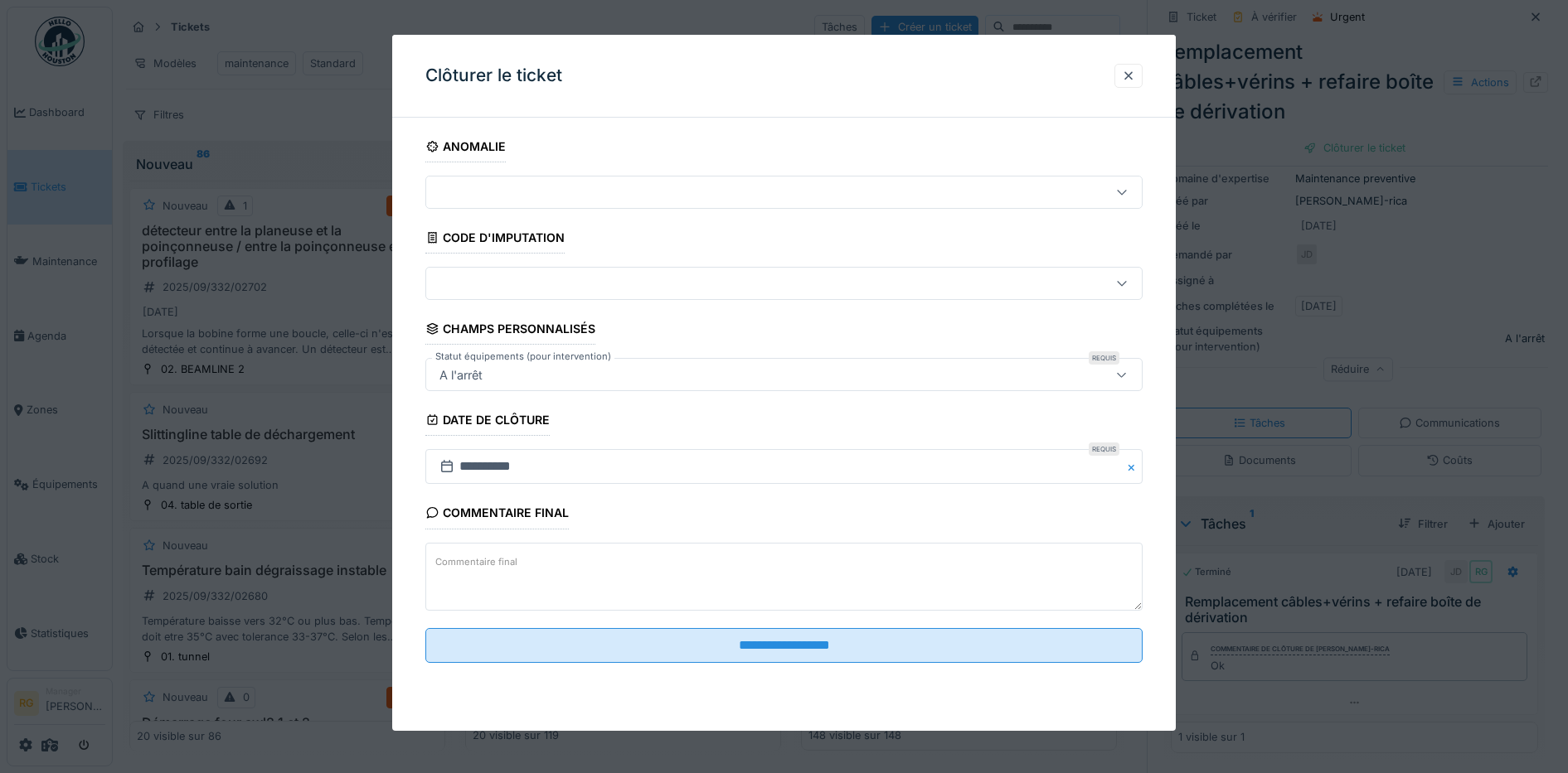
click at [614, 560] on textarea "Commentaire final" at bounding box center [785, 576] width 718 height 68
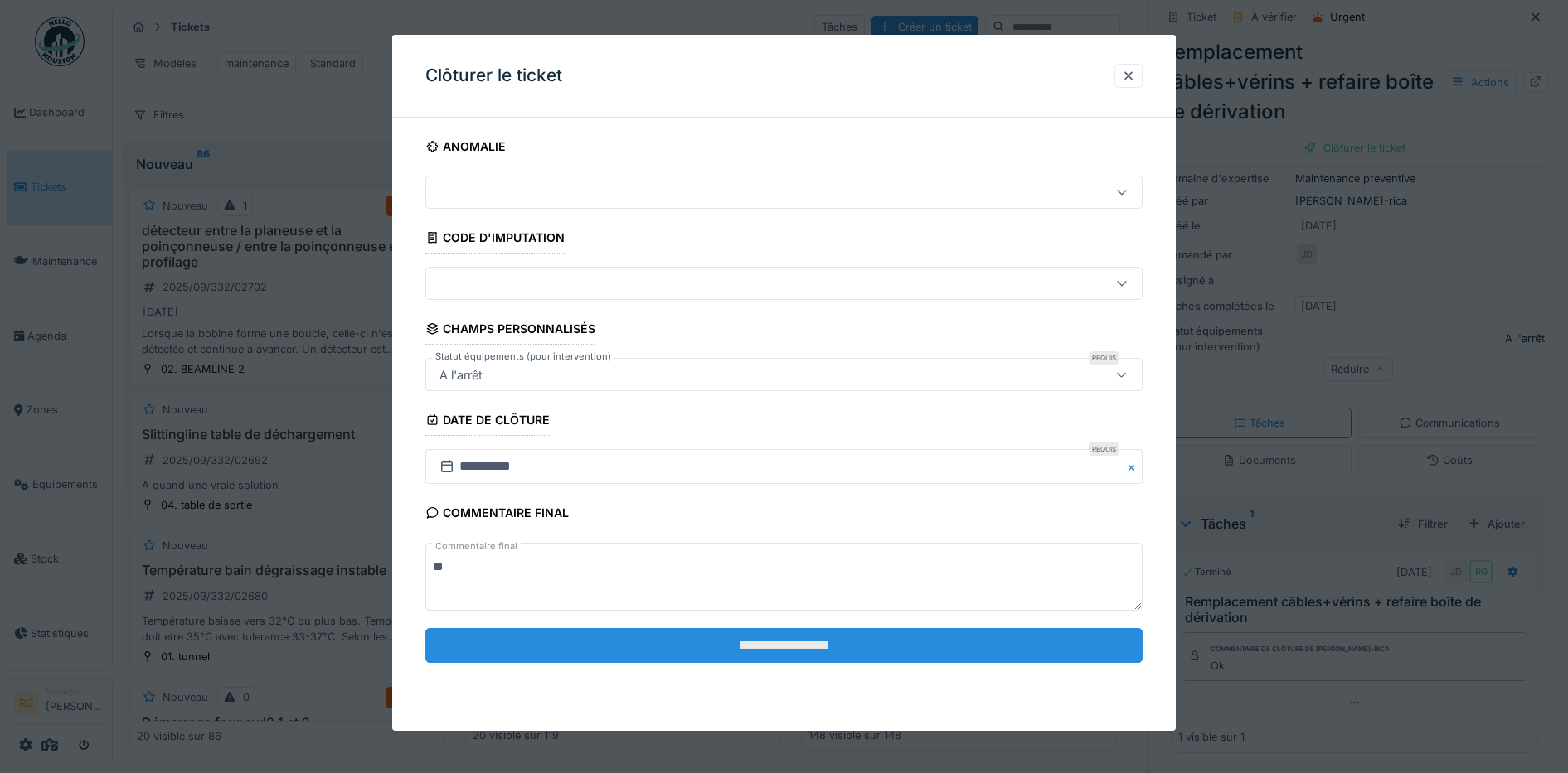
type textarea "**"
click at [781, 644] on input "**********" at bounding box center [785, 645] width 718 height 35
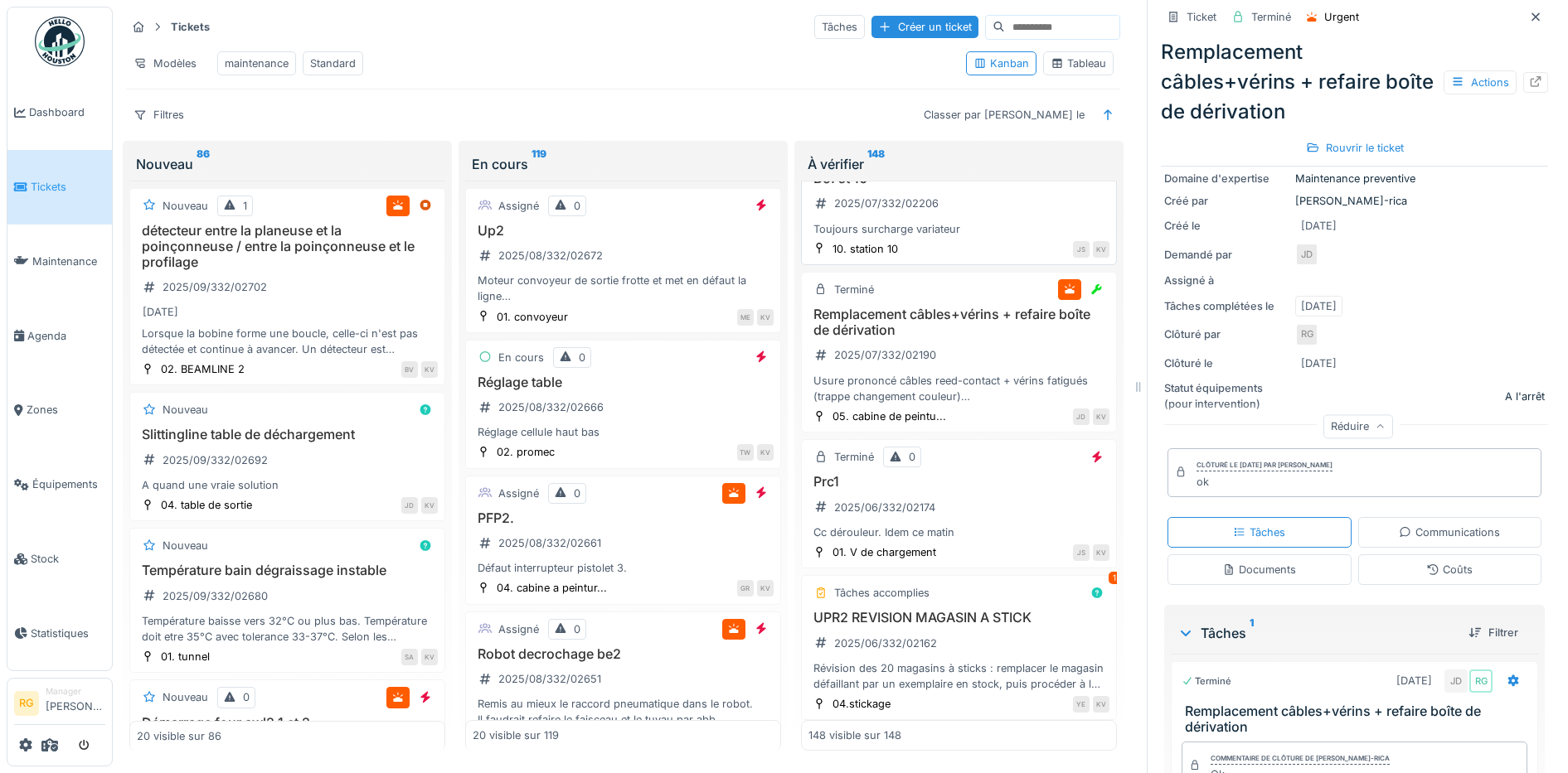
click at [966, 237] on div "Be1 st 10 2025/07/332/02206 Toujours surcharge variateur" at bounding box center [959, 204] width 301 height 66
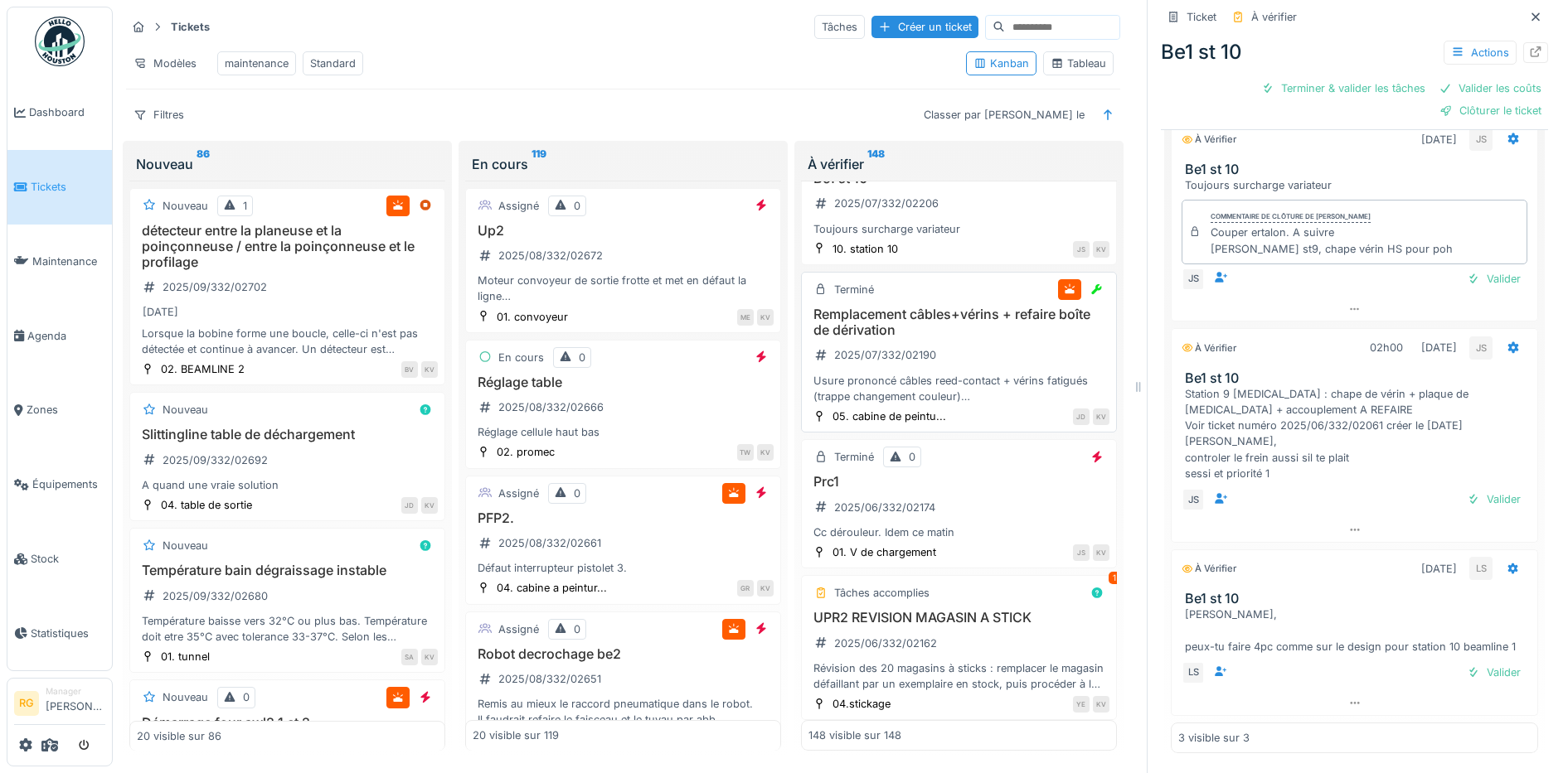
scroll to position [16580, 0]
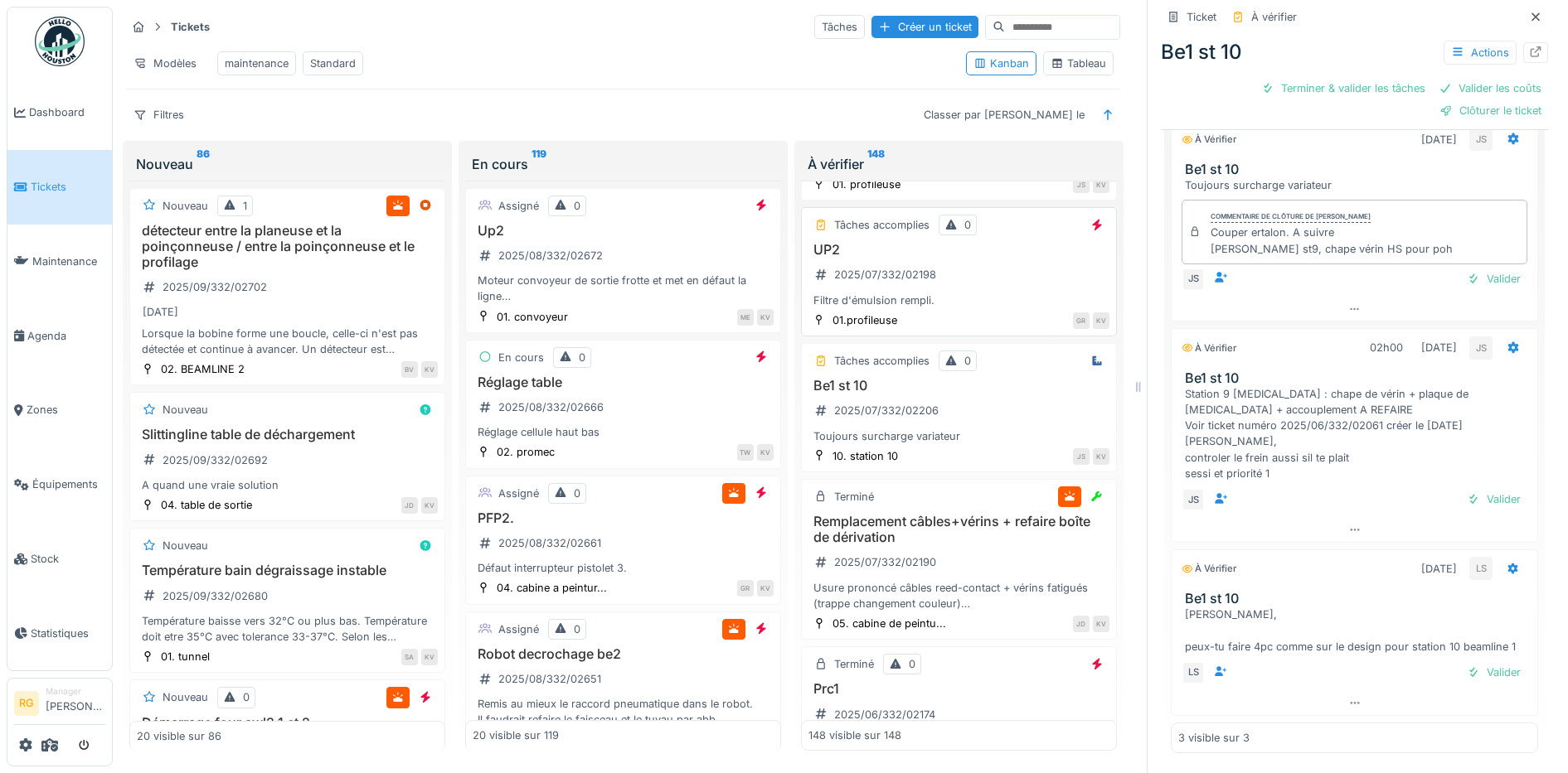
click at [984, 308] on div "UP2 2025/07/332/02198 Filtre d'émulsion rempli." at bounding box center [959, 275] width 301 height 66
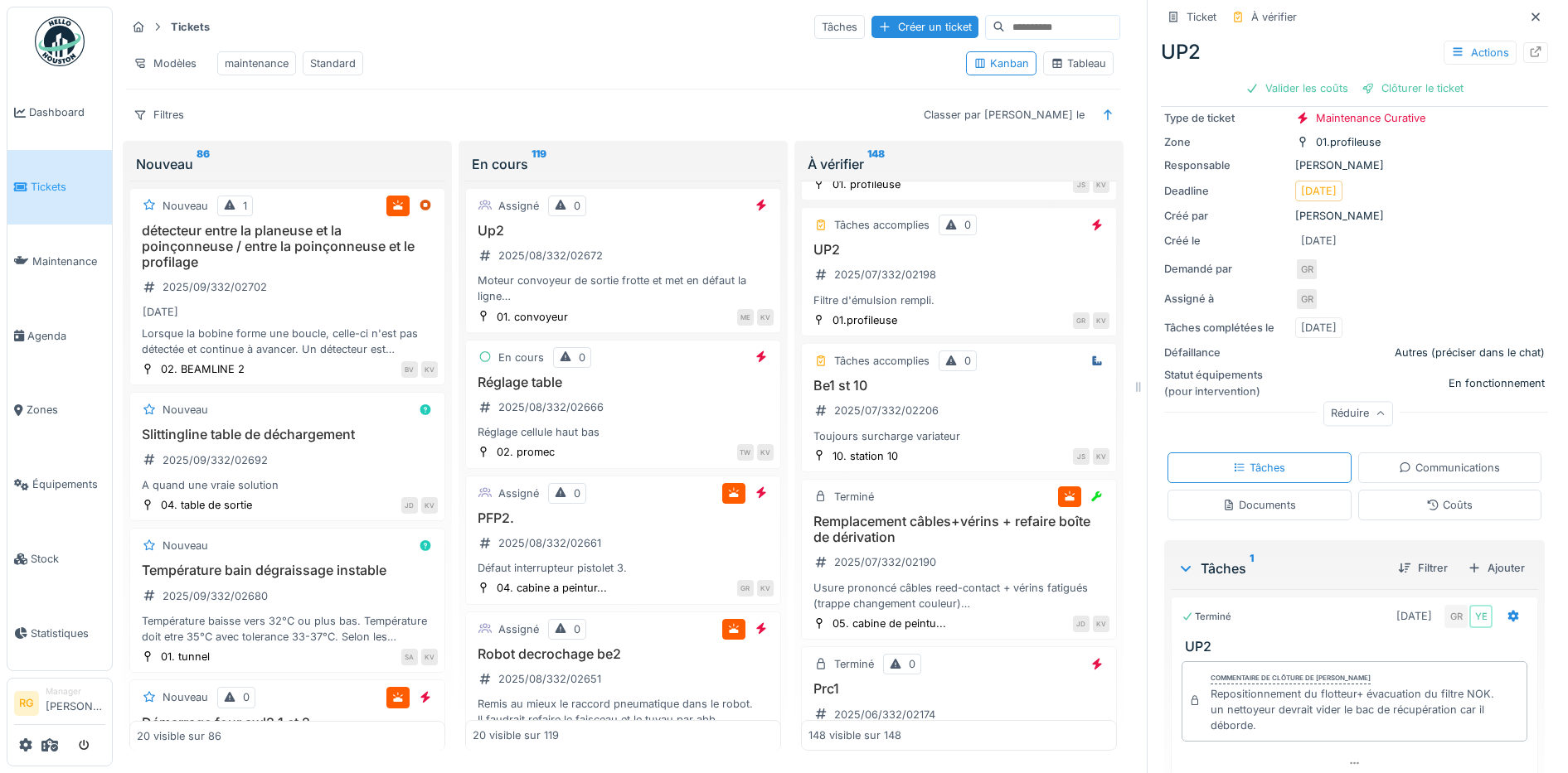
scroll to position [167, 0]
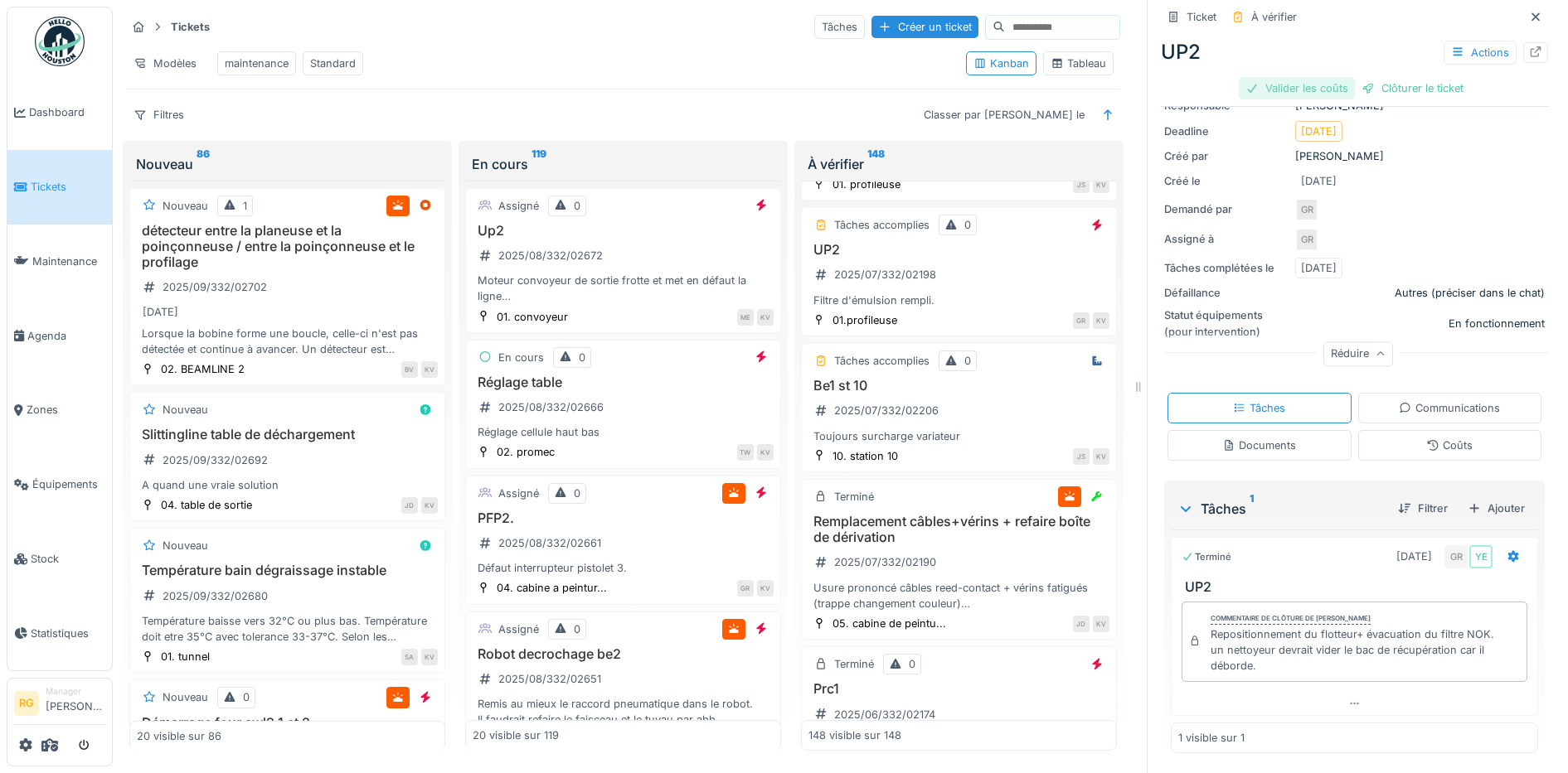
click at [1300, 89] on div "Valider les coûts" at bounding box center [1297, 88] width 116 height 22
click at [1330, 91] on div "Clôturer le ticket" at bounding box center [1354, 88] width 115 height 22
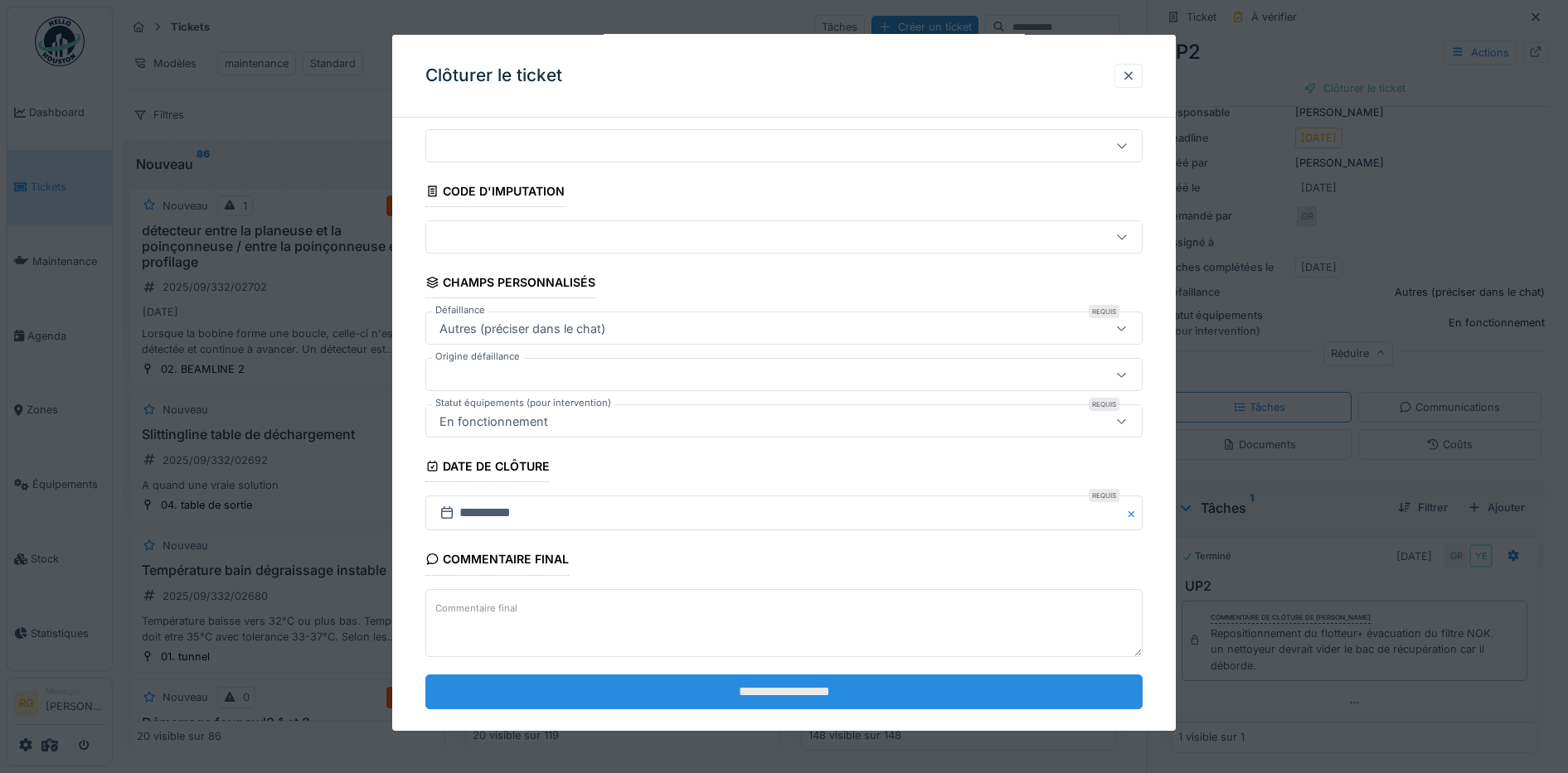
scroll to position [71, 0]
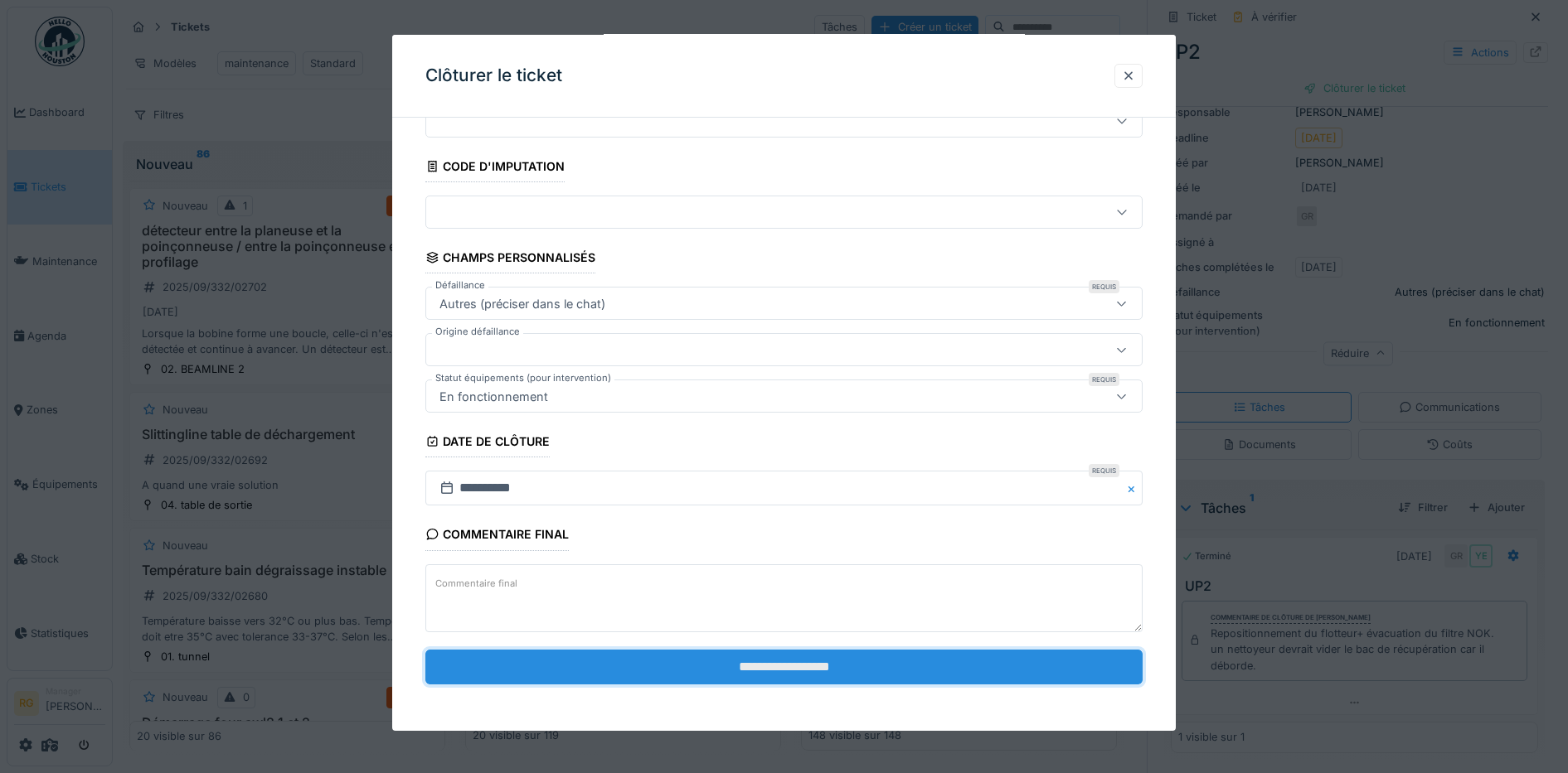
click at [718, 662] on input "**********" at bounding box center [785, 667] width 718 height 35
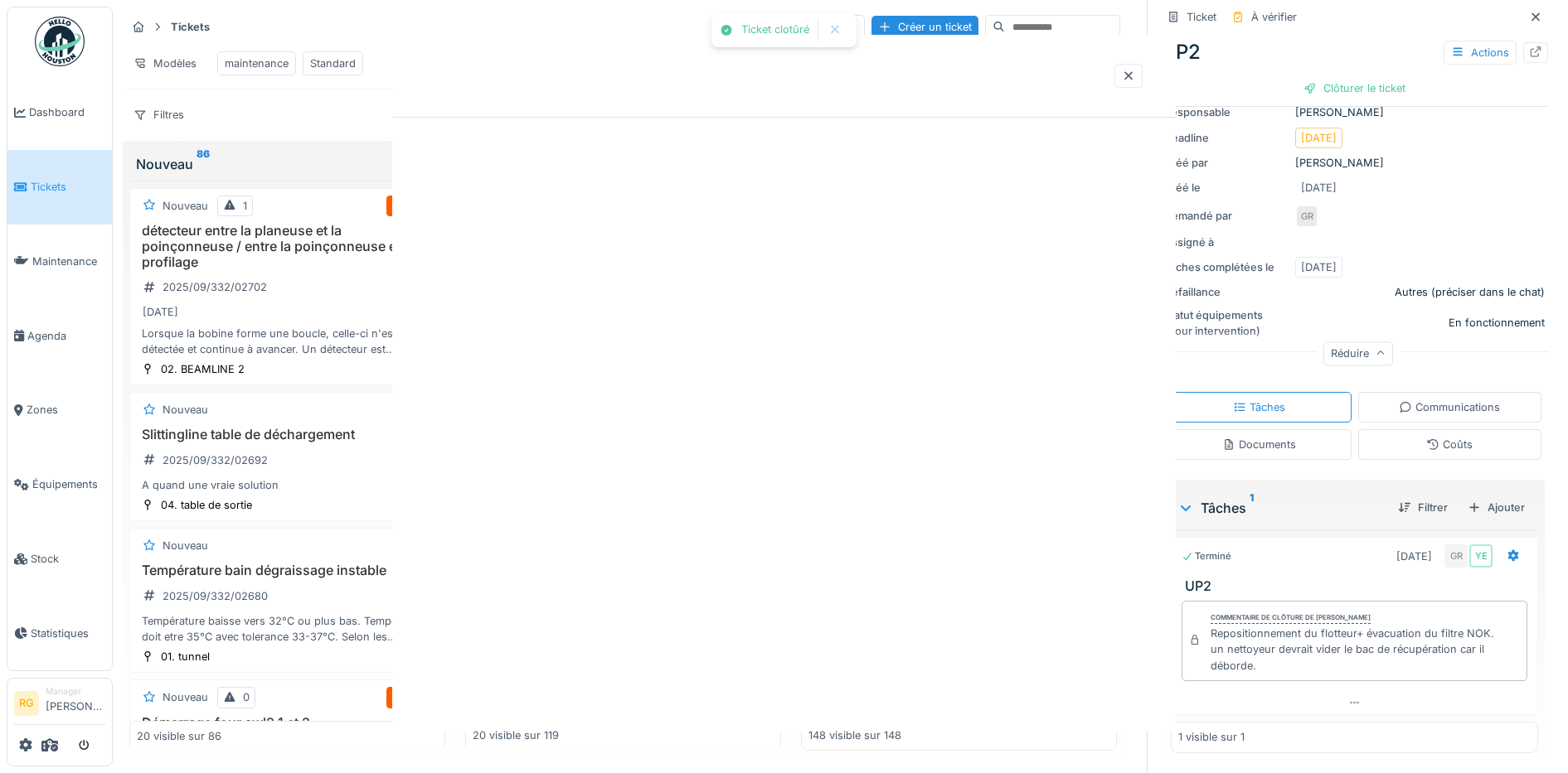
scroll to position [0, 0]
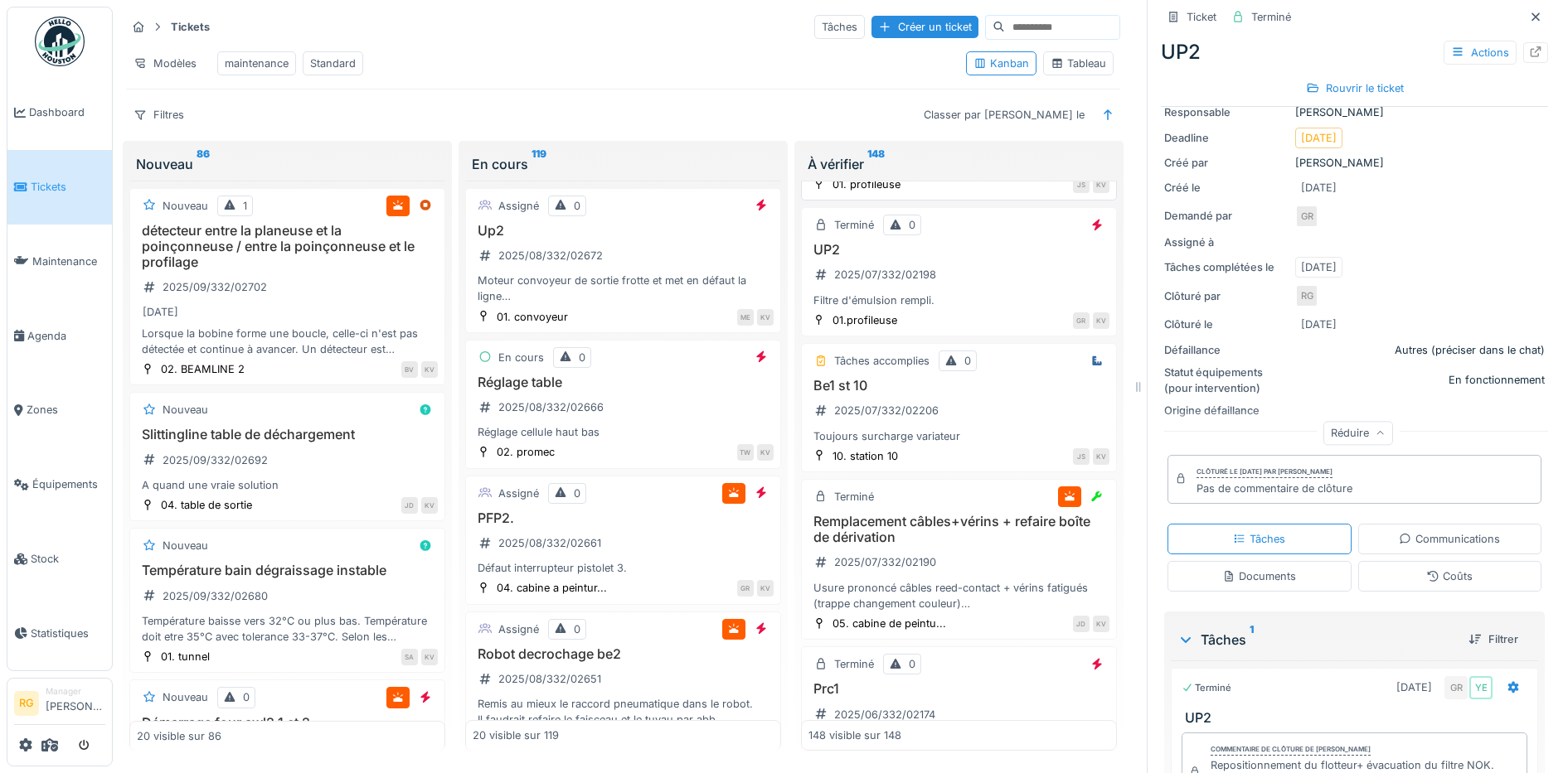
click at [970, 172] on div "Be1 dreistern 2025/07/332/02226 Voir photo" at bounding box center [959, 139] width 301 height 66
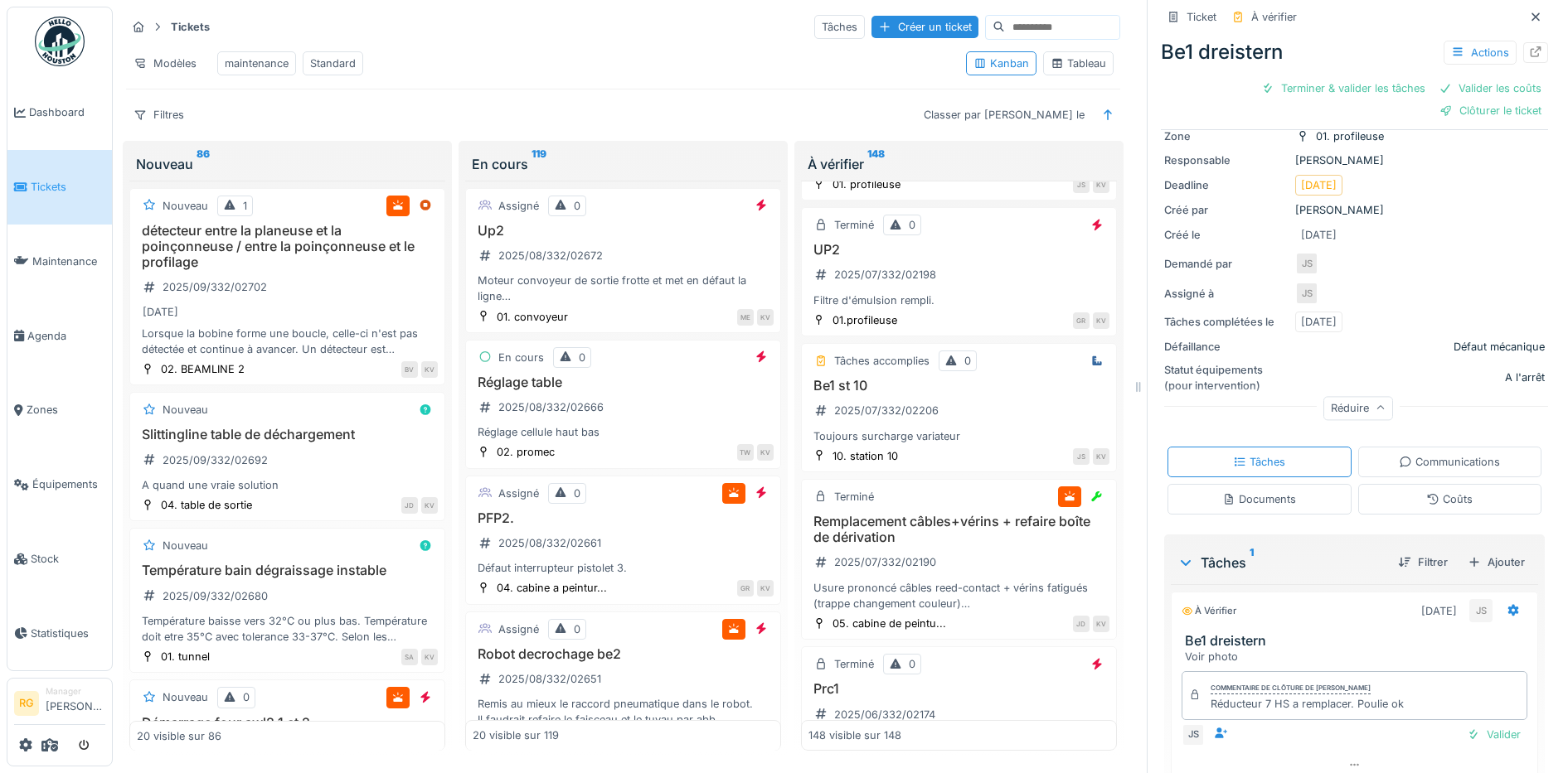
scroll to position [197, 0]
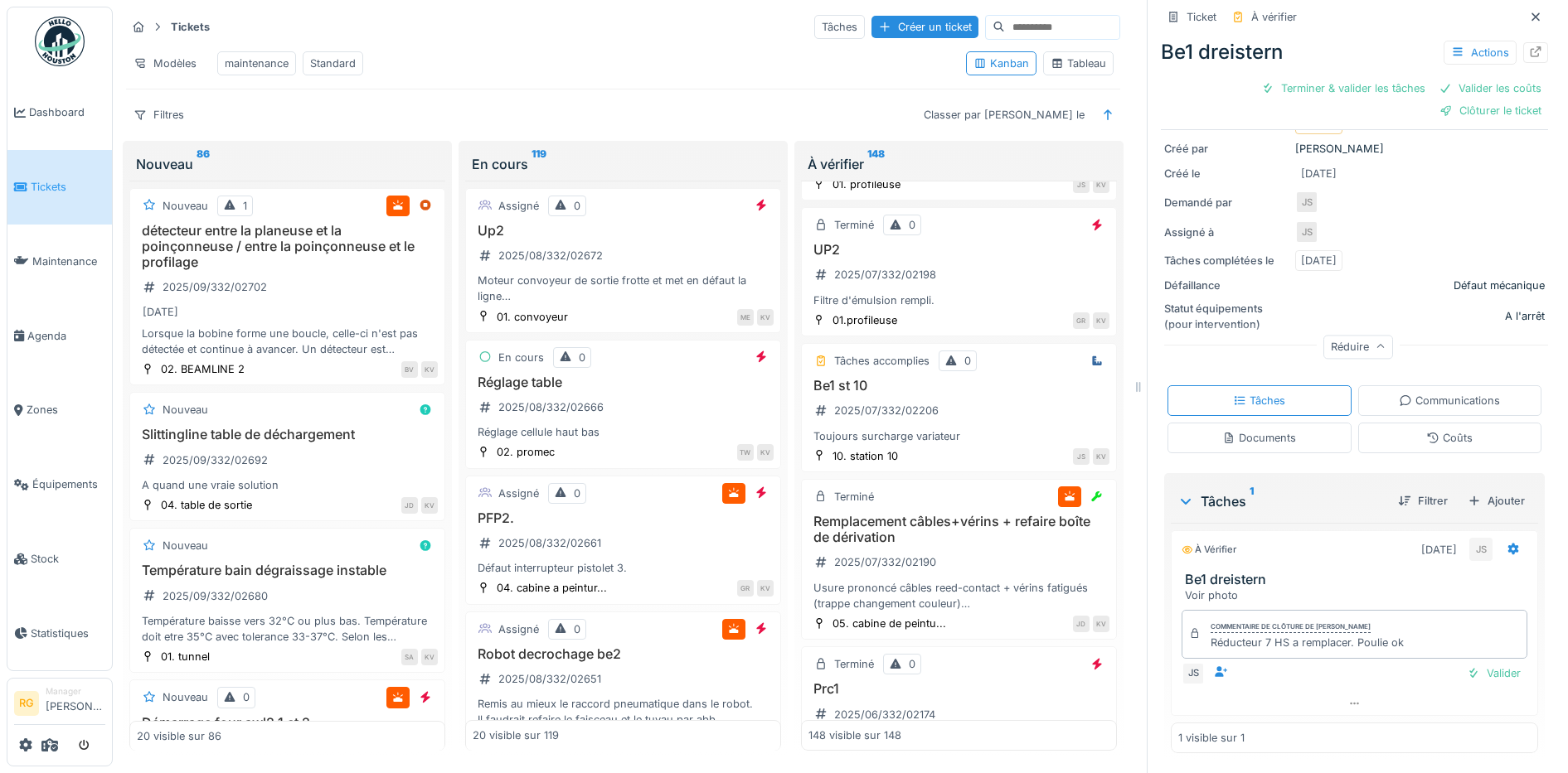
click at [1242, 432] on div "Documents" at bounding box center [1258, 438] width 74 height 16
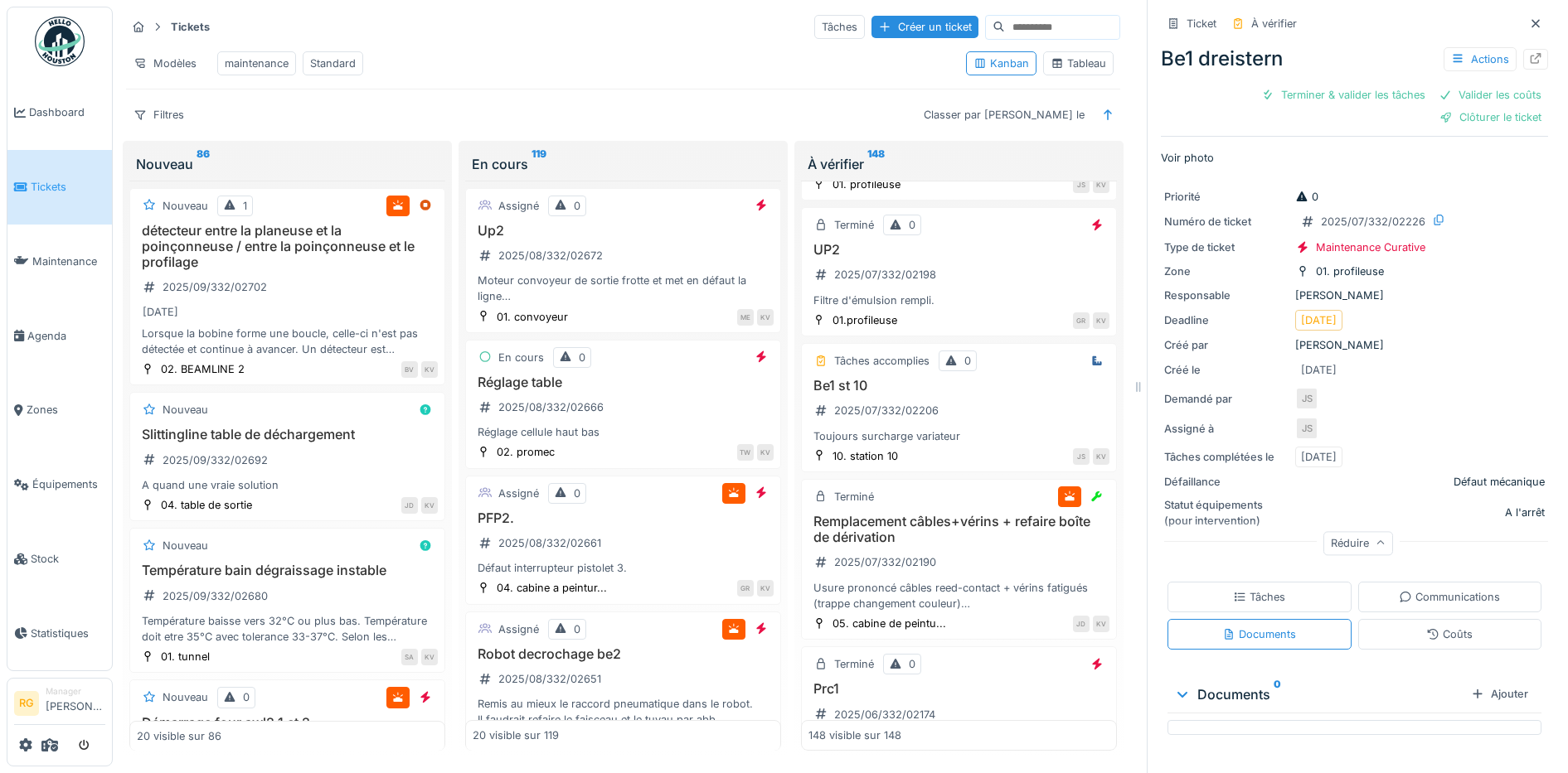
click at [1258, 590] on div "Tâches" at bounding box center [1258, 597] width 52 height 16
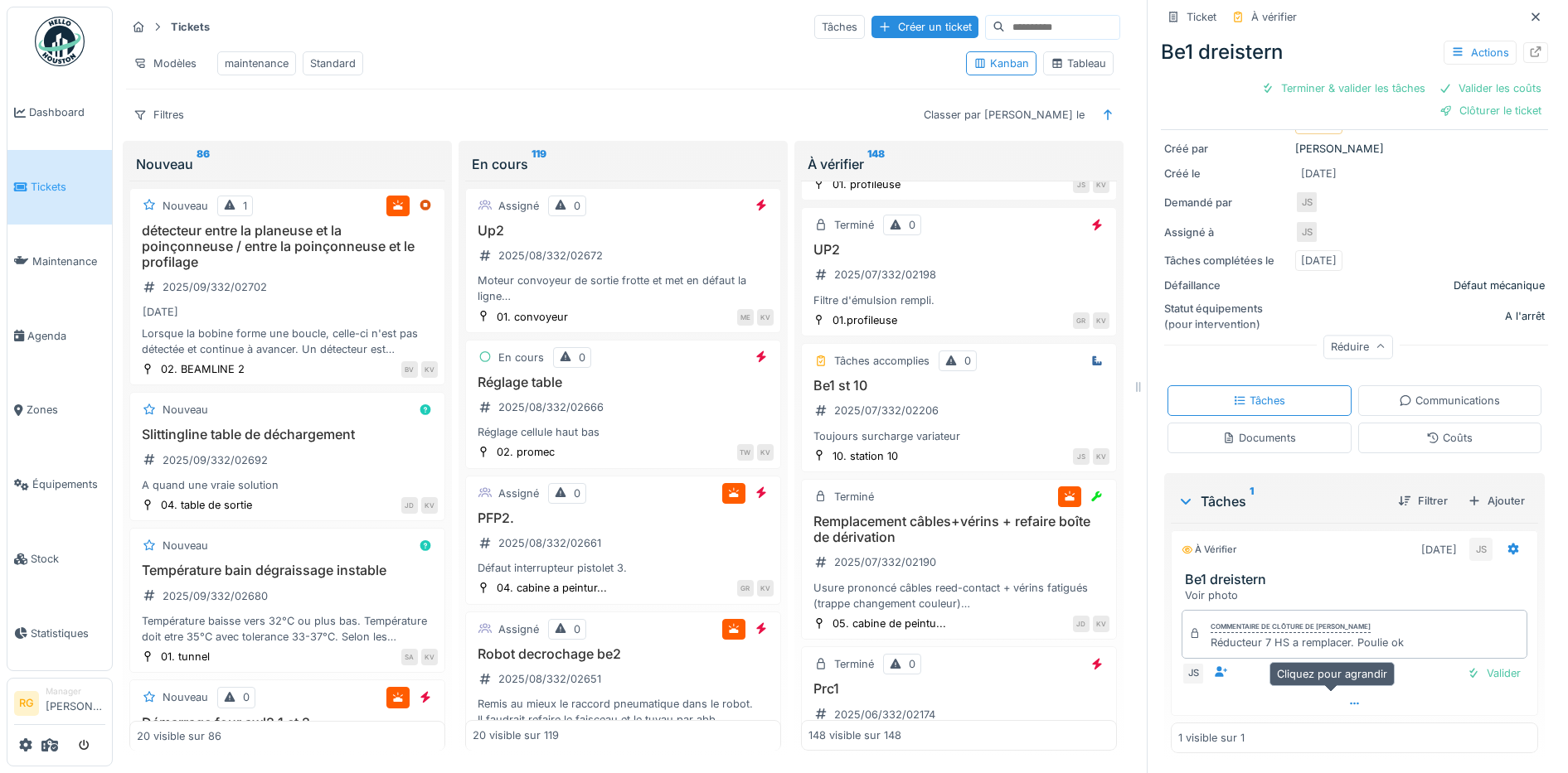
click at [1350, 702] on icon at bounding box center [1354, 703] width 9 height 3
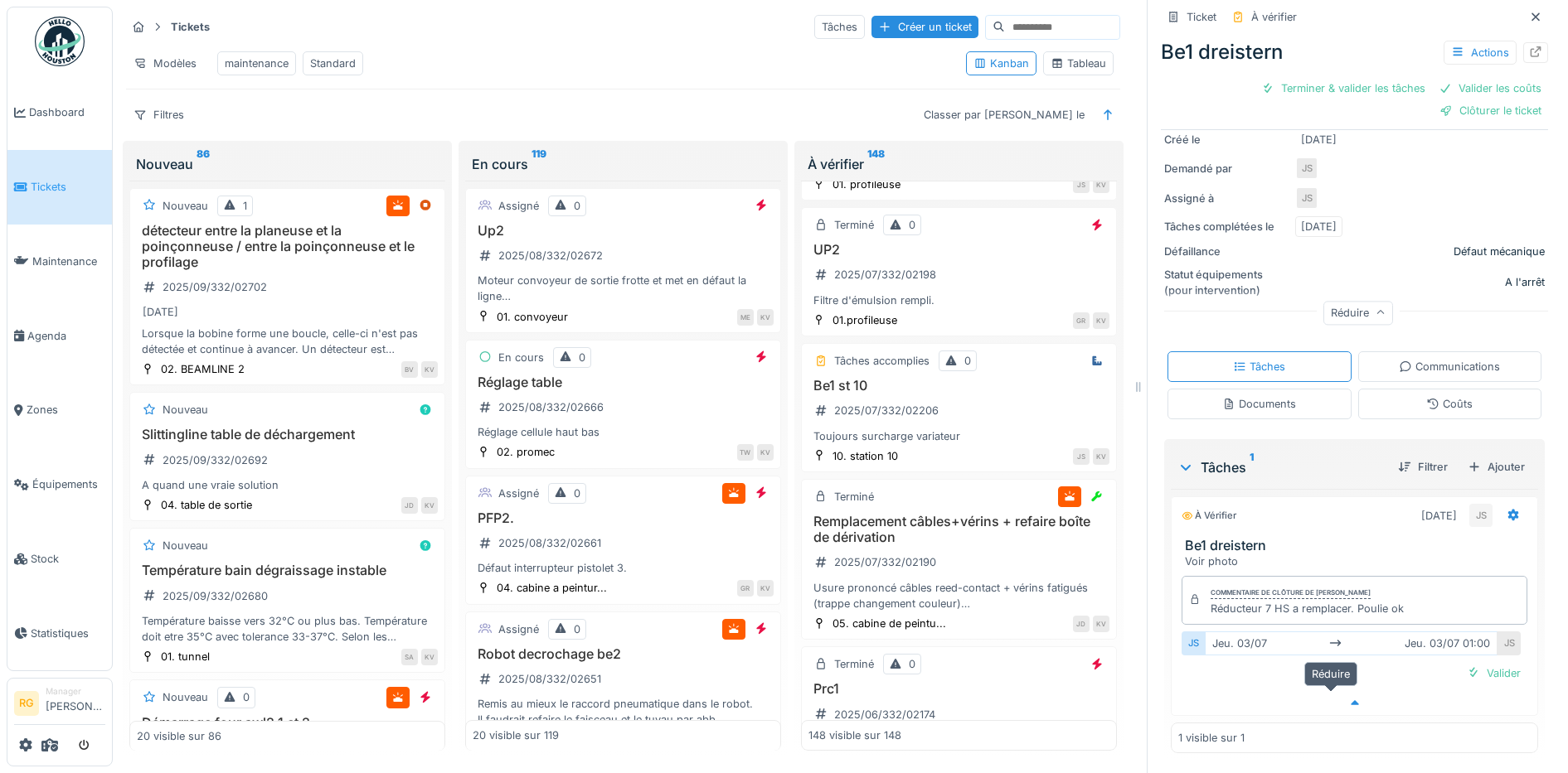
click at [1351, 700] on icon at bounding box center [1354, 703] width 8 height 5
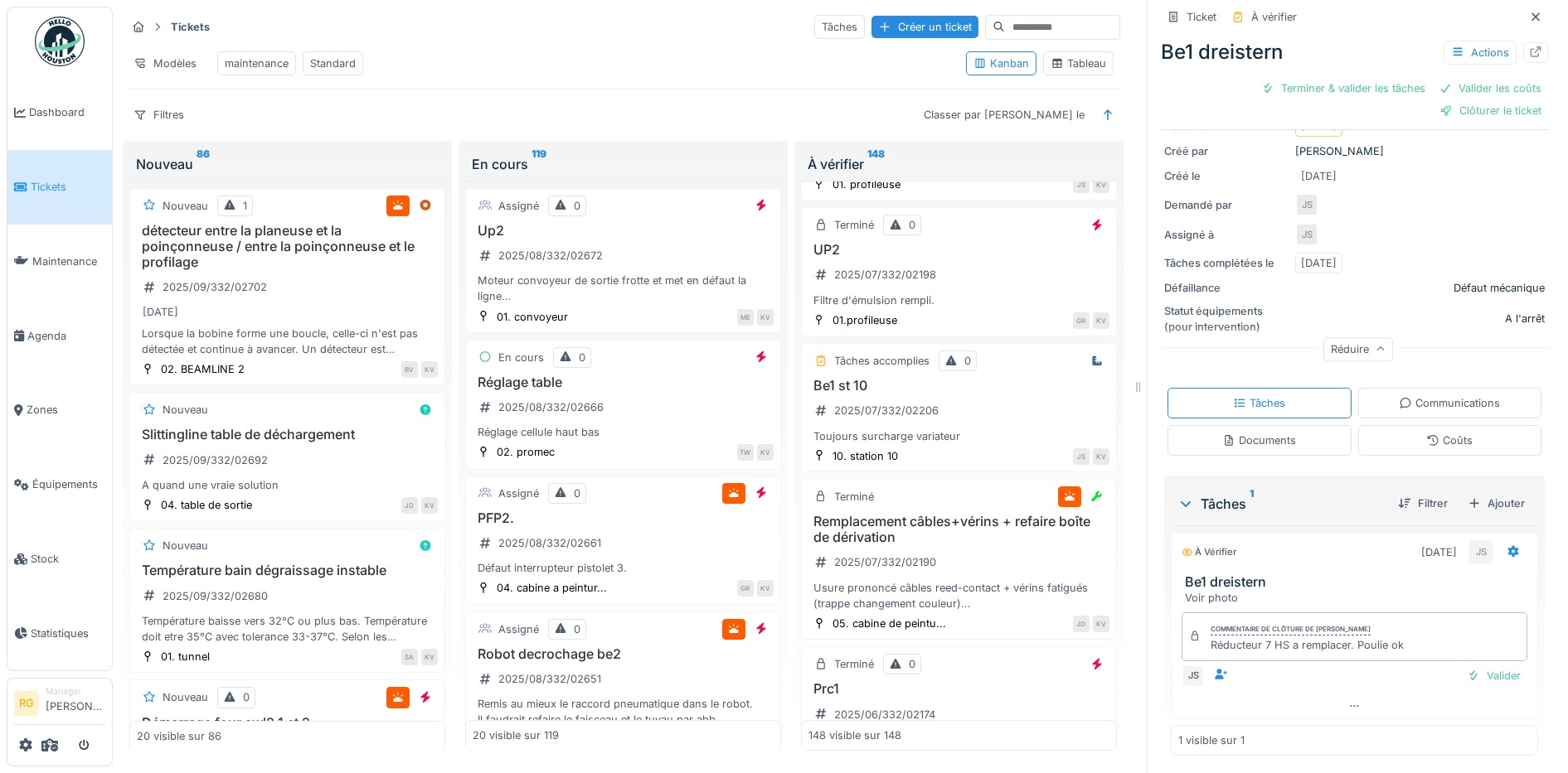
scroll to position [197, 0]
click at [1436, 393] on div "Communications" at bounding box center [1449, 401] width 101 height 16
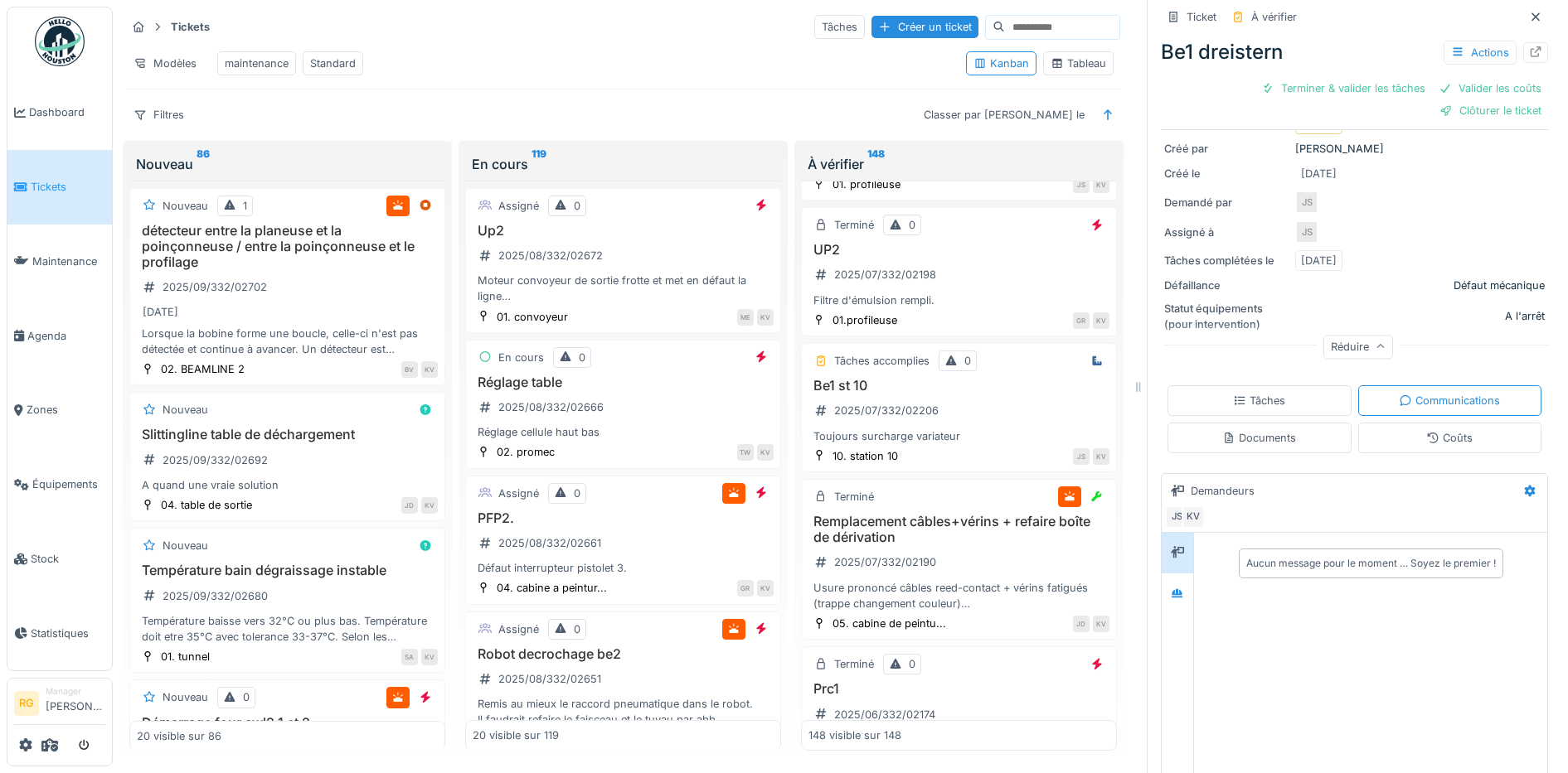
click at [1236, 430] on div "Documents" at bounding box center [1258, 438] width 74 height 16
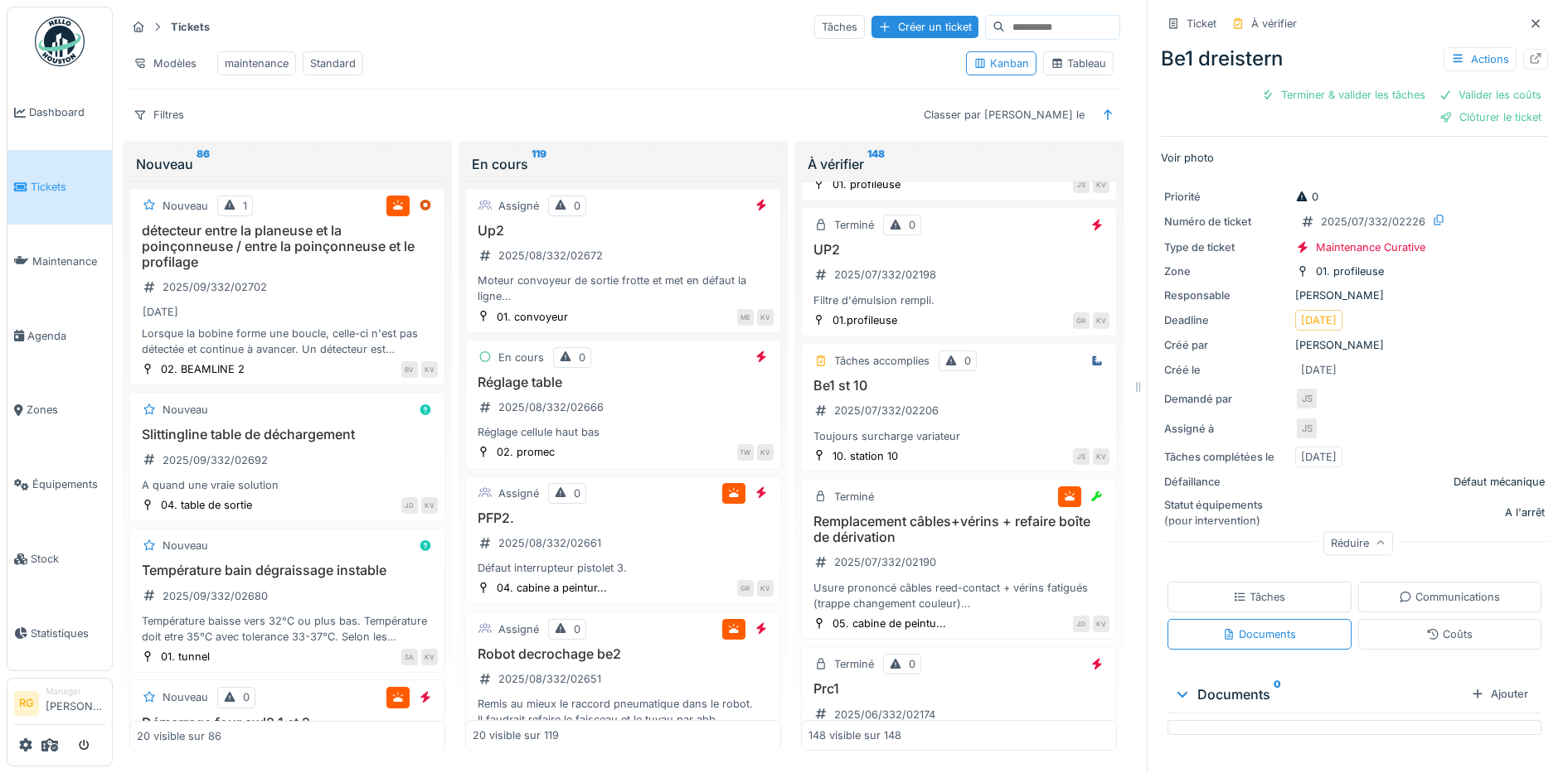
click at [1235, 590] on div "Tâches" at bounding box center [1258, 597] width 52 height 16
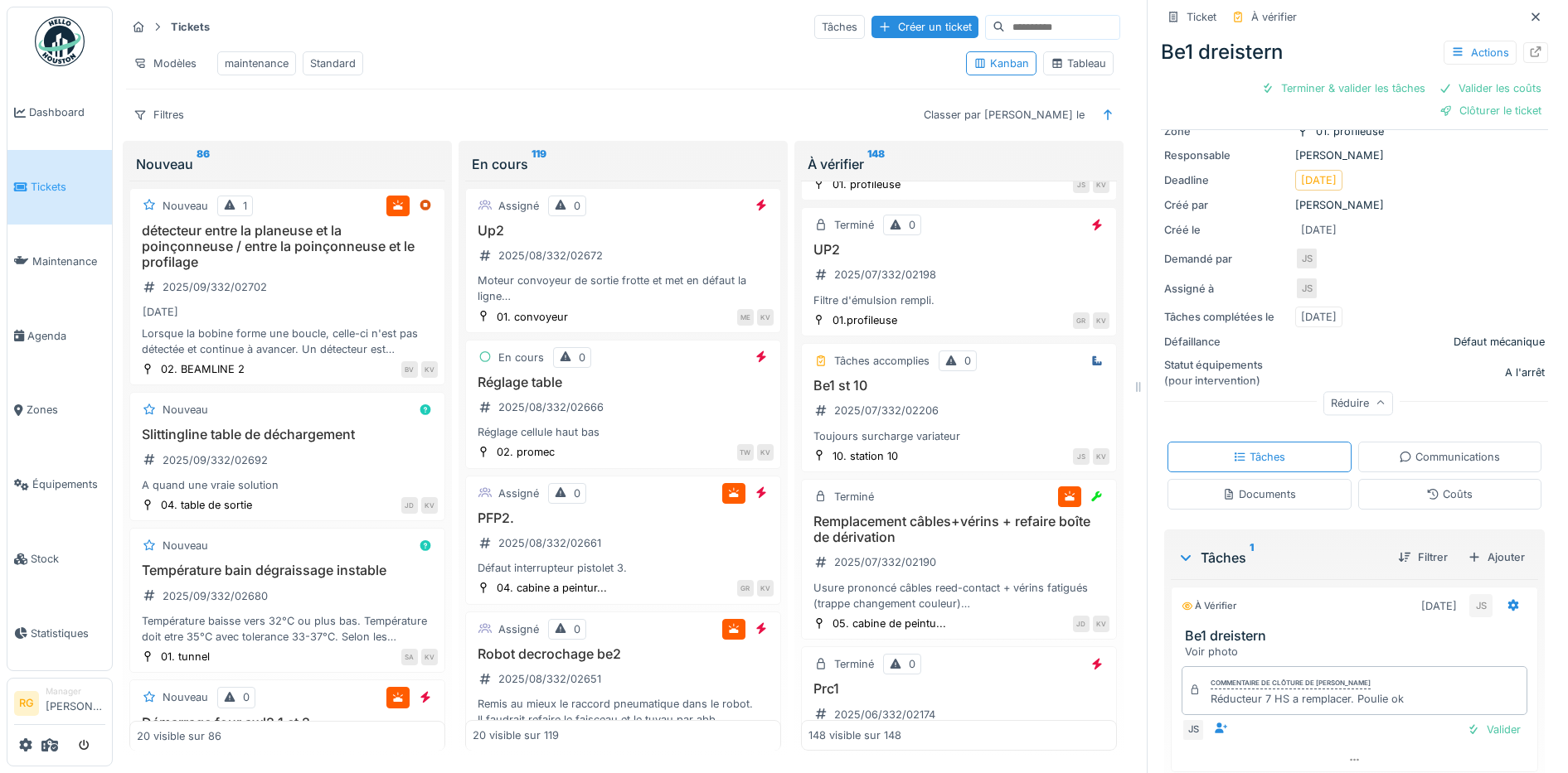
scroll to position [197, 0]
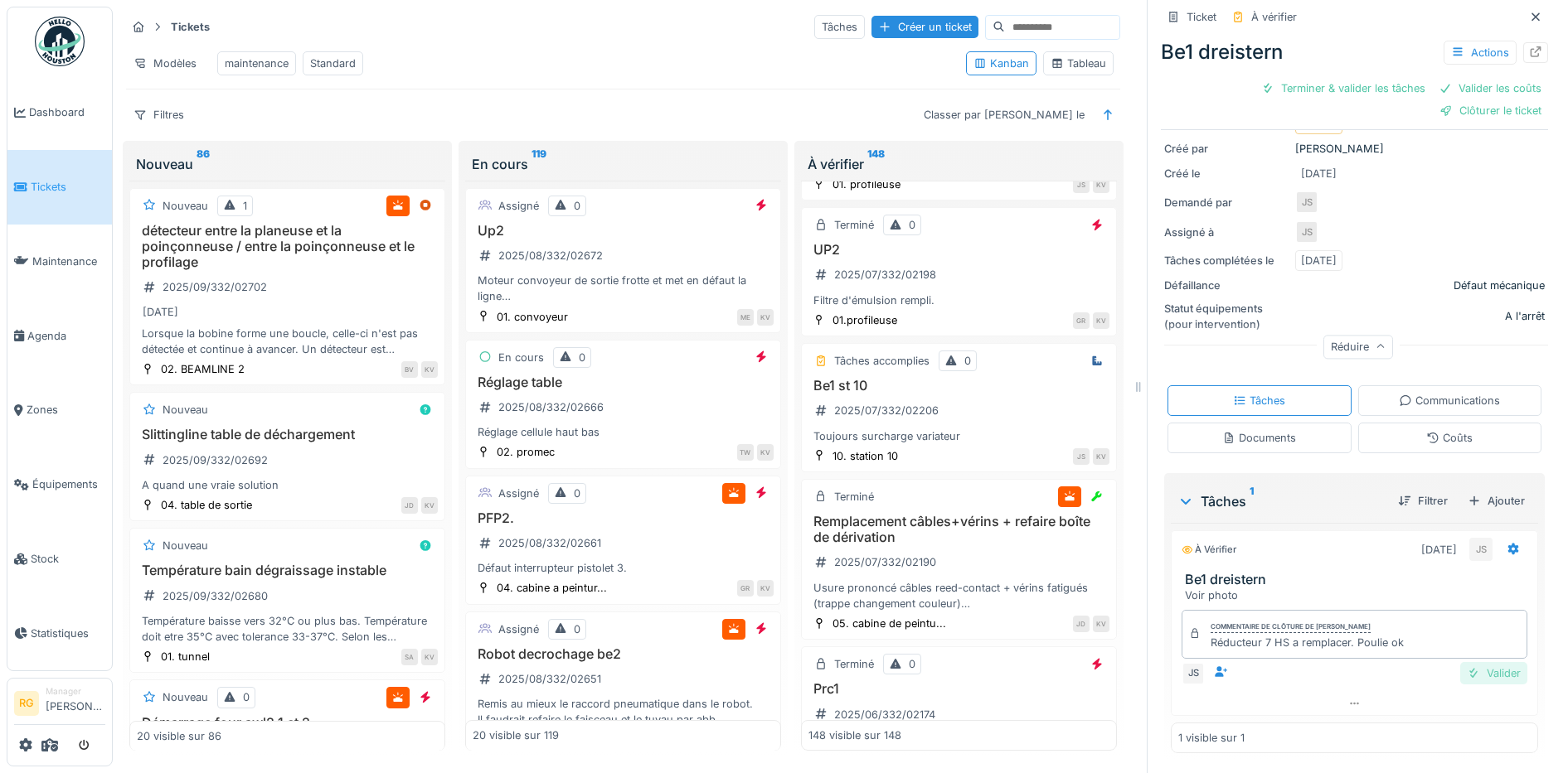
click at [1471, 663] on div "Valider" at bounding box center [1494, 673] width 67 height 22
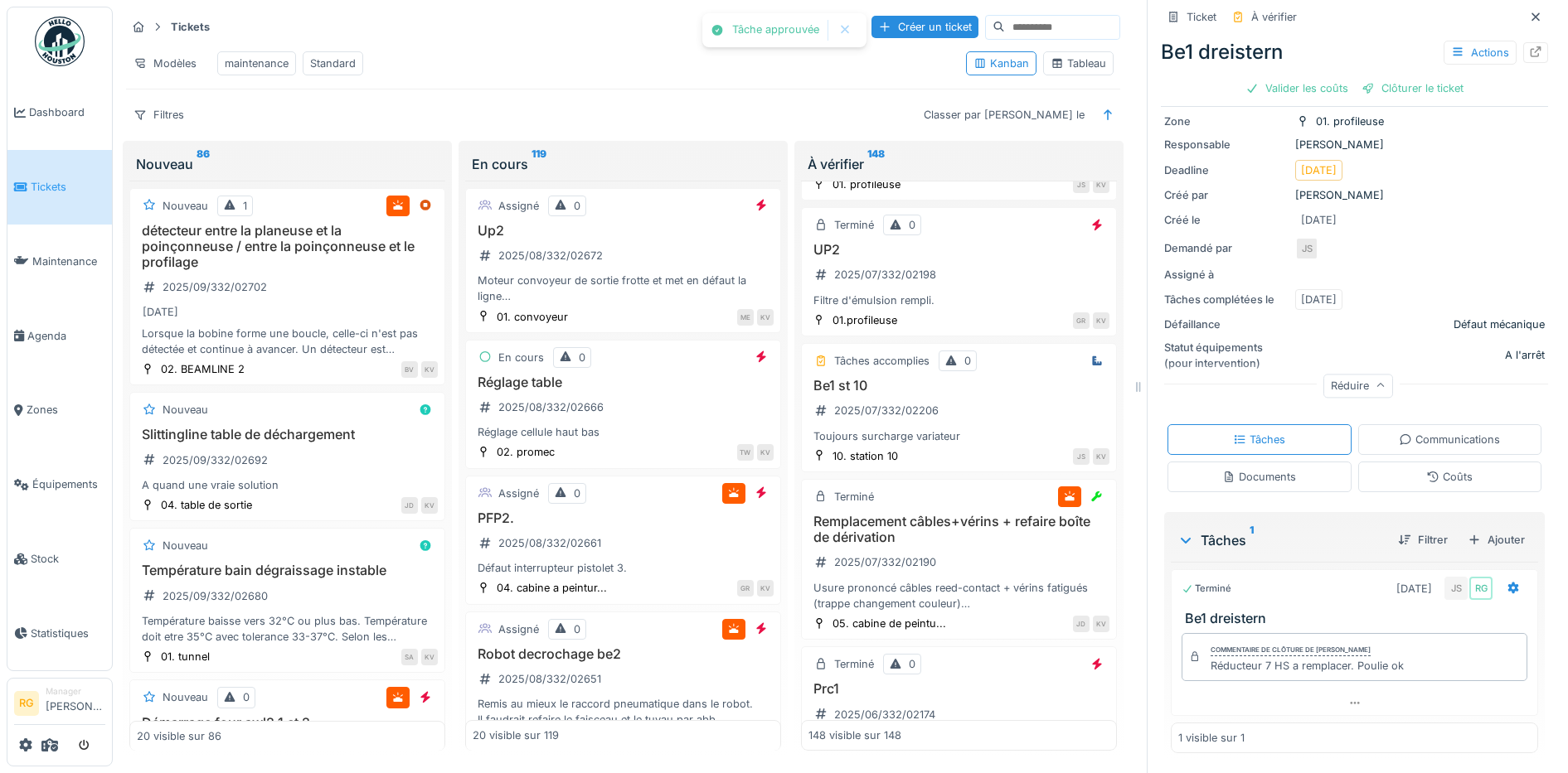
scroll to position [128, 0]
click at [1444, 469] on div "Coûts" at bounding box center [1449, 477] width 46 height 16
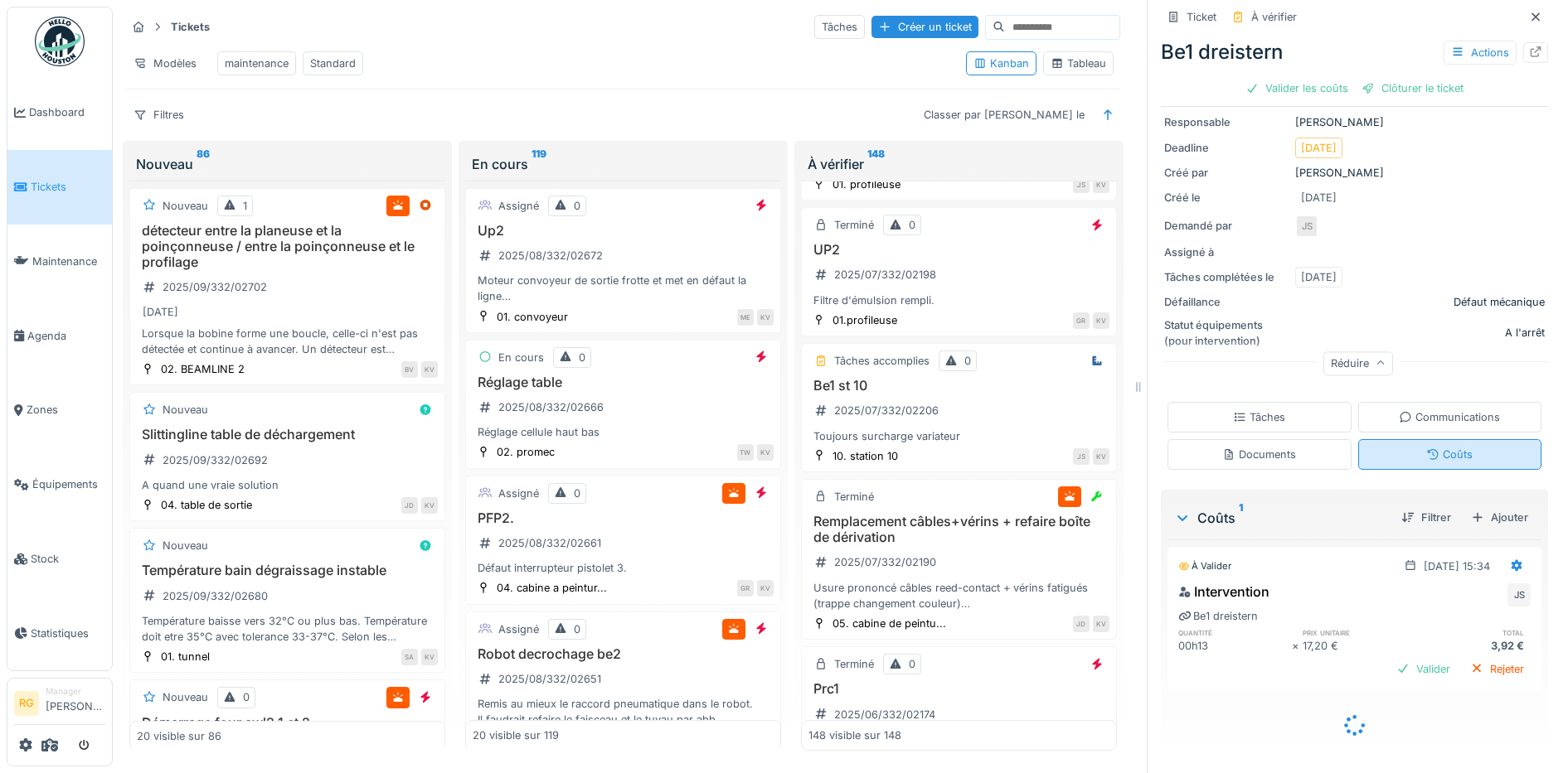
scroll to position [130, 0]
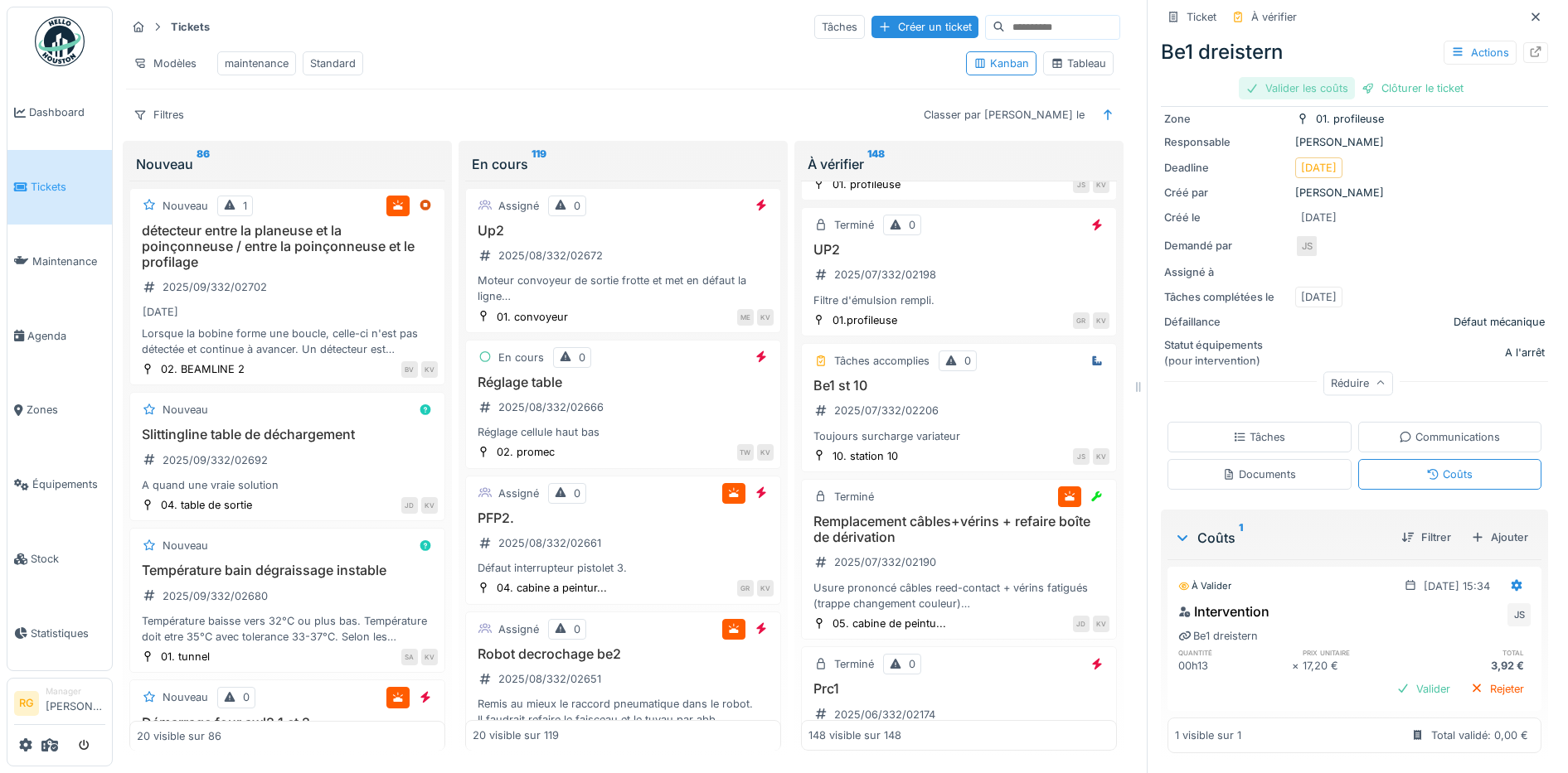
click at [1298, 77] on div "Valider les coûts" at bounding box center [1297, 88] width 116 height 22
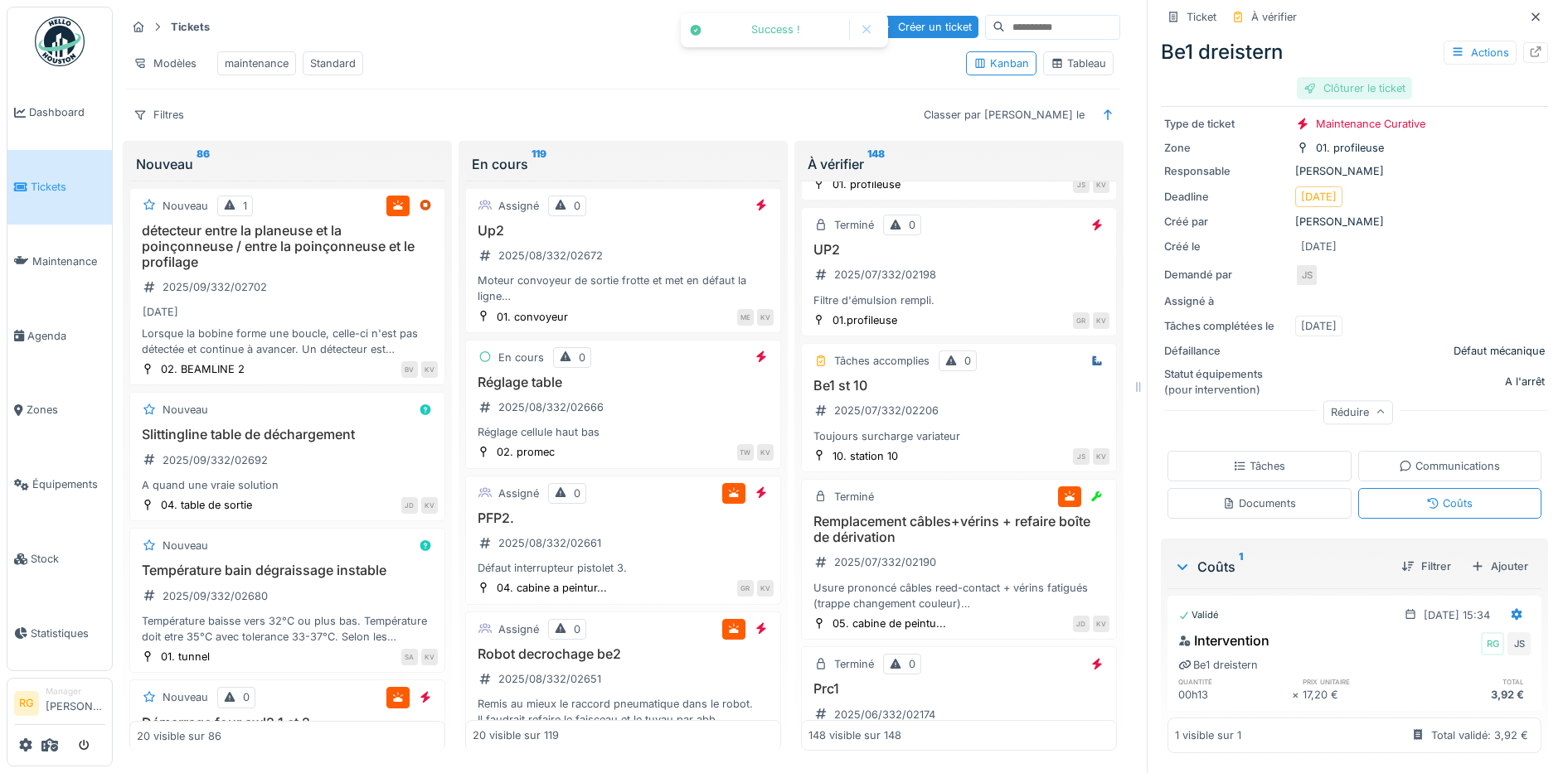
click at [1356, 77] on div "Clôturer le ticket" at bounding box center [1354, 88] width 115 height 22
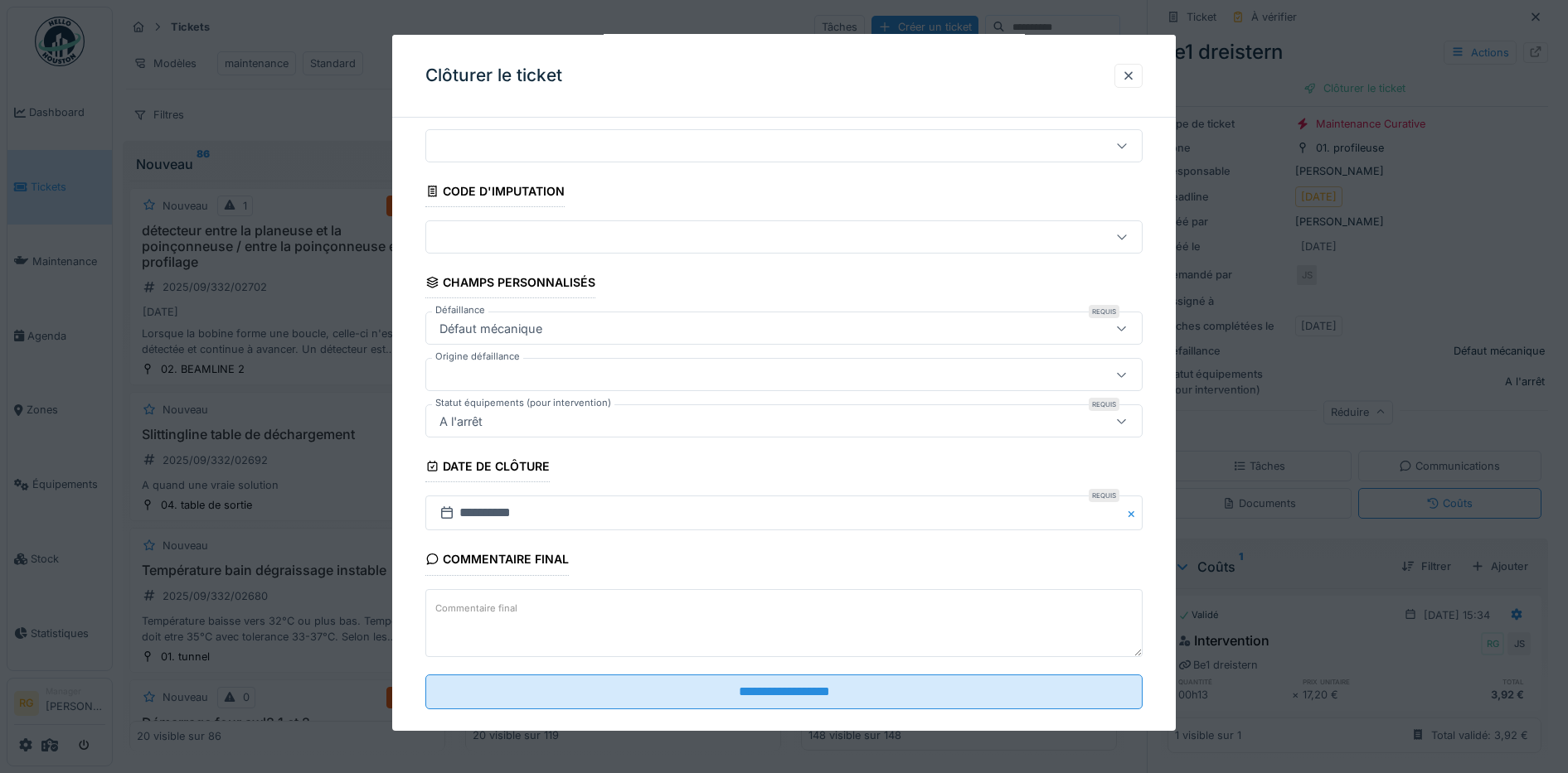
scroll to position [71, 0]
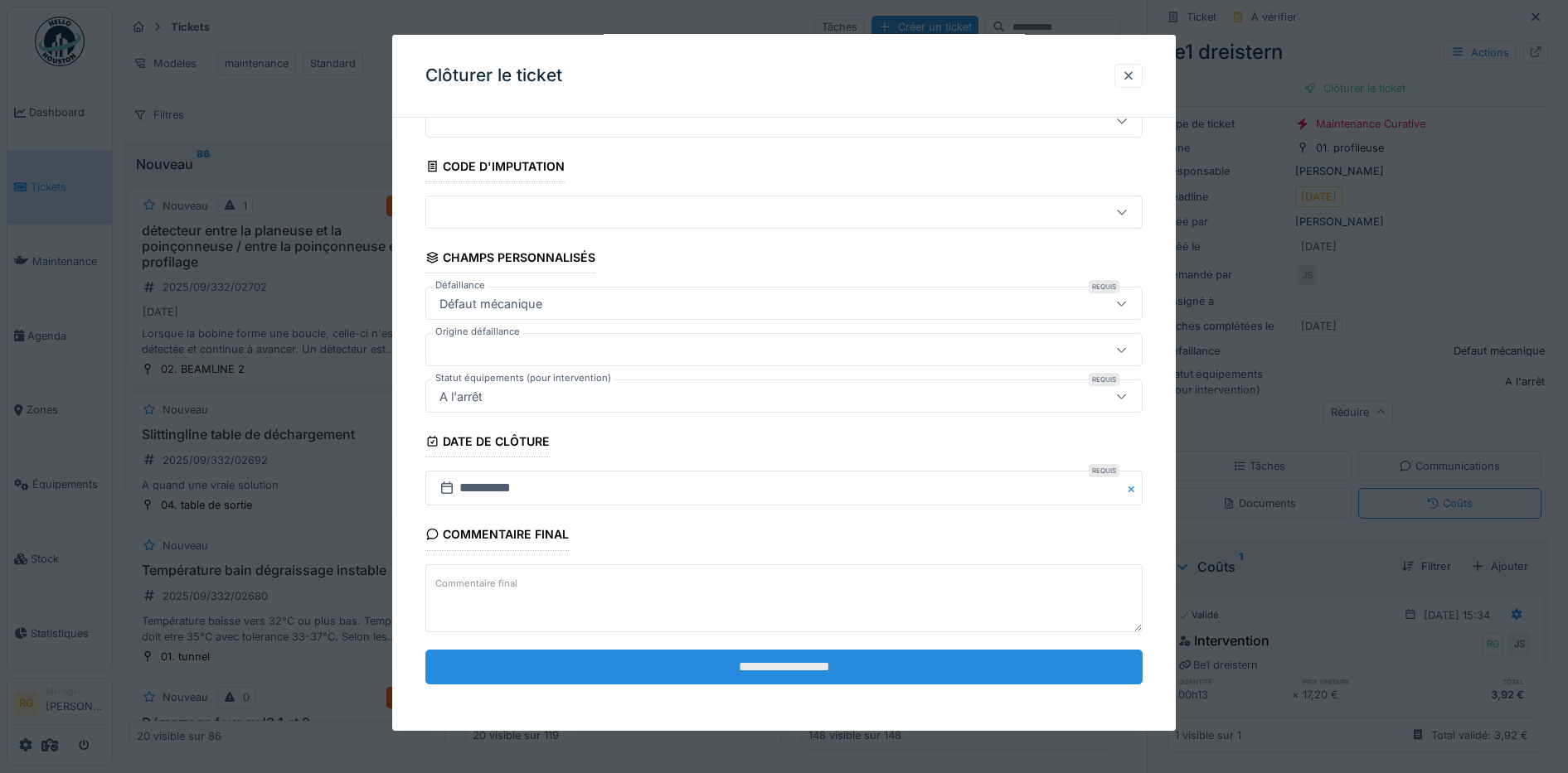
click at [847, 663] on input "**********" at bounding box center [785, 667] width 718 height 35
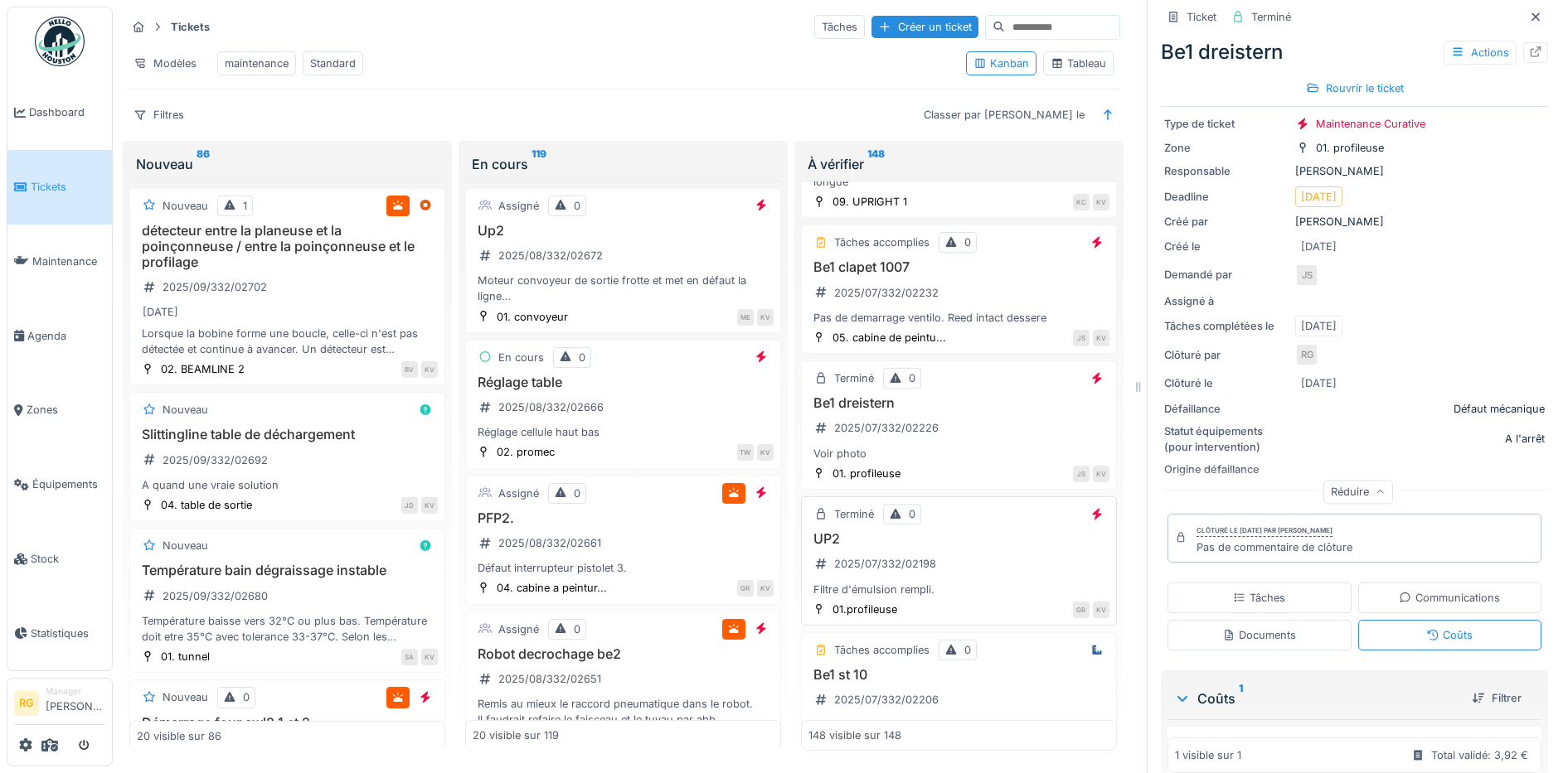
scroll to position [16269, 0]
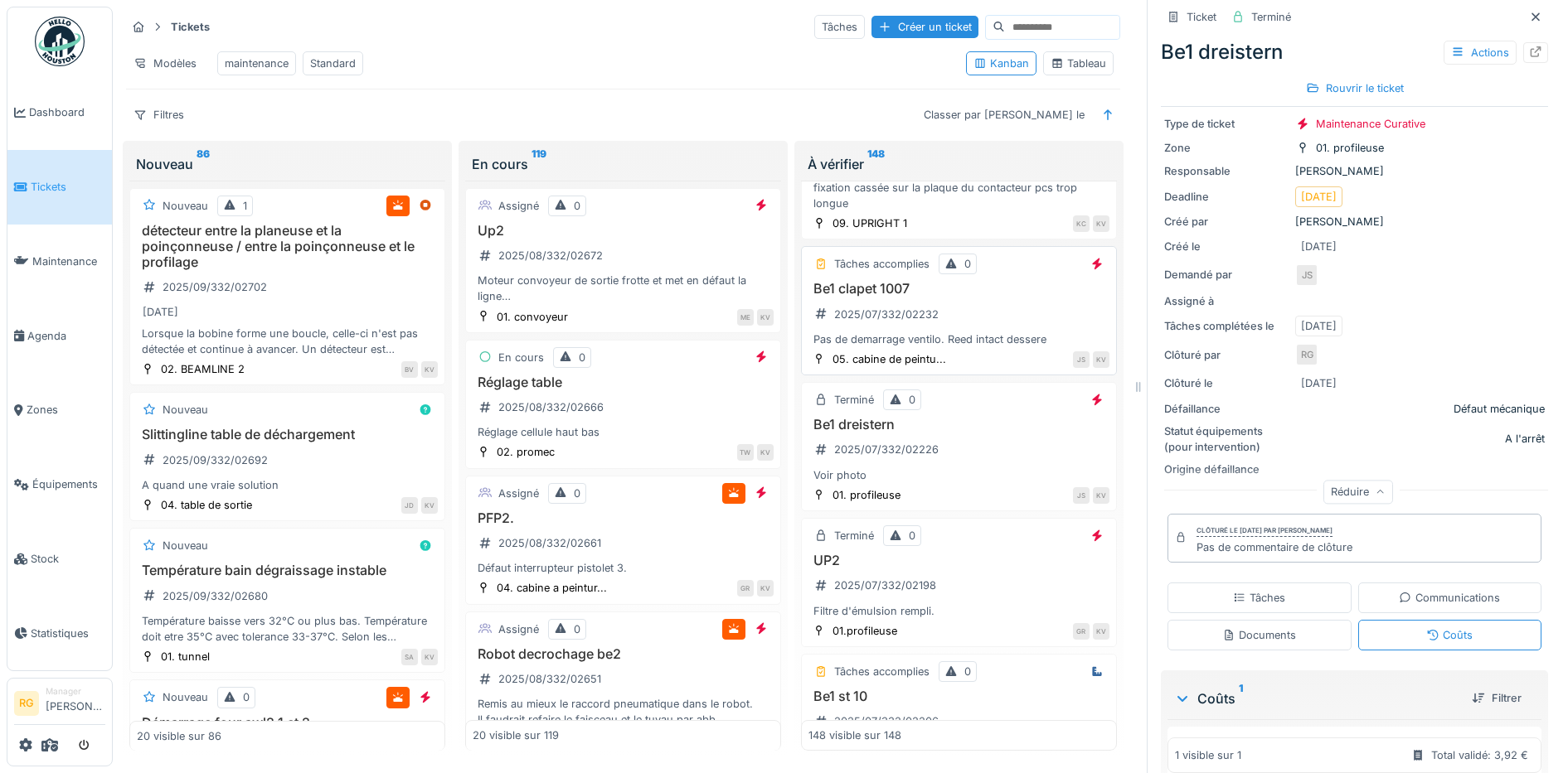
click at [972, 347] on div "Be1 clapet 1007 2025/07/332/02232 Pas de demarrage ventilo. Reed intact dessere" at bounding box center [959, 314] width 301 height 66
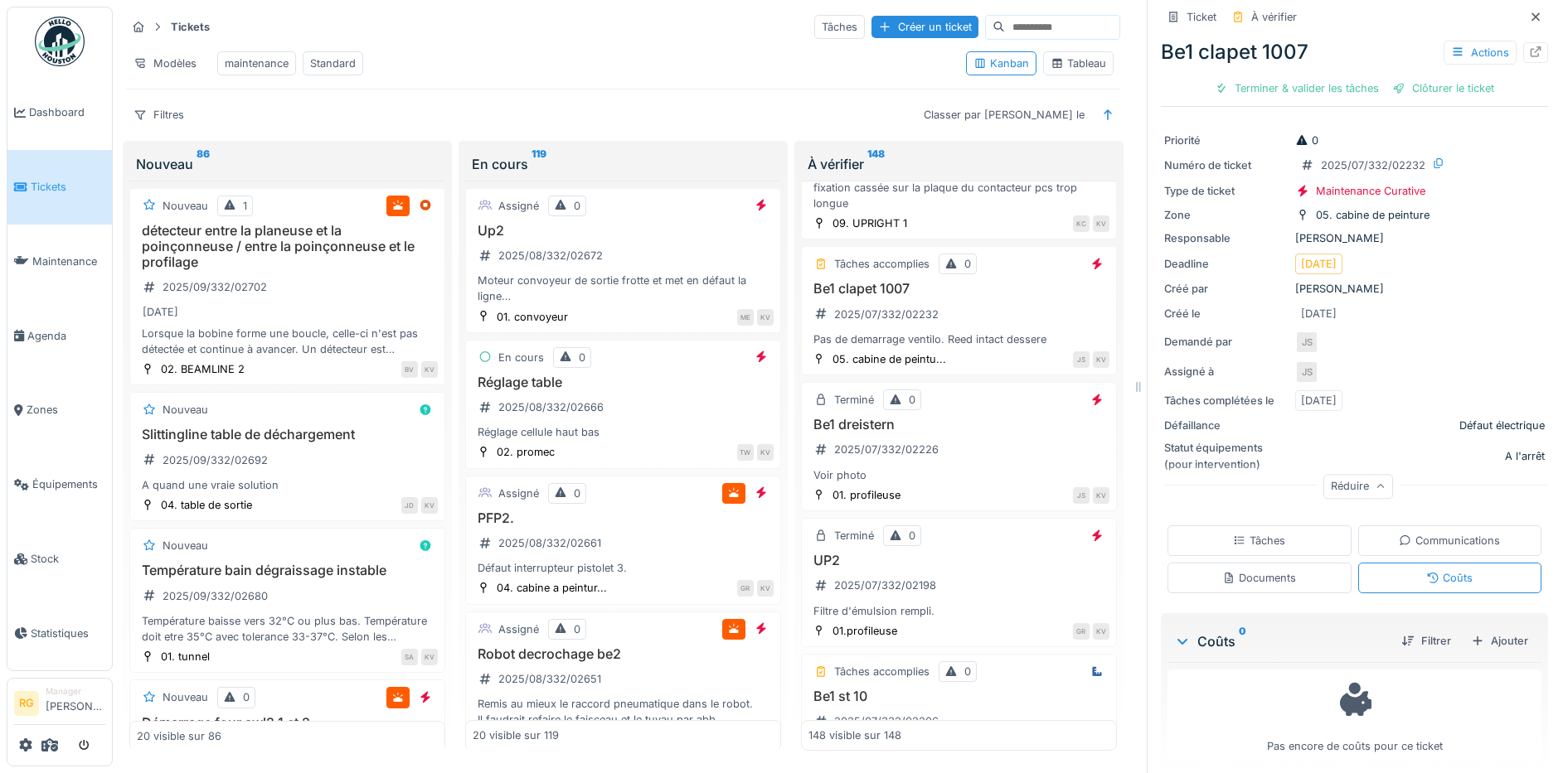
scroll to position [49, 0]
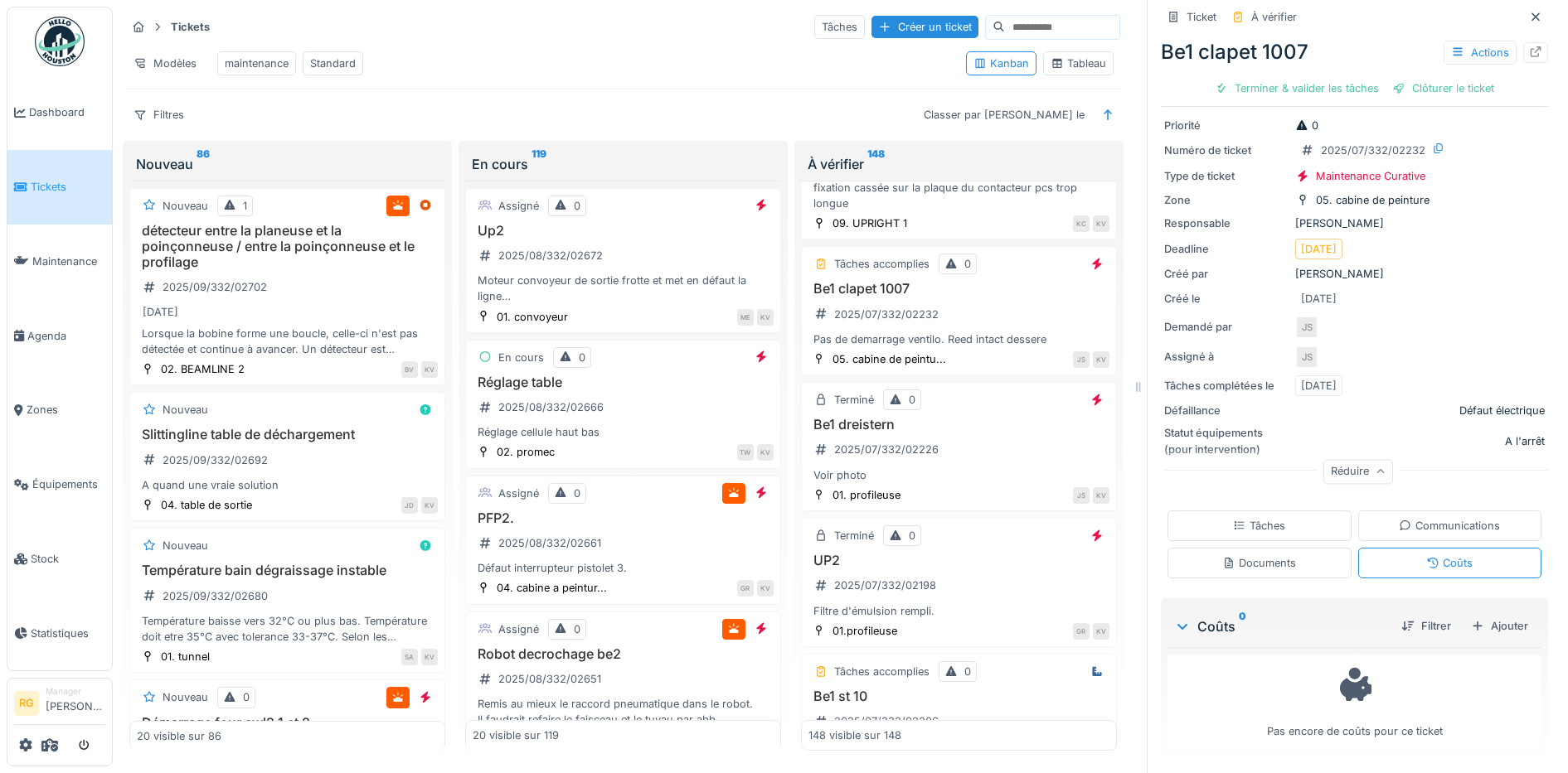
click at [1239, 518] on div "Tâches" at bounding box center [1258, 526] width 52 height 16
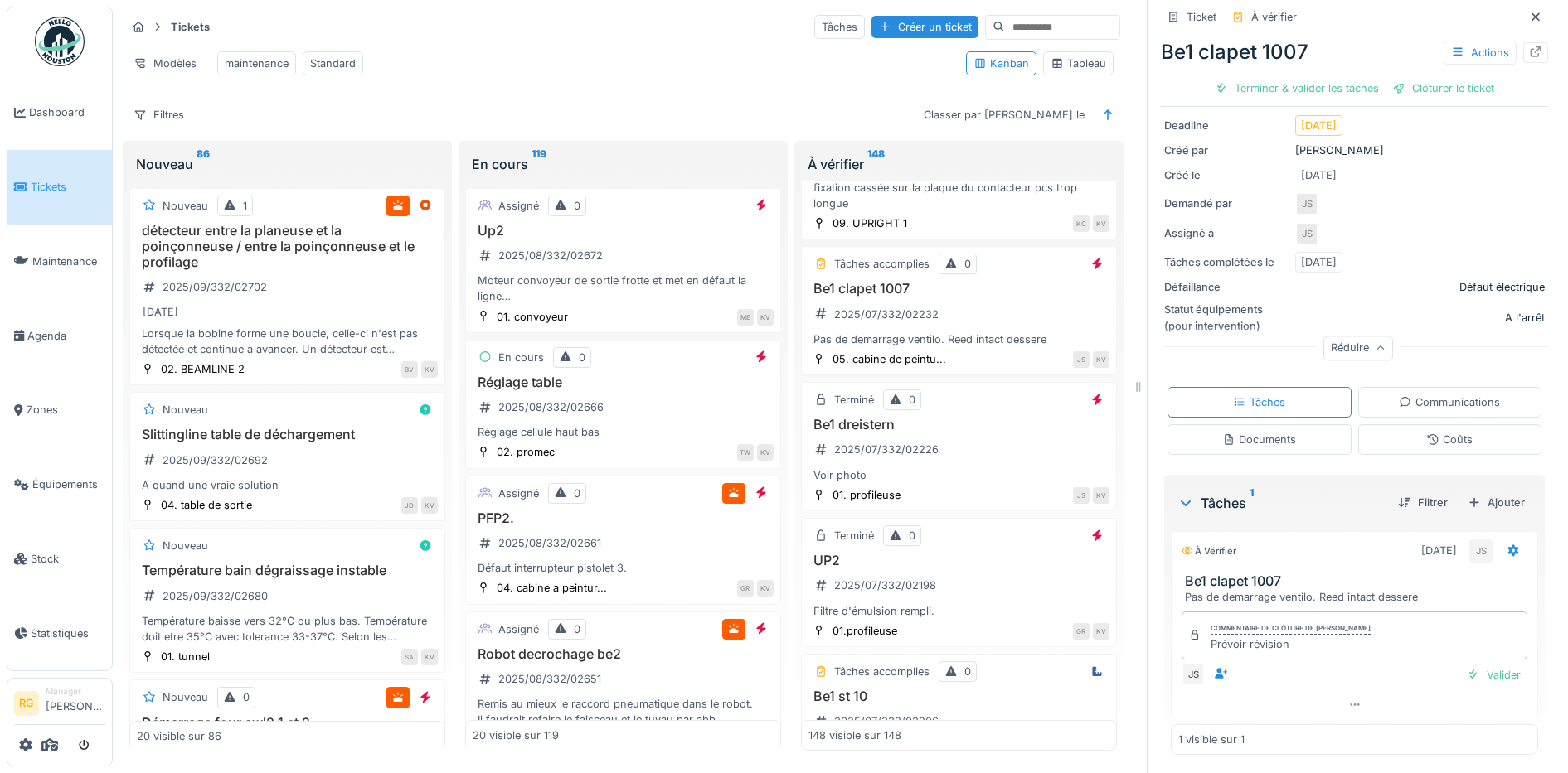
scroll to position [174, 0]
click at [1466, 664] on div "Valider" at bounding box center [1494, 673] width 67 height 22
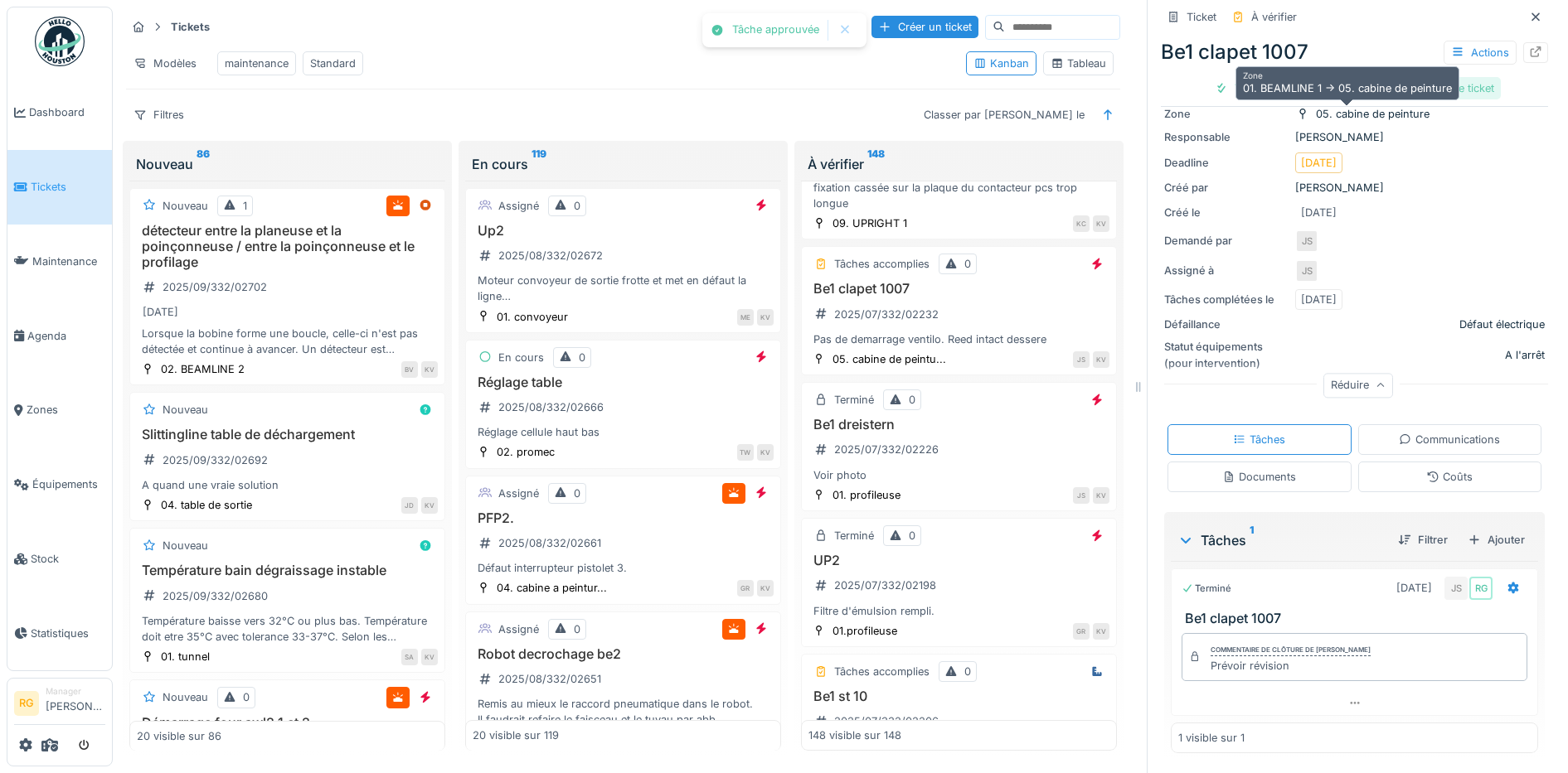
scroll to position [128, 0]
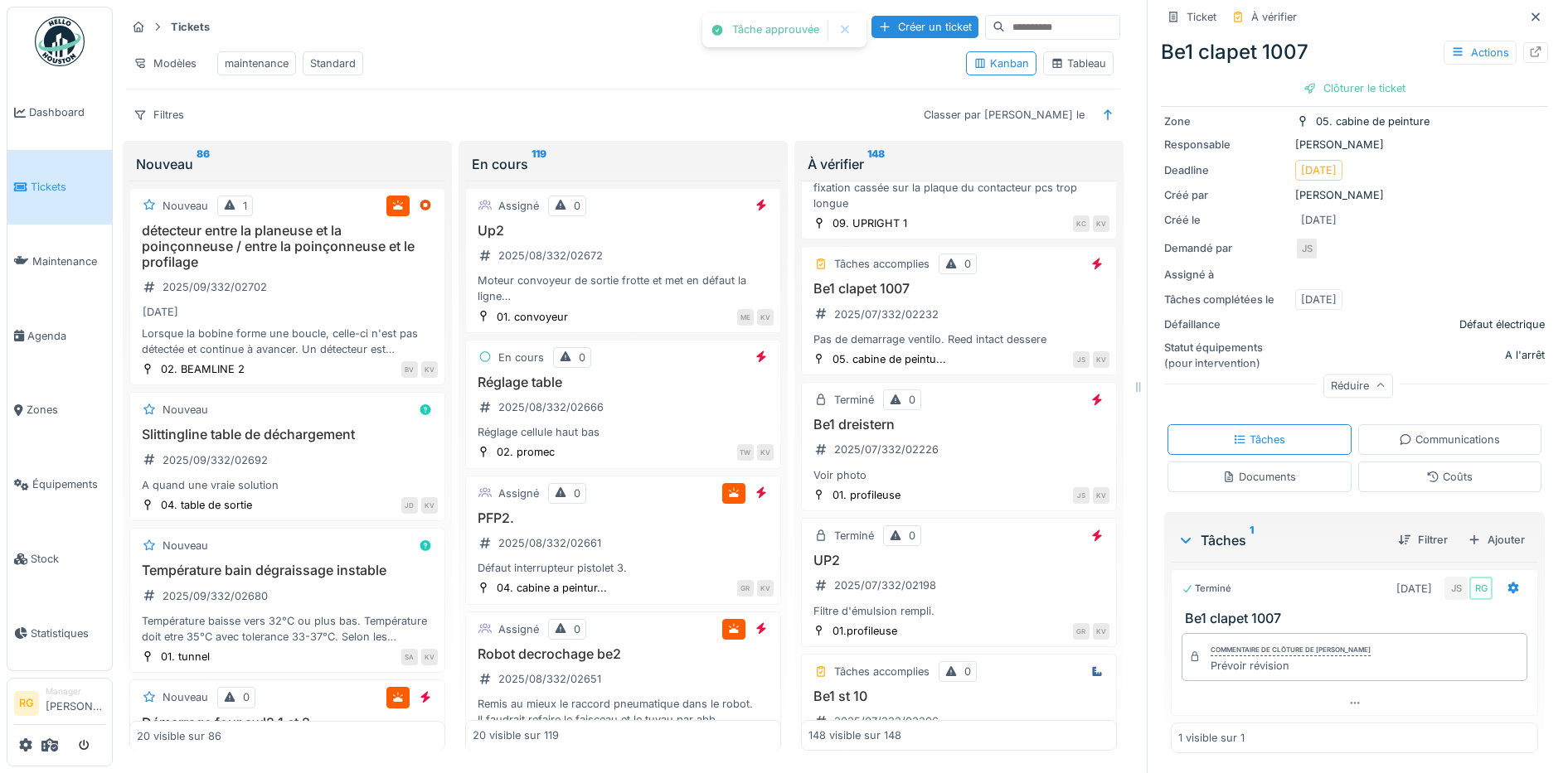
click at [1337, 77] on div "Clôturer le ticket" at bounding box center [1354, 88] width 115 height 22
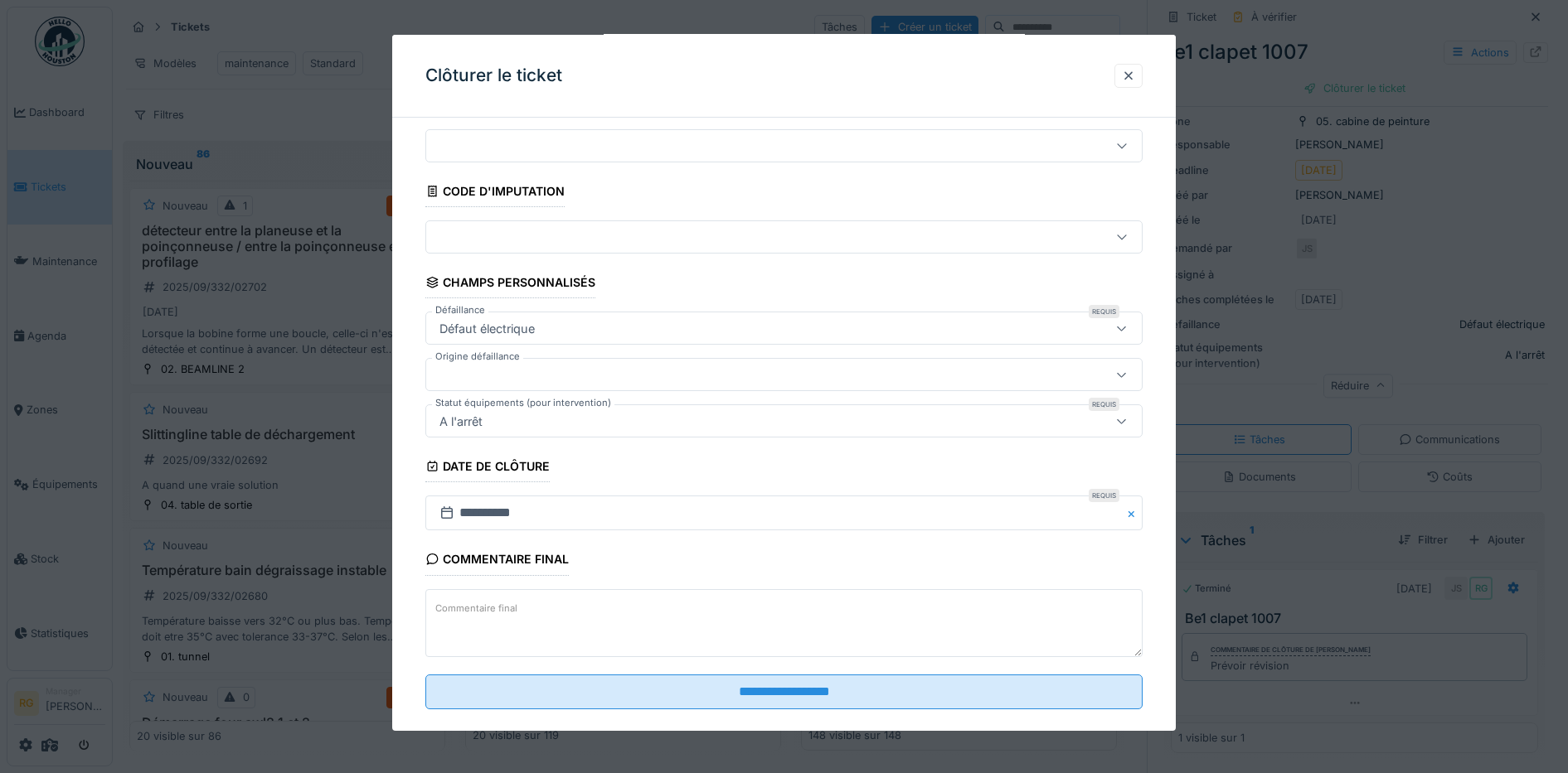
scroll to position [71, 0]
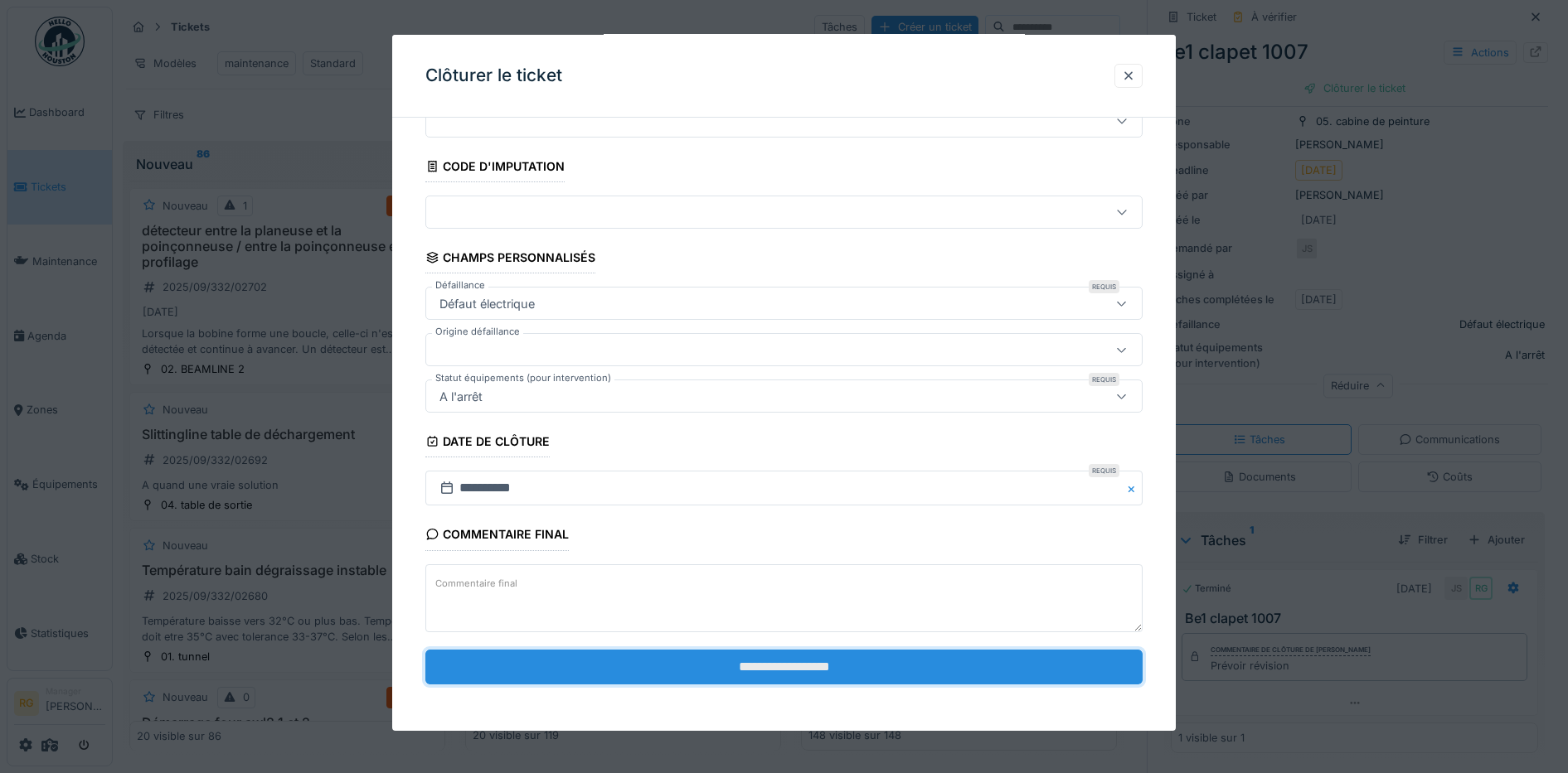
click at [809, 668] on input "**********" at bounding box center [785, 667] width 718 height 35
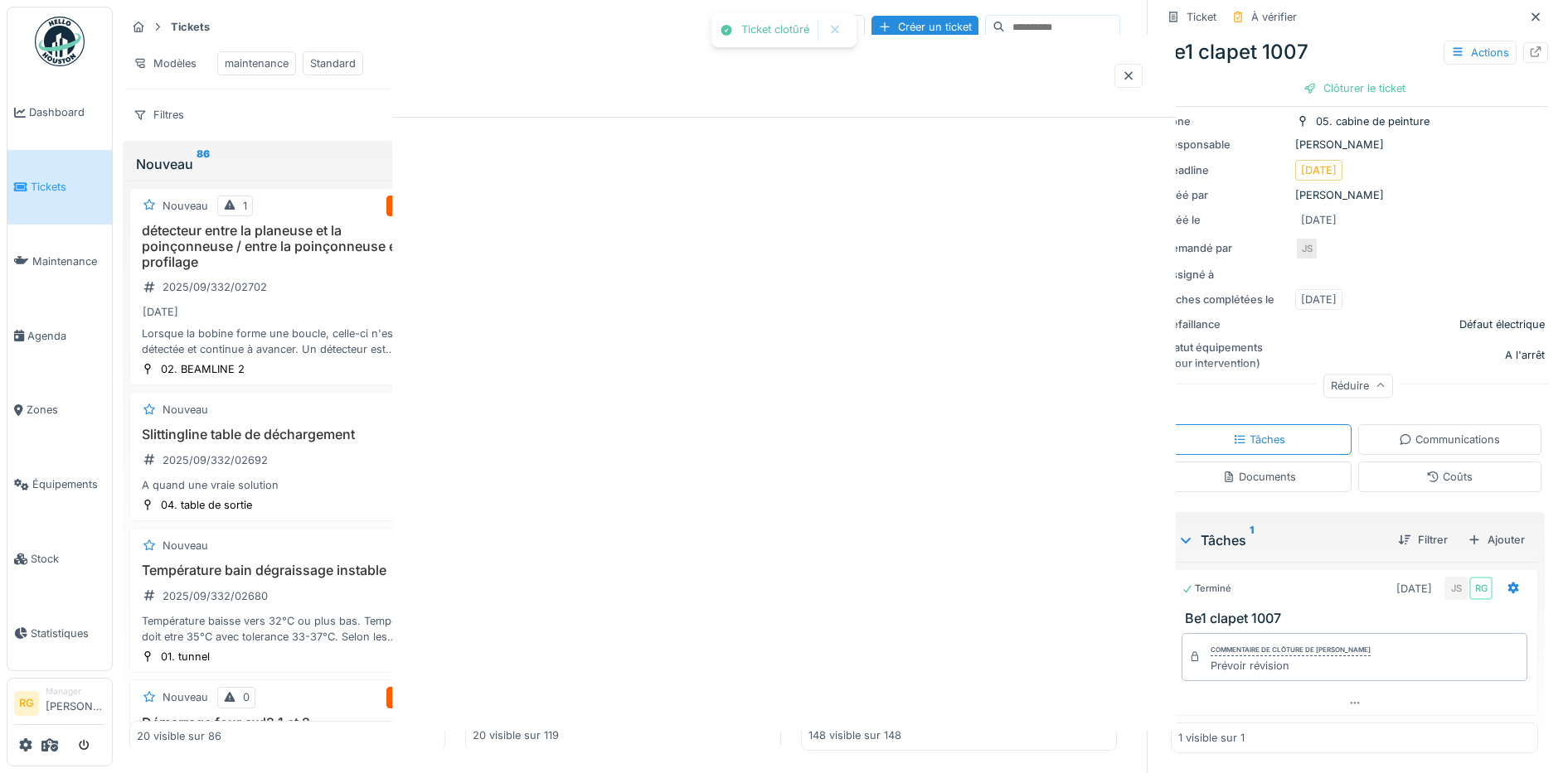
scroll to position [0, 0]
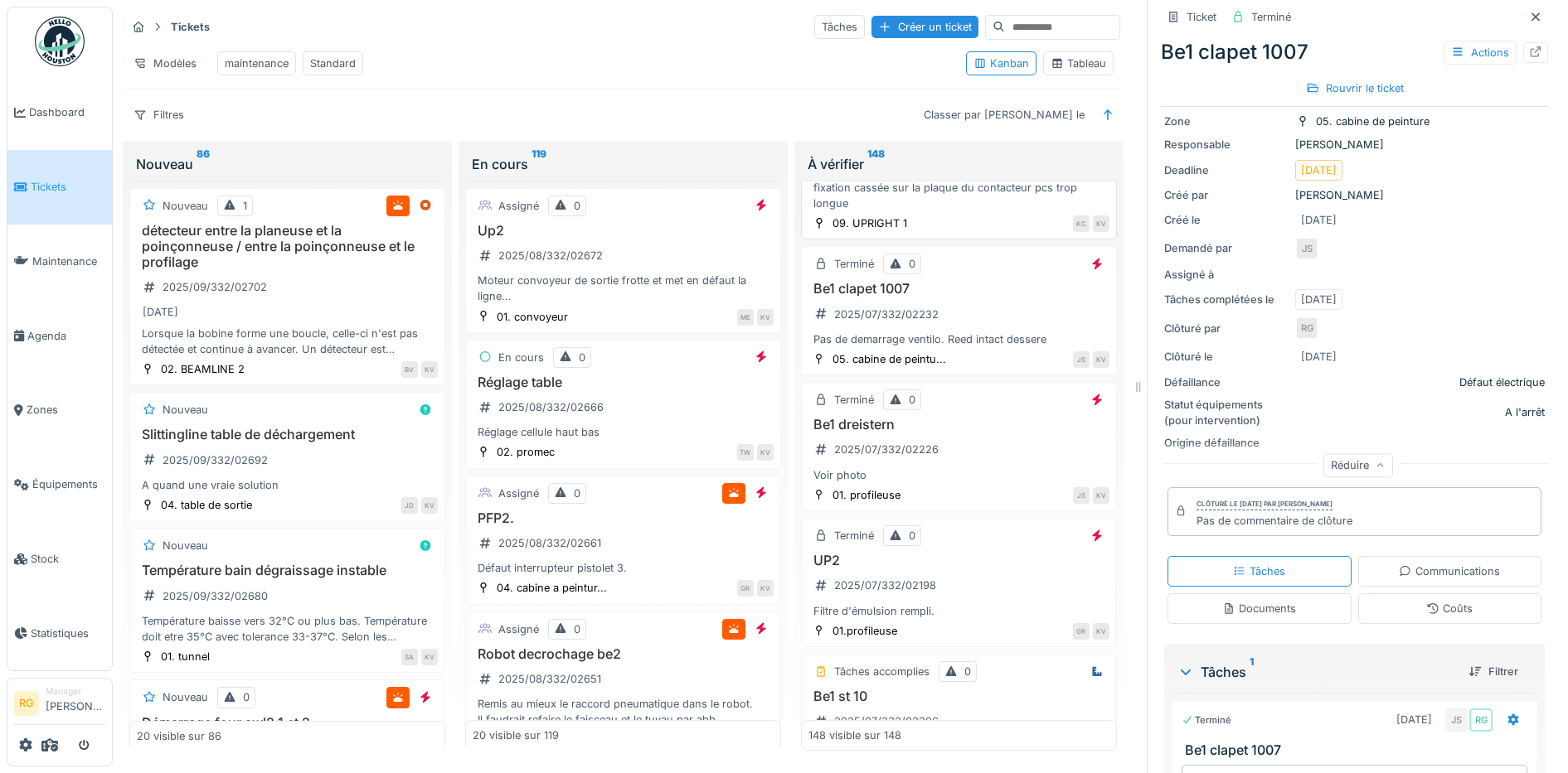
click at [959, 211] on div "up1 panneau piece trop longue 2025/07/332/02259 fixation cassée sur la plaque d…" at bounding box center [959, 170] width 301 height 82
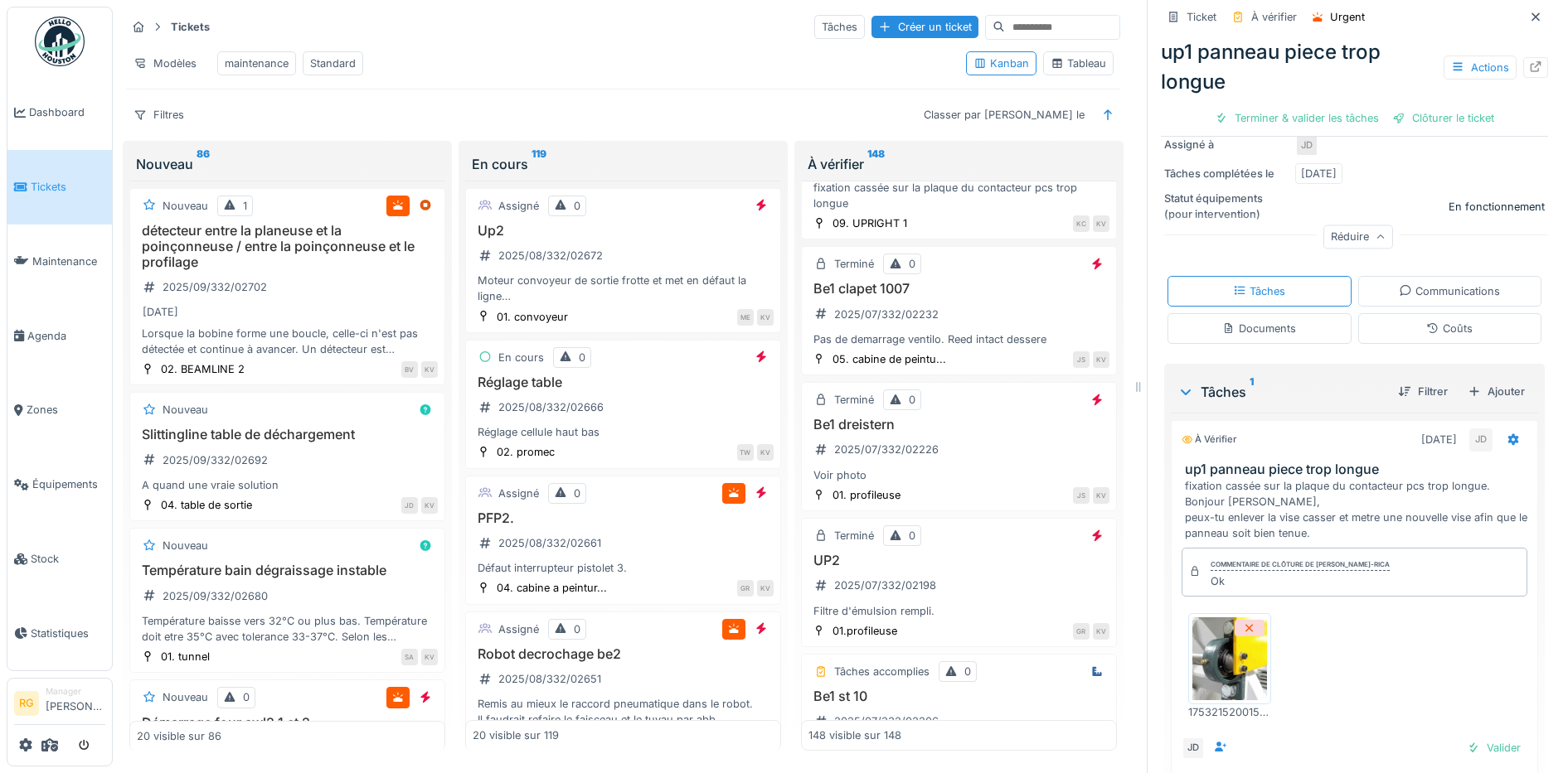
scroll to position [366, 0]
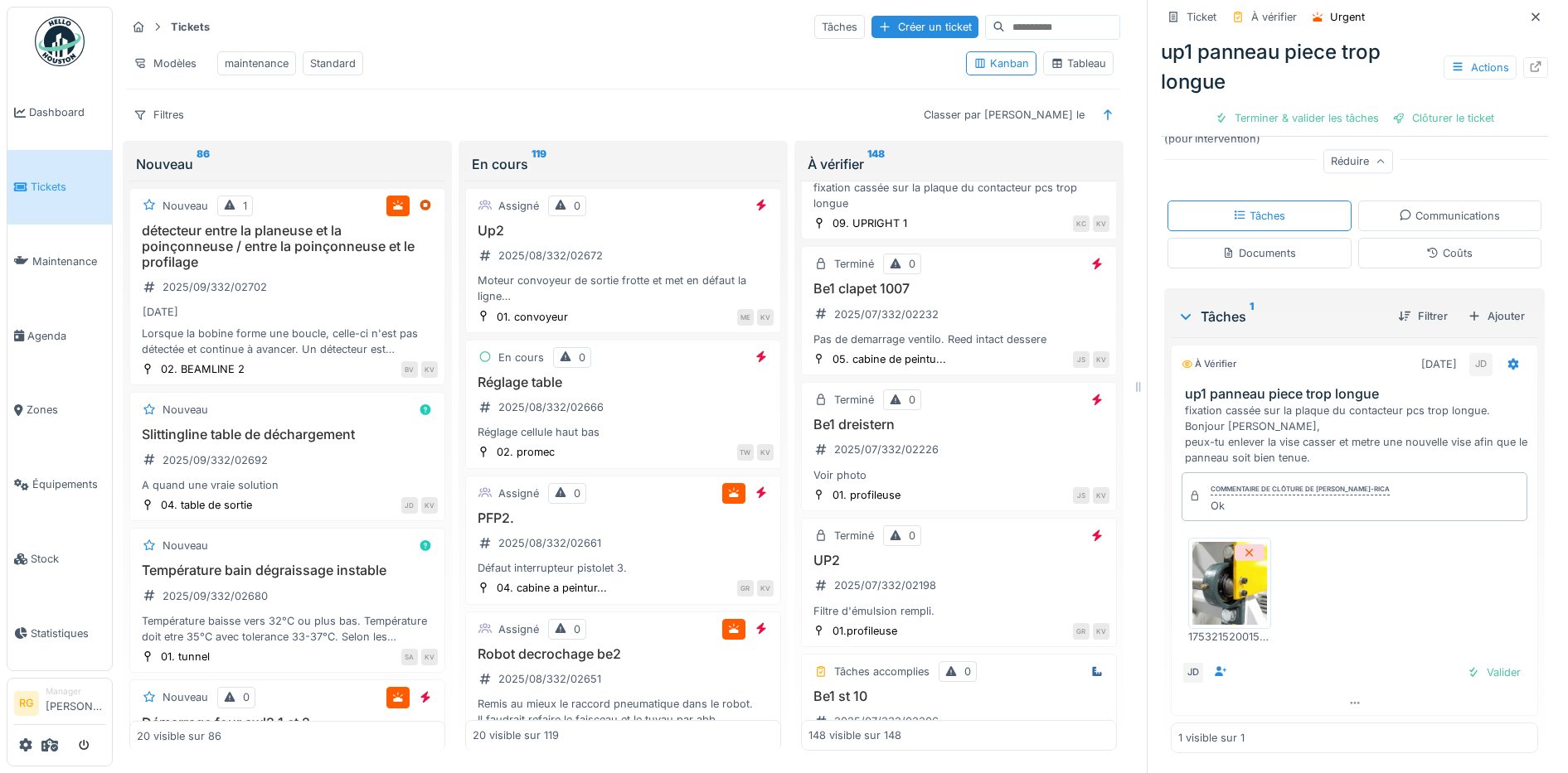
click at [1217, 563] on img at bounding box center [1229, 582] width 74 height 82
click at [1478, 661] on div "Valider" at bounding box center [1494, 672] width 67 height 22
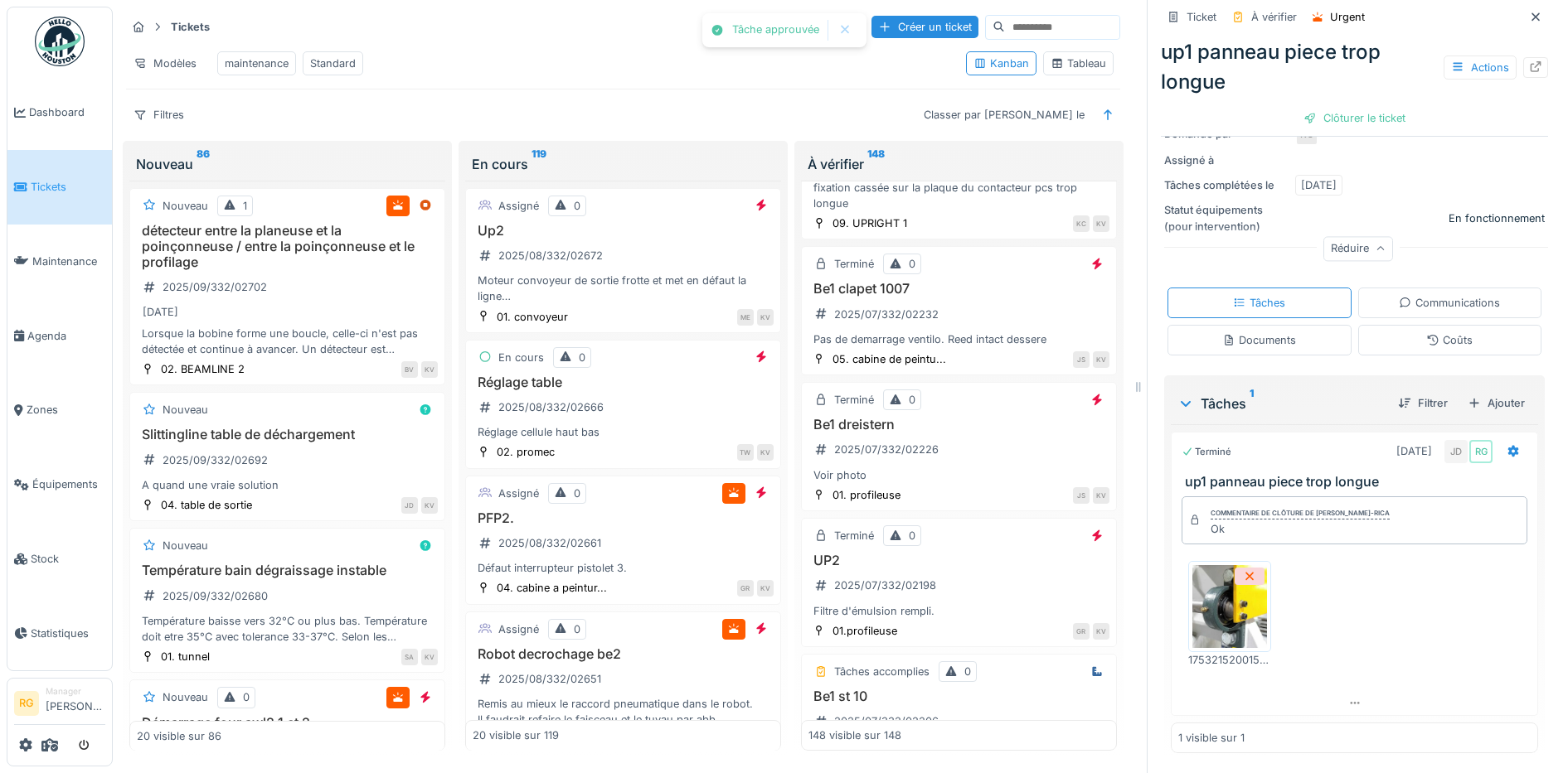
scroll to position [272, 0]
click at [1332, 107] on div "Clôturer le ticket" at bounding box center [1354, 118] width 115 height 22
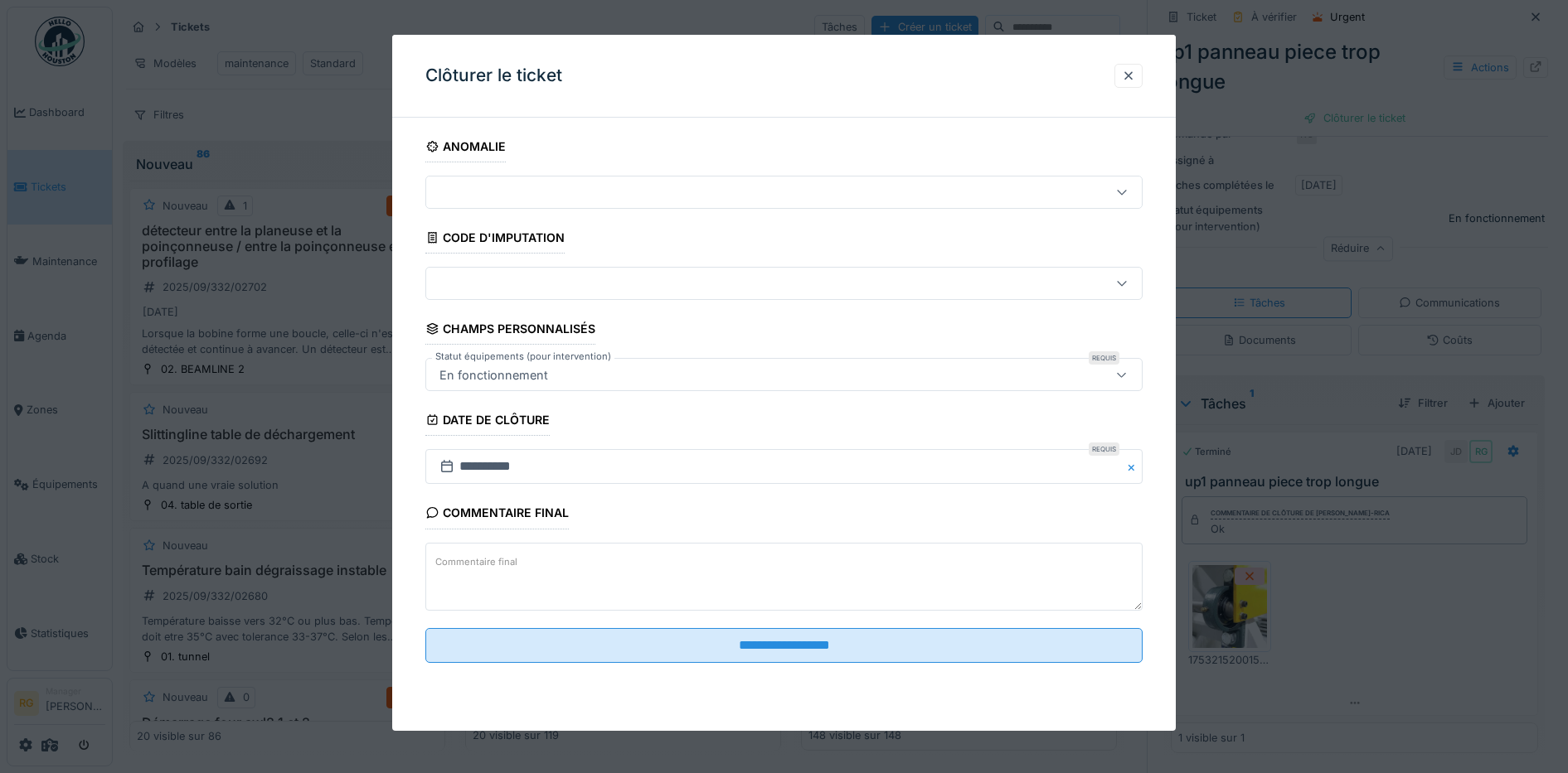
click at [525, 564] on textarea "Commentaire final" at bounding box center [785, 576] width 718 height 68
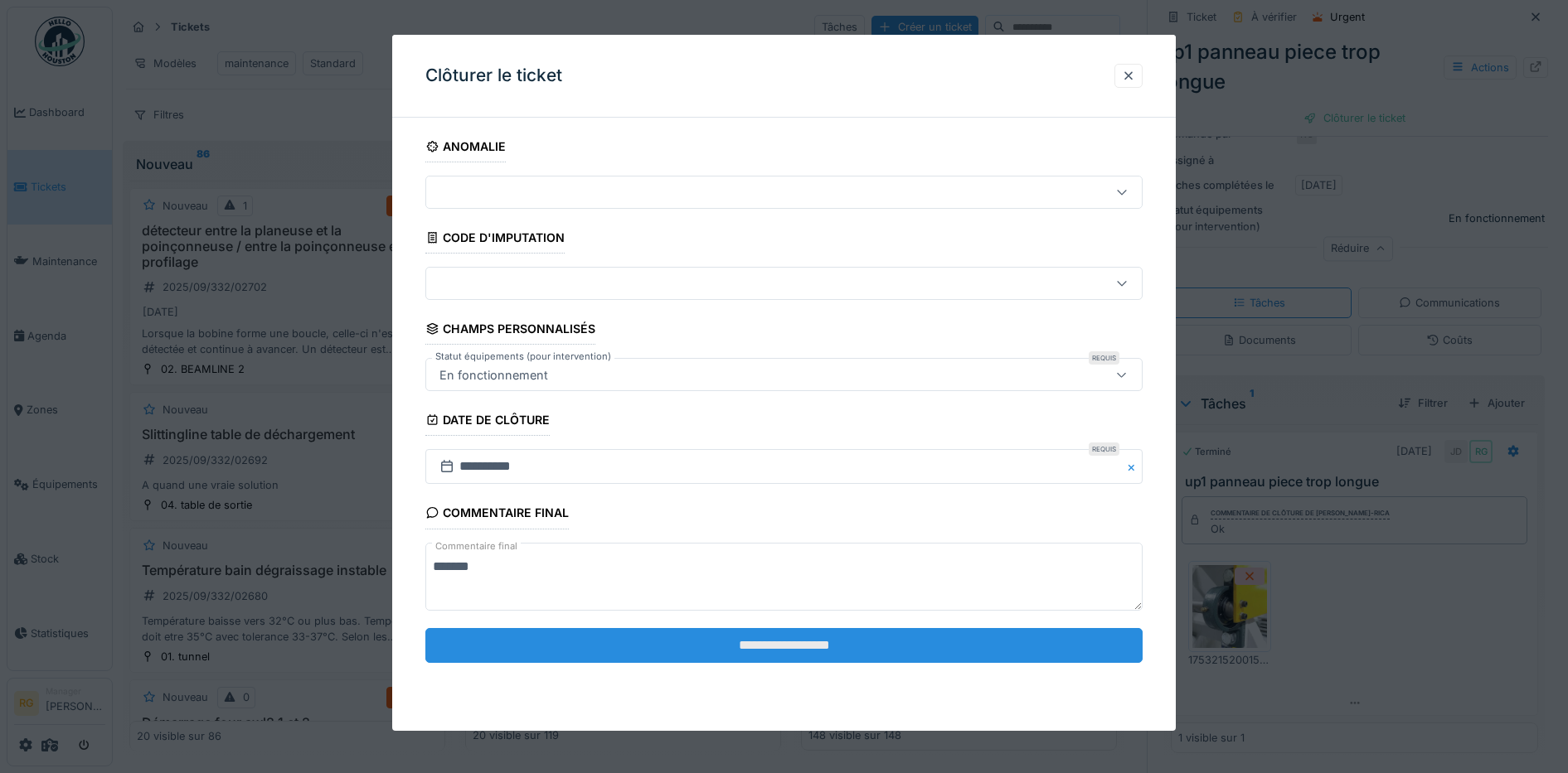
type textarea "*******"
click at [714, 636] on input "**********" at bounding box center [785, 645] width 718 height 35
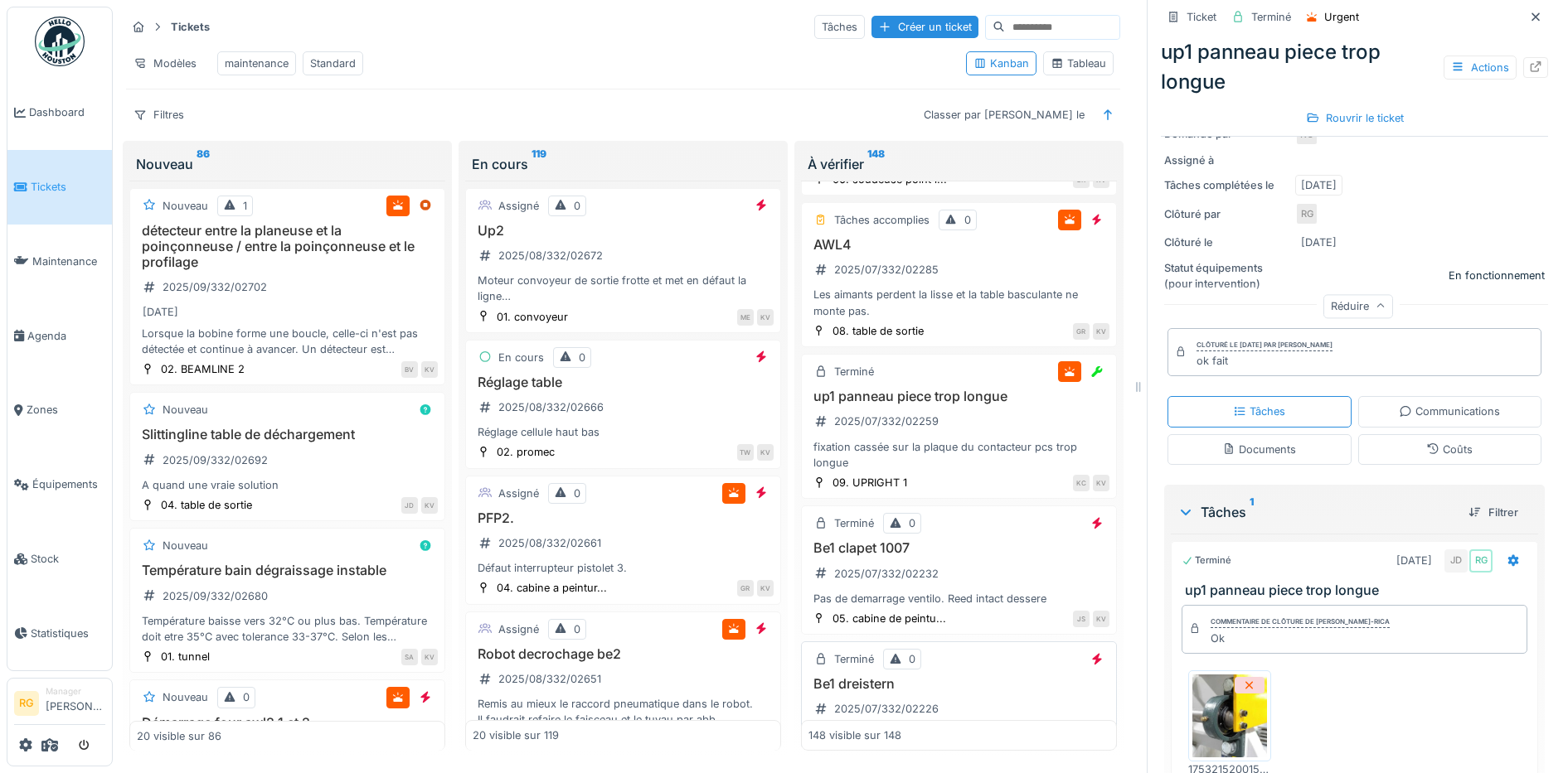
scroll to position [15958, 0]
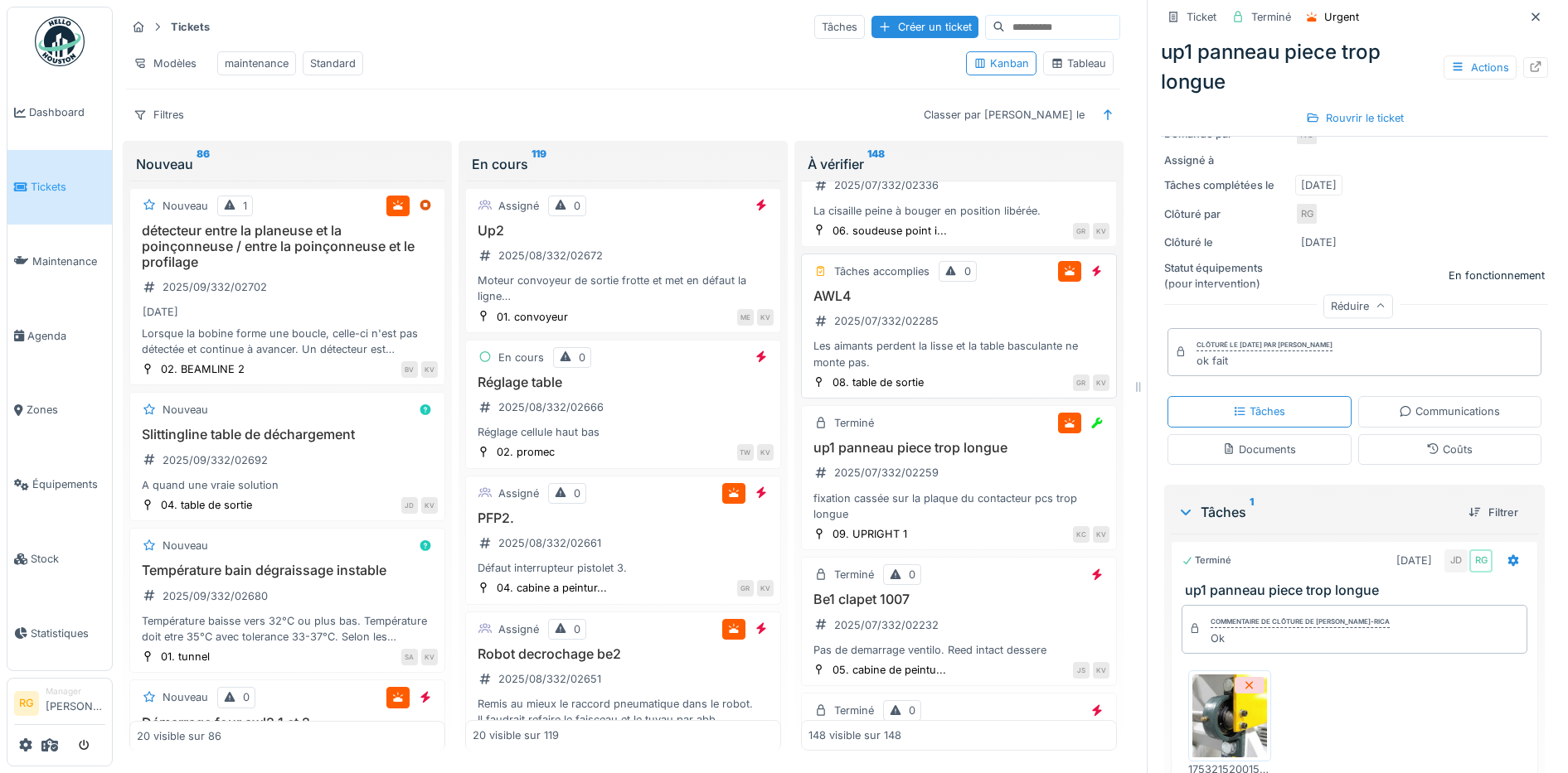
click at [957, 371] on div "AWL4 2025/07/332/02285 Les aimants perdent la lisse et la table basculante ne m…" at bounding box center [959, 329] width 301 height 82
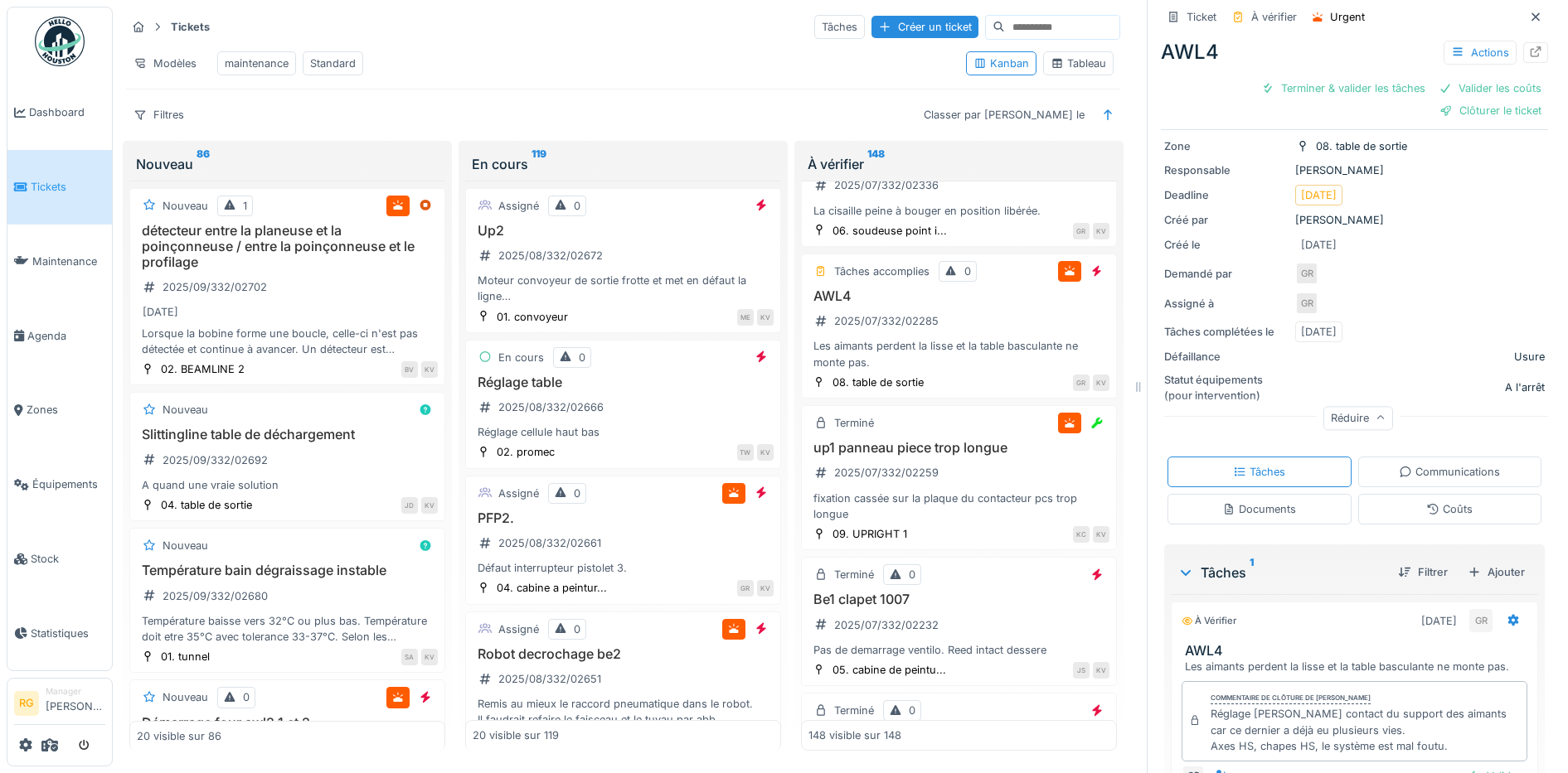
scroll to position [229, 0]
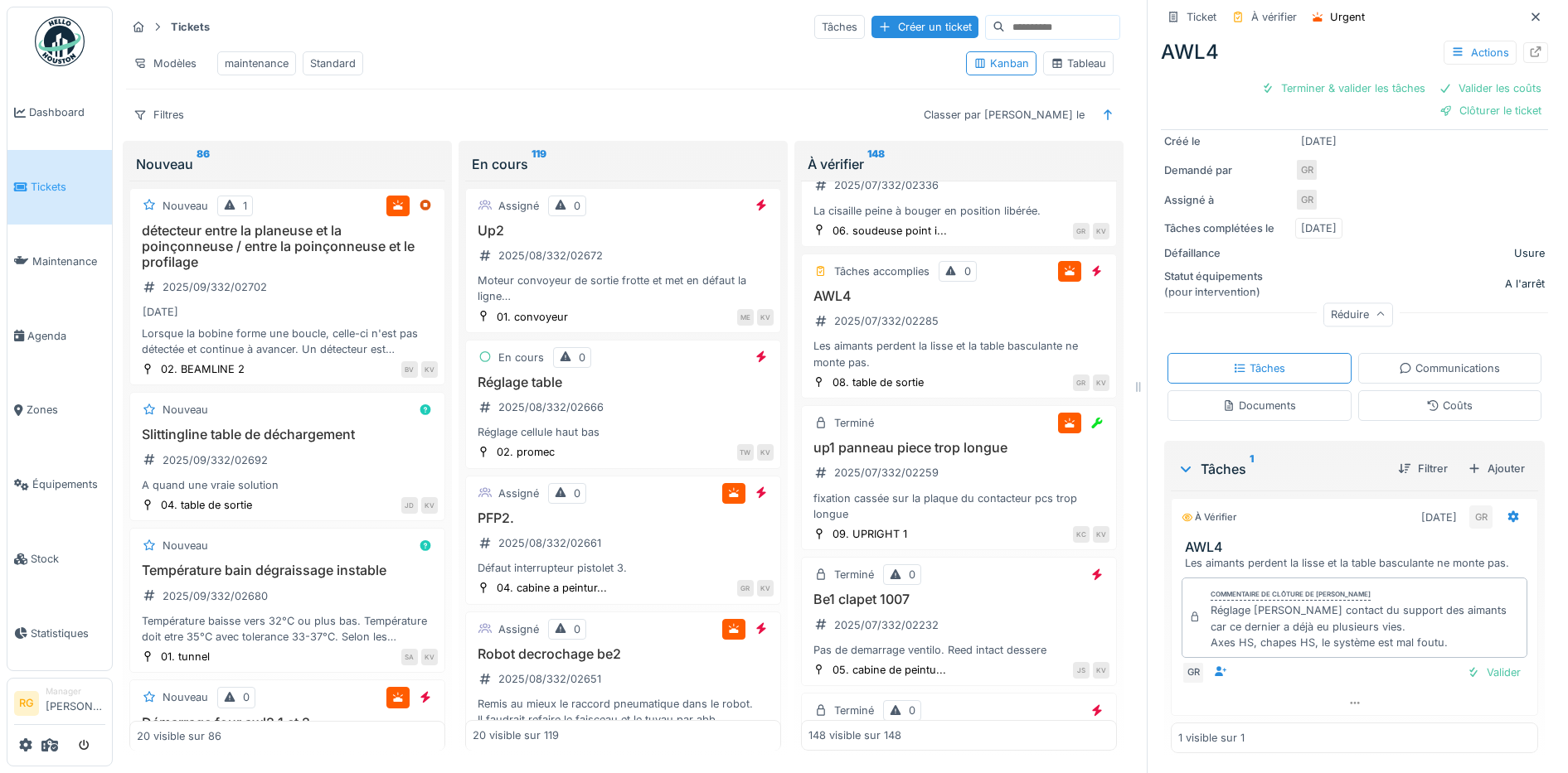
click at [1426, 398] on div "Coûts" at bounding box center [1449, 406] width 46 height 16
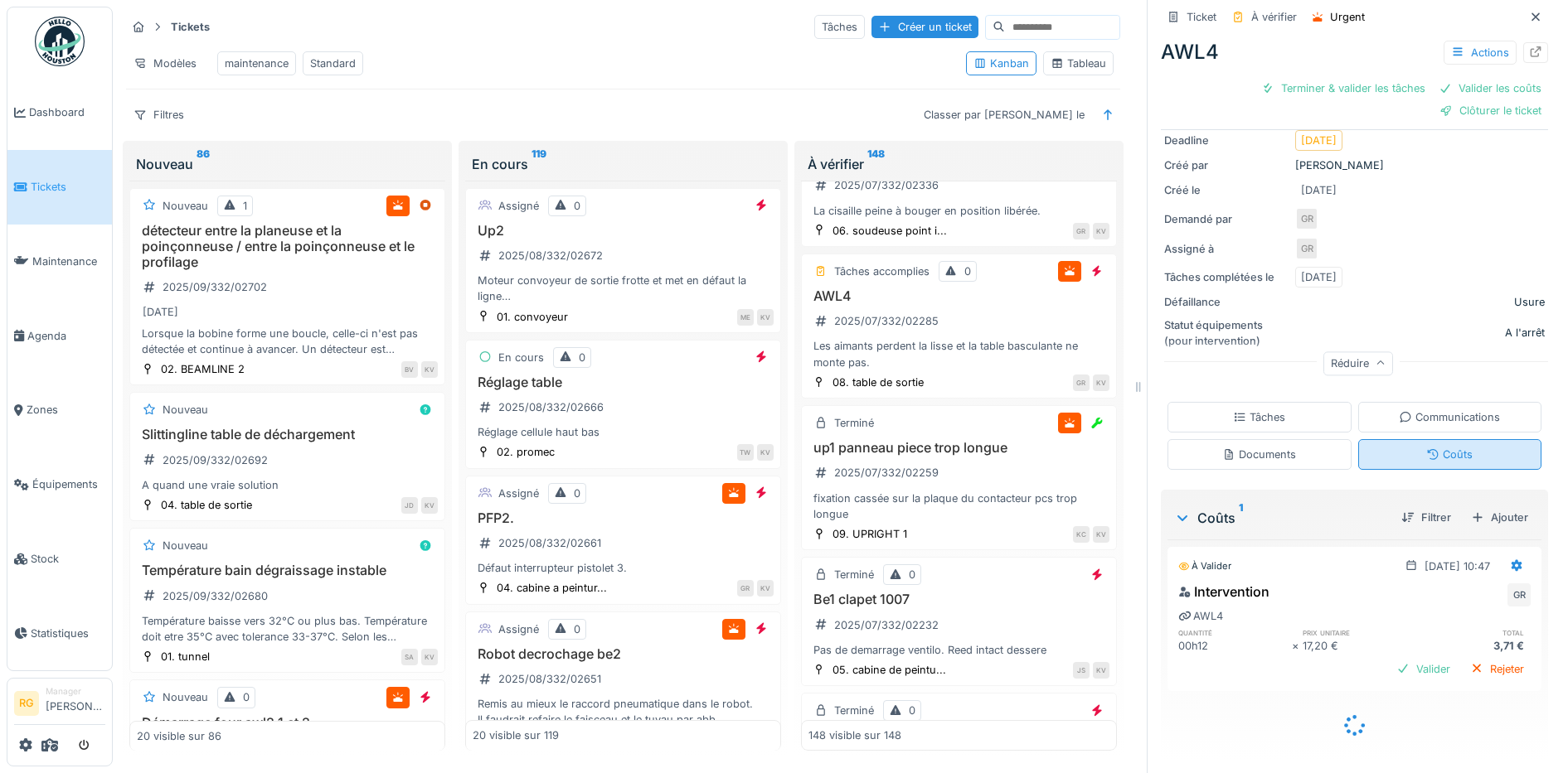
scroll to position [160, 0]
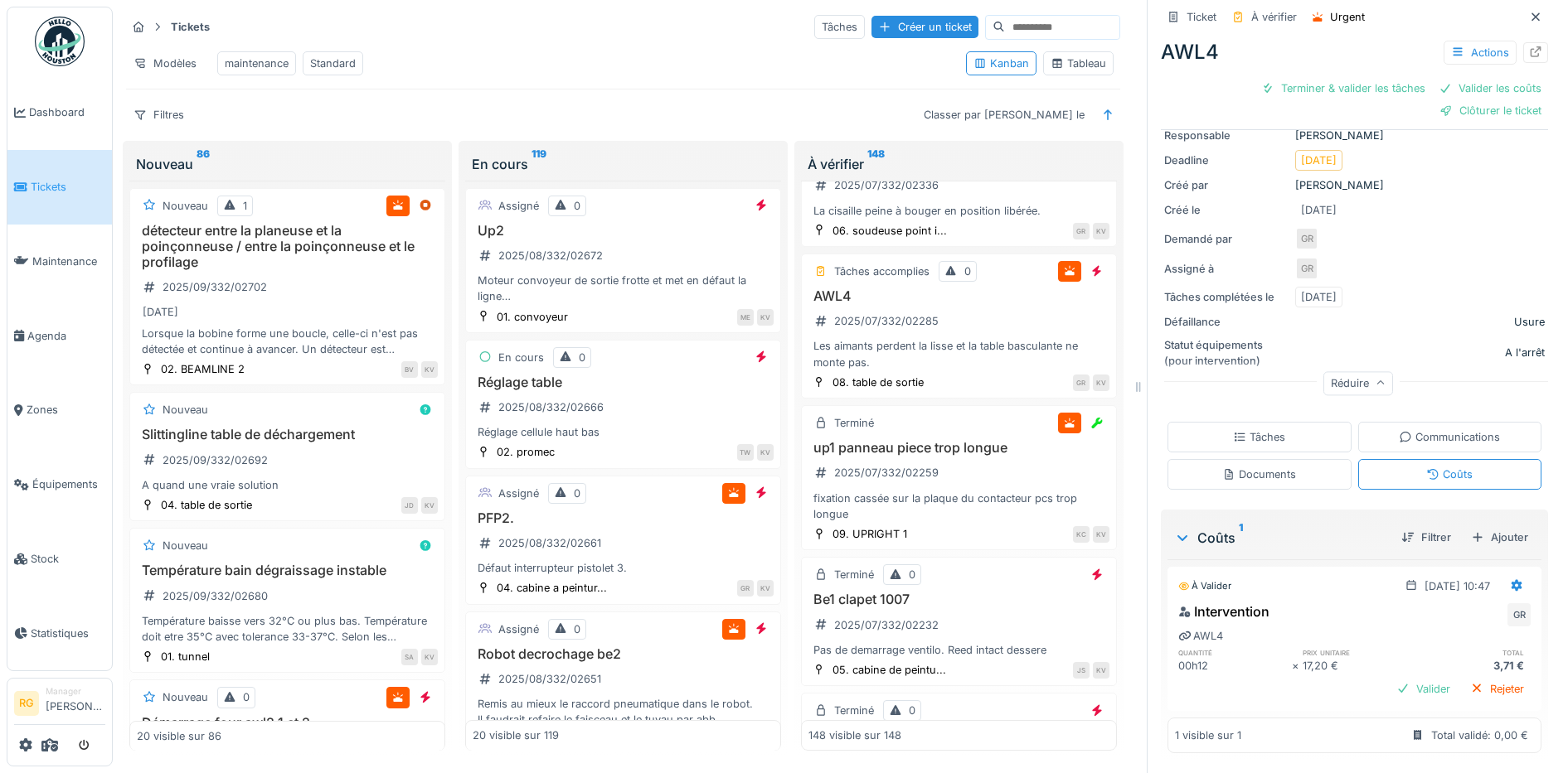
click at [1233, 429] on div "Tâches" at bounding box center [1258, 437] width 52 height 16
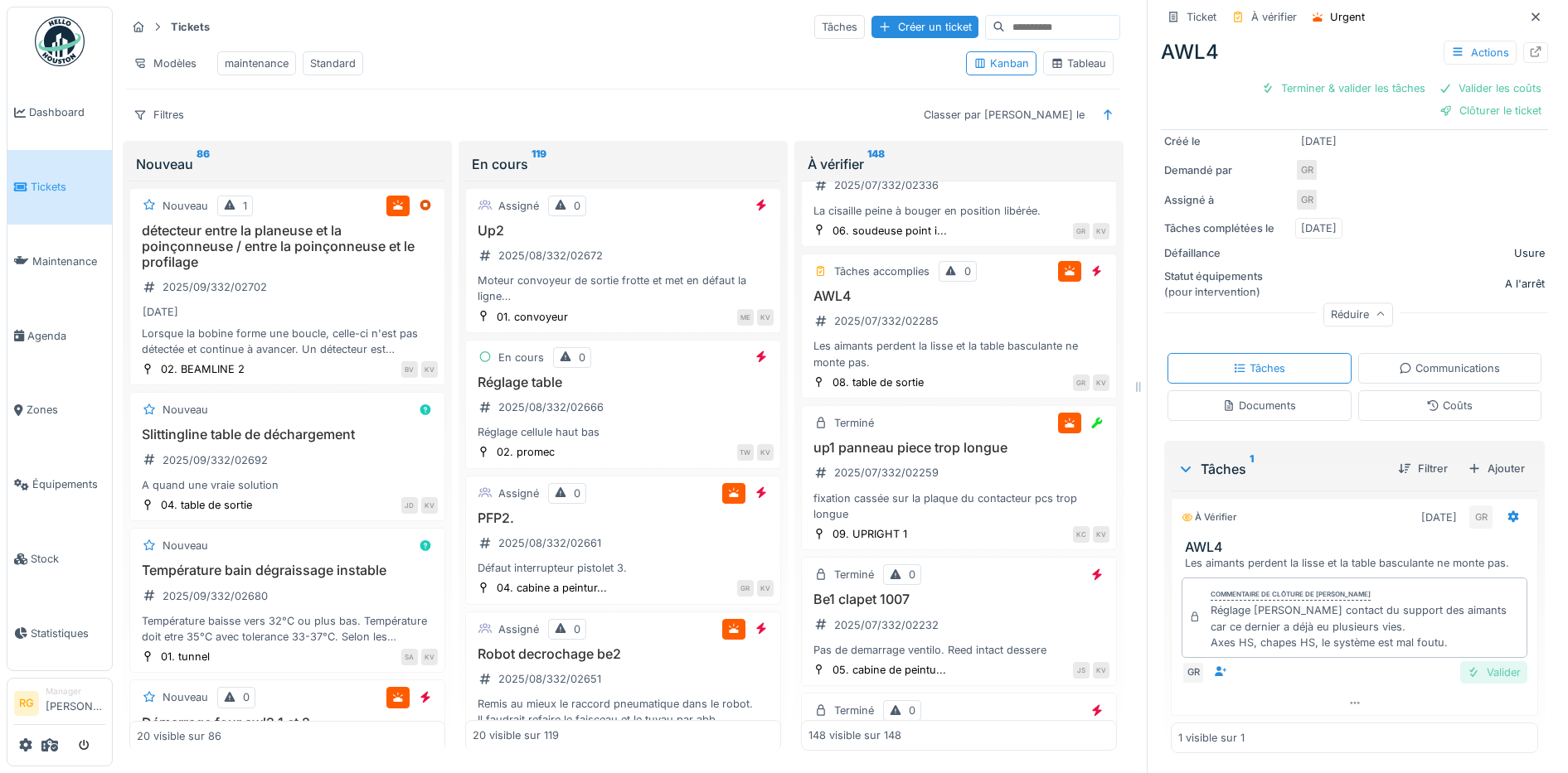
click at [1467, 661] on div "Valider" at bounding box center [1494, 672] width 67 height 22
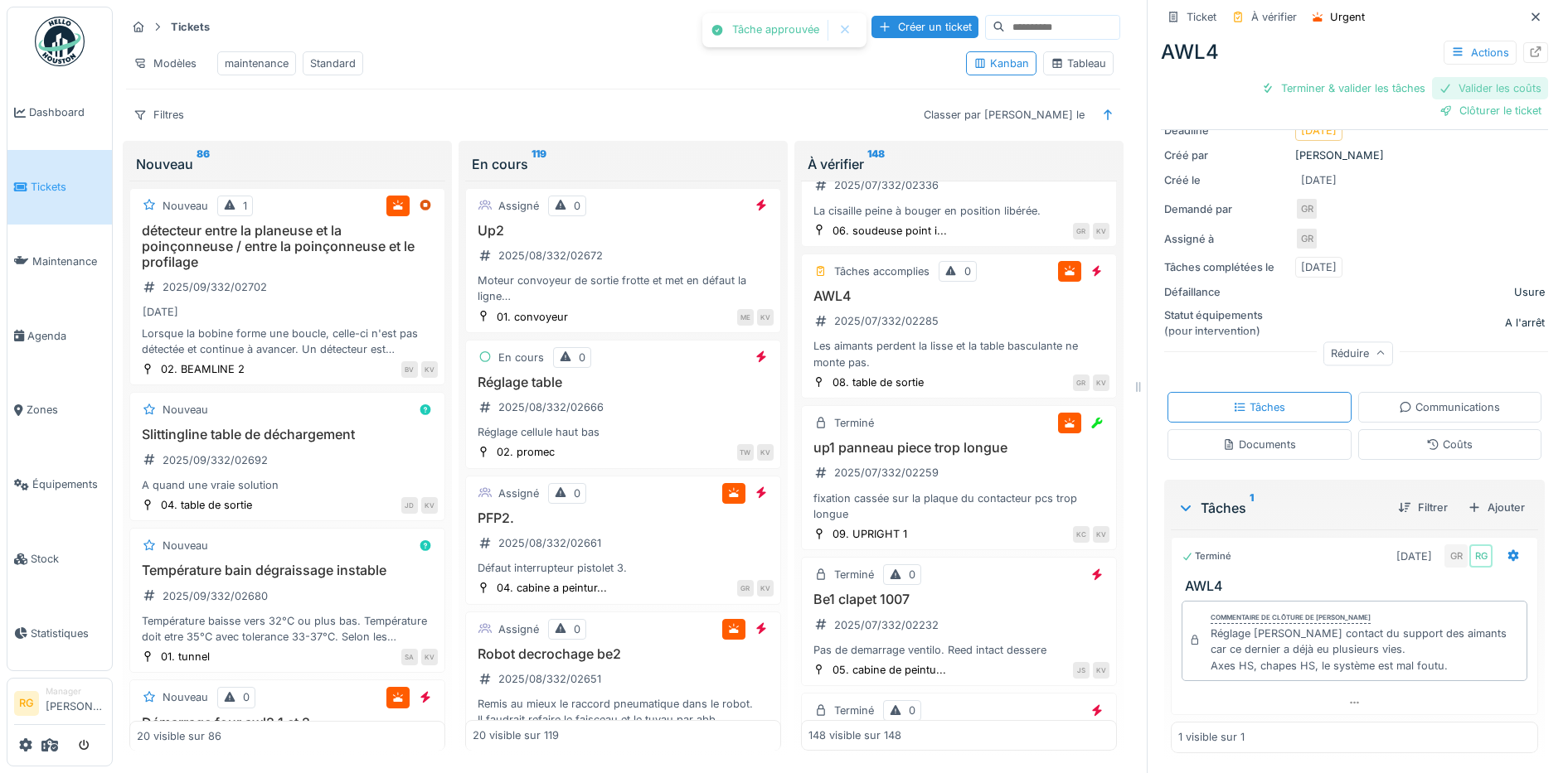
scroll to position [160, 0]
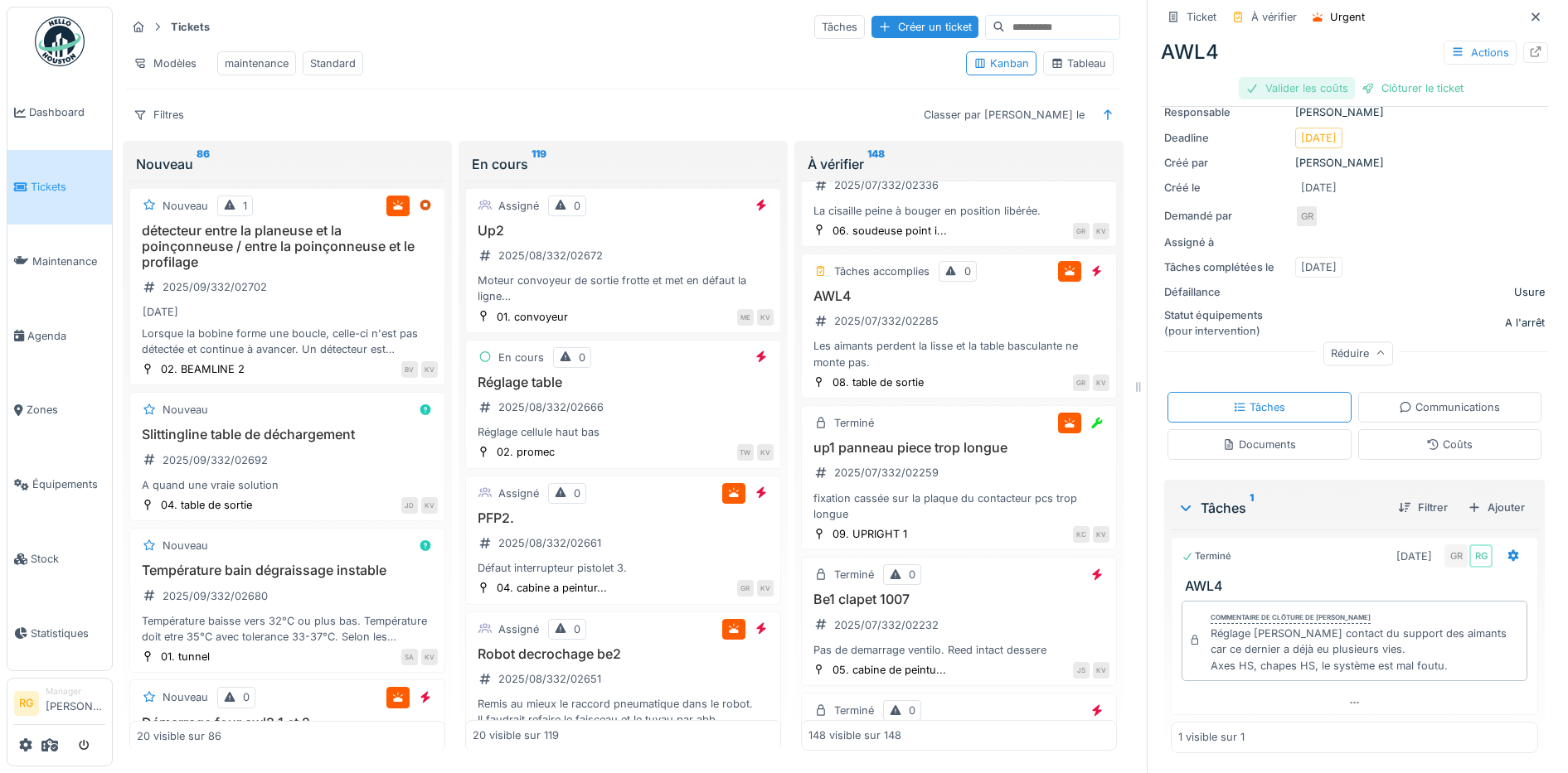
click at [1279, 77] on div "Valider les coûts" at bounding box center [1297, 88] width 116 height 22
click at [957, 219] on div "Cisaille AWL4. 2025/07/332/02336 La cisaille peine à bouger en position libérée." at bounding box center [959, 185] width 301 height 66
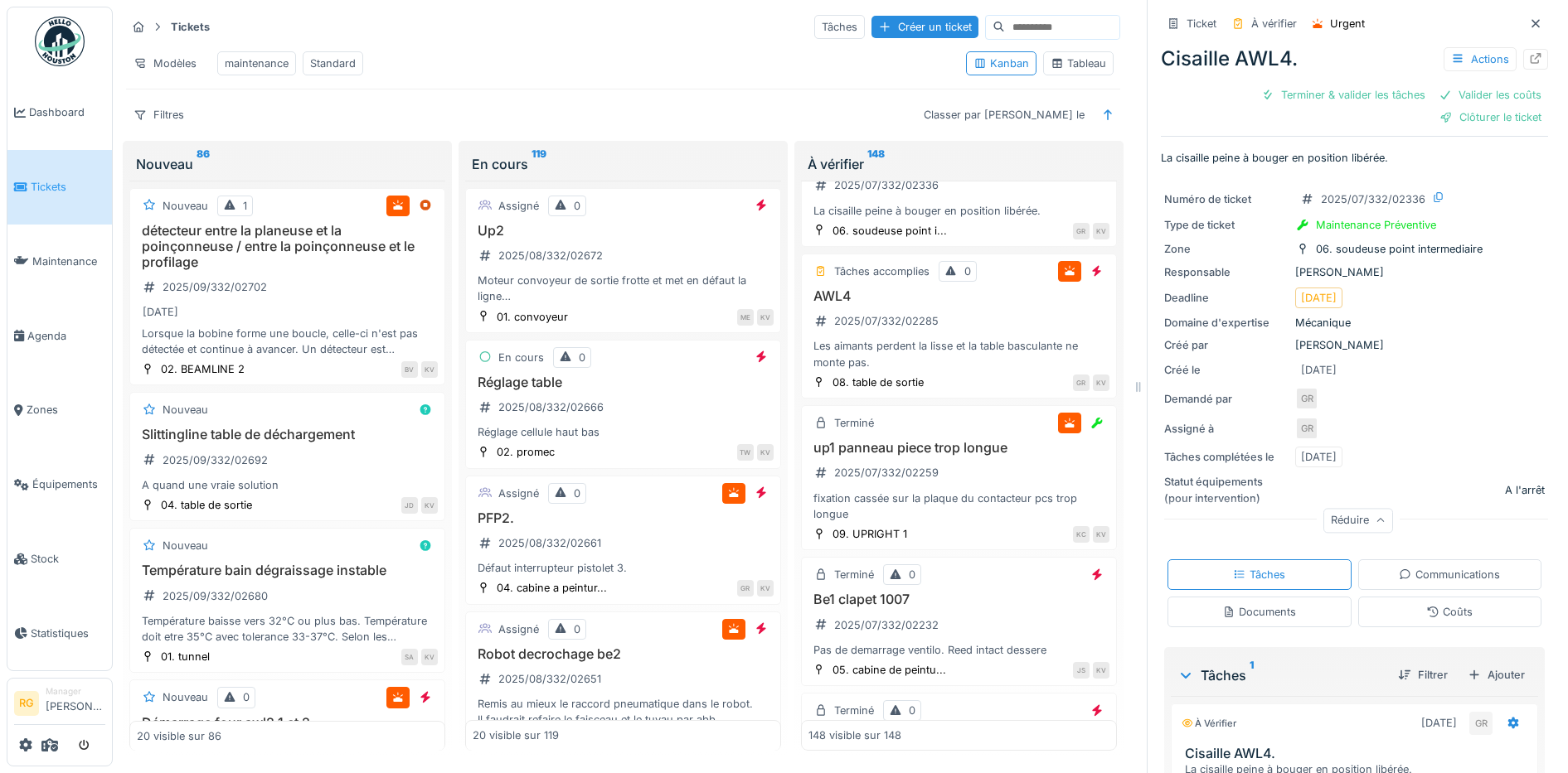
scroll to position [190, 0]
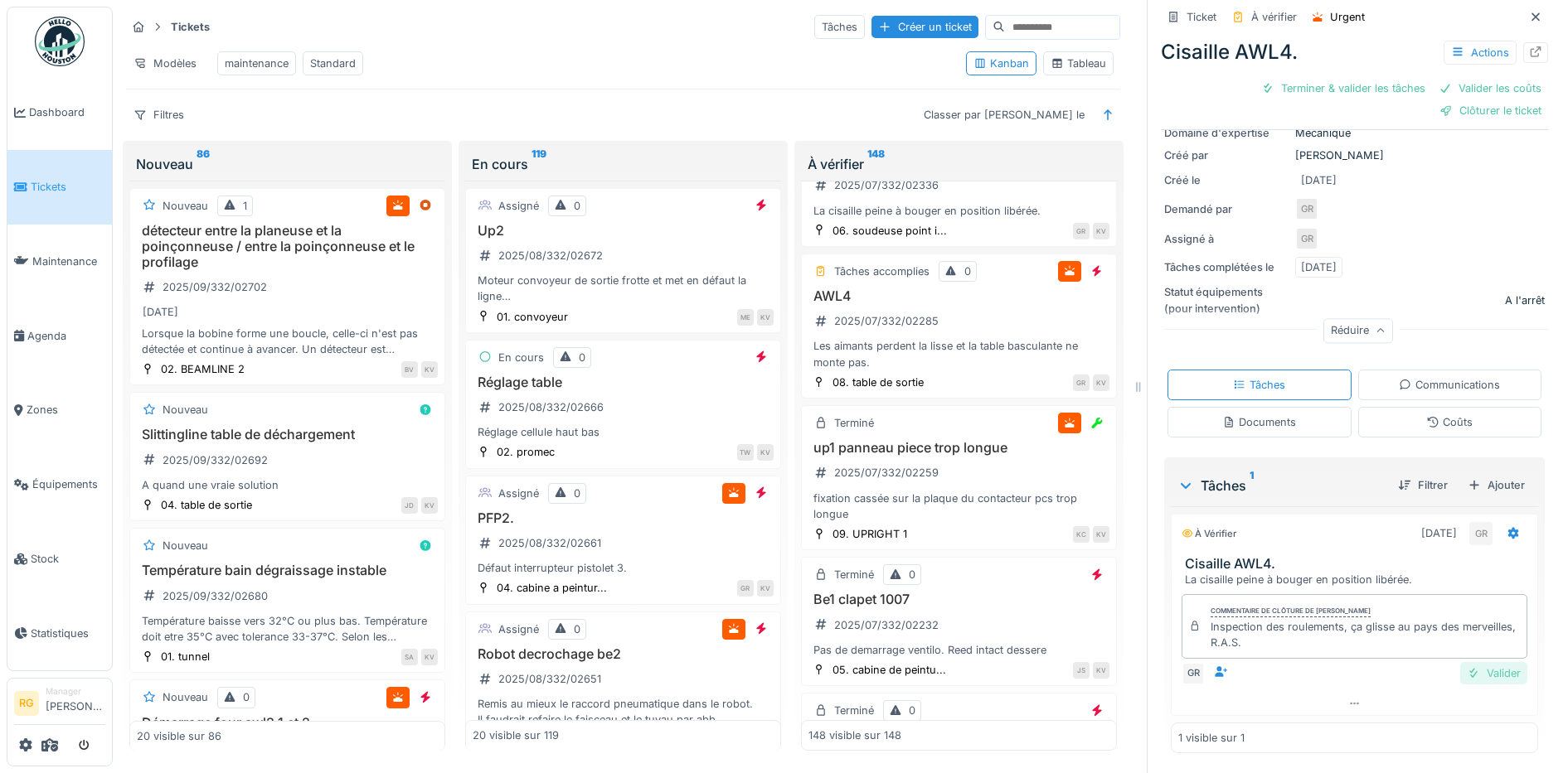
click at [1477, 662] on div "Valider" at bounding box center [1494, 673] width 67 height 22
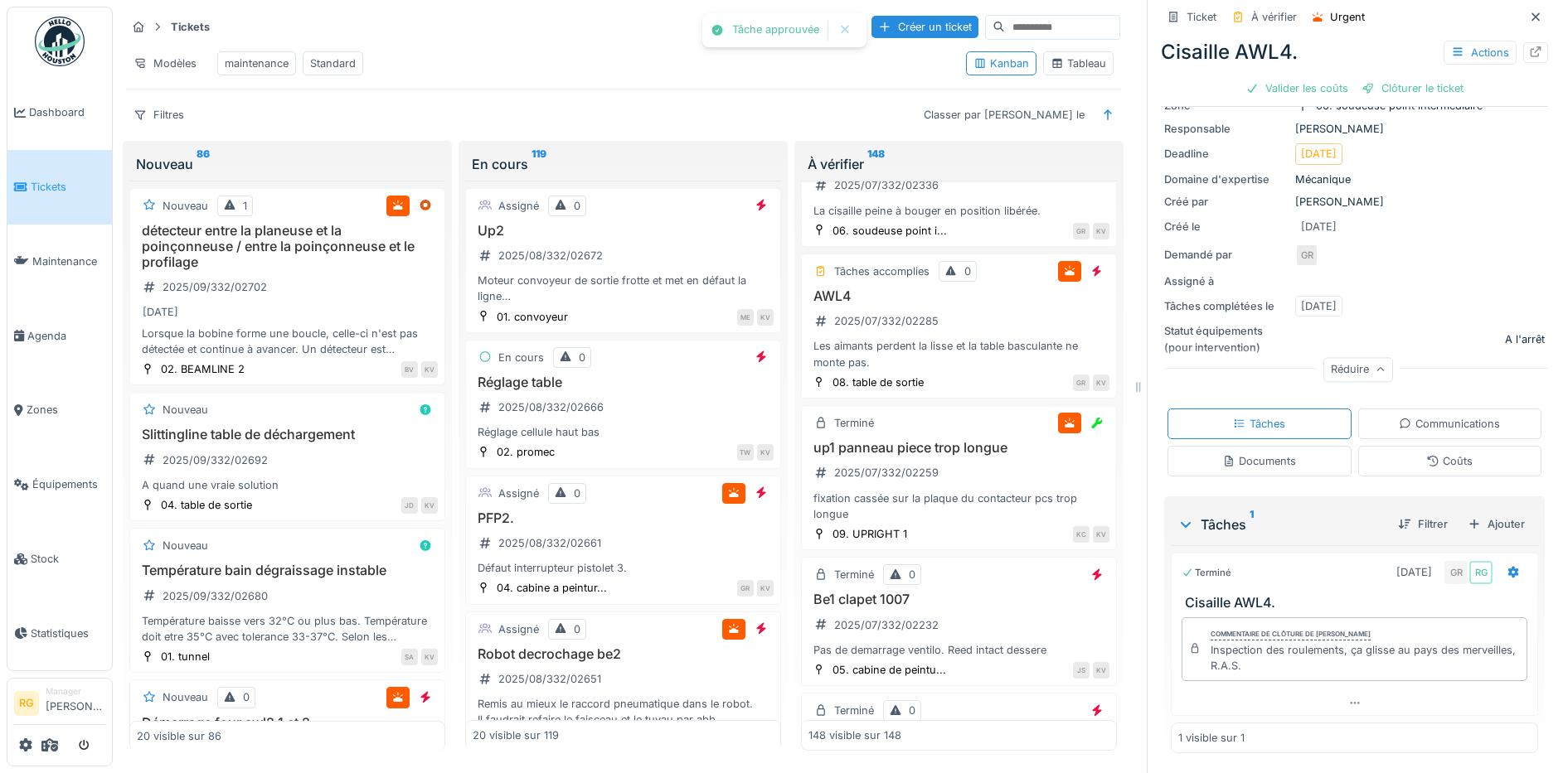
scroll to position [121, 0]
click at [1292, 77] on div "Valider les coûts" at bounding box center [1297, 88] width 116 height 22
click at [1329, 77] on div "Clôturer le ticket" at bounding box center [1354, 88] width 115 height 22
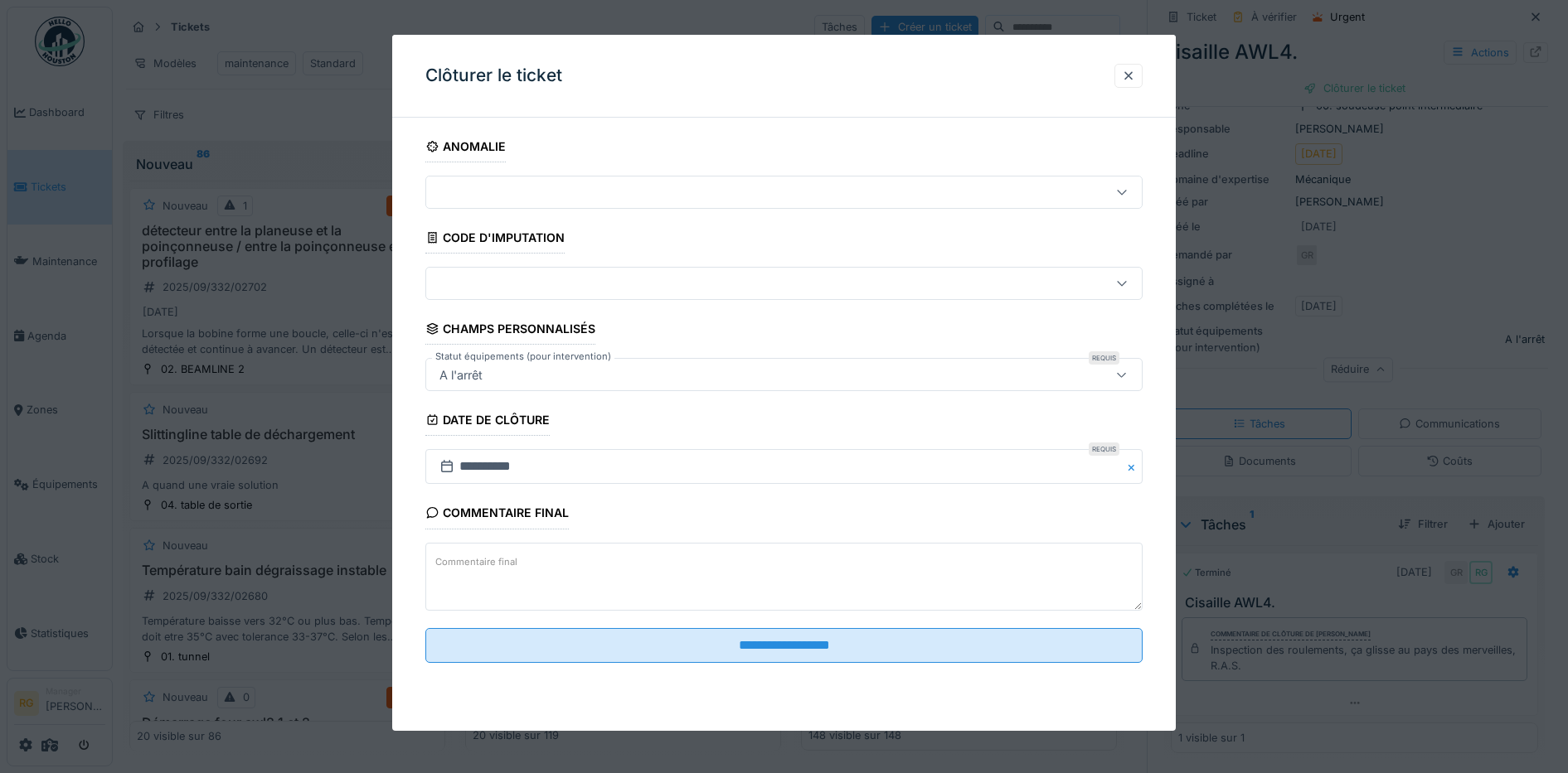
click at [693, 564] on textarea "Commentaire final" at bounding box center [785, 576] width 718 height 68
drag, startPoint x: 474, startPoint y: 566, endPoint x: 860, endPoint y: 580, distance: 386.3
click at [860, 580] on textarea "**********" at bounding box center [785, 576] width 718 height 68
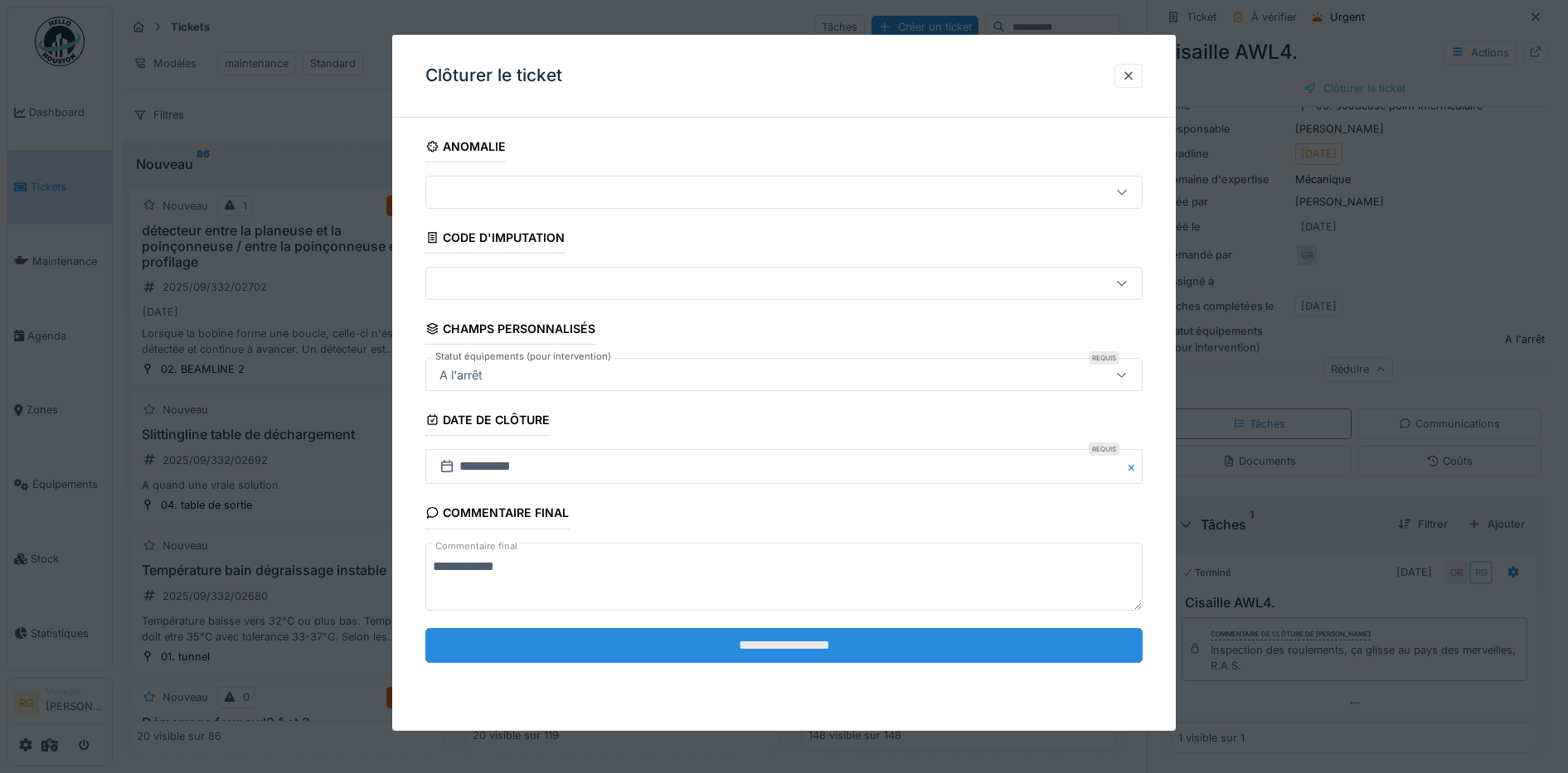
type textarea "**********"
click at [760, 645] on input "**********" at bounding box center [785, 645] width 718 height 35
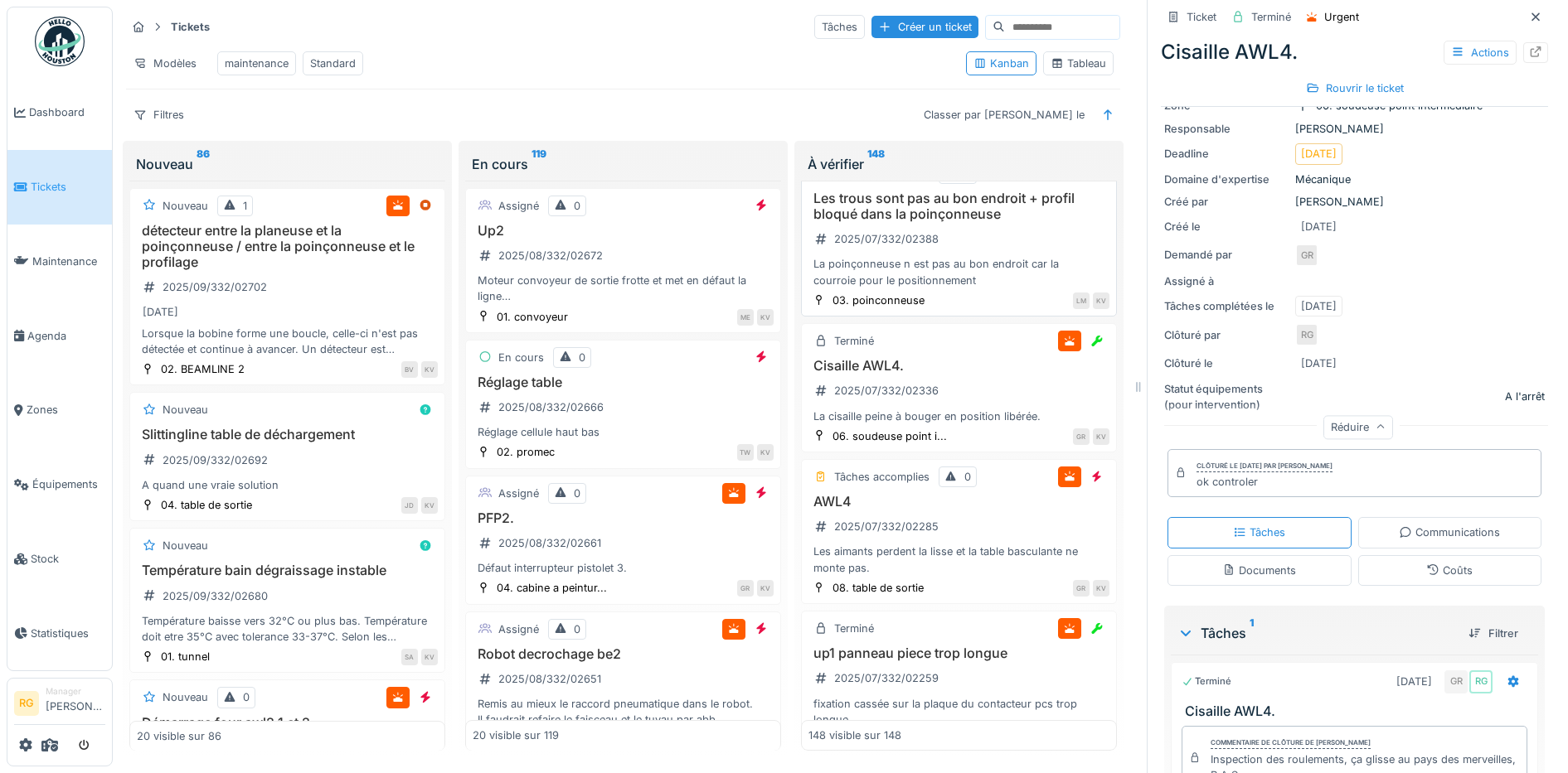
scroll to position [15751, 0]
click at [1001, 290] on div "Les trous sont pas au bon endroit + profil bloqué dans la poinçonneuse 2025/07/…" at bounding box center [959, 241] width 301 height 98
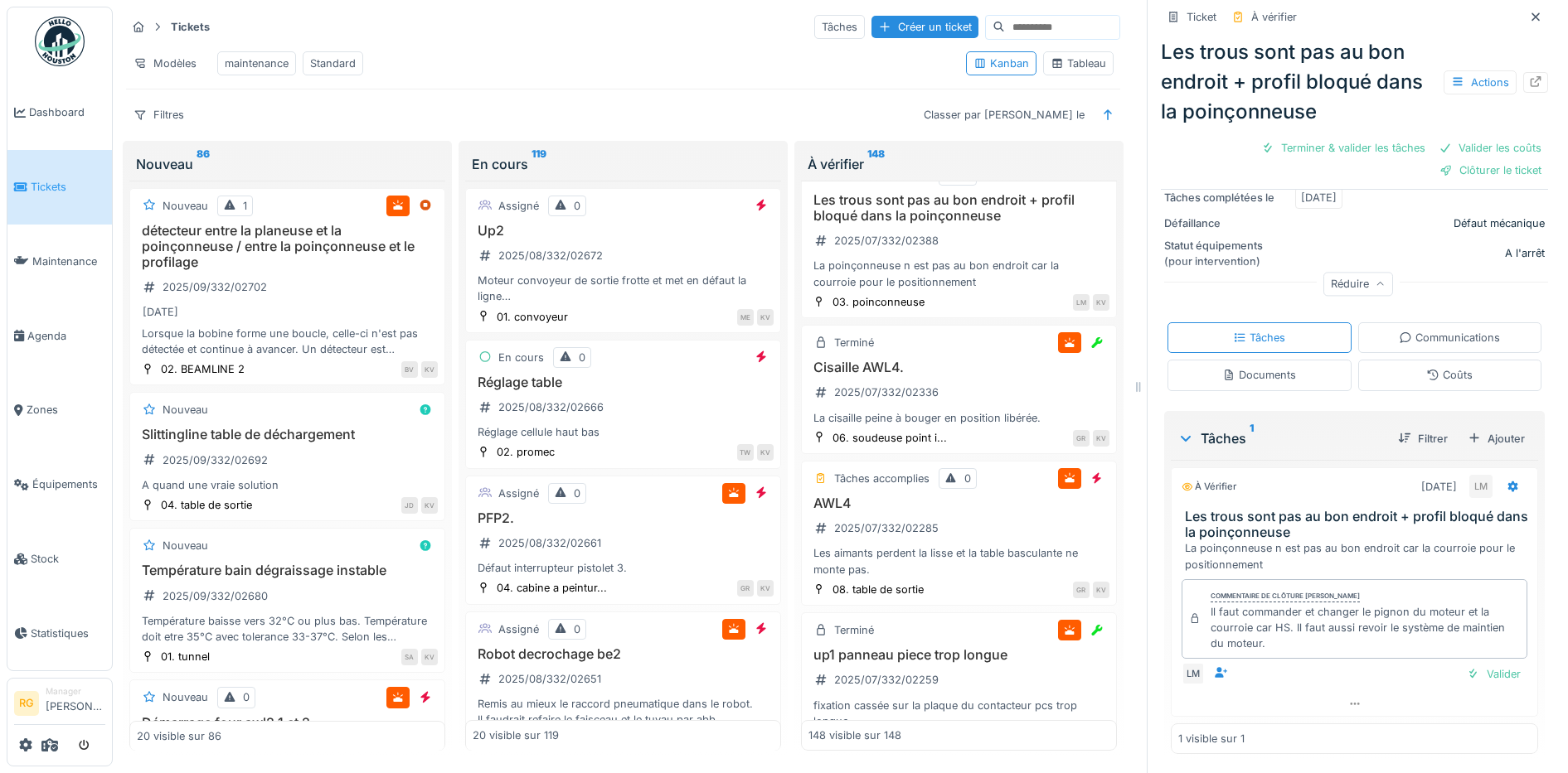
scroll to position [336, 0]
click at [1243, 366] on div "Documents" at bounding box center [1258, 374] width 74 height 16
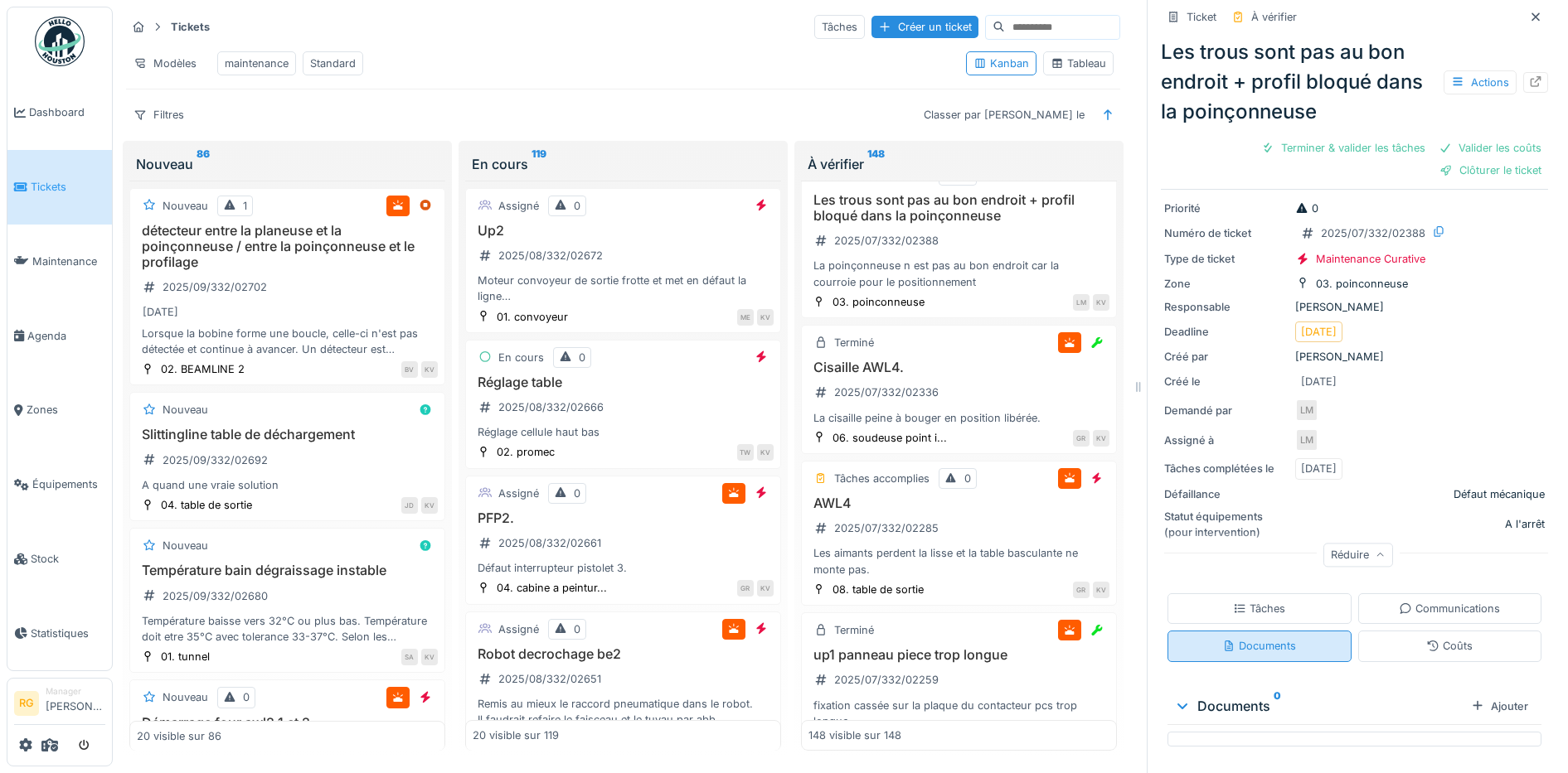
scroll to position [64, 0]
click at [1240, 601] on div "Tâches" at bounding box center [1258, 609] width 52 height 16
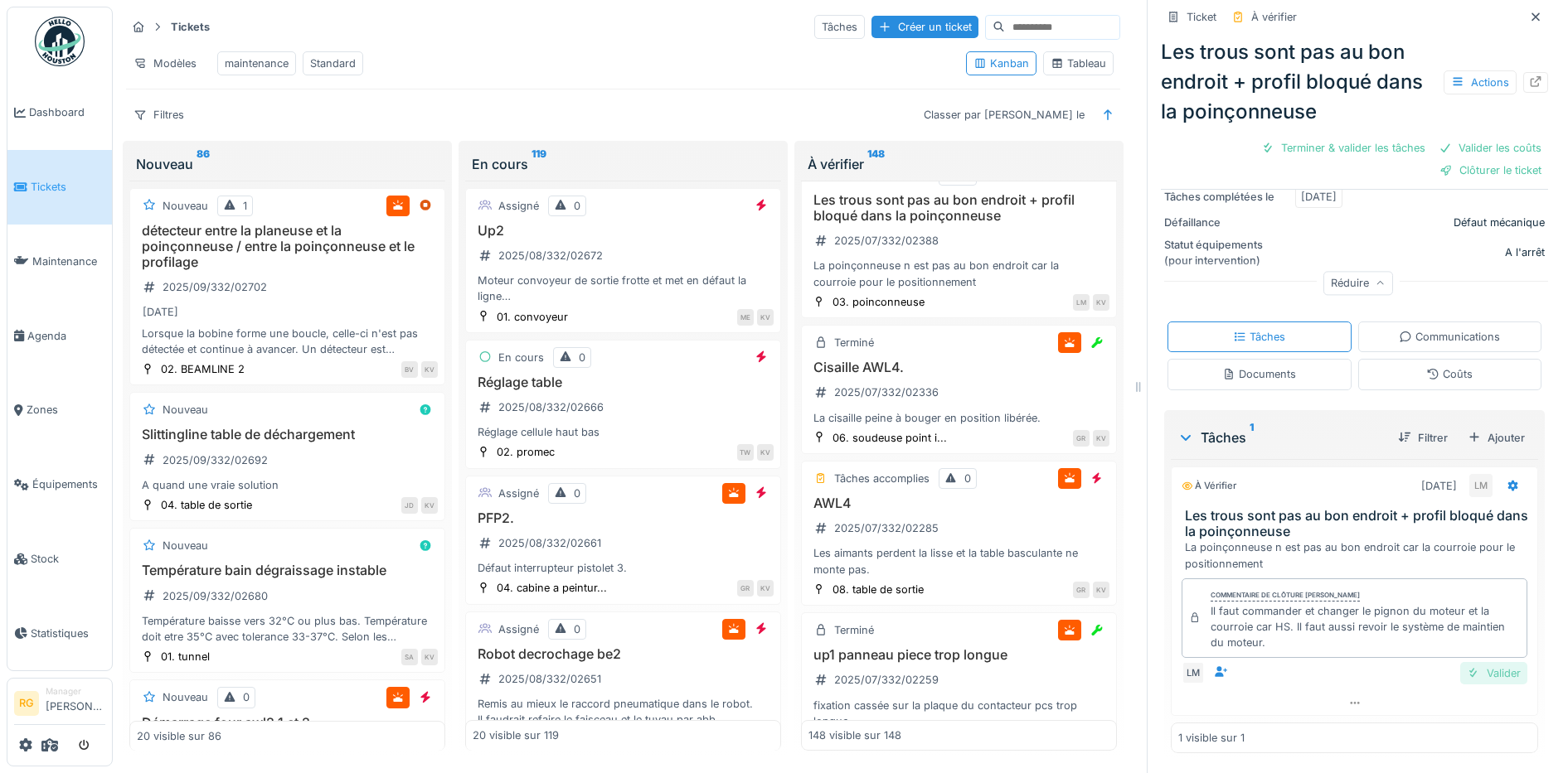
click at [1470, 662] on div "Valider" at bounding box center [1494, 673] width 67 height 22
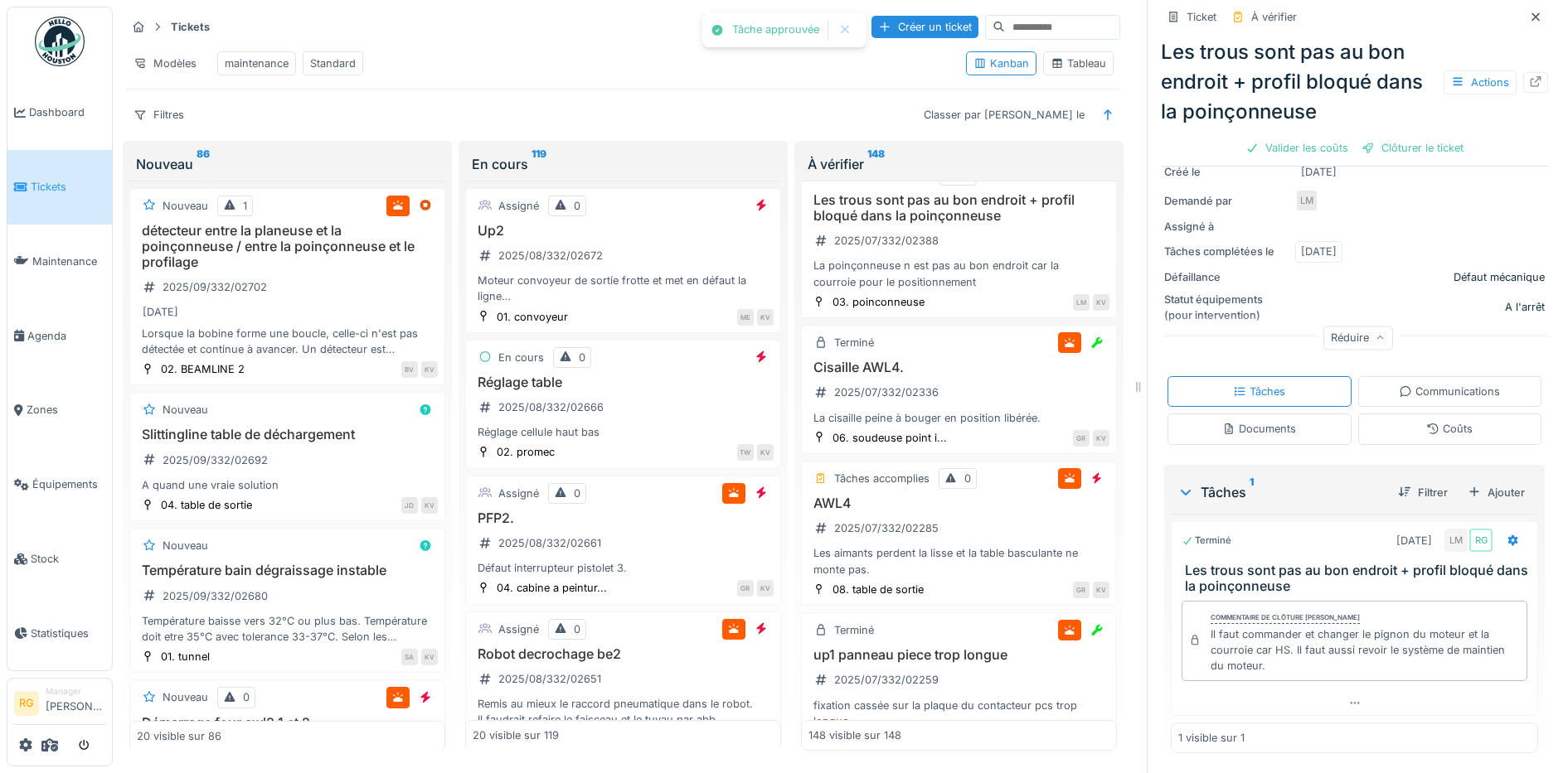
scroll to position [251, 0]
click at [1278, 137] on div "Valider les coûts" at bounding box center [1297, 147] width 116 height 22
click at [960, 103] on div "[DATE]" at bounding box center [959, 92] width 301 height 20
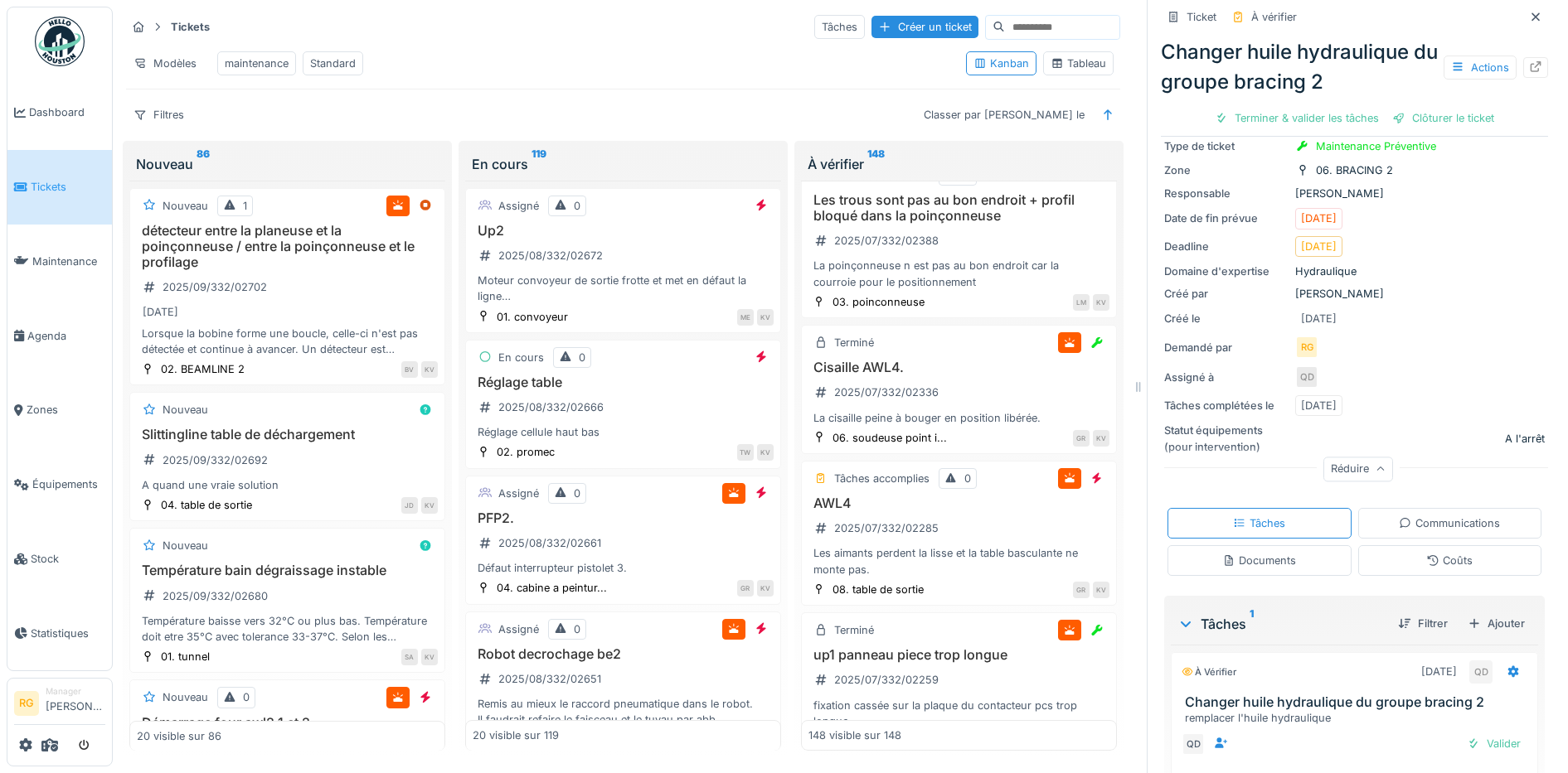
scroll to position [158, 0]
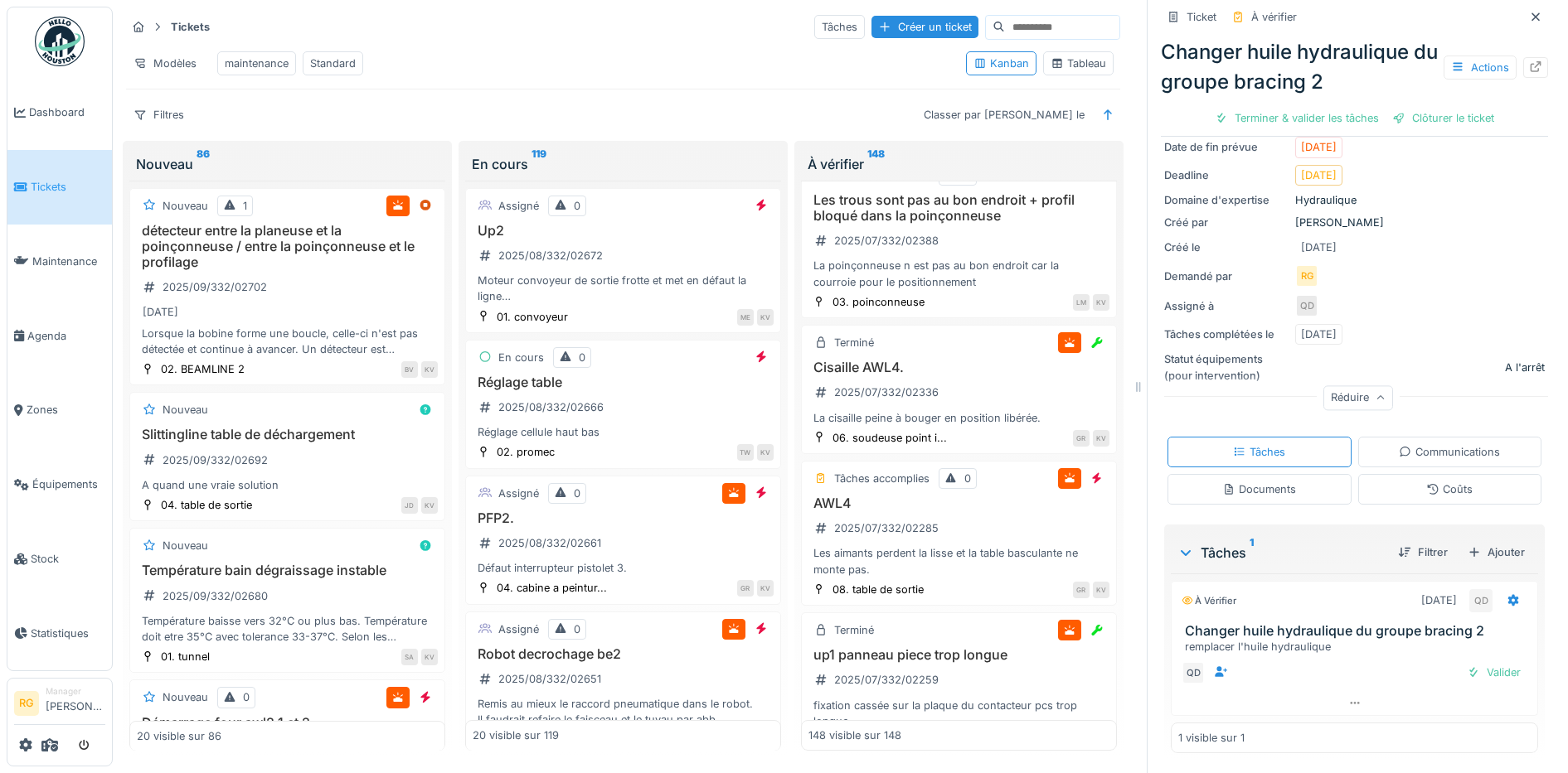
click at [1413, 444] on div "Communications" at bounding box center [1449, 452] width 101 height 16
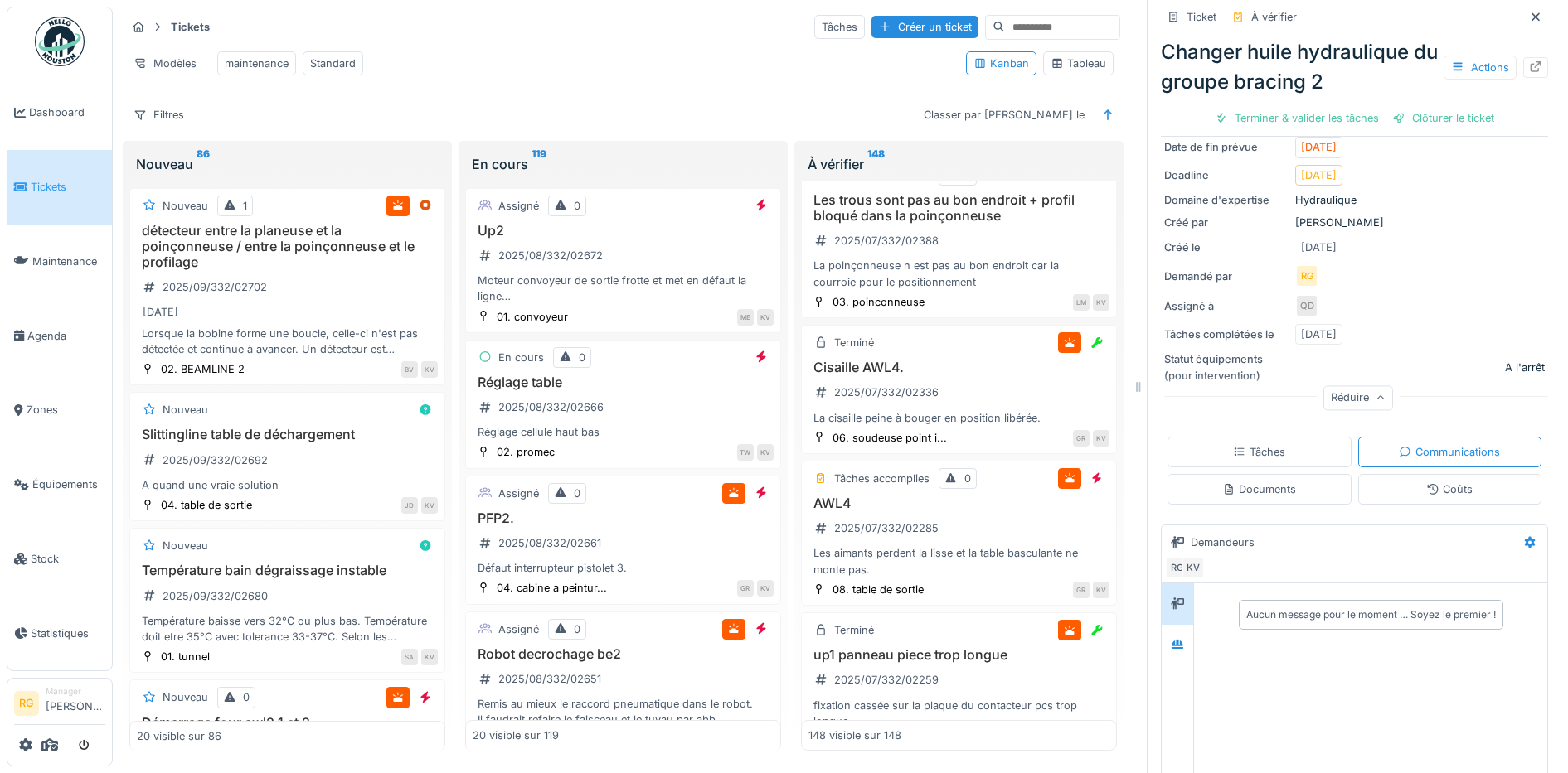
click at [1265, 481] on div "Documents" at bounding box center [1258, 489] width 74 height 16
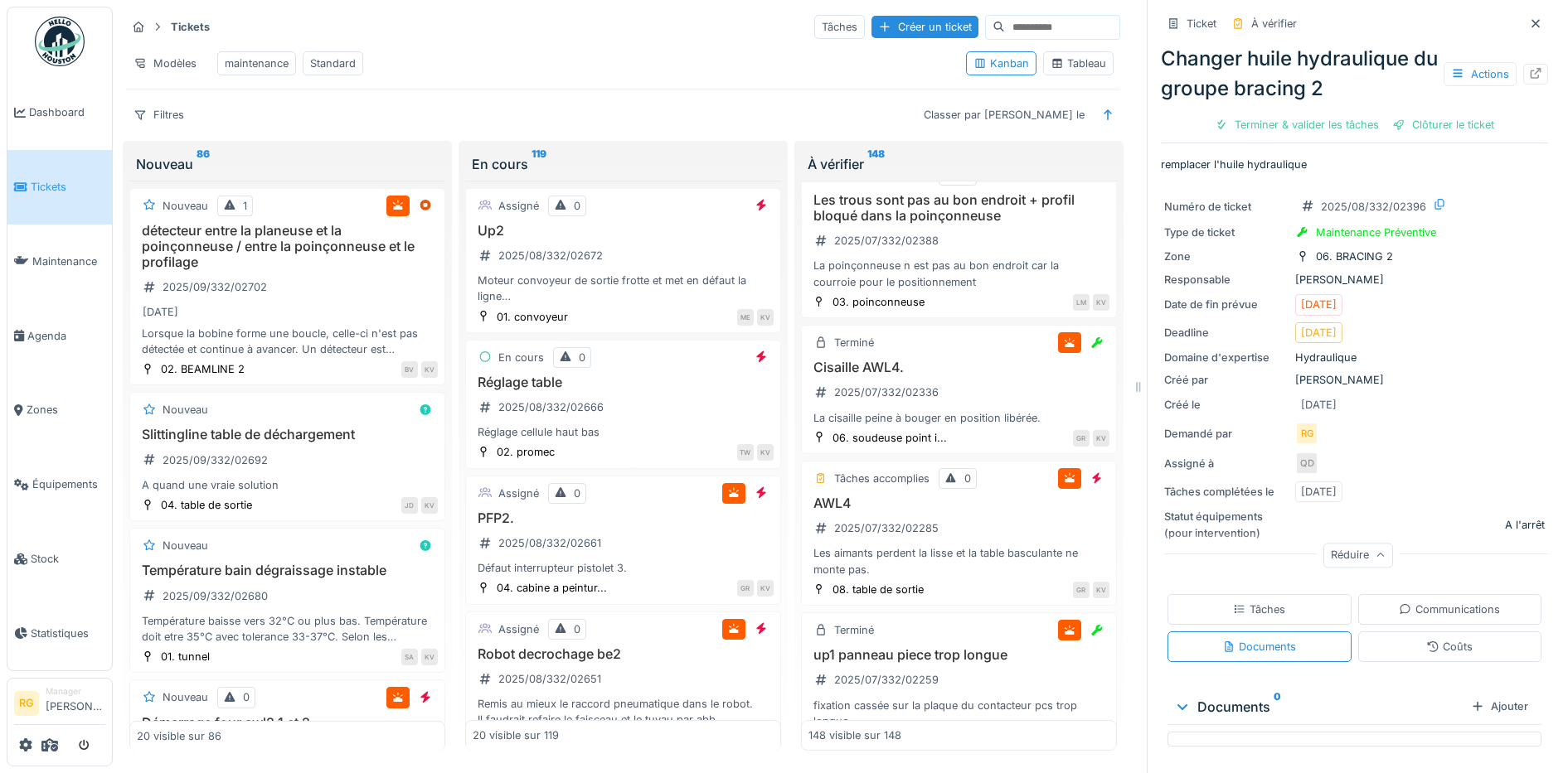
click at [1243, 602] on div "Tâches" at bounding box center [1258, 610] width 52 height 16
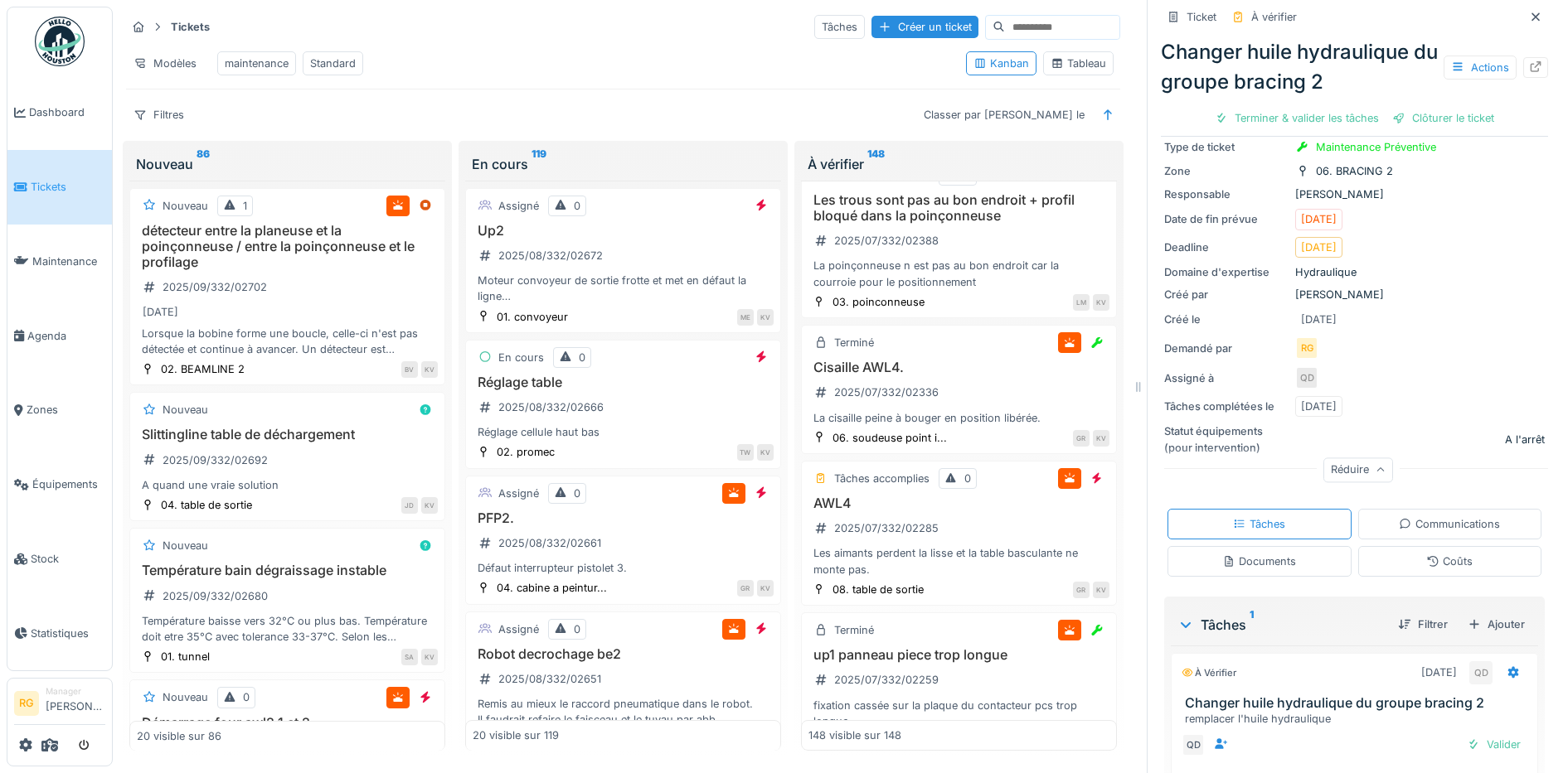
scroll to position [158, 0]
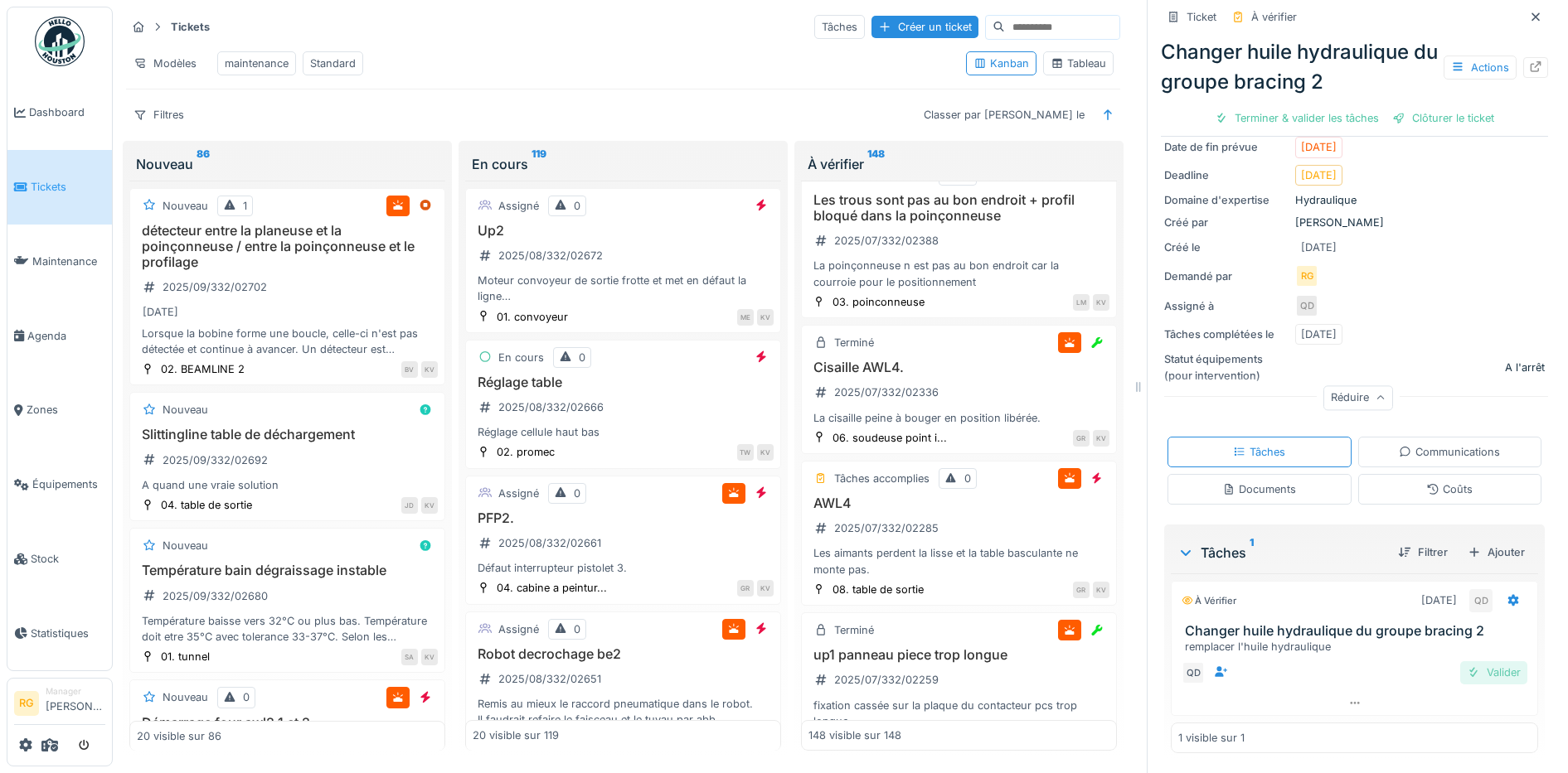
click at [1465, 663] on div "Valider" at bounding box center [1494, 672] width 67 height 22
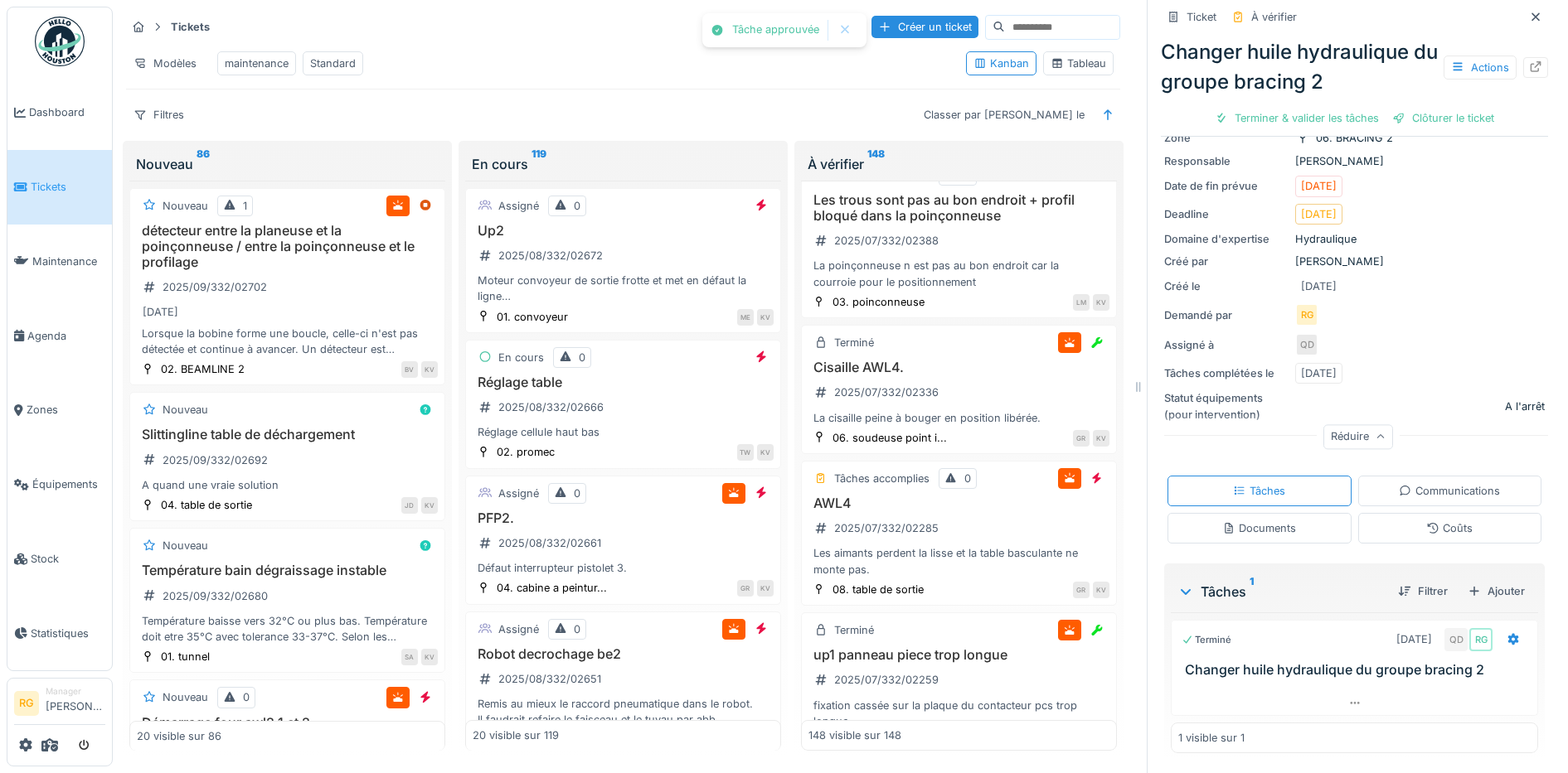
scroll to position [111, 0]
click at [1333, 107] on div "Clôturer le ticket" at bounding box center [1354, 118] width 115 height 22
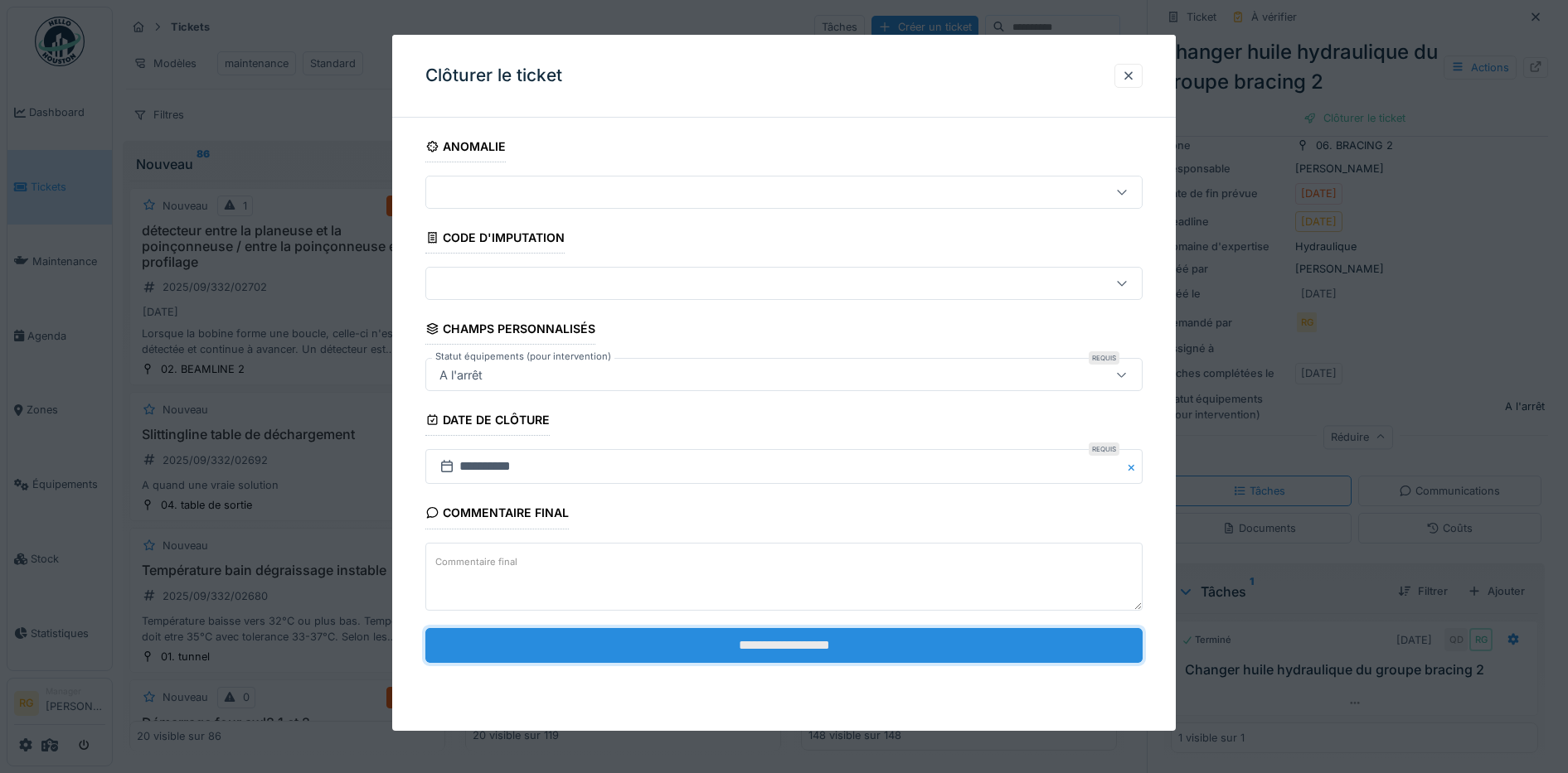
click at [762, 639] on input "**********" at bounding box center [785, 645] width 718 height 35
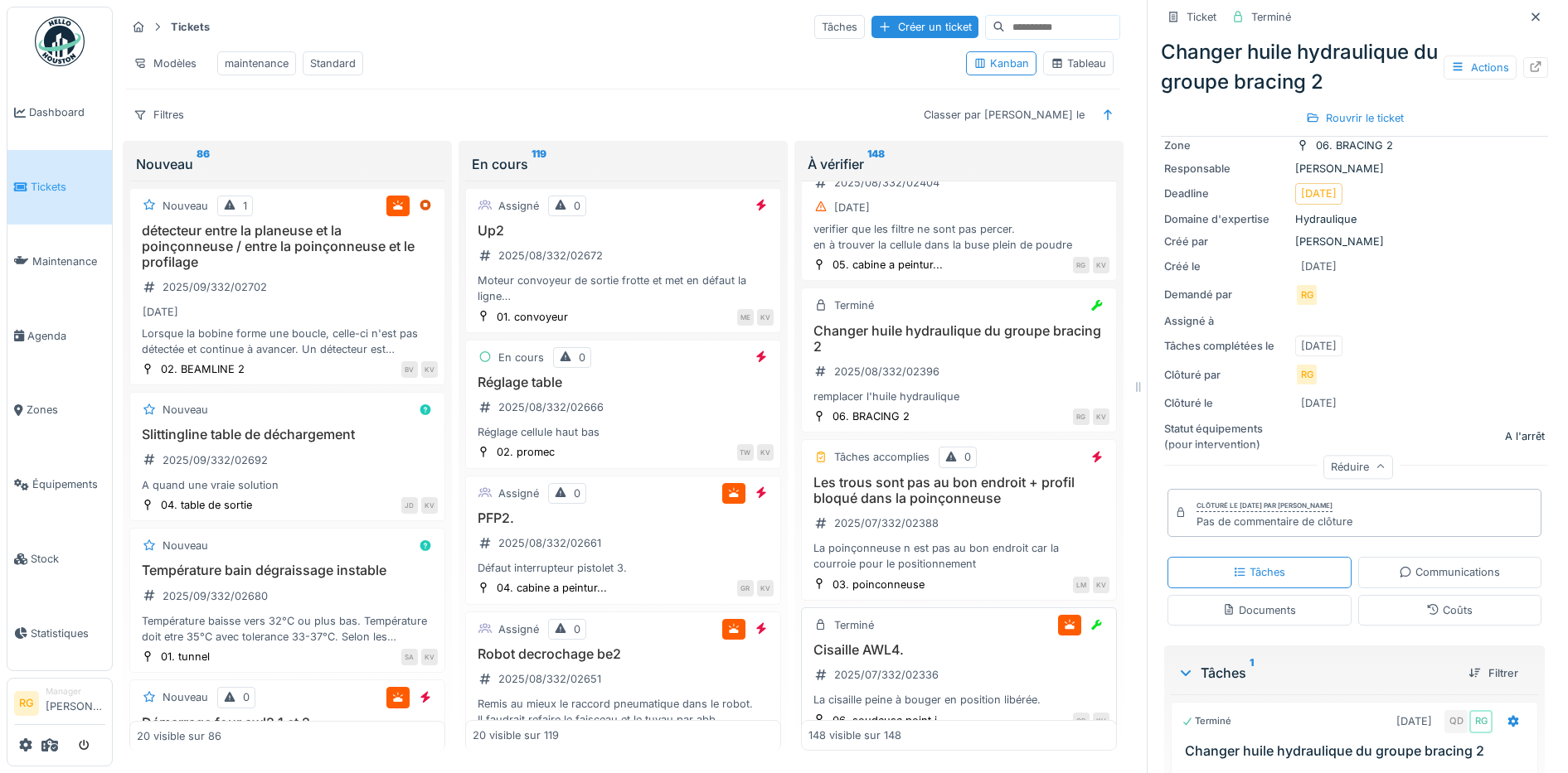
scroll to position [15440, 0]
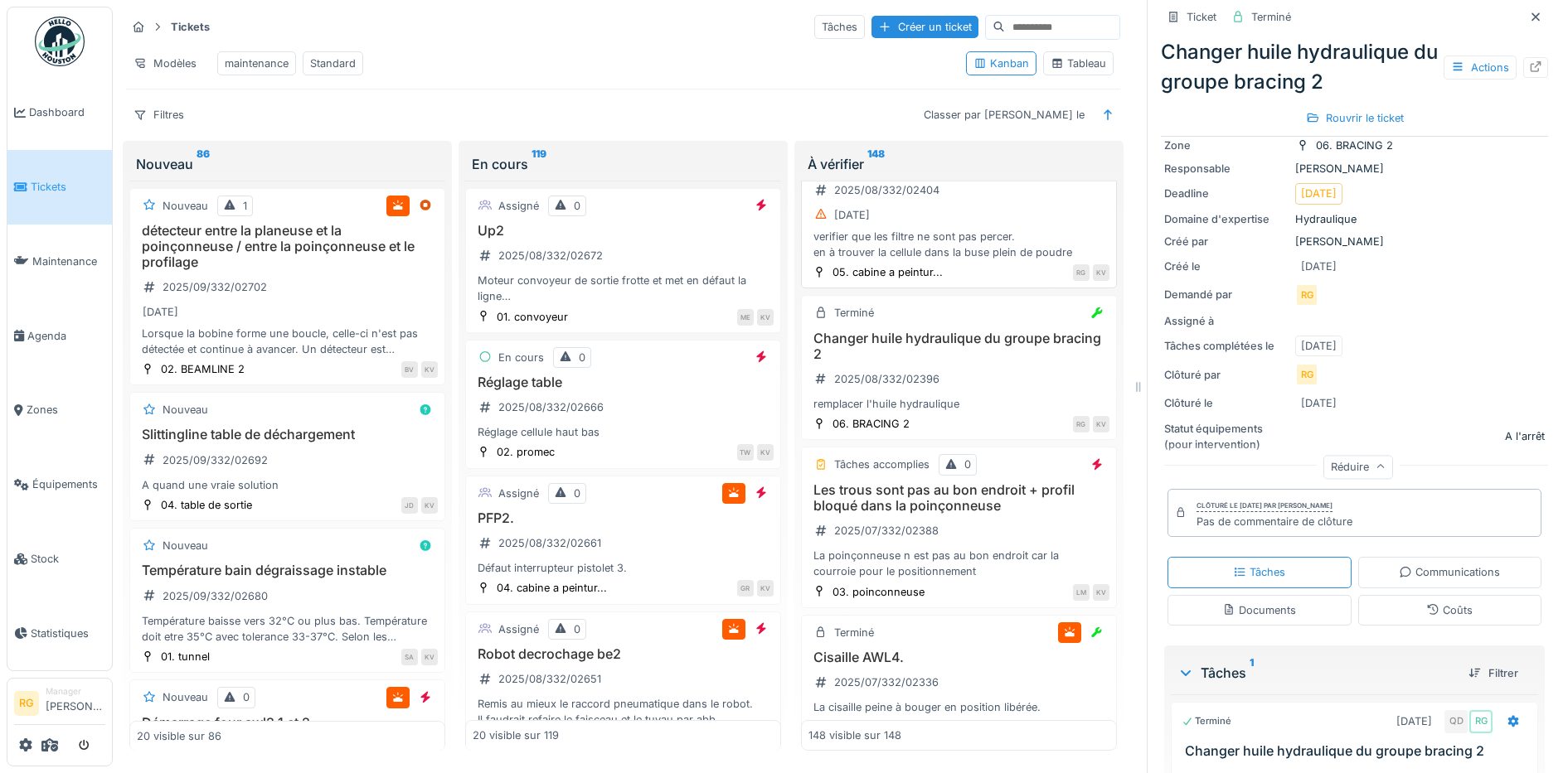
click at [962, 261] on div "Torite cabine de nettoyage 2025/08/332/02404 [DATE] verifier que les filtre ne …" at bounding box center [959, 209] width 301 height 103
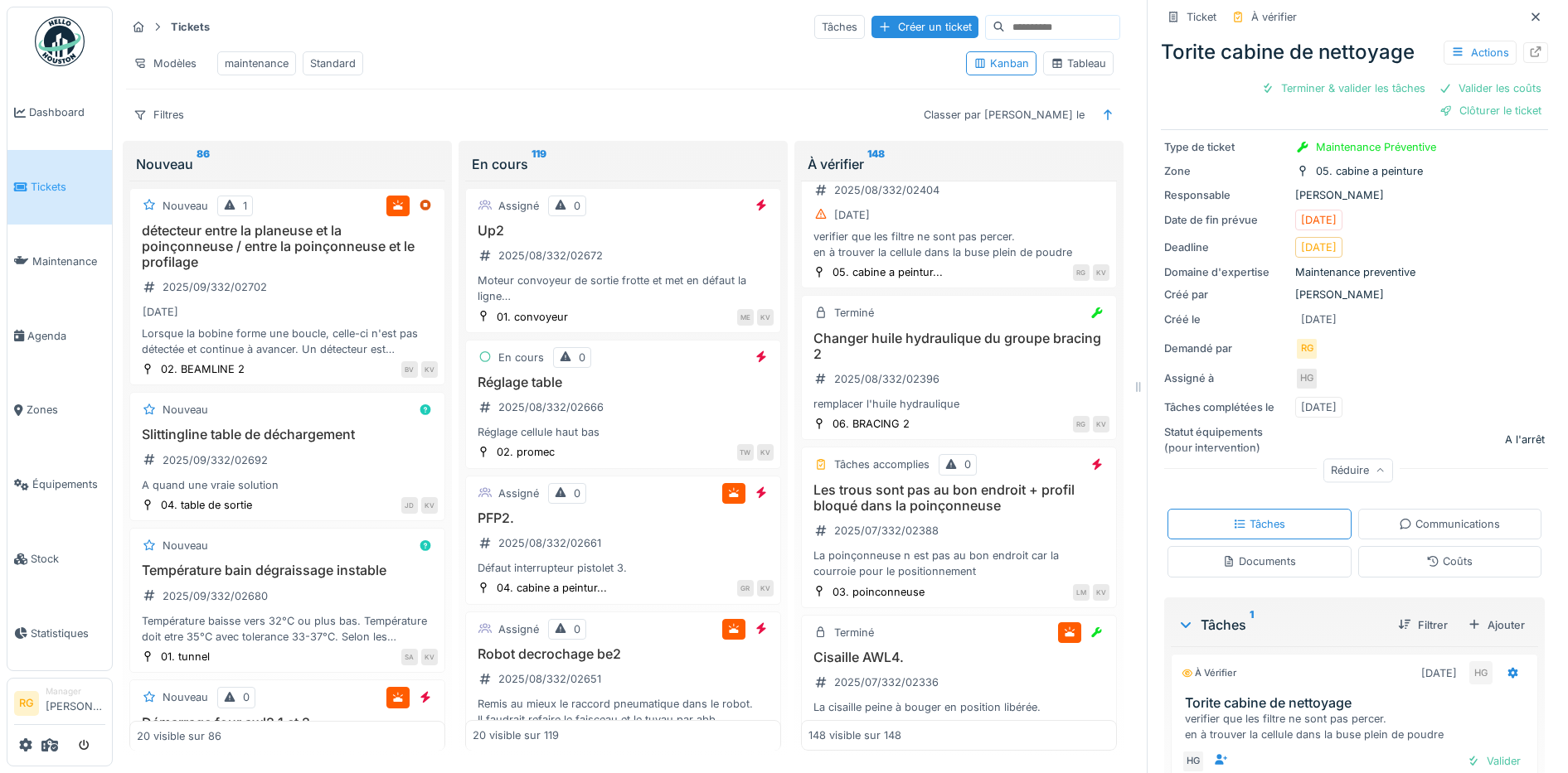
scroll to position [182, 0]
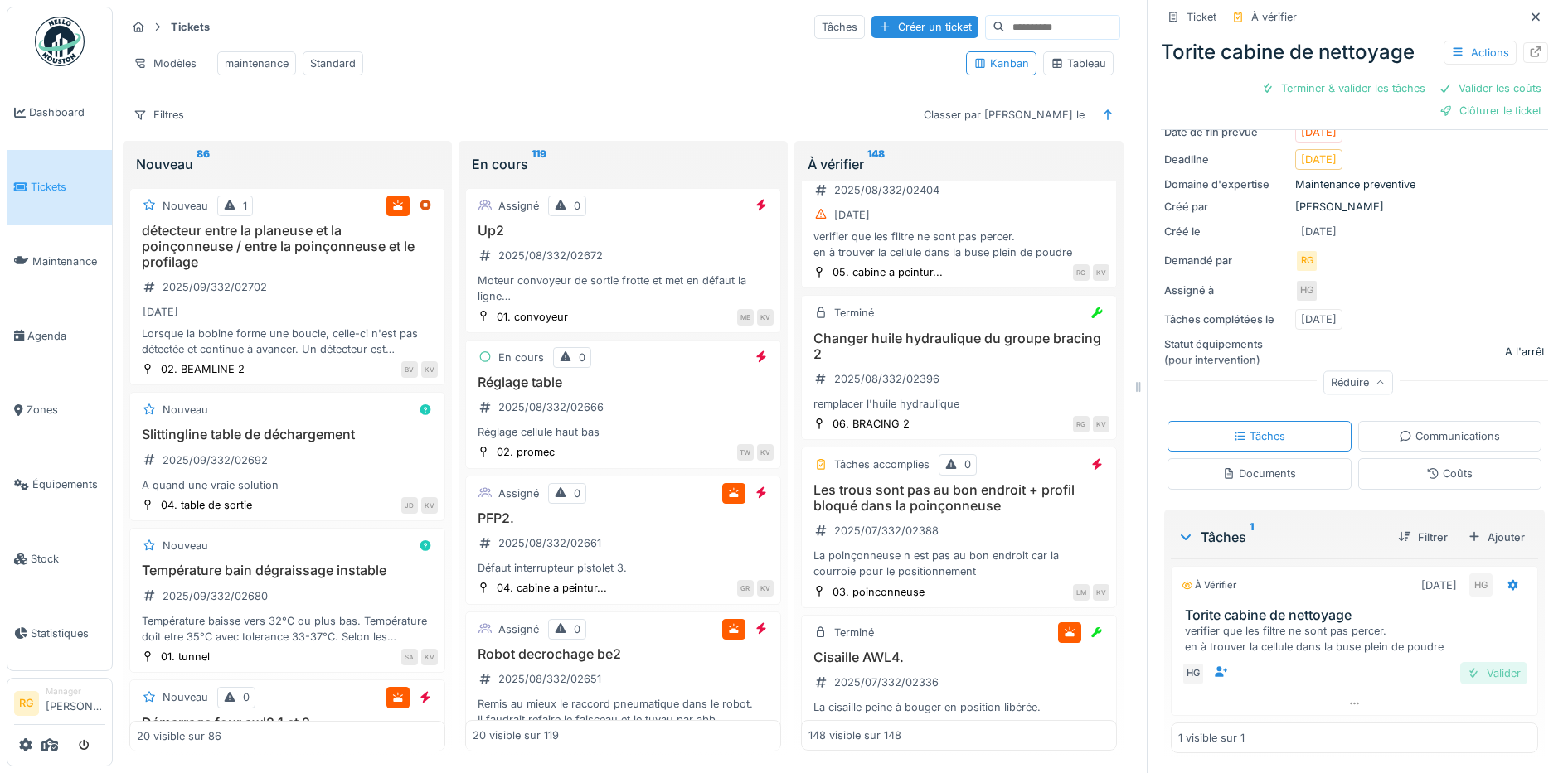
click at [1468, 662] on div "Valider" at bounding box center [1494, 673] width 67 height 22
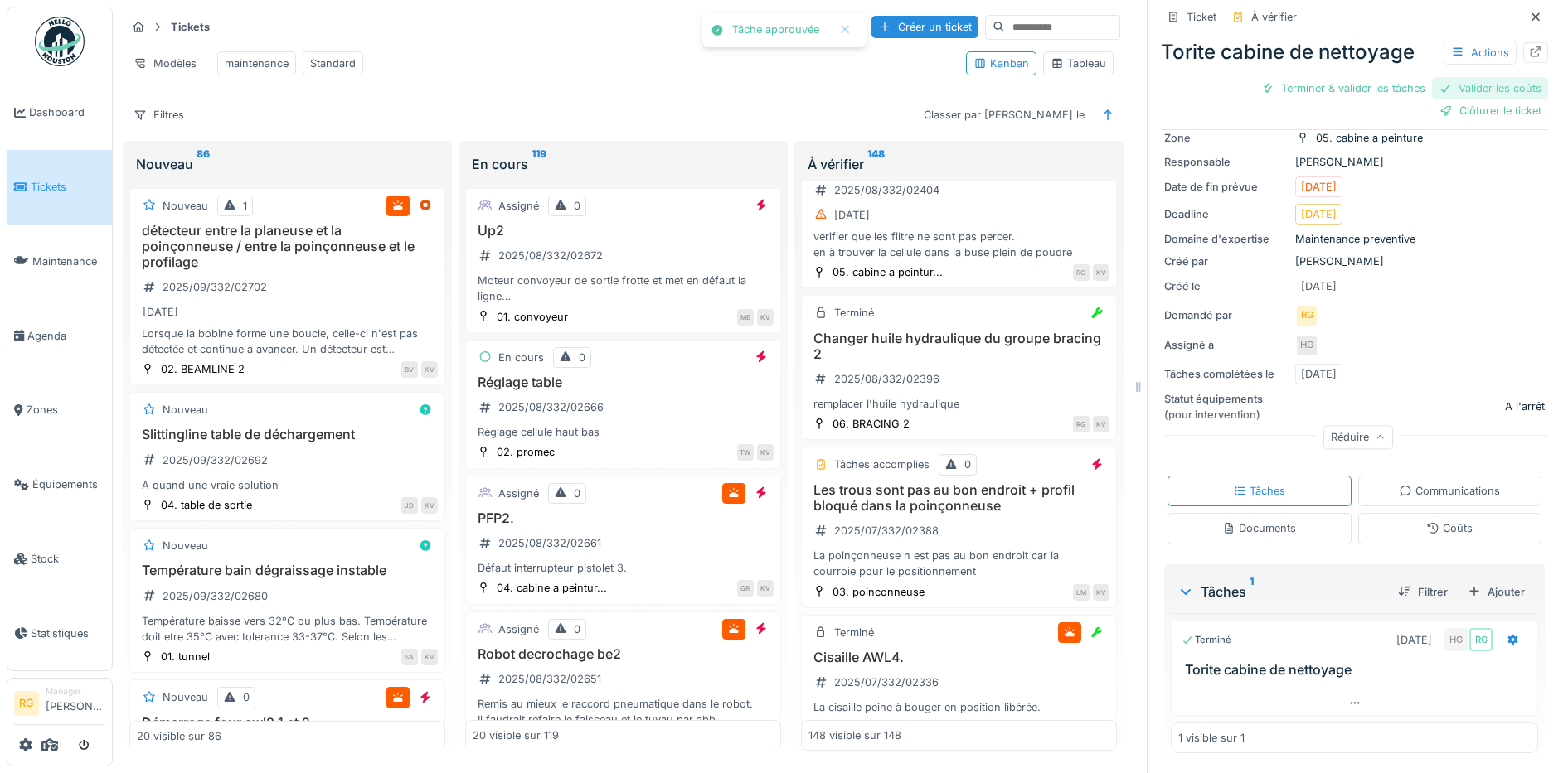
scroll to position [97, 0]
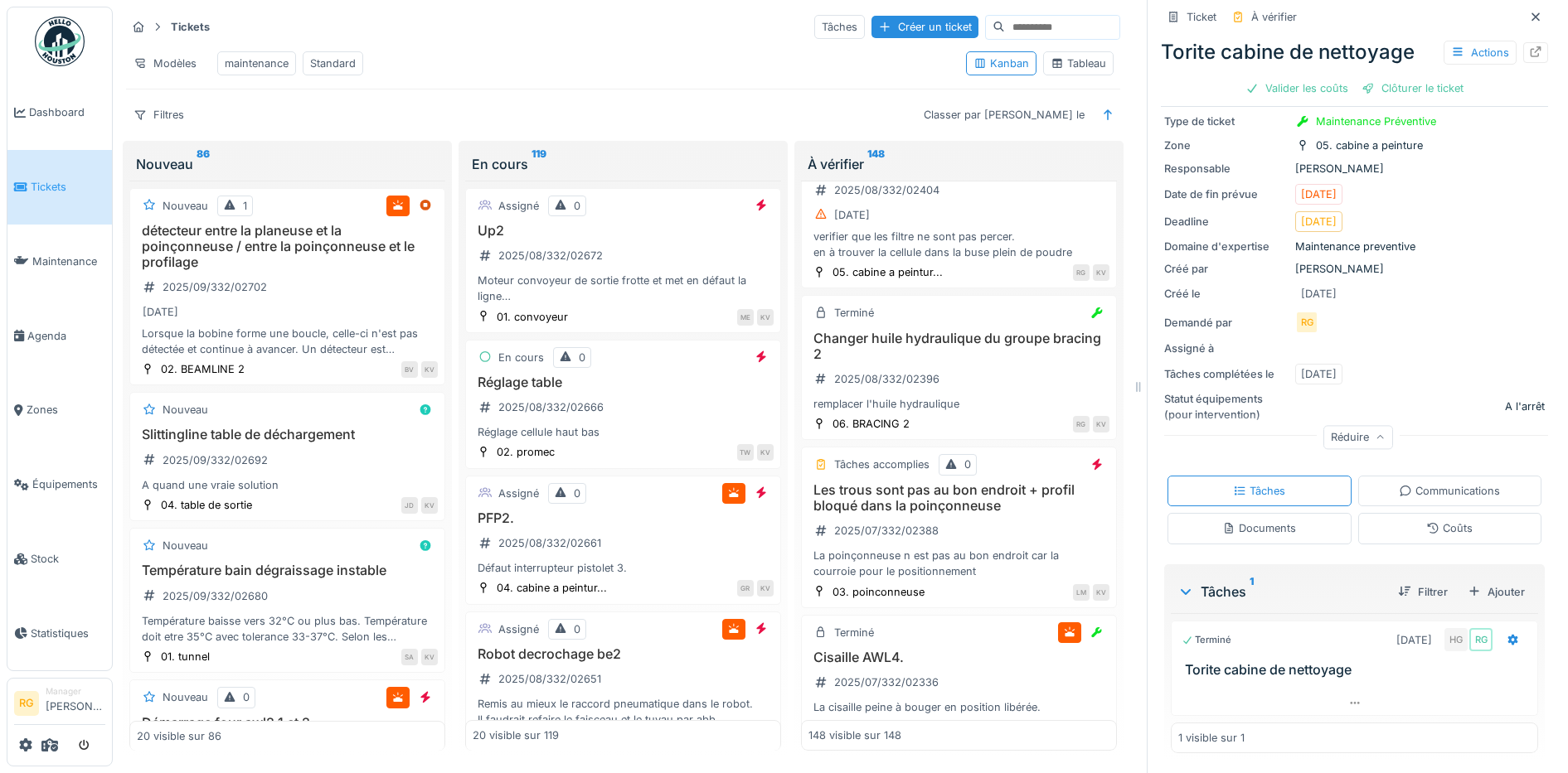
click at [1439, 520] on div "Coûts" at bounding box center [1449, 528] width 46 height 16
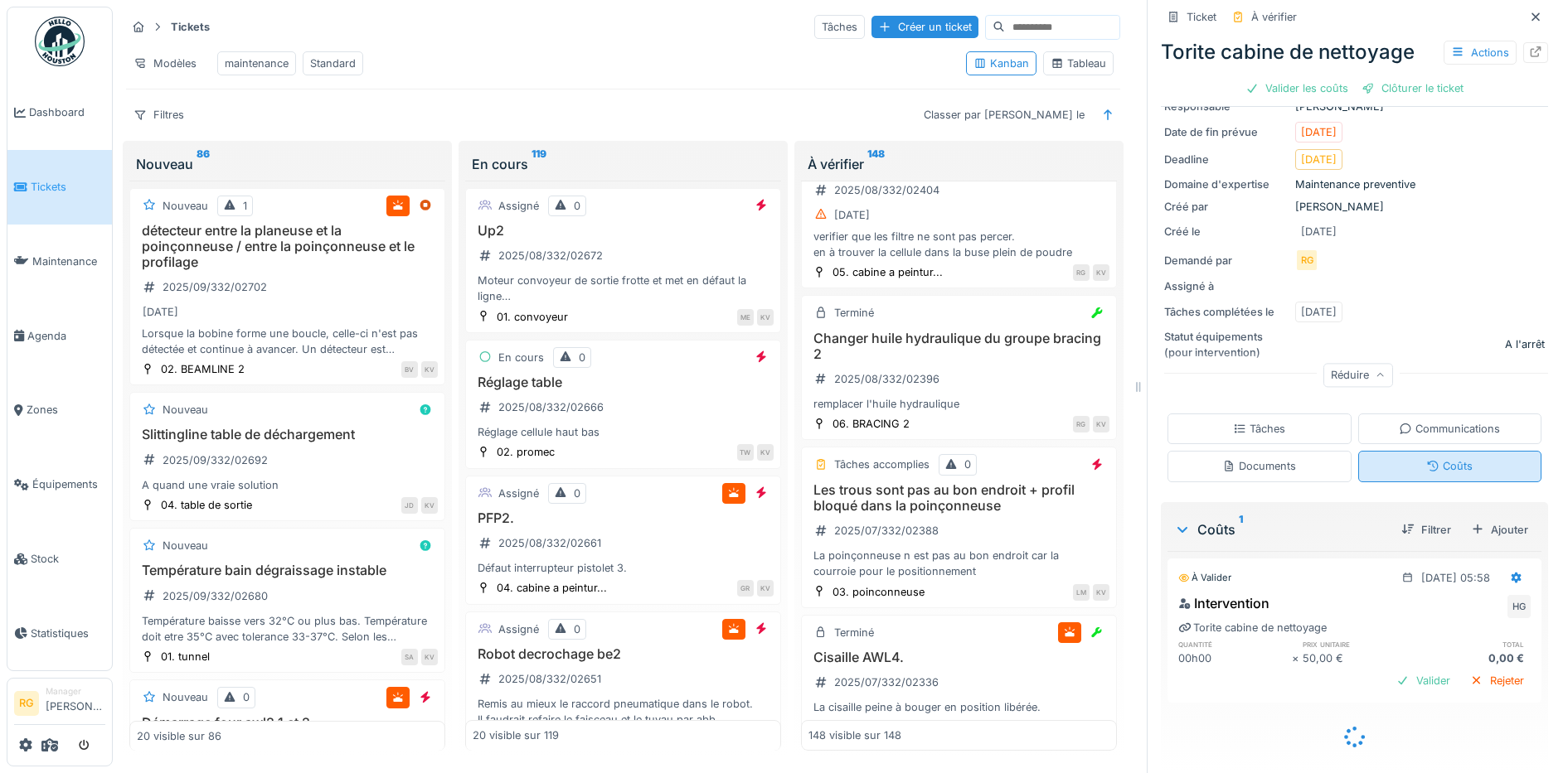
scroll to position [151, 0]
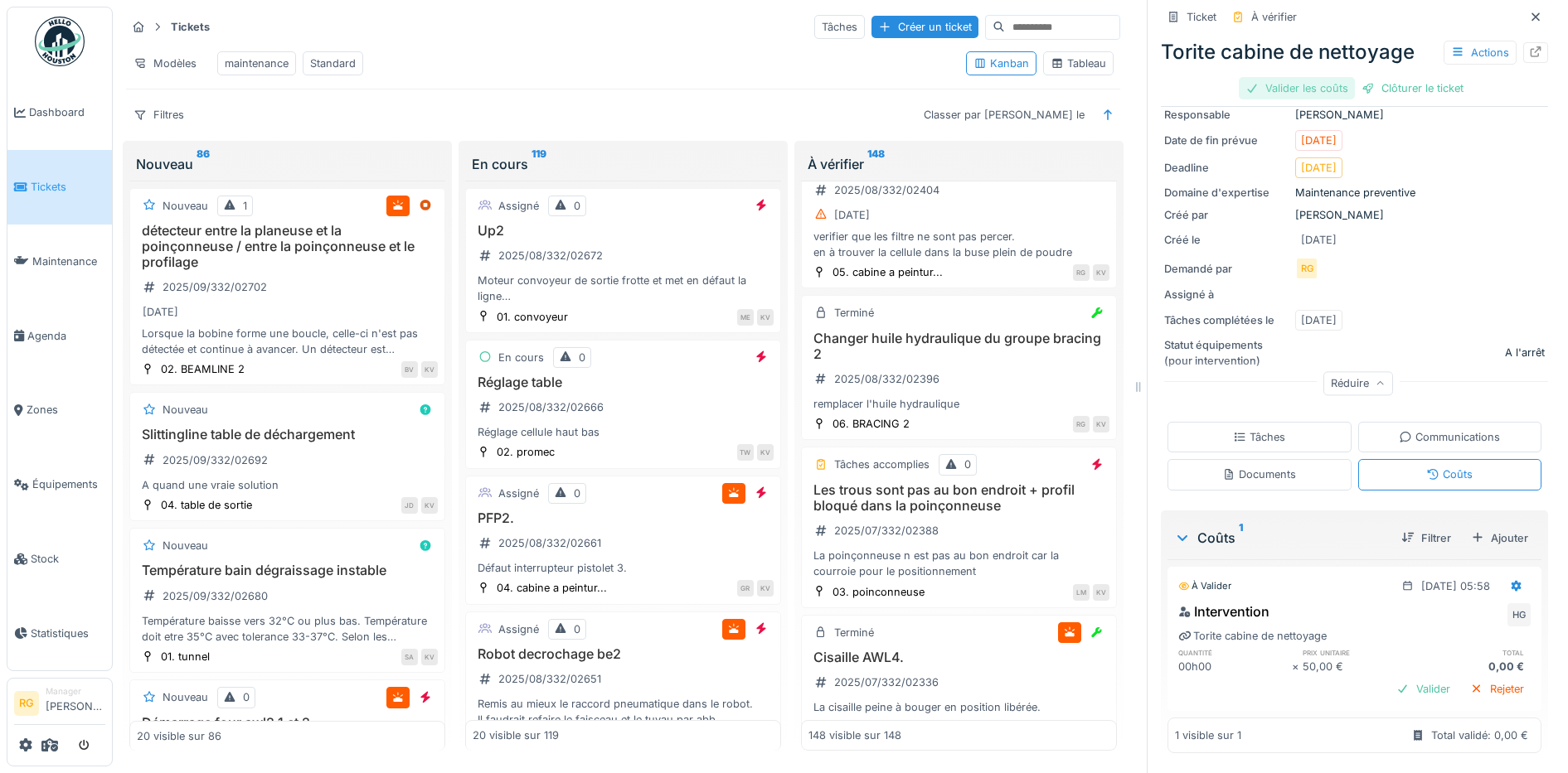
click at [1272, 77] on div "Valider les coûts" at bounding box center [1297, 88] width 116 height 22
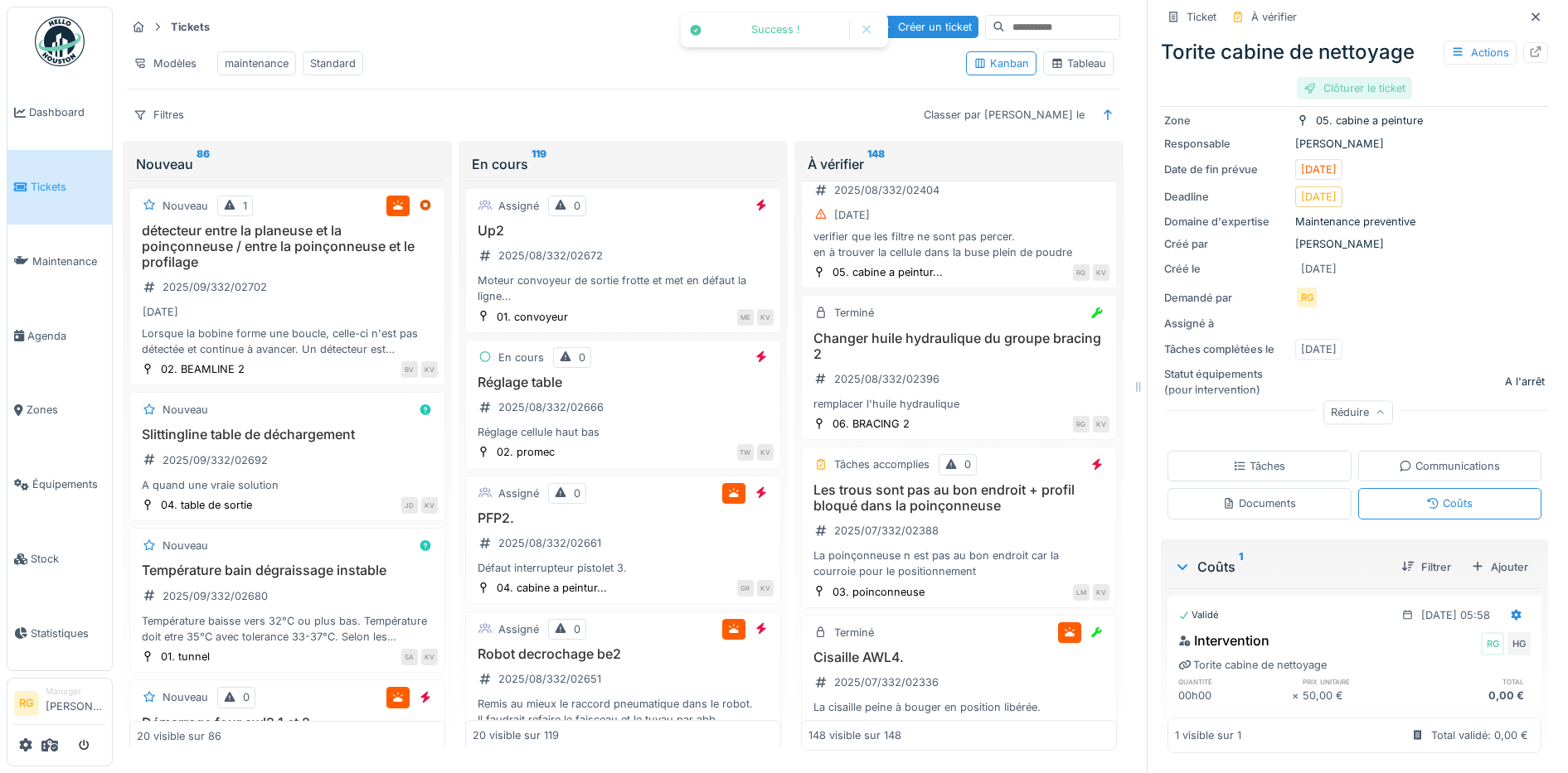
click at [1358, 77] on div "Clôturer le ticket" at bounding box center [1354, 88] width 115 height 22
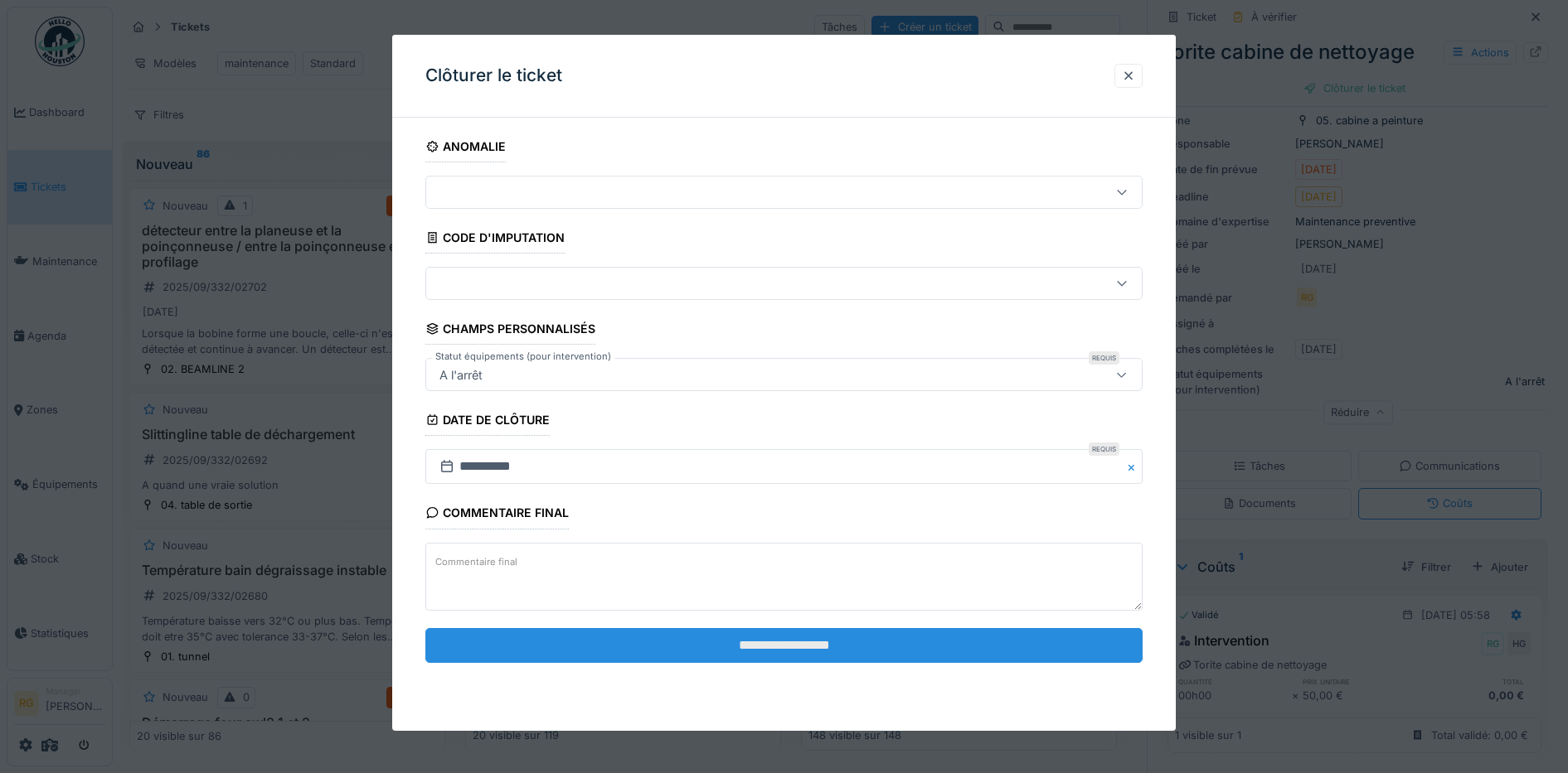
click at [871, 639] on input "**********" at bounding box center [785, 645] width 718 height 35
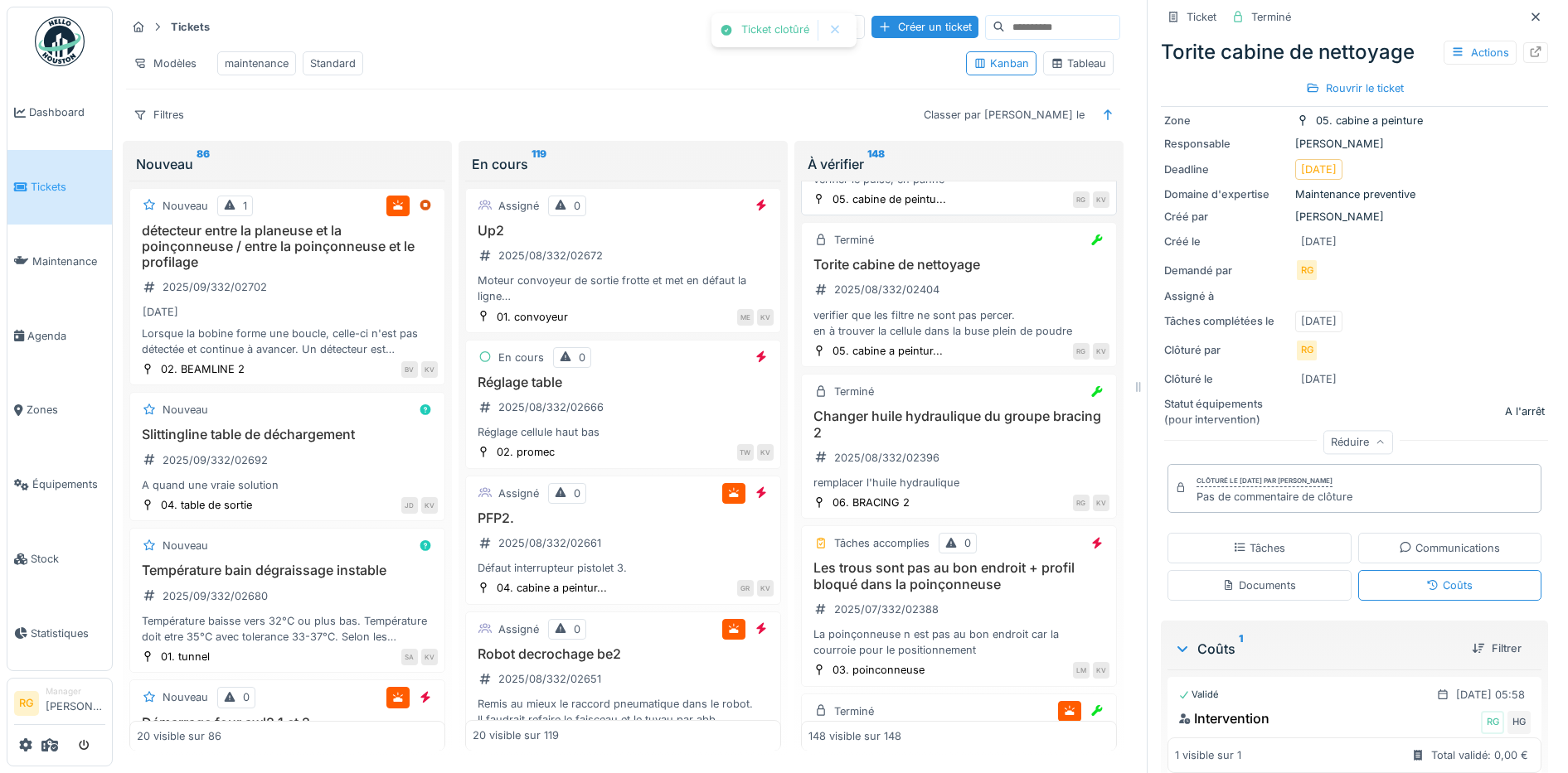
scroll to position [15233, 0]
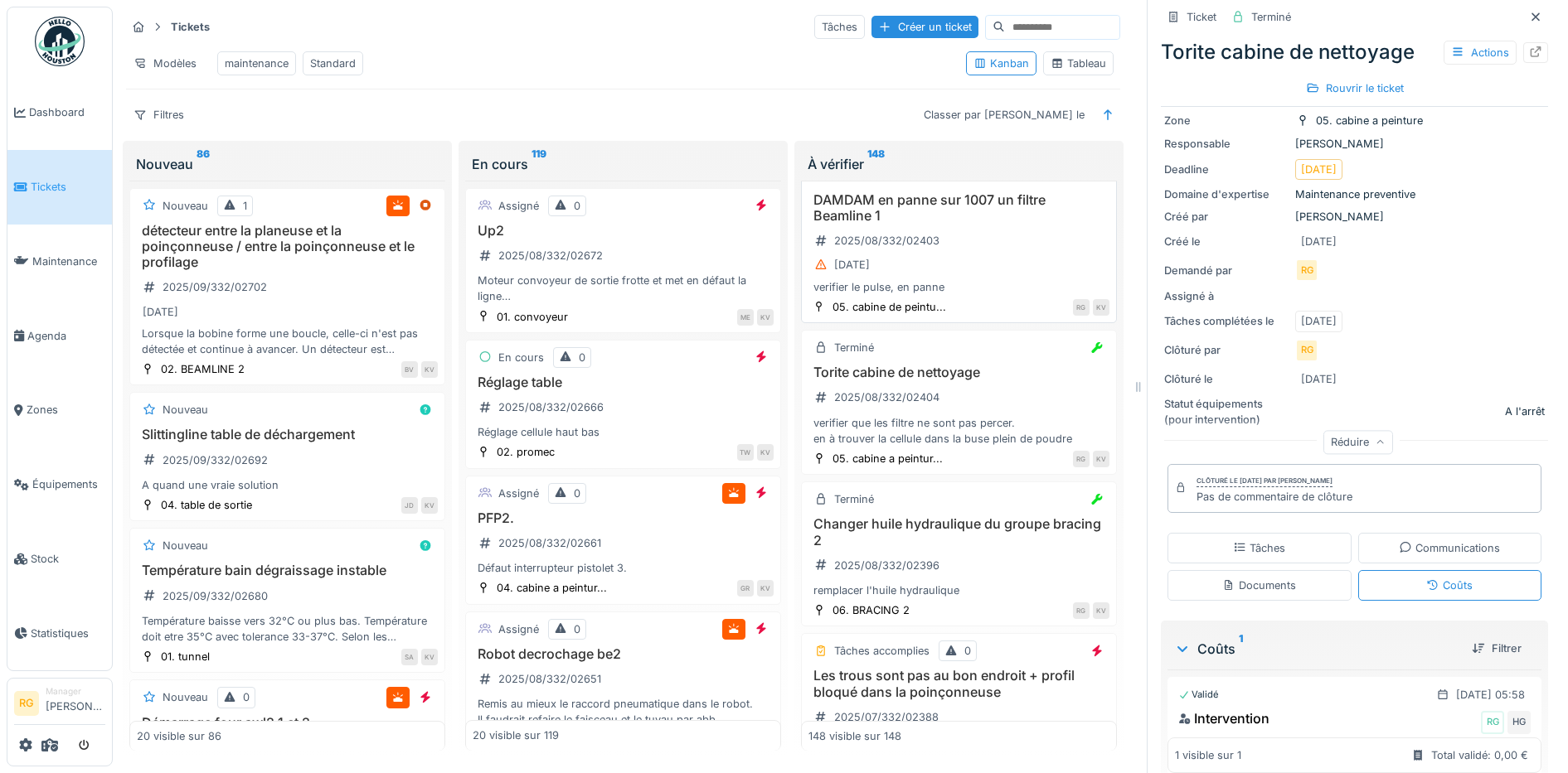
click at [966, 295] on div "DAMDAM en panne sur 1007 un filtre Beamline 1 2025/08/332/02403 [DATE] verifier…" at bounding box center [959, 244] width 301 height 103
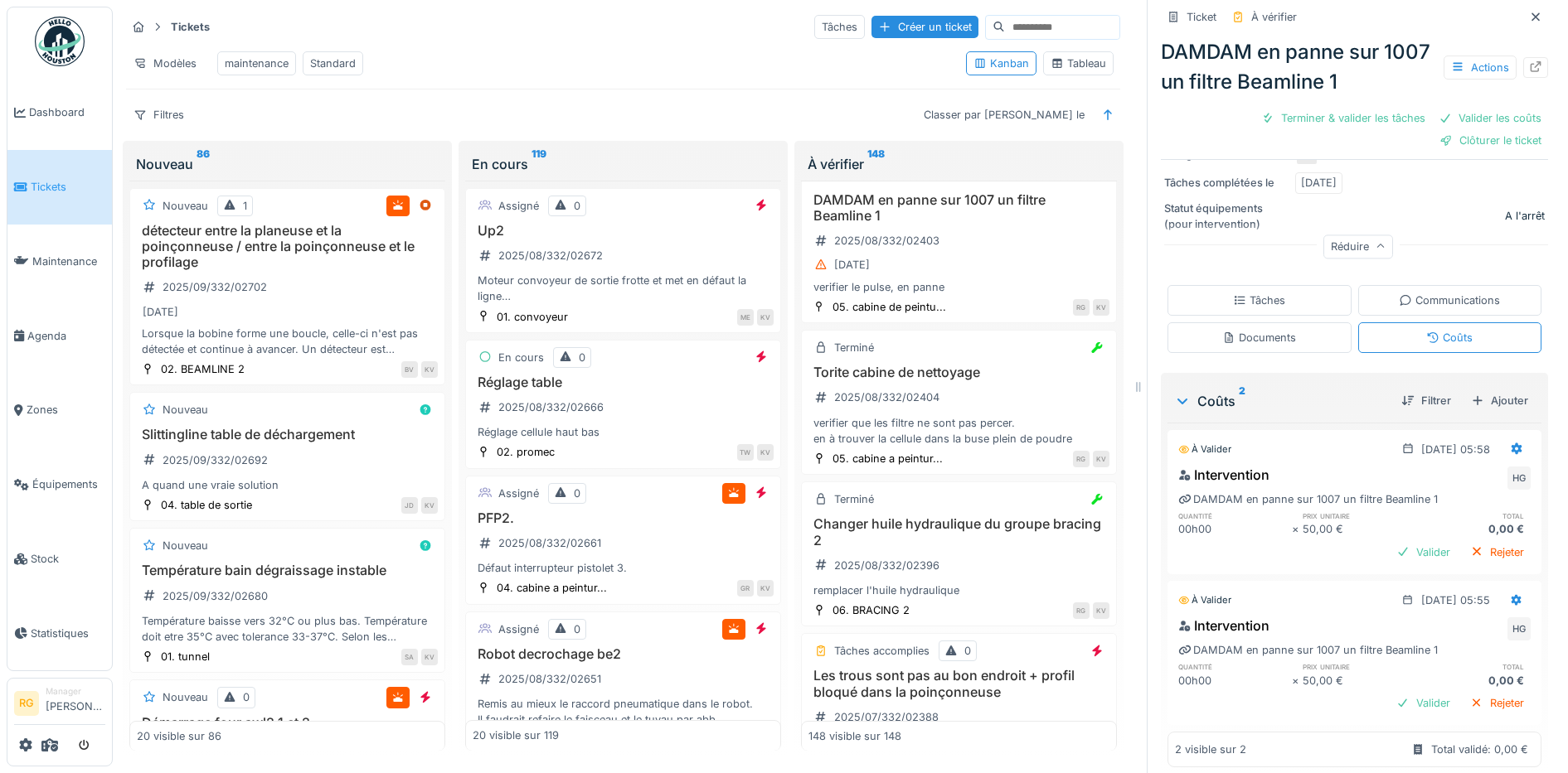
scroll to position [346, 0]
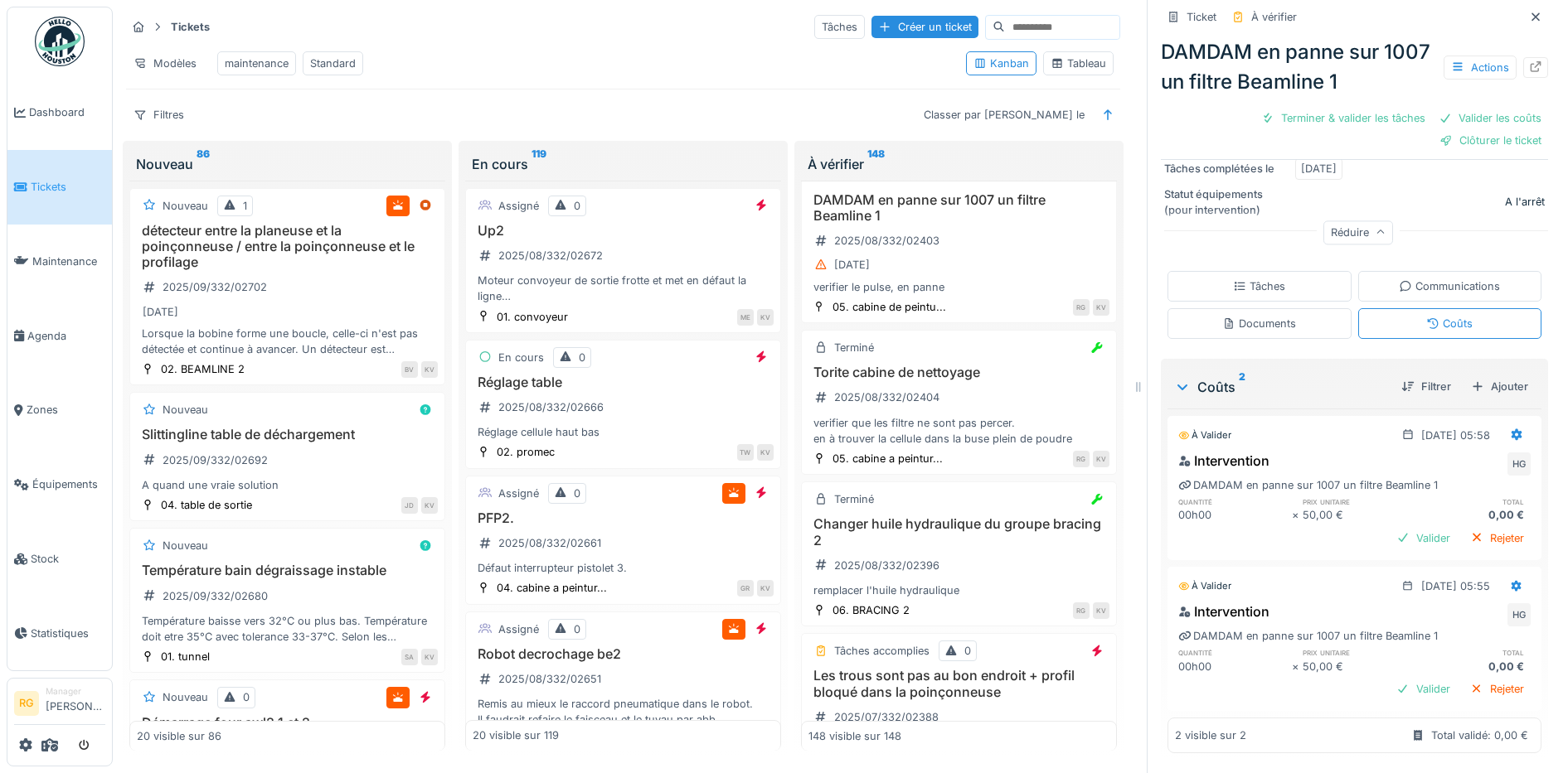
click at [1257, 278] on div "Tâches" at bounding box center [1258, 286] width 52 height 16
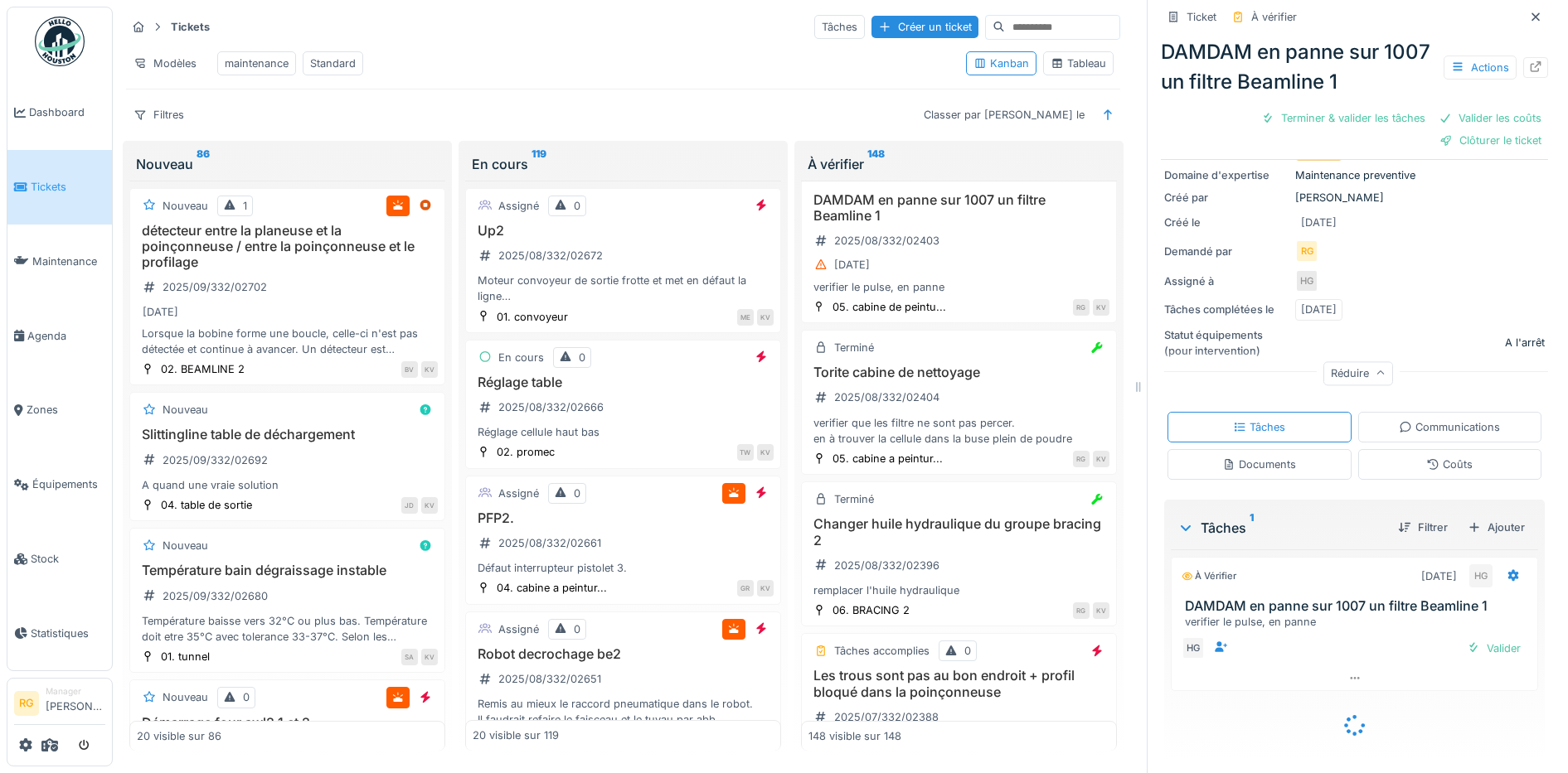
scroll to position [180, 0]
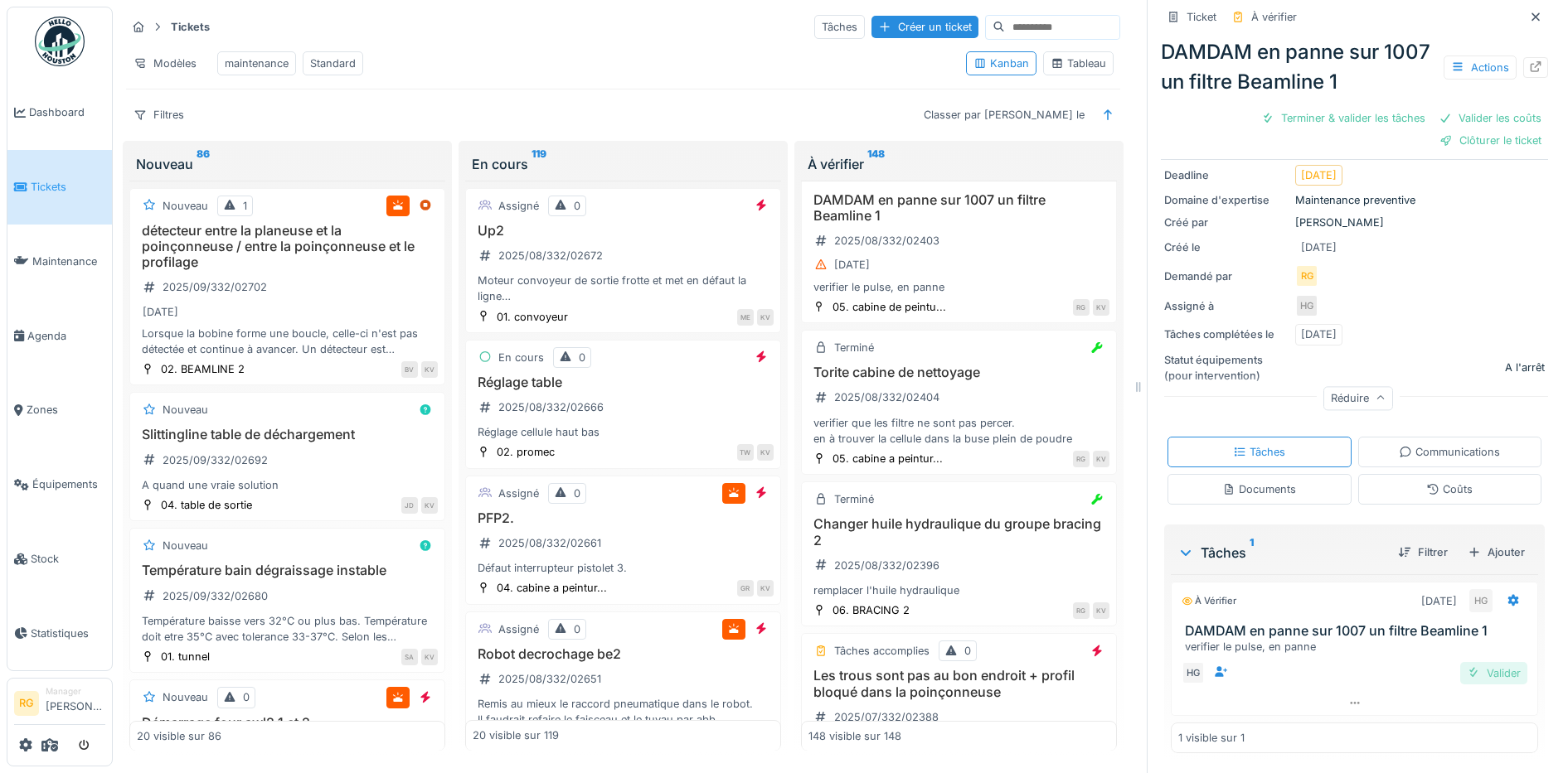
click at [1467, 663] on div "Valider" at bounding box center [1494, 673] width 67 height 22
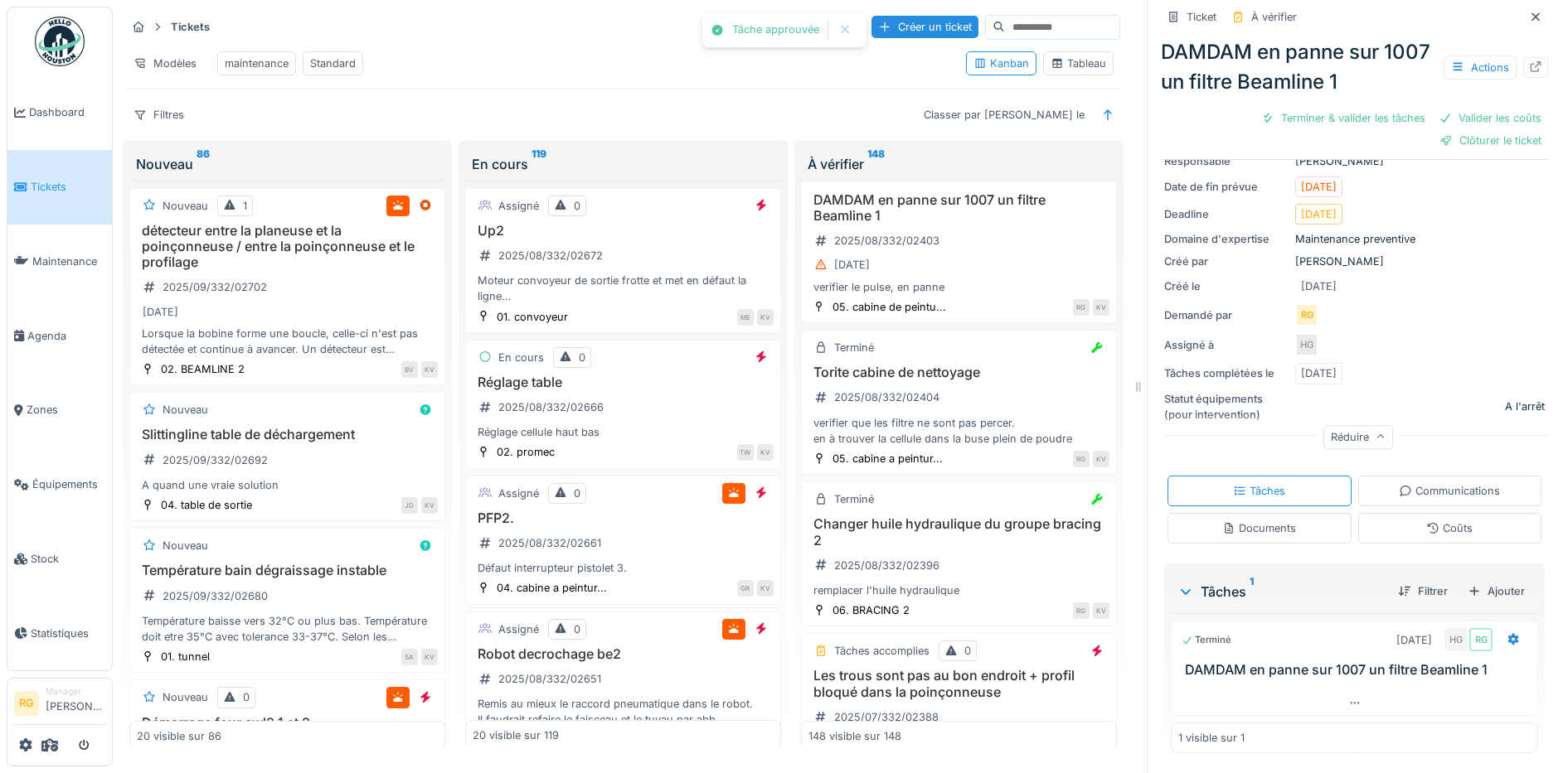
scroll to position [111, 0]
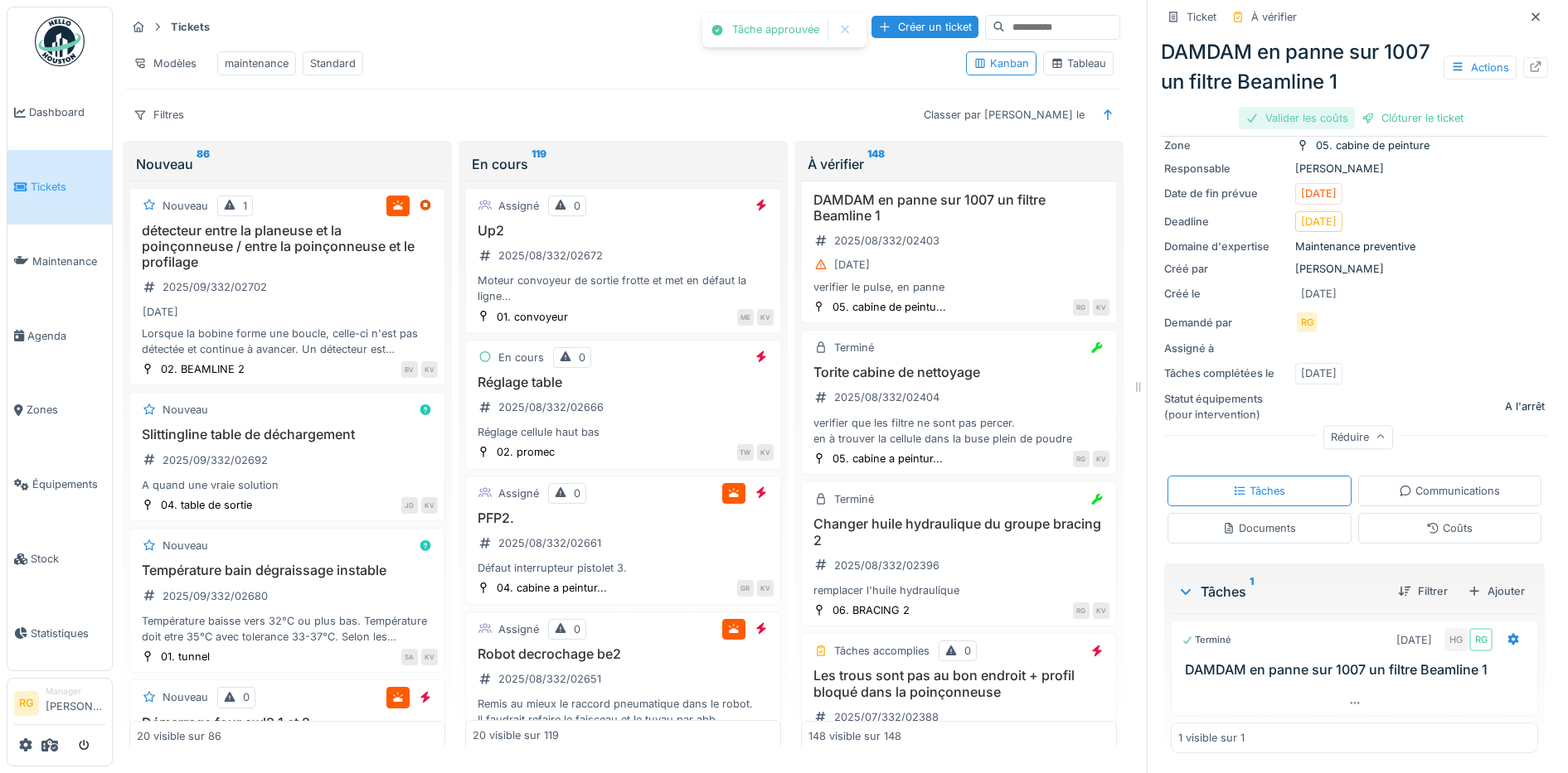
click at [1284, 107] on div "Valider les coûts" at bounding box center [1297, 118] width 116 height 22
click at [1328, 107] on div "Clôturer le ticket" at bounding box center [1354, 118] width 115 height 22
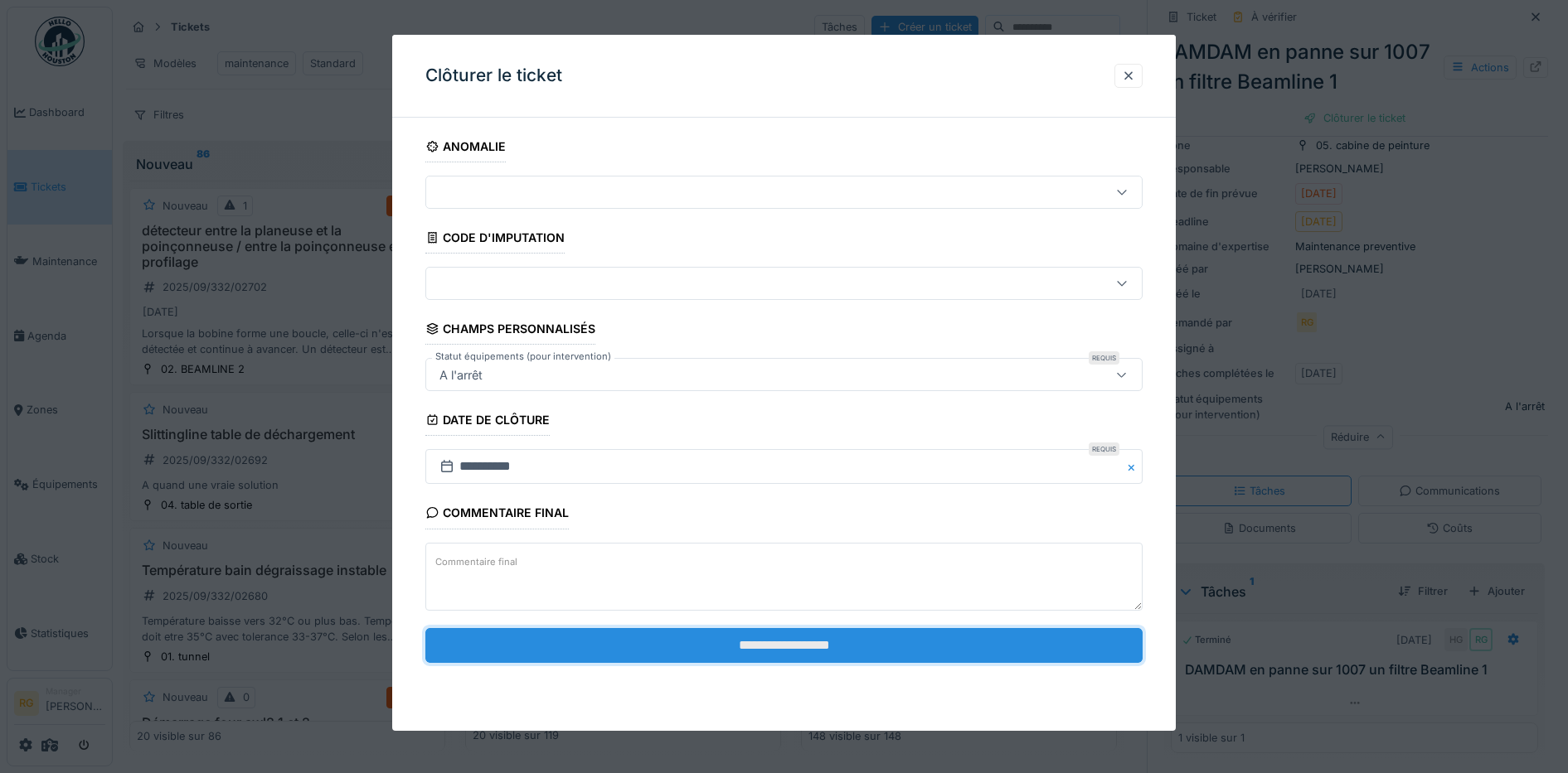
click at [849, 648] on input "**********" at bounding box center [785, 645] width 718 height 35
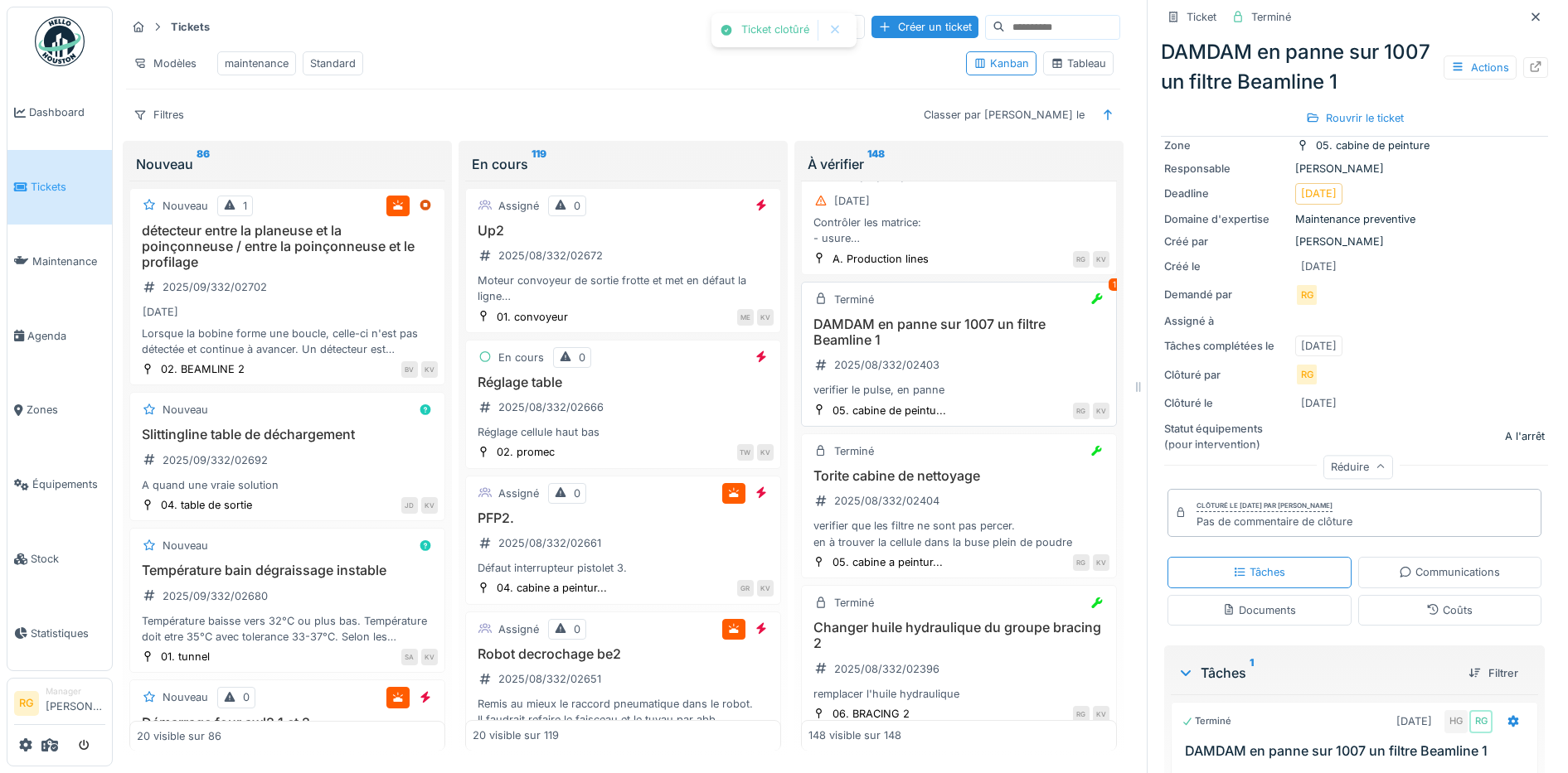
scroll to position [15026, 0]
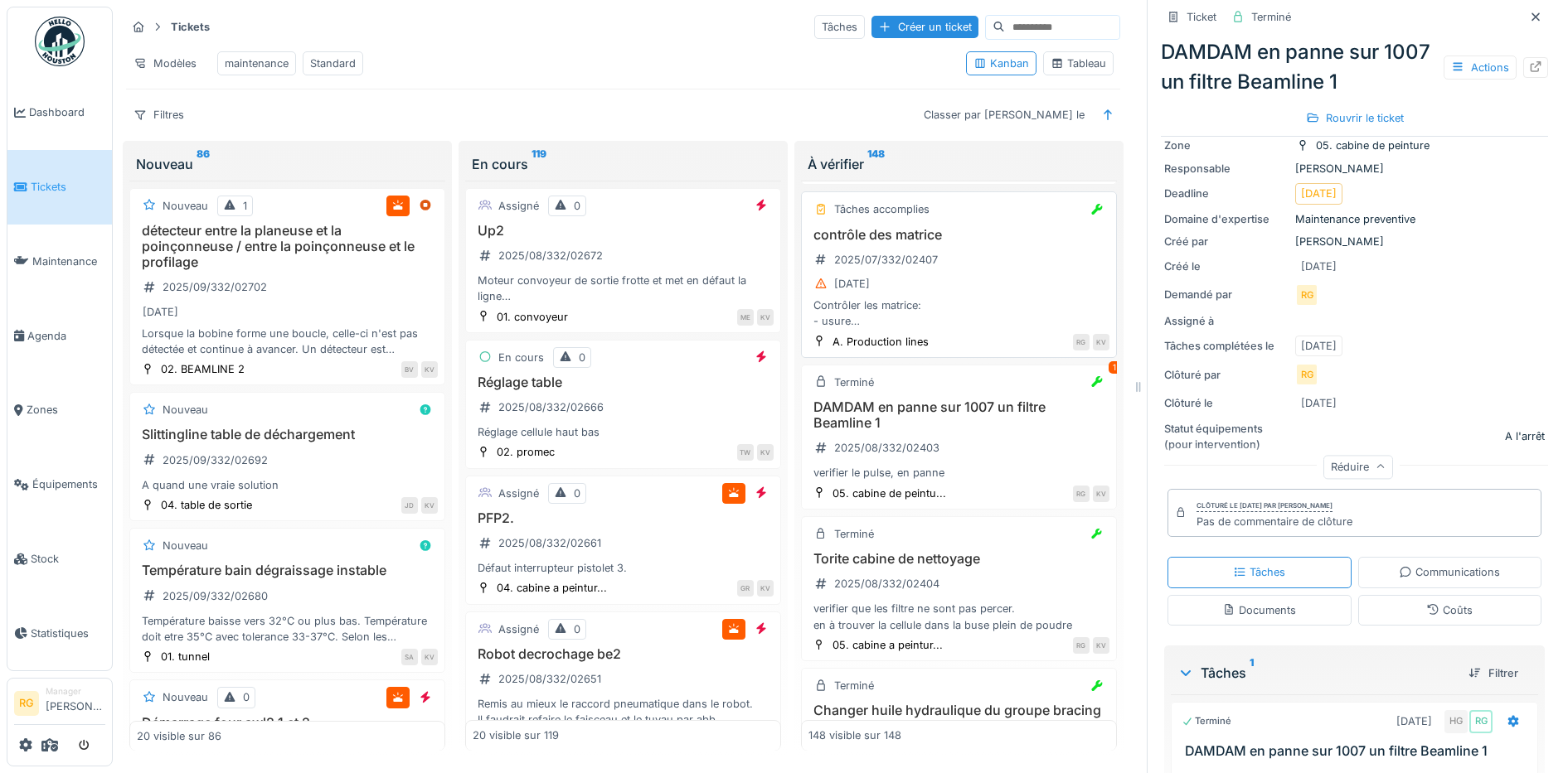
click at [967, 294] on div "[DATE]" at bounding box center [959, 284] width 301 height 20
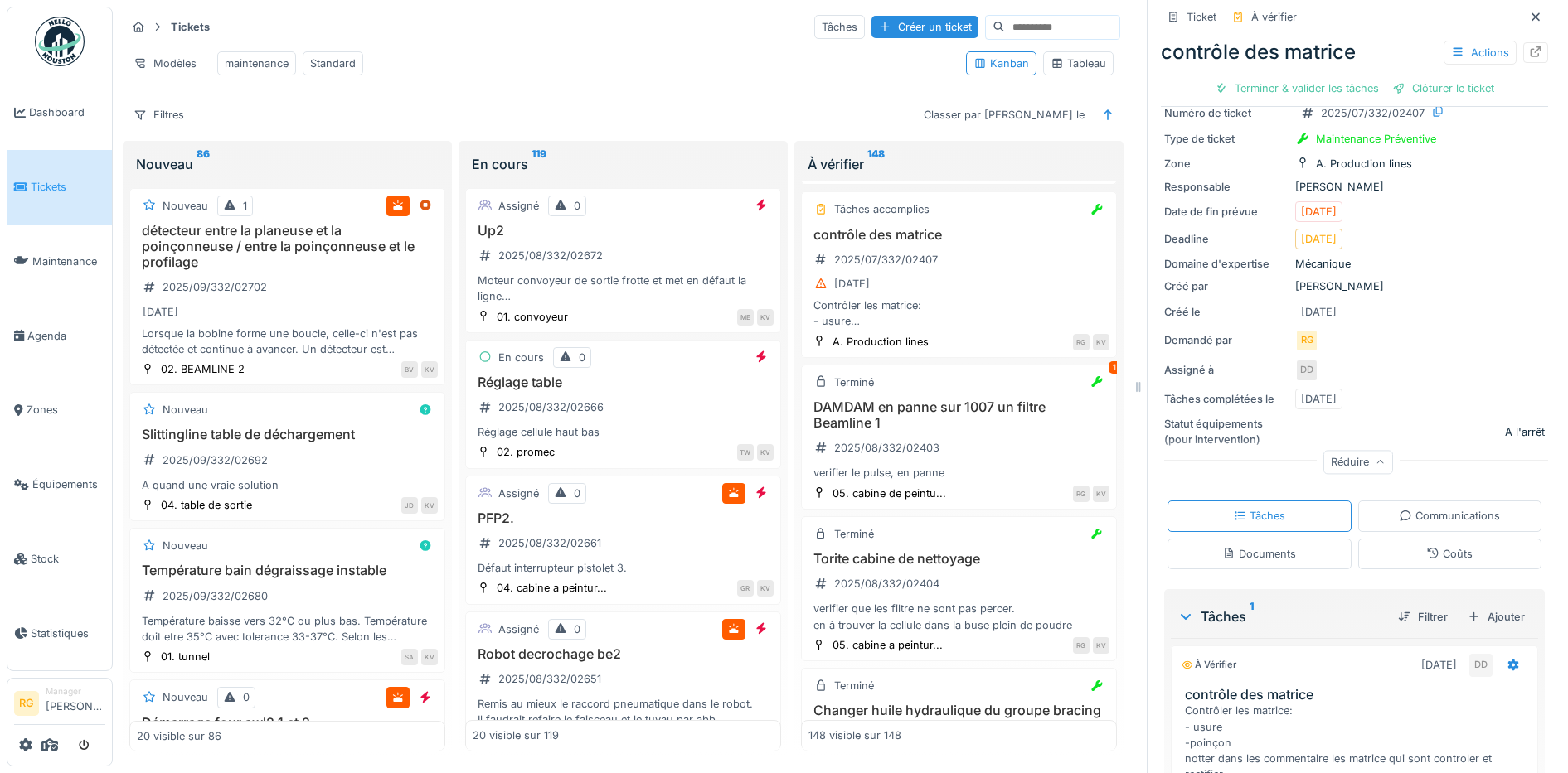
scroll to position [238, 0]
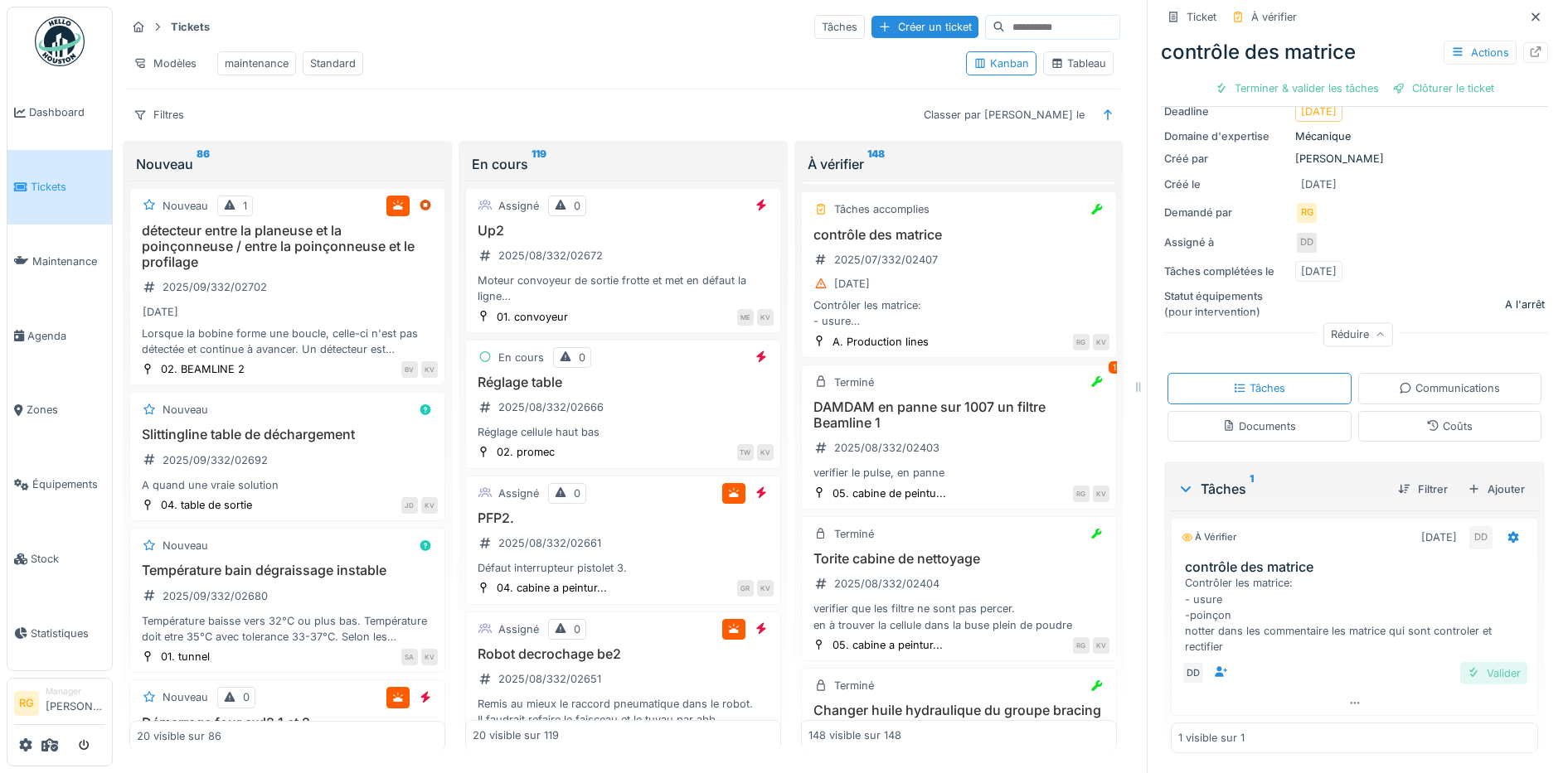
click at [1467, 662] on div "Valider" at bounding box center [1494, 673] width 67 height 22
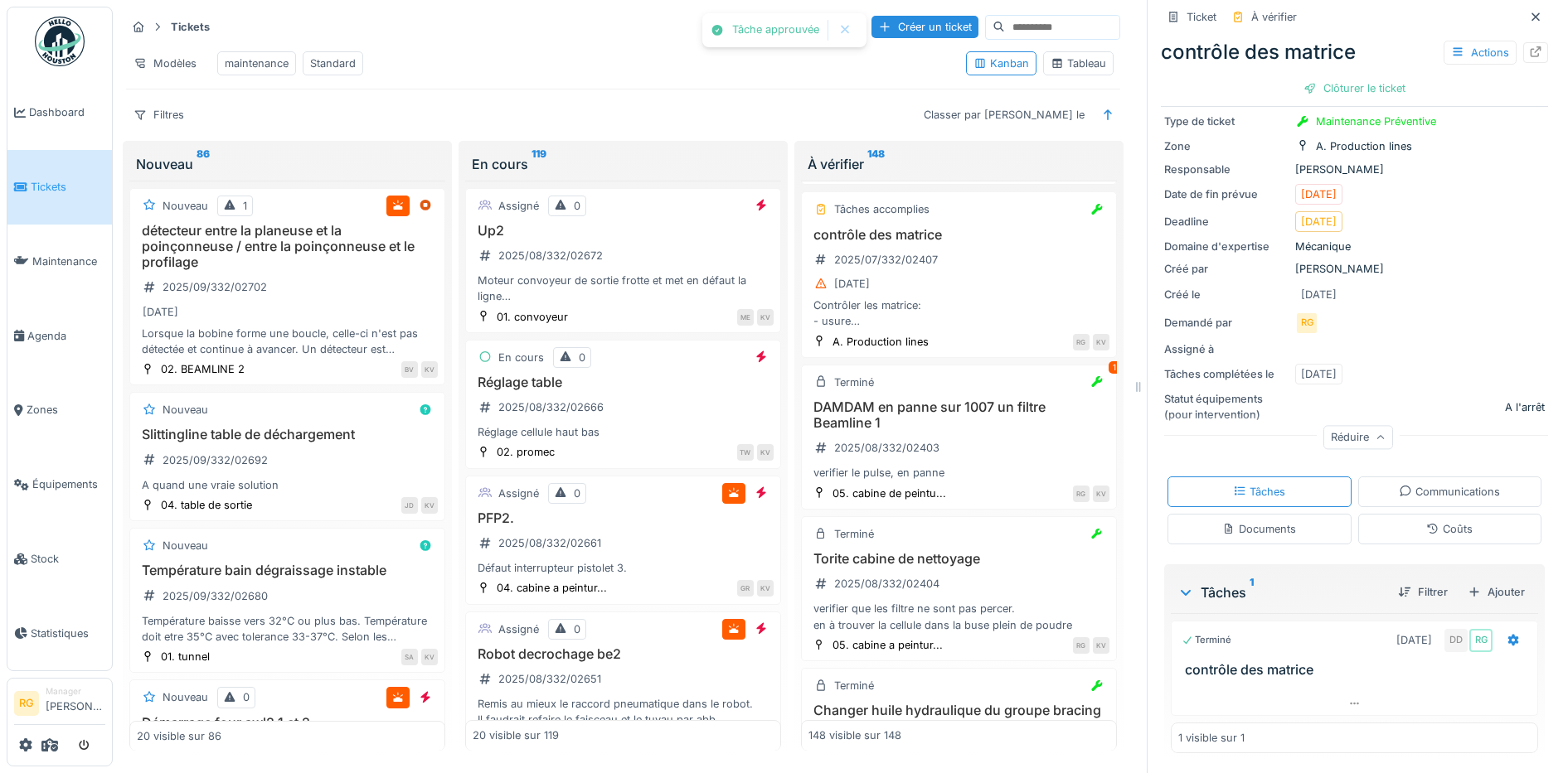
scroll to position [129, 0]
click at [1342, 77] on div "Clôturer le ticket" at bounding box center [1354, 88] width 115 height 22
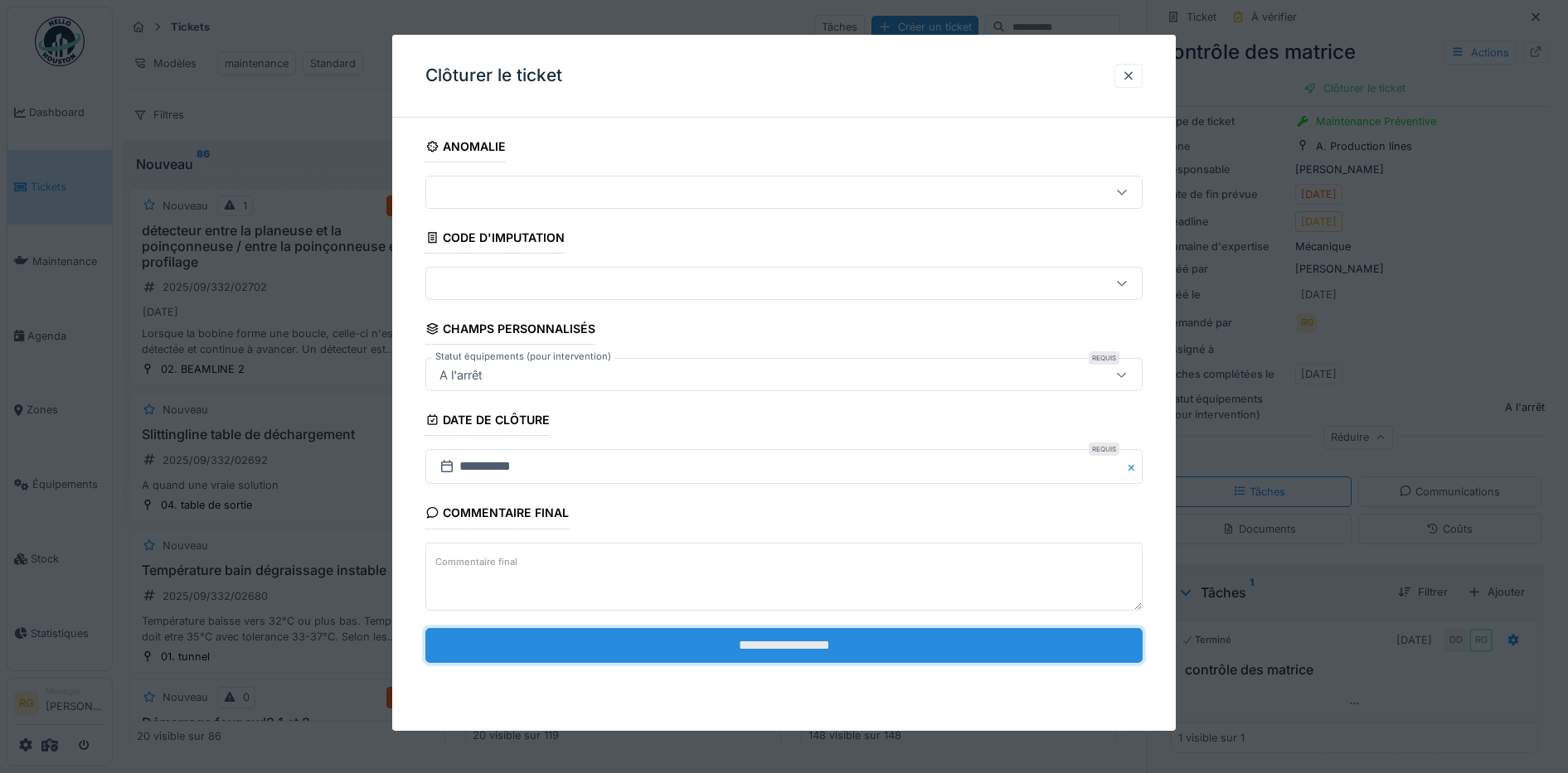
click at [866, 645] on input "**********" at bounding box center [785, 645] width 718 height 35
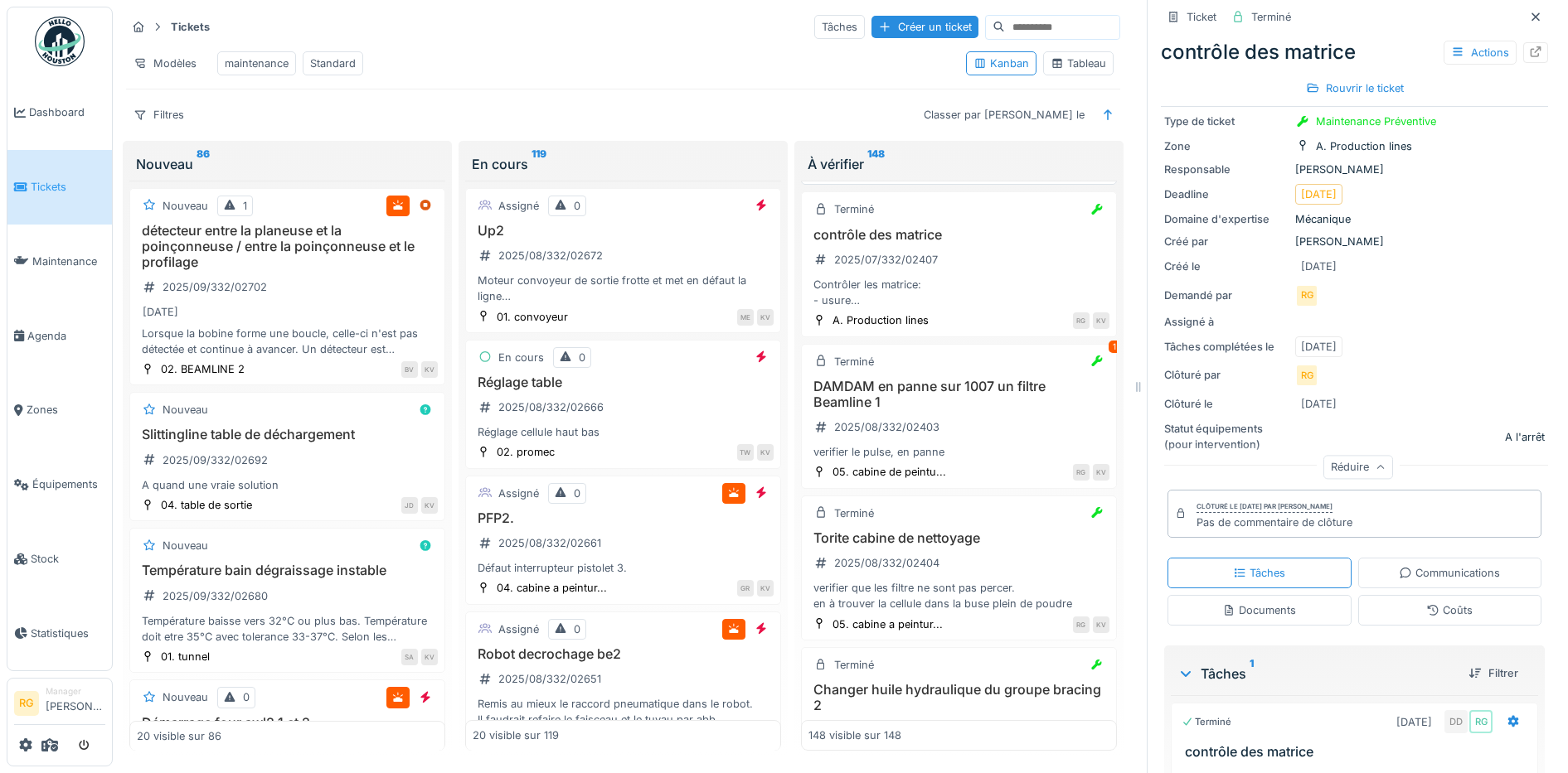
click at [982, 157] on div "Be2 profileuse remplacer axe avec [PERSON_NAME] et [PERSON_NAME] 2025/07/332/02…" at bounding box center [959, 115] width 301 height 82
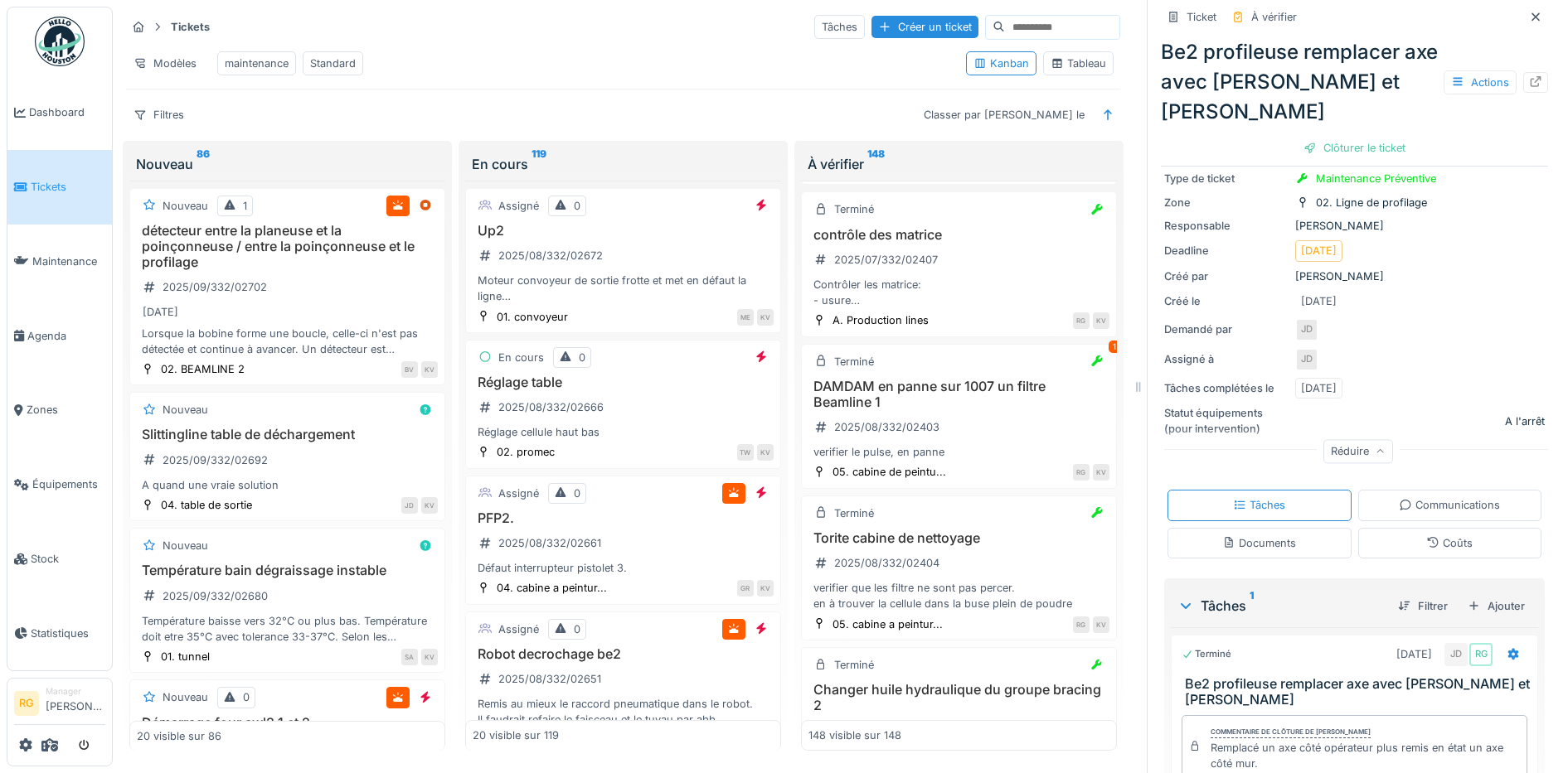
scroll to position [136, 0]
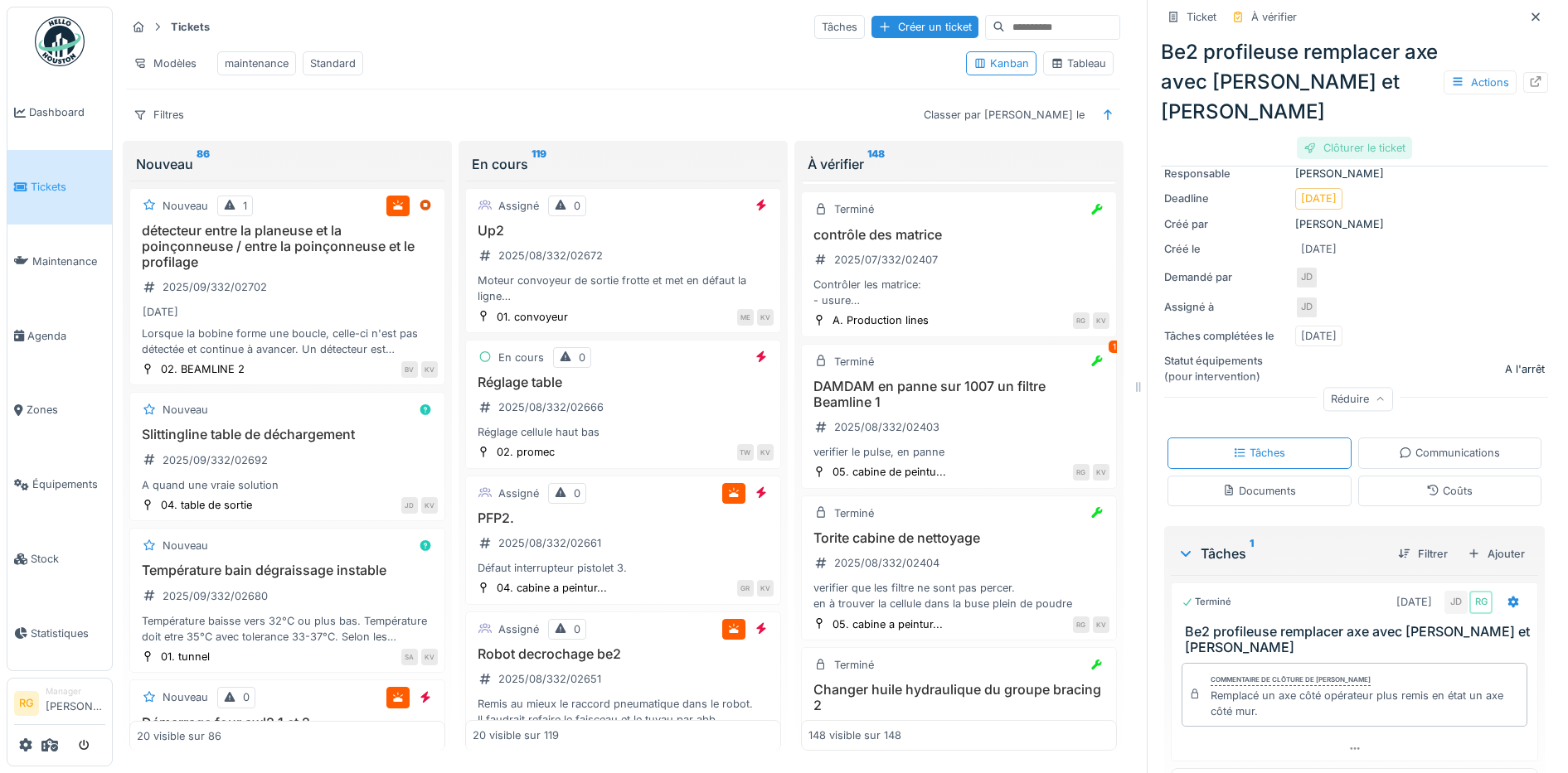
click at [1332, 137] on div "Clôturer le ticket" at bounding box center [1354, 147] width 115 height 22
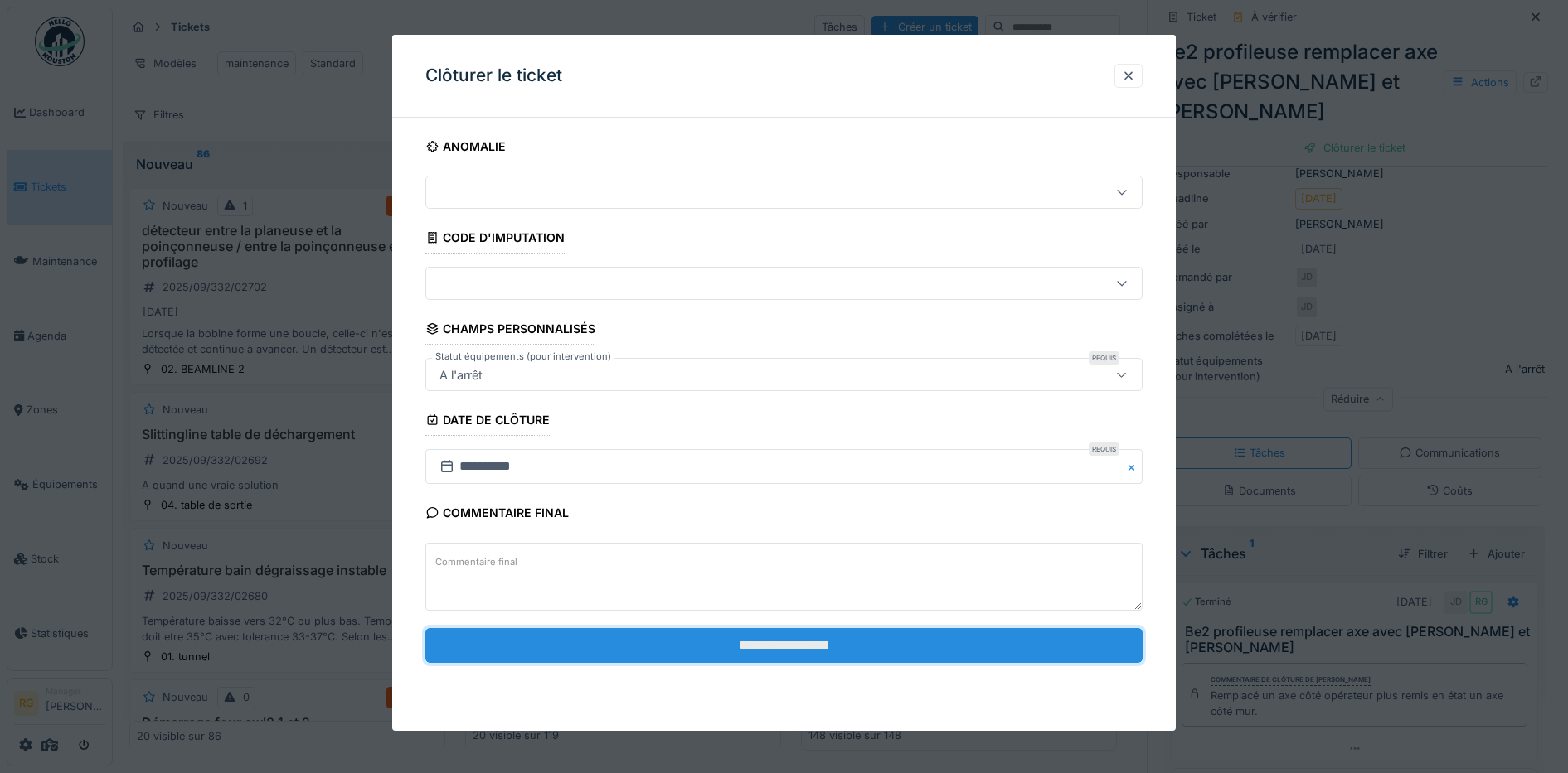
click at [835, 645] on input "**********" at bounding box center [785, 645] width 718 height 35
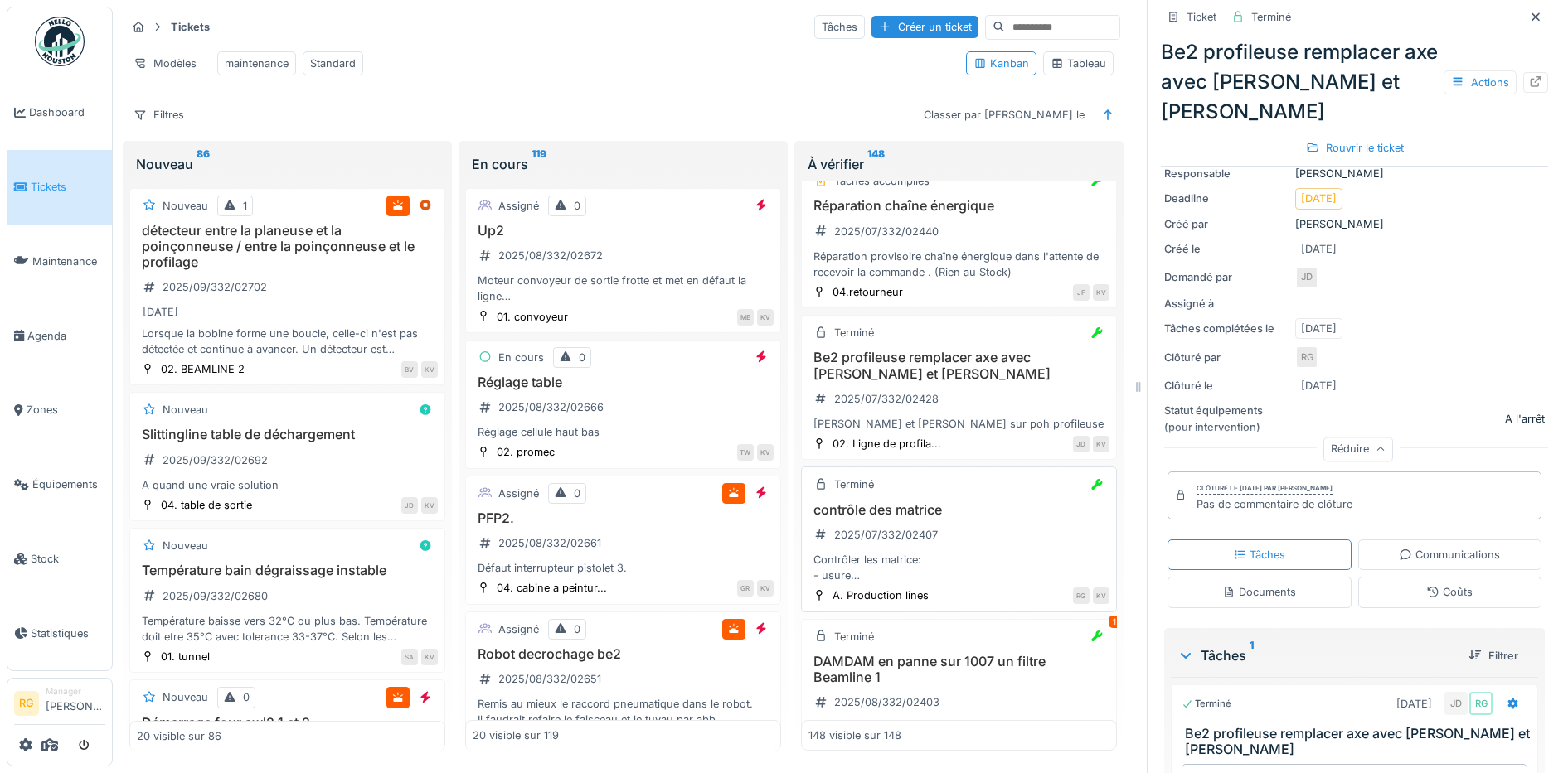
scroll to position [14715, 0]
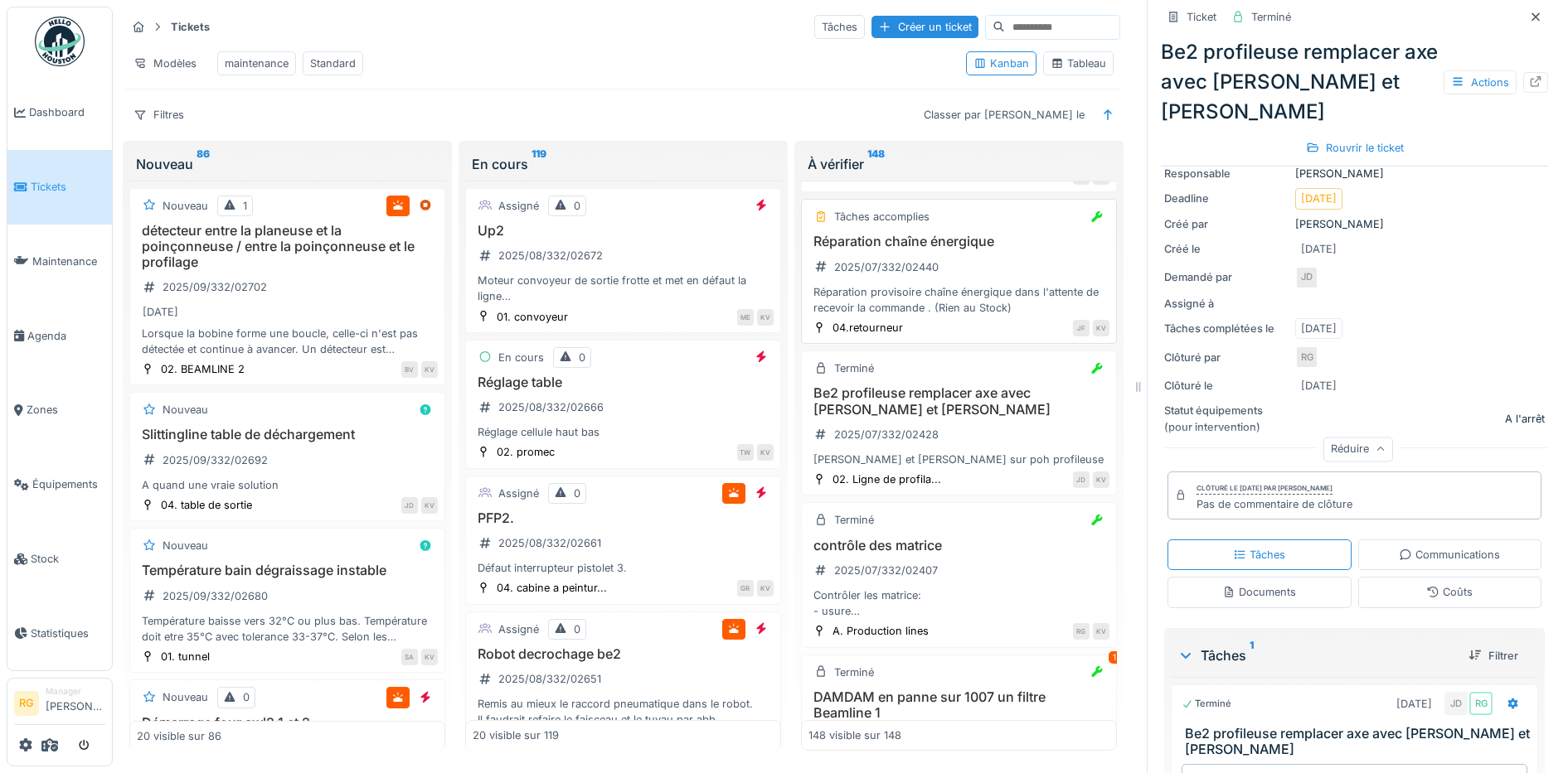
click at [995, 316] on div "Réparation chaîne énergique 2025/07/332/02440 Réparation provisoire chaîne éner…" at bounding box center [959, 275] width 301 height 82
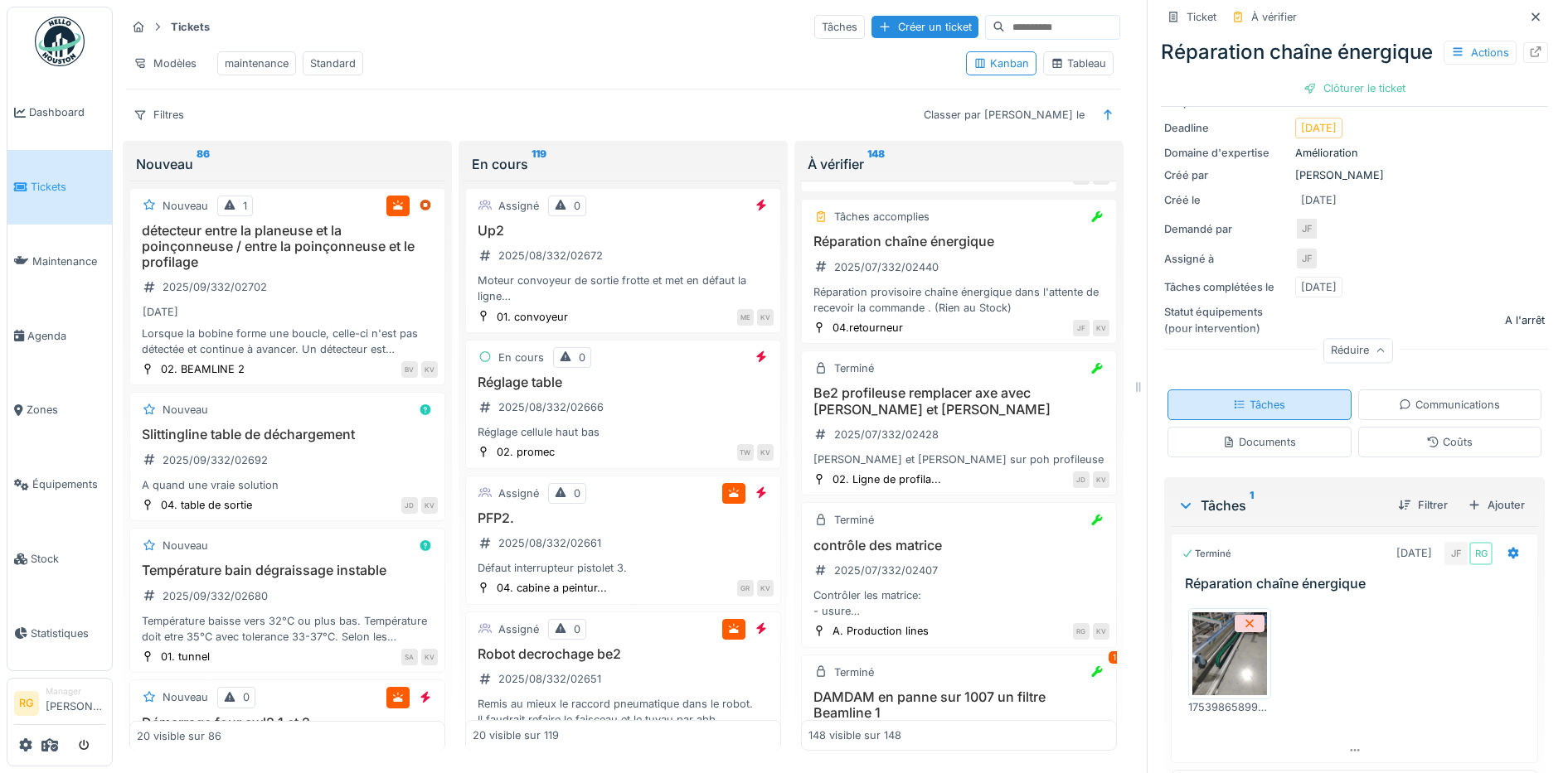
scroll to position [240, 0]
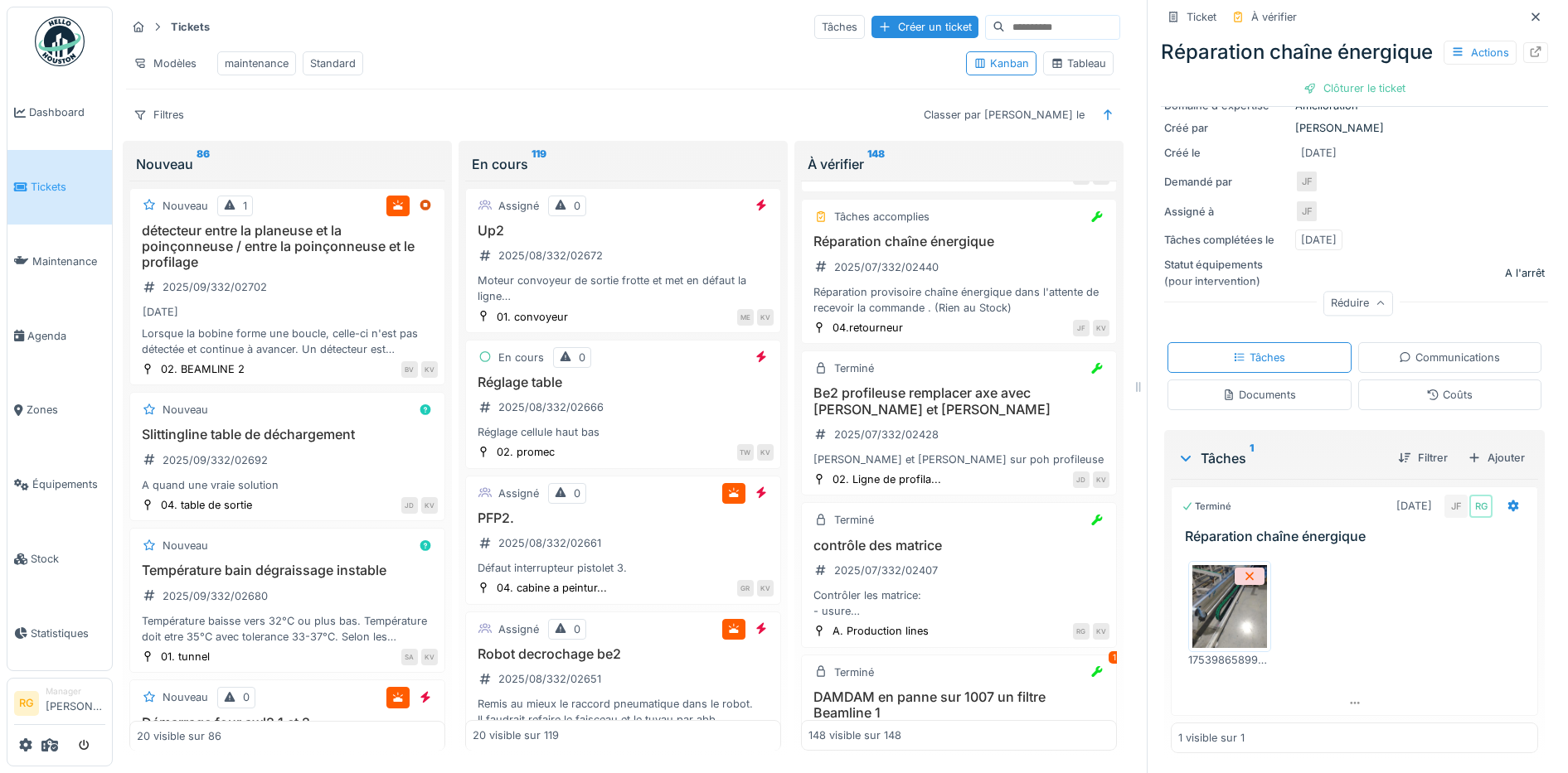
click at [1211, 600] on img at bounding box center [1229, 606] width 74 height 82
click at [1340, 98] on div "Clôturer le ticket" at bounding box center [1354, 88] width 115 height 22
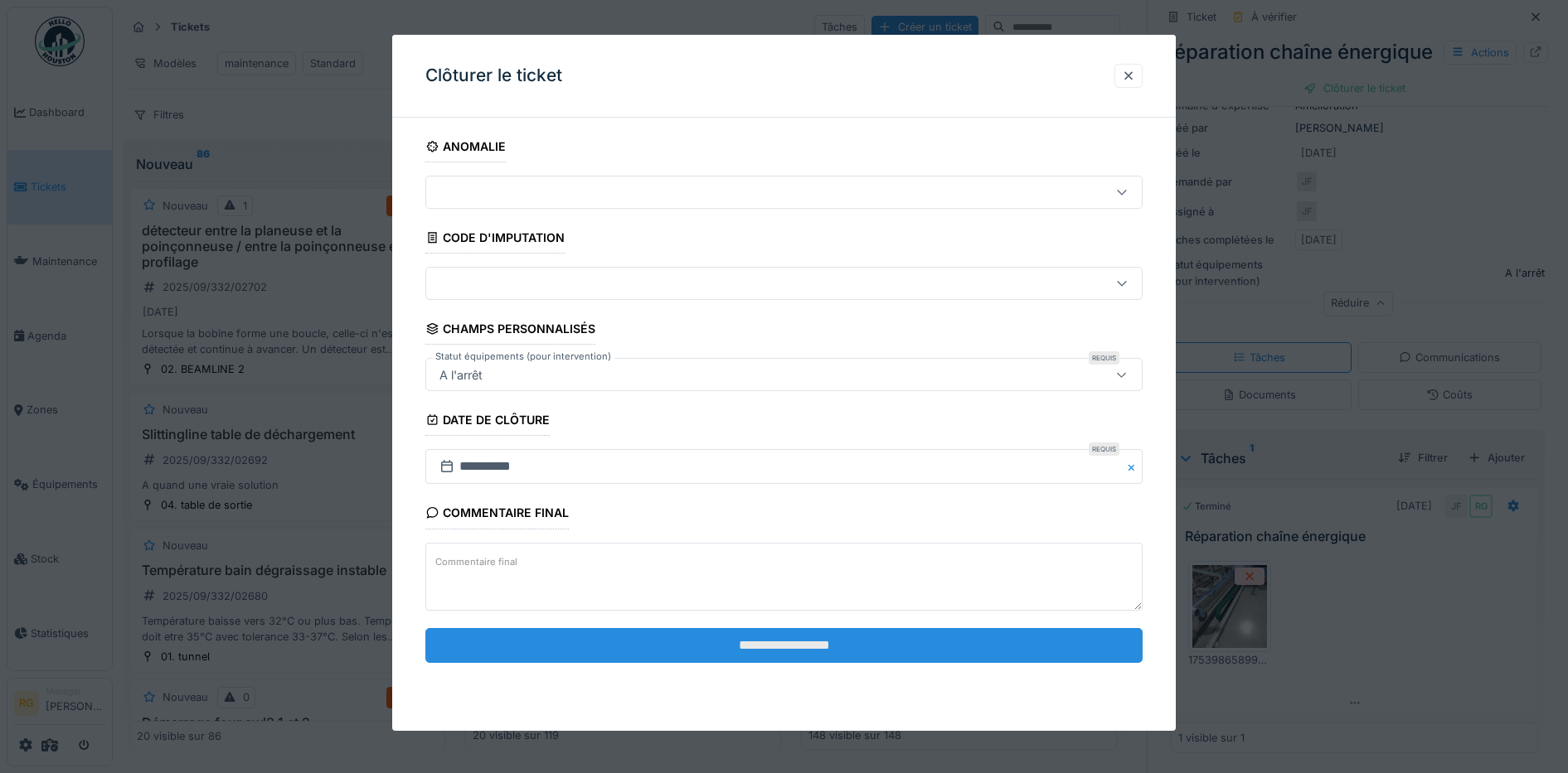
click at [924, 648] on input "**********" at bounding box center [785, 645] width 718 height 35
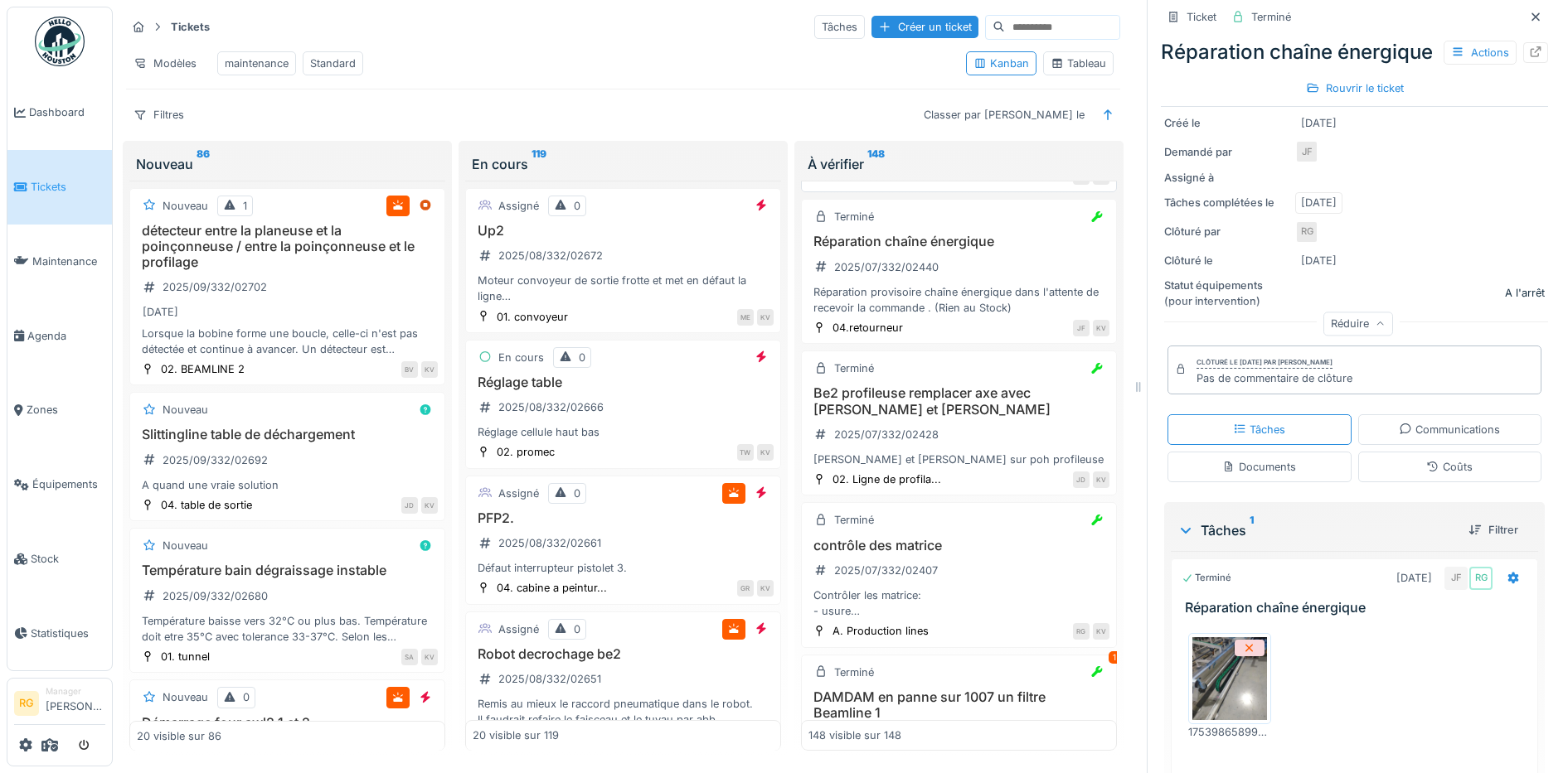
click at [986, 113] on h3 "Remplacé les câbles d alimentation des bobines des electrovanne" at bounding box center [959, 98] width 301 height 32
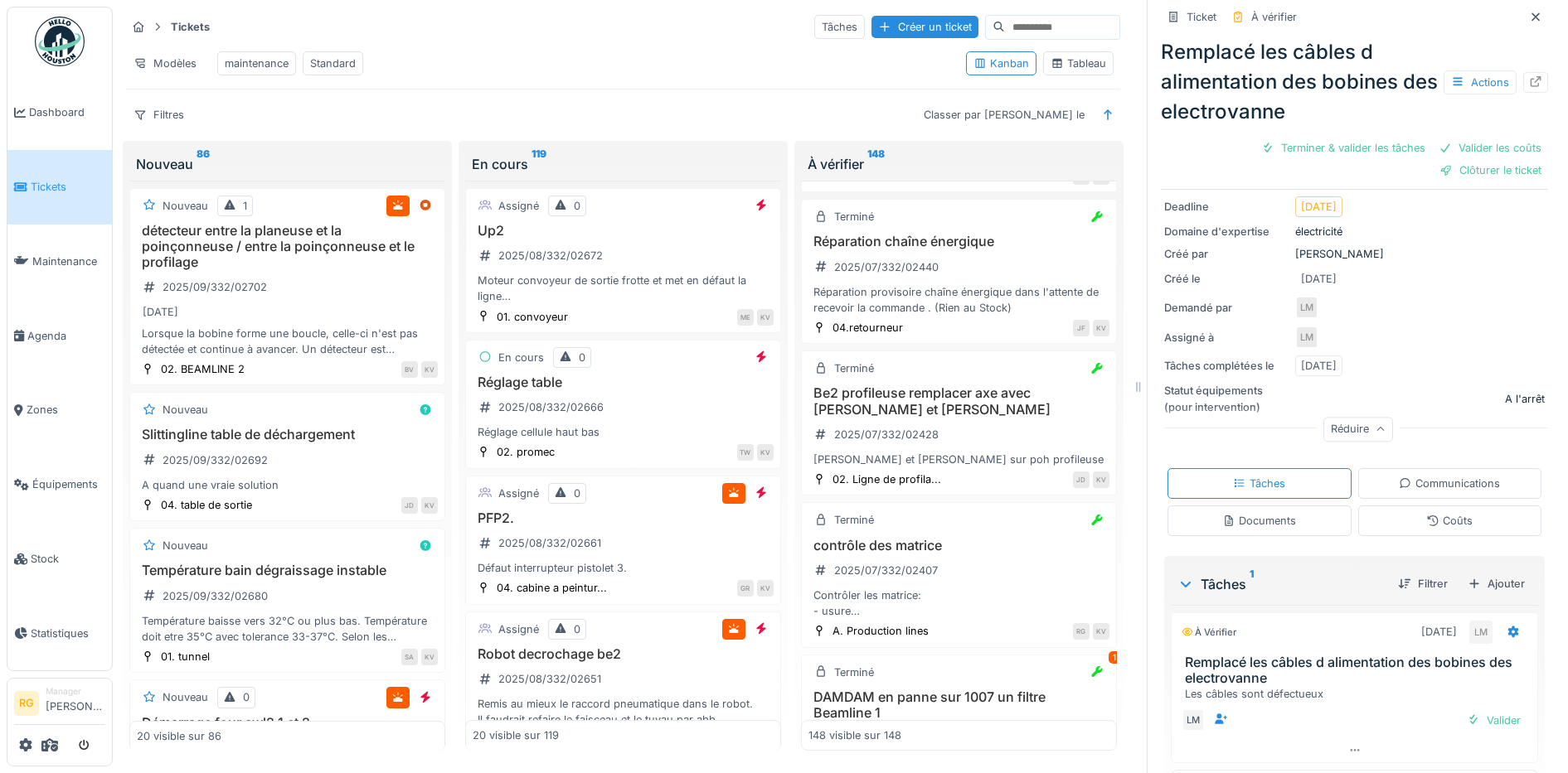
scroll to position [198, 0]
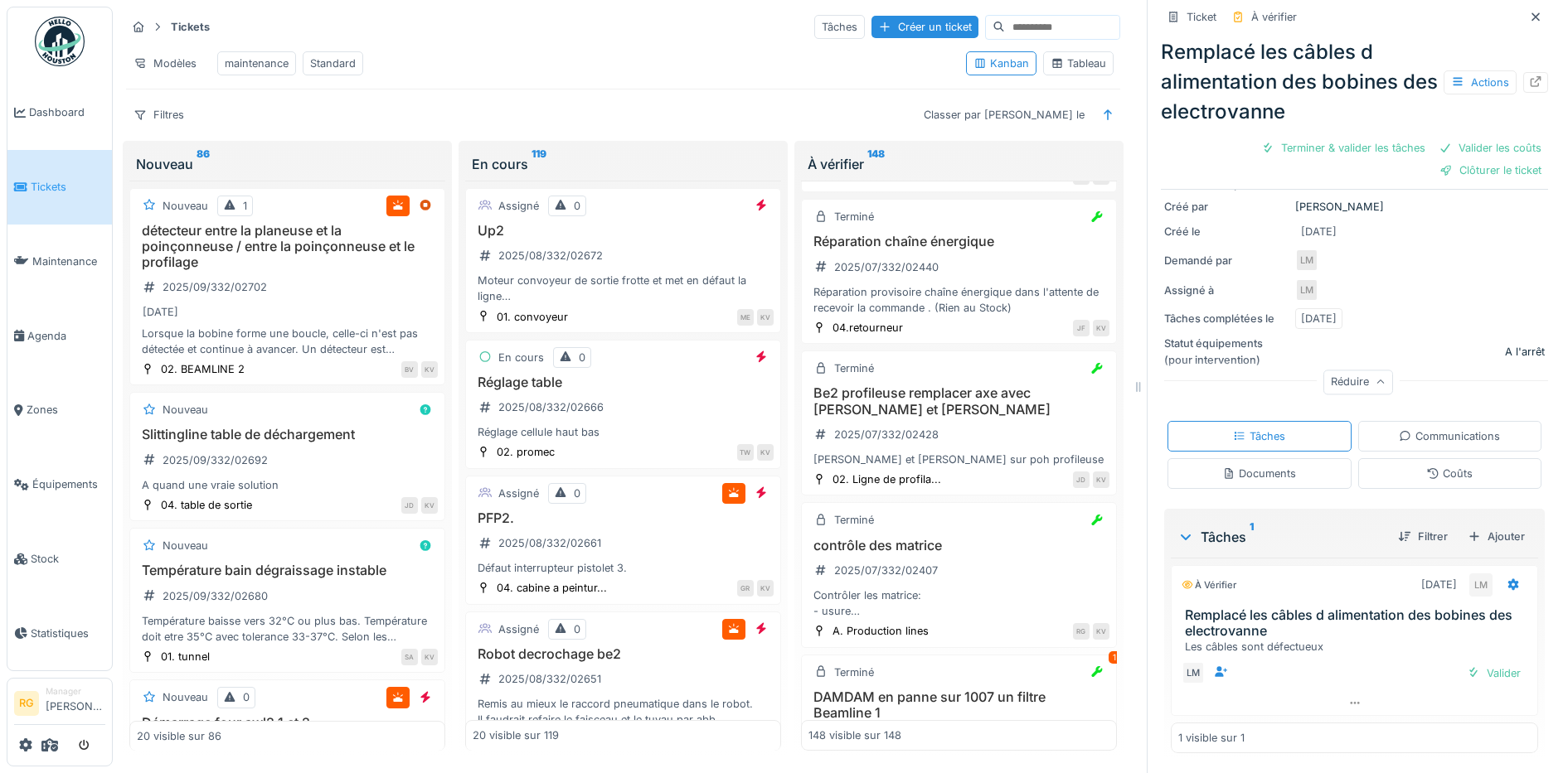
click at [1249, 465] on div "Documents" at bounding box center [1258, 473] width 74 height 16
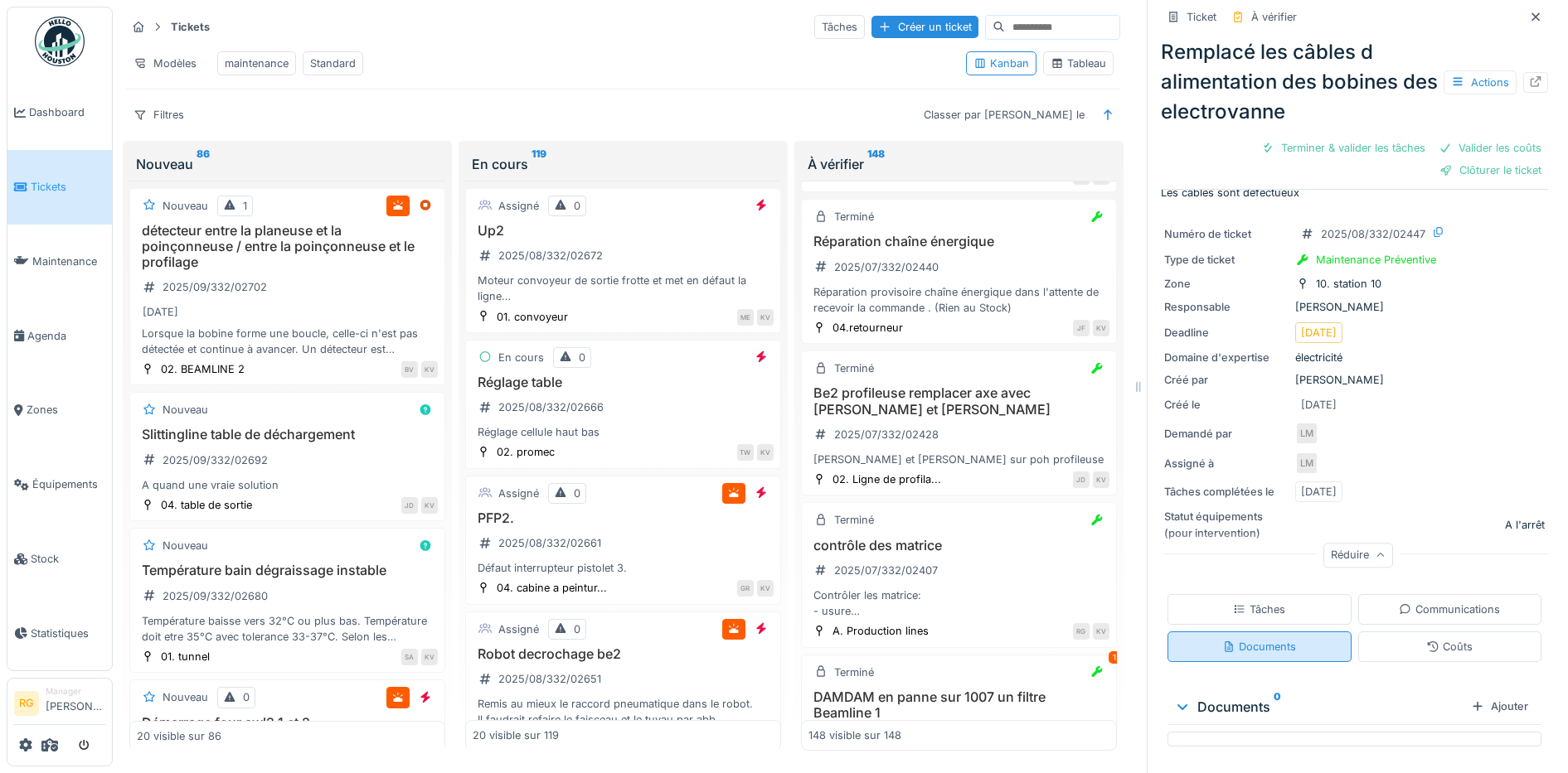
scroll to position [25, 0]
click at [1261, 602] on div "Tâches" at bounding box center [1258, 610] width 52 height 16
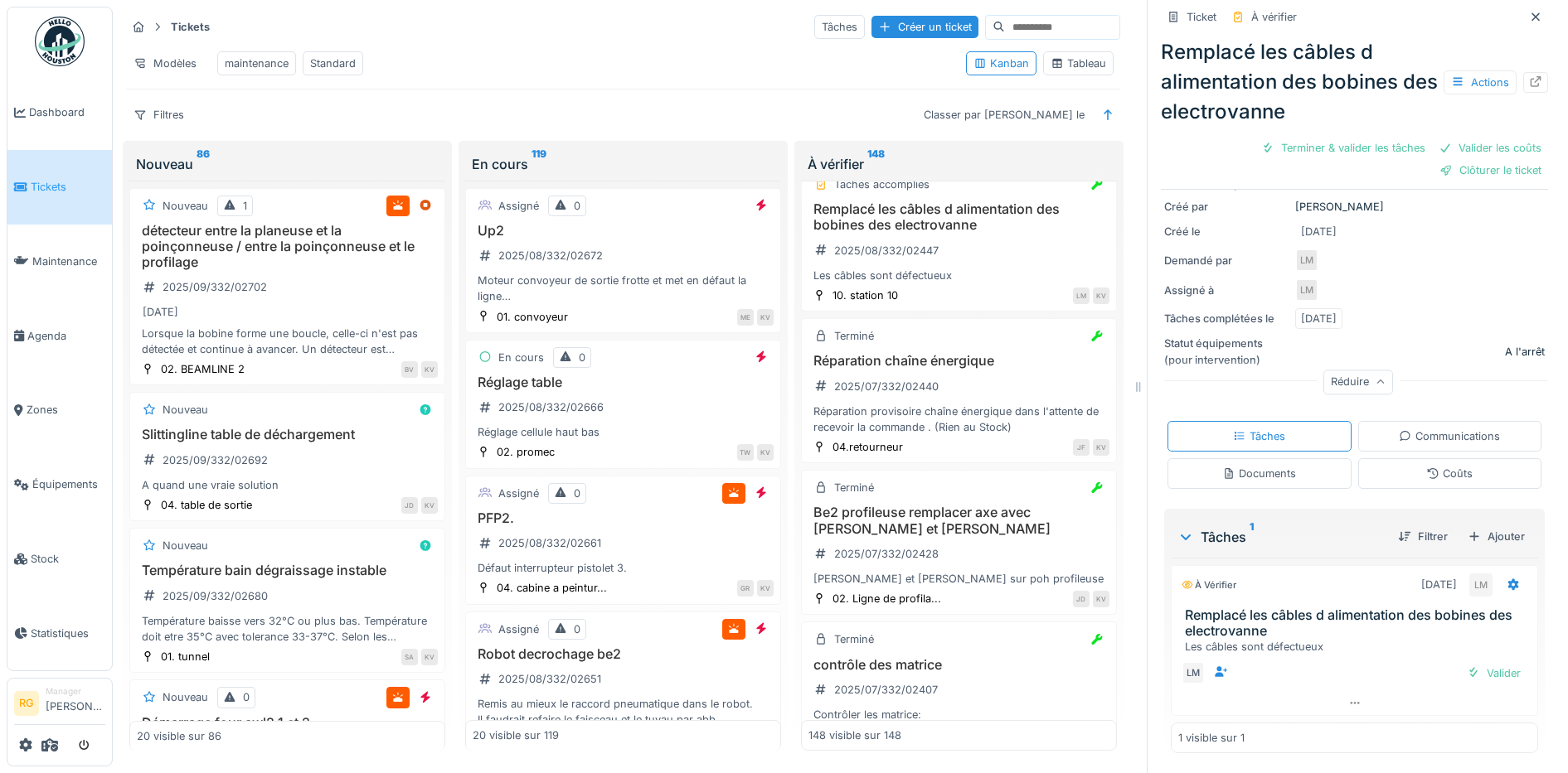
scroll to position [14404, 0]
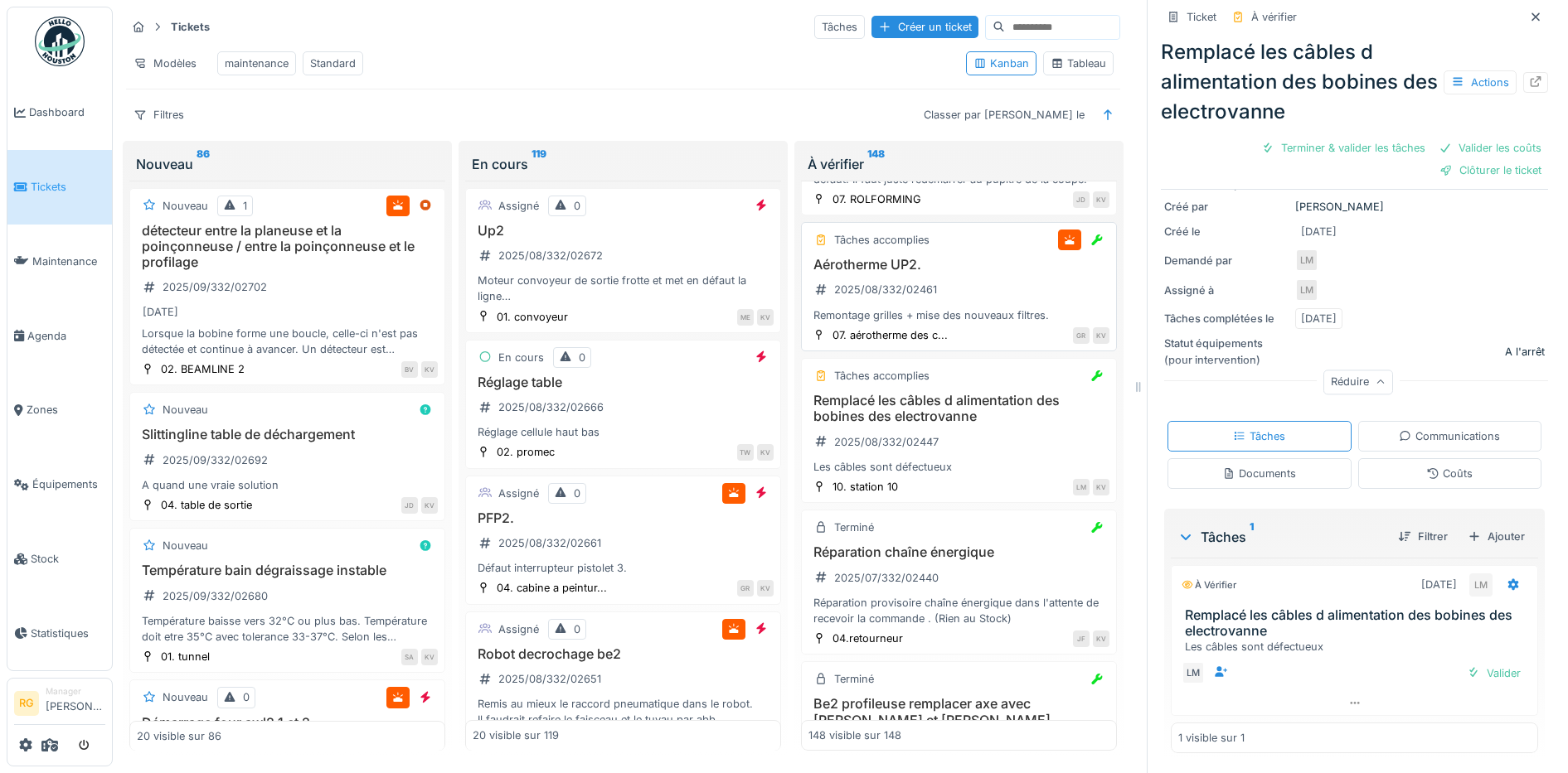
click at [973, 324] on div "Aérotherme UP2. 2025/08/332/02461 Remontage grilles + mise des nouveaux filtres." at bounding box center [959, 290] width 301 height 66
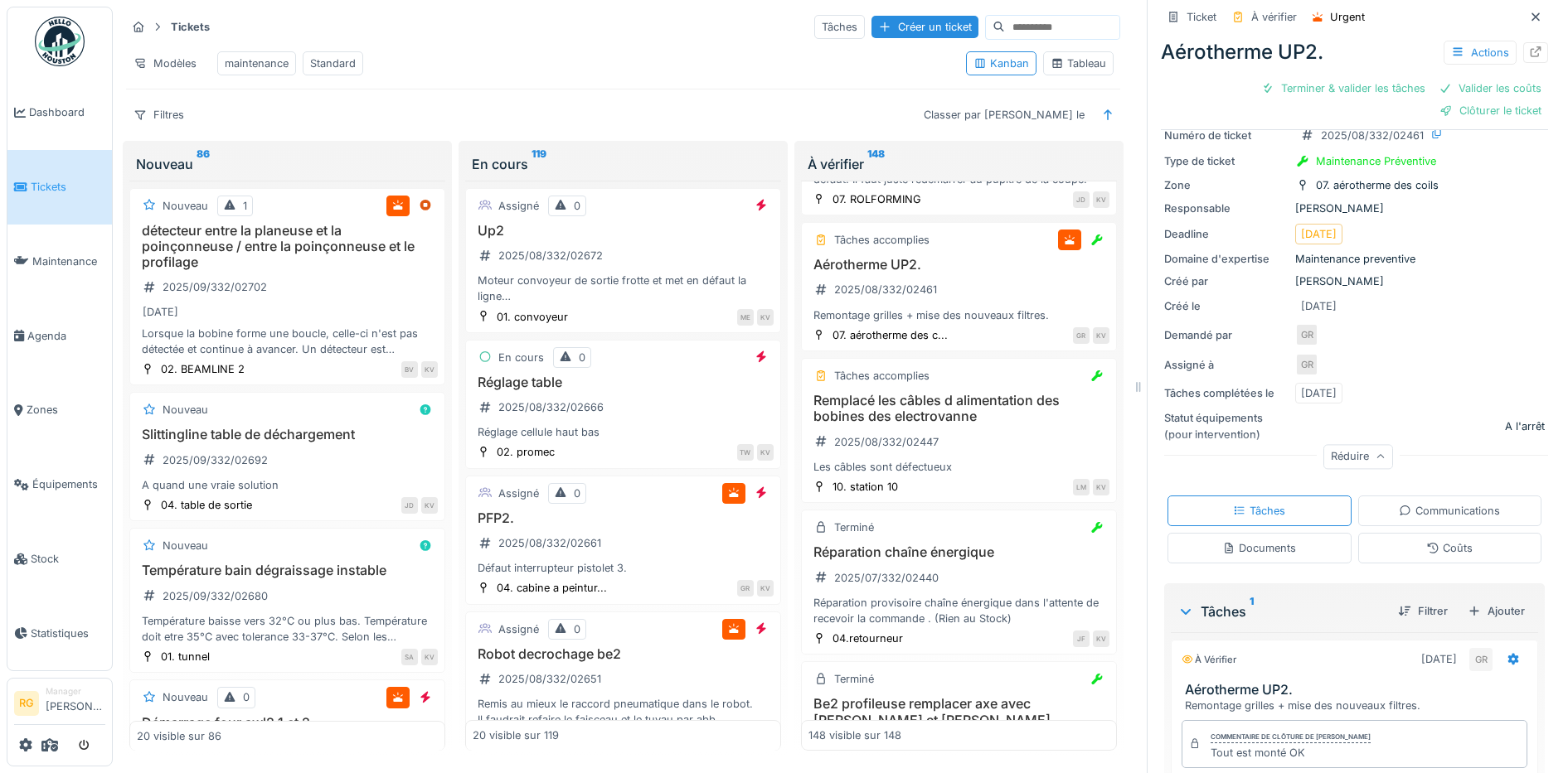
scroll to position [174, 0]
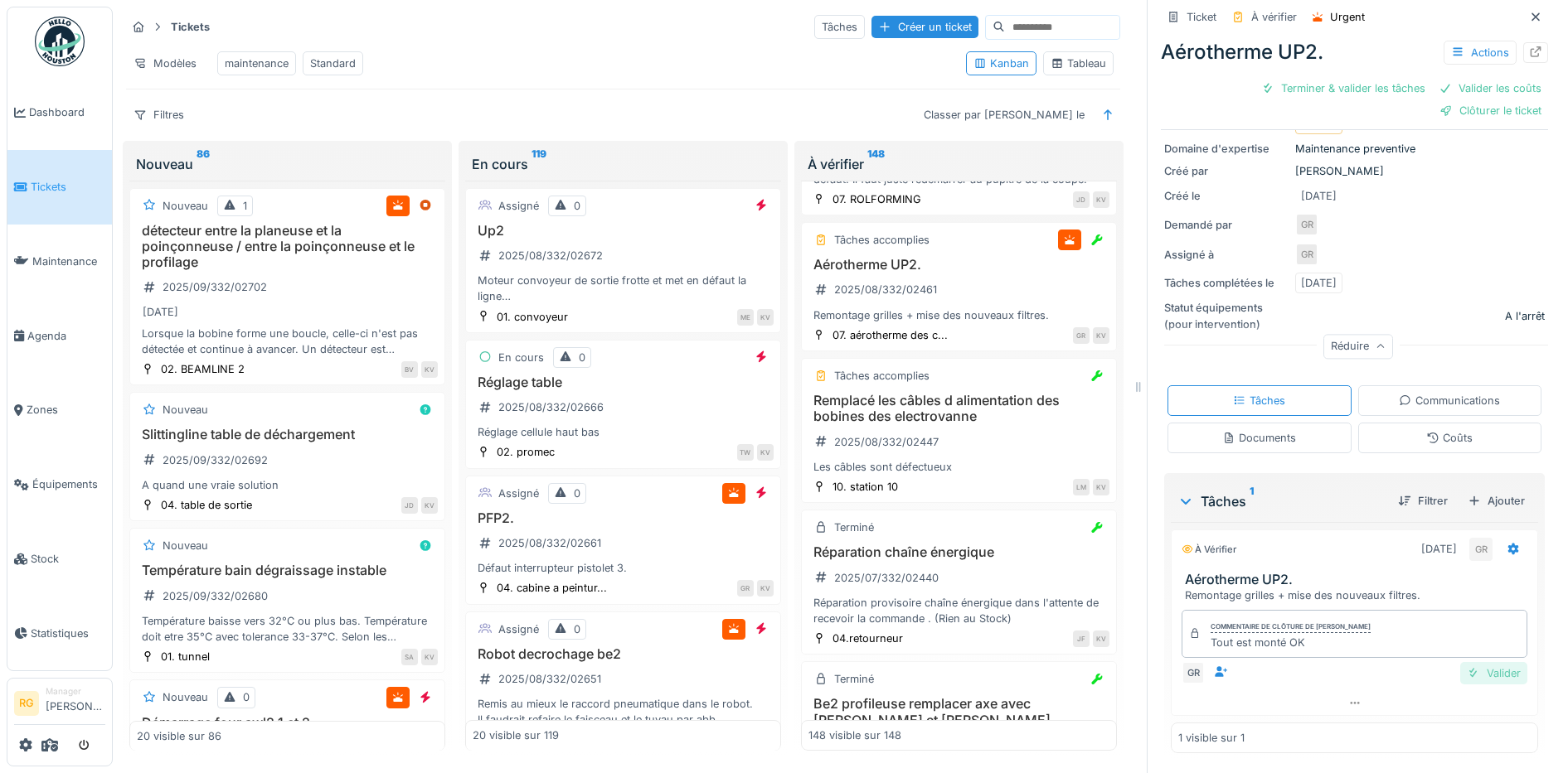
click at [1478, 662] on div "Valider" at bounding box center [1494, 673] width 67 height 22
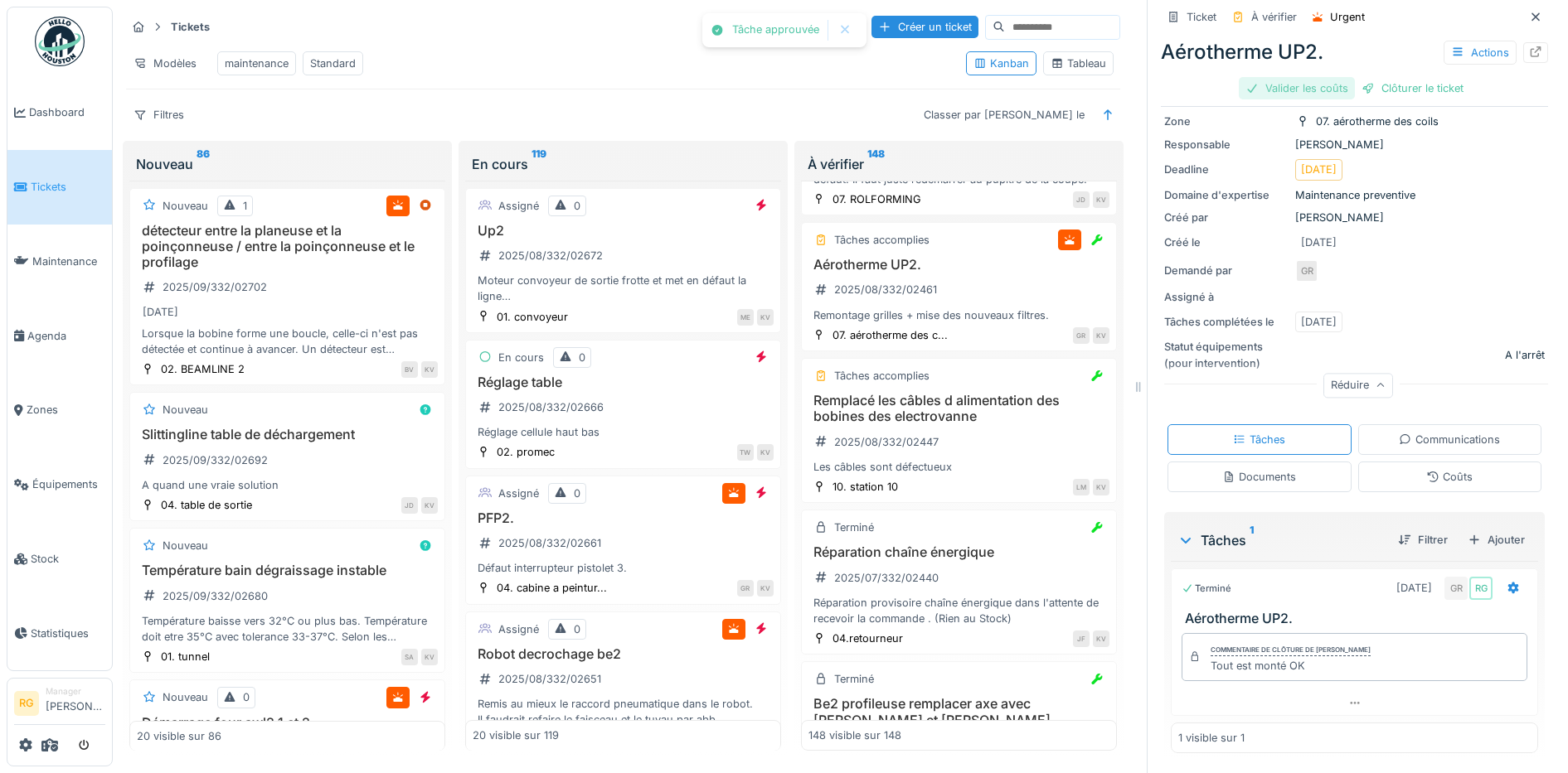
scroll to position [105, 0]
click at [1293, 77] on div "Valider les coûts" at bounding box center [1297, 88] width 116 height 22
click at [1338, 77] on div "Clôturer le ticket" at bounding box center [1354, 88] width 115 height 22
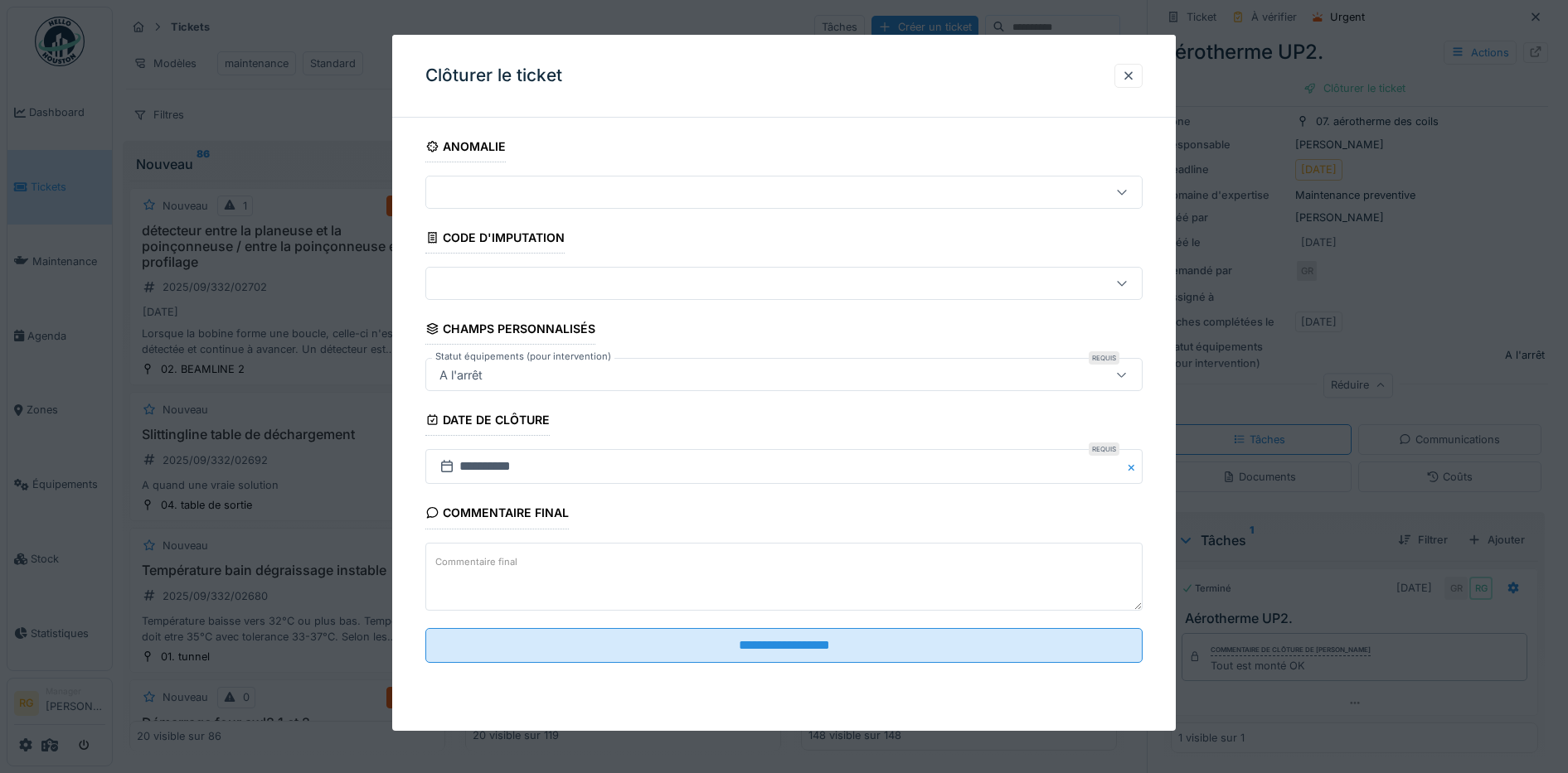
click at [640, 566] on textarea "Commentaire final" at bounding box center [785, 576] width 718 height 68
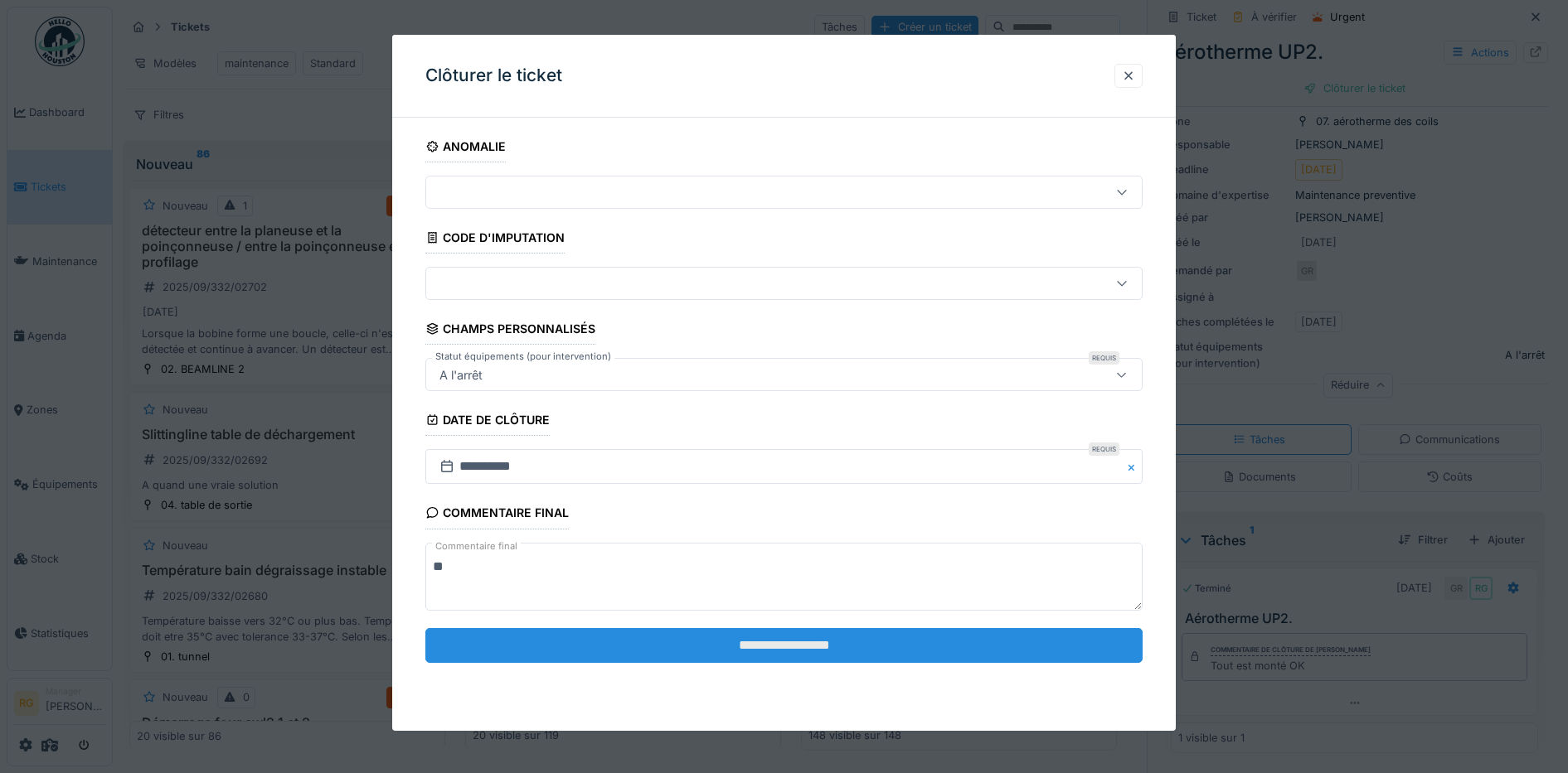
type textarea "**"
click at [780, 644] on input "**********" at bounding box center [785, 645] width 718 height 35
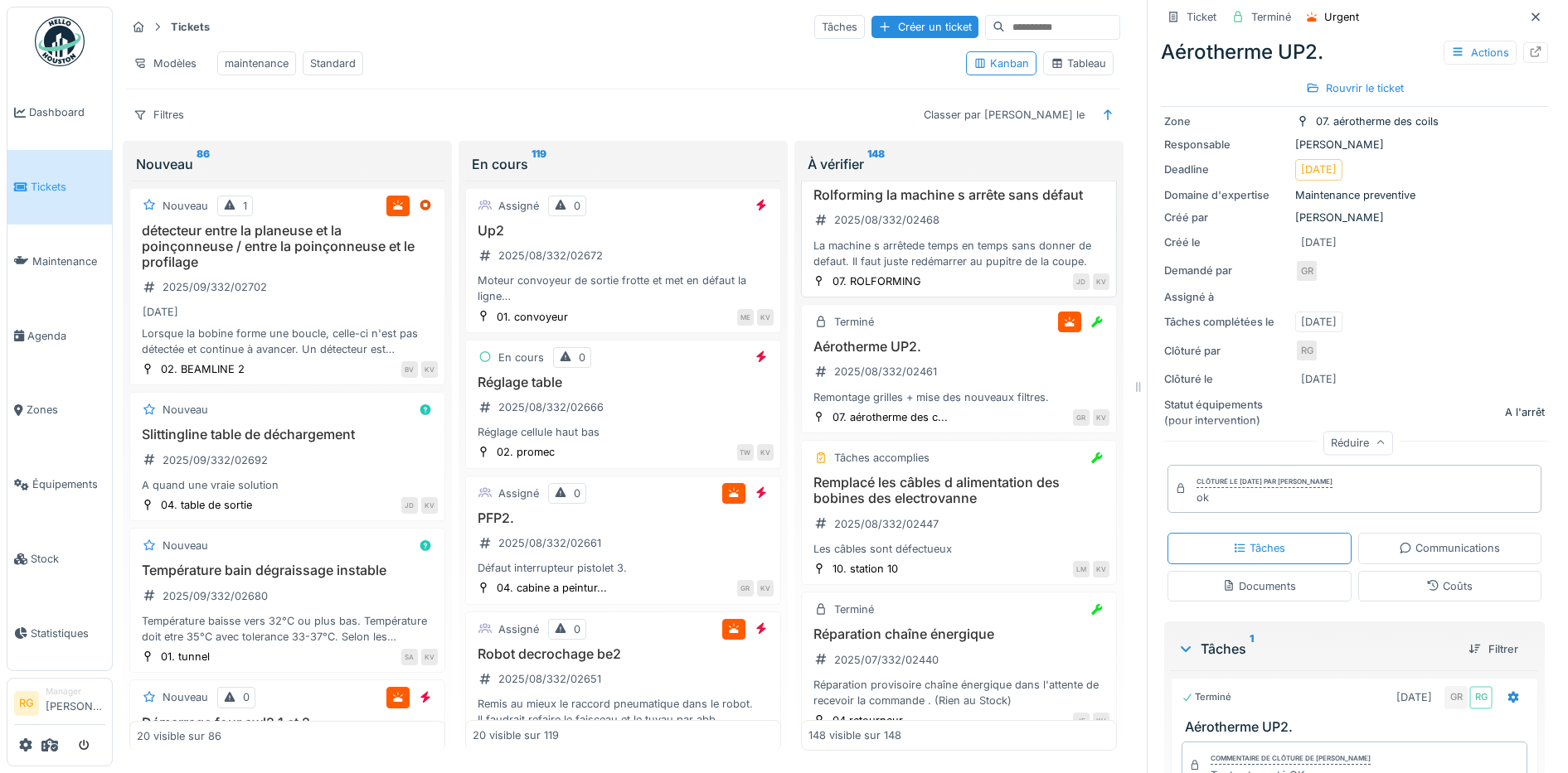
scroll to position [14300, 0]
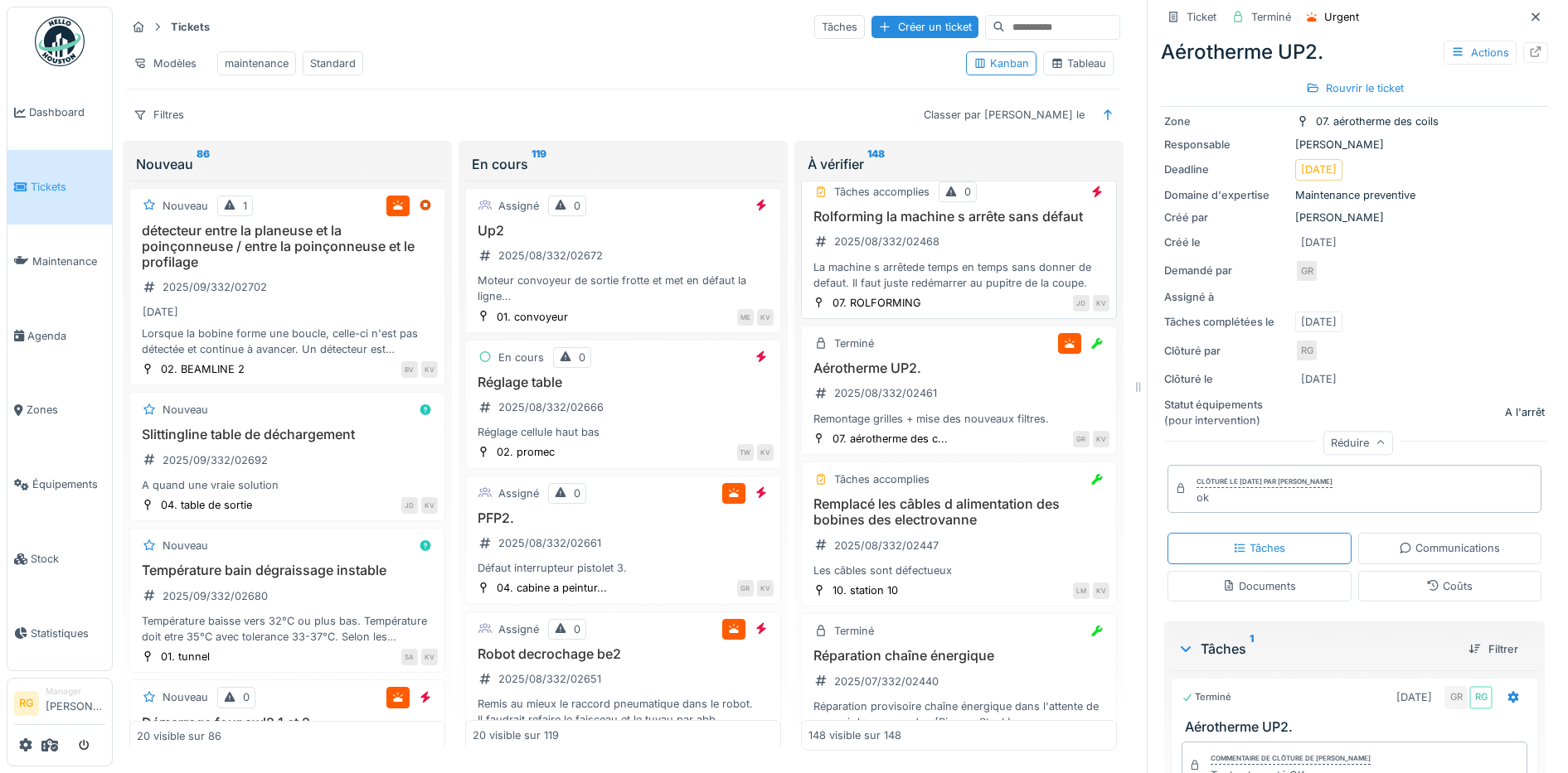
click at [973, 224] on h3 "Rolforming la machine s arrête sans défaut" at bounding box center [959, 217] width 301 height 16
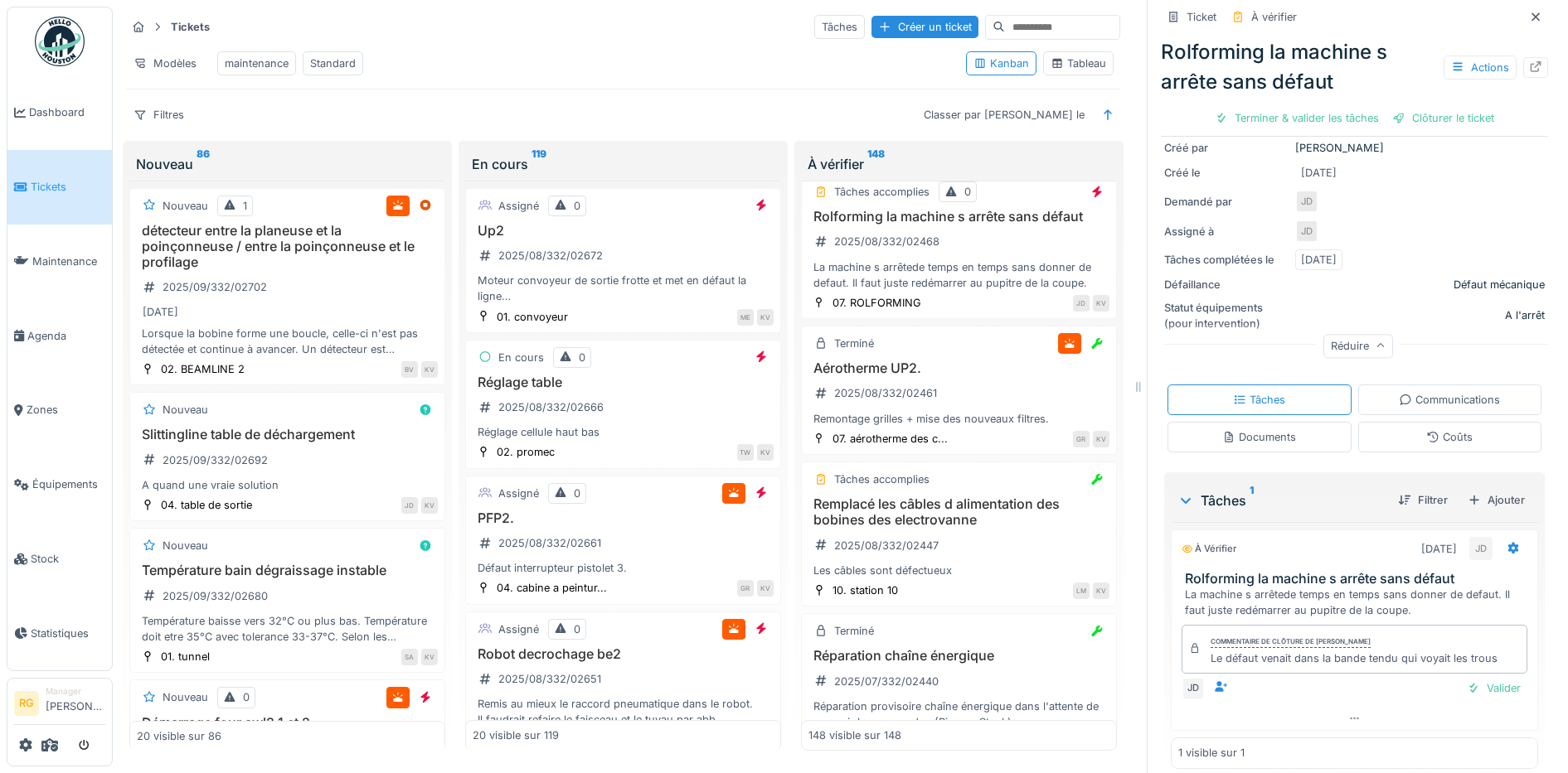
scroll to position [236, 0]
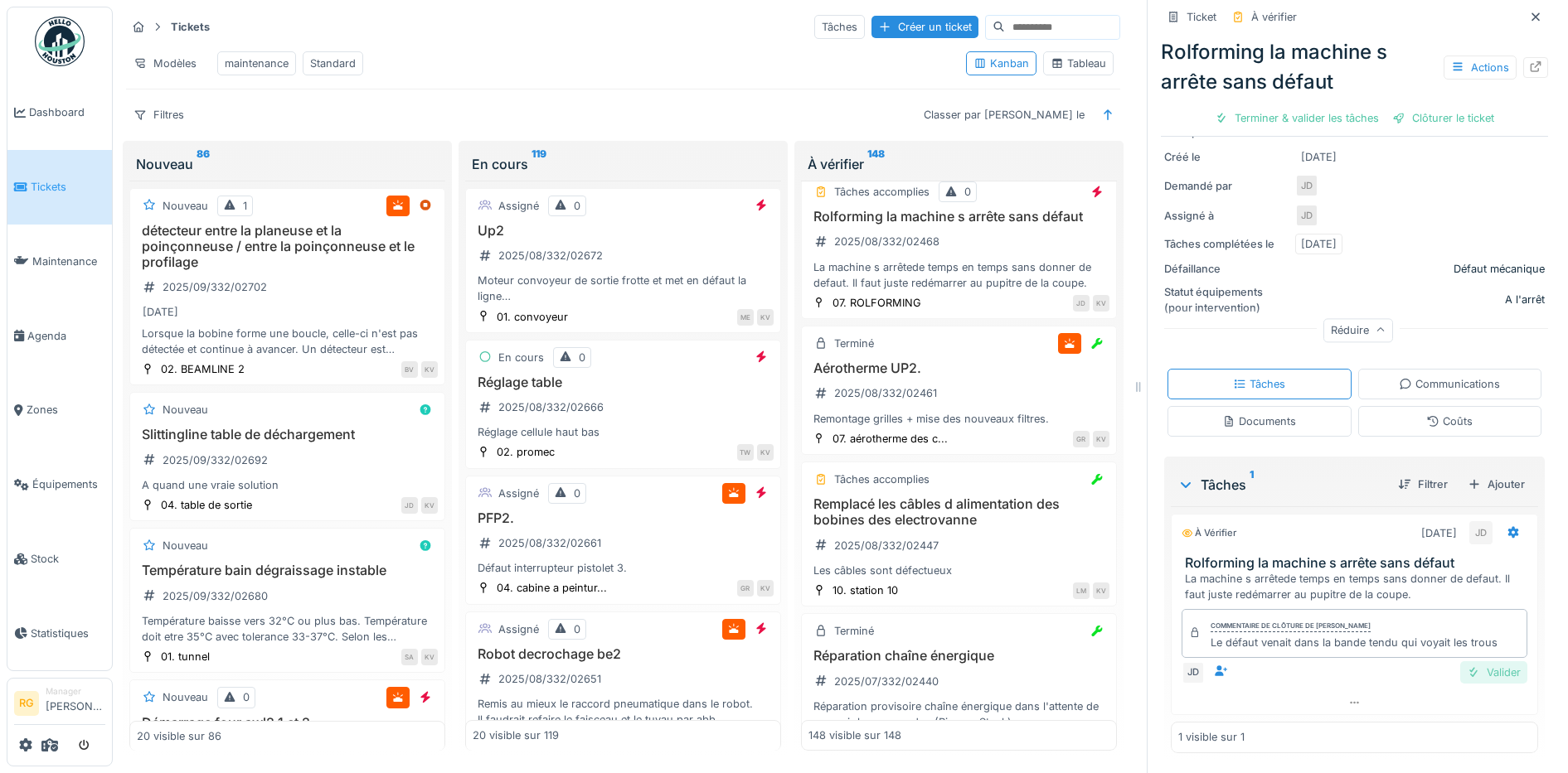
click at [1467, 661] on div "Valider" at bounding box center [1494, 672] width 67 height 22
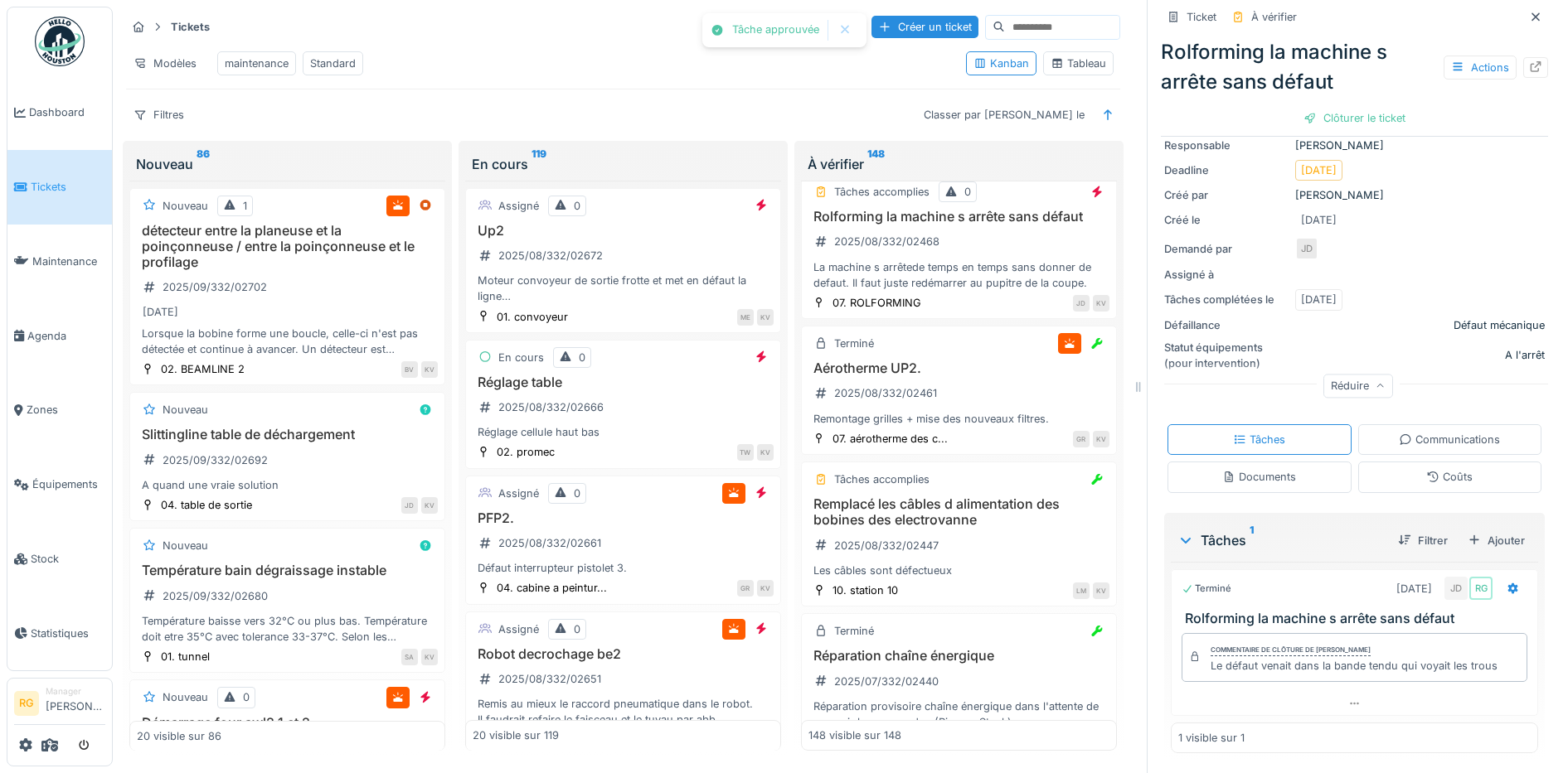
scroll to position [173, 0]
click at [1338, 107] on div "Clôturer le ticket" at bounding box center [1354, 118] width 115 height 22
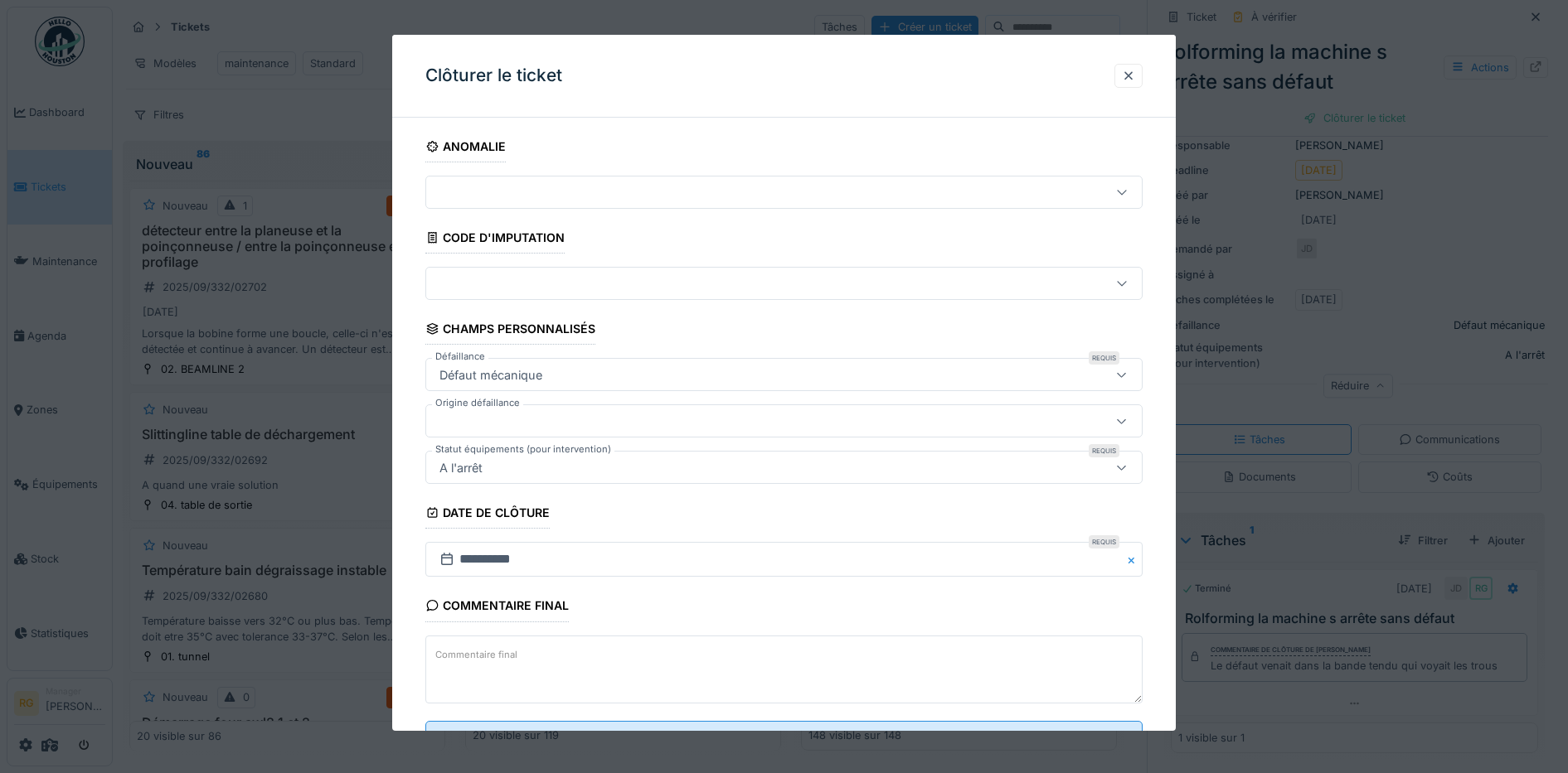
click at [543, 654] on textarea "Commentaire final" at bounding box center [785, 669] width 718 height 68
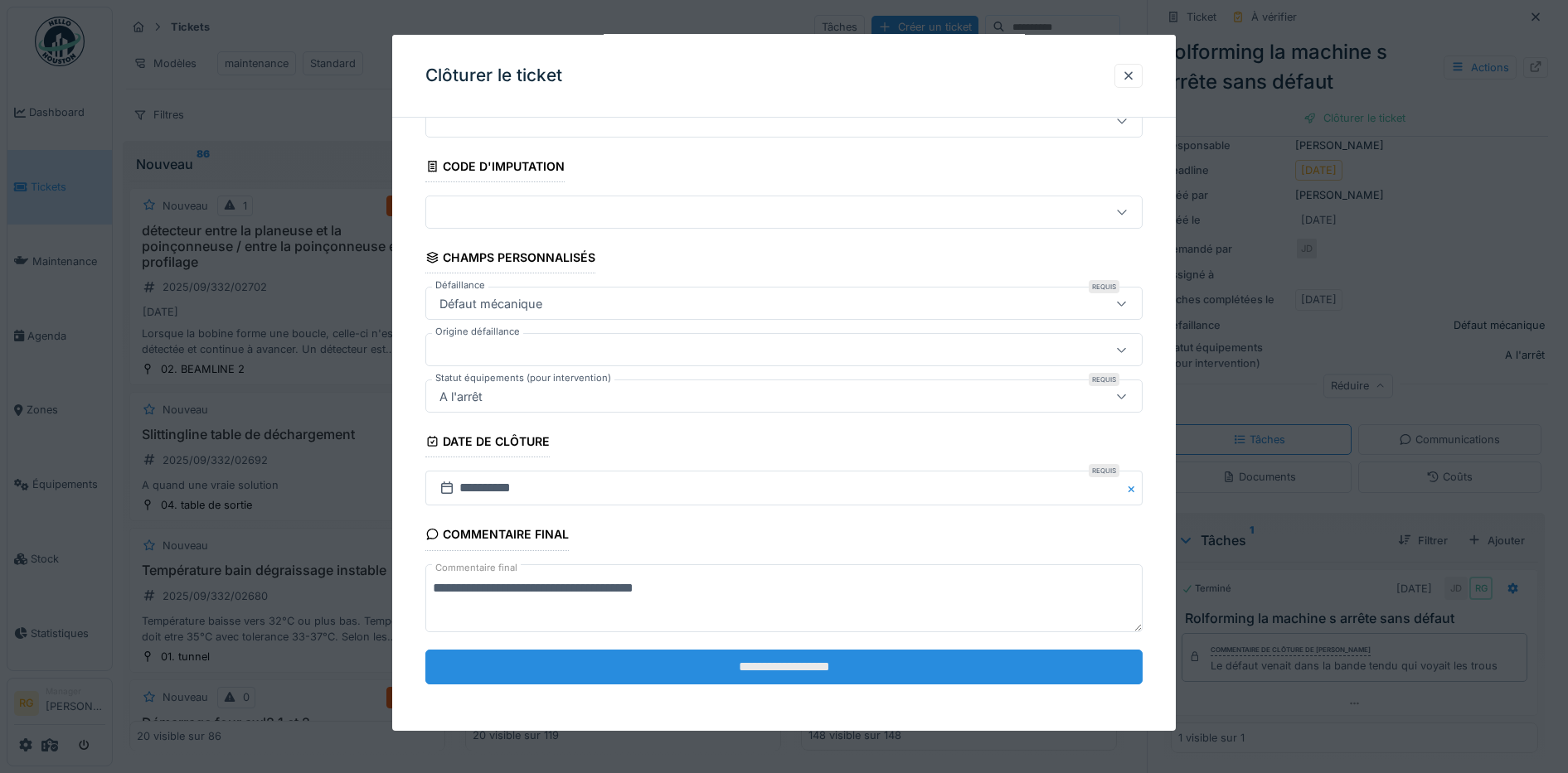
type textarea "**********"
click at [772, 663] on input "**********" at bounding box center [785, 667] width 718 height 35
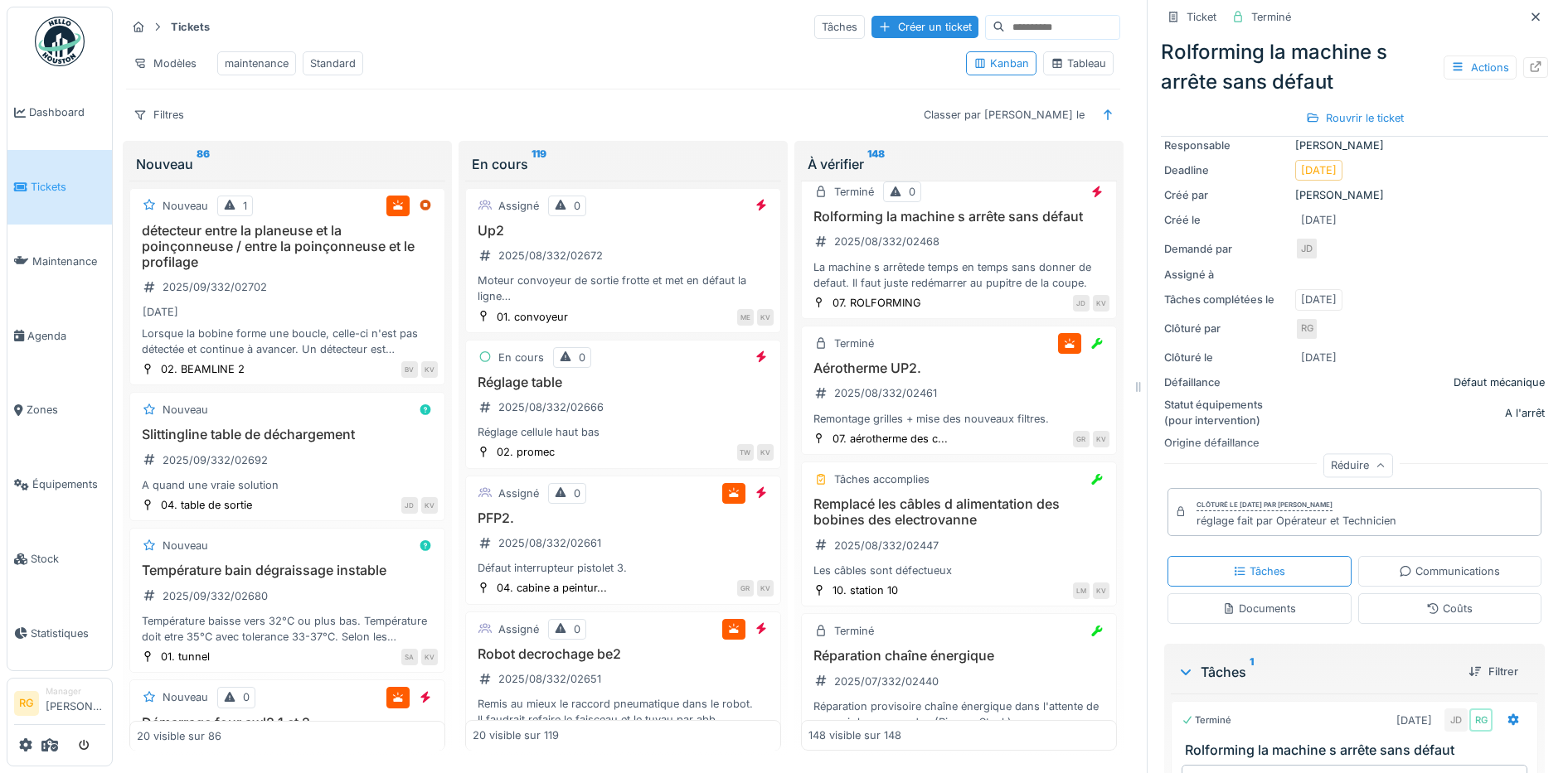
scroll to position [14197, 0]
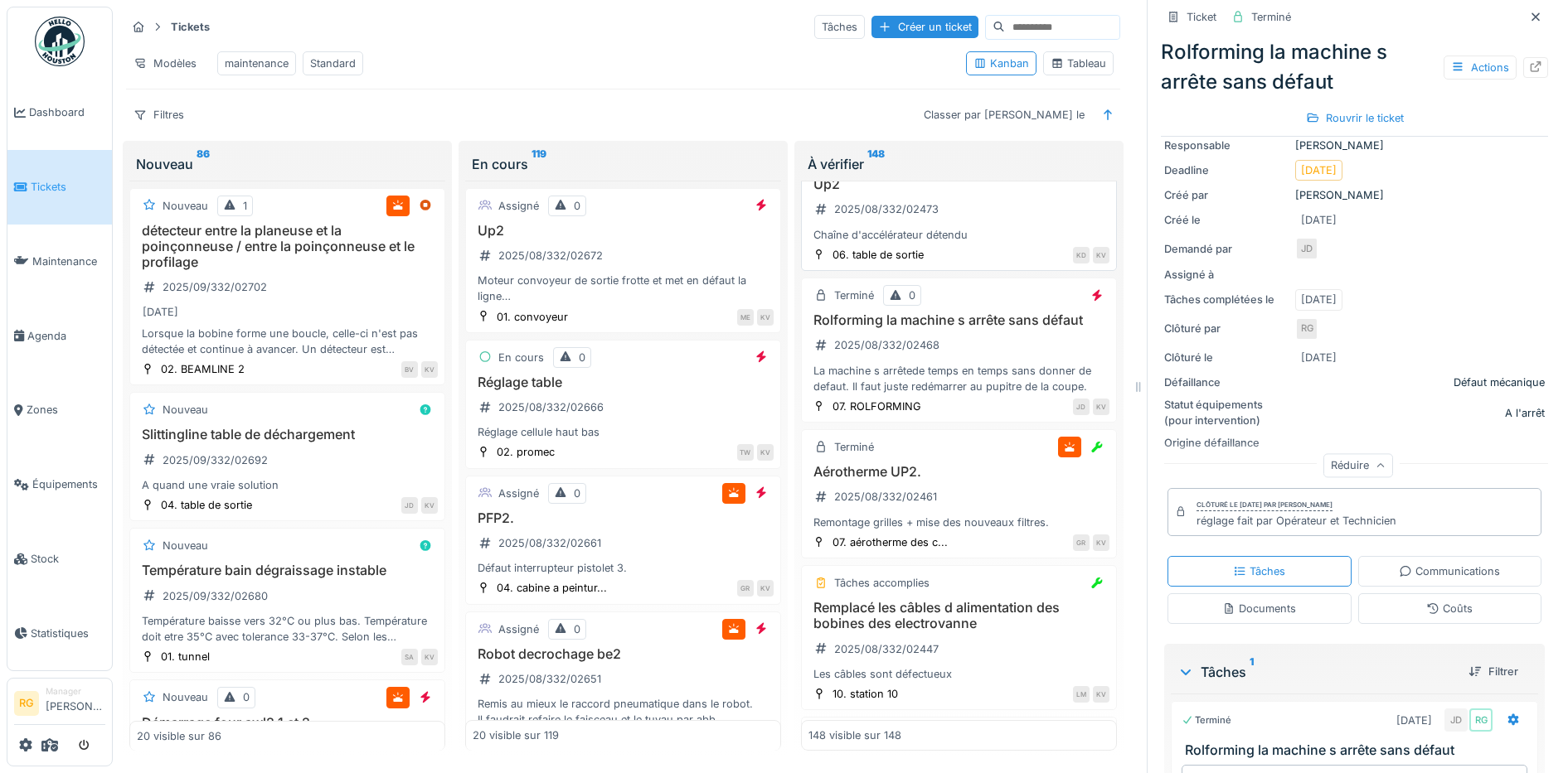
click at [974, 243] on div "Up2 2025/08/332/02473 Chaîne d'accélérateur détendu" at bounding box center [959, 209] width 301 height 66
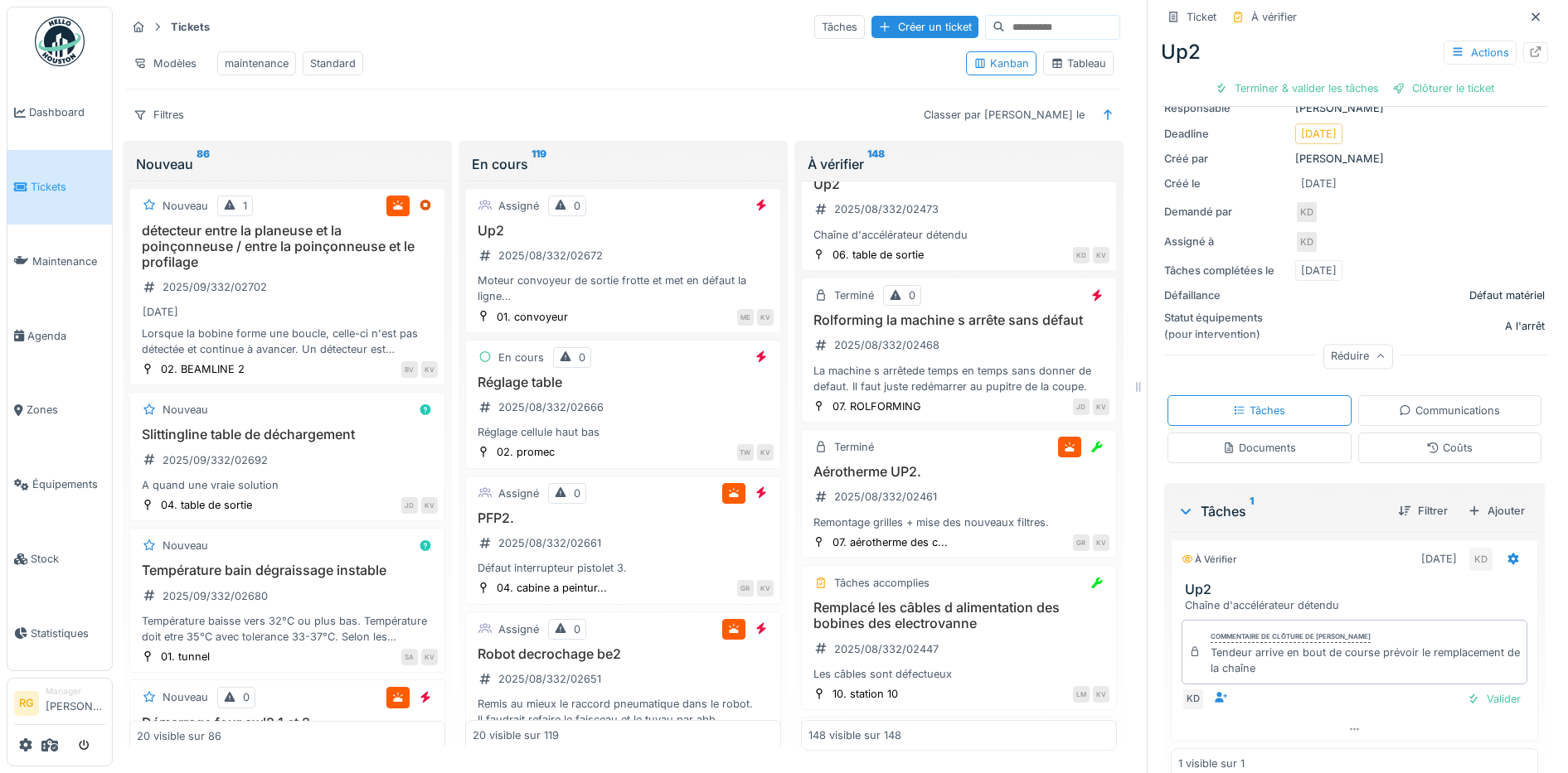
scroll to position [190, 0]
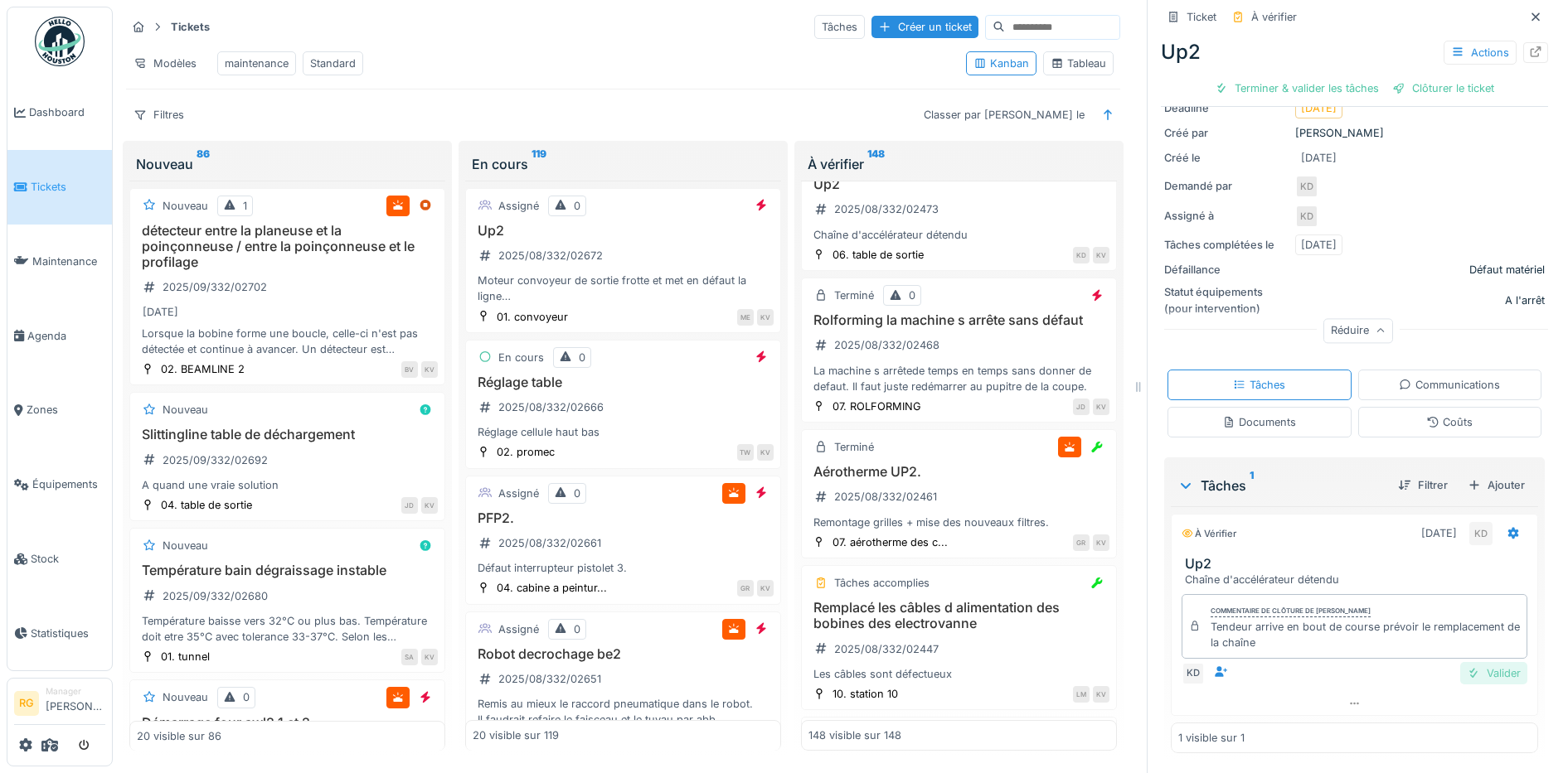
click at [1472, 662] on div "Valider" at bounding box center [1494, 673] width 67 height 22
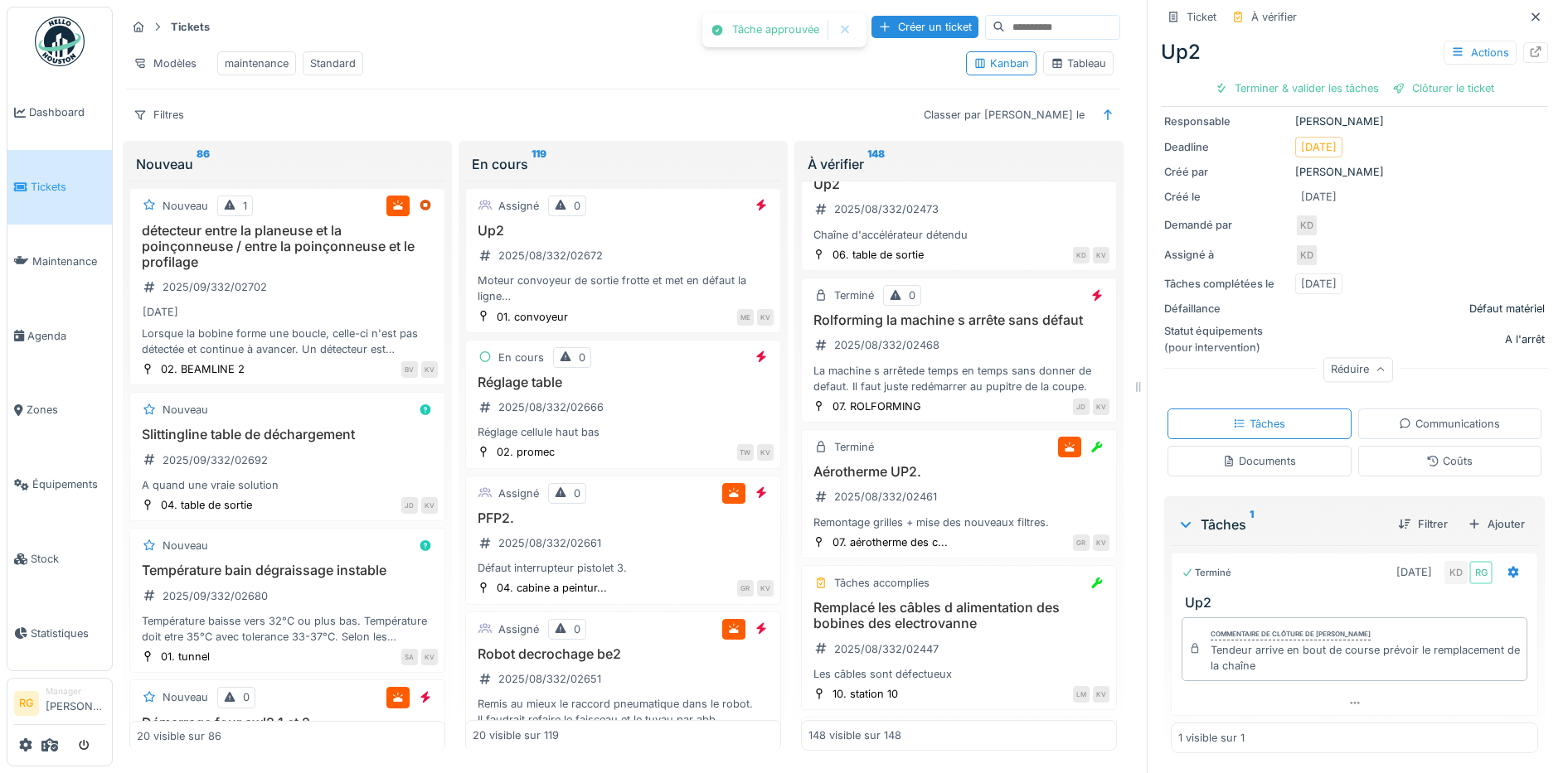
scroll to position [144, 0]
drag, startPoint x: 1322, startPoint y: 75, endPoint x: 1313, endPoint y: 74, distance: 9.1
click at [1322, 77] on div "Clôturer le ticket" at bounding box center [1354, 88] width 115 height 22
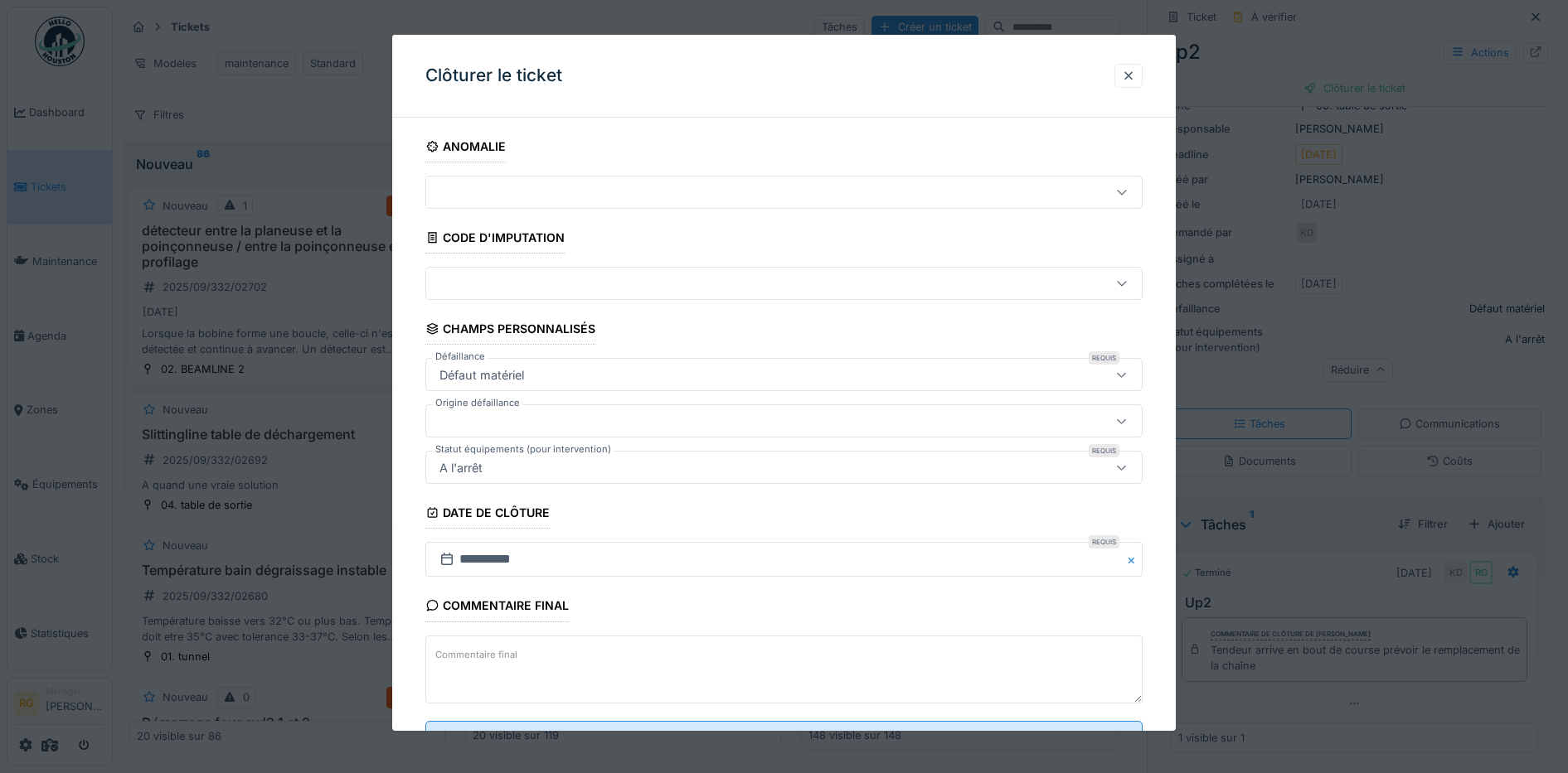
click at [596, 645] on textarea "Commentaire final" at bounding box center [785, 669] width 718 height 68
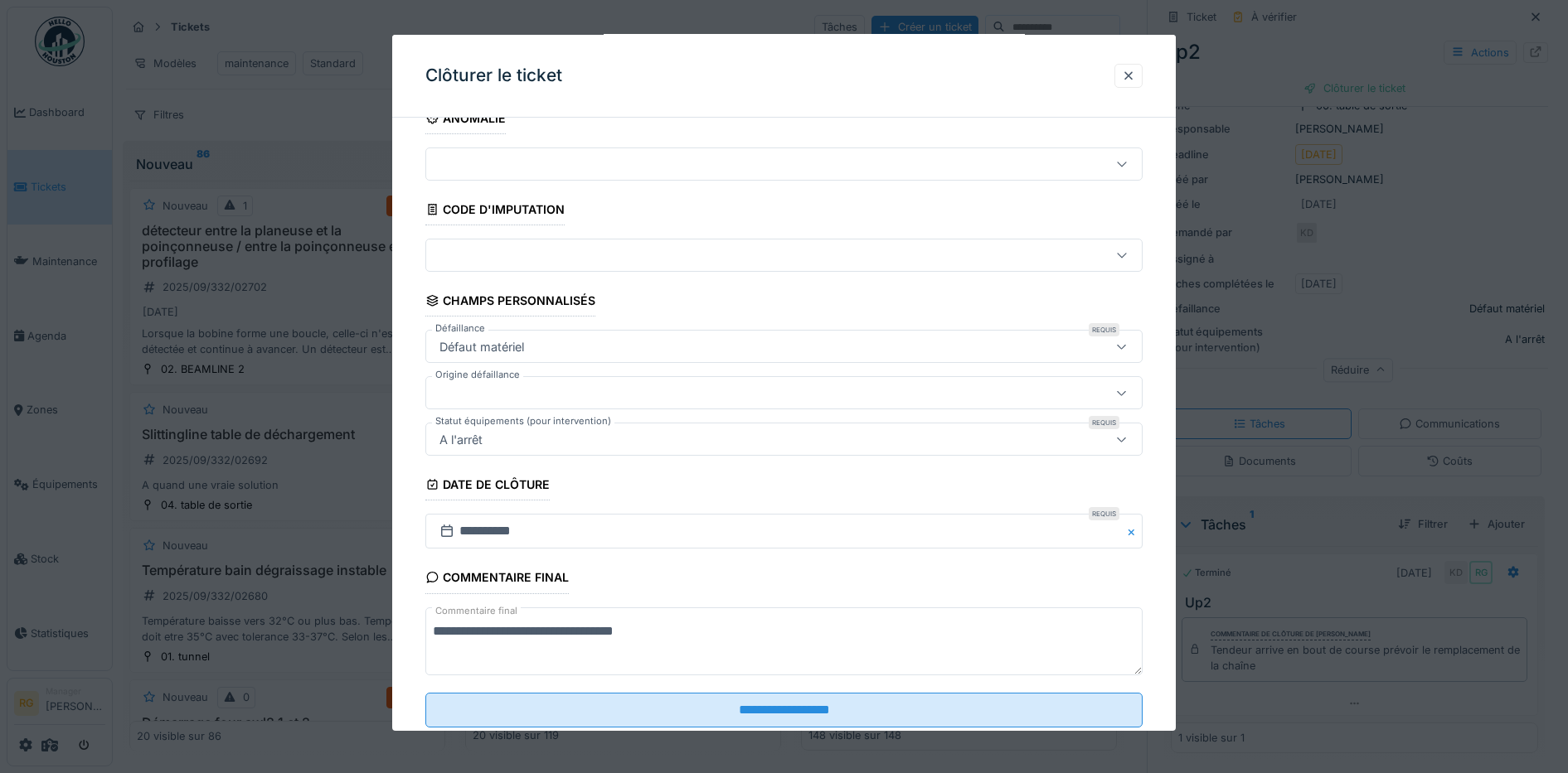
scroll to position [71, 0]
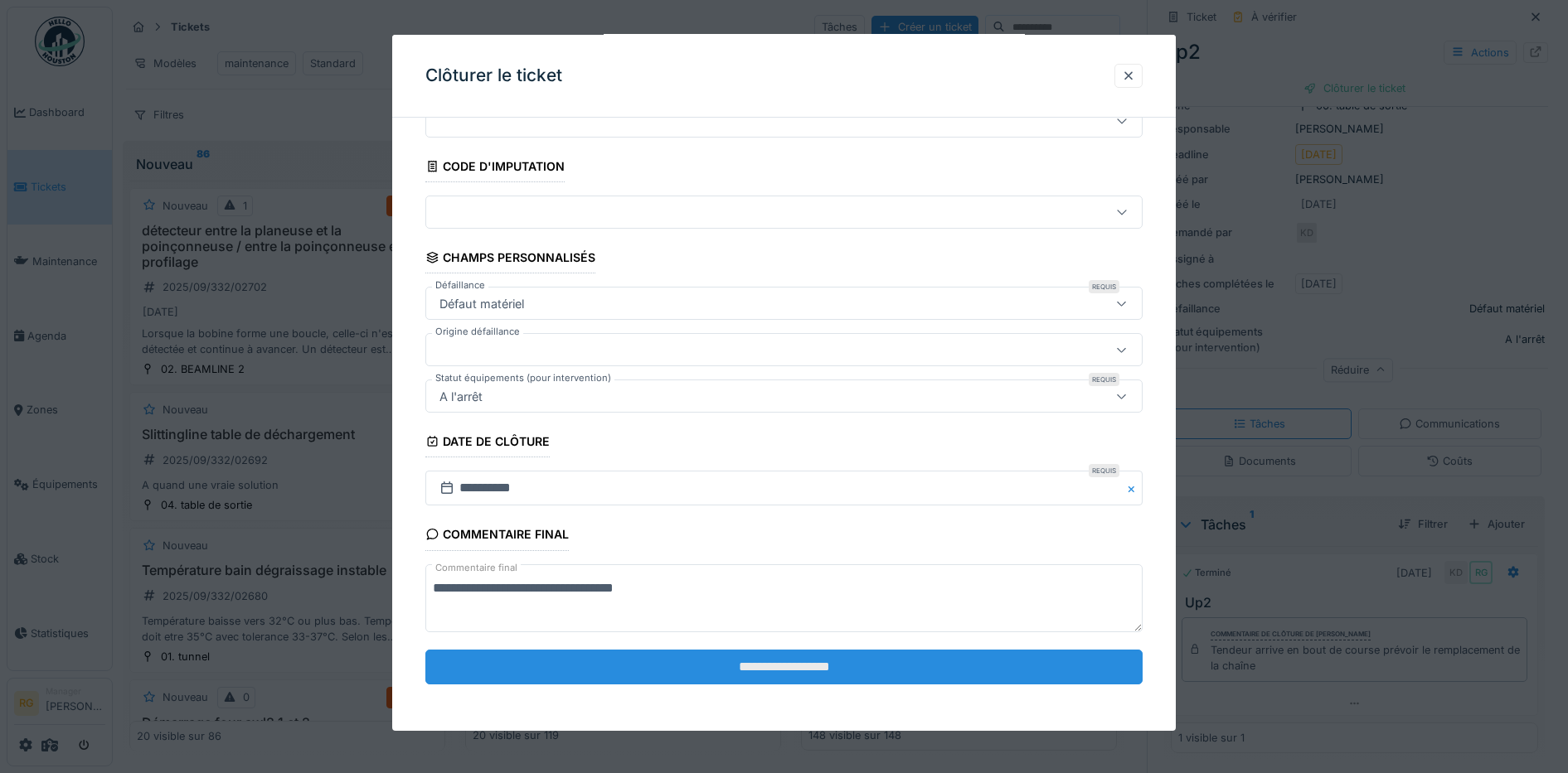
type textarea "**********"
click at [755, 664] on input "**********" at bounding box center [785, 667] width 718 height 35
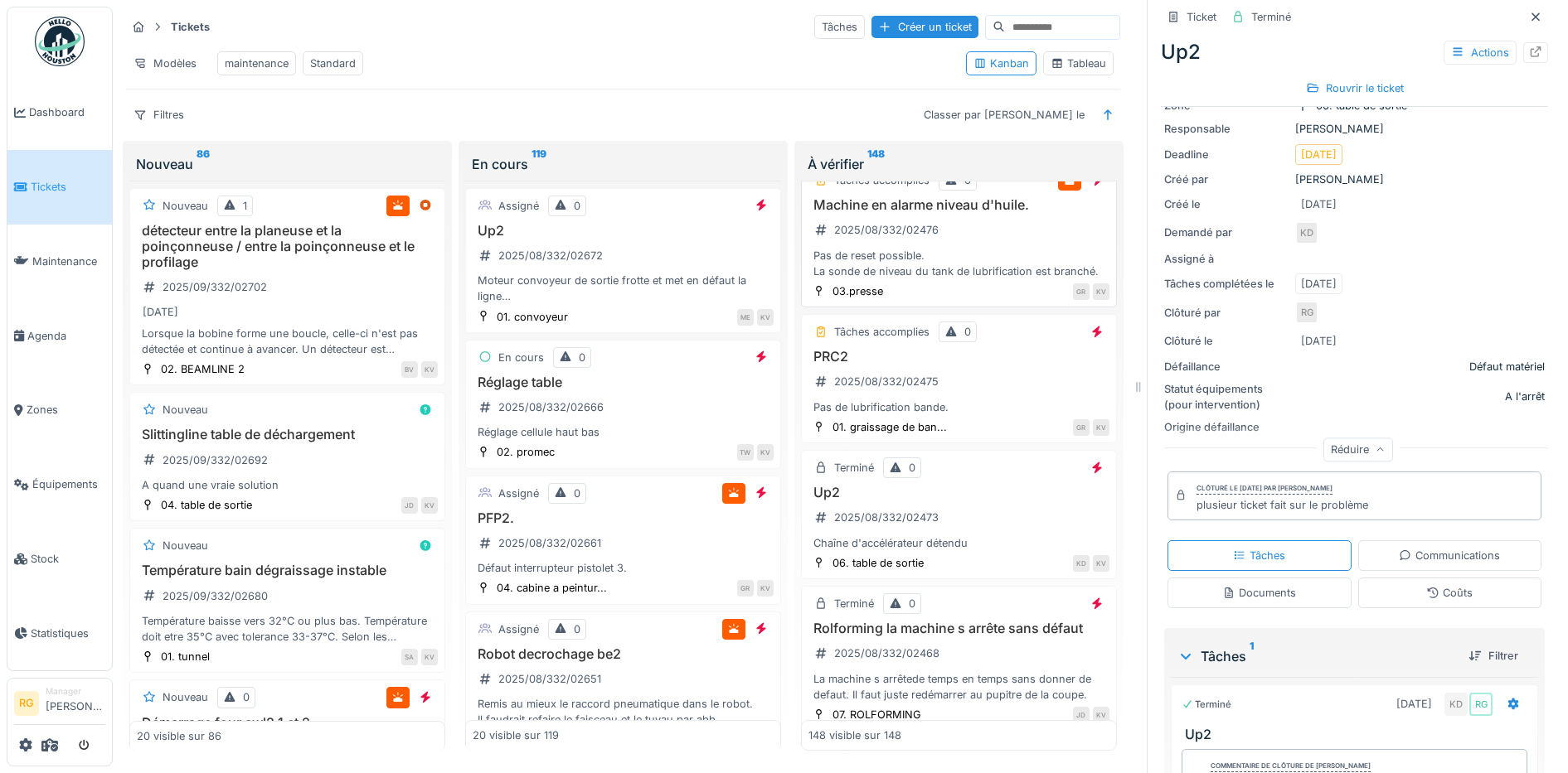
scroll to position [13887, 0]
click at [976, 418] on div "PRC2 2025/08/332/02475 Pas de lubrification bande." at bounding box center [959, 384] width 301 height 66
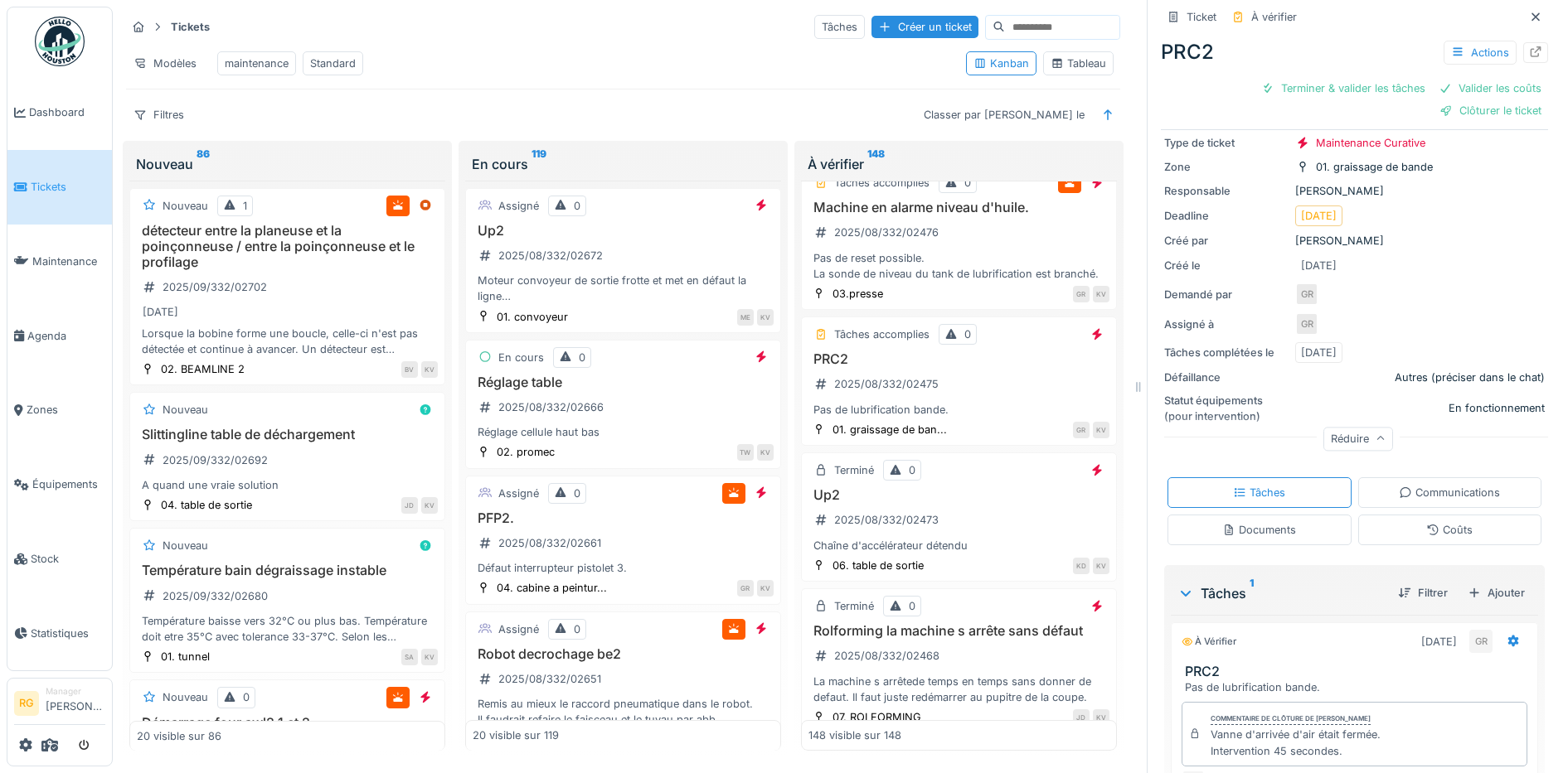
scroll to position [213, 0]
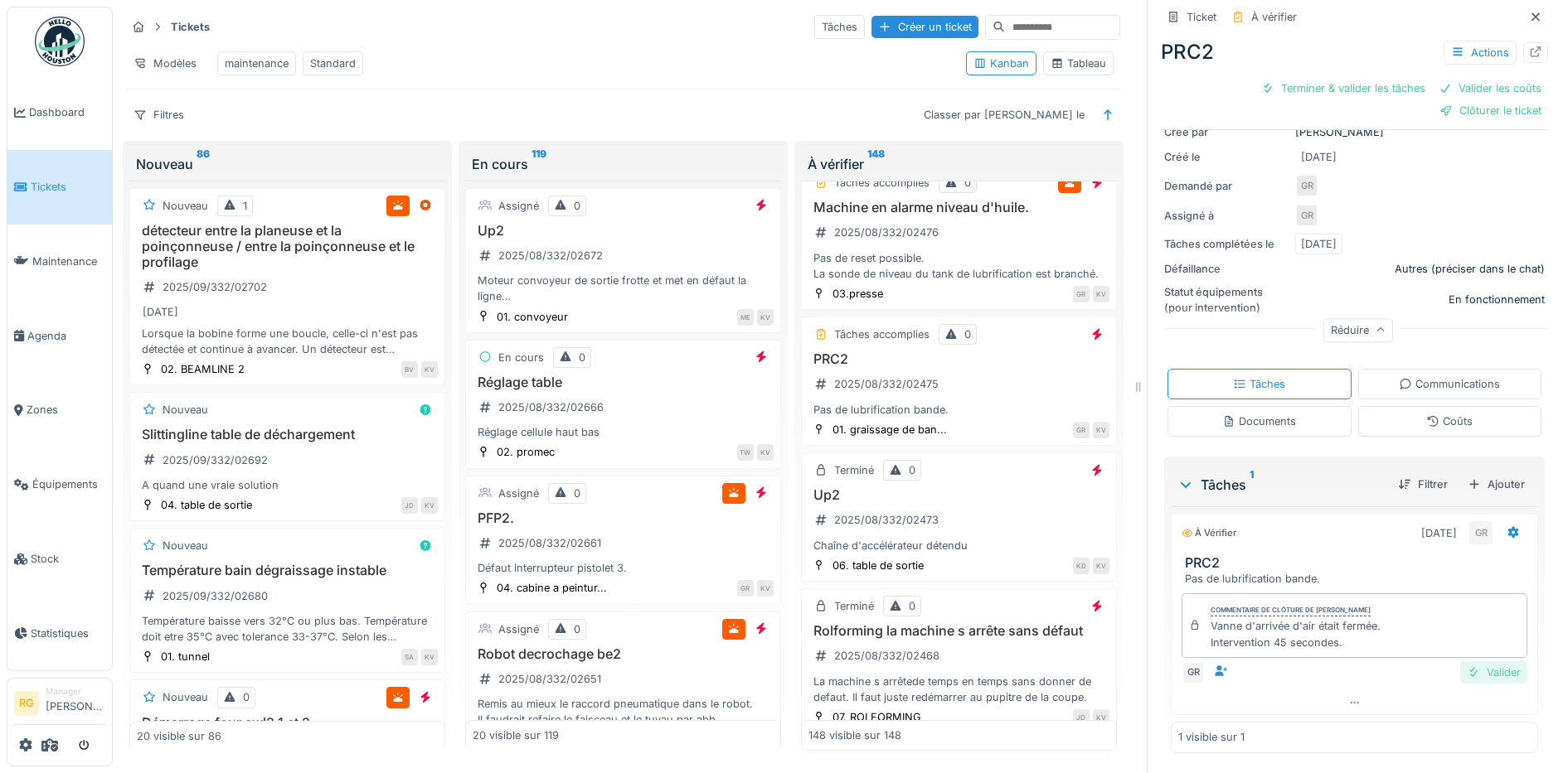
click at [1470, 661] on div "Valider" at bounding box center [1494, 672] width 67 height 22
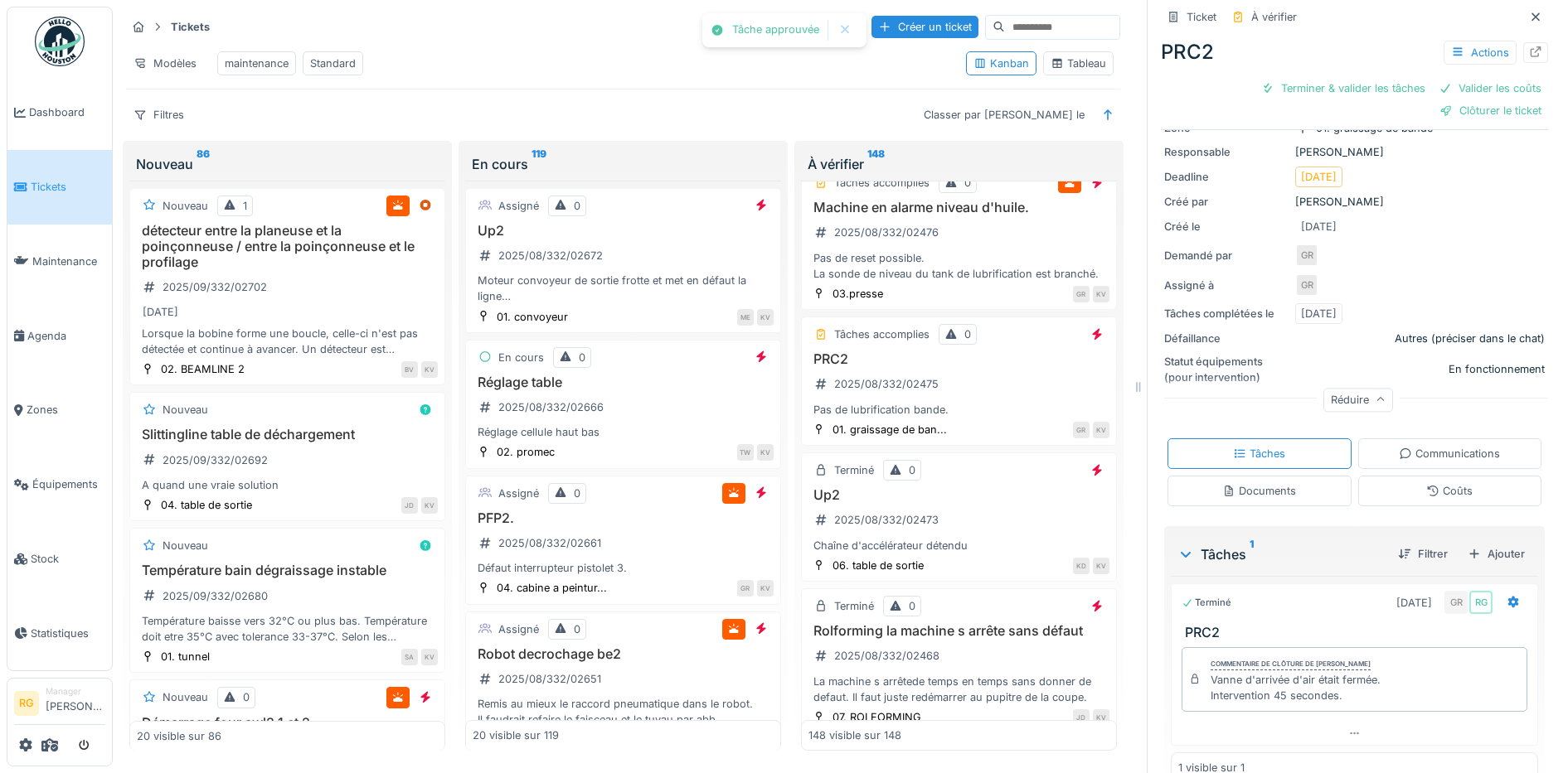
click at [1433, 483] on div "Coûts" at bounding box center [1449, 491] width 46 height 16
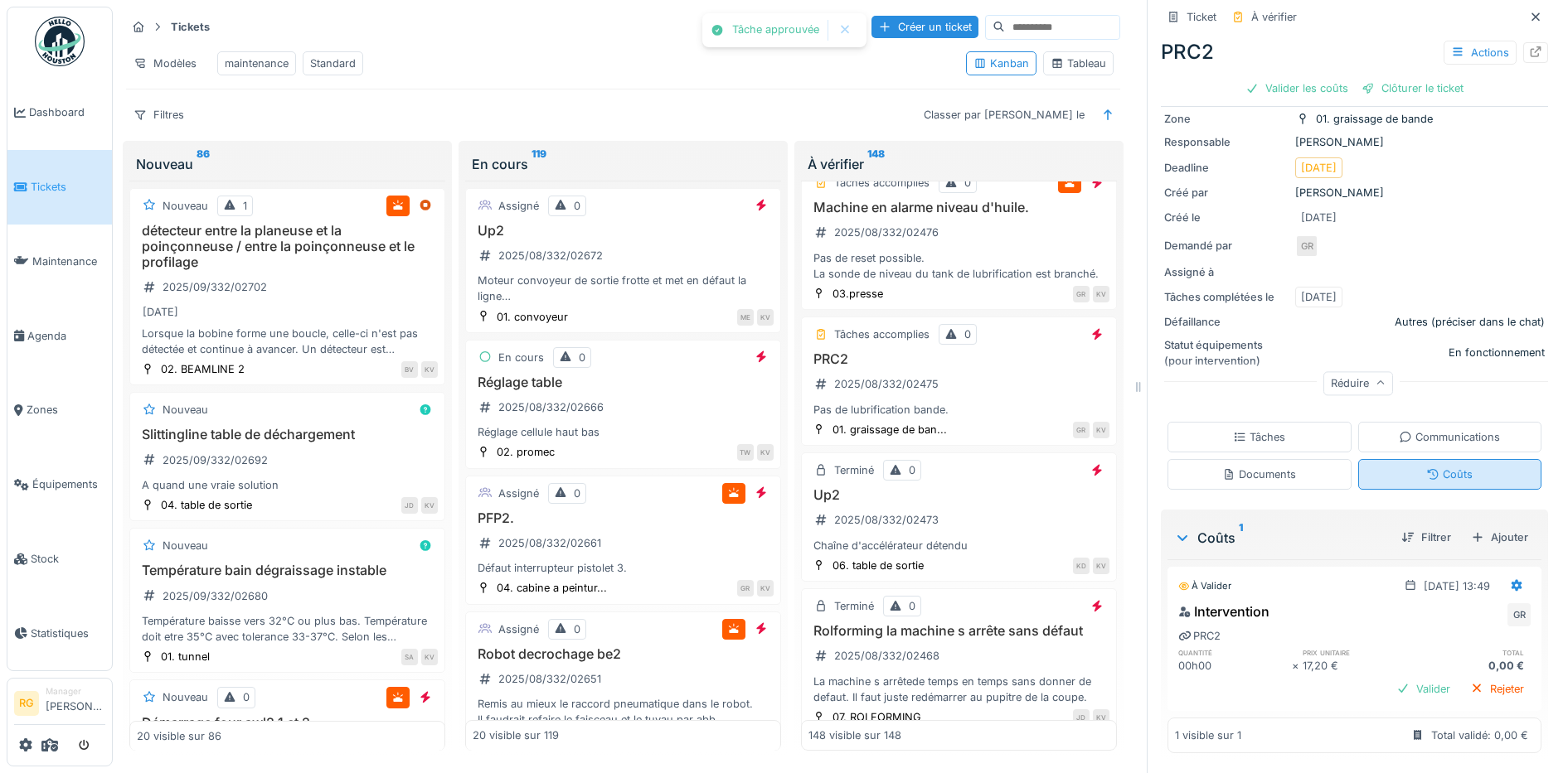
scroll to position [130, 0]
click at [1510, 580] on icon at bounding box center [1517, 585] width 13 height 11
click at [1446, 612] on div "Modifier" at bounding box center [1438, 623] width 81 height 25
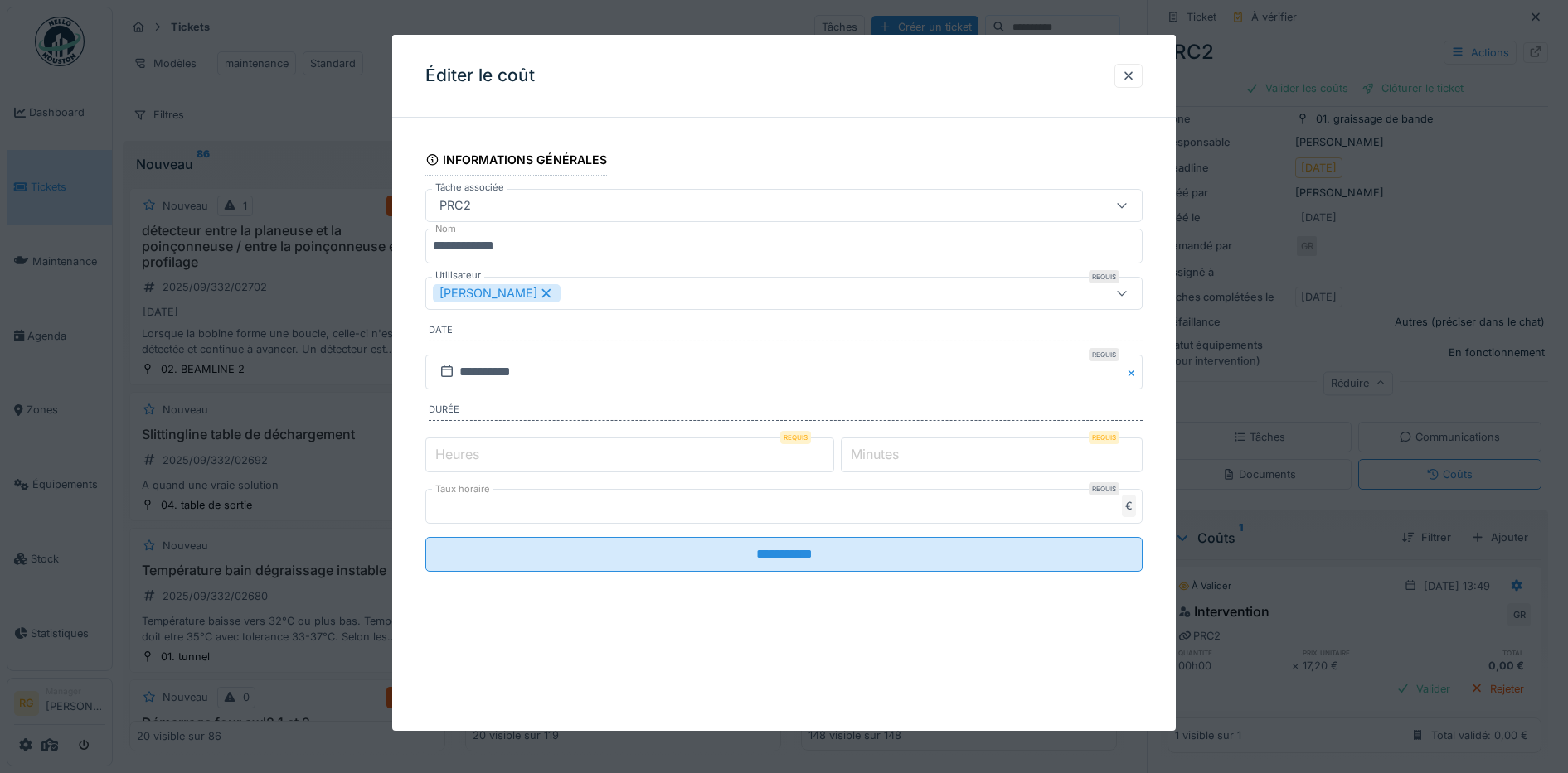
click at [880, 450] on label "Minutes" at bounding box center [875, 454] width 55 height 20
click at [880, 450] on input "*" at bounding box center [992, 455] width 302 height 35
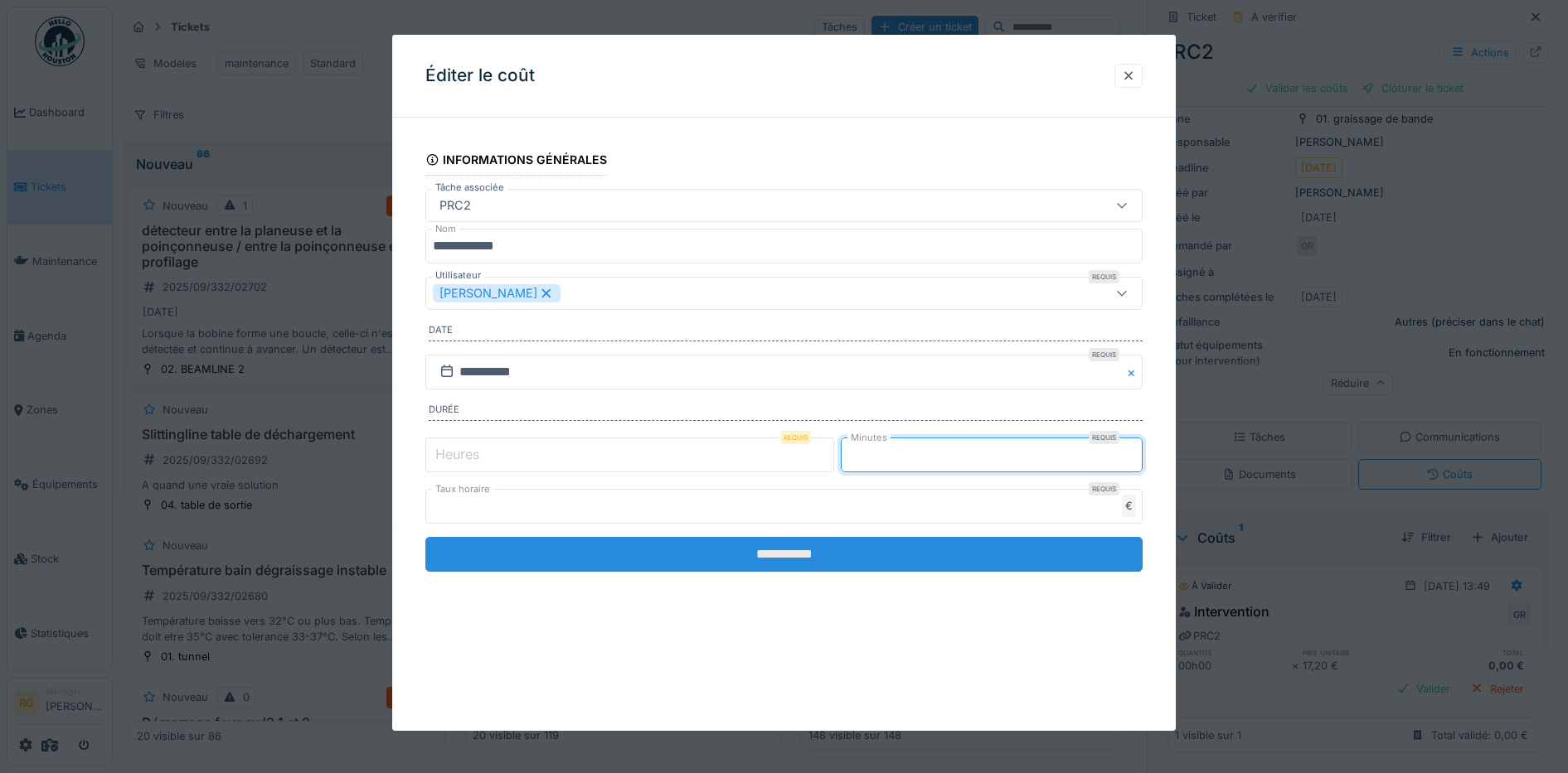
type input "*"
click at [912, 548] on input "**********" at bounding box center [785, 554] width 718 height 35
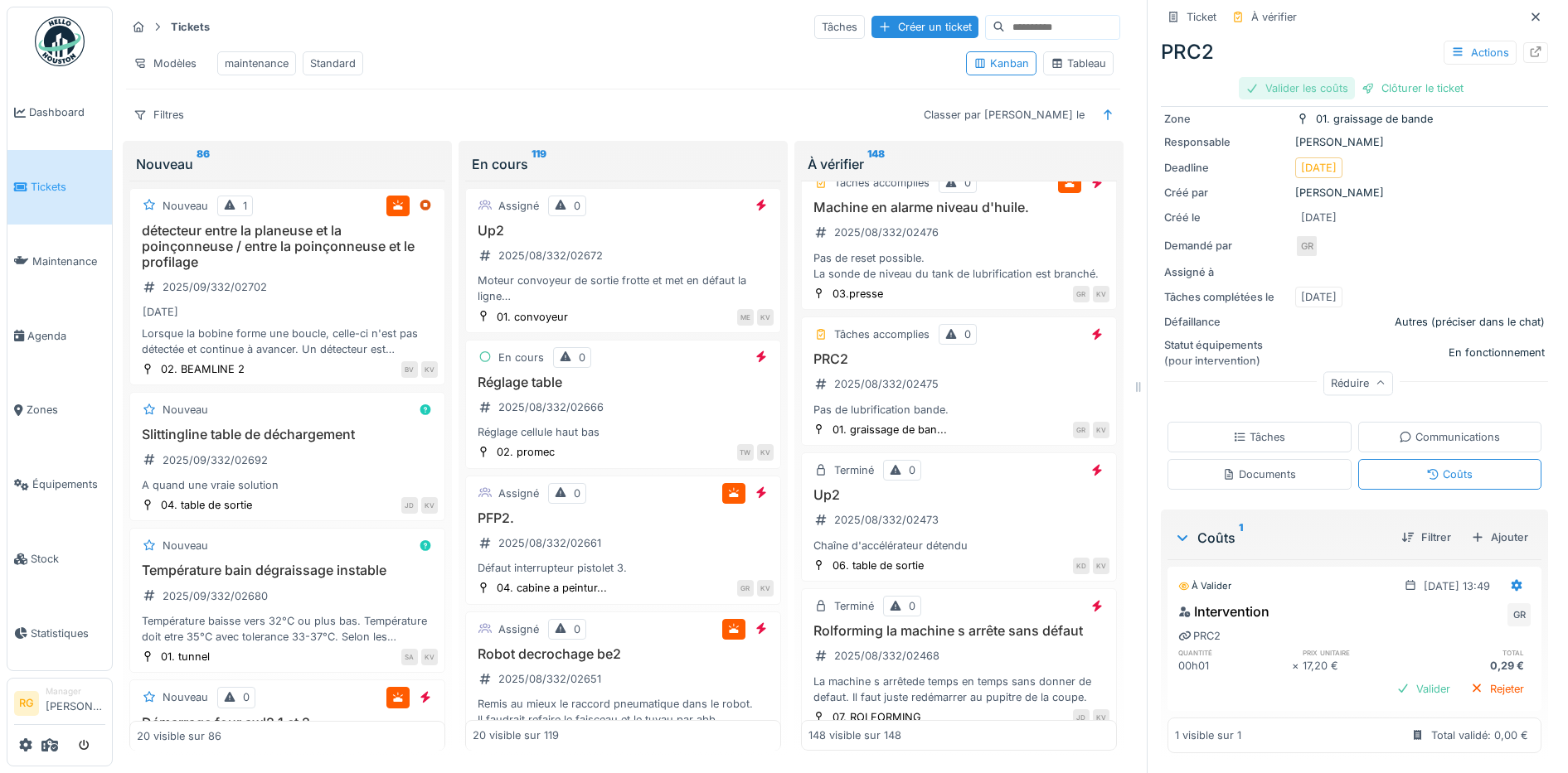
click at [1296, 77] on div "Valider les coûts" at bounding box center [1297, 88] width 116 height 22
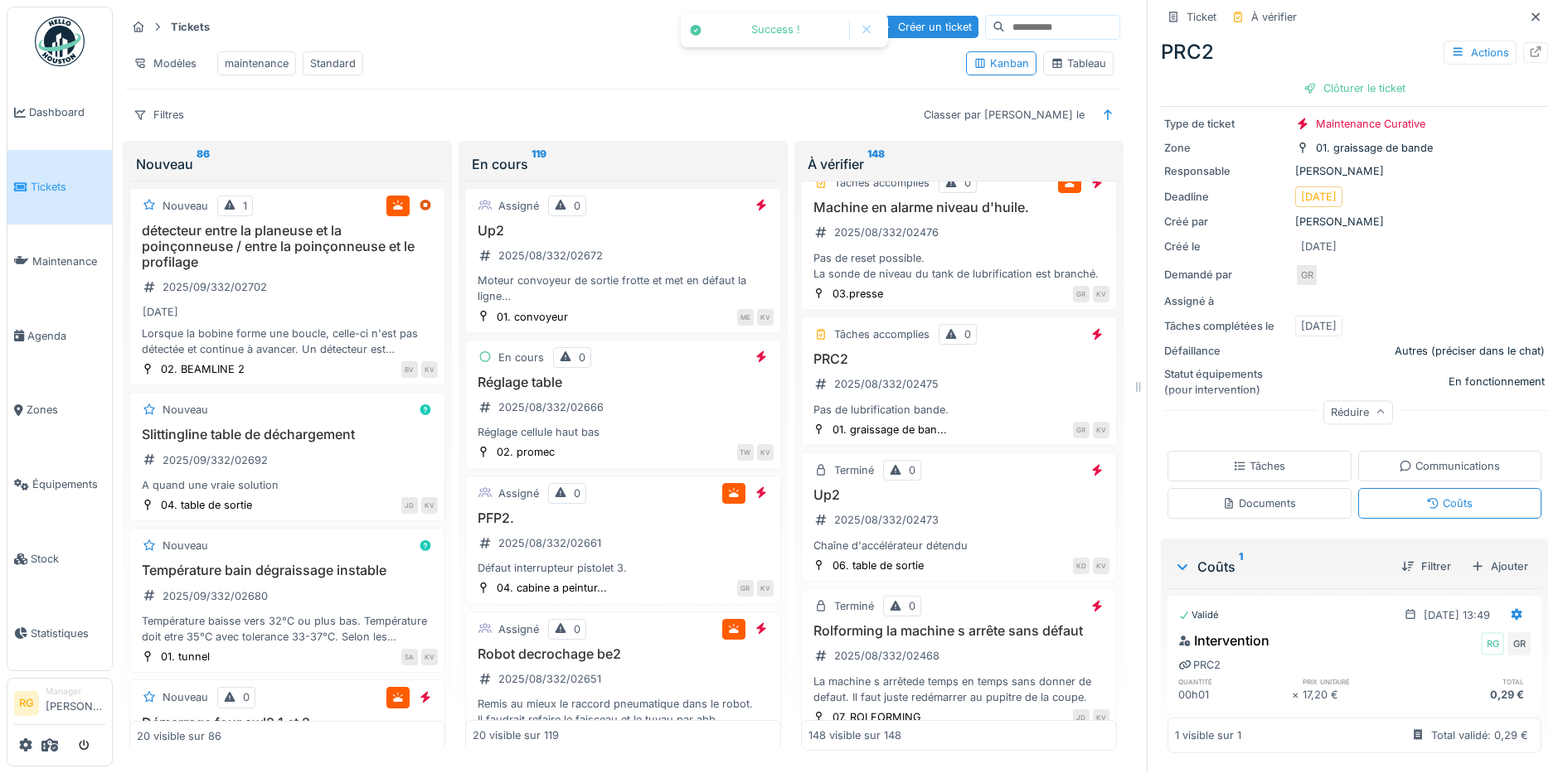
scroll to position [101, 0]
click at [1354, 77] on div "Clôturer le ticket" at bounding box center [1354, 88] width 115 height 22
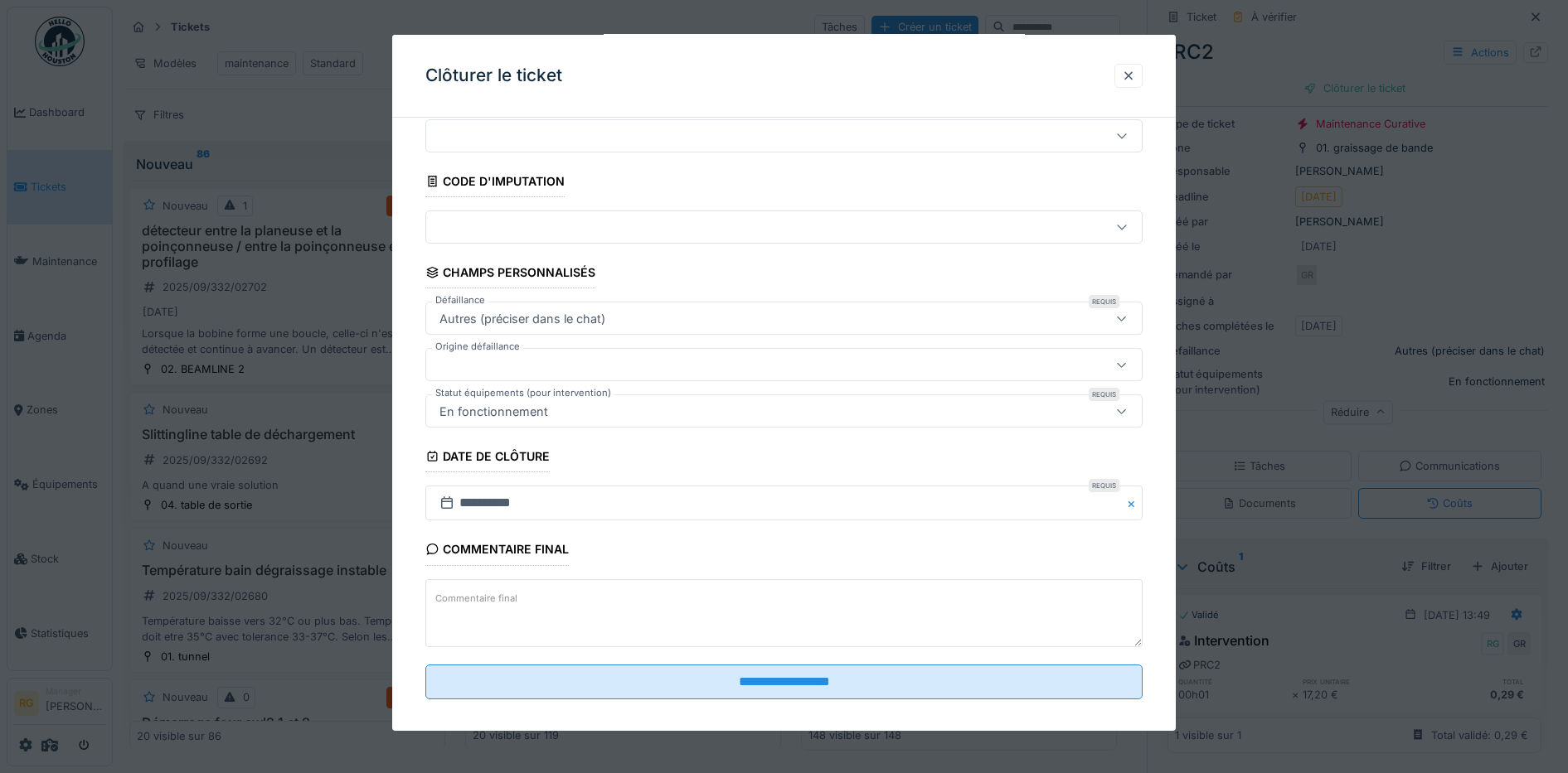
scroll to position [71, 0]
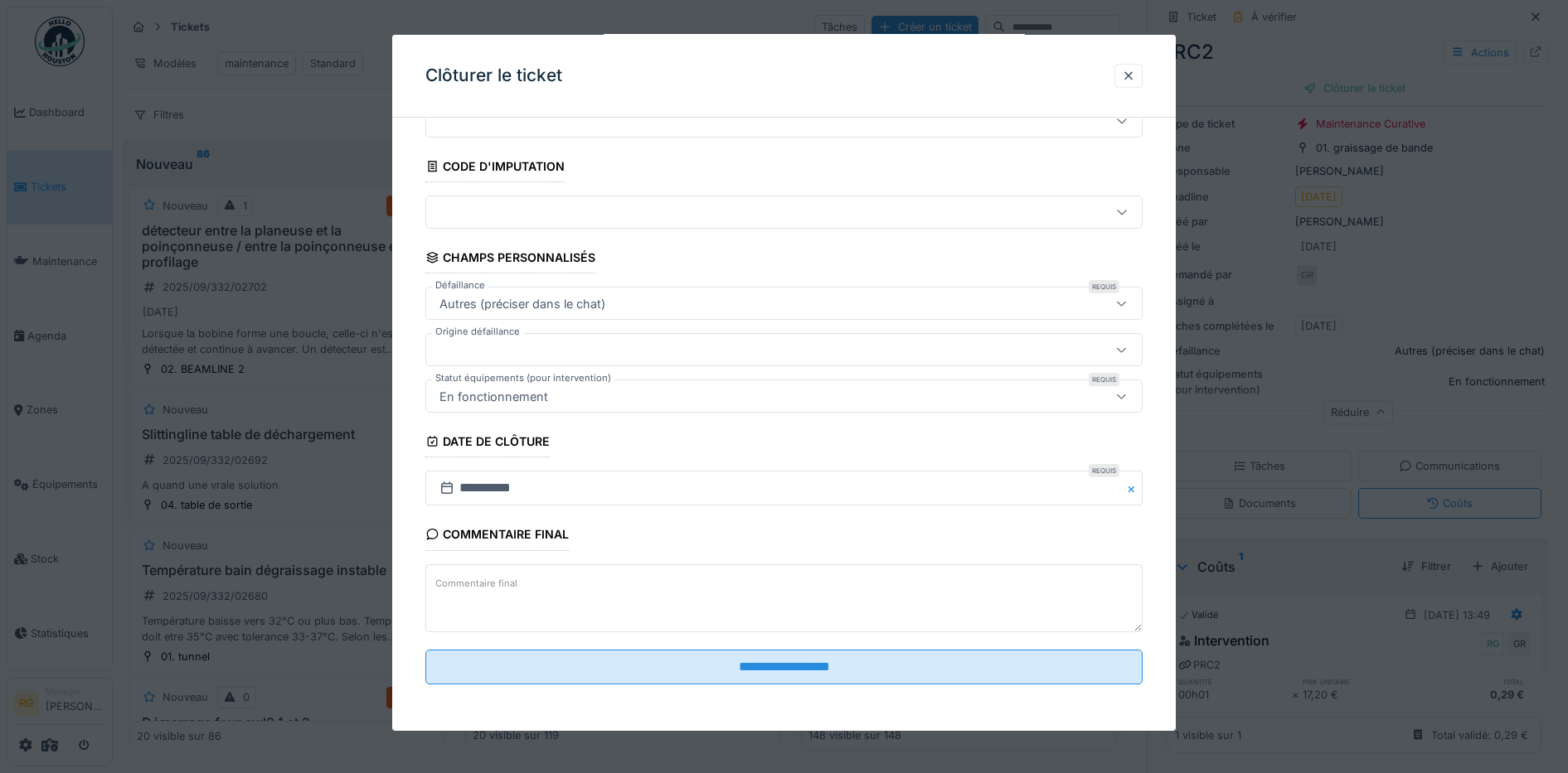
click at [616, 581] on textarea "Commentaire final" at bounding box center [785, 598] width 718 height 68
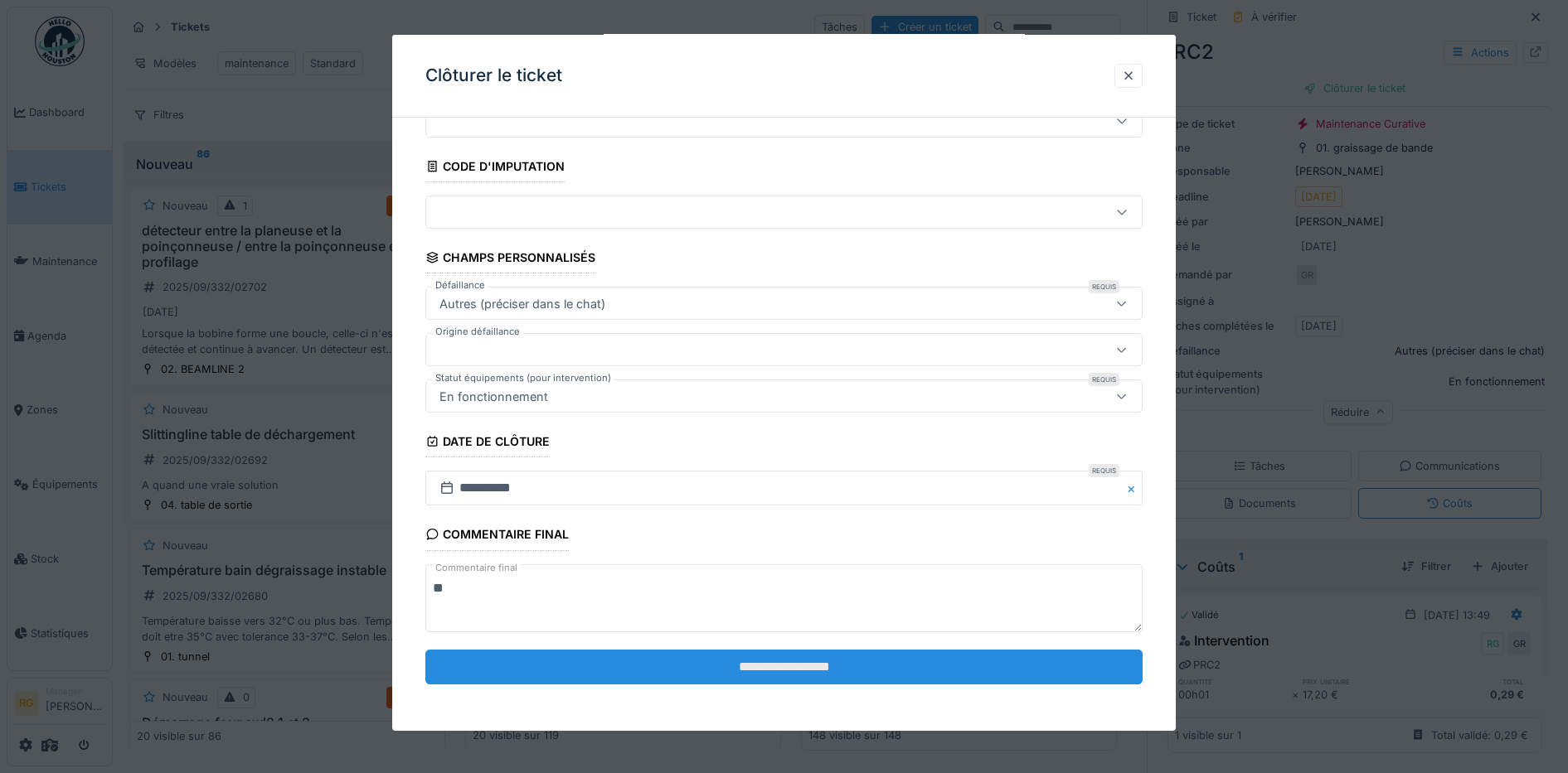
type textarea "**"
click at [702, 663] on input "**********" at bounding box center [785, 667] width 718 height 35
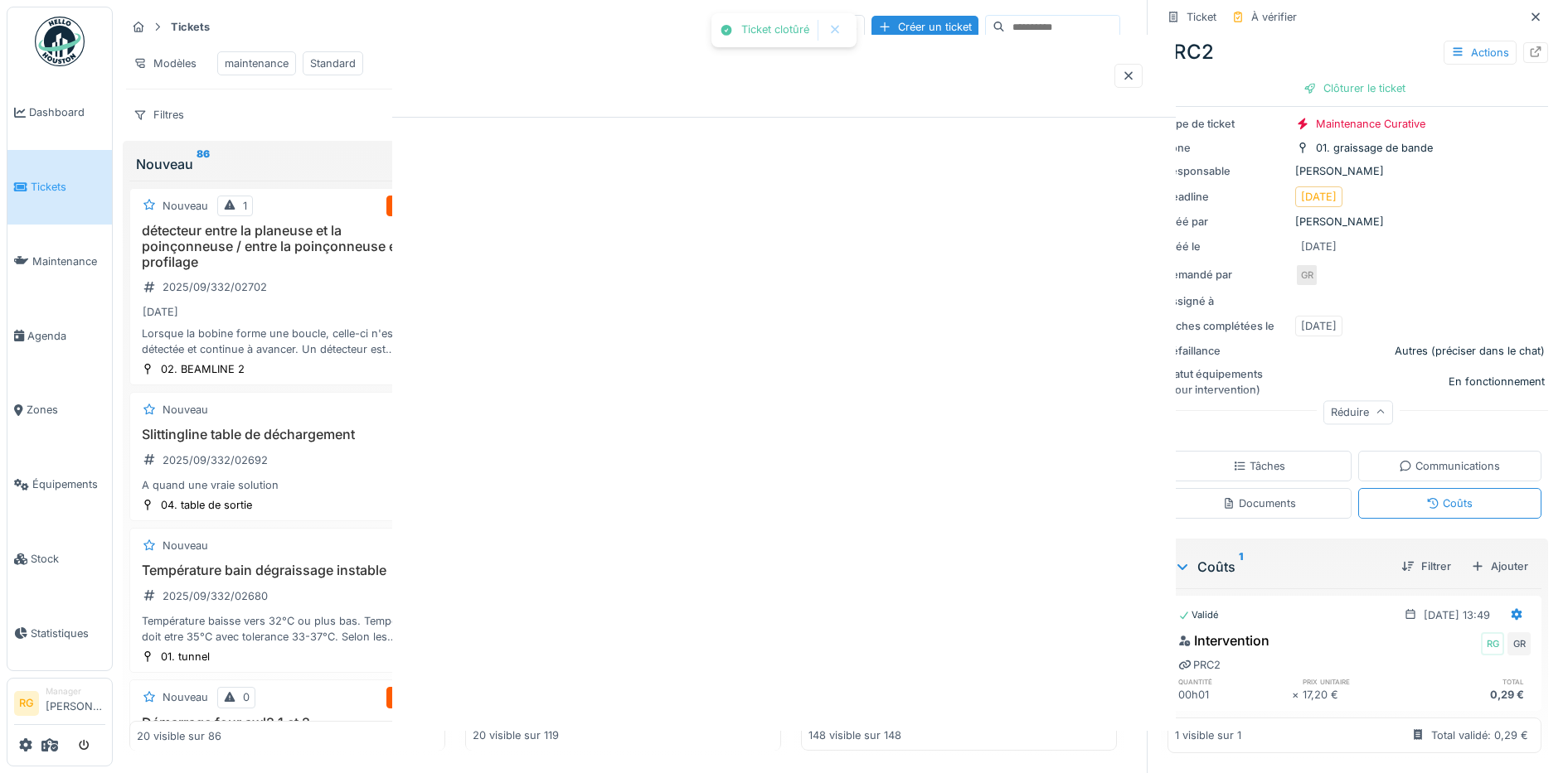
scroll to position [0, 0]
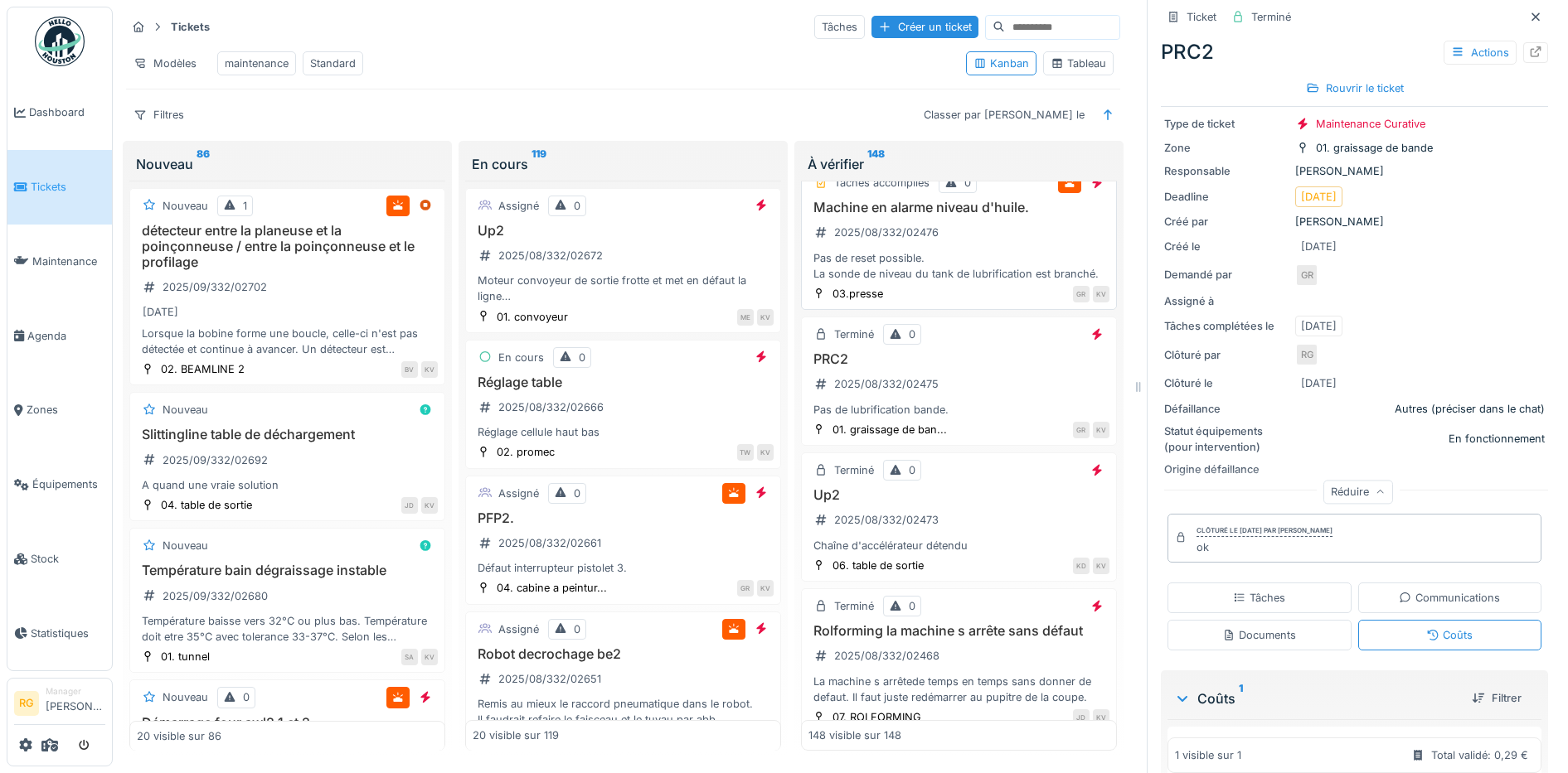
click at [963, 282] on div "Machine en alarme niveau d'huile. 2025/08/332/02476 Pas de reset possible. La s…" at bounding box center [959, 240] width 301 height 82
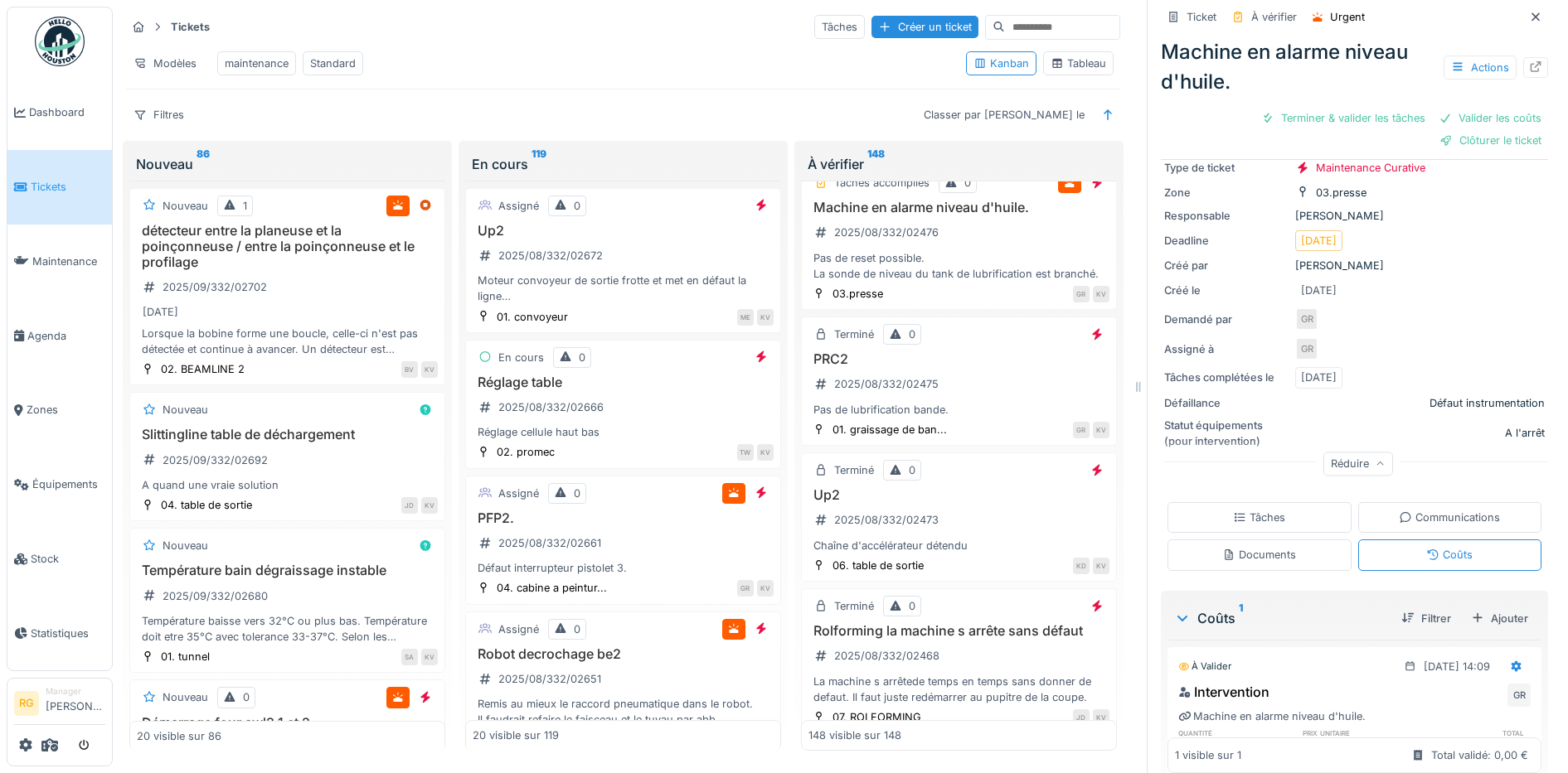
scroll to position [206, 0]
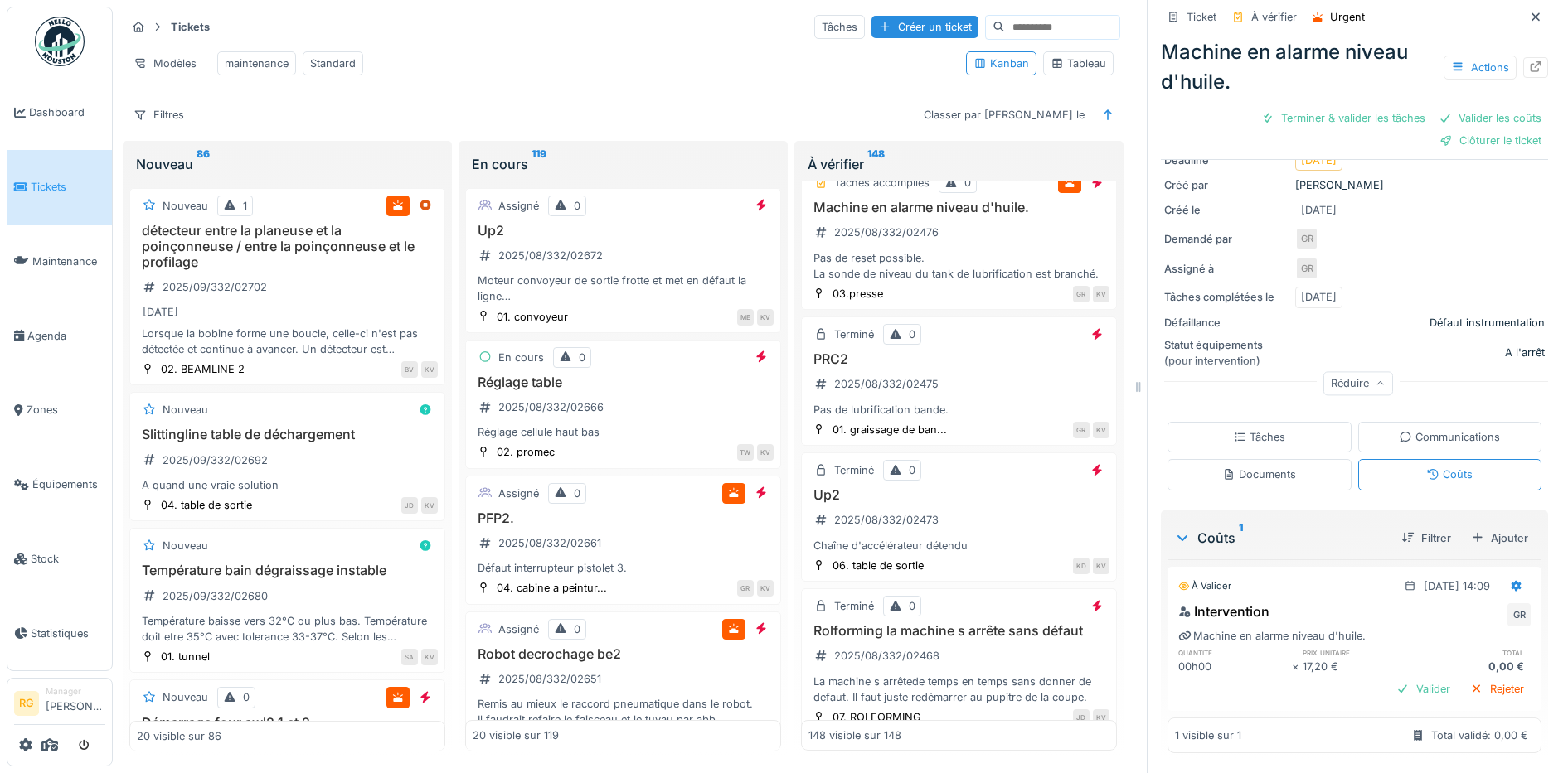
click at [1245, 429] on div "Tâches" at bounding box center [1258, 437] width 52 height 16
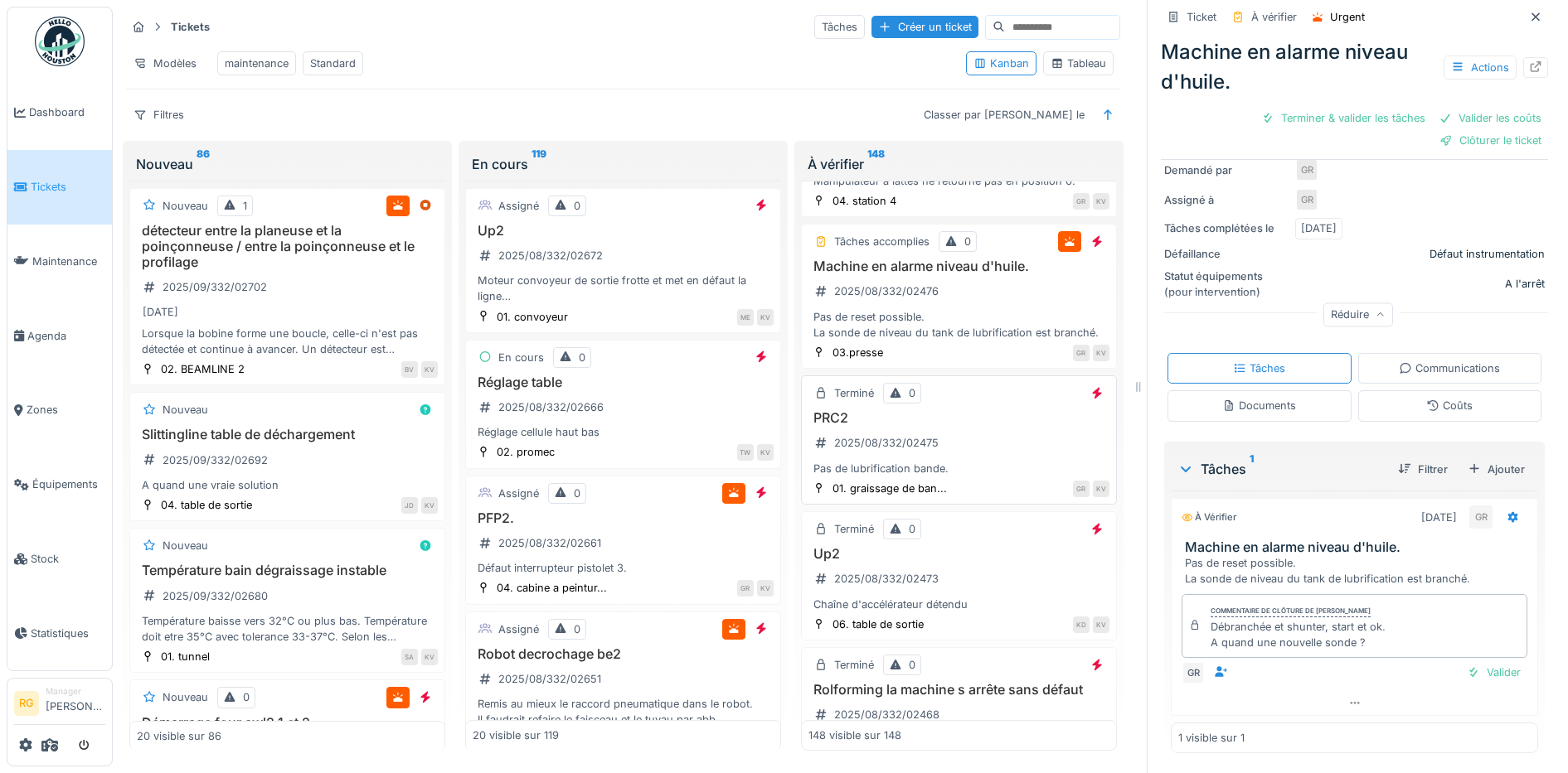
scroll to position [13679, 0]
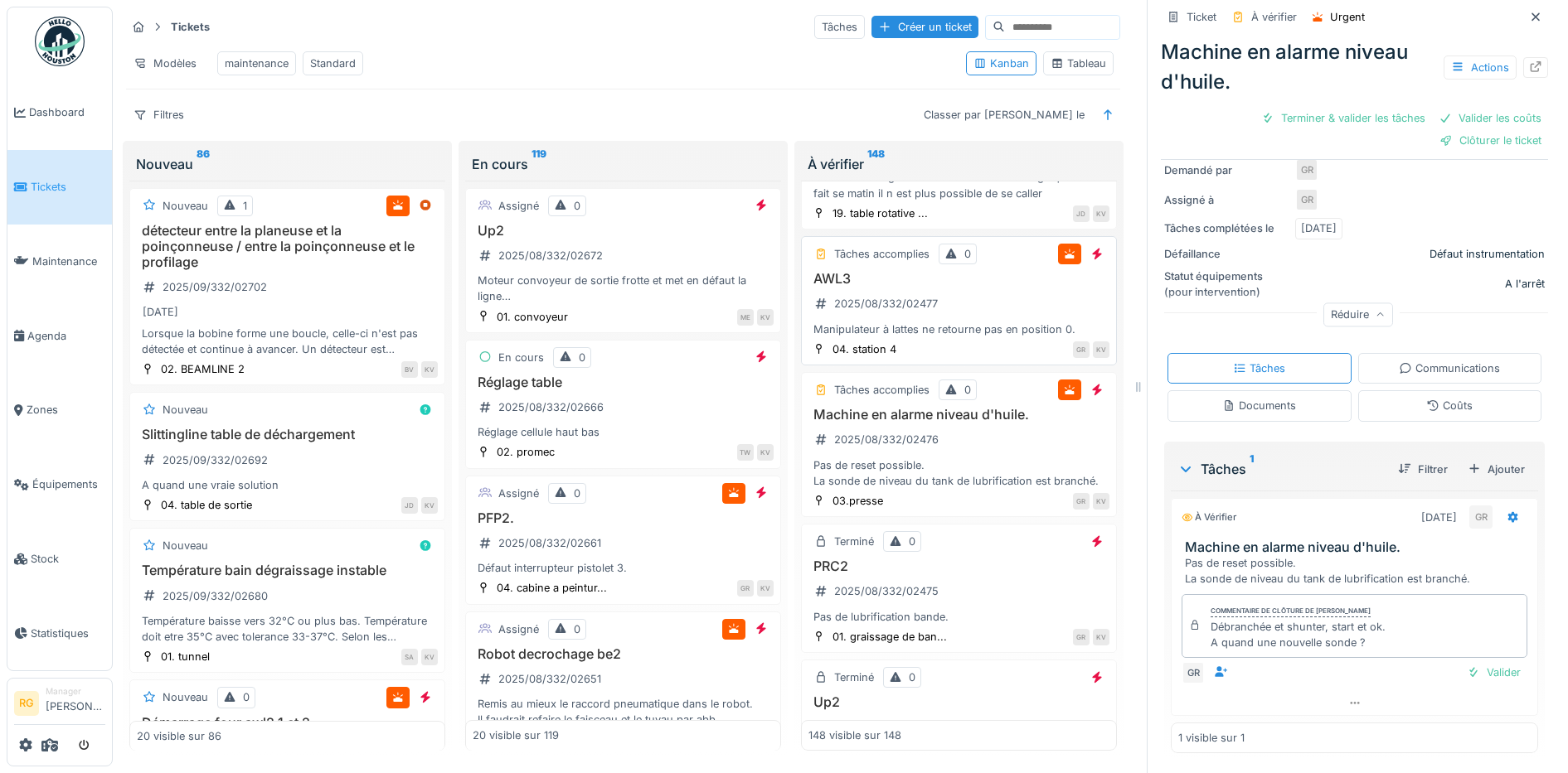
click at [977, 338] on div "AWL3 2025/08/332/02477 Manipulateur à lattes ne retourne pas en position 0." at bounding box center [959, 304] width 301 height 66
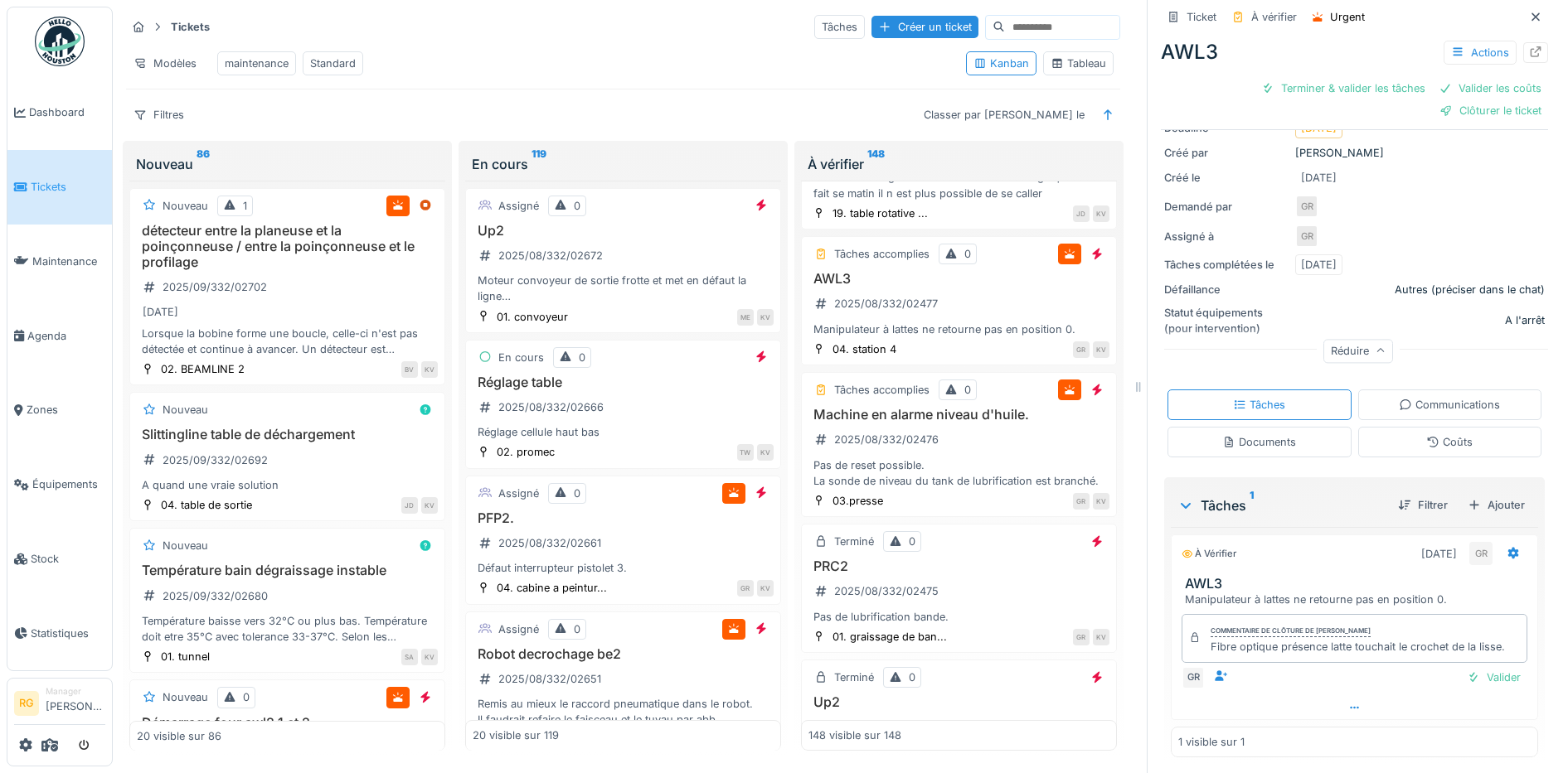
scroll to position [197, 0]
click at [1472, 662] on div "Valider" at bounding box center [1494, 673] width 67 height 22
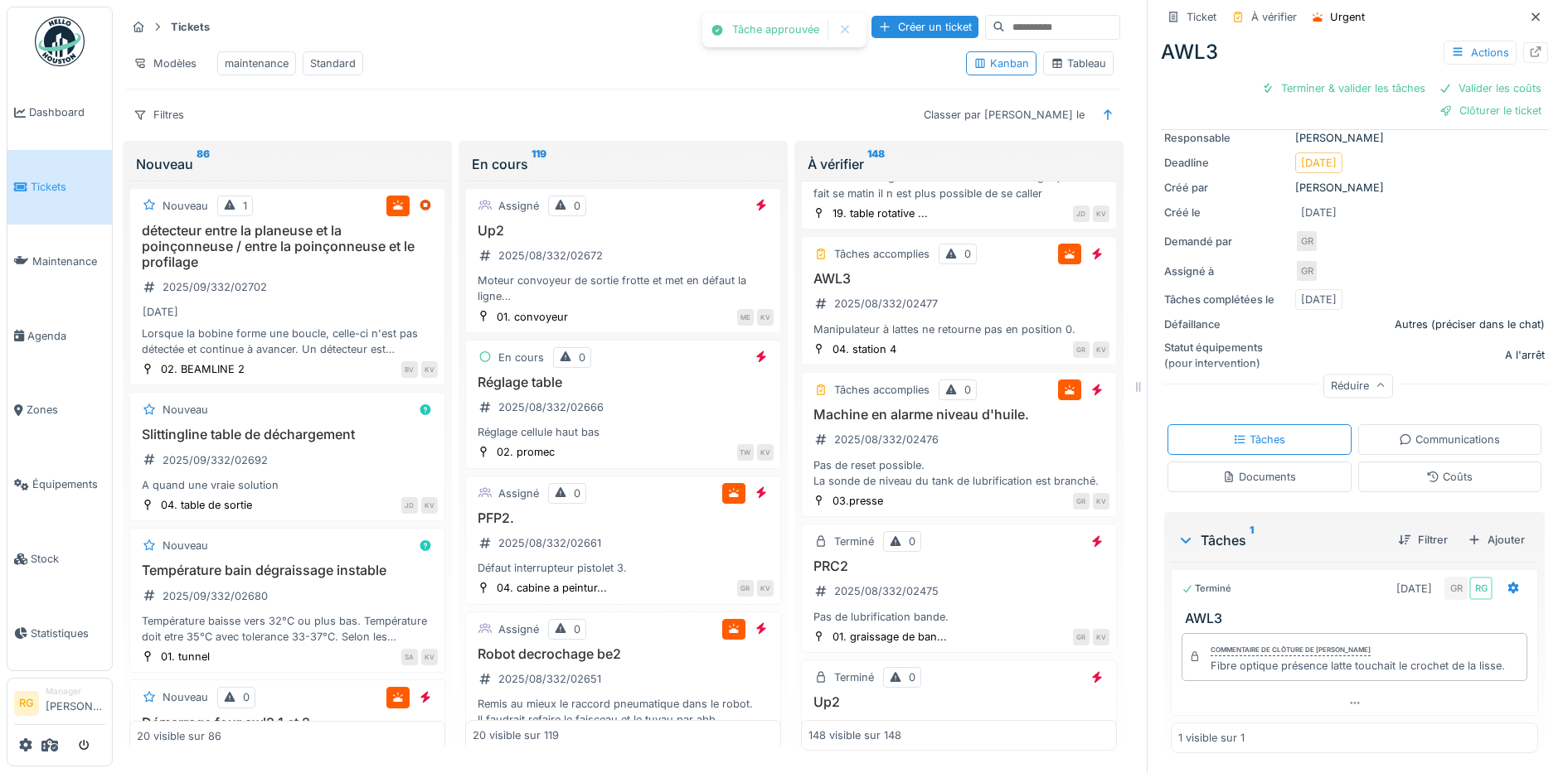
scroll to position [128, 0]
click at [1297, 77] on div "Valider les coûts" at bounding box center [1297, 88] width 116 height 22
click at [1332, 77] on div "Clôturer le ticket" at bounding box center [1354, 88] width 115 height 22
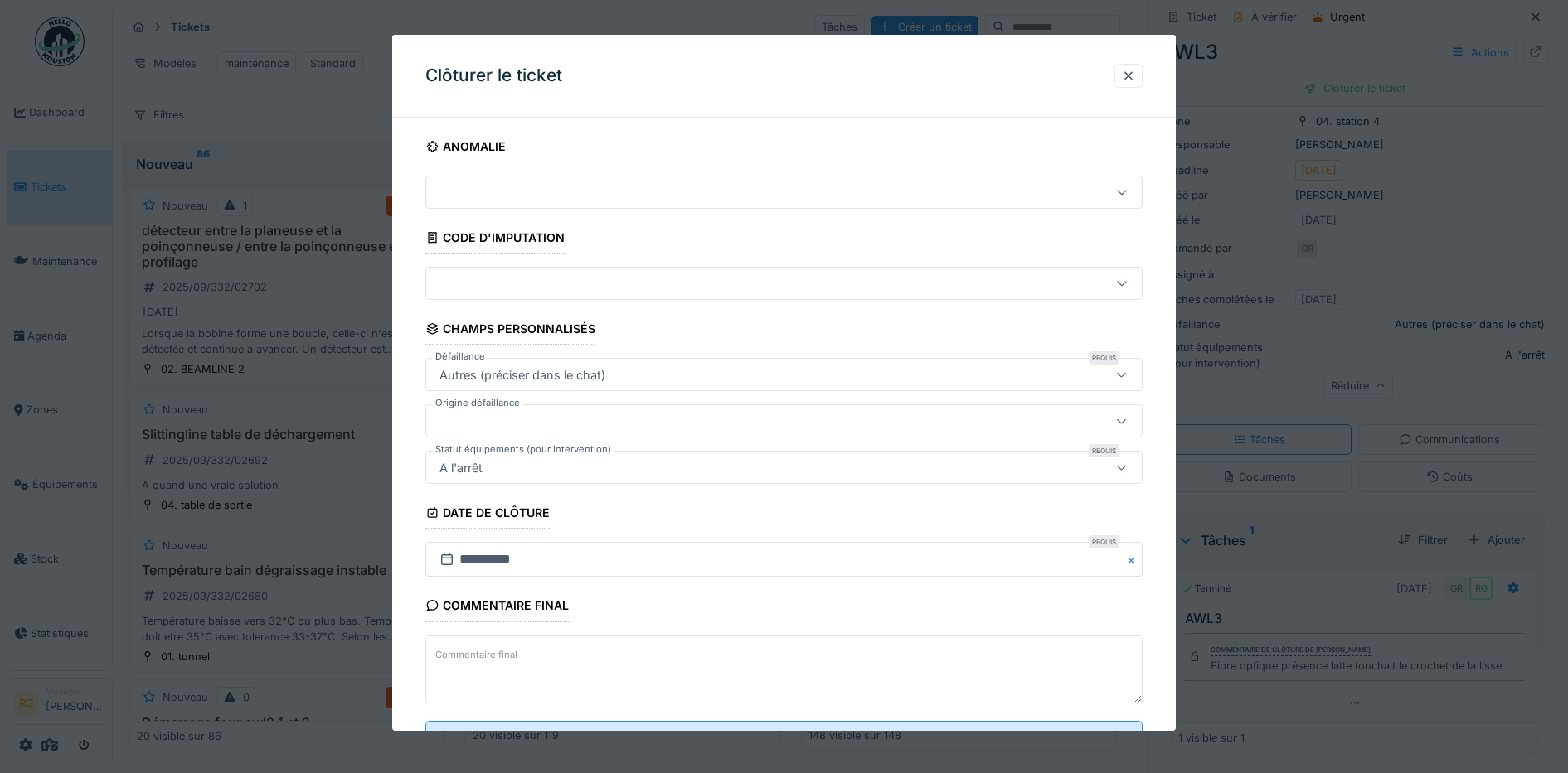
click at [485, 649] on label "Commentaire final" at bounding box center [476, 654] width 89 height 20
click at [485, 649] on textarea "Commentaire final" at bounding box center [785, 669] width 718 height 68
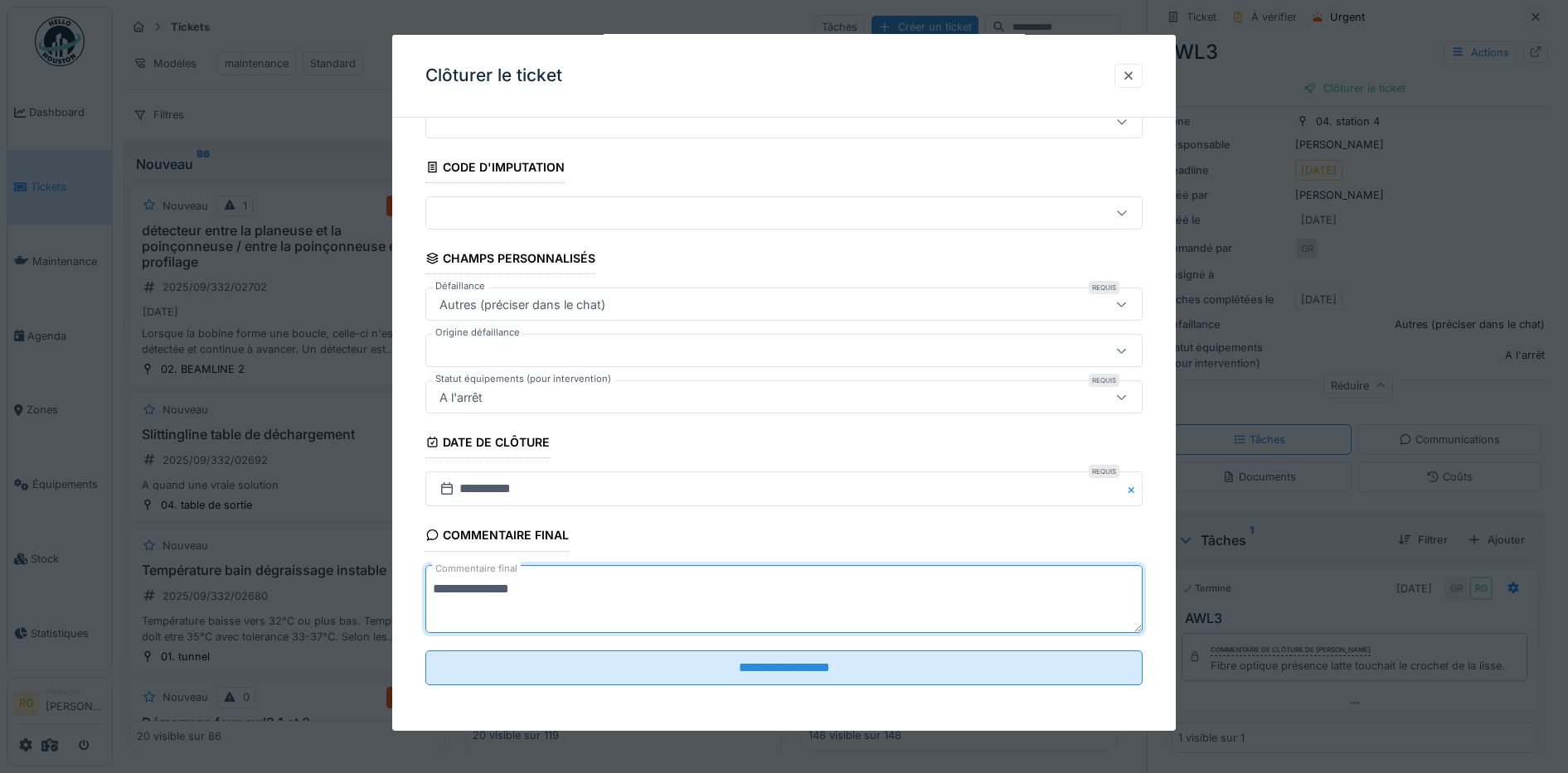
scroll to position [71, 0]
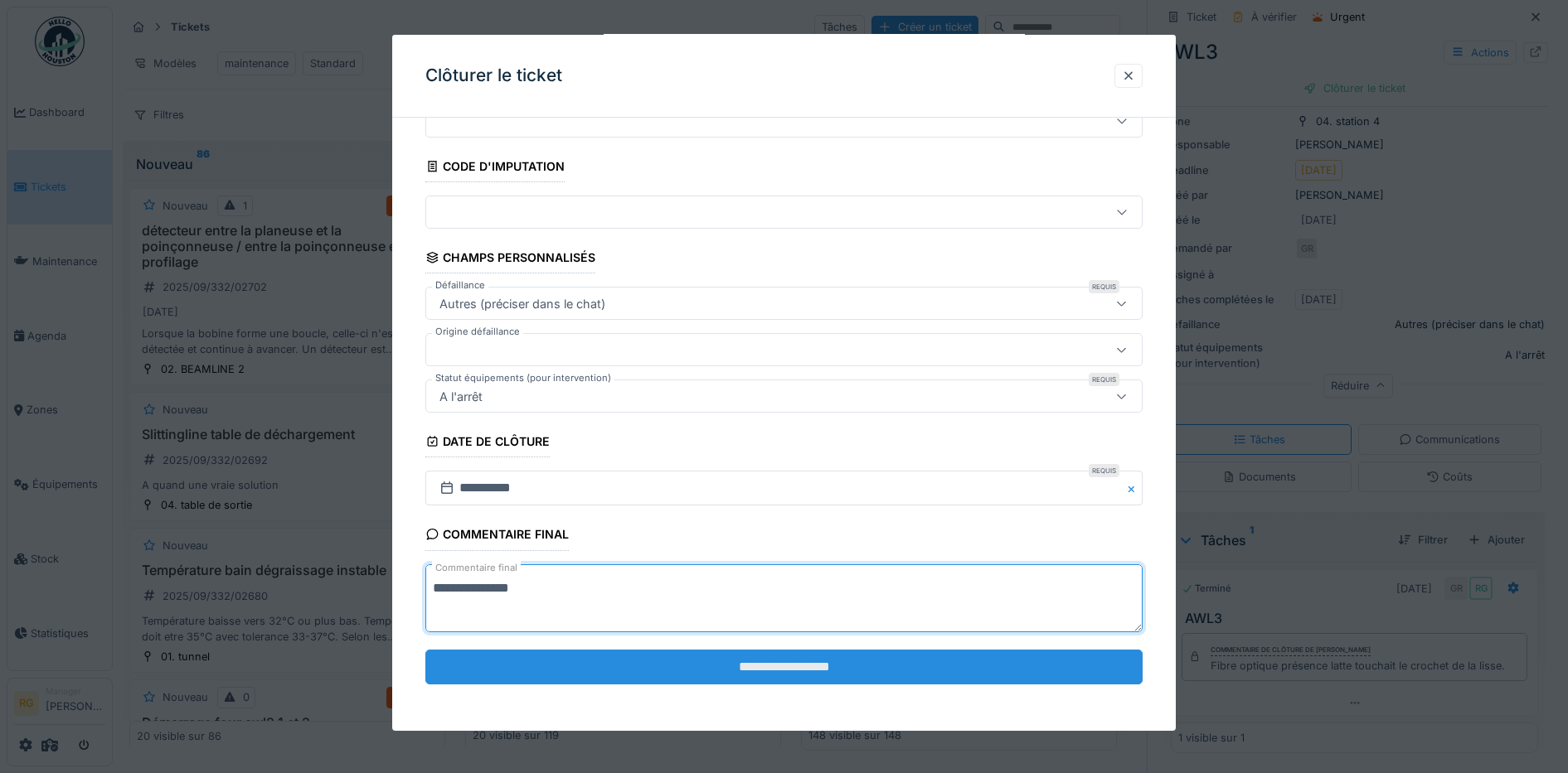
type textarea "**********"
click at [771, 665] on input "**********" at bounding box center [785, 667] width 718 height 35
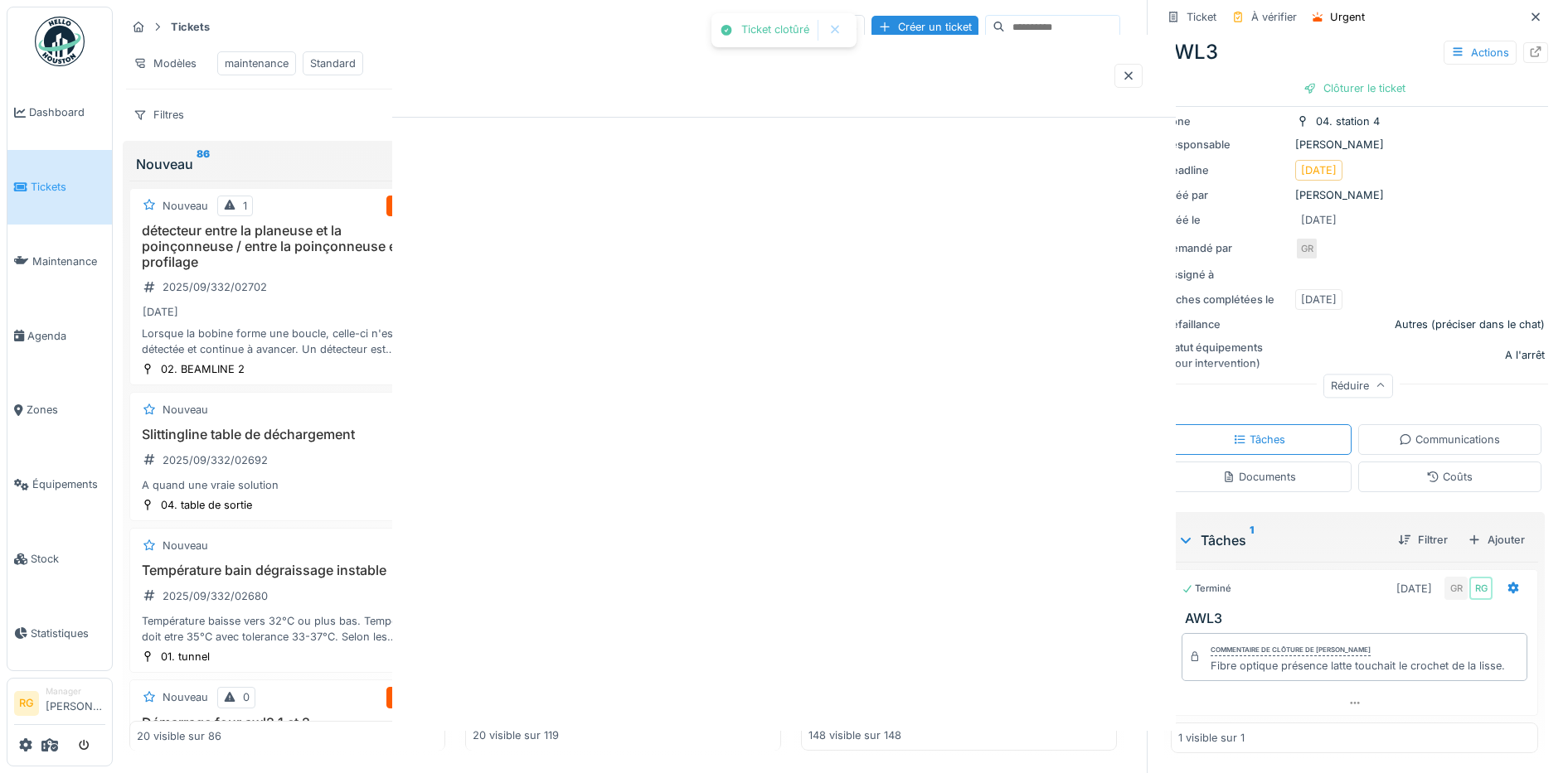
scroll to position [0, 0]
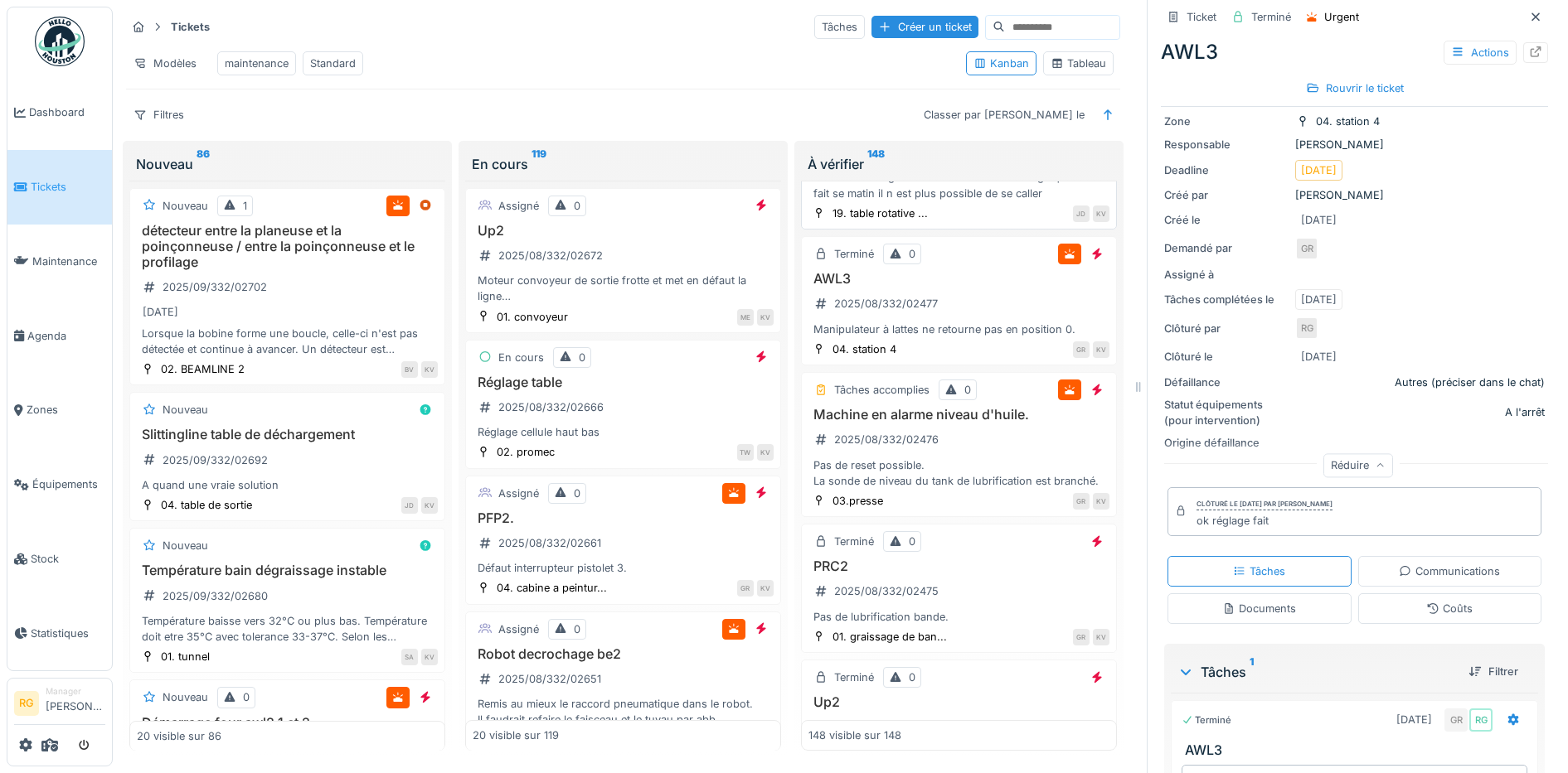
click at [979, 201] on div "Slittingline carrousel de sortie ne trouve pas sa place 2025/08/332/02479 Suite…" at bounding box center [959, 152] width 301 height 98
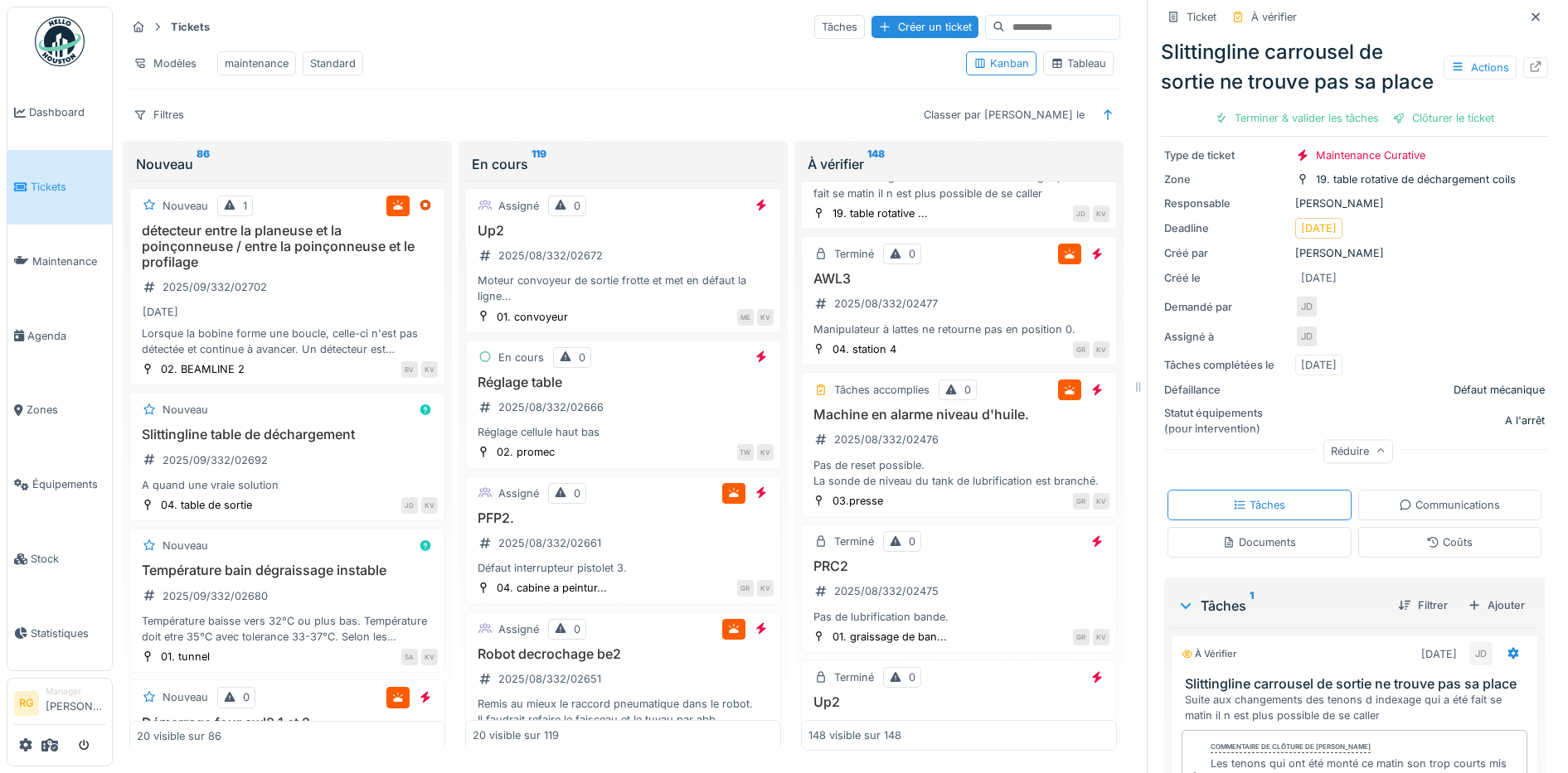
scroll to position [329, 0]
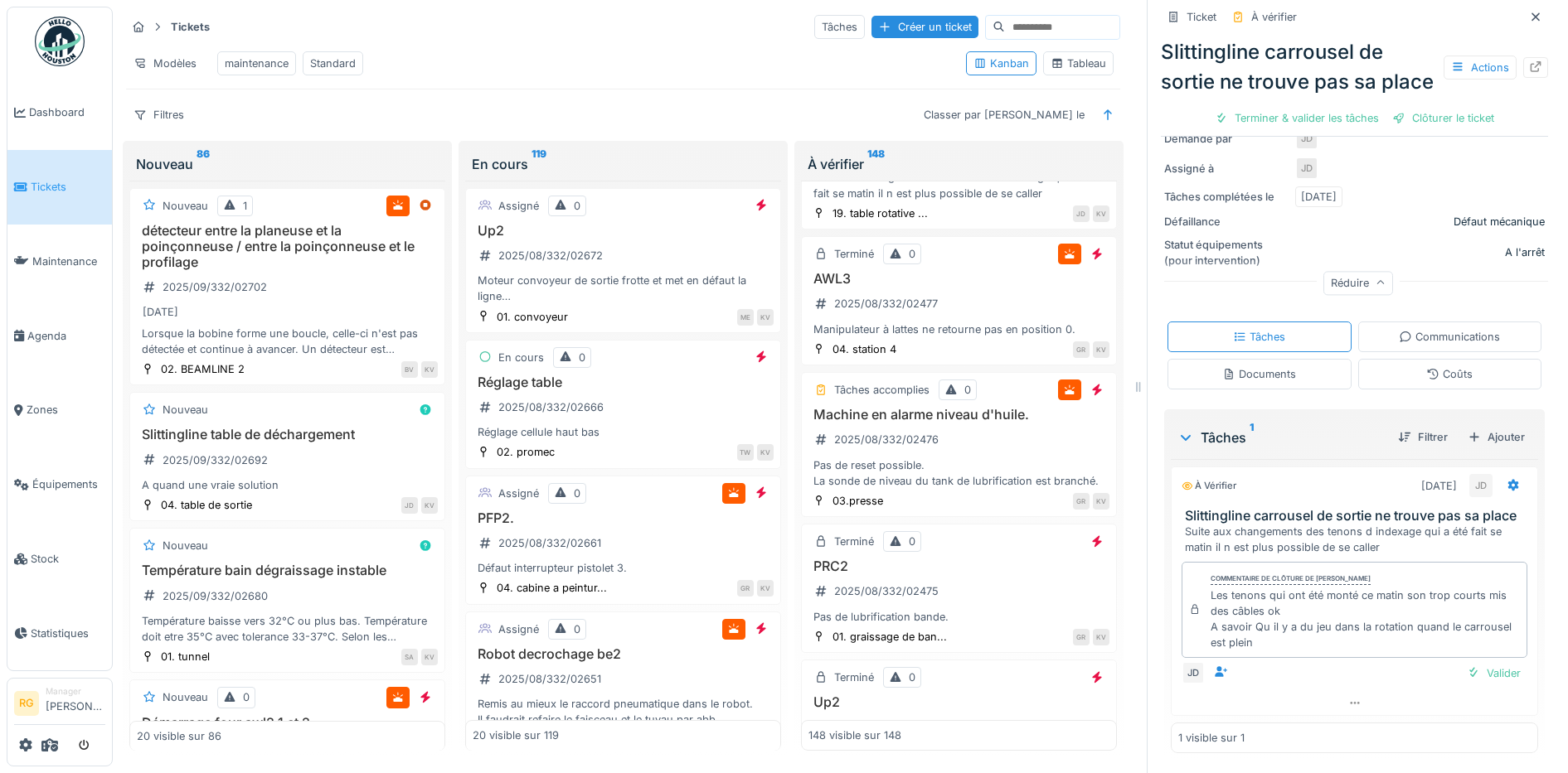
click at [1270, 366] on div "Documents" at bounding box center [1258, 374] width 74 height 16
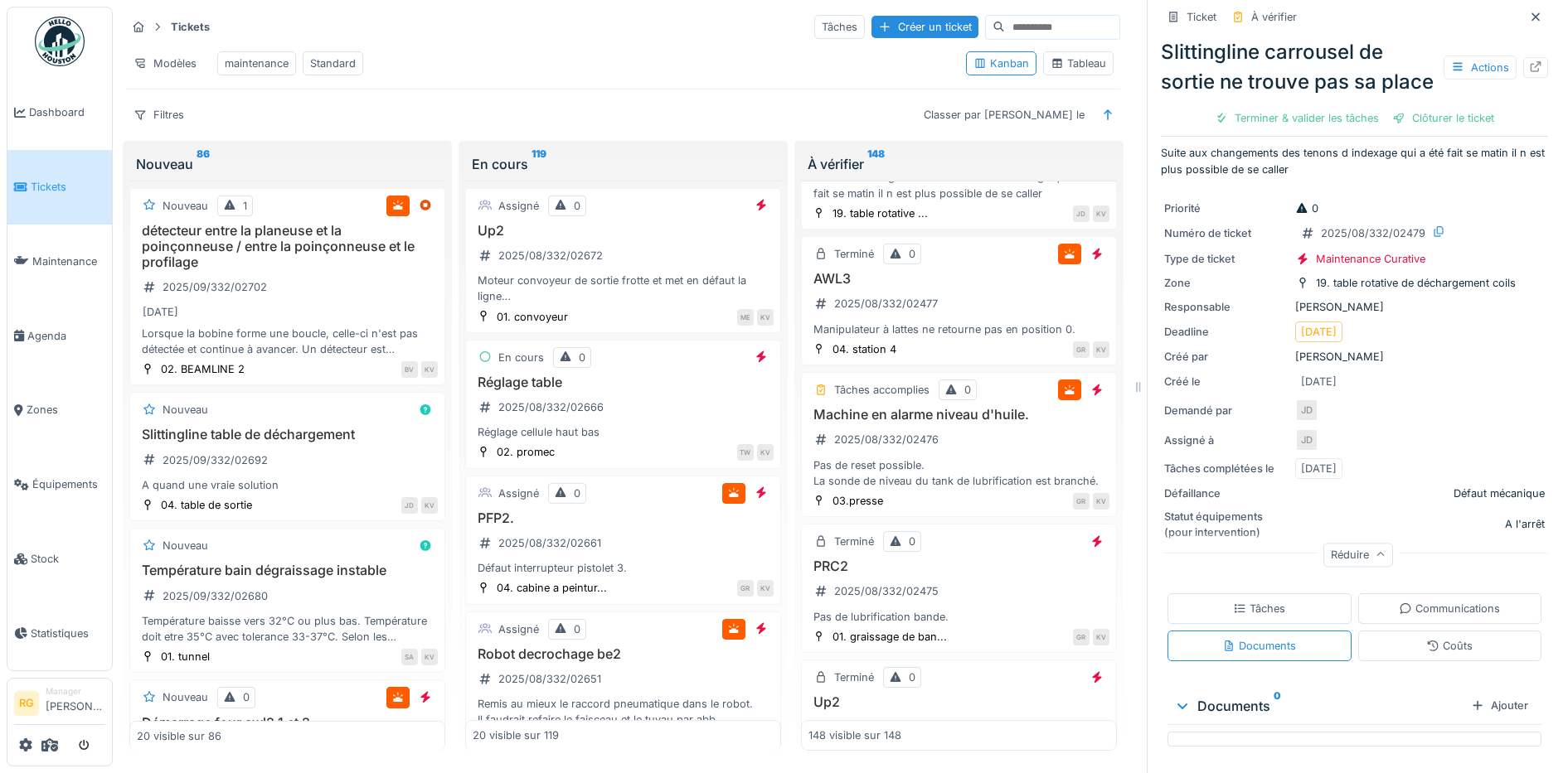
click at [1247, 601] on div "Tâches" at bounding box center [1258, 609] width 52 height 16
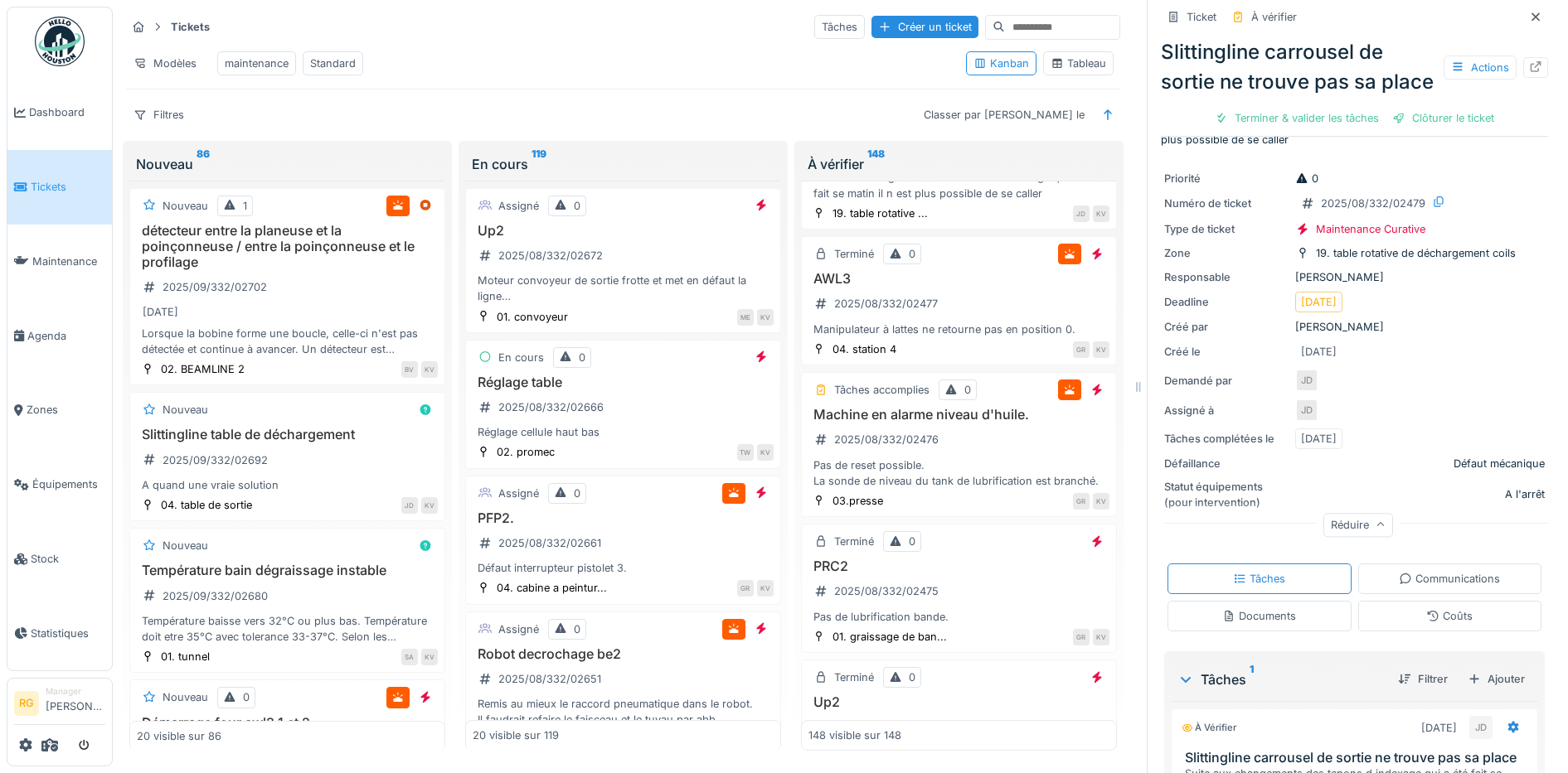
scroll to position [329, 0]
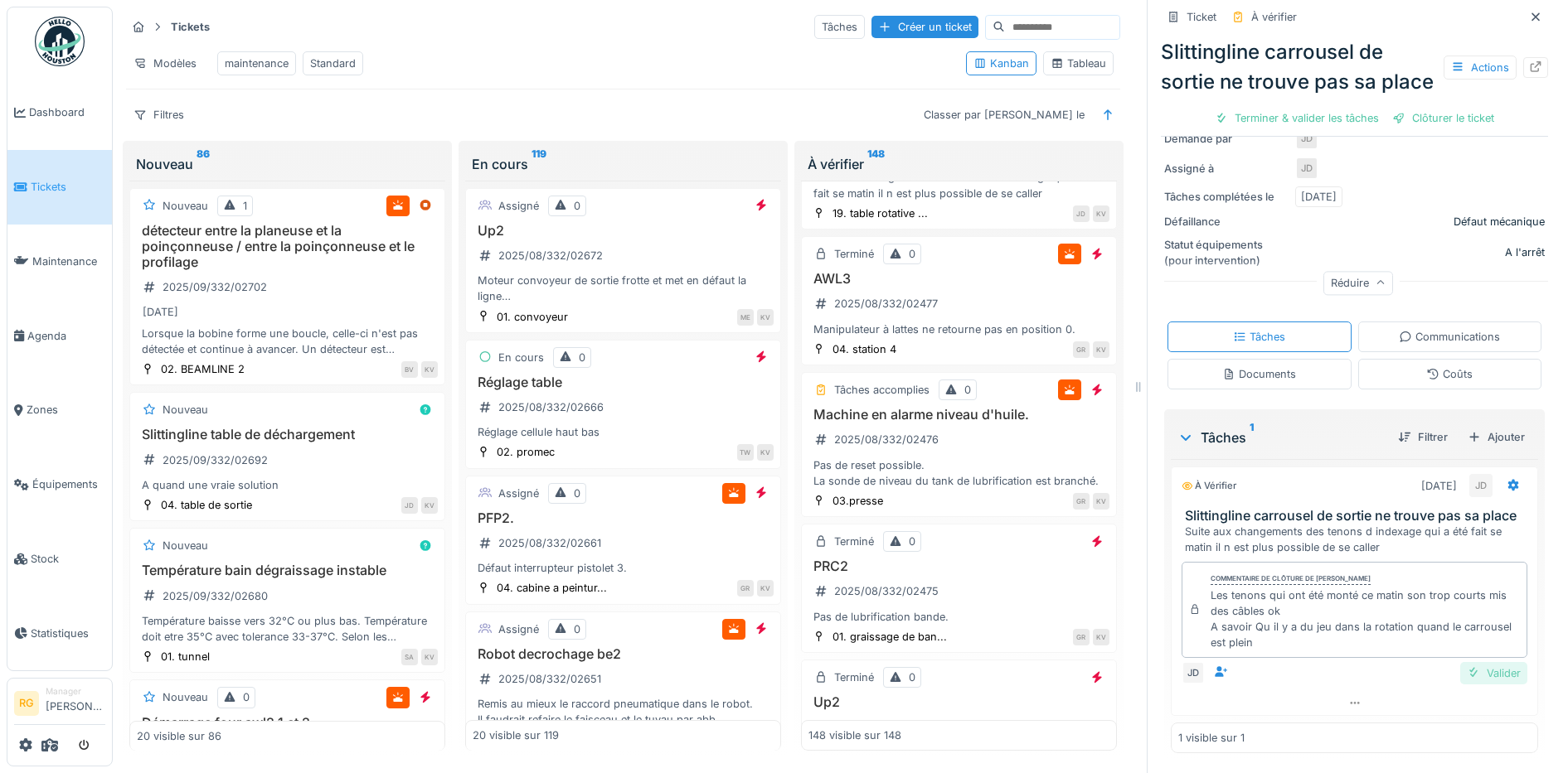
click at [1475, 662] on div "Valider" at bounding box center [1494, 673] width 67 height 22
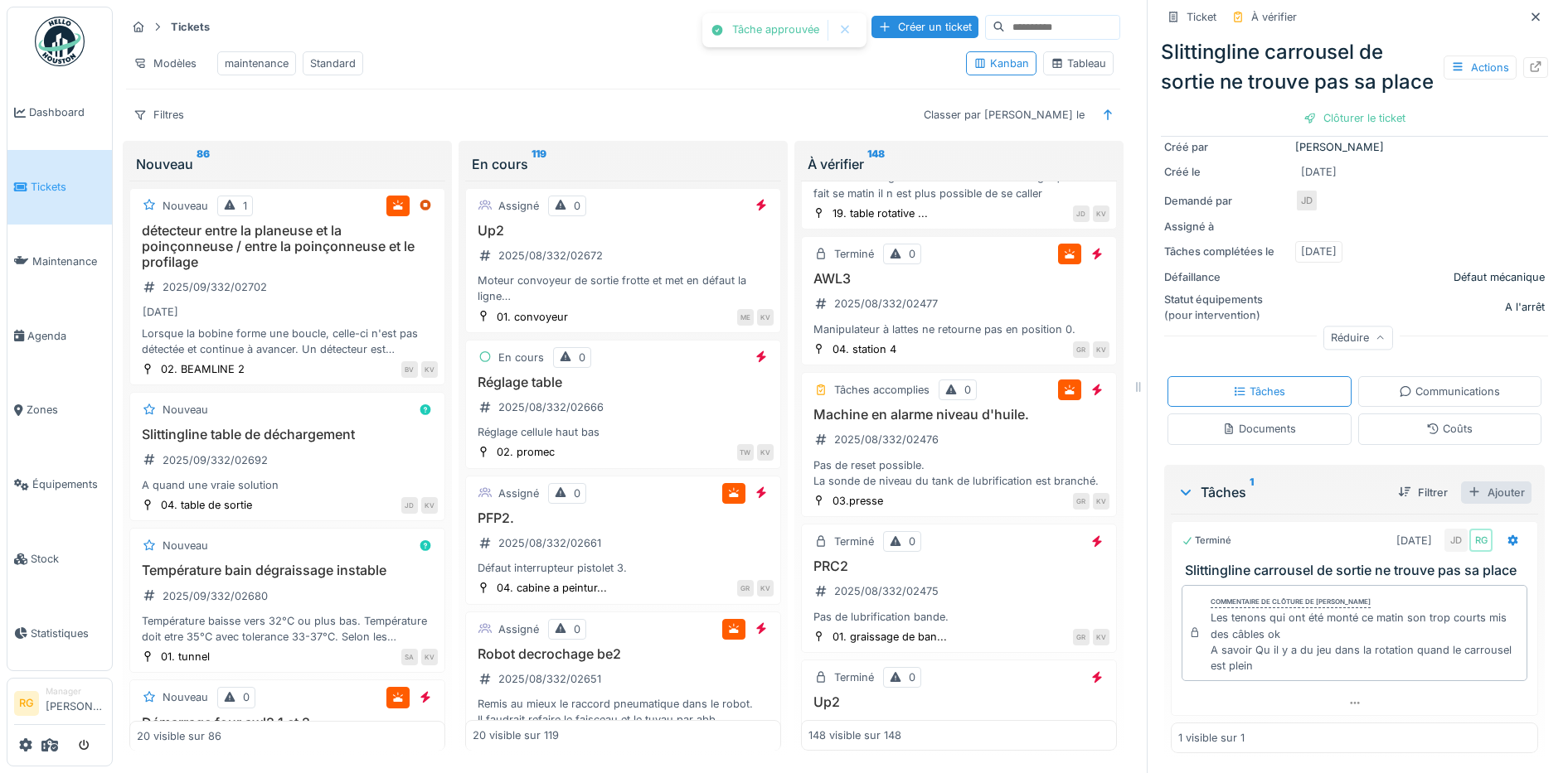
scroll to position [267, 0]
click at [1341, 128] on div "Clôturer le ticket" at bounding box center [1354, 118] width 115 height 22
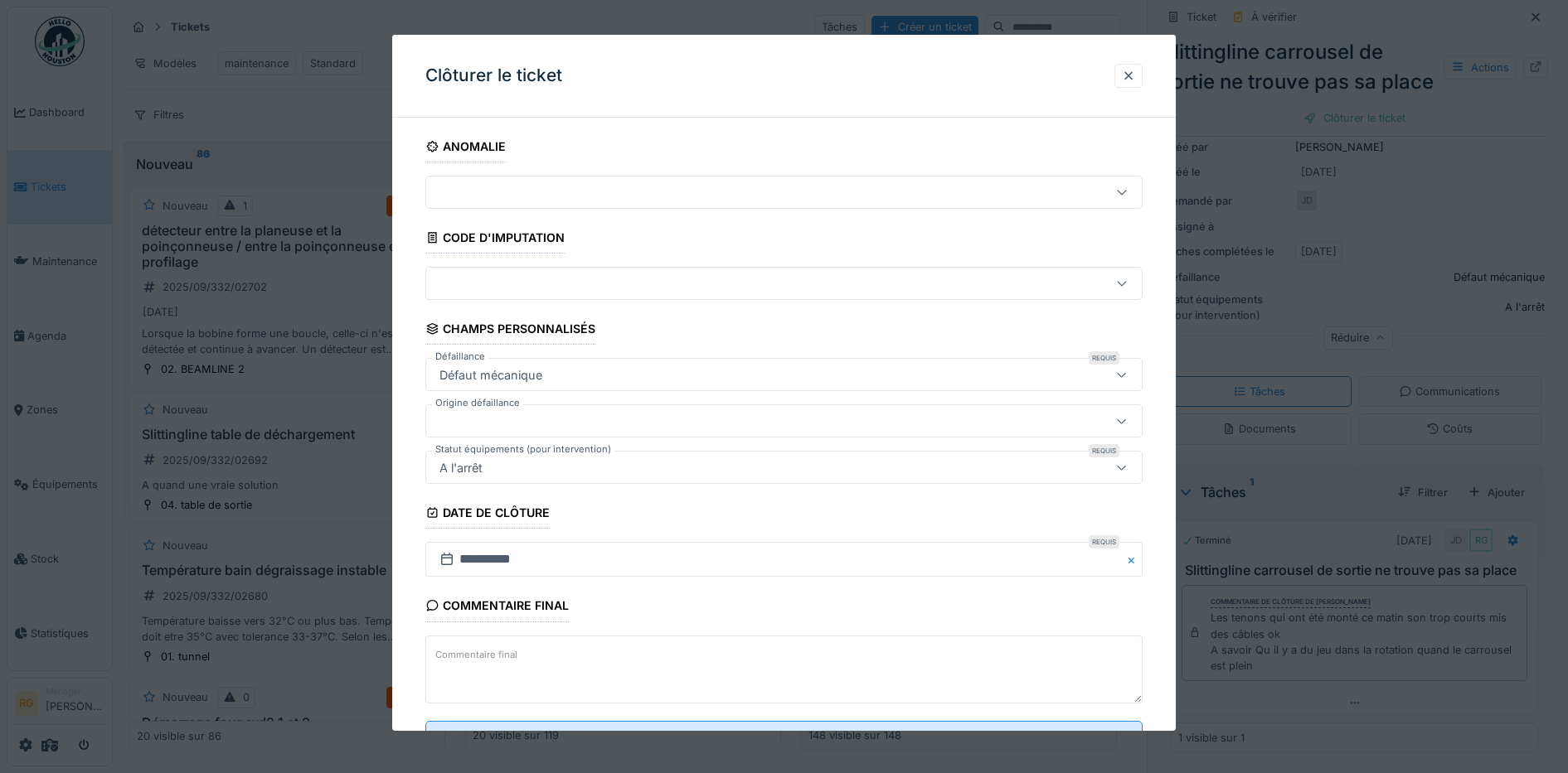
click at [531, 644] on textarea "Commentaire final" at bounding box center [785, 669] width 718 height 68
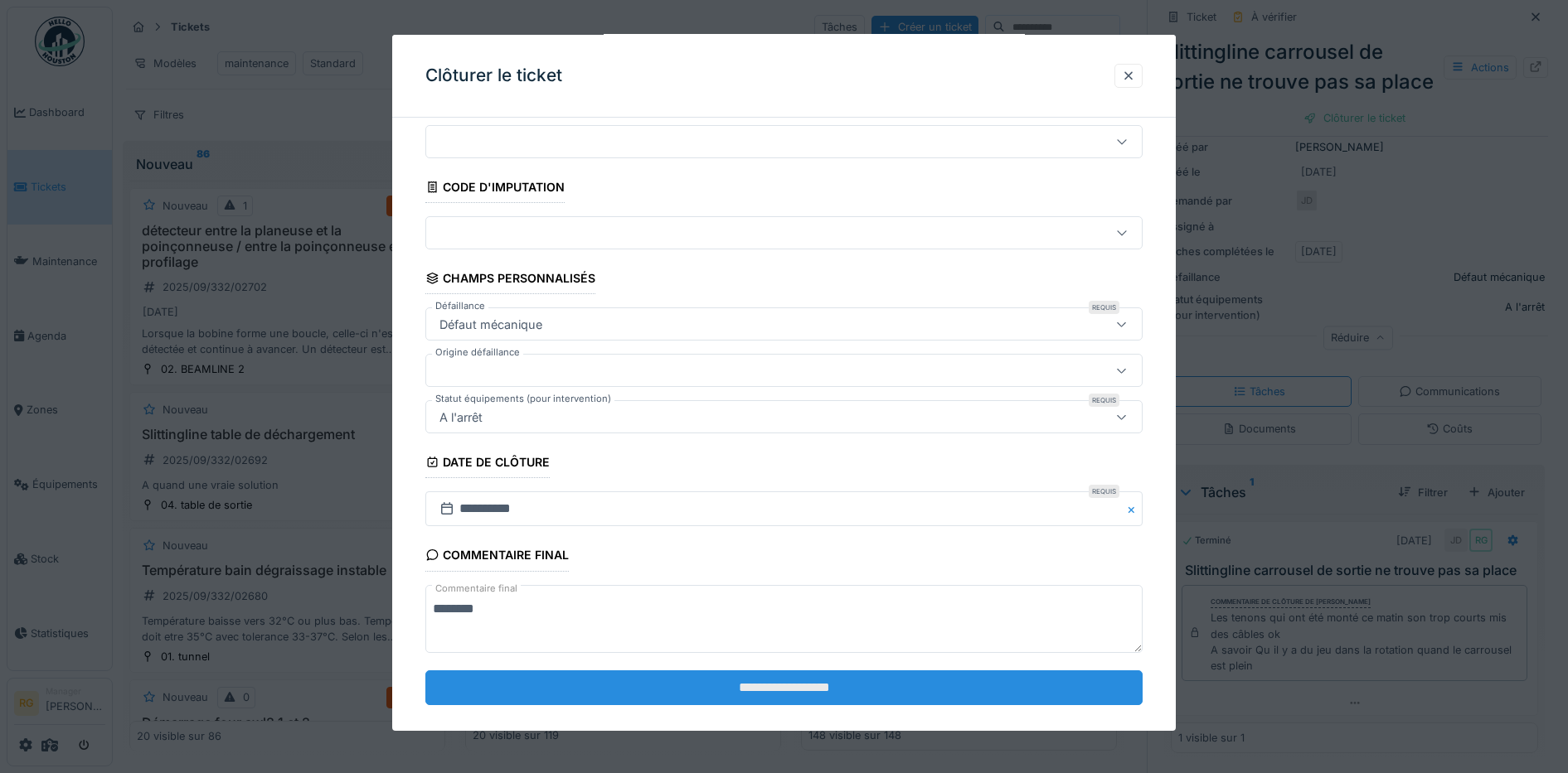
scroll to position [71, 0]
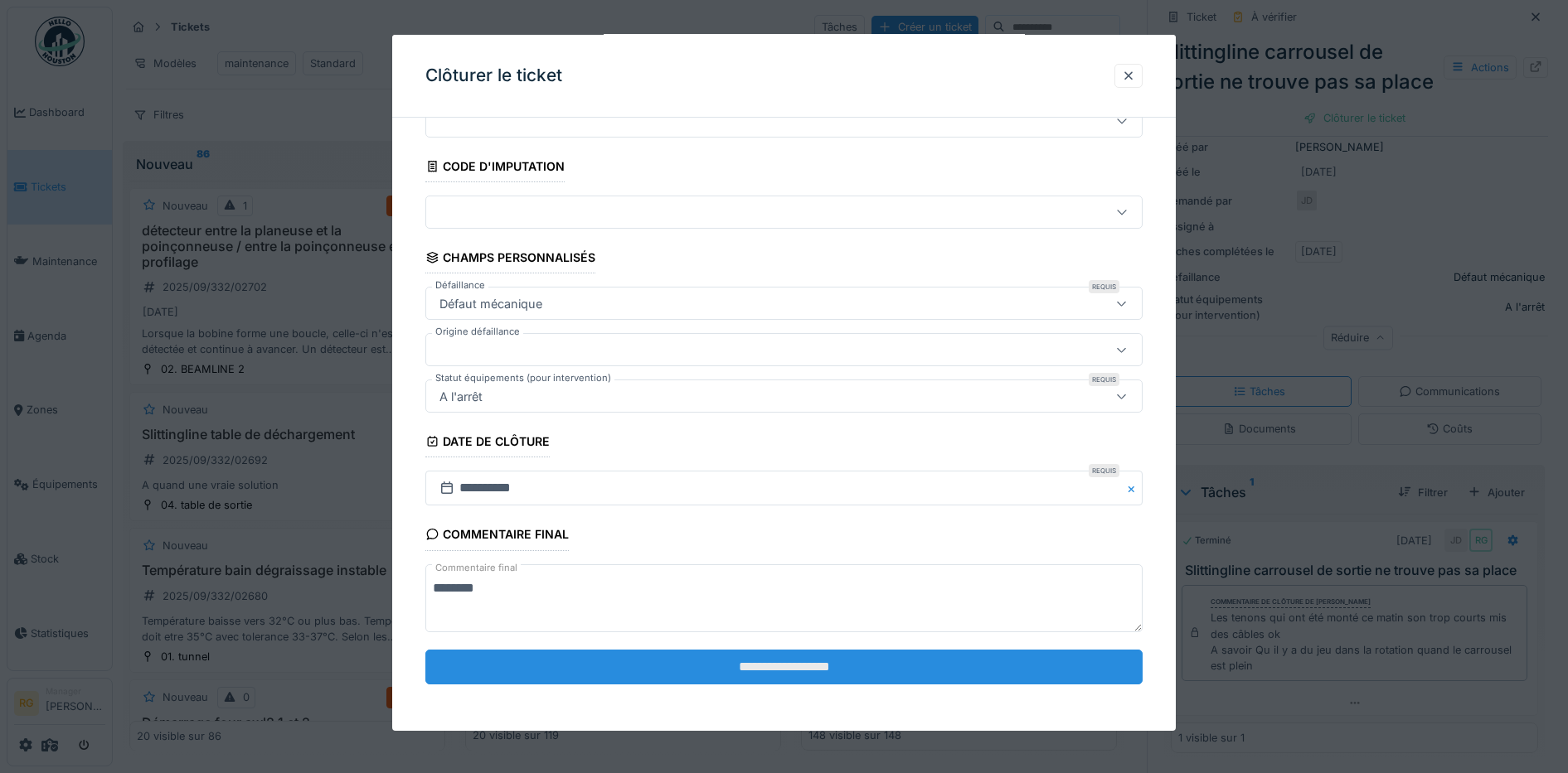
type textarea "********"
click at [749, 670] on input "**********" at bounding box center [785, 667] width 718 height 35
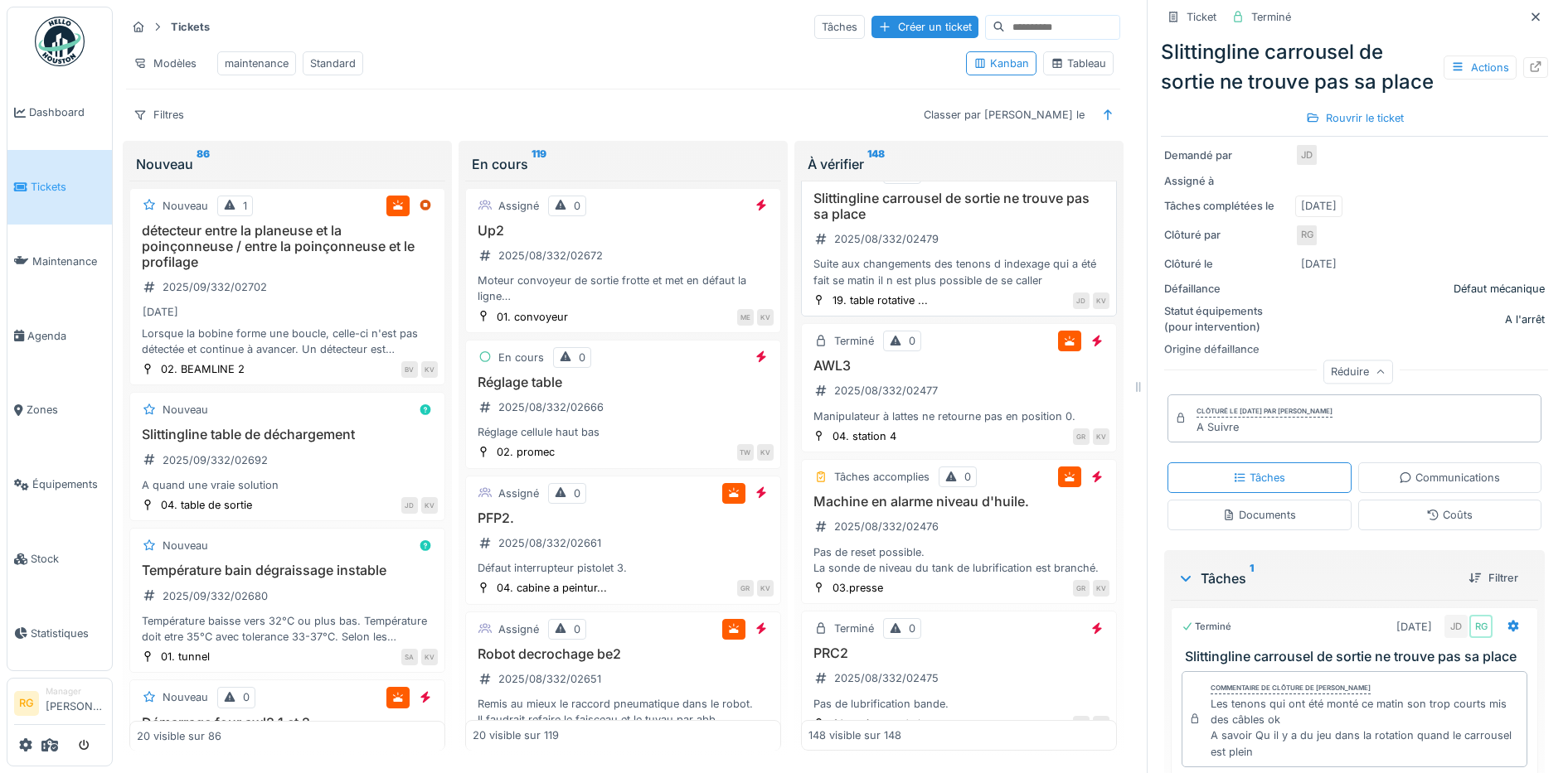
scroll to position [13472, 0]
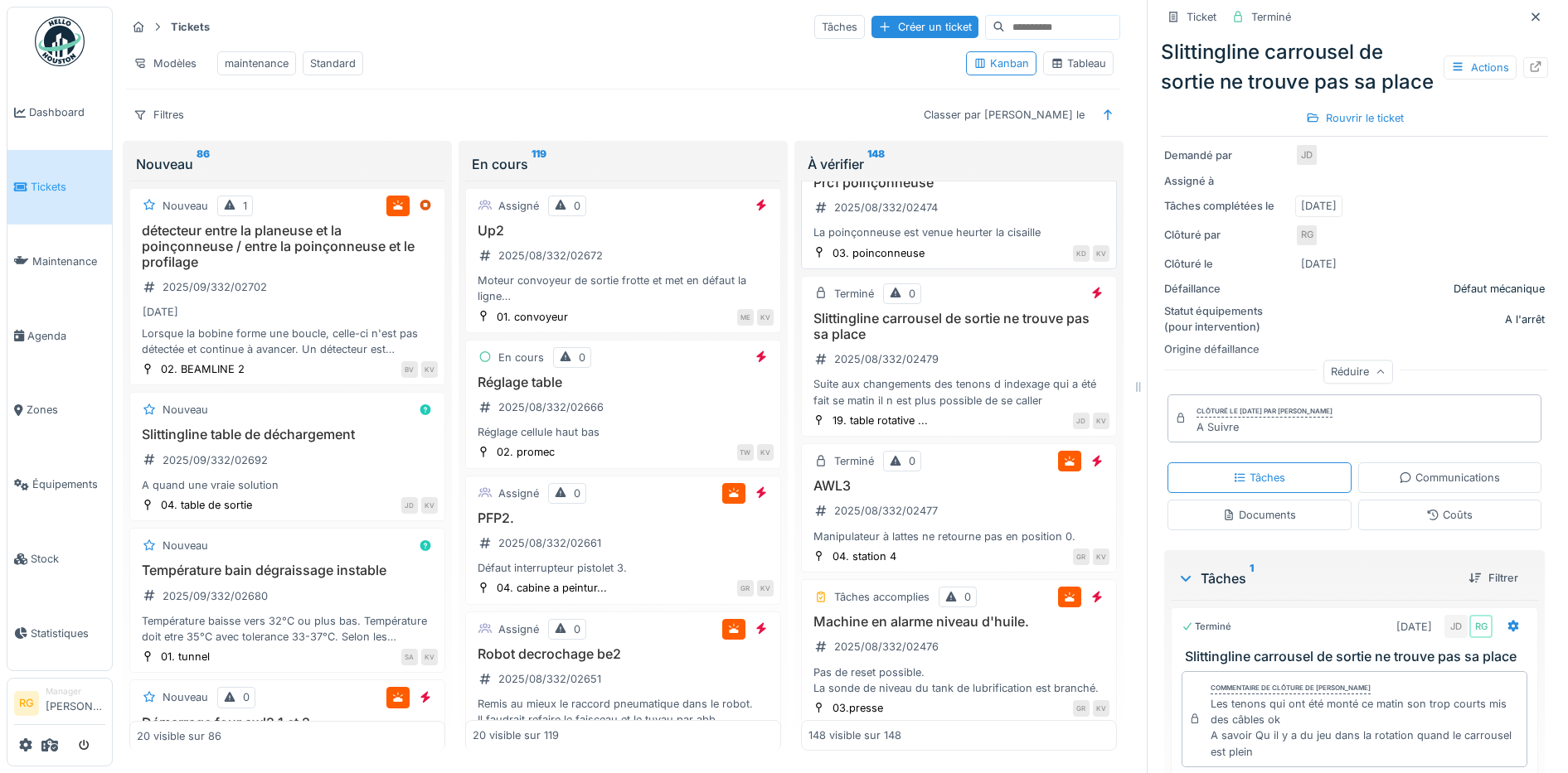
click at [993, 241] on div "Prc1 poinçonneuse 2025/08/332/02474 La poinçonneuse est venue heurter la cisail…" at bounding box center [959, 207] width 301 height 66
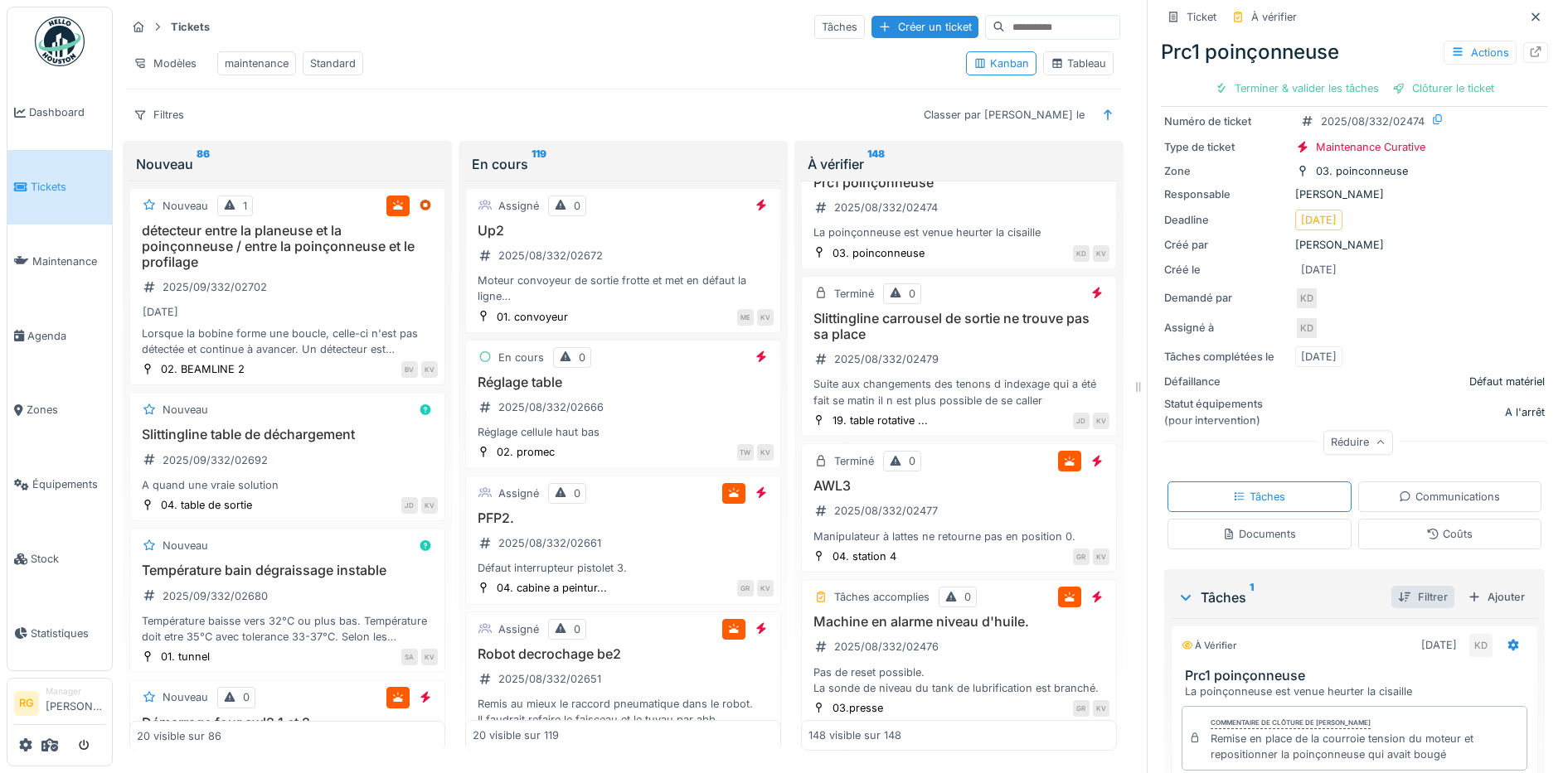
scroll to position [190, 0]
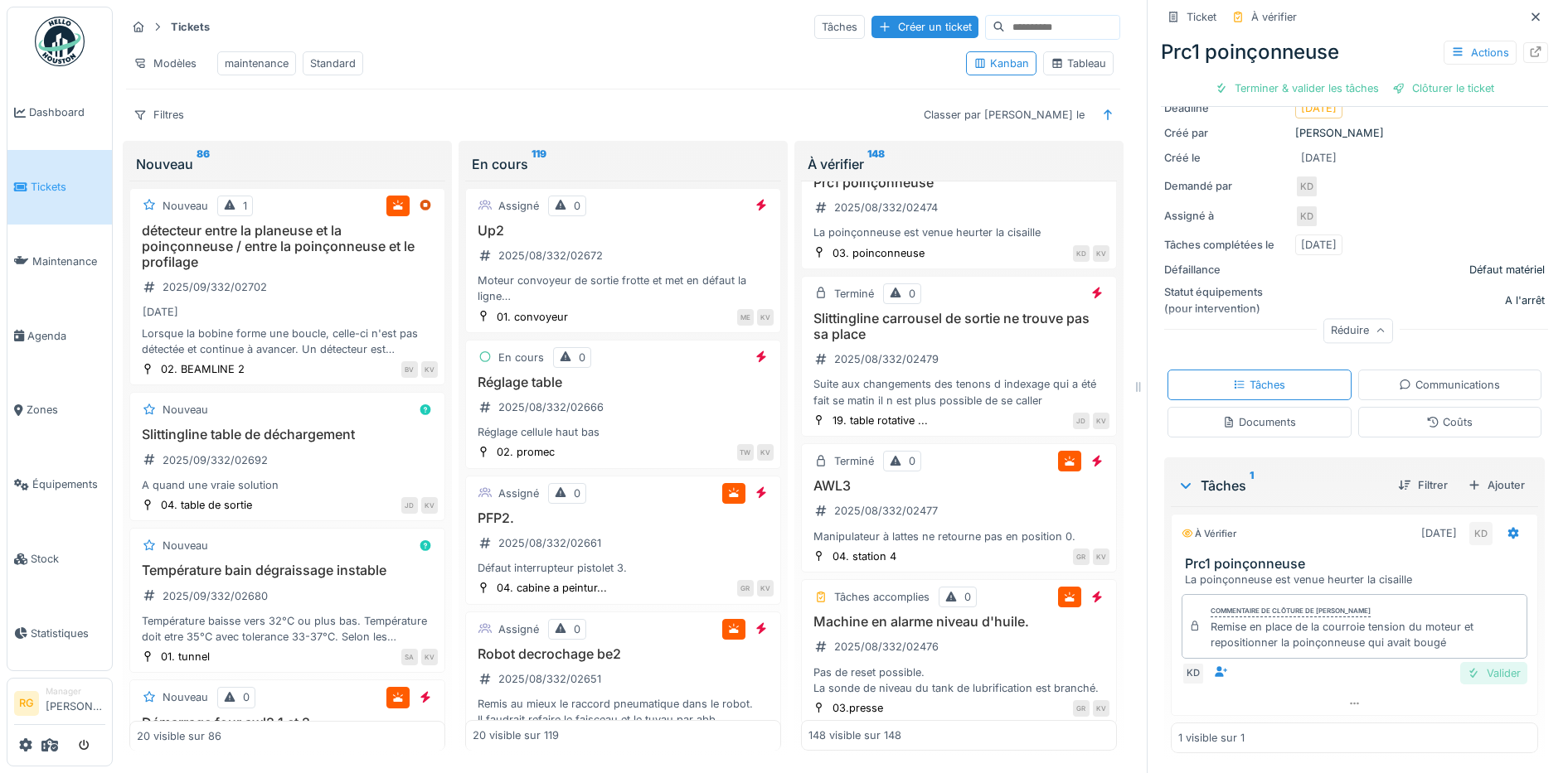
click at [1472, 662] on div "Valider" at bounding box center [1494, 673] width 67 height 22
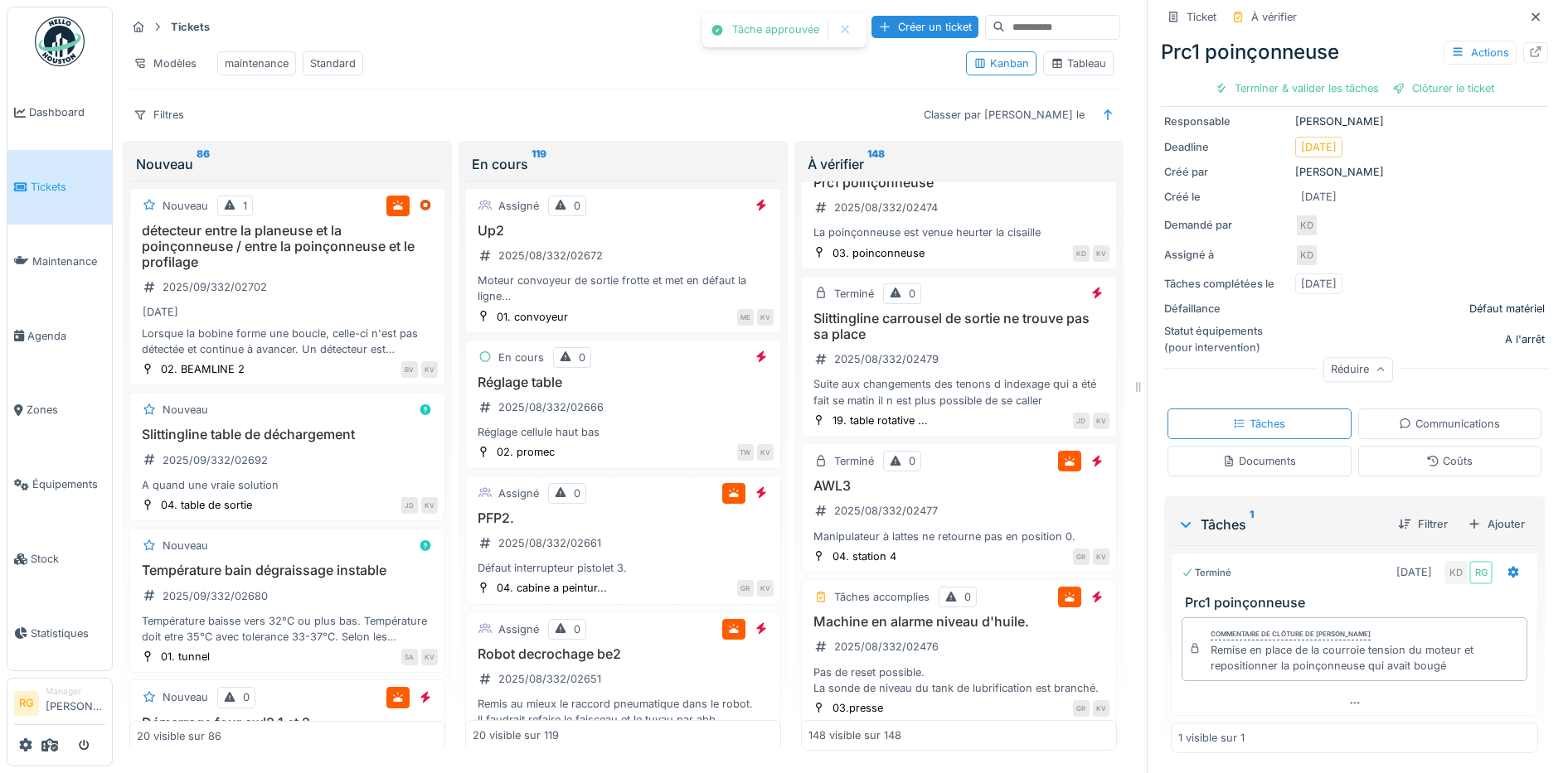
scroll to position [144, 0]
click at [1333, 77] on div "Clôturer le ticket" at bounding box center [1354, 88] width 115 height 22
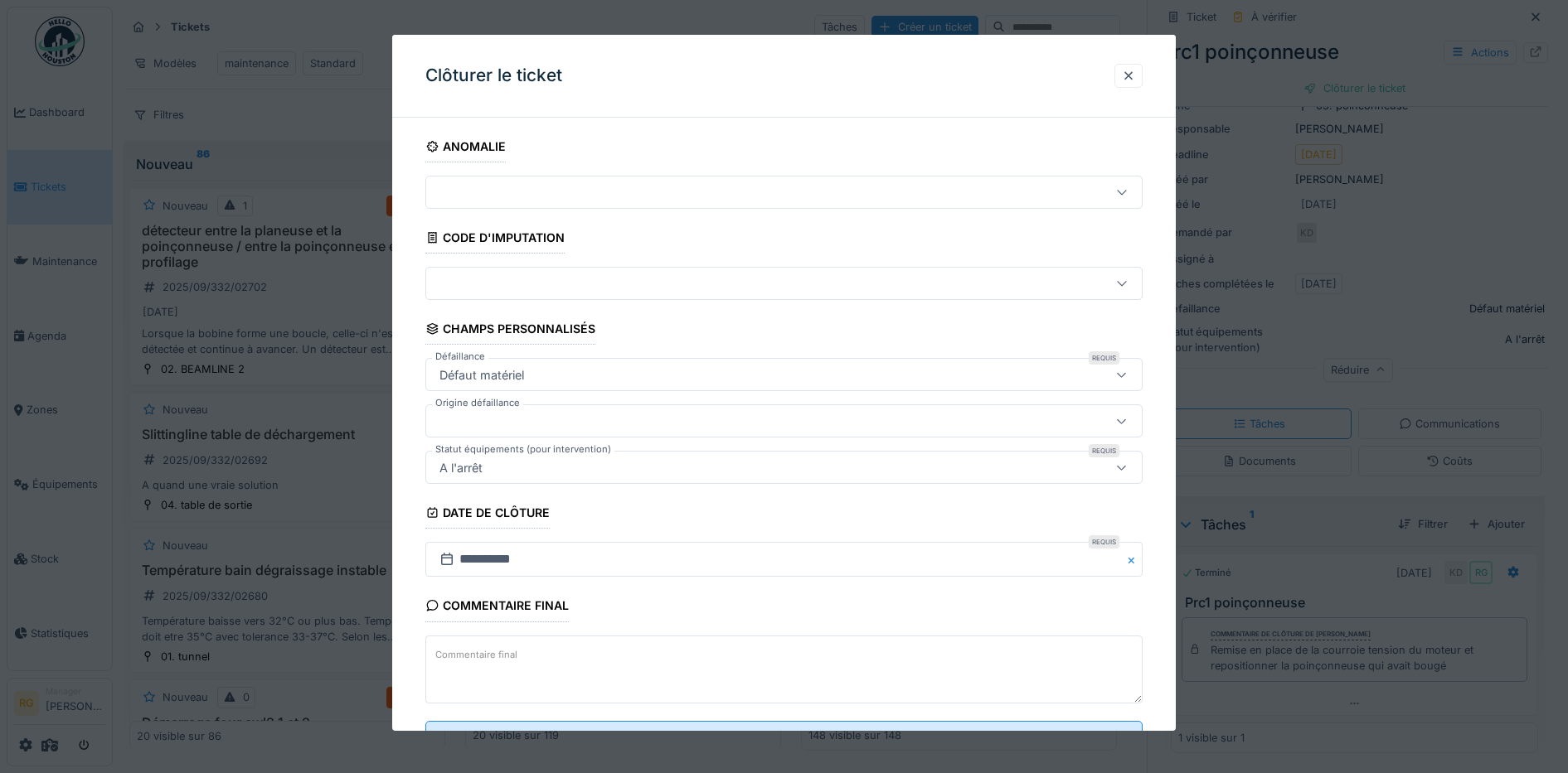
click at [748, 664] on textarea "Commentaire final" at bounding box center [785, 669] width 718 height 68
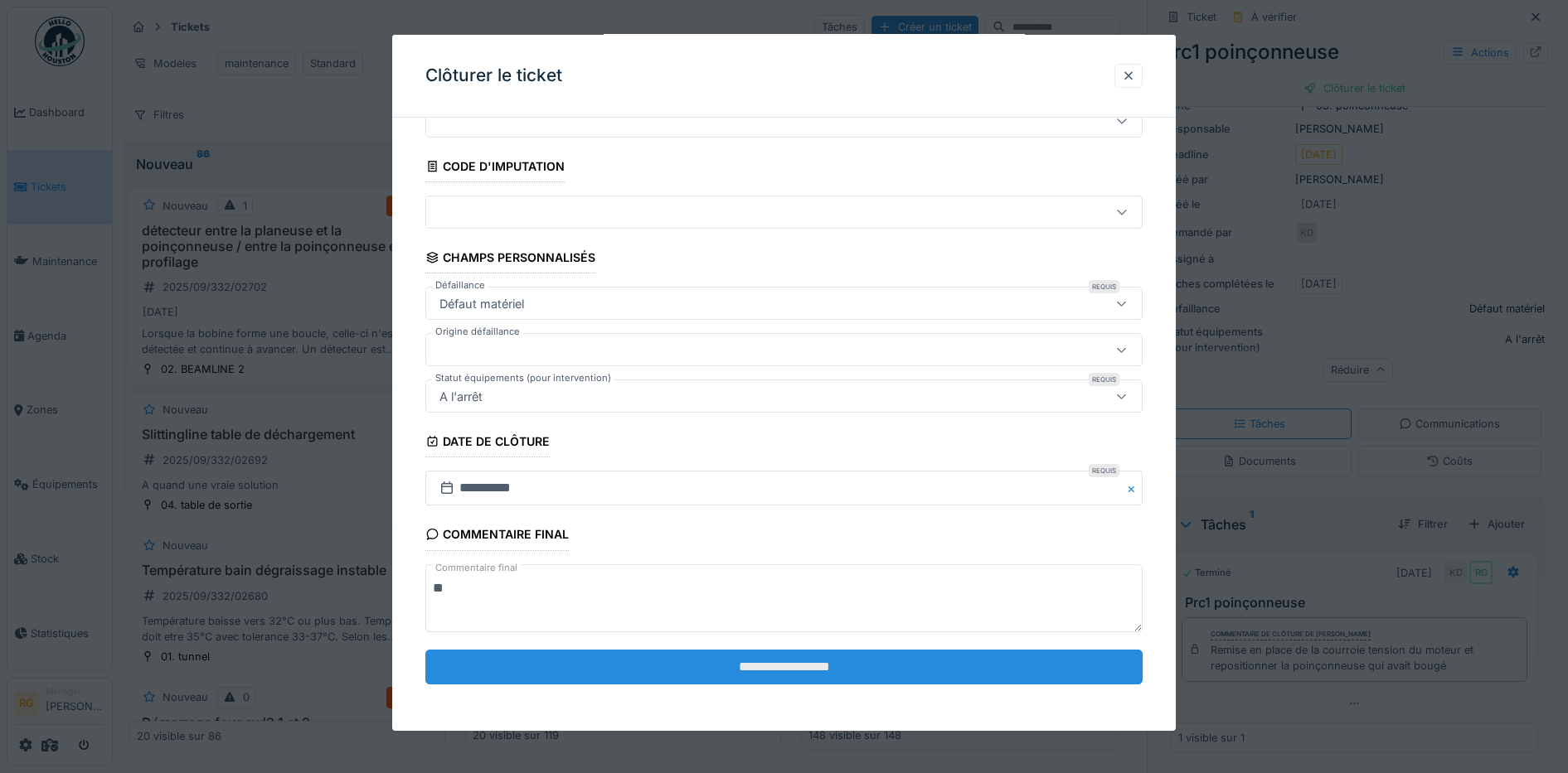
type textarea "**"
click at [794, 660] on input "**********" at bounding box center [785, 667] width 718 height 35
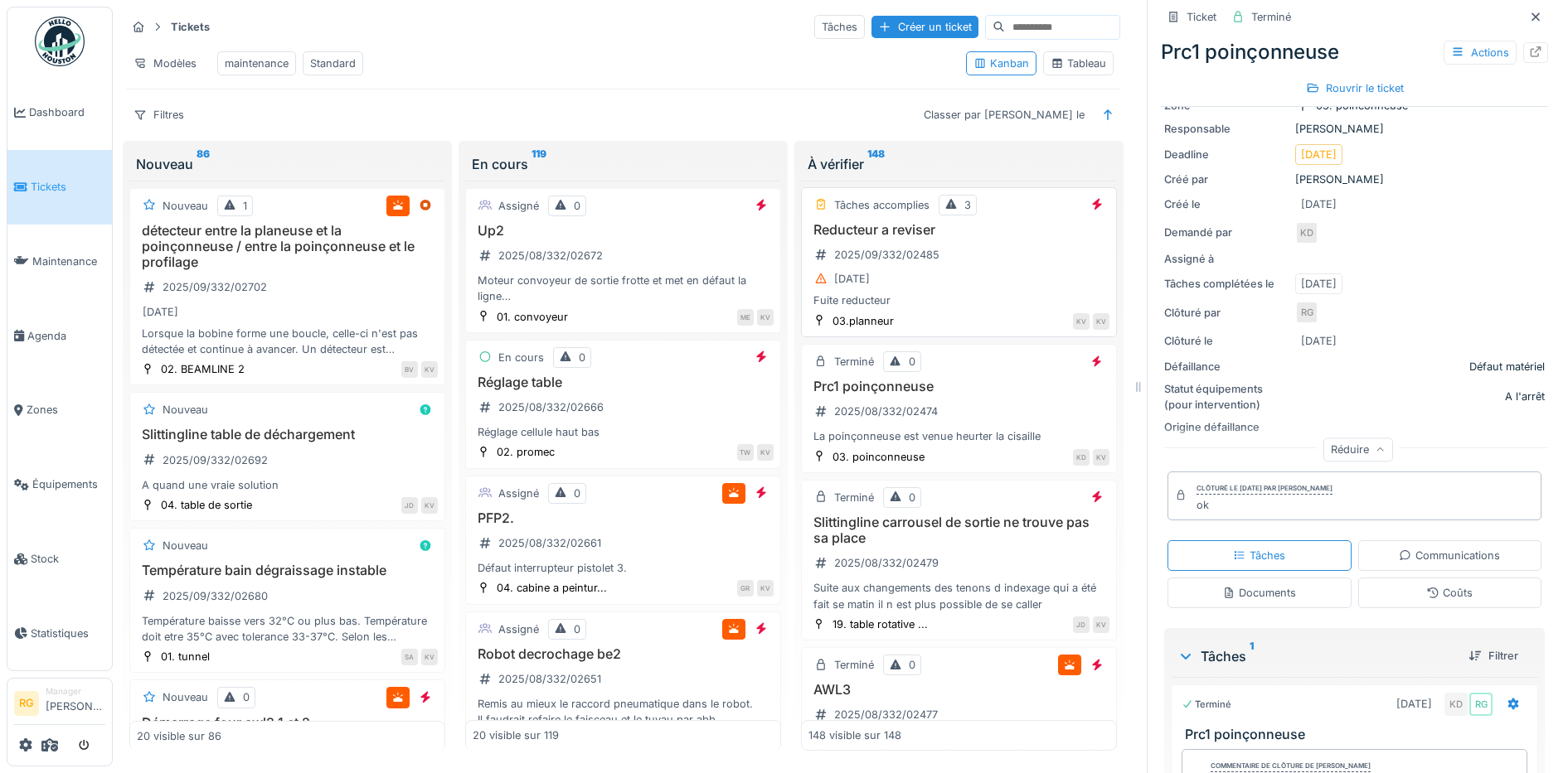
scroll to position [13265, 0]
click at [960, 312] on div "Reducteur a reviser 2025/09/332/02485 [DATE] Fuite reducteur" at bounding box center [959, 269] width 301 height 87
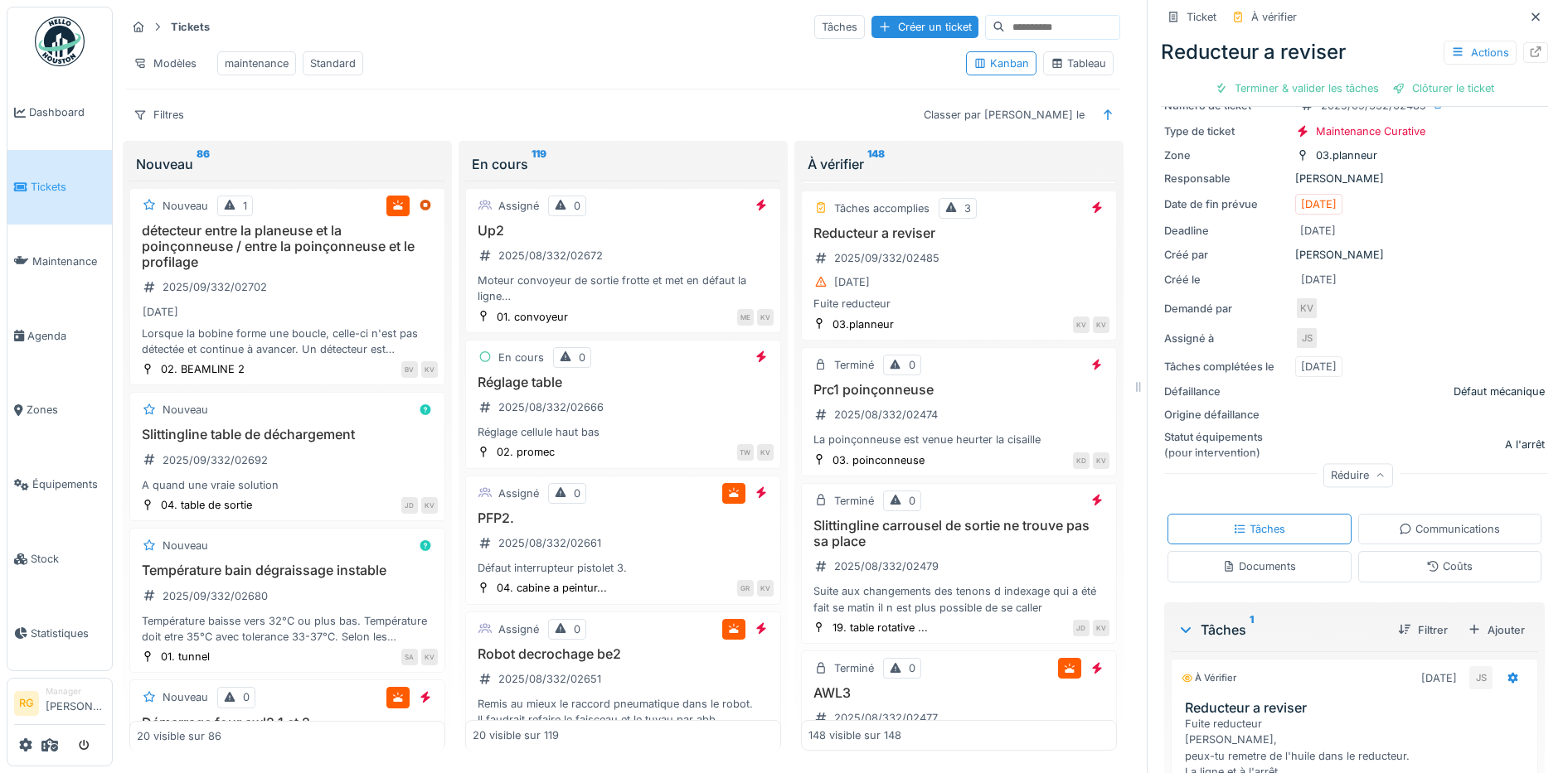
scroll to position [219, 0]
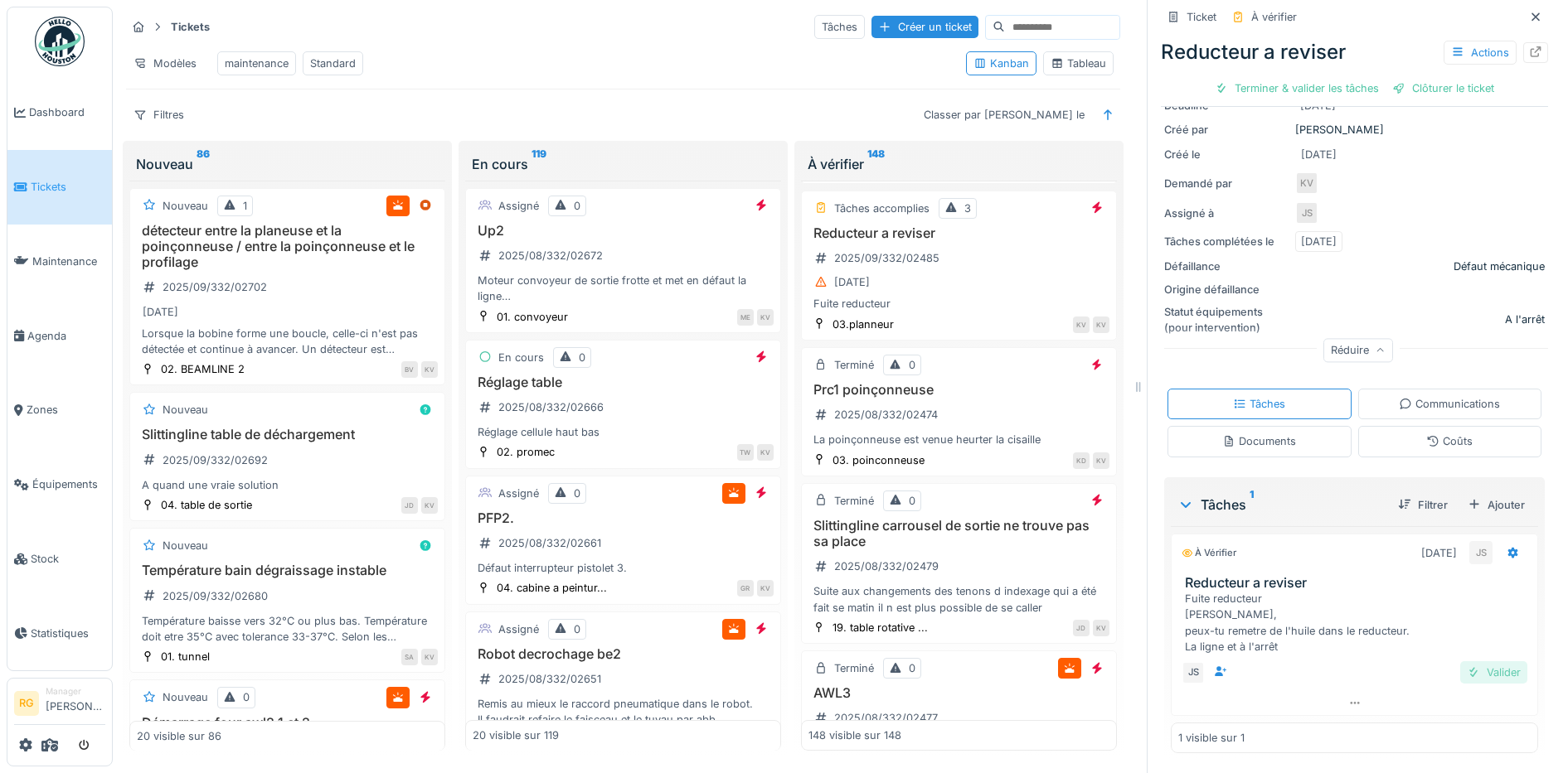
click at [1468, 661] on div "Valider" at bounding box center [1494, 672] width 67 height 22
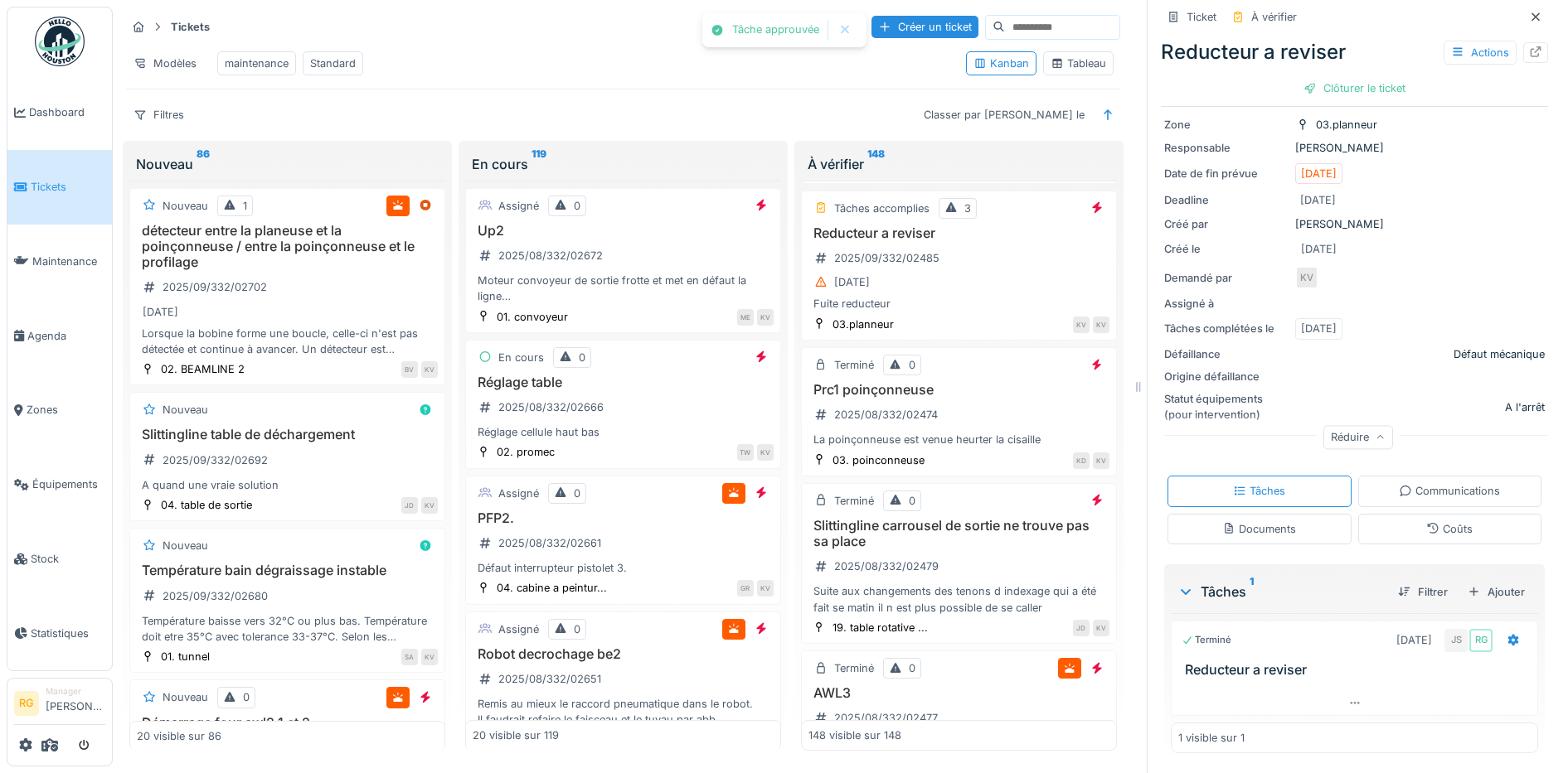
scroll to position [124, 0]
click at [1509, 634] on icon at bounding box center [1514, 639] width 11 height 12
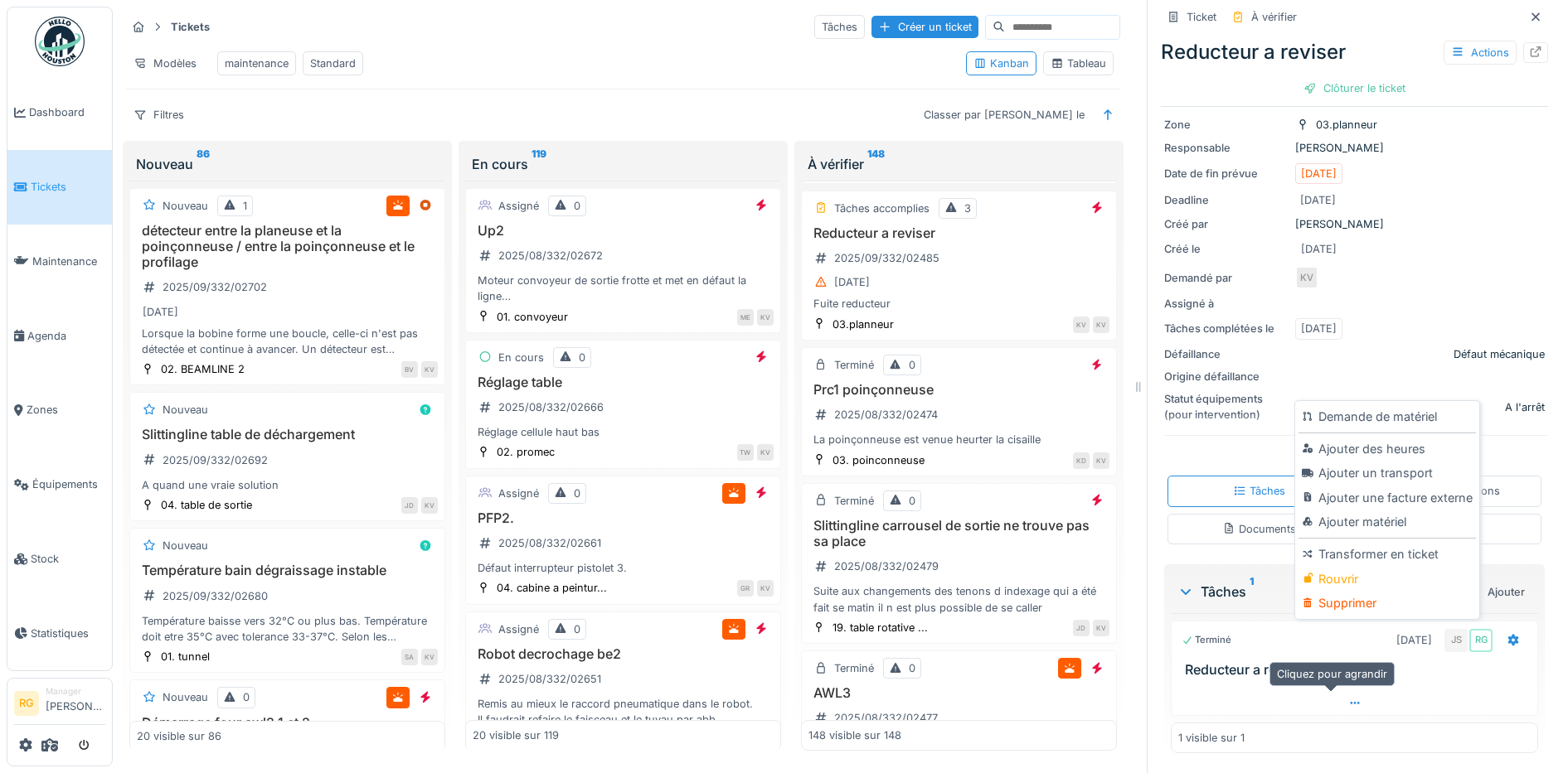
click at [1224, 691] on div at bounding box center [1354, 703] width 365 height 24
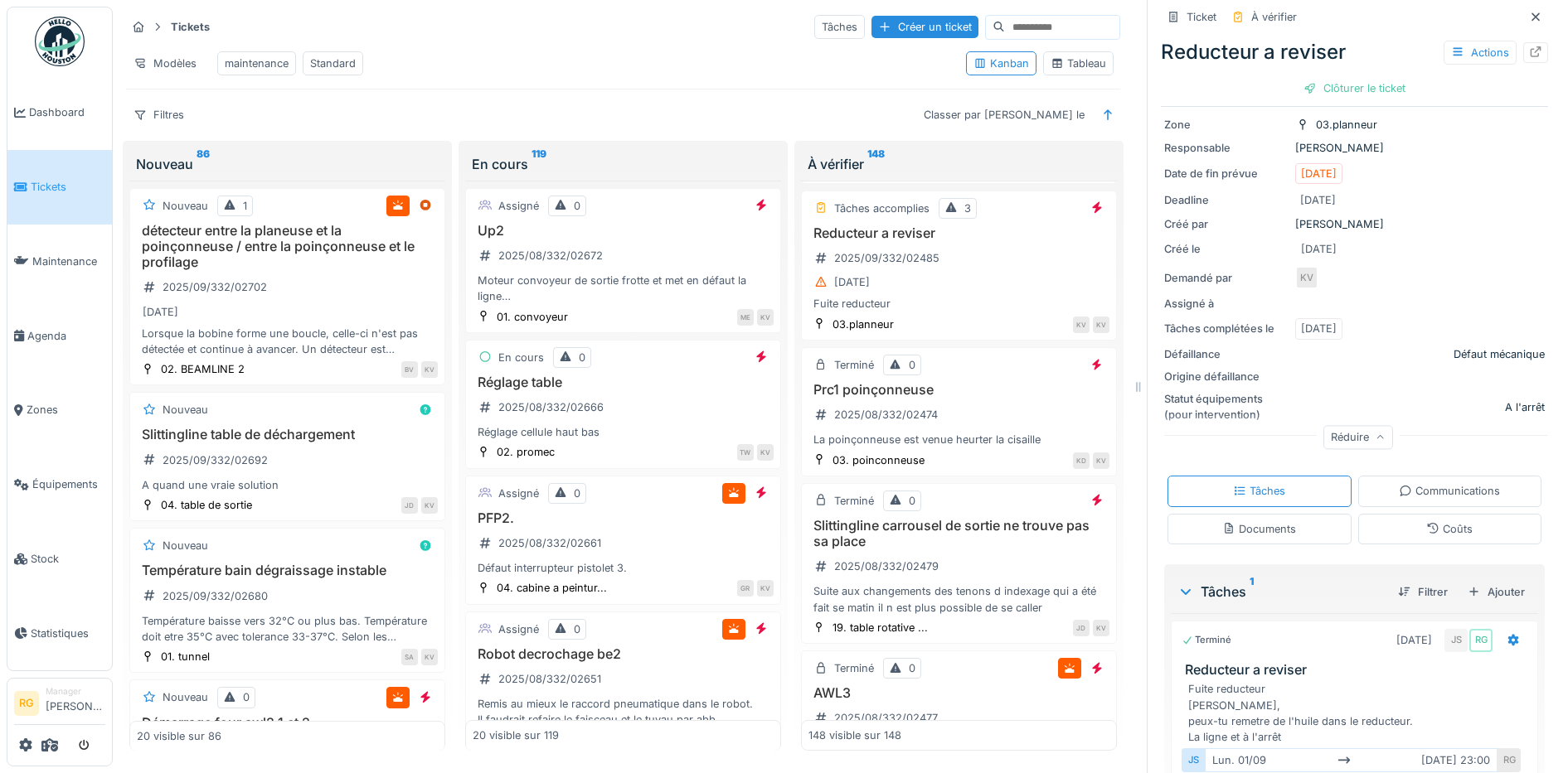
scroll to position [219, 0]
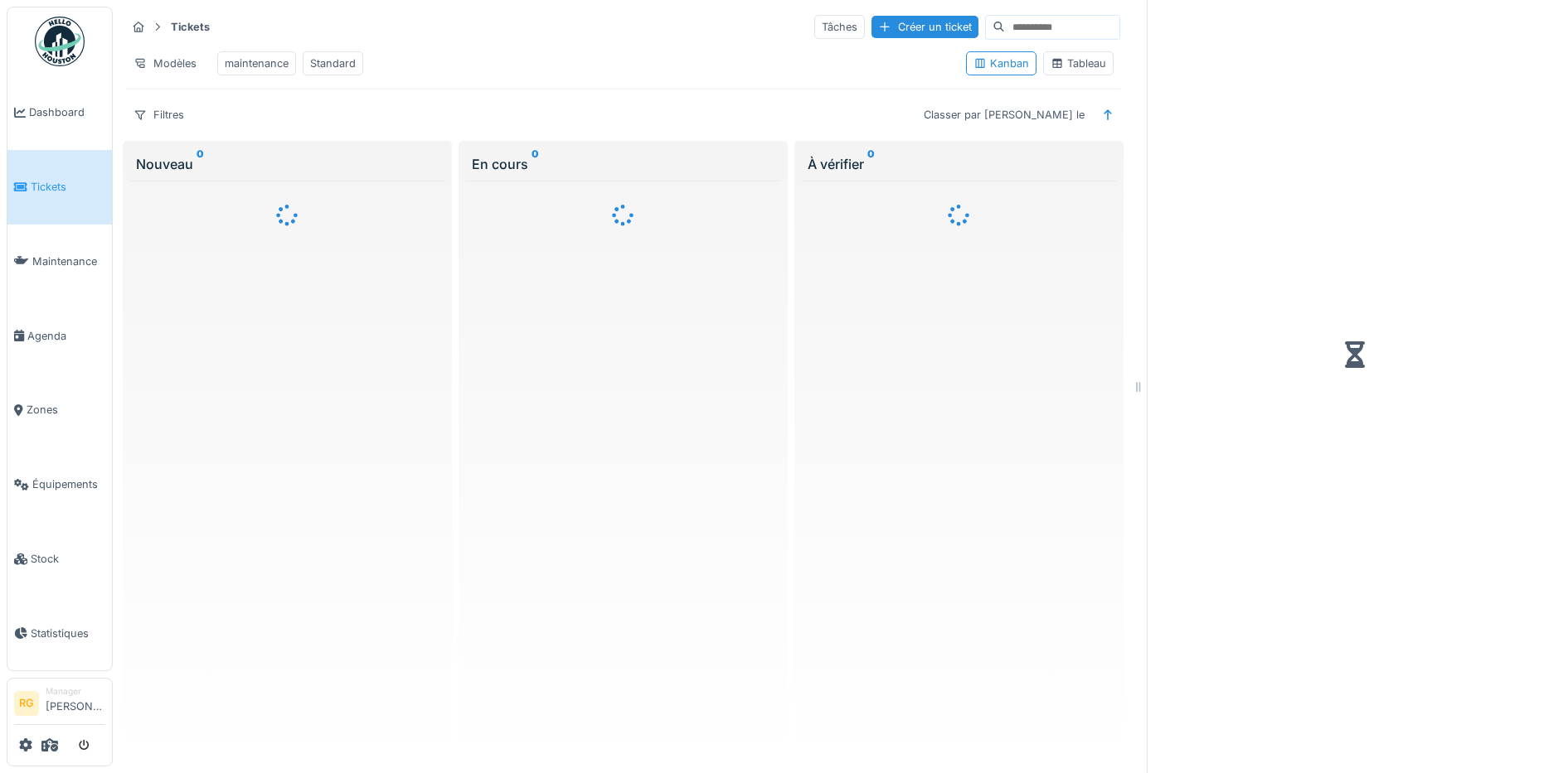
scroll to position [16, 0]
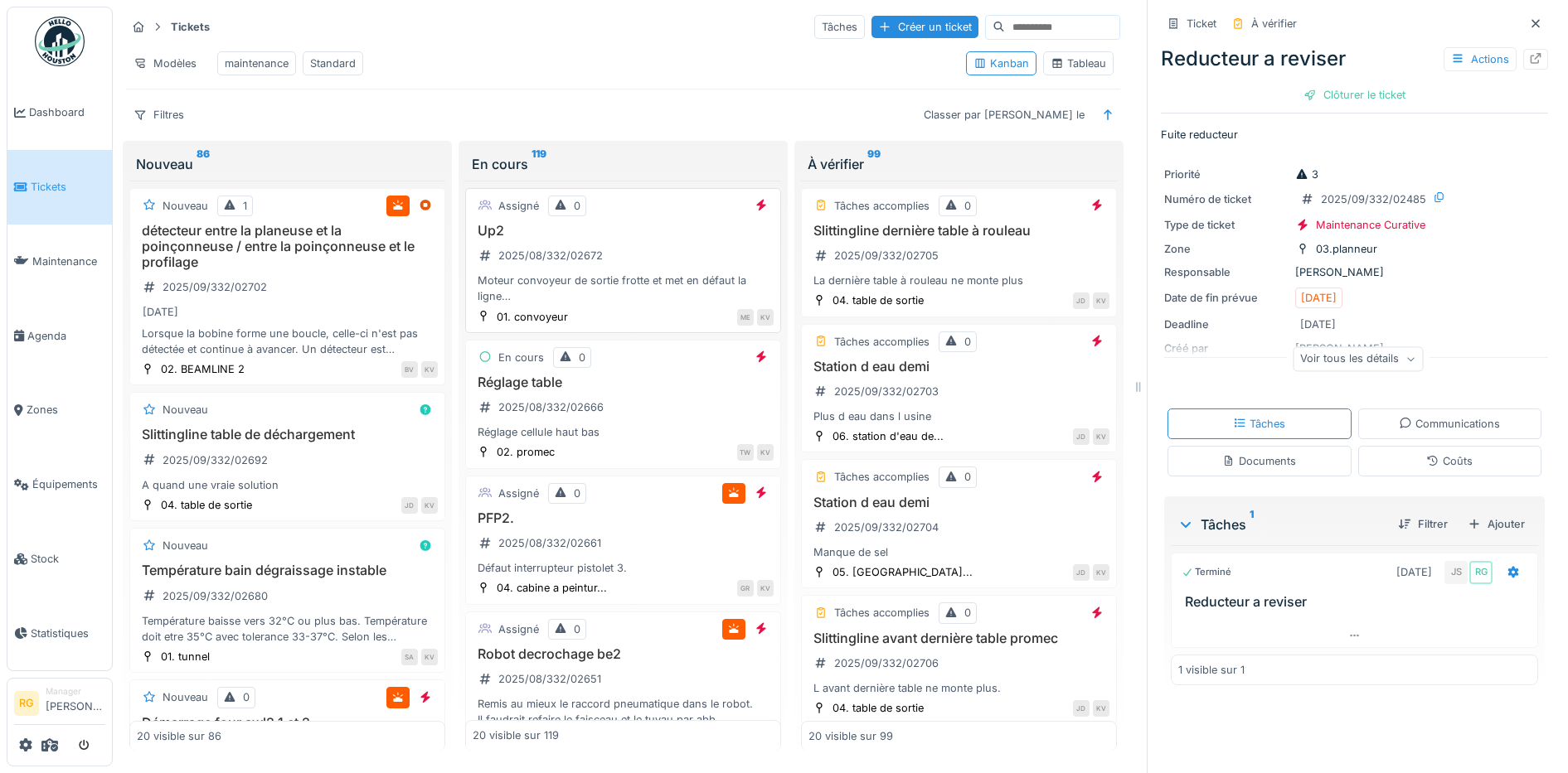
click at [622, 263] on div "Up2 2025/08/332/02672 Moteur convoyeur de sortie frotte et met en défaut la lig…" at bounding box center [623, 263] width 301 height 82
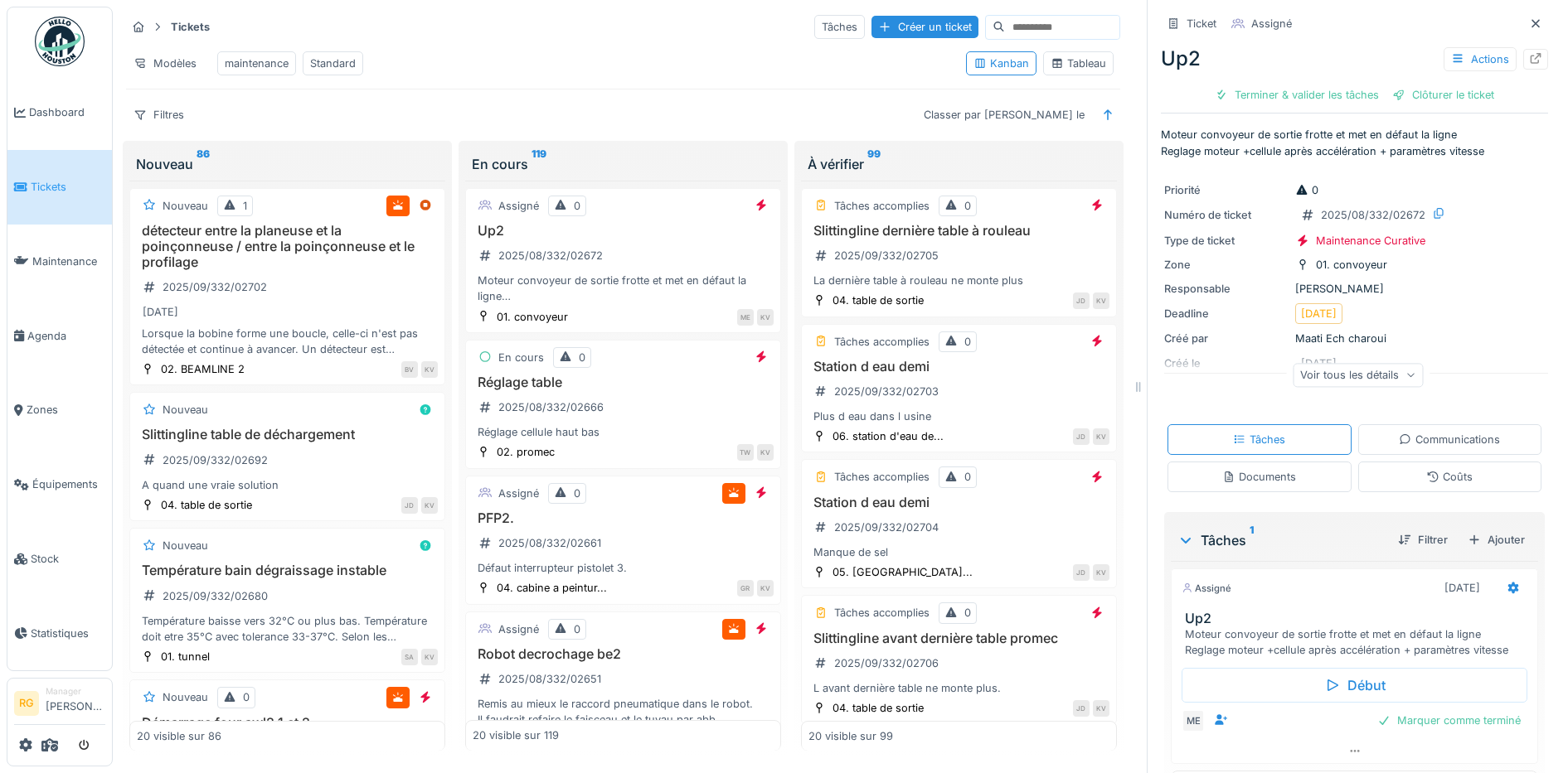
click at [1406, 371] on icon at bounding box center [1410, 375] width 10 height 8
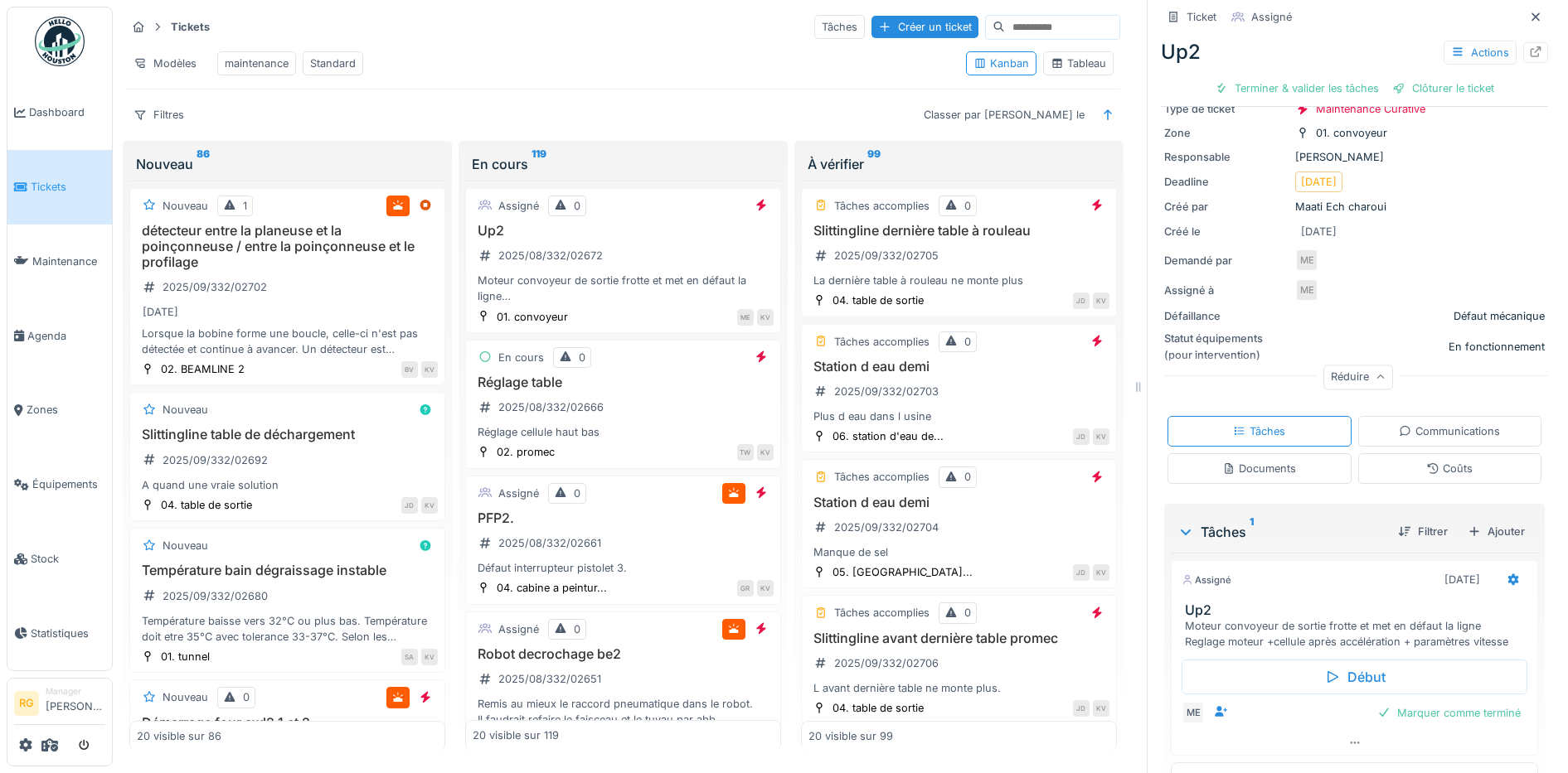
scroll to position [172, 0]
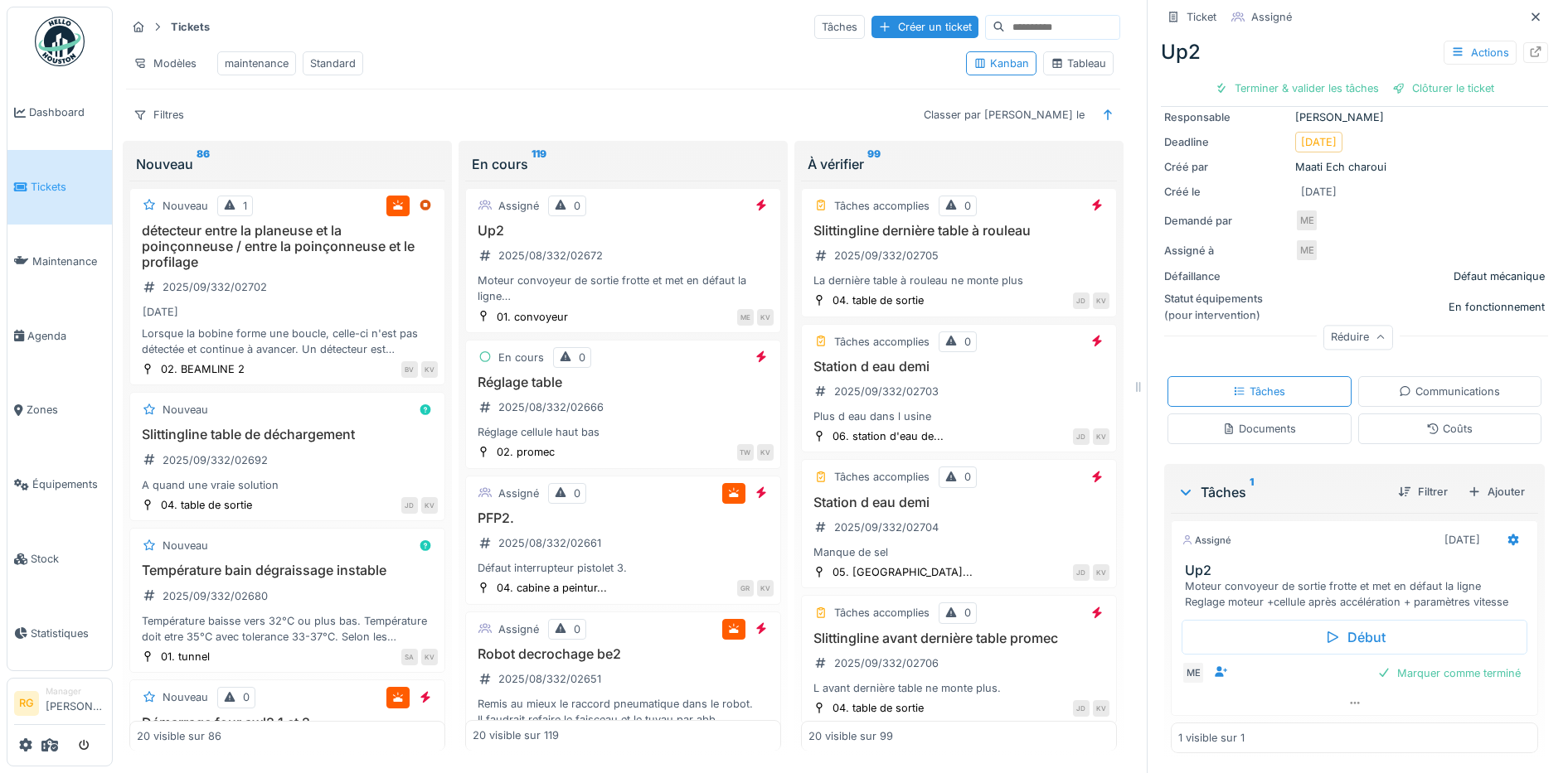
click at [1231, 421] on div "Documents" at bounding box center [1258, 429] width 74 height 16
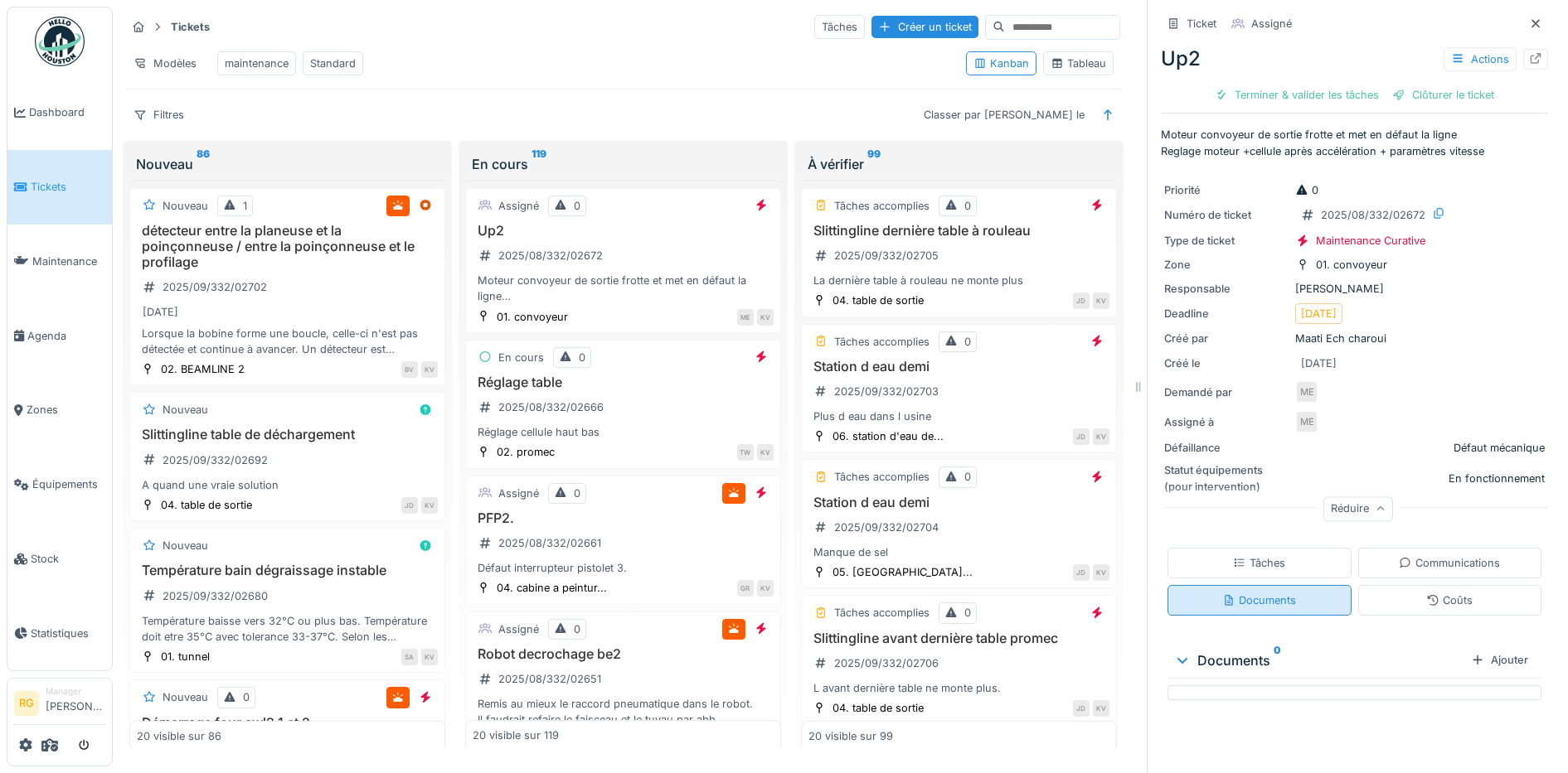
scroll to position [0, 0]
click at [1256, 555] on div "Tâches" at bounding box center [1258, 563] width 52 height 16
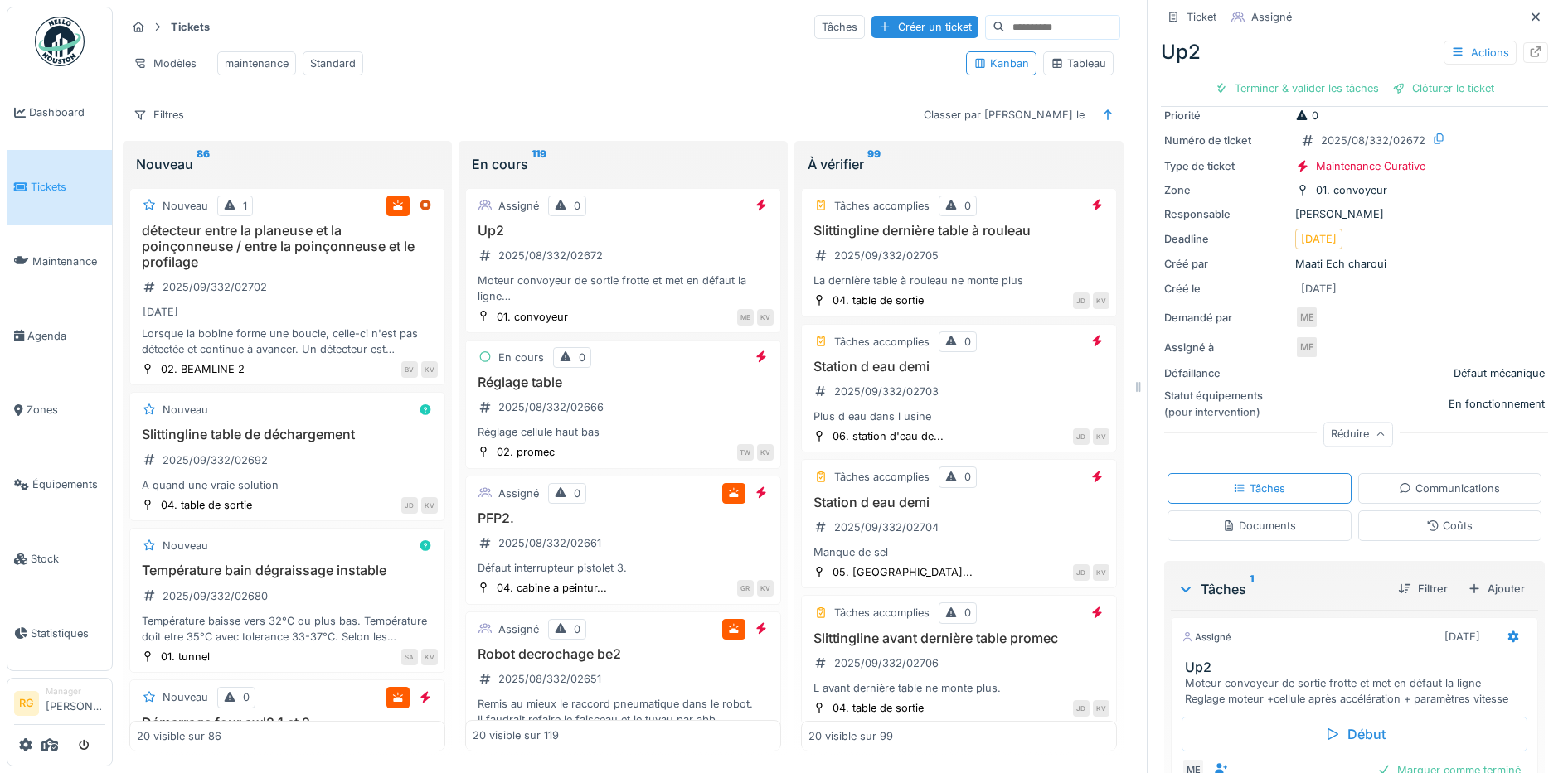
scroll to position [172, 0]
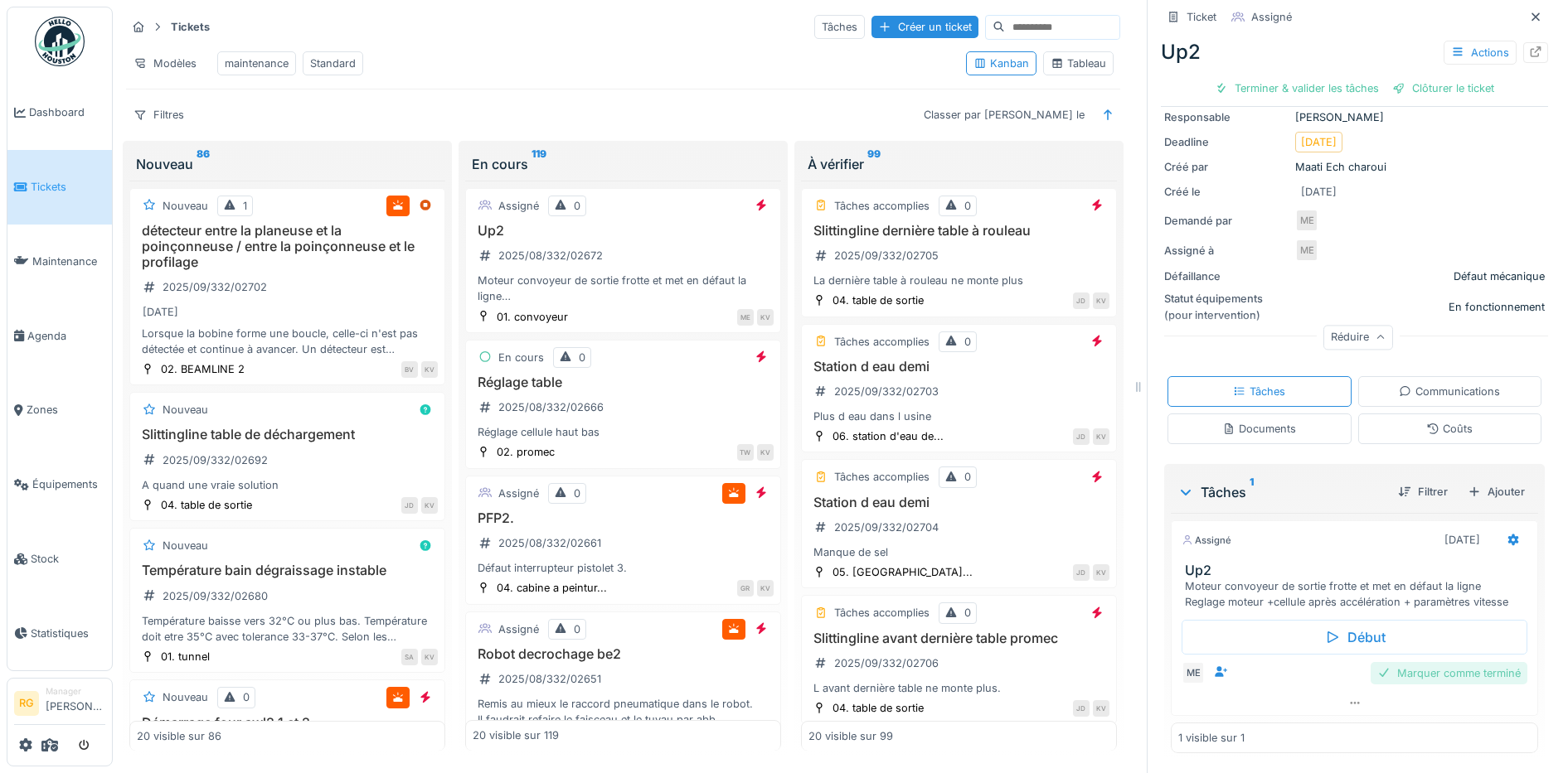
click at [1446, 662] on div "Marquer comme terminé" at bounding box center [1448, 673] width 157 height 22
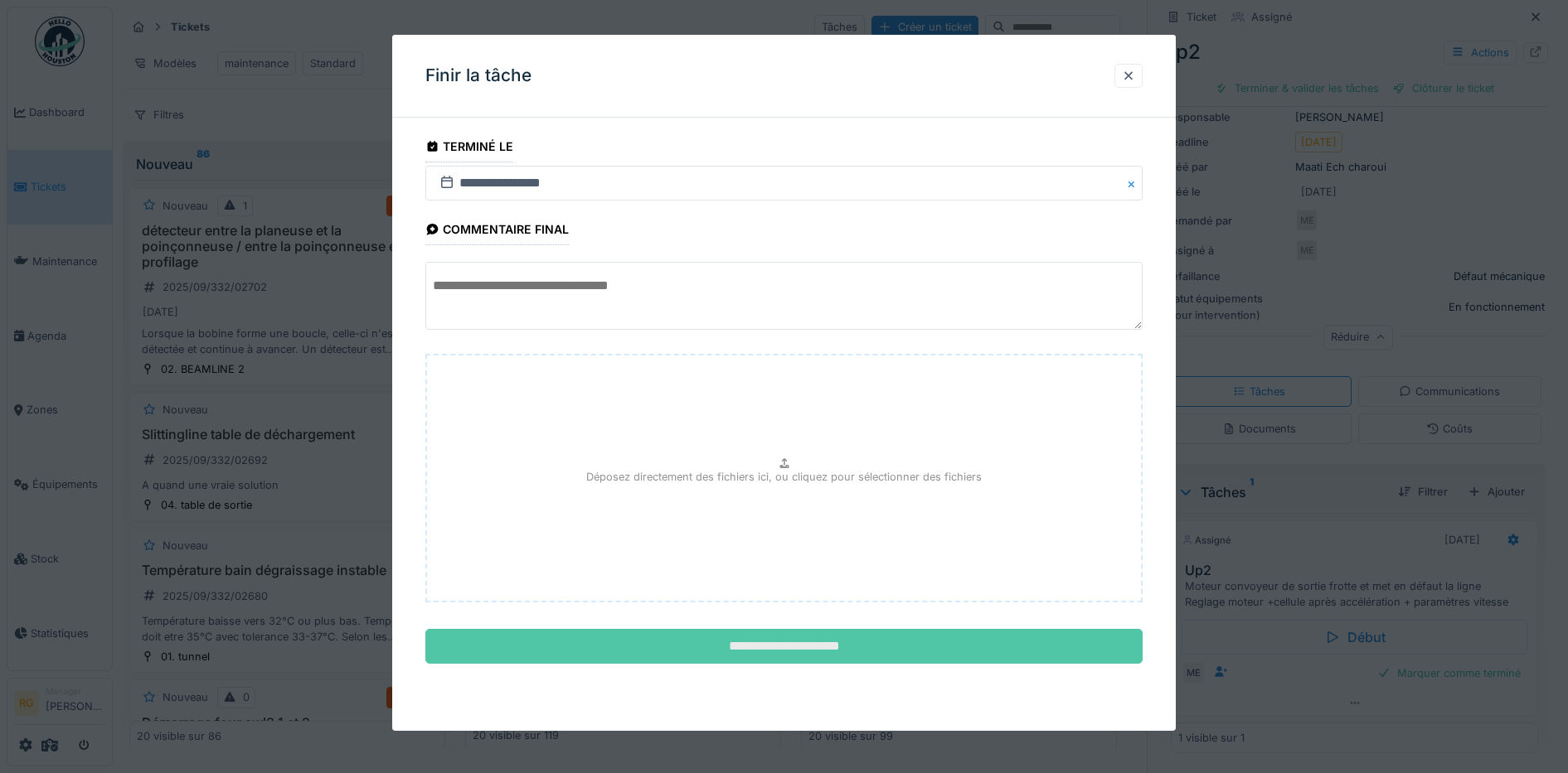
click at [792, 645] on input "**********" at bounding box center [785, 646] width 718 height 35
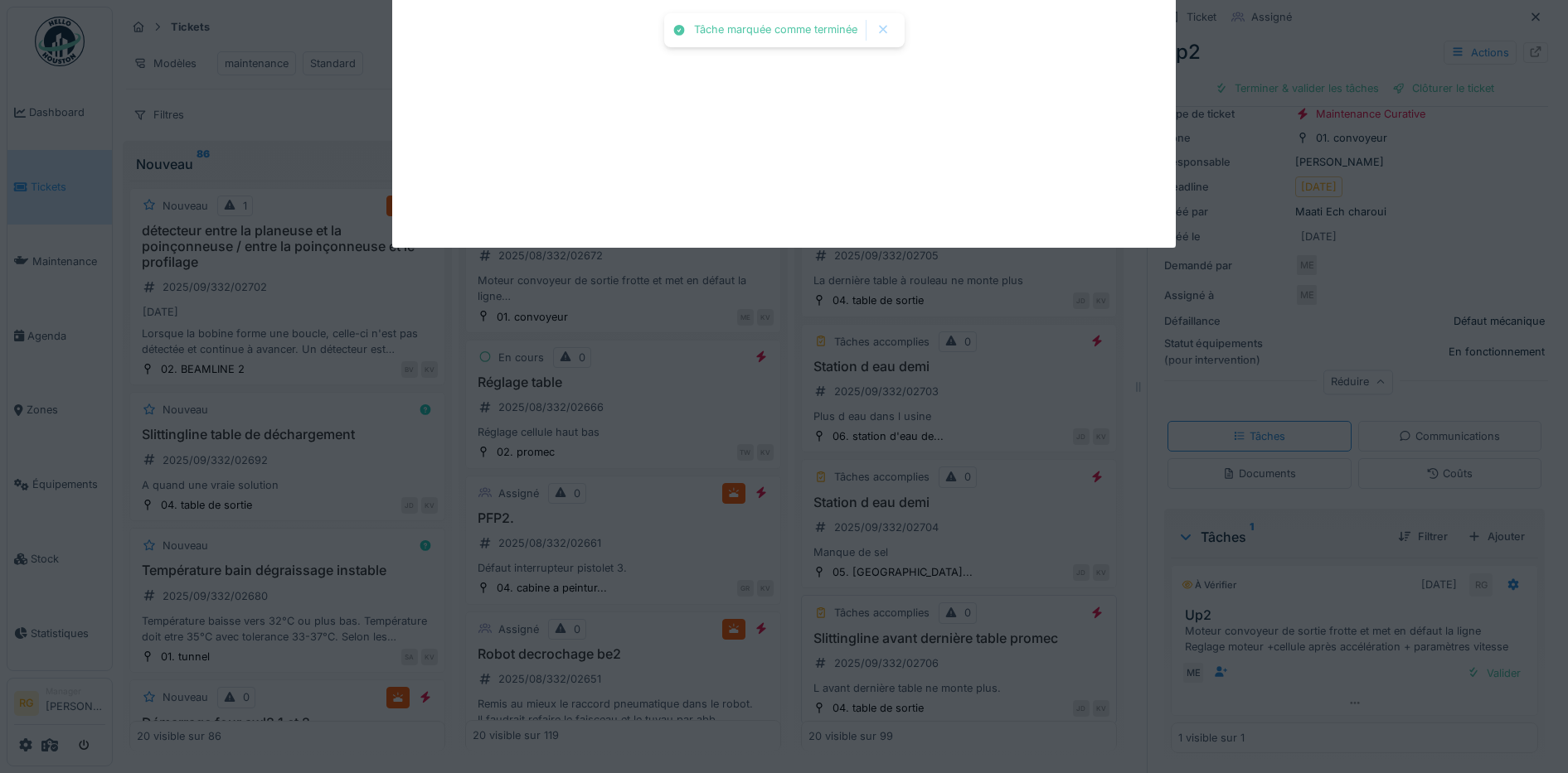
scroll to position [146, 0]
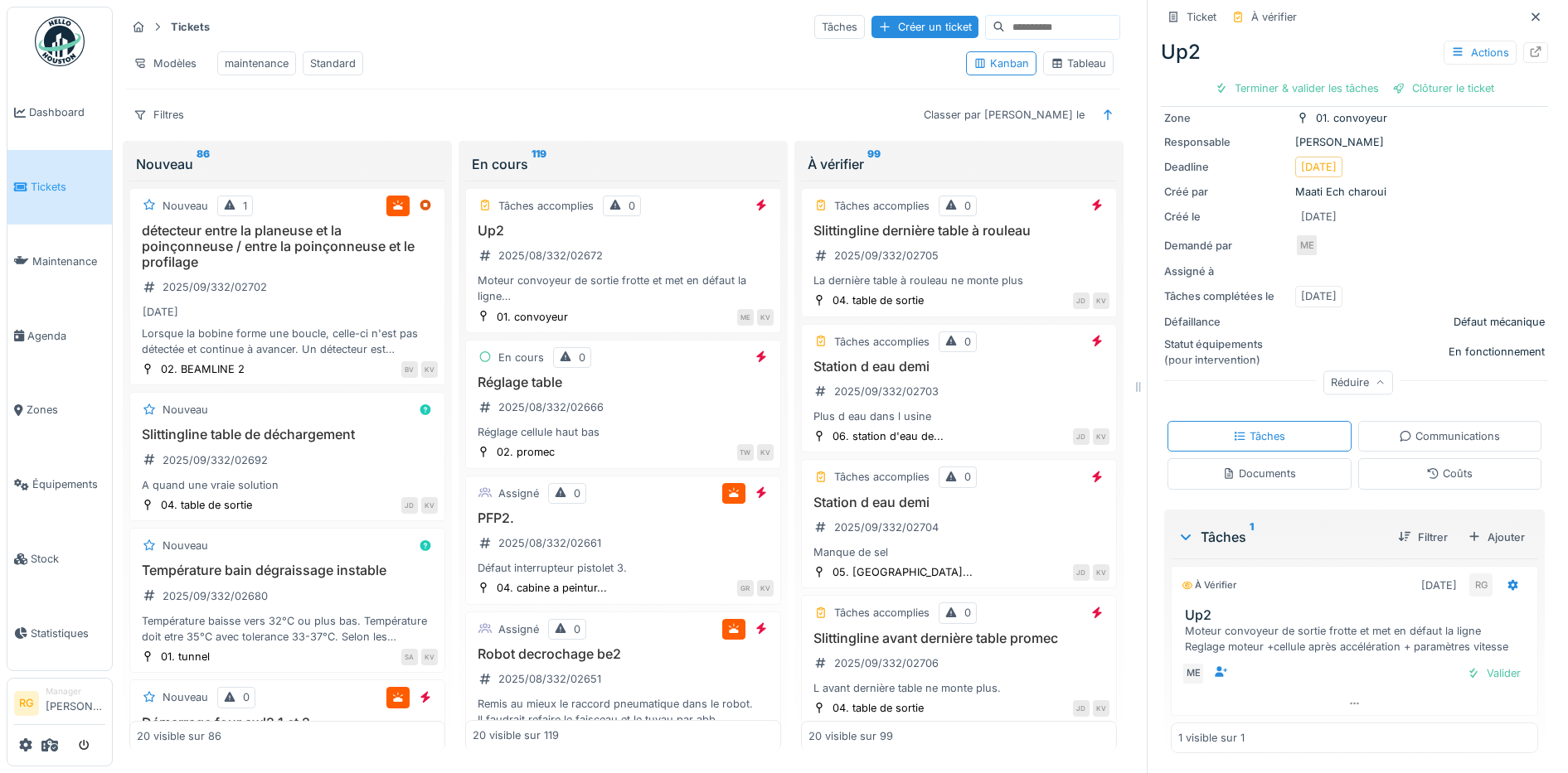
click at [1440, 465] on div "Coûts" at bounding box center [1449, 473] width 46 height 16
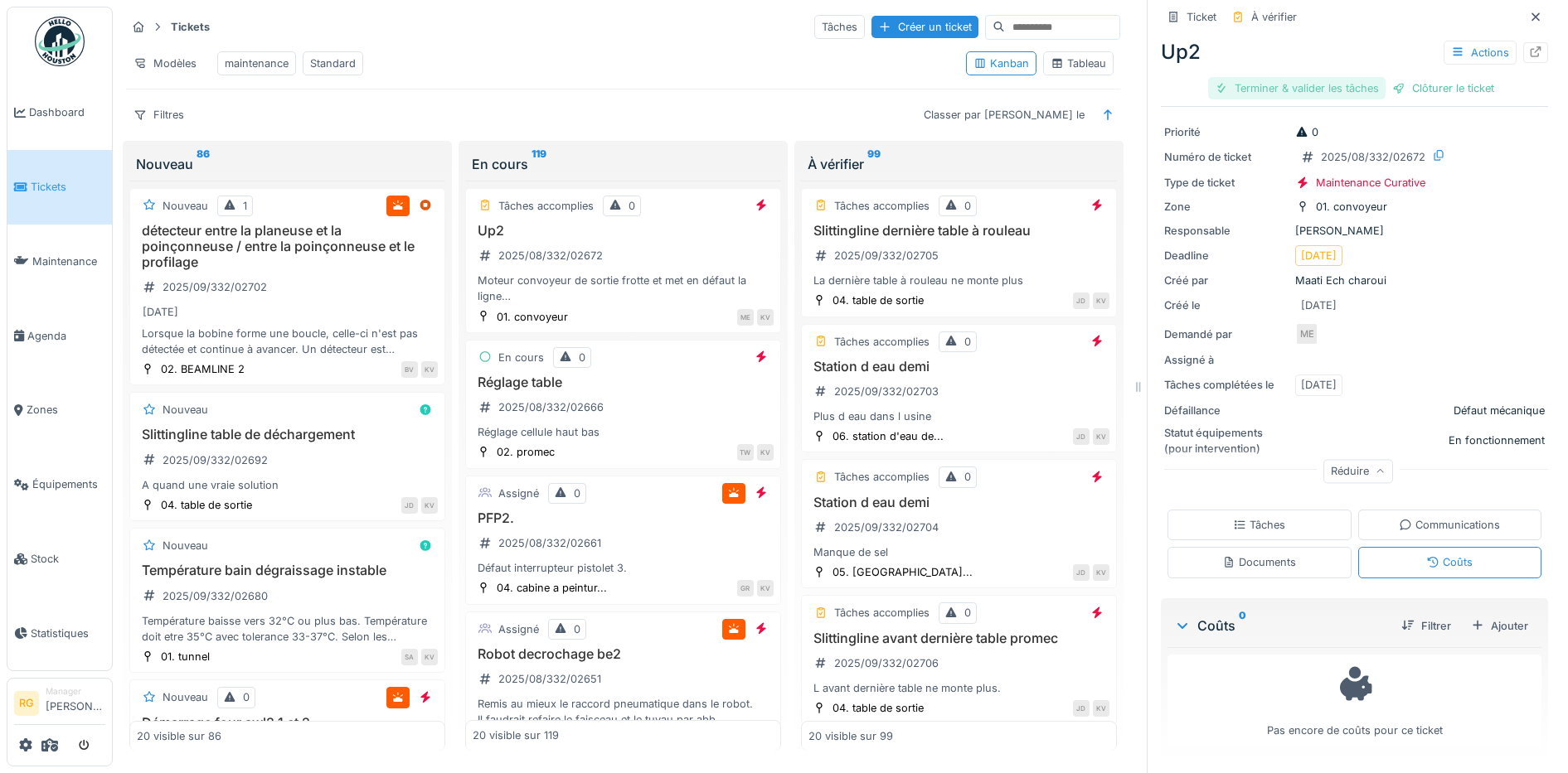
click at [1310, 77] on div "Terminer & valider les tâches" at bounding box center [1297, 88] width 177 height 22
click at [1323, 77] on div "Clôturer le ticket" at bounding box center [1354, 88] width 115 height 22
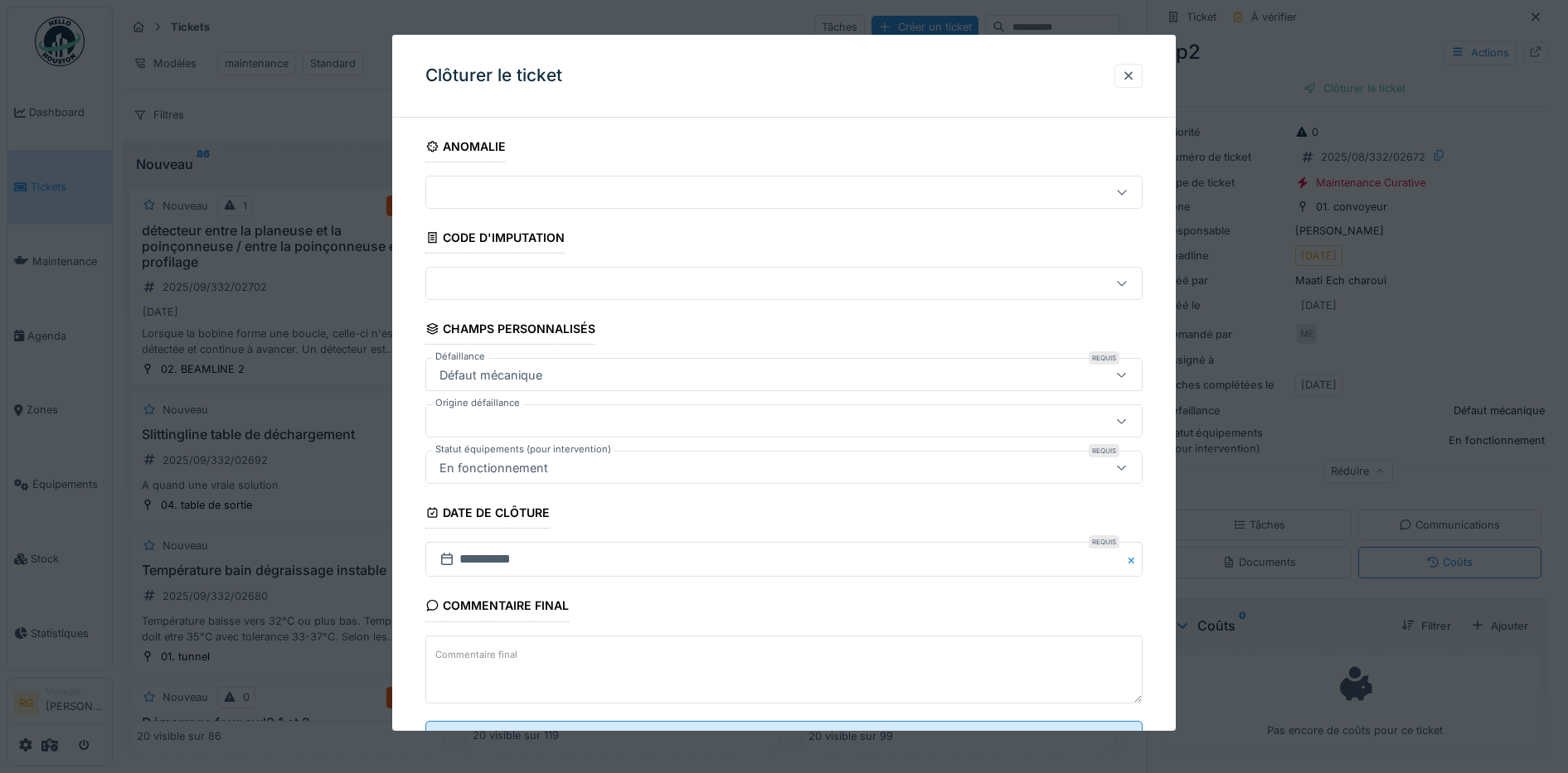
click at [481, 654] on label "Commentaire final" at bounding box center [476, 654] width 89 height 20
click at [481, 654] on textarea "Commentaire final" at bounding box center [785, 669] width 718 height 68
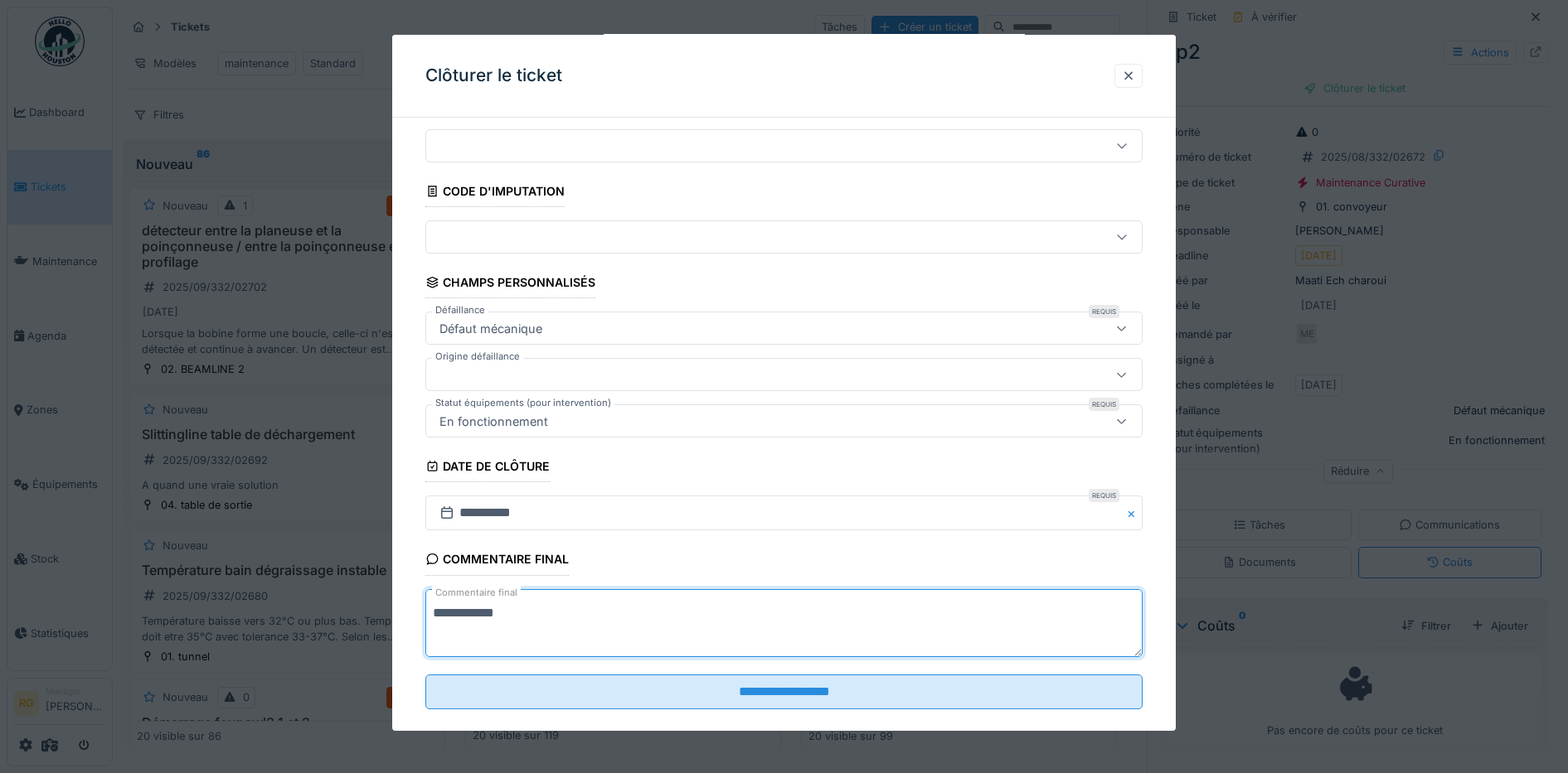
scroll to position [71, 0]
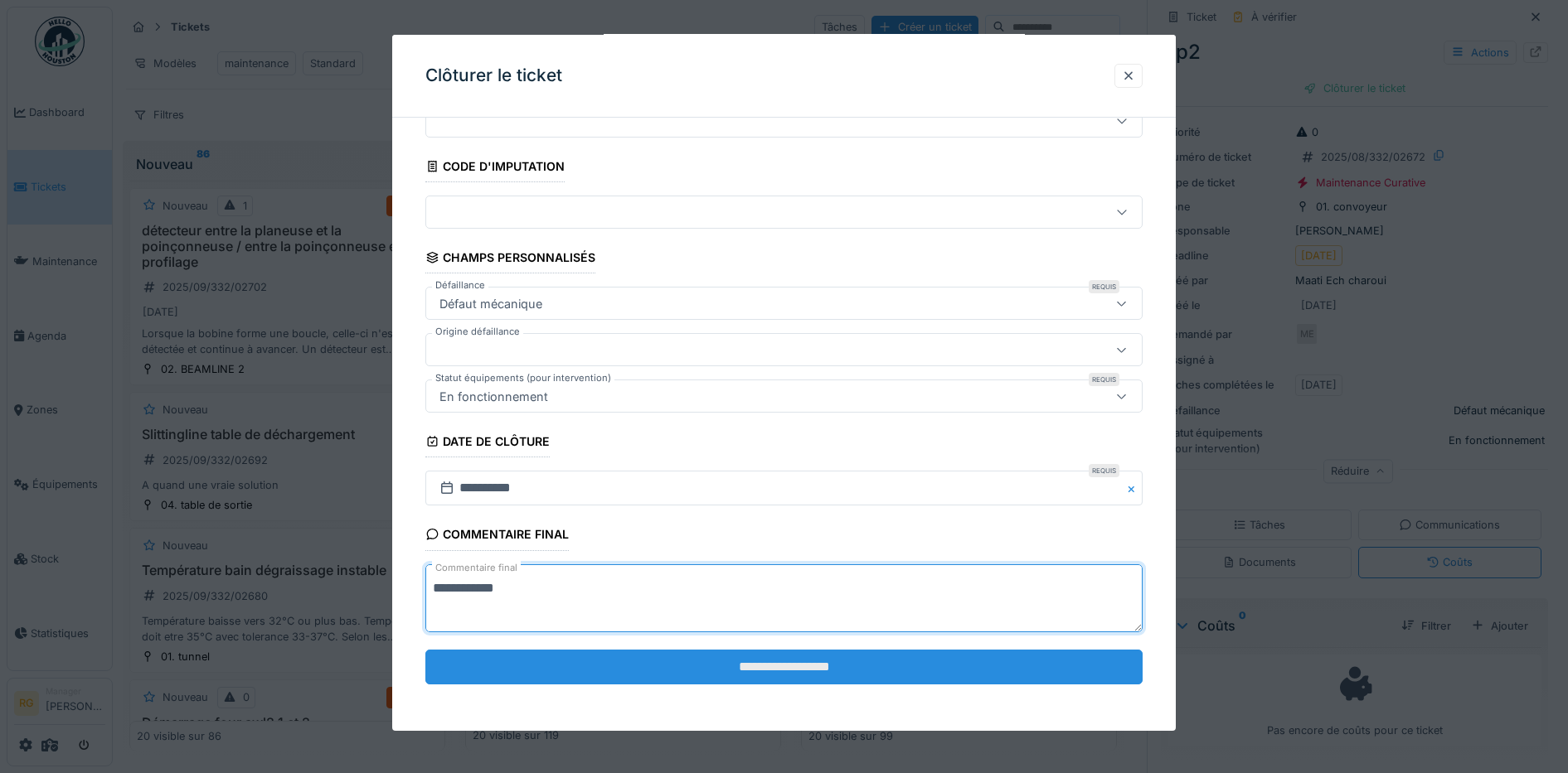
type textarea "**********"
click at [725, 668] on input "**********" at bounding box center [785, 667] width 718 height 35
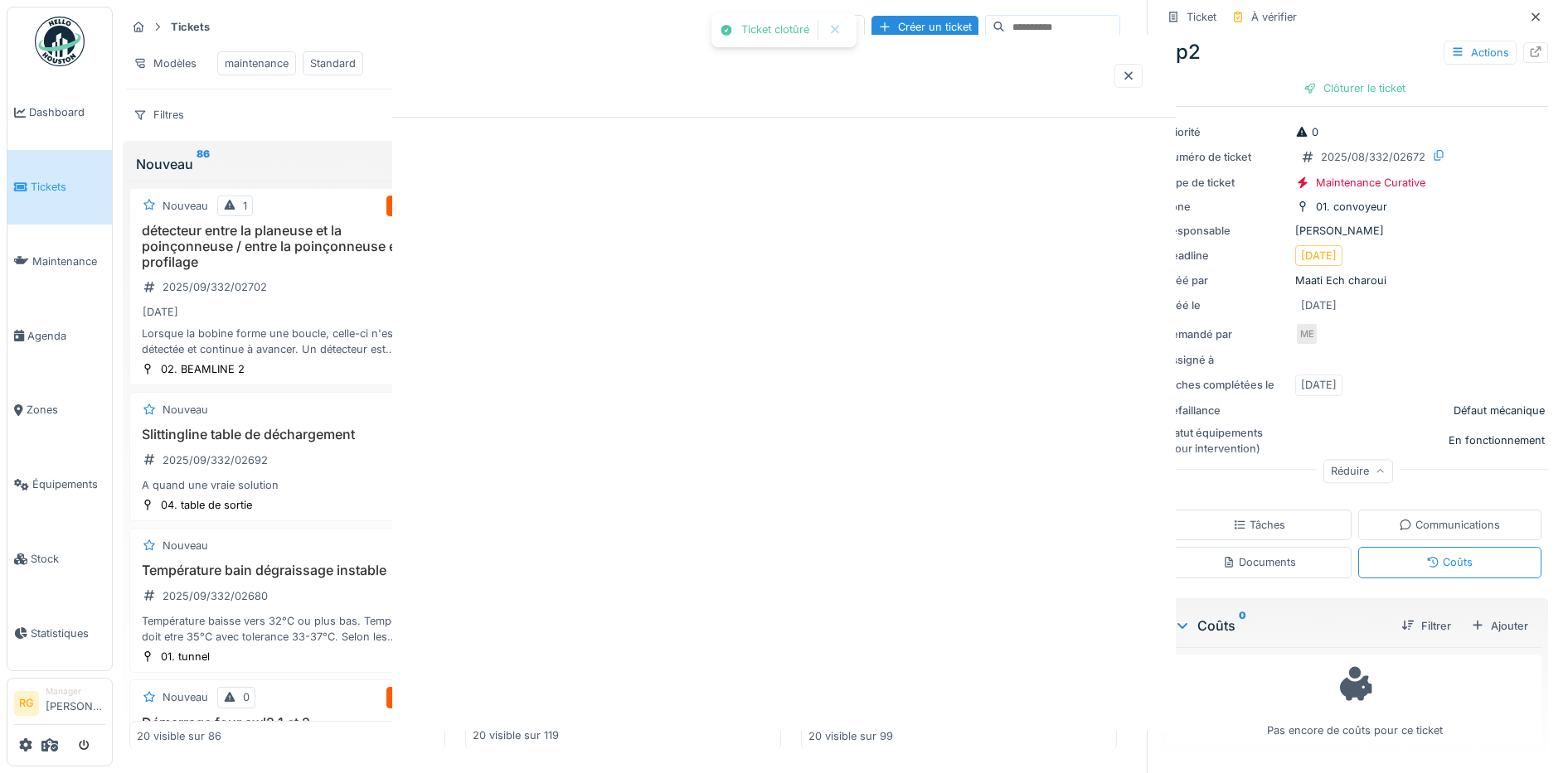
scroll to position [0, 0]
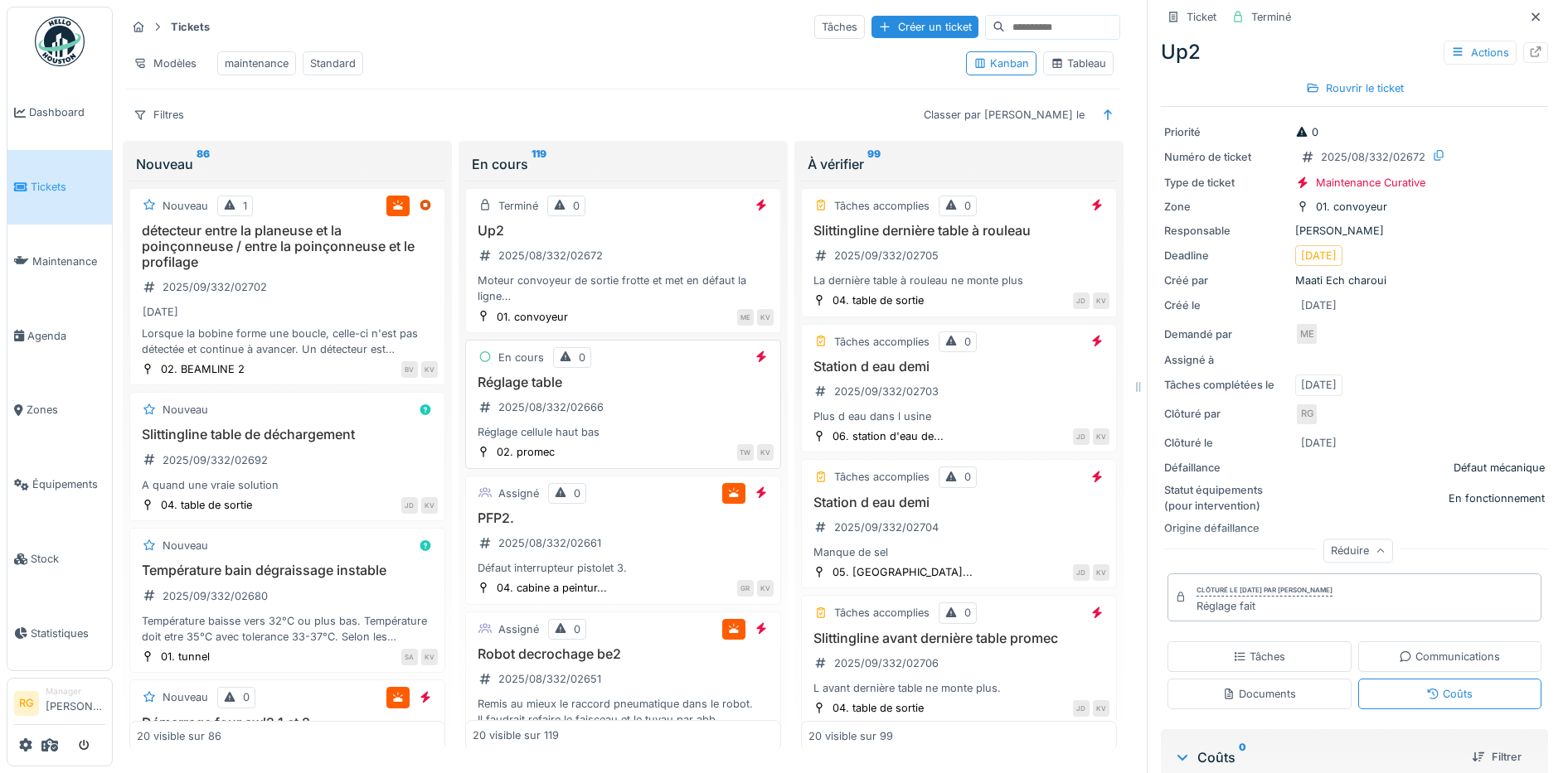
click at [634, 396] on div "Réglage table 2025/08/332/02666 Réglage cellule haut bas" at bounding box center [623, 408] width 301 height 66
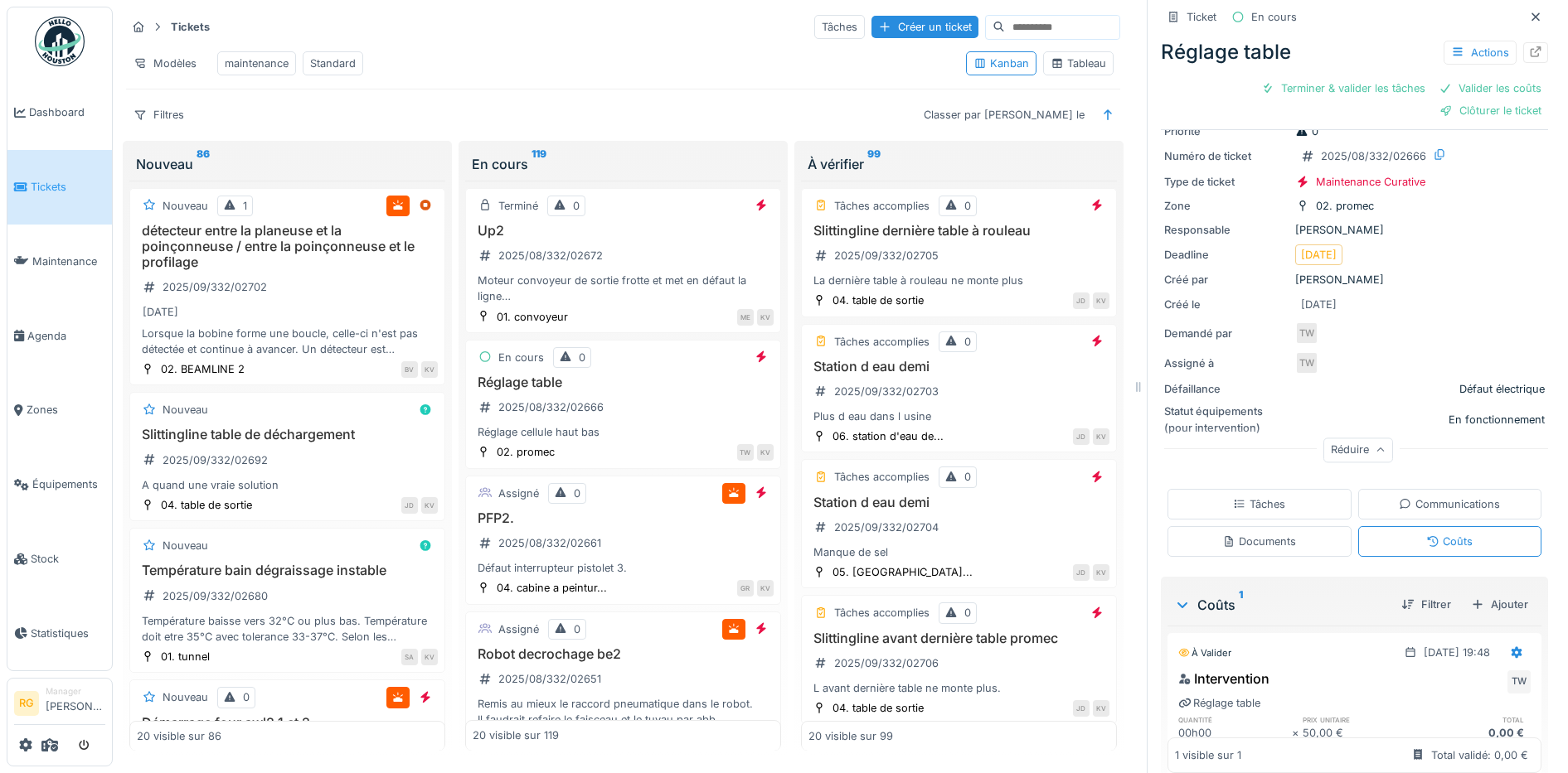
scroll to position [133, 0]
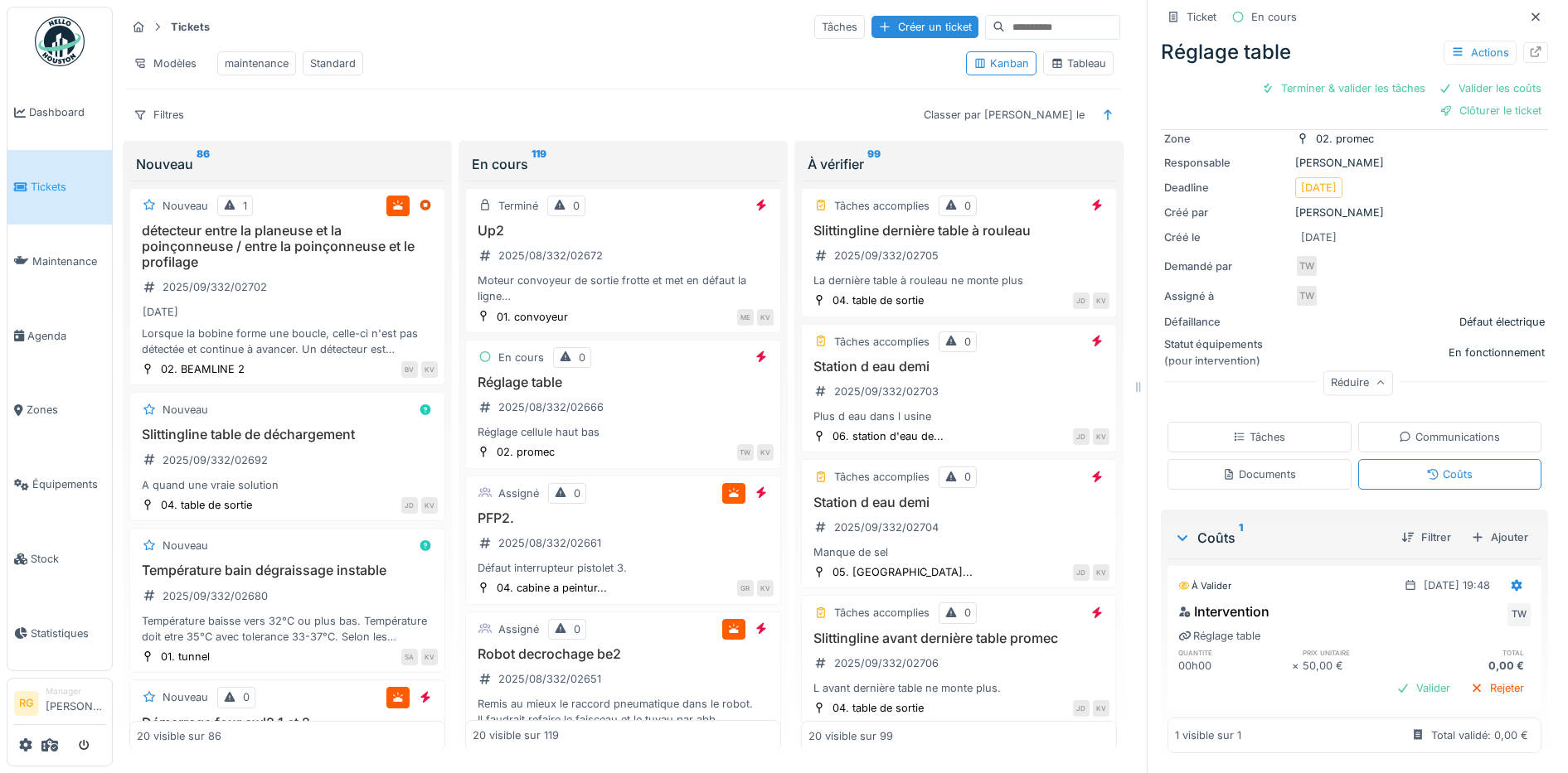
click at [1263, 429] on div "Tâches" at bounding box center [1258, 437] width 52 height 16
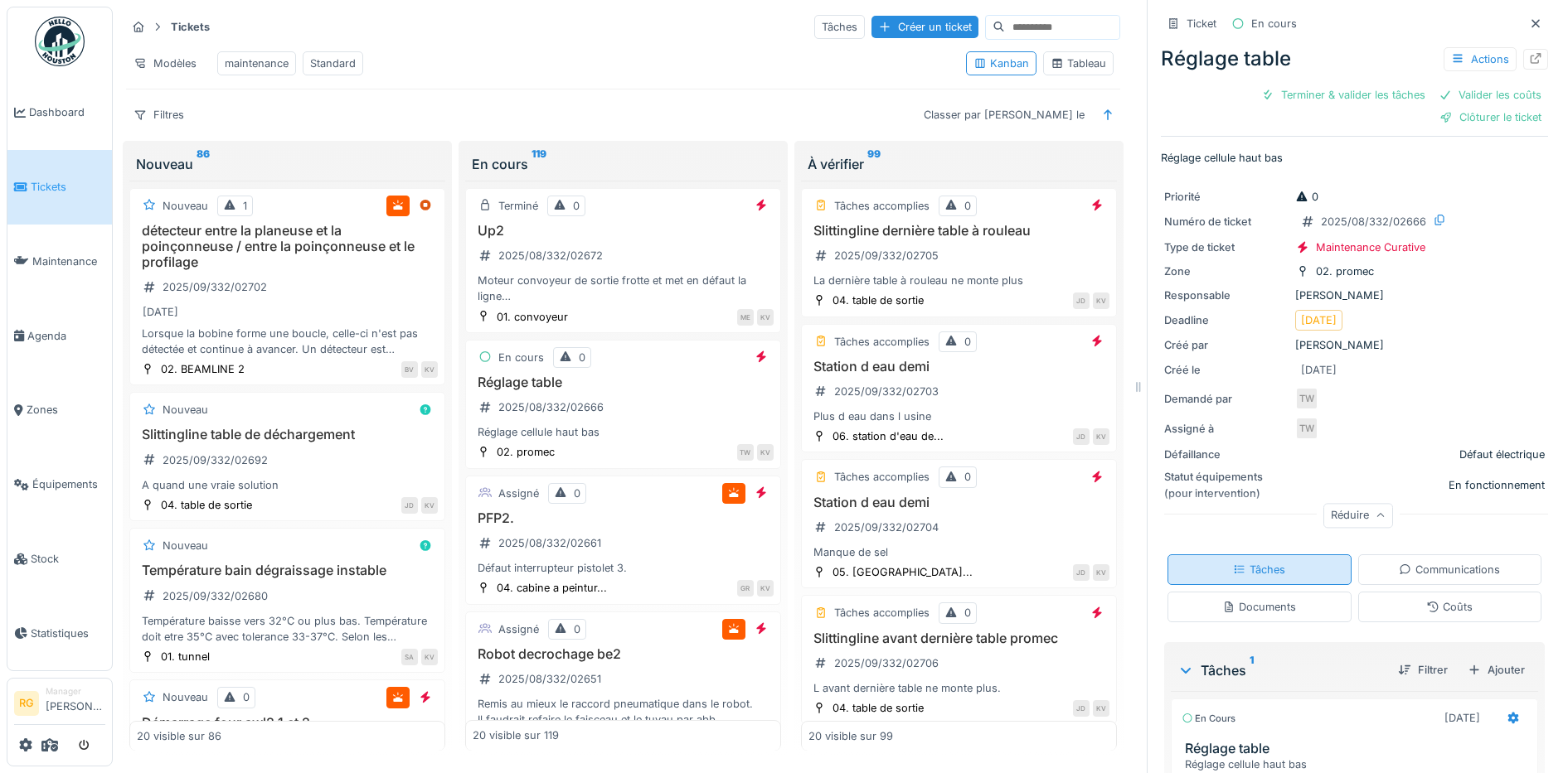
scroll to position [162, 0]
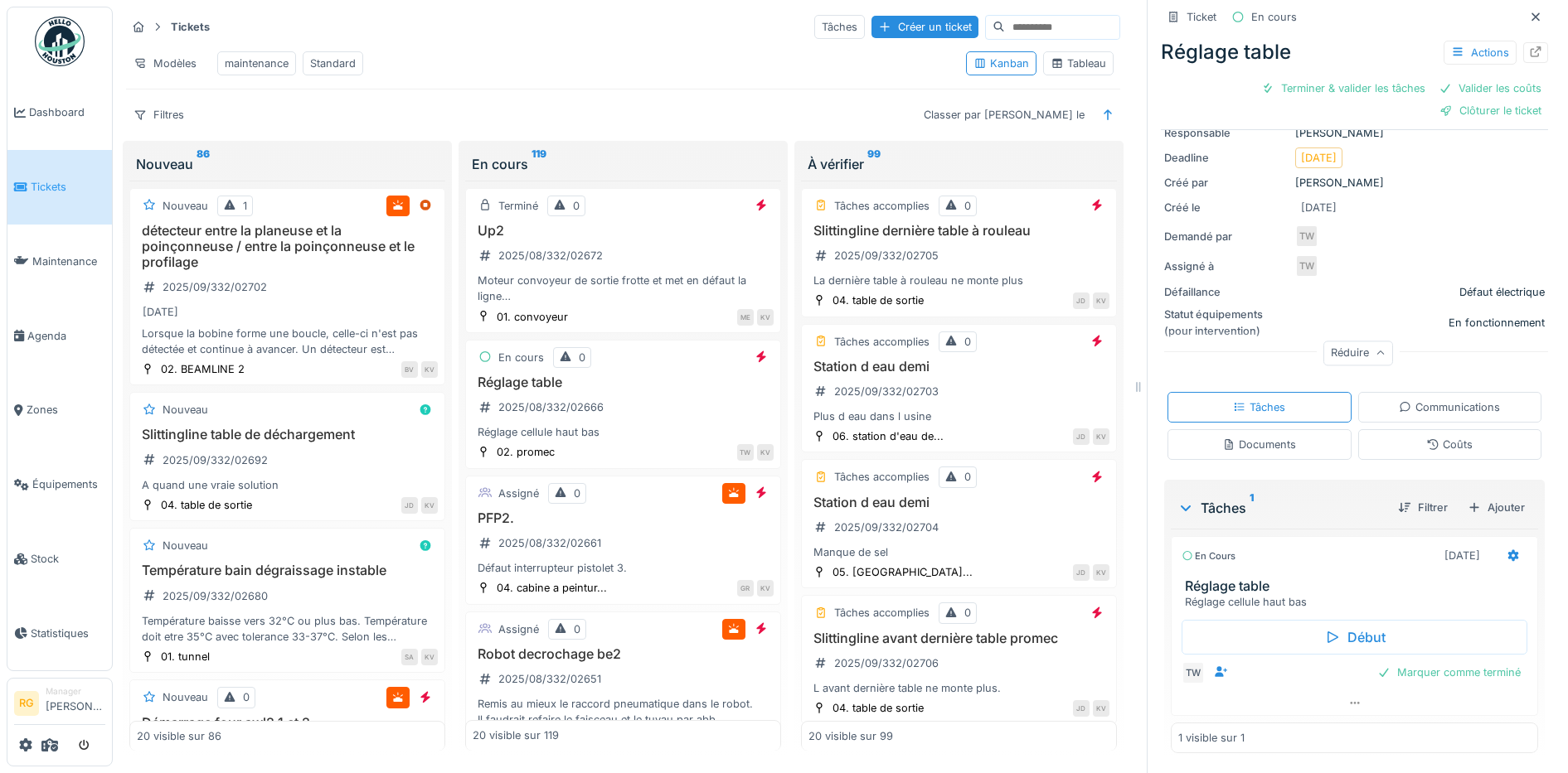
click at [1069, 58] on div "Tableau" at bounding box center [1078, 64] width 56 height 16
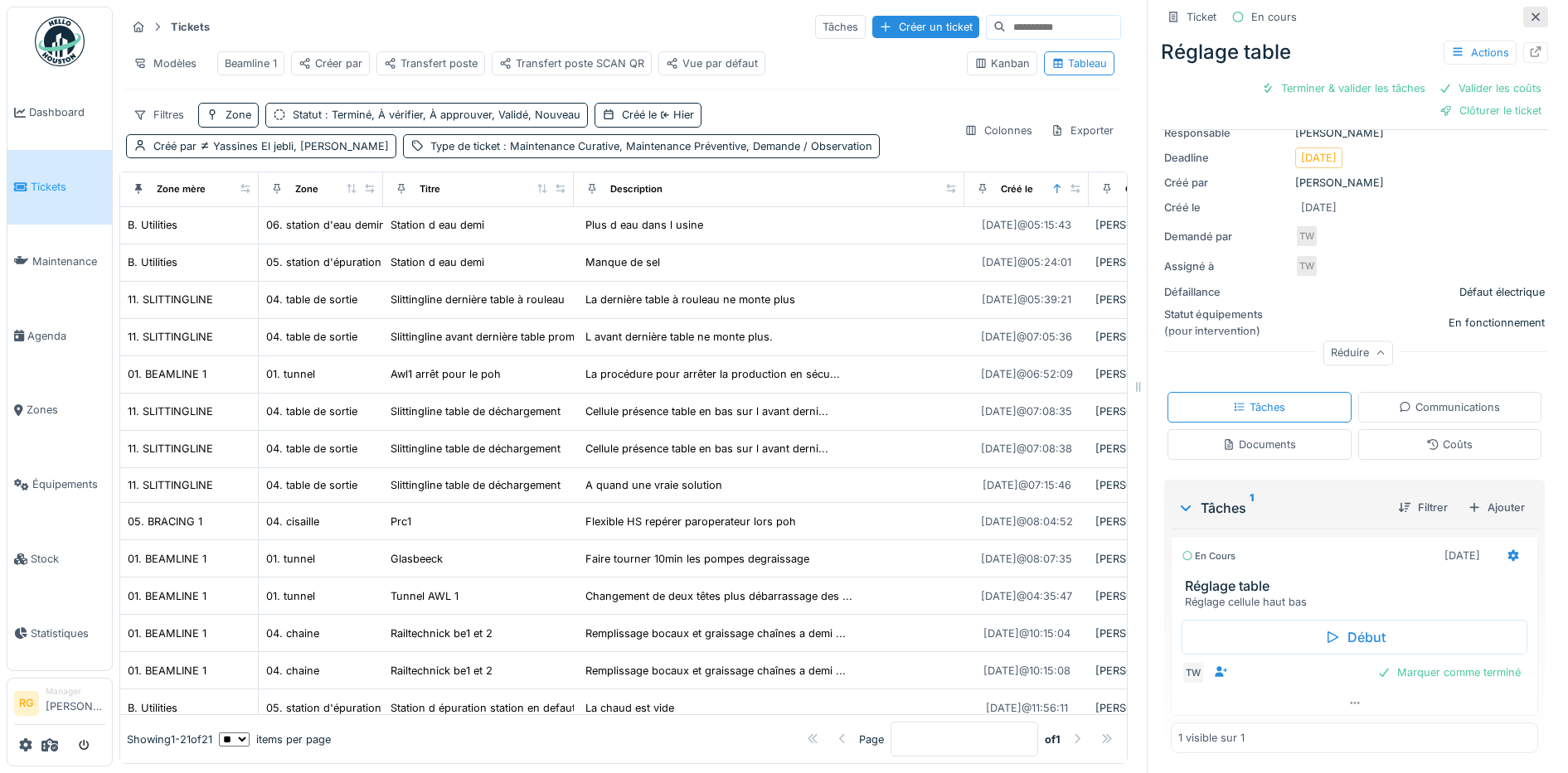
click at [1532, 12] on icon at bounding box center [1535, 16] width 8 height 8
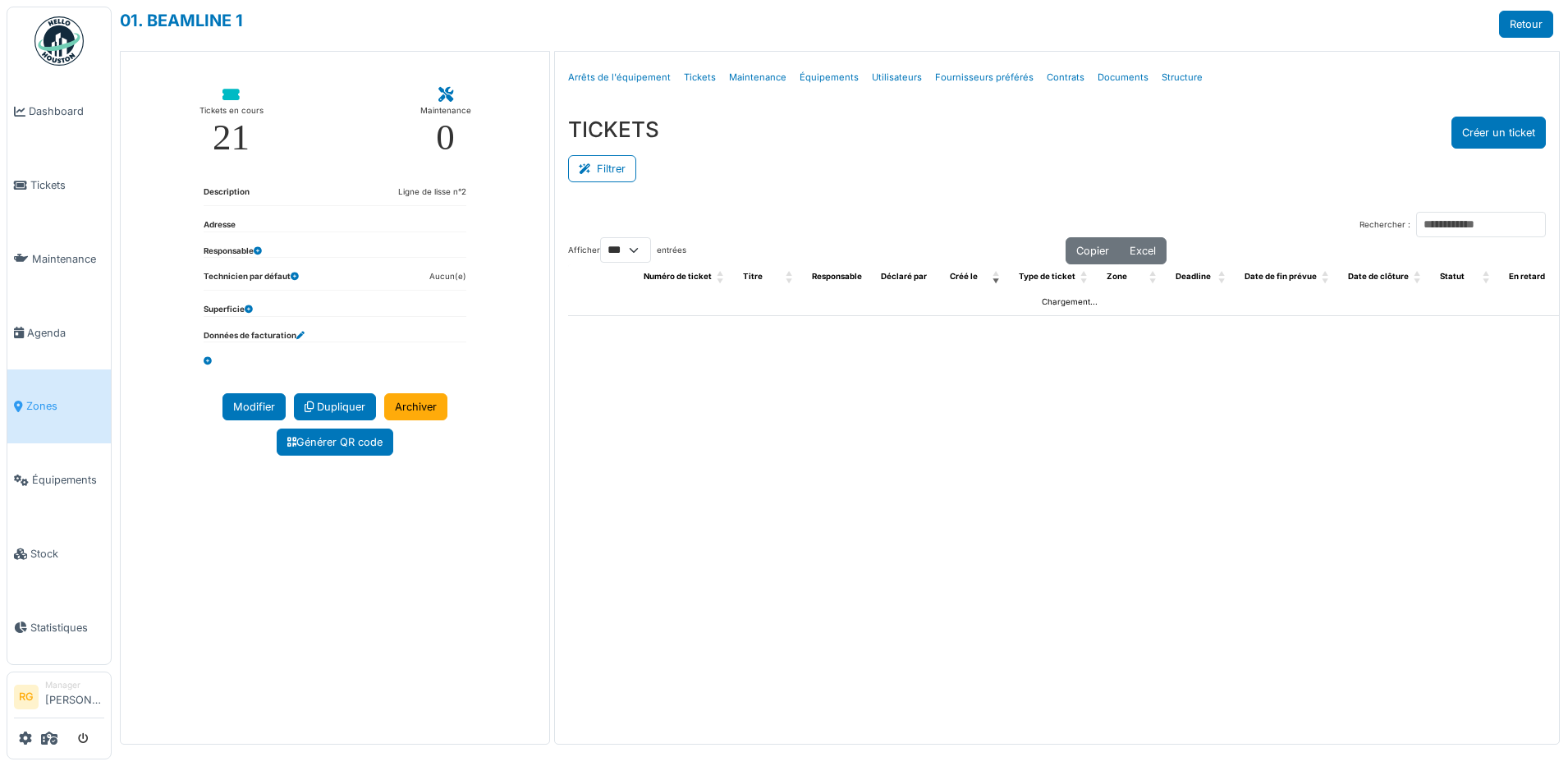
select select "***"
